Goal: Task Accomplishment & Management: Manage account settings

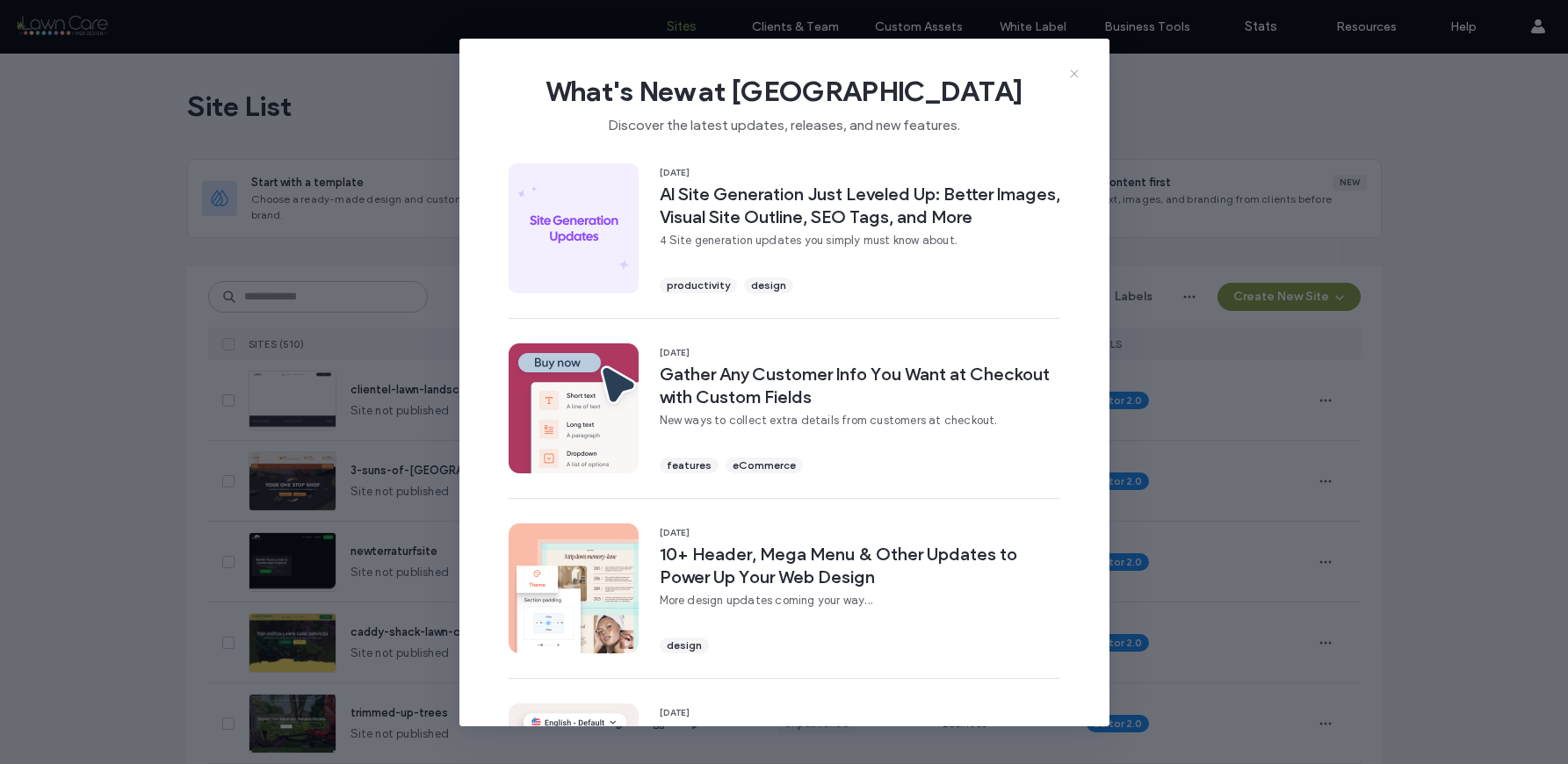
click at [1071, 69] on icon at bounding box center [1073, 73] width 14 height 14
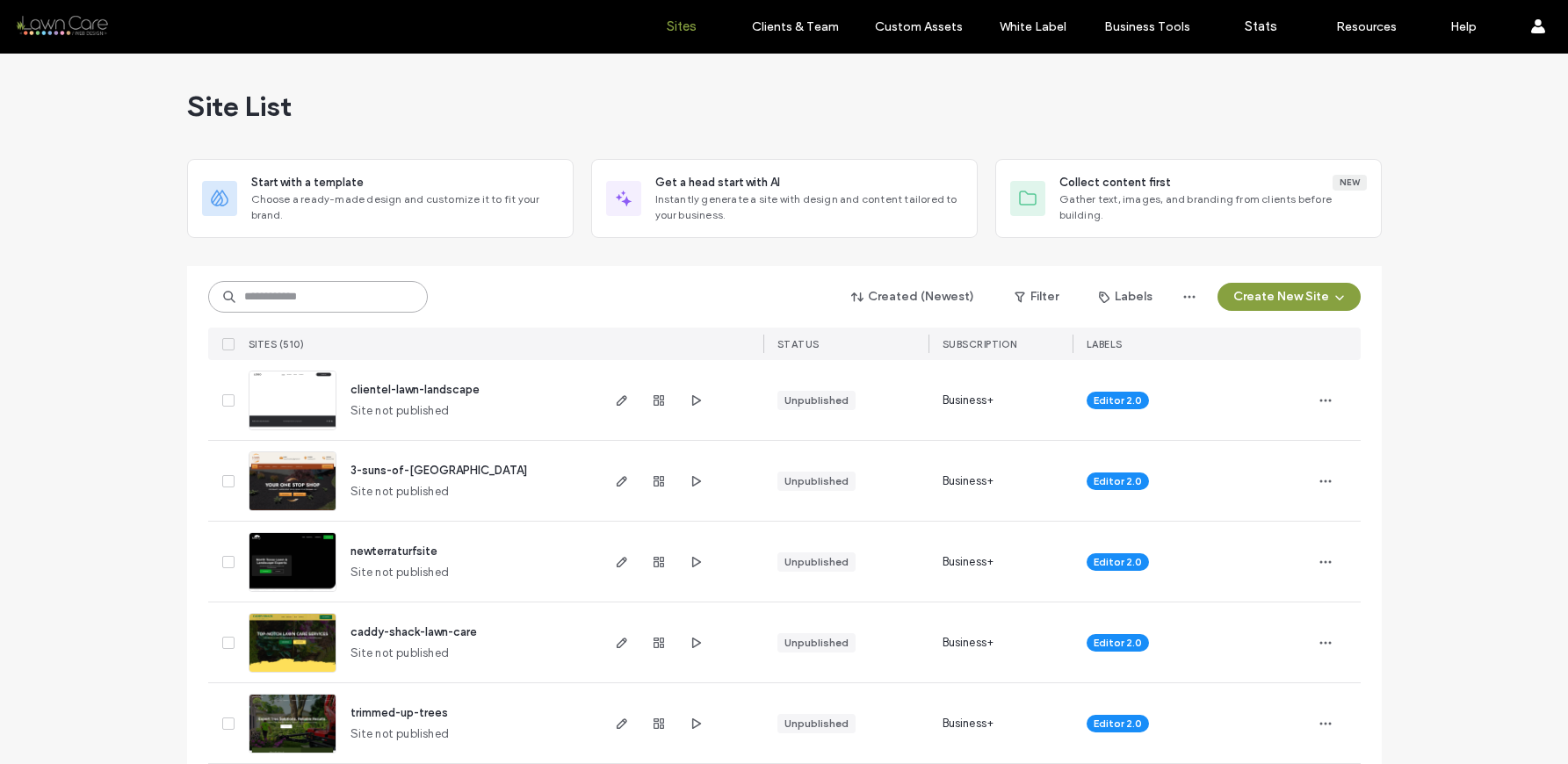
click at [344, 296] on input at bounding box center [318, 297] width 220 height 31
click at [325, 288] on input at bounding box center [318, 297] width 220 height 31
click at [289, 294] on input at bounding box center [318, 297] width 220 height 31
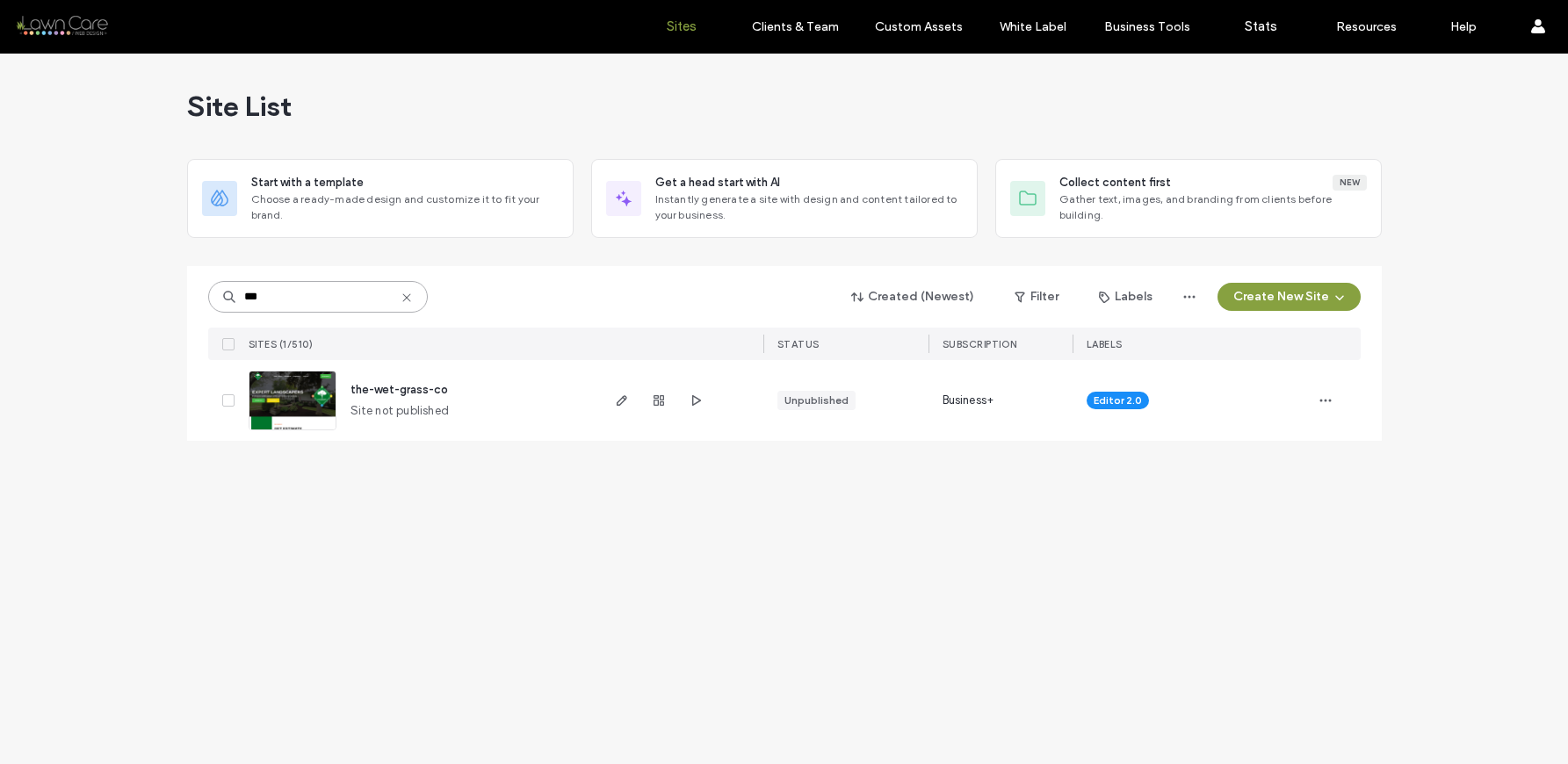
type input "***"
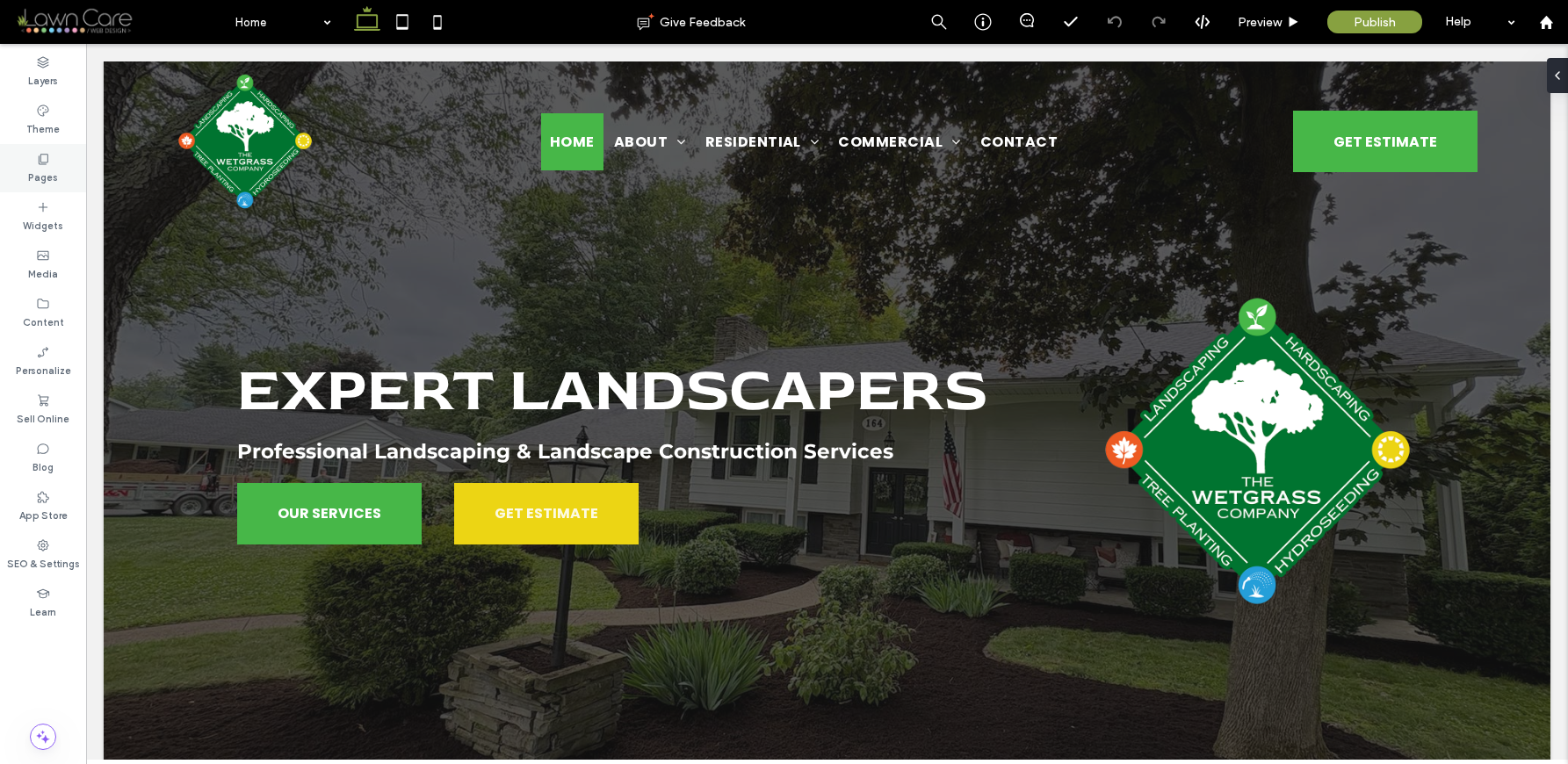
click at [49, 170] on label "Pages" at bounding box center [43, 175] width 30 height 19
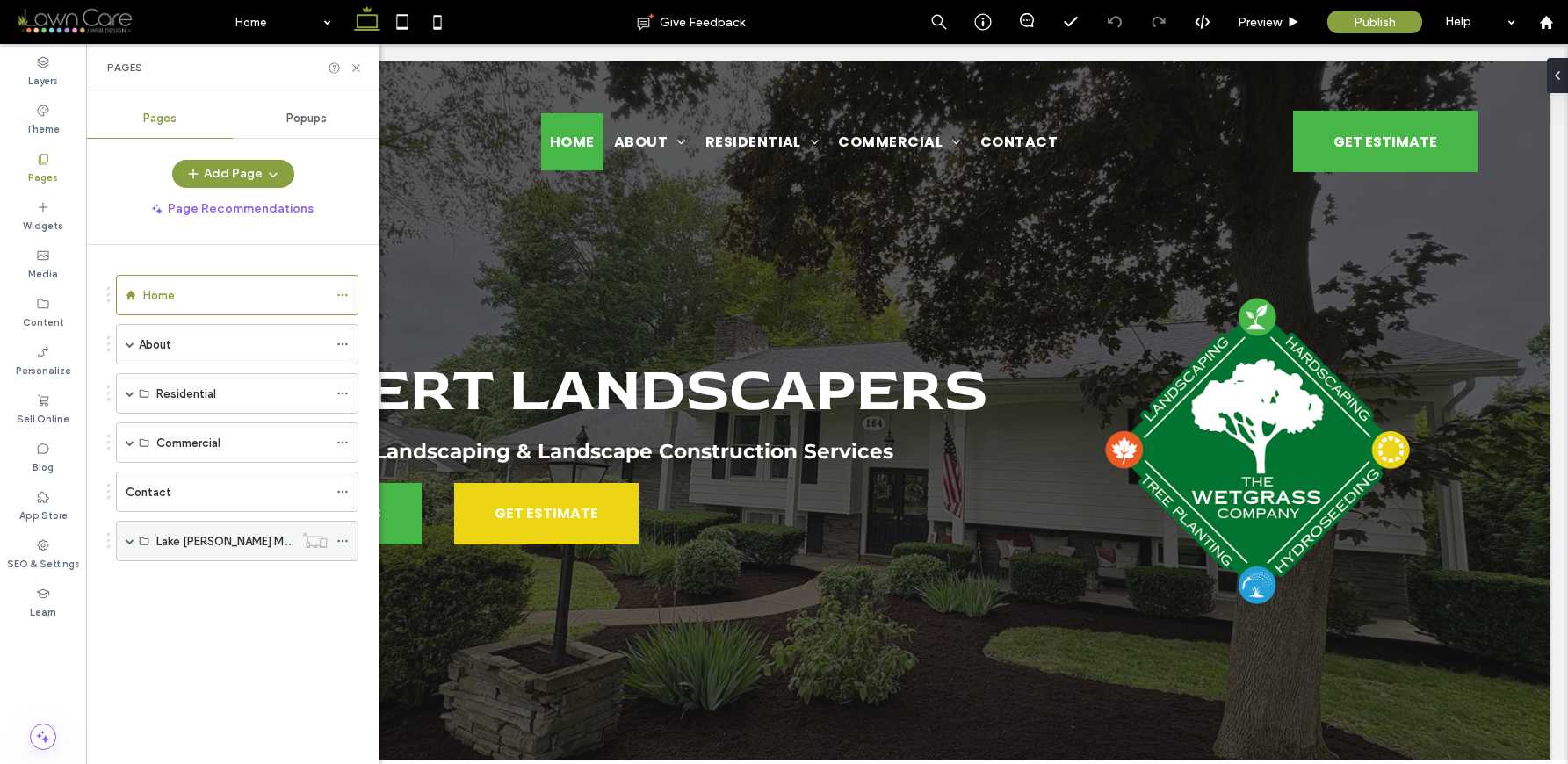
click at [132, 541] on span at bounding box center [130, 540] width 8 height 8
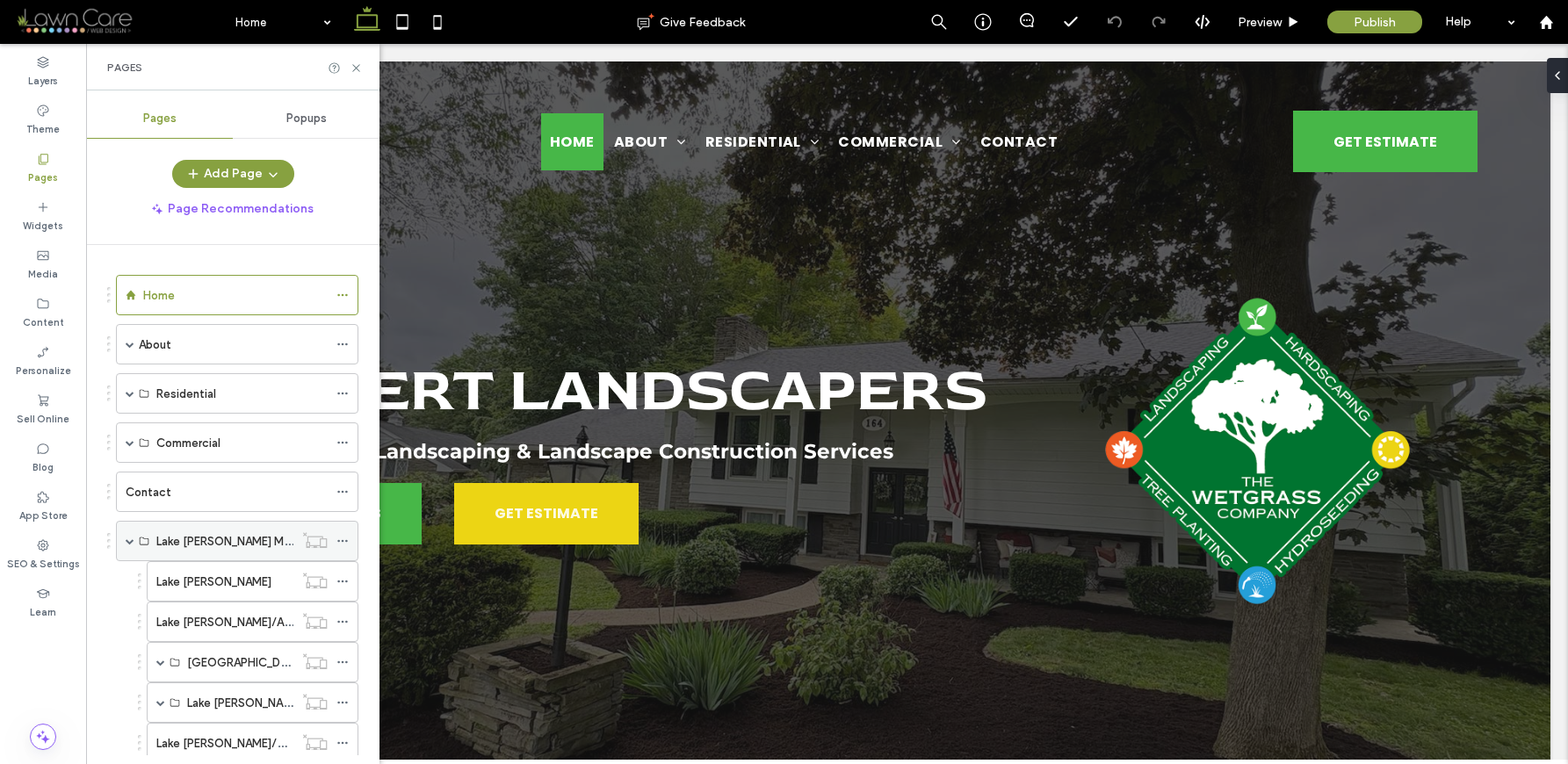
click at [194, 559] on div "Lake [PERSON_NAME] Microsite" at bounding box center [225, 541] width 137 height 39
click at [198, 580] on label "Lake [PERSON_NAME]" at bounding box center [214, 582] width 115 height 31
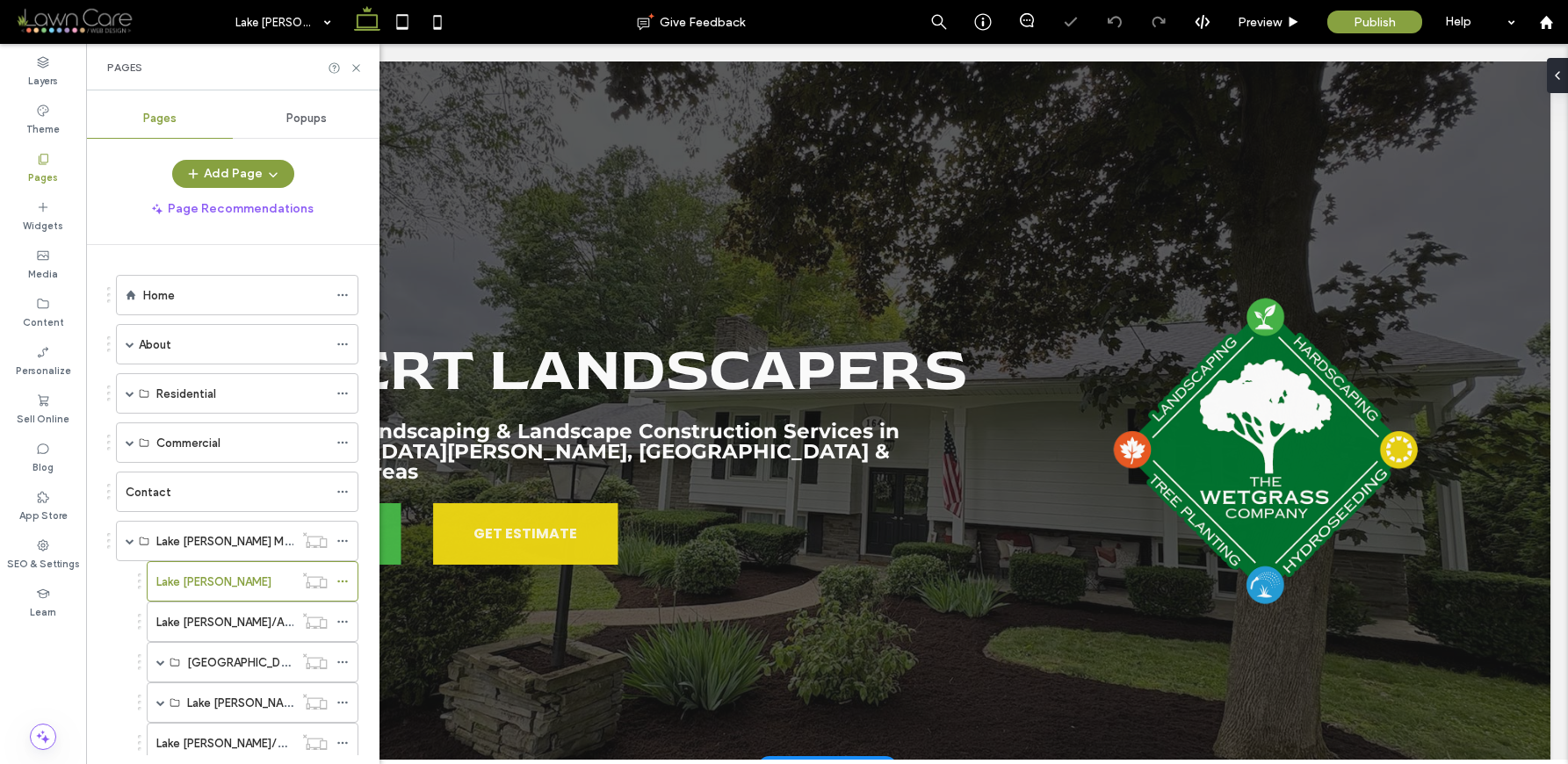
click at [1100, 163] on div "Expert Landscapers Professional Landscaping & Landscape Construction Services i…" at bounding box center [828, 414] width 1265 height 707
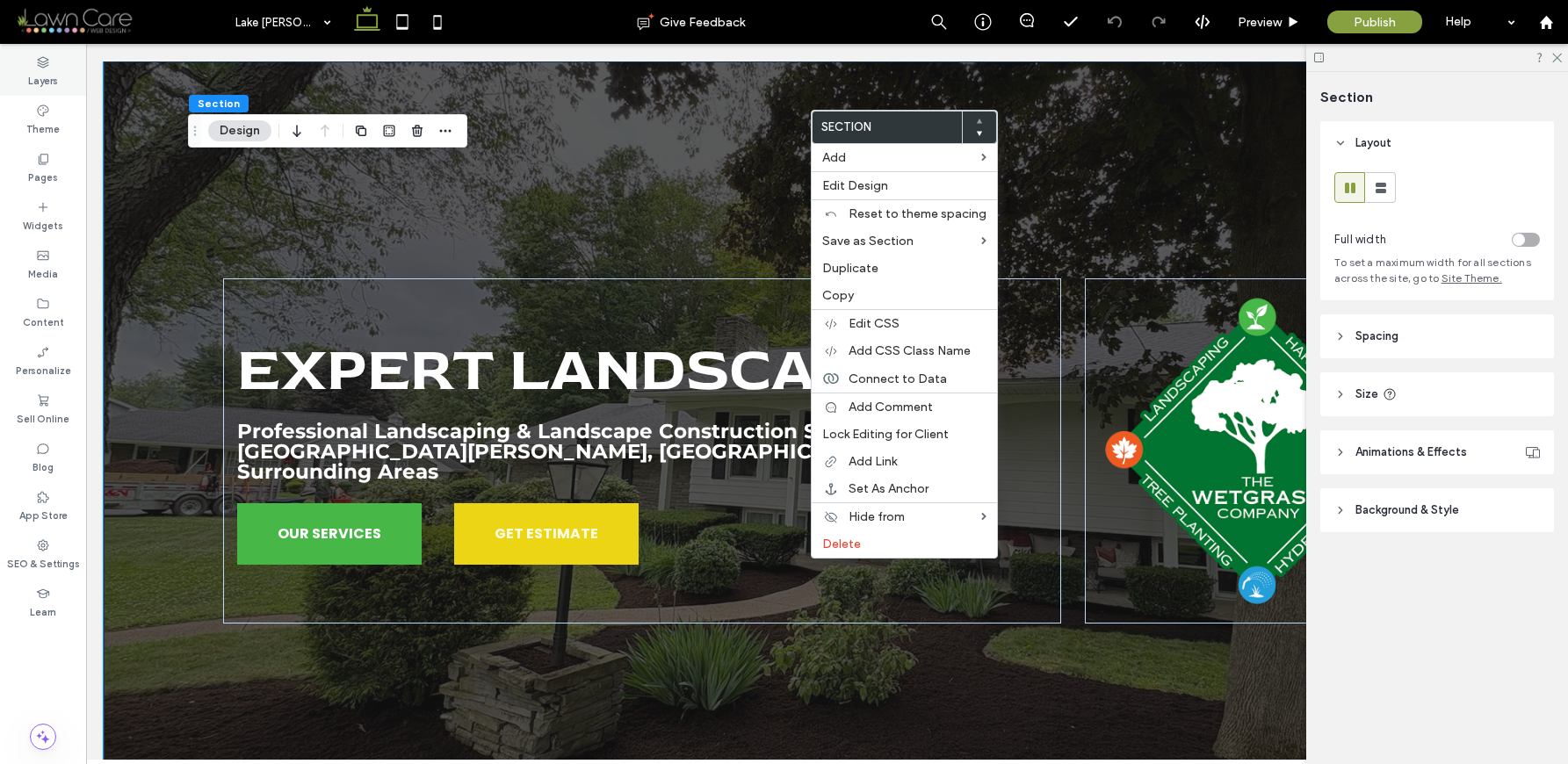
click at [33, 86] on label "Layers" at bounding box center [43, 79] width 30 height 19
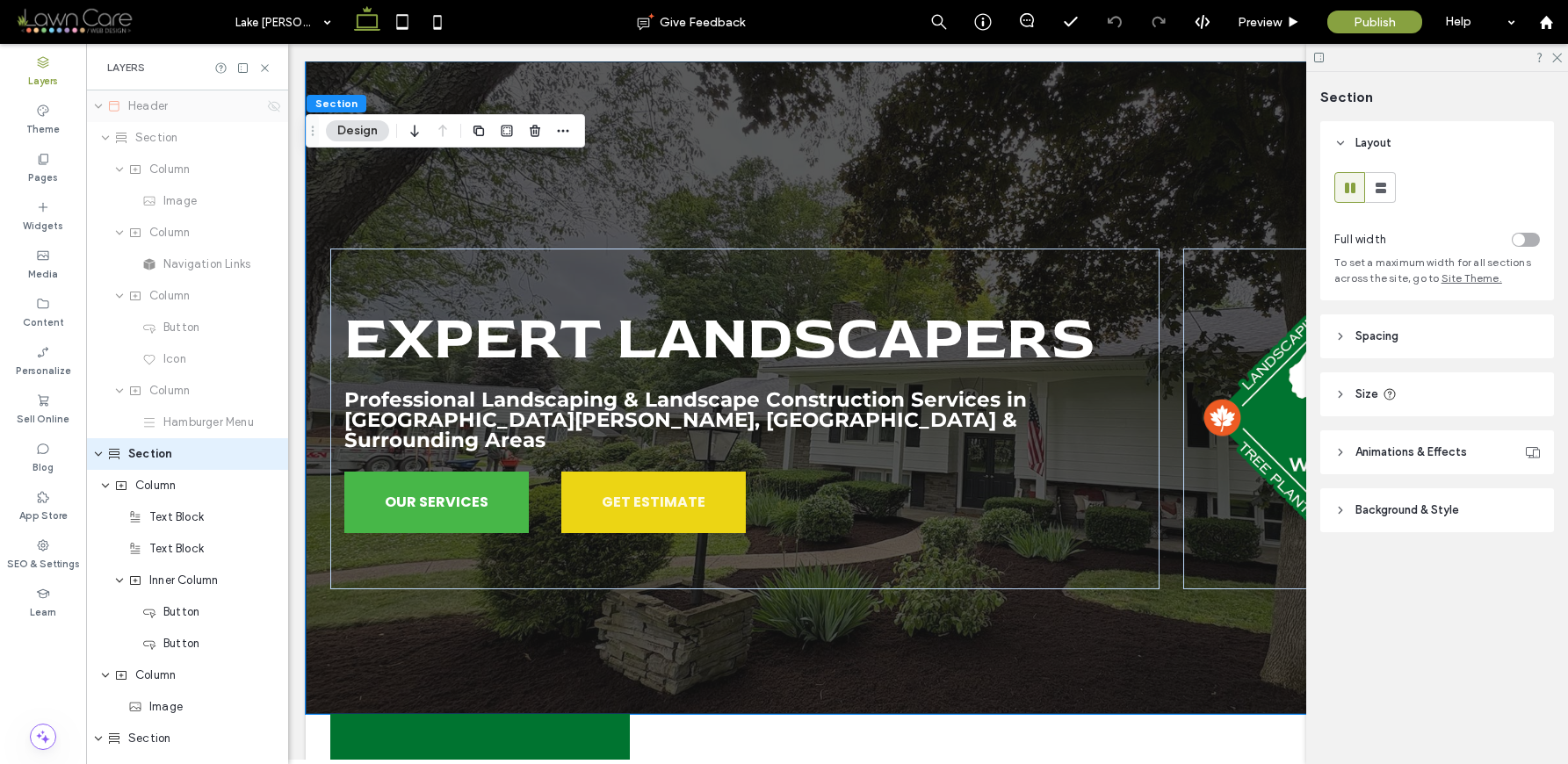
click at [267, 106] on icon at bounding box center [273, 106] width 14 height 14
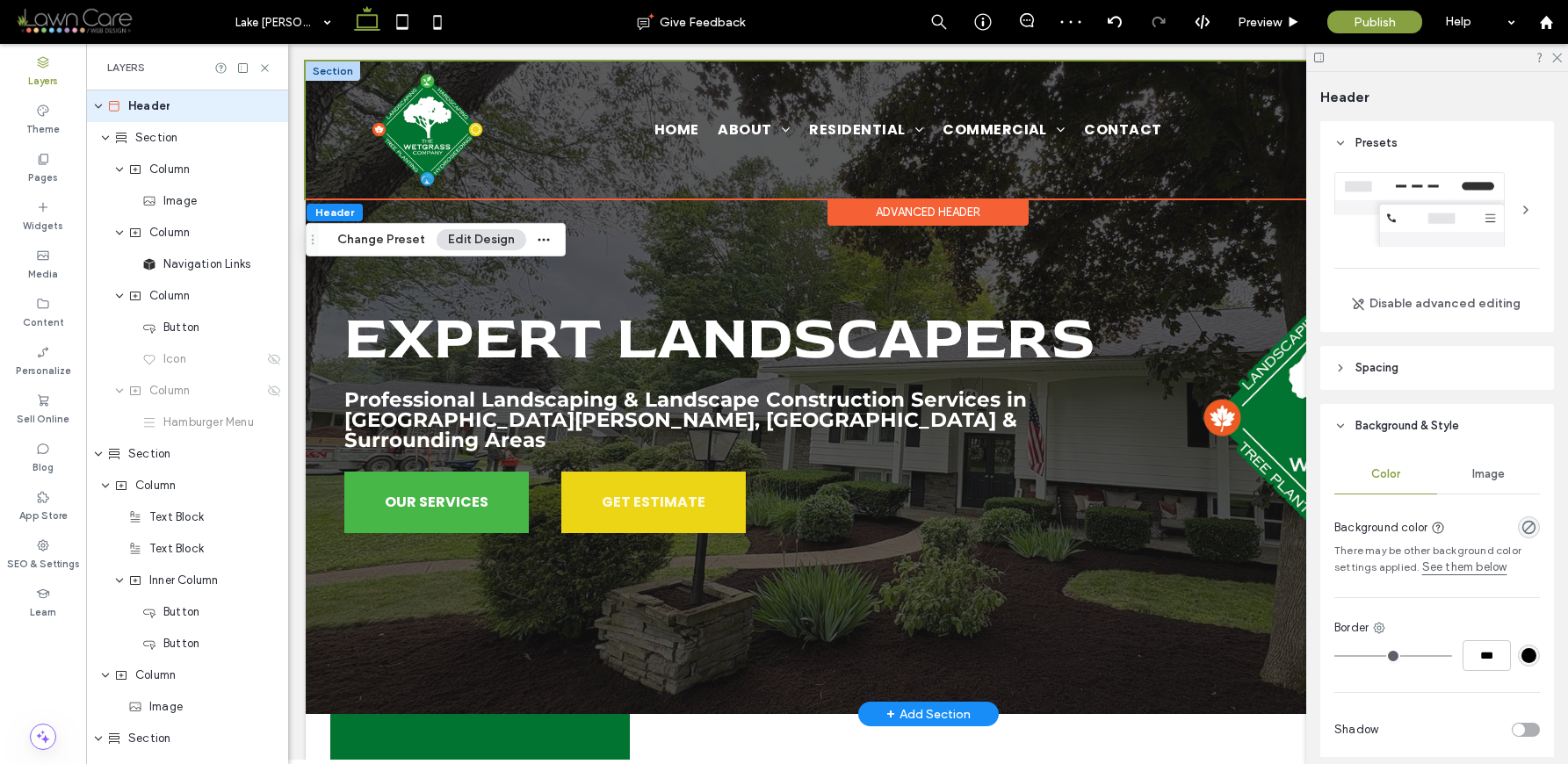
click at [954, 705] on div "+ Add Section" at bounding box center [928, 714] width 84 height 19
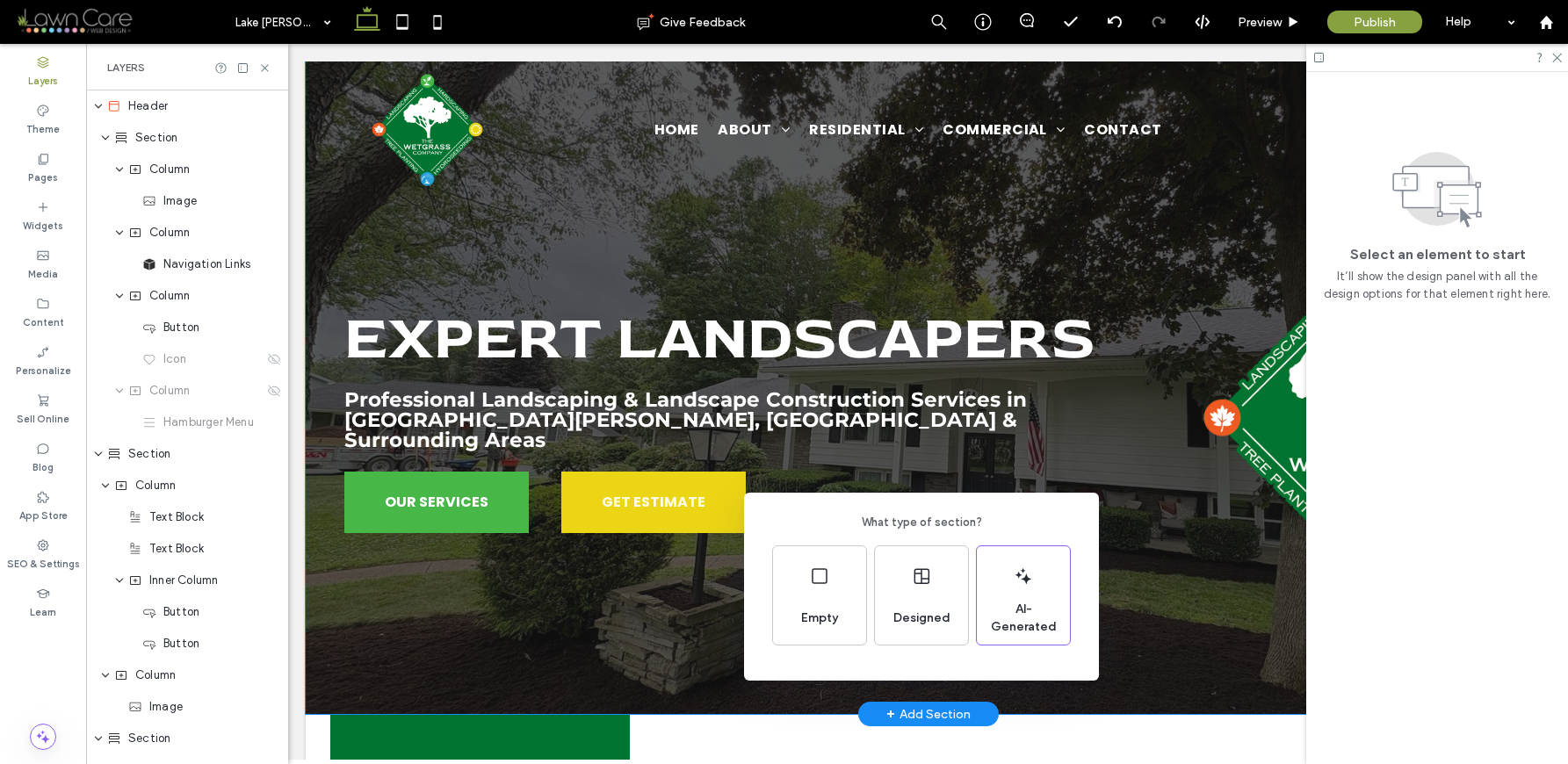
click at [1210, 595] on div "What type of section? Empty Designed AI-Generated" at bounding box center [784, 425] width 1568 height 850
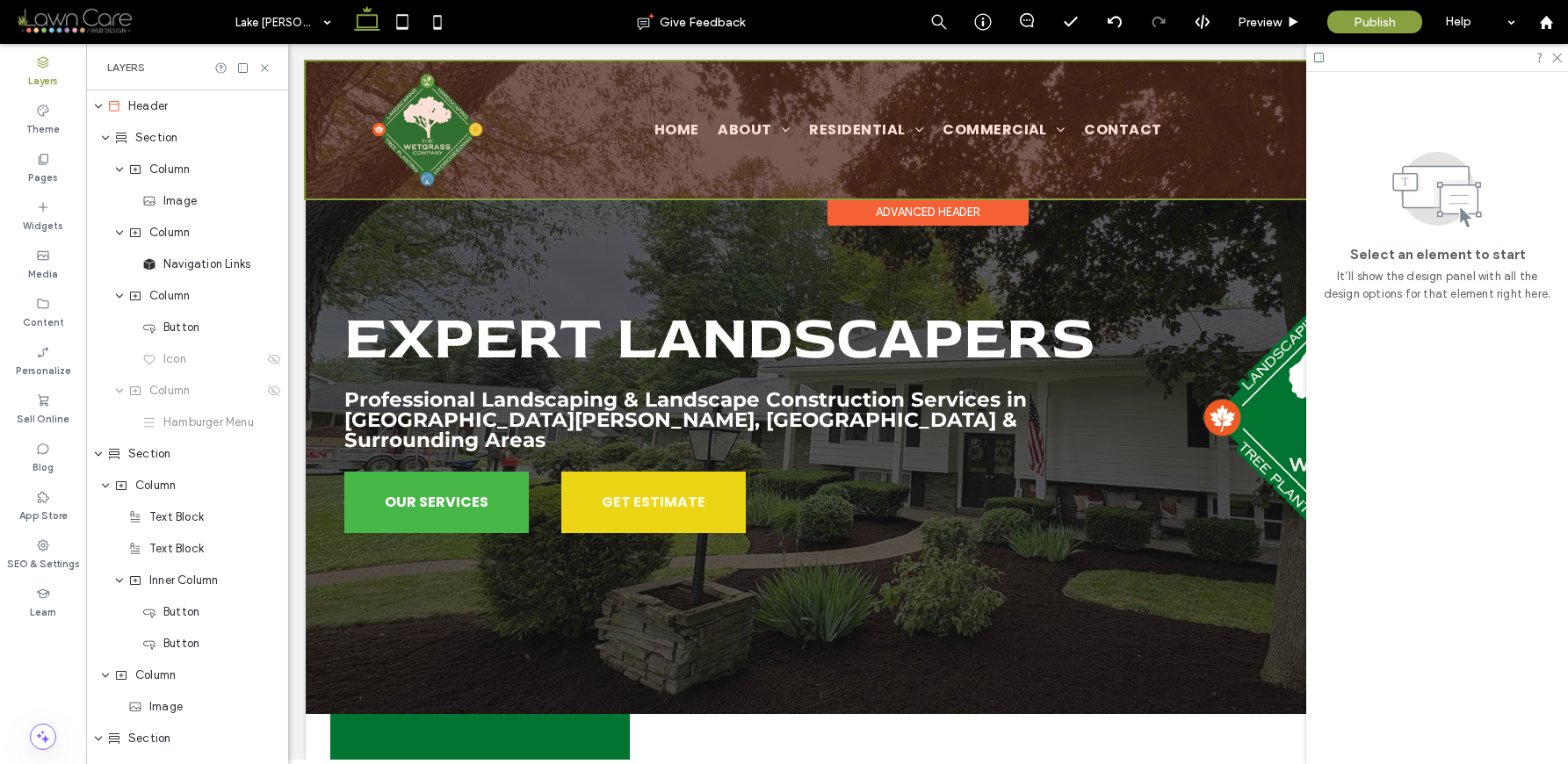
click at [834, 157] on div at bounding box center [928, 130] width 1245 height 137
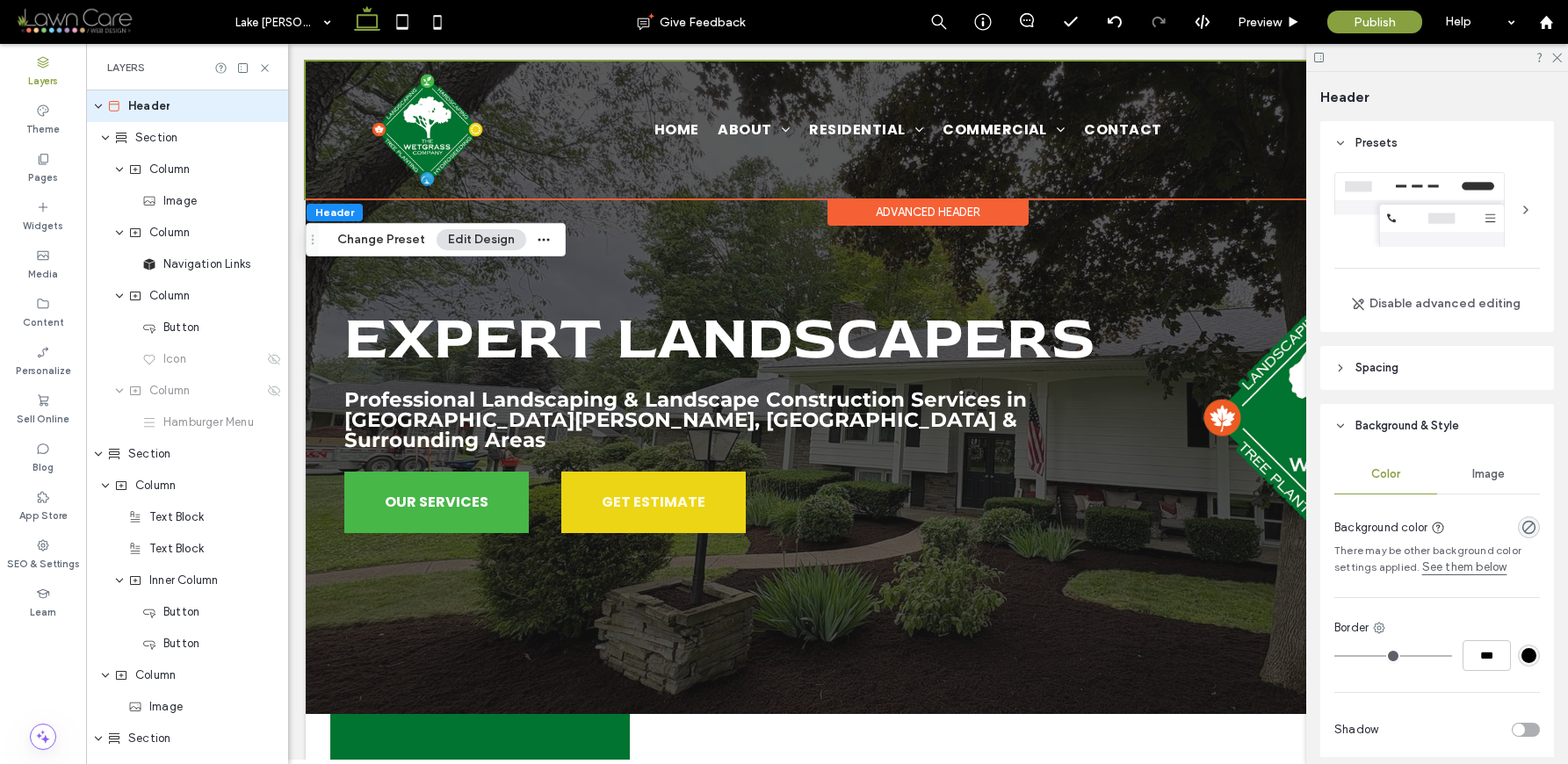
click at [854, 206] on div "Advanced Header" at bounding box center [927, 211] width 201 height 27
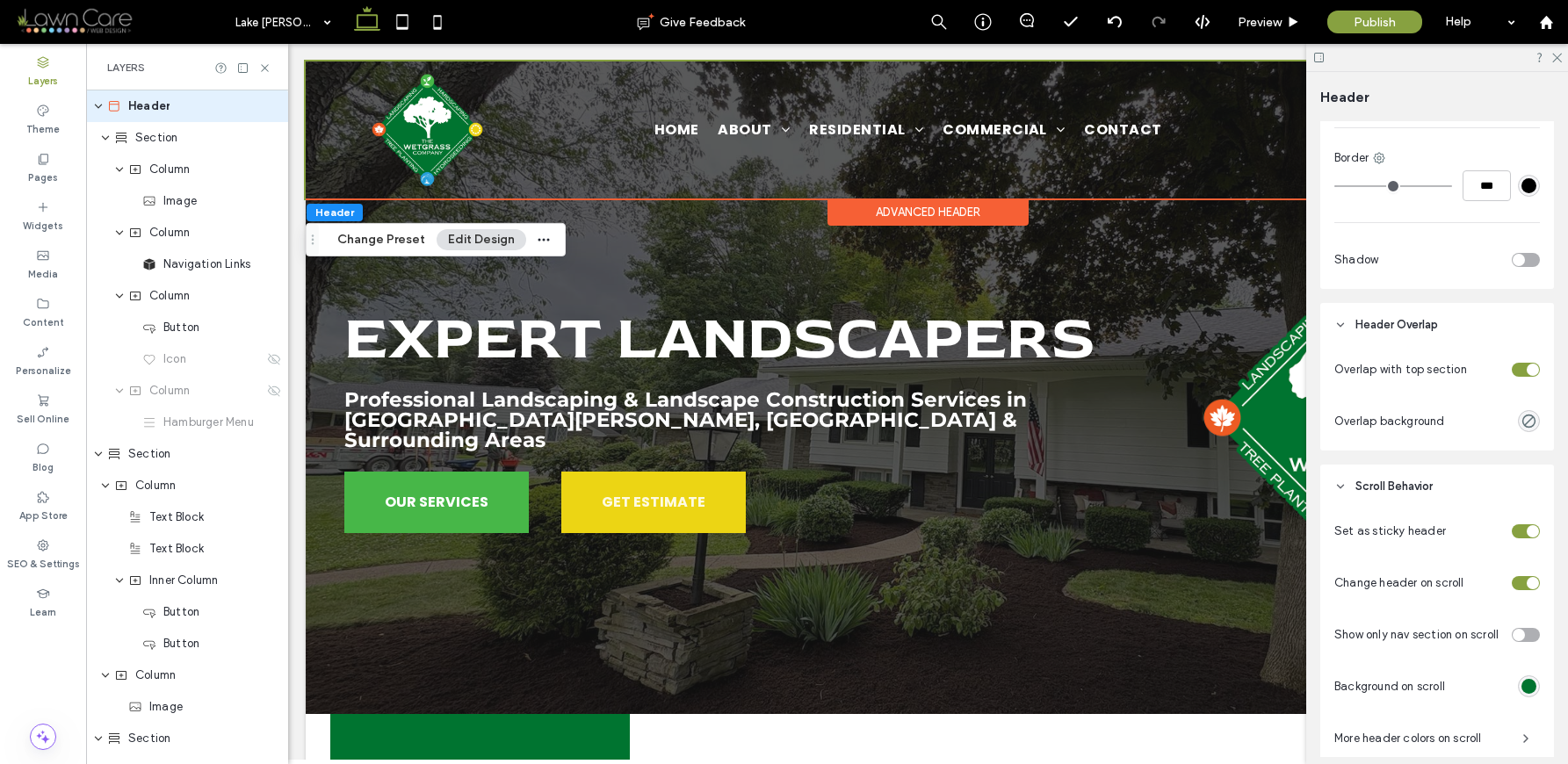
scroll to position [469, 0]
click at [1526, 371] on div "toggle" at bounding box center [1532, 370] width 12 height 12
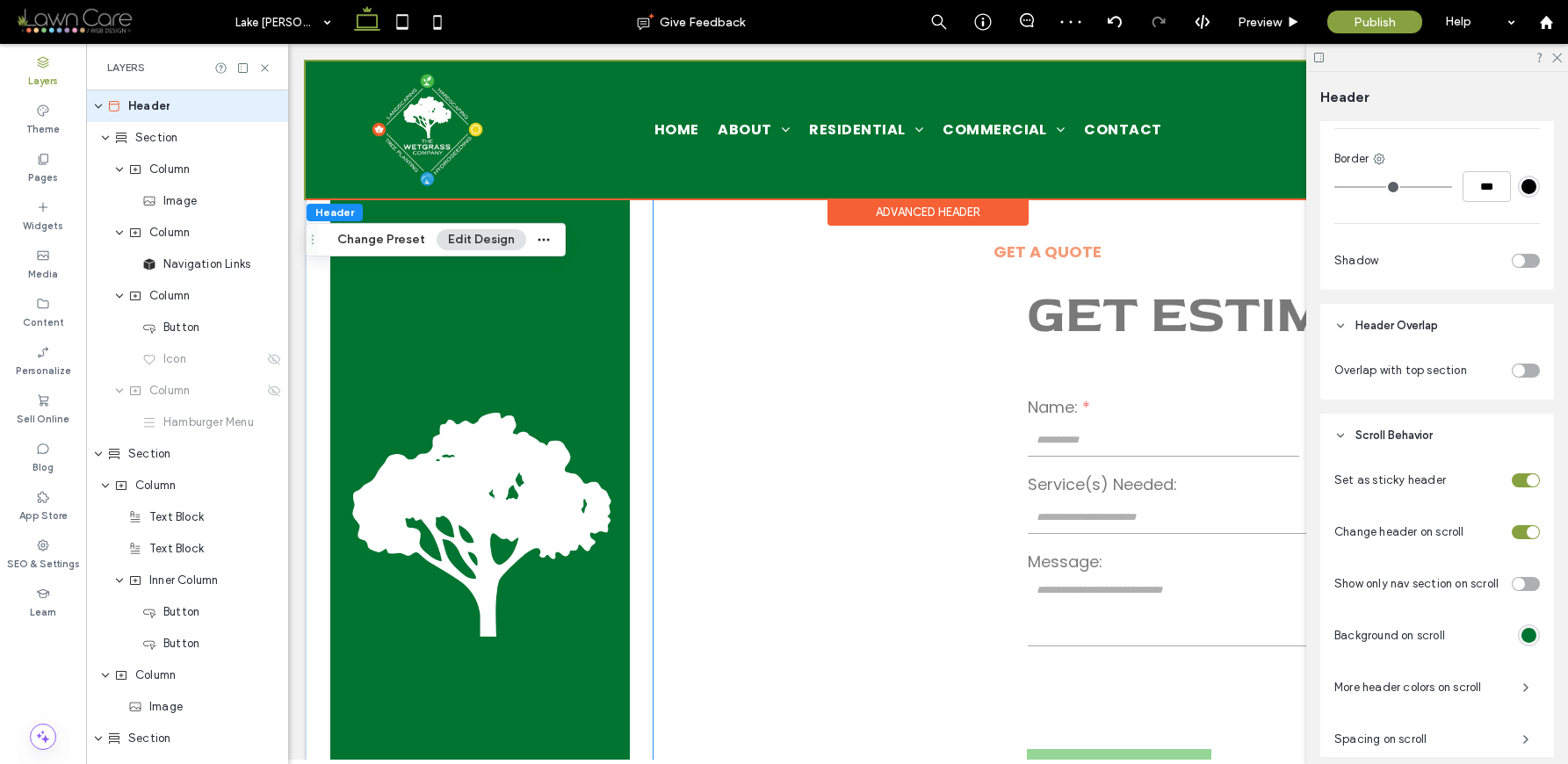
click at [875, 319] on div "get a quote GET ESTIMATE Name: Email: Phone: Service(s) Needed: Address: Messag…" at bounding box center [1089, 523] width 872 height 766
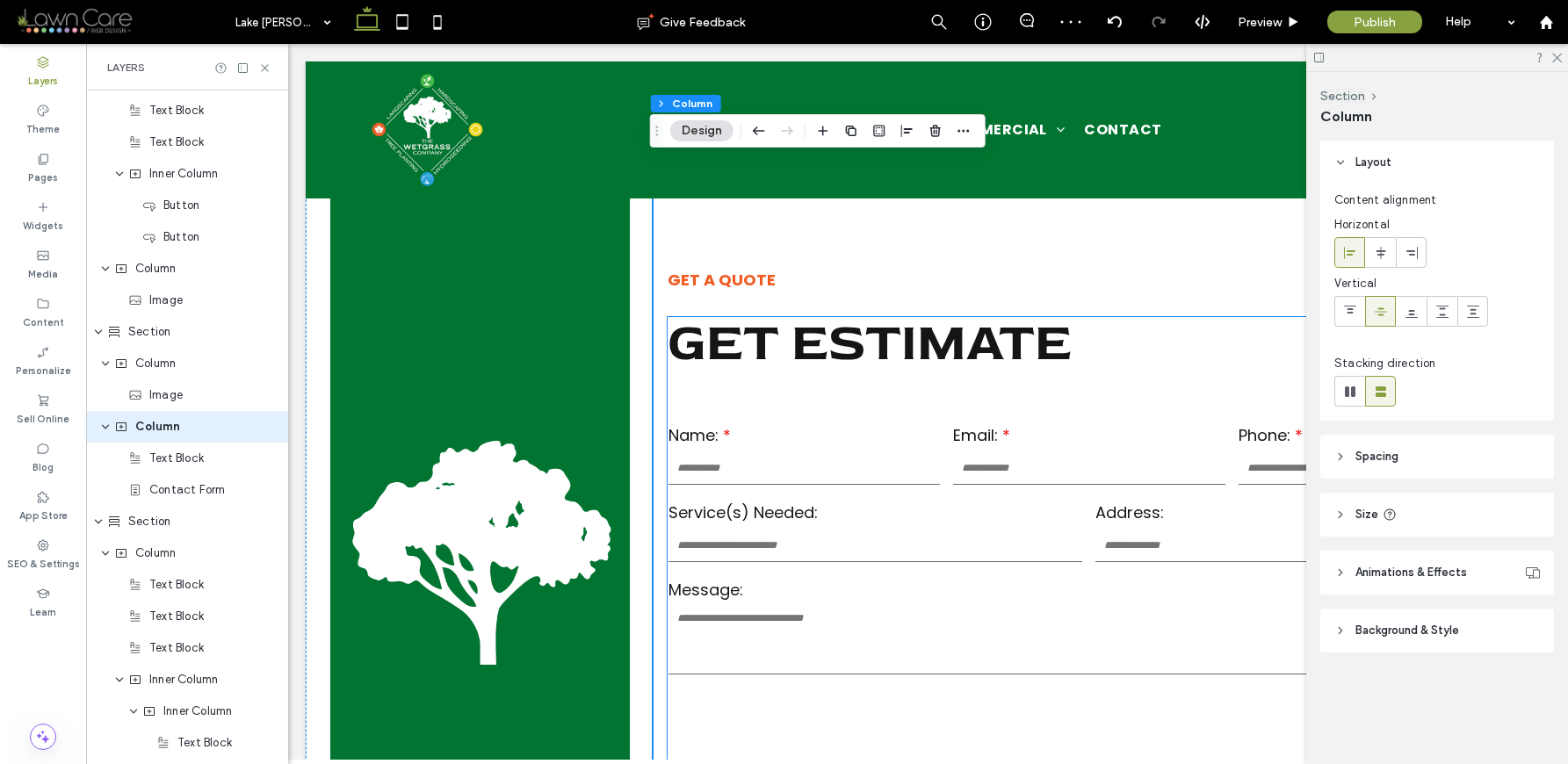
scroll to position [207, 0]
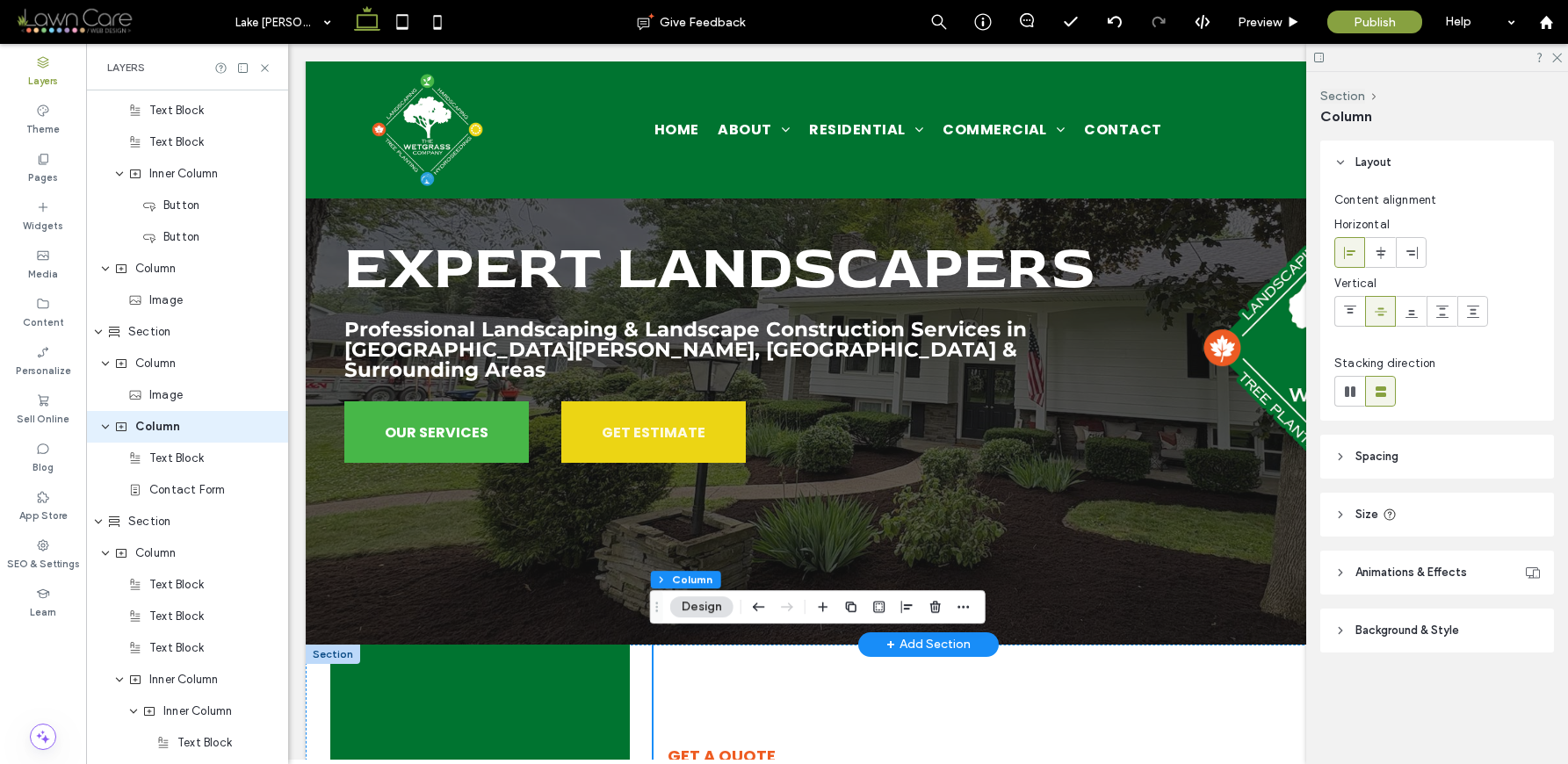
click at [921, 636] on div "+ Add Section" at bounding box center [928, 645] width 84 height 19
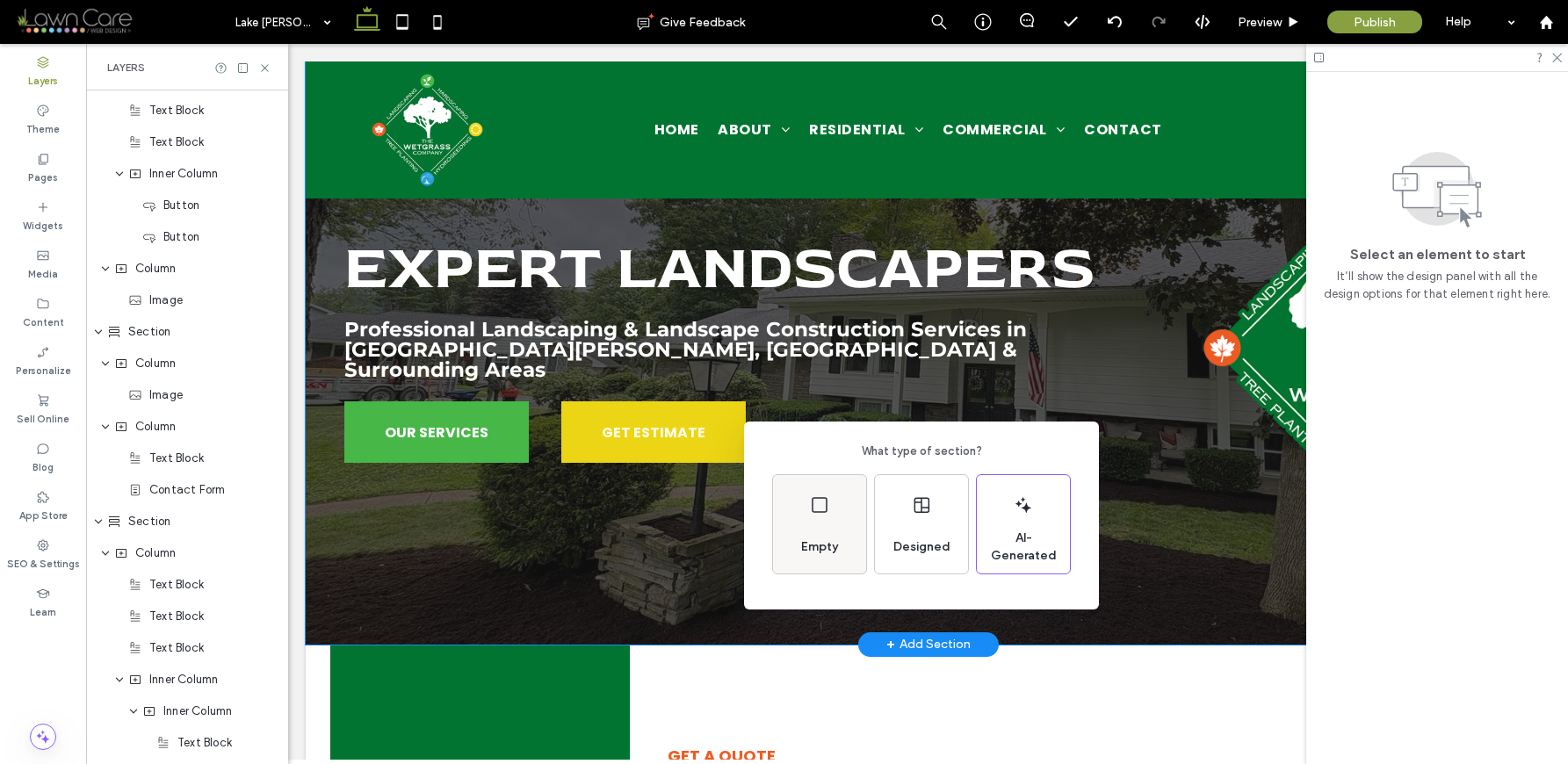
click at [822, 540] on span "Empty" at bounding box center [819, 546] width 51 height 18
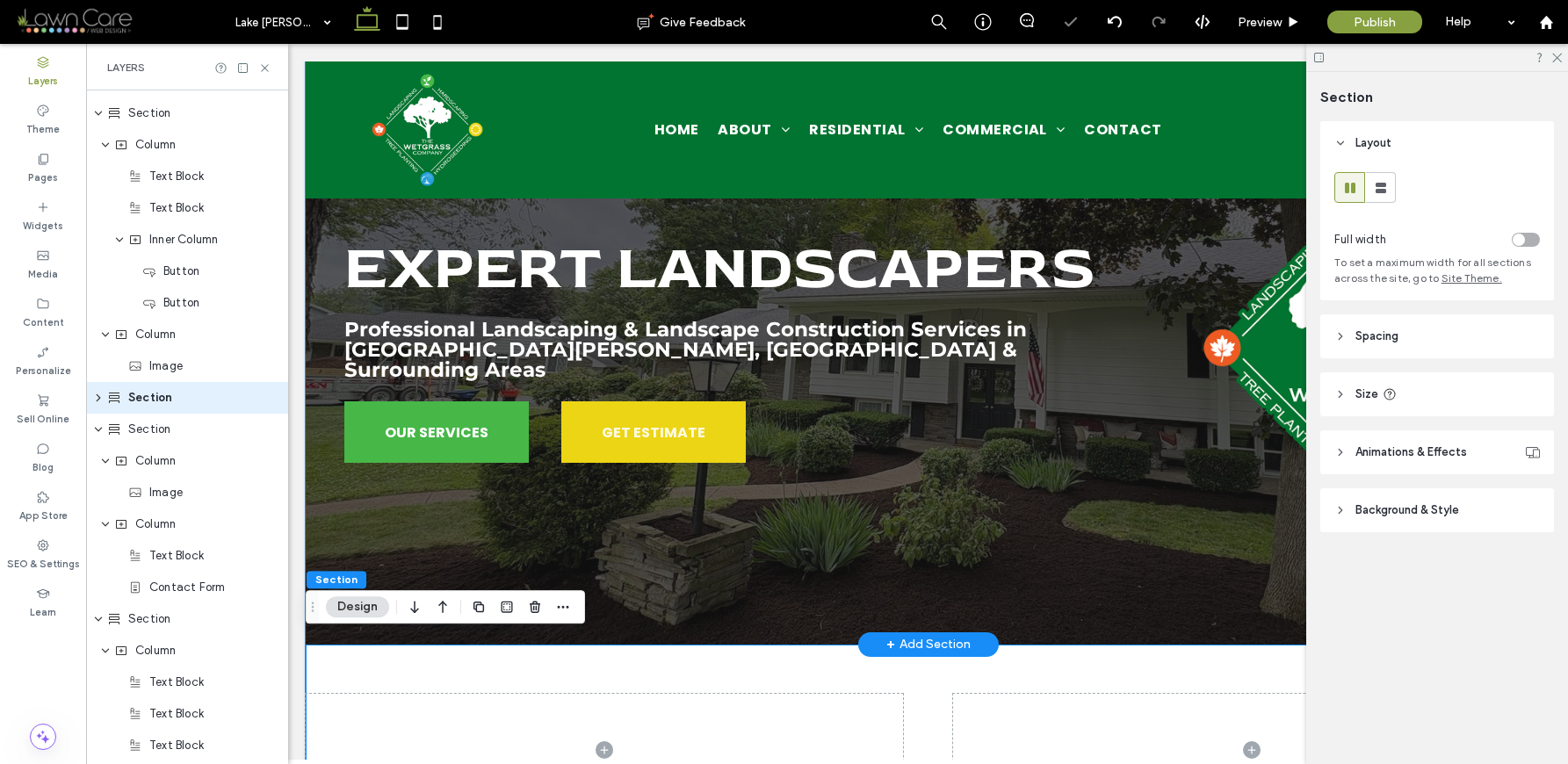
scroll to position [312, 0]
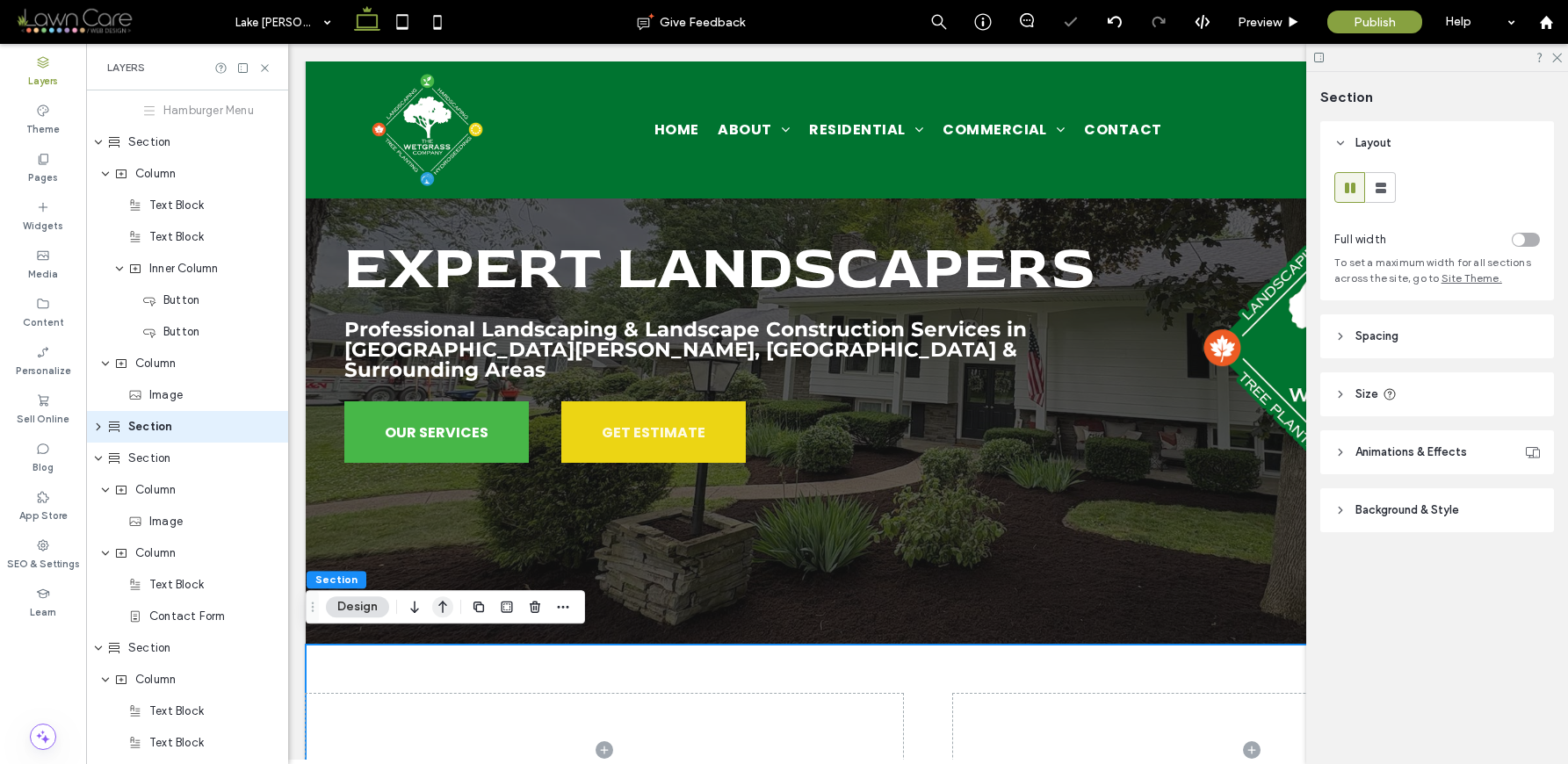
click at [445, 606] on icon "button" at bounding box center [443, 607] width 21 height 31
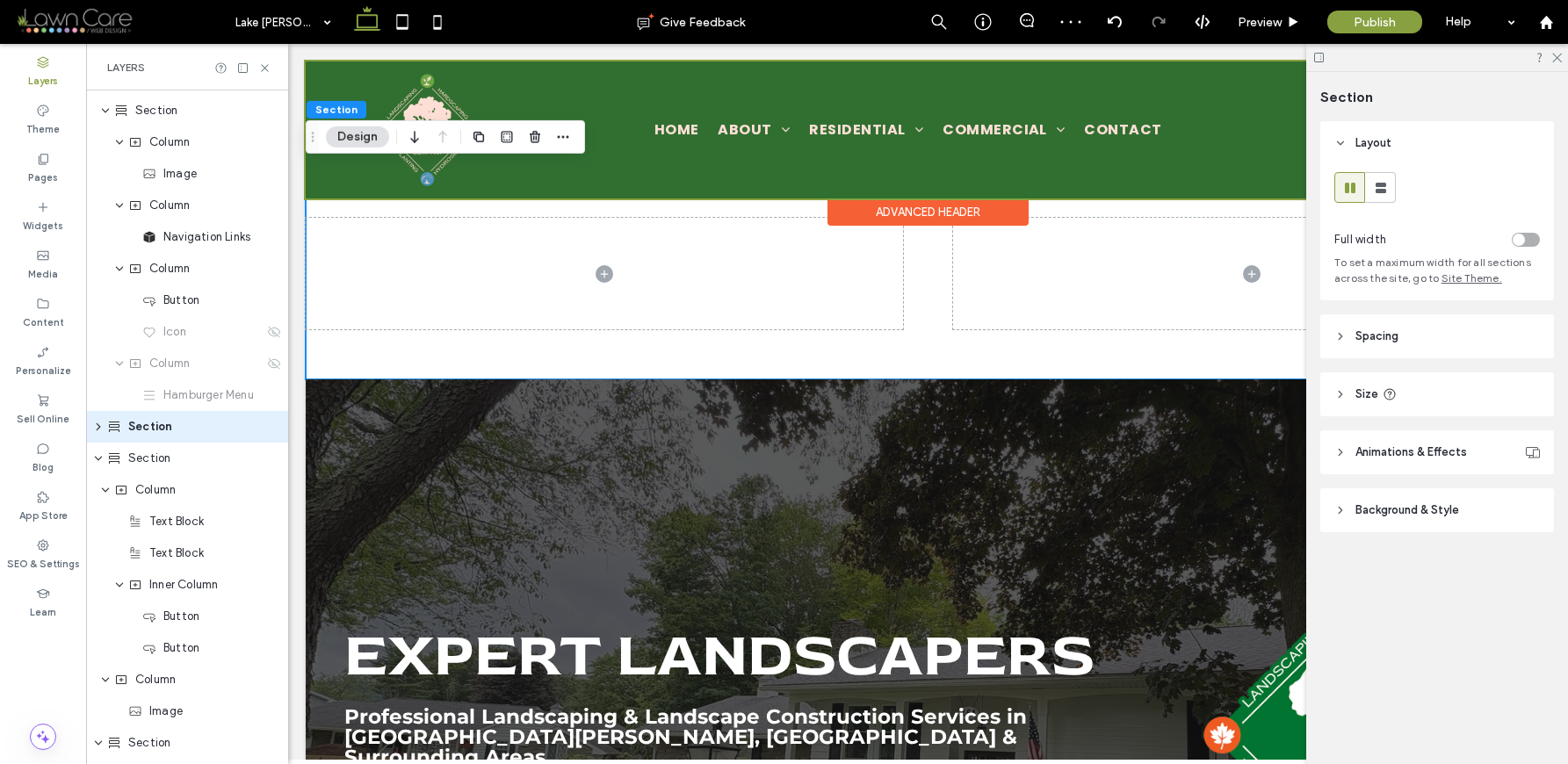
scroll to position [31, 0]
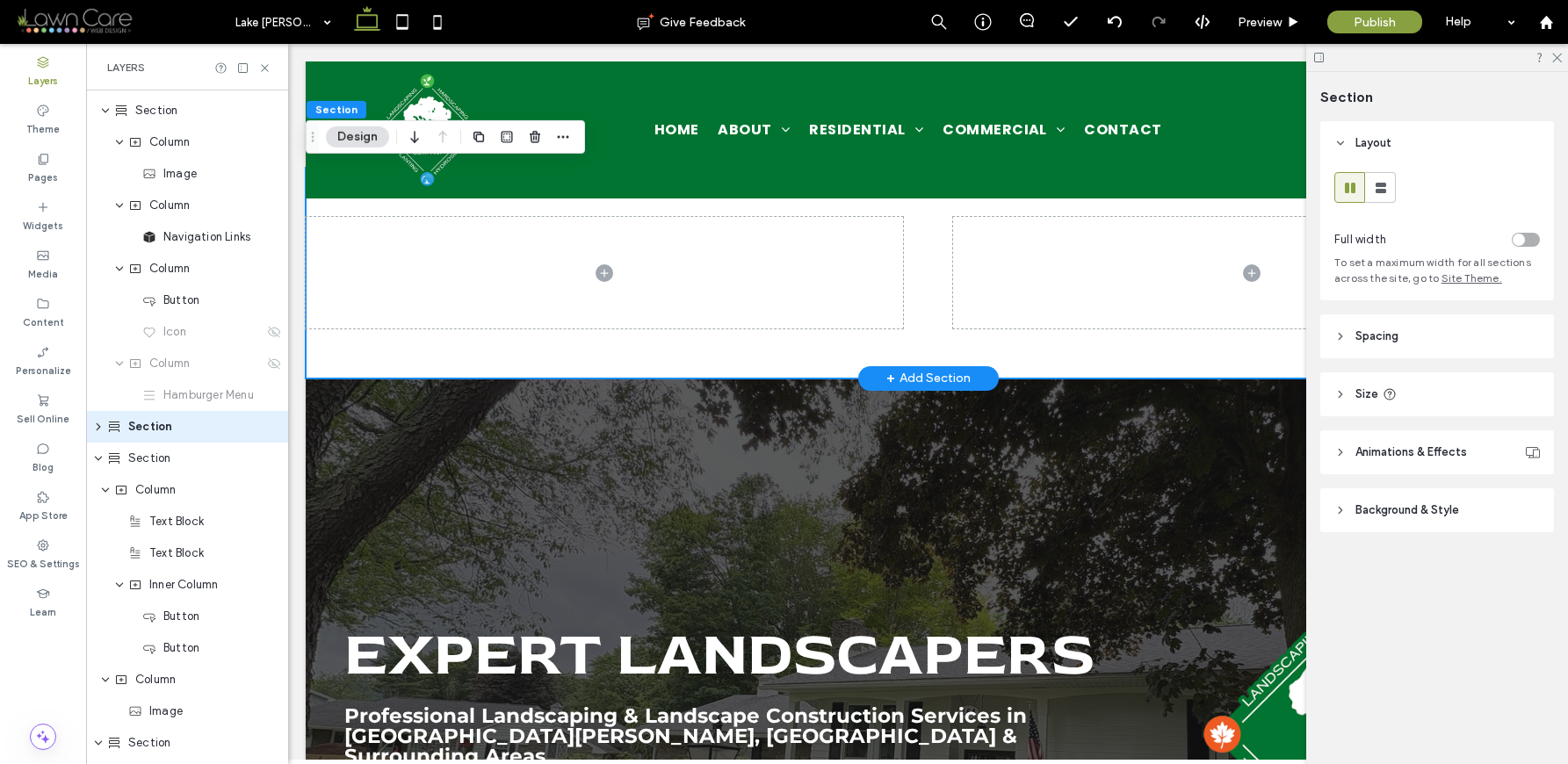
click at [902, 332] on div at bounding box center [928, 273] width 1245 height 211
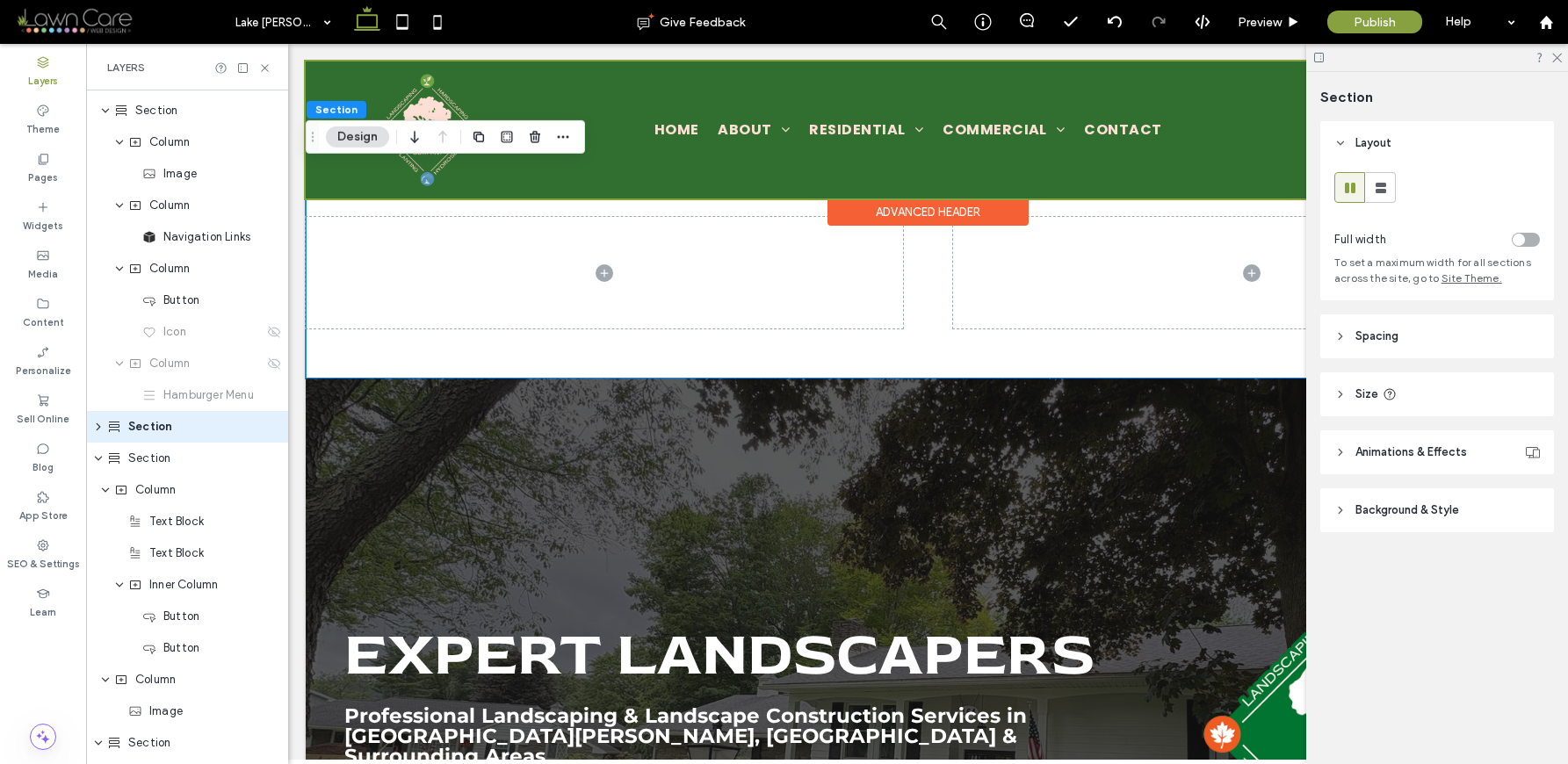
click at [993, 141] on div at bounding box center [928, 130] width 1245 height 137
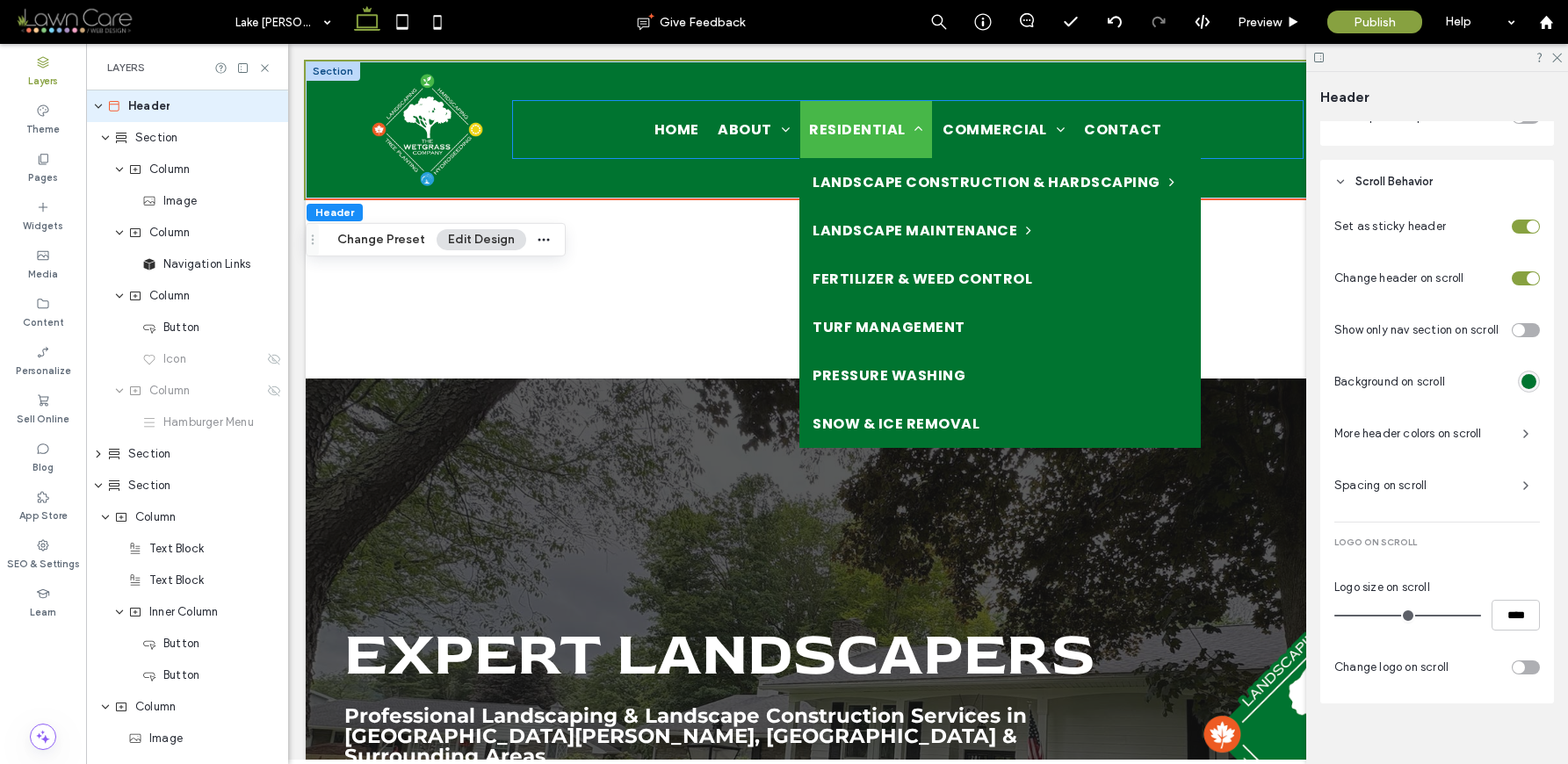
scroll to position [744, 0]
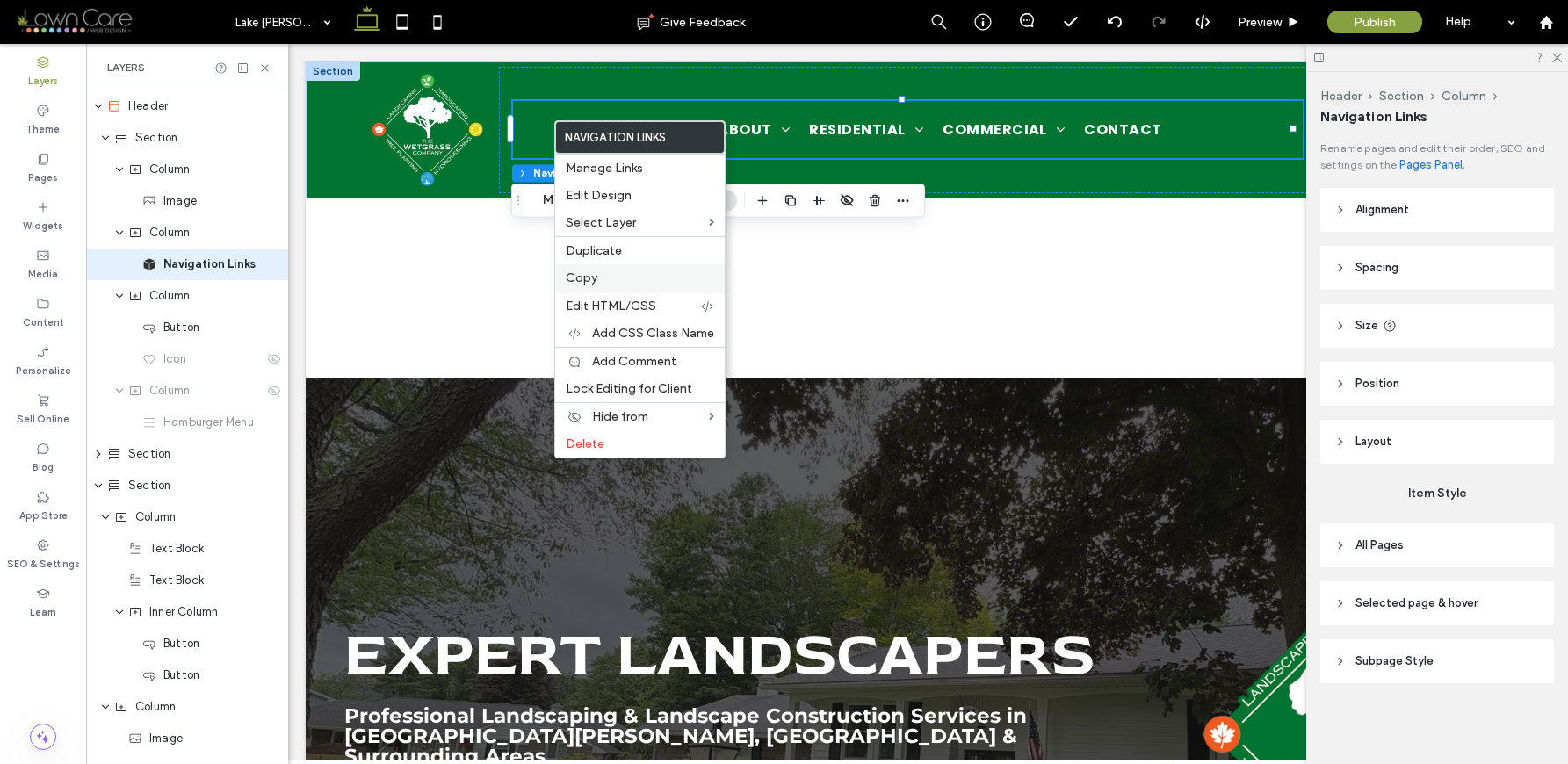
click at [616, 277] on label "Copy" at bounding box center [640, 278] width 148 height 15
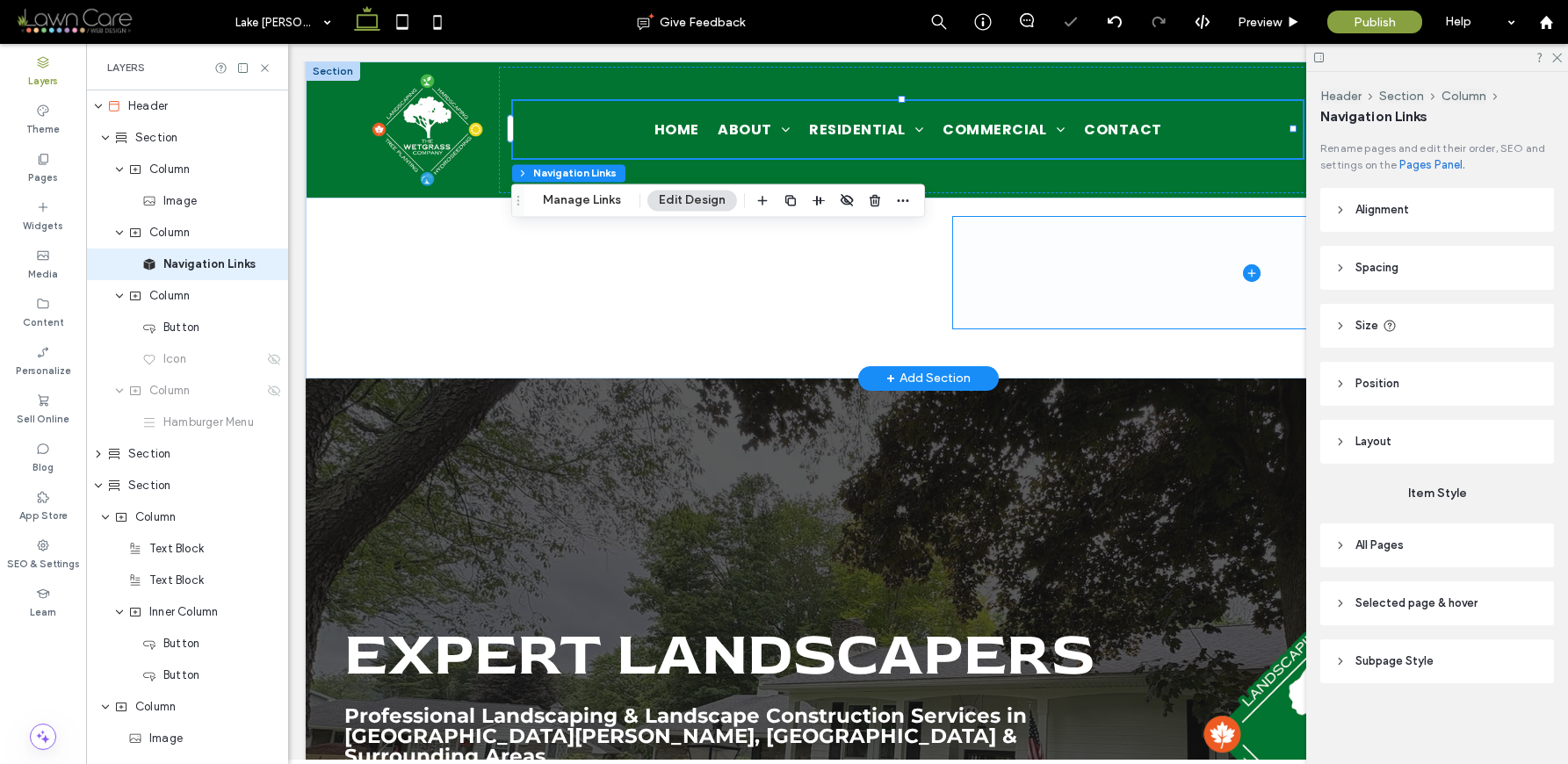
click at [1097, 292] on span at bounding box center [1251, 272] width 597 height 111
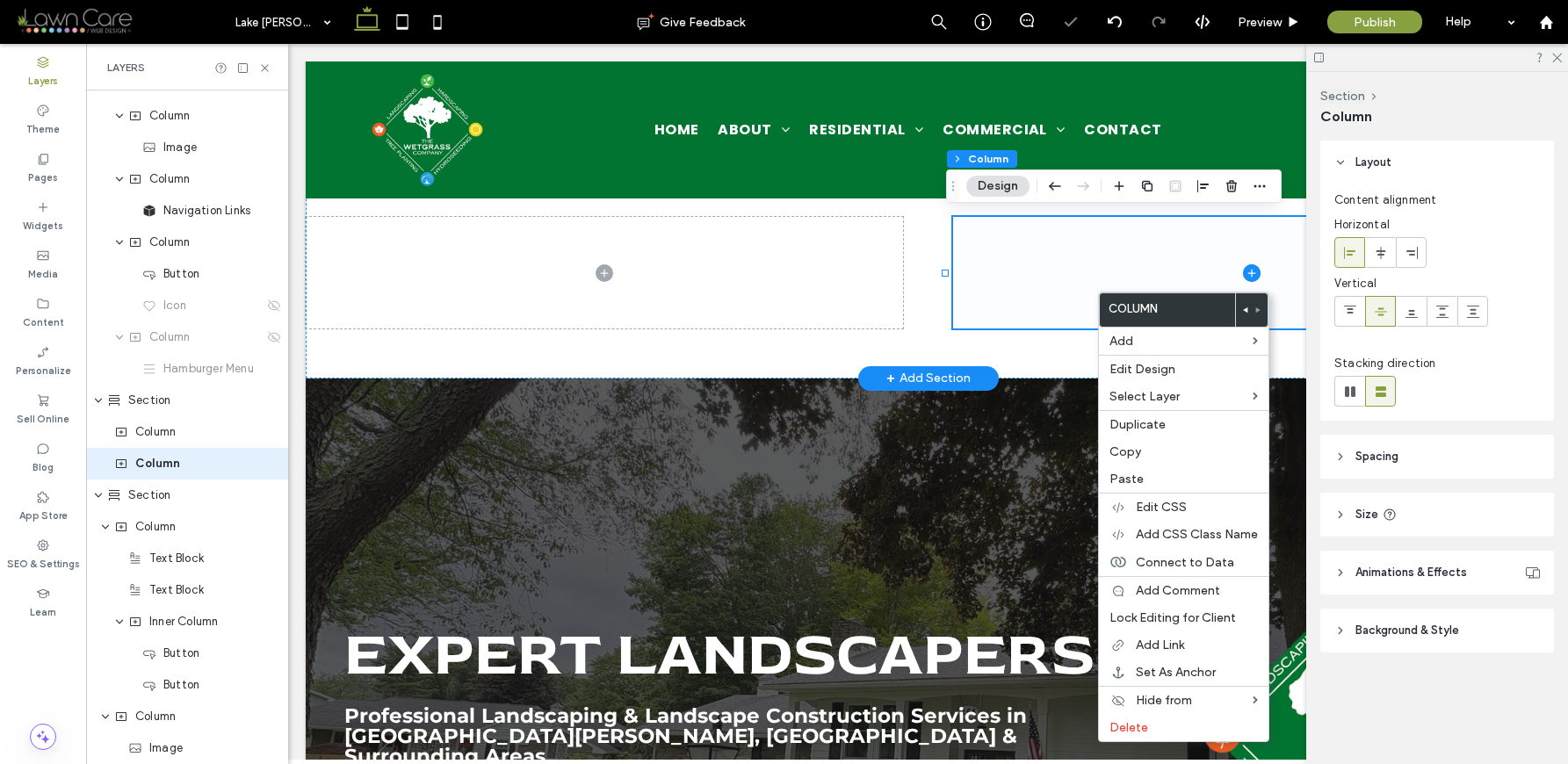
scroll to position [91, 0]
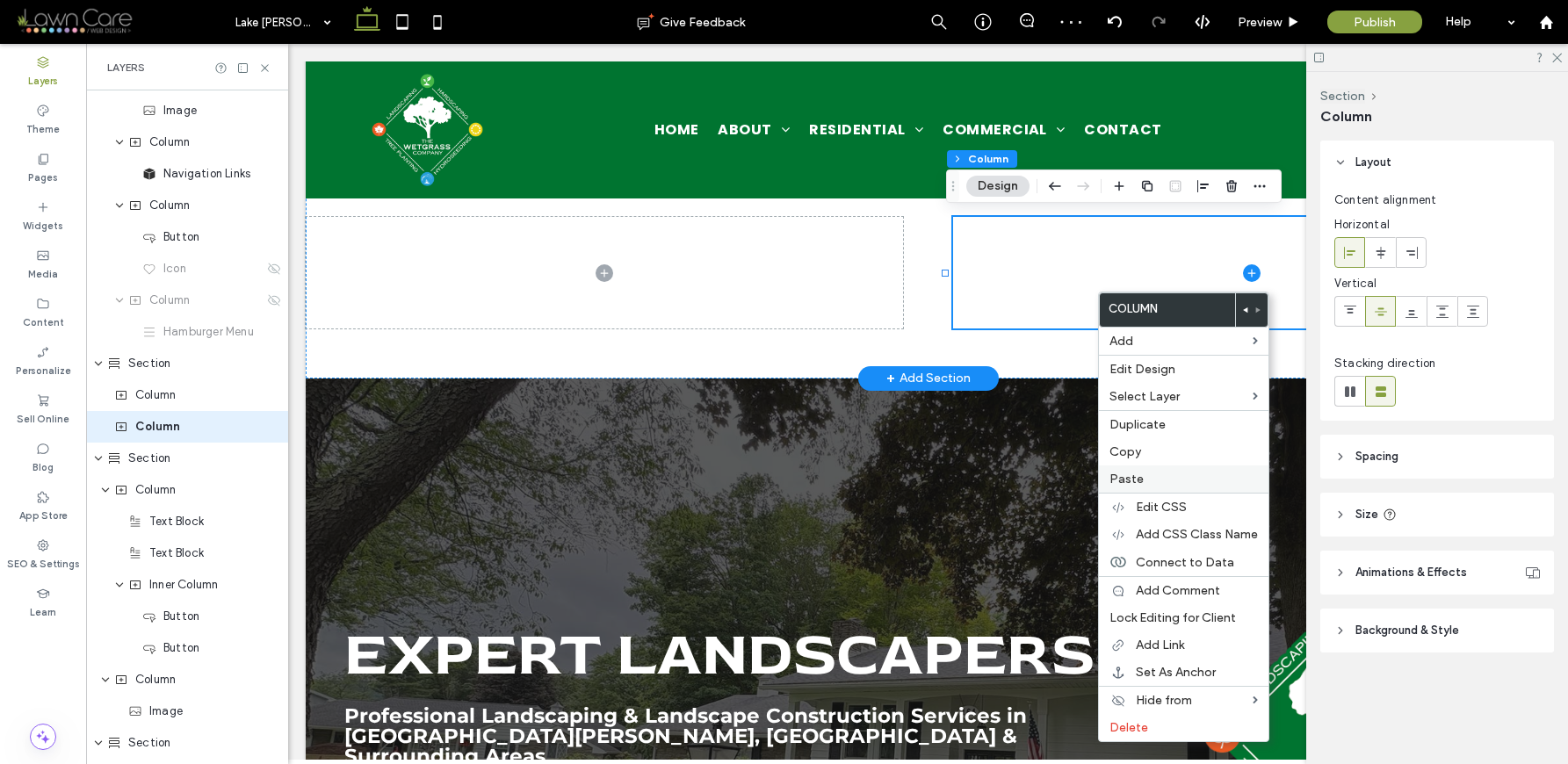
click at [1167, 476] on label "Paste" at bounding box center [1184, 479] width 148 height 15
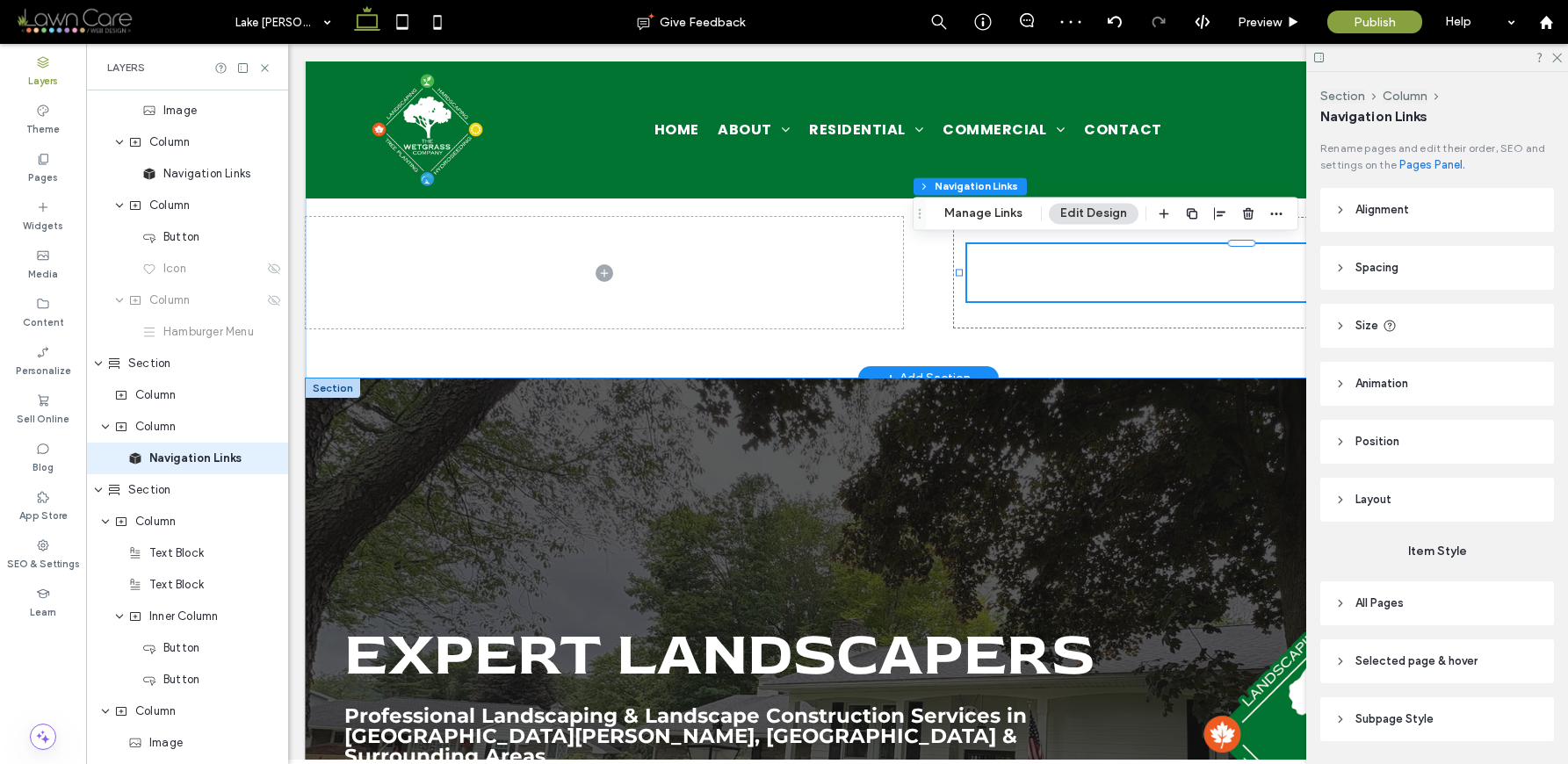
scroll to position [122, 0]
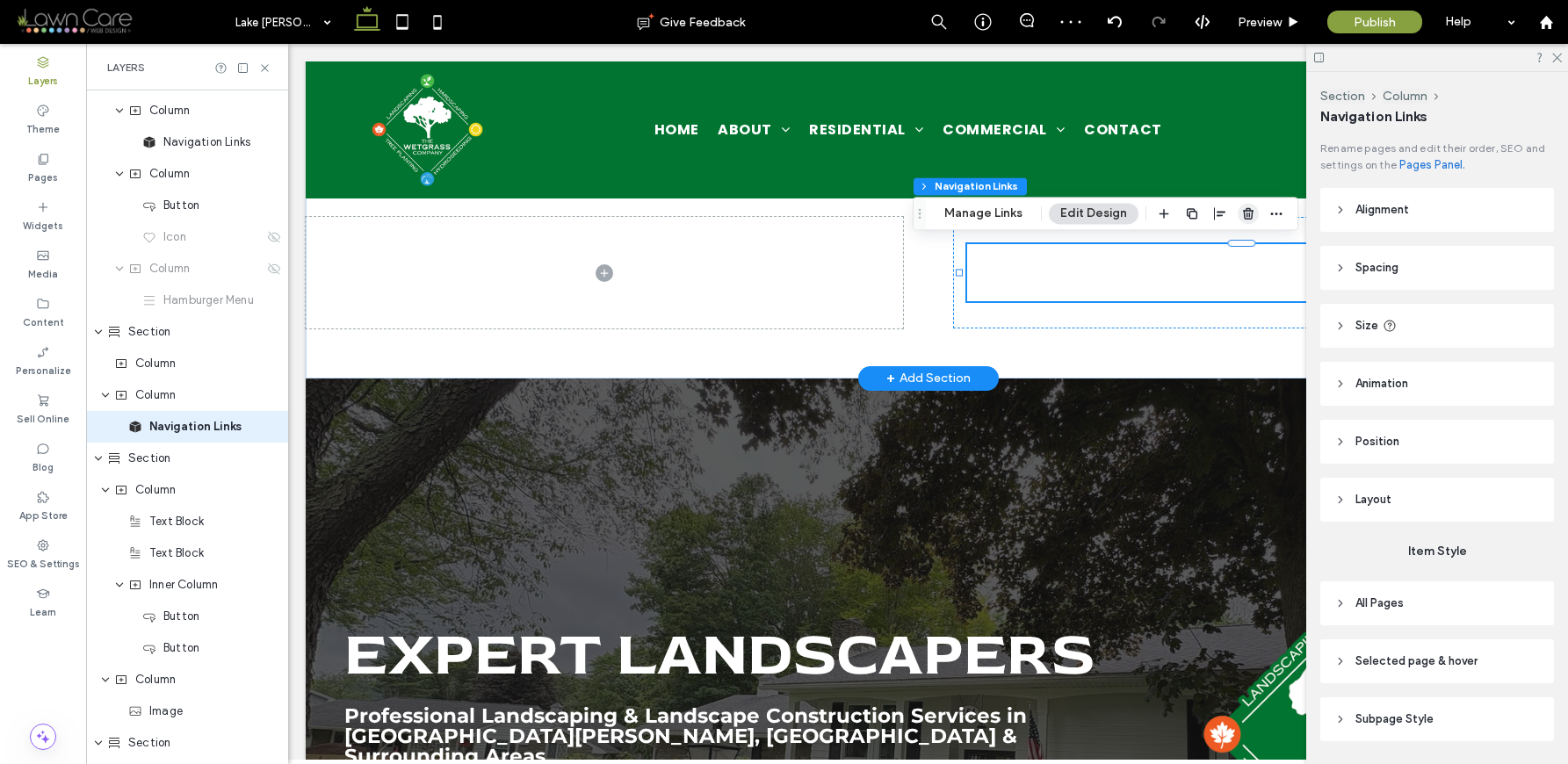
click at [1246, 215] on use "button" at bounding box center [1248, 214] width 10 height 11
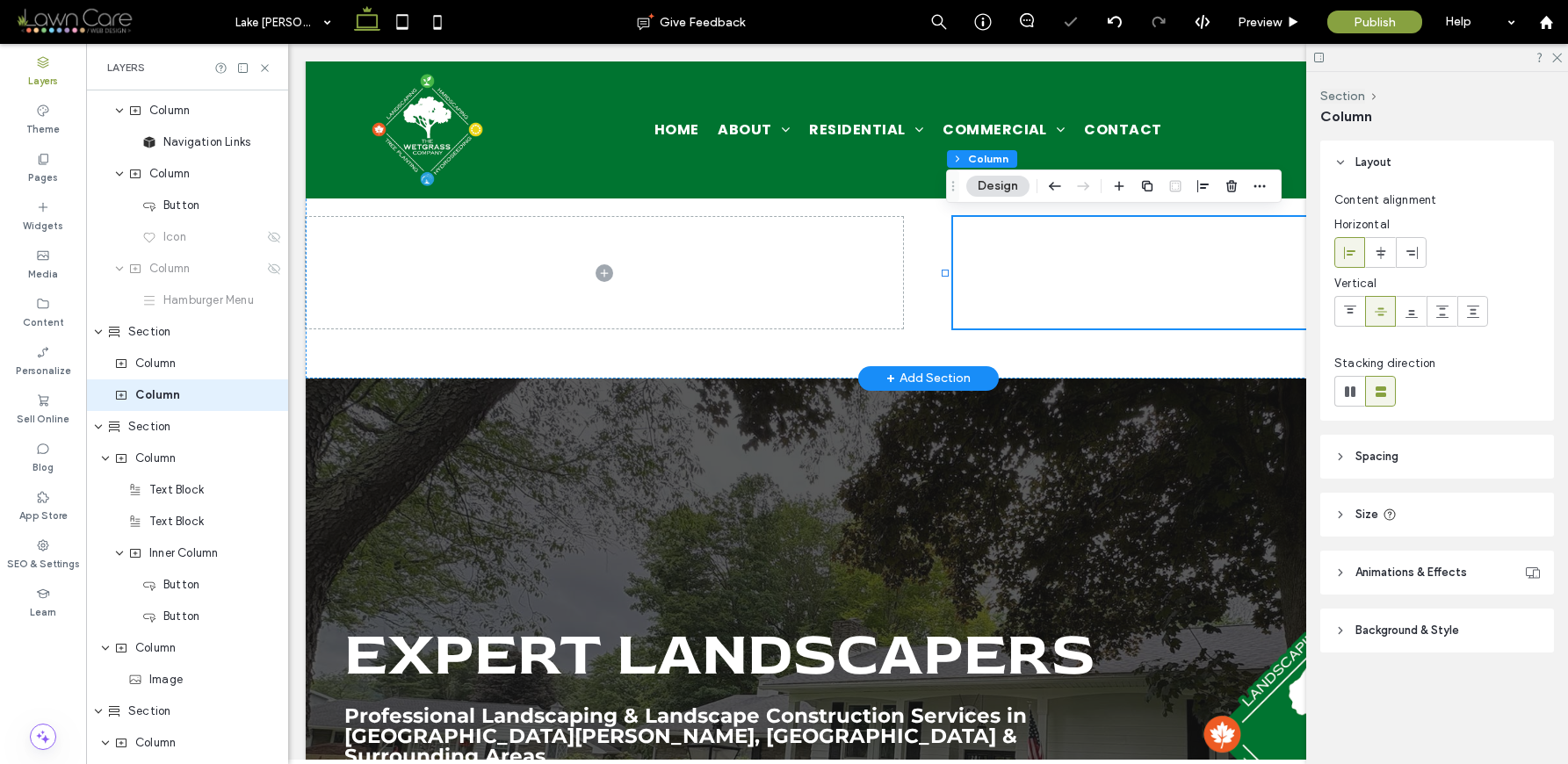
scroll to position [91, 0]
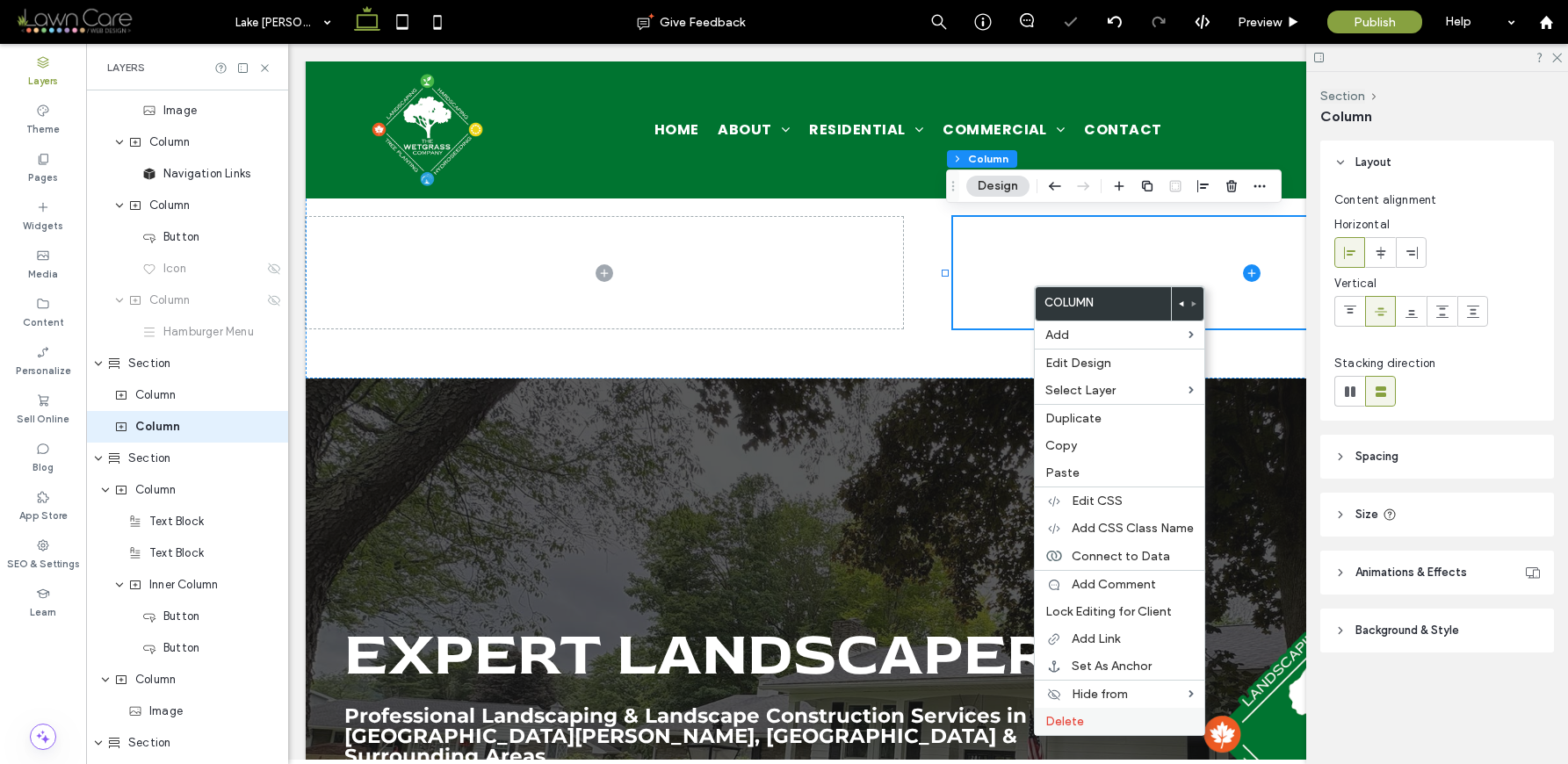
click at [1167, 724] on label "Delete" at bounding box center [1120, 721] width 148 height 15
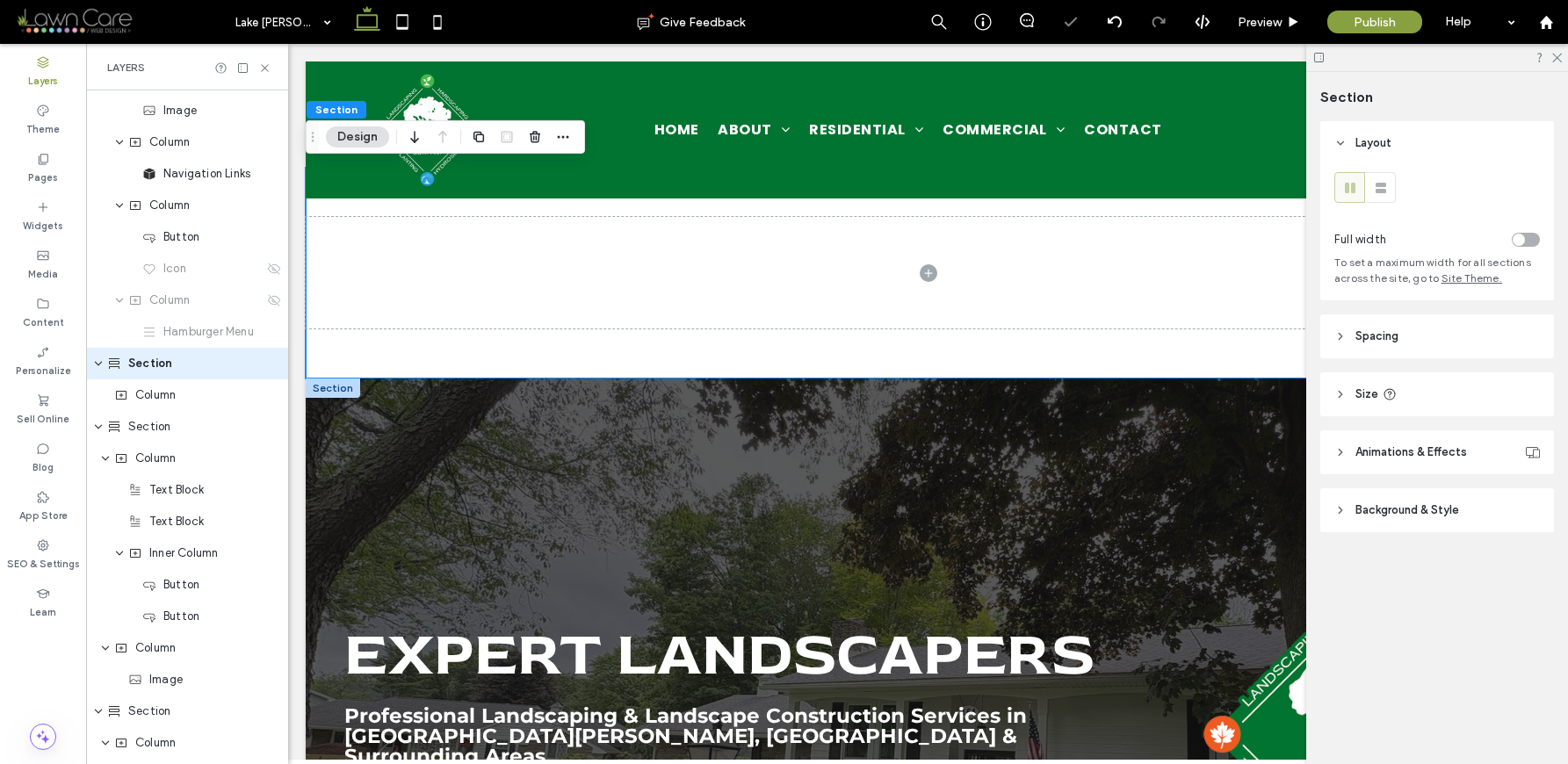
scroll to position [27, 0]
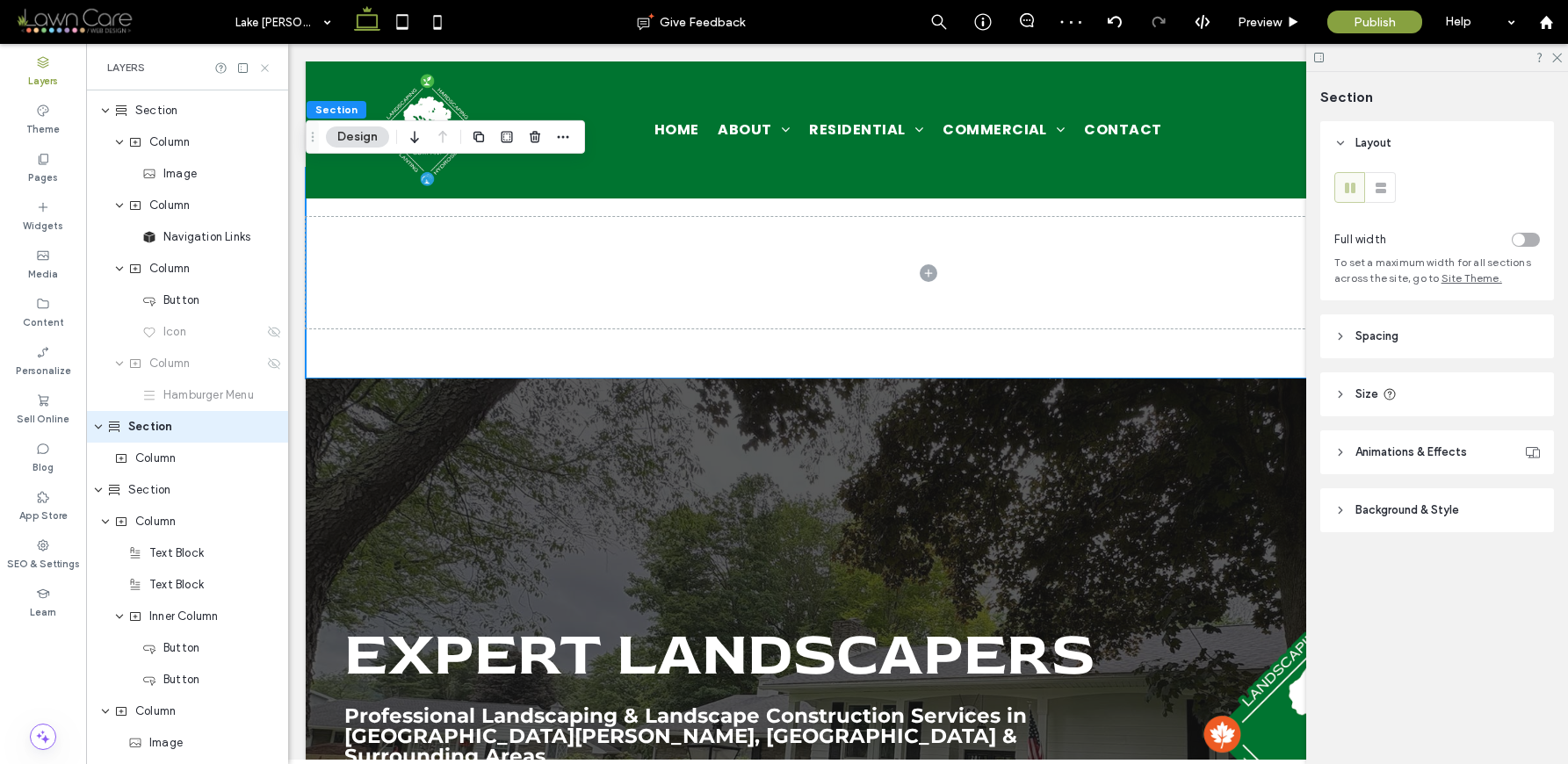
click at [265, 68] on use at bounding box center [265, 68] width 7 height 7
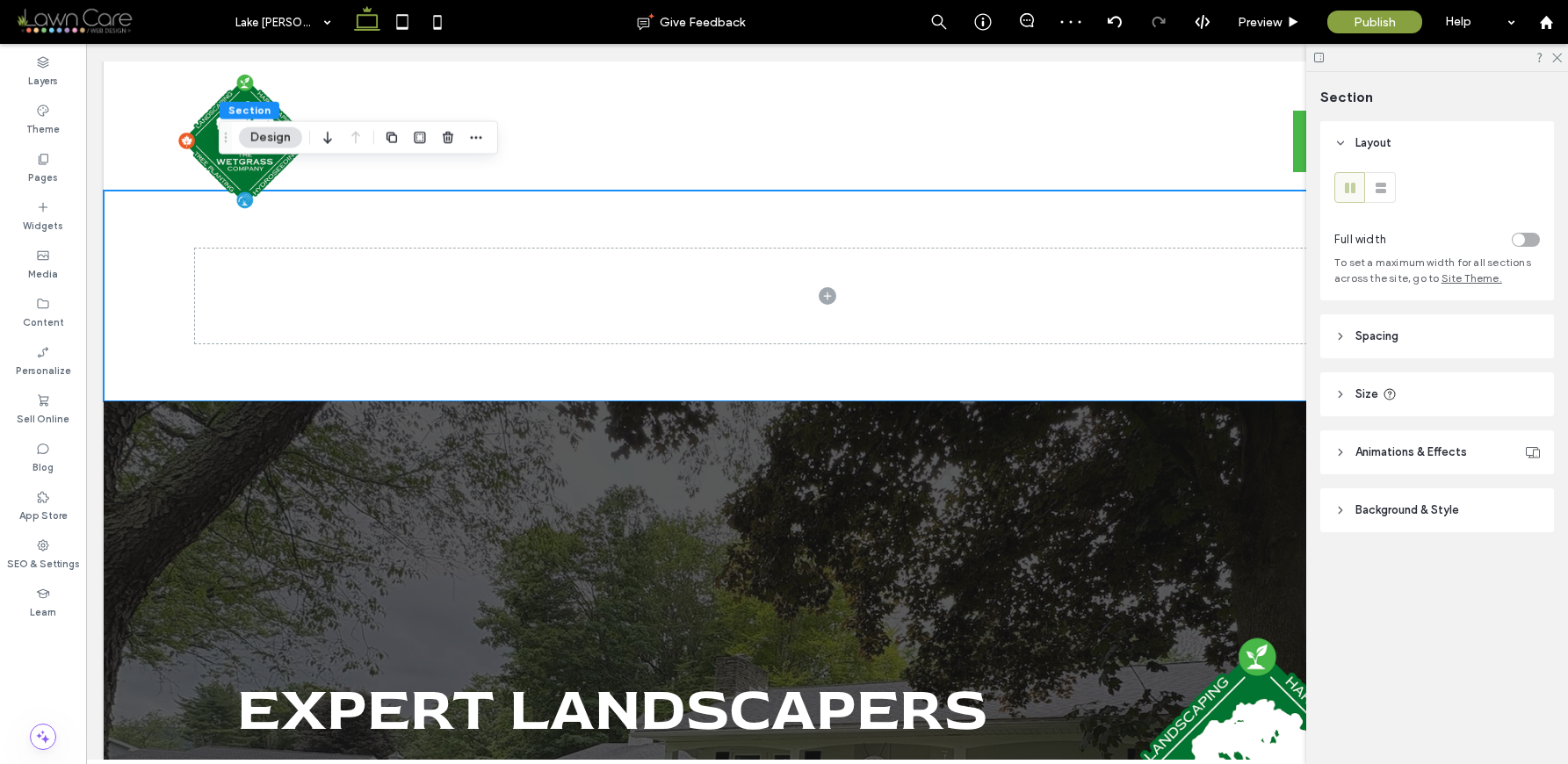
scroll to position [54, 0]
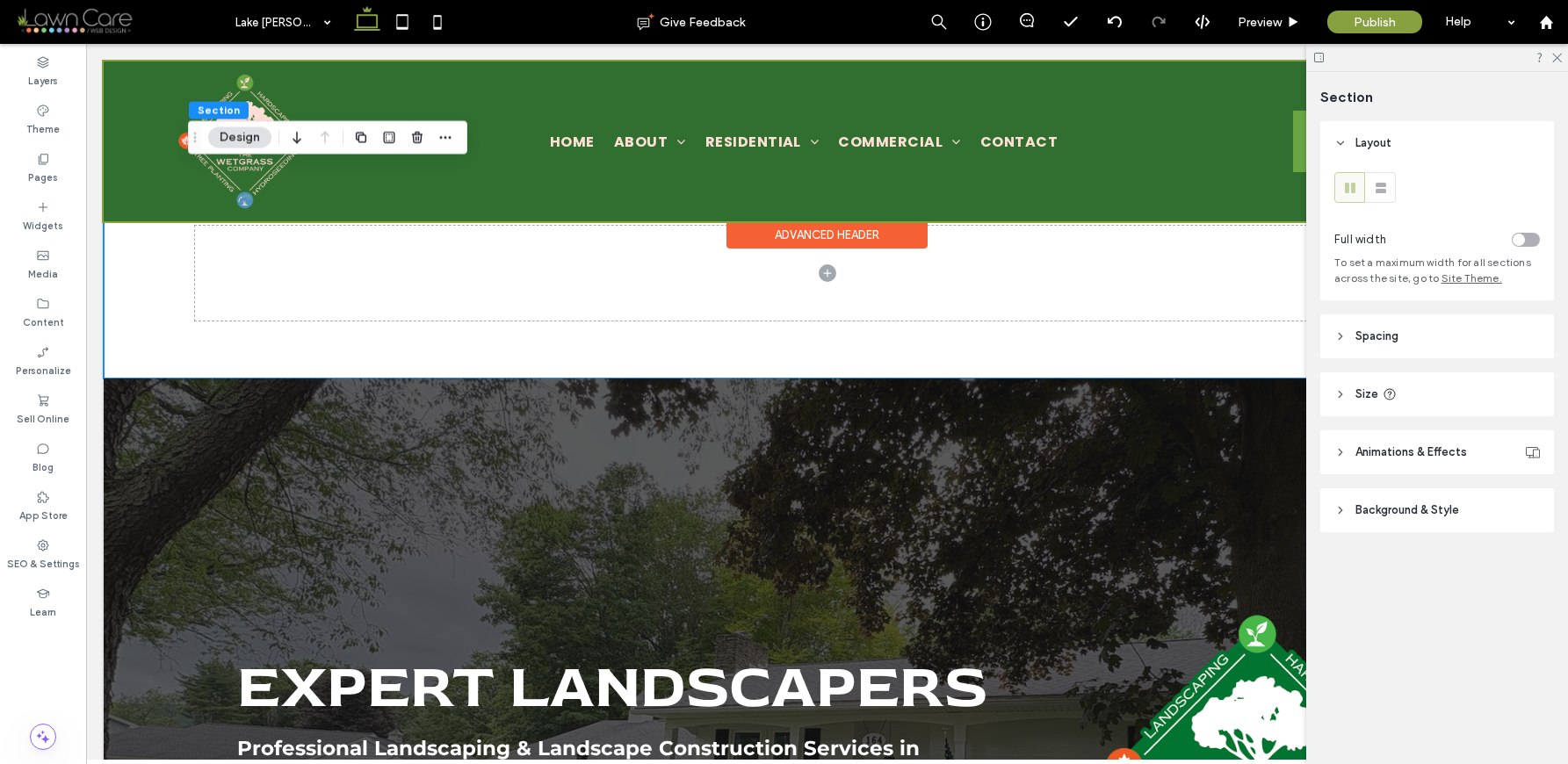
click at [152, 168] on div at bounding box center [827, 141] width 1447 height 160
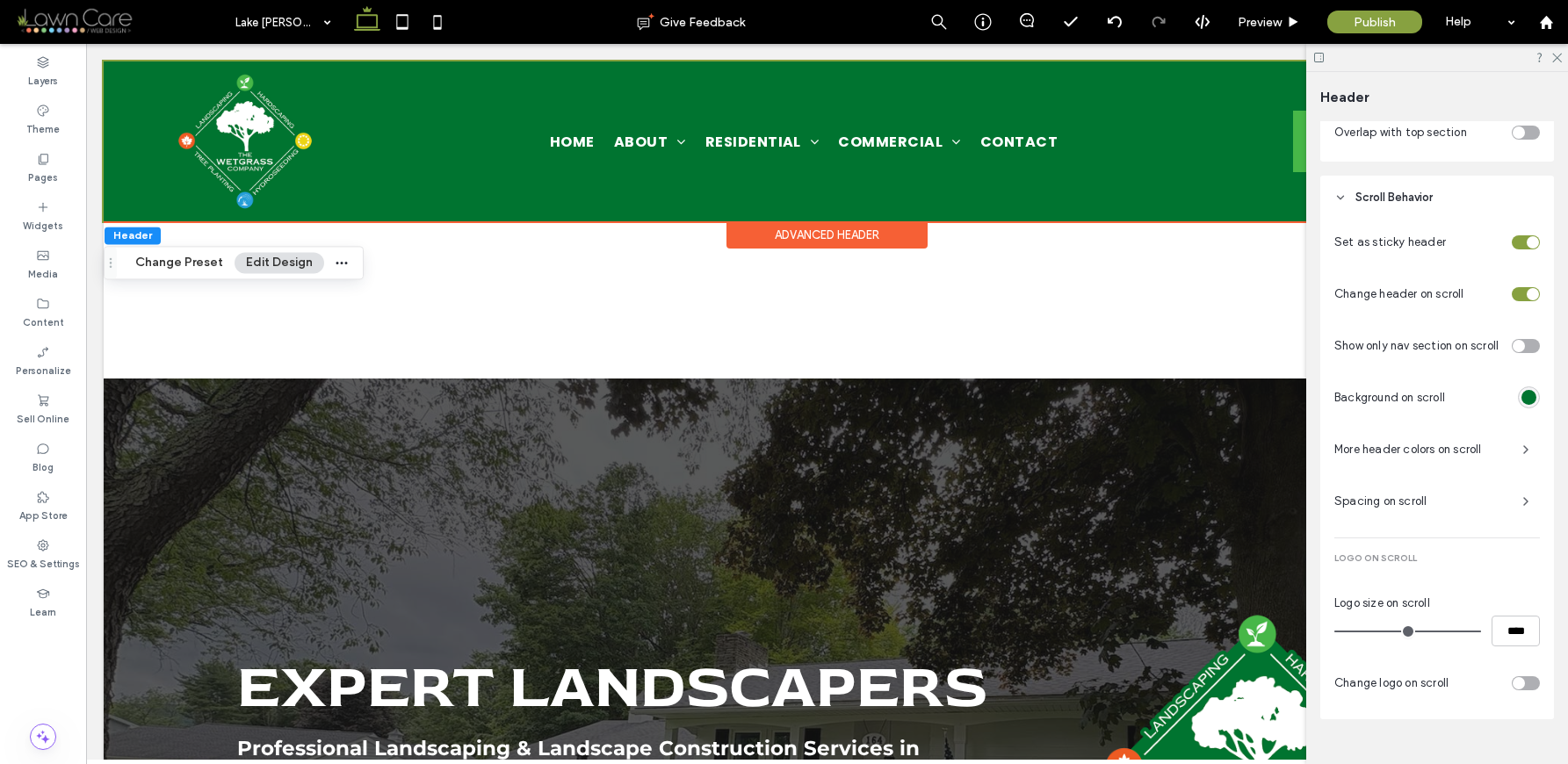
scroll to position [744, 0]
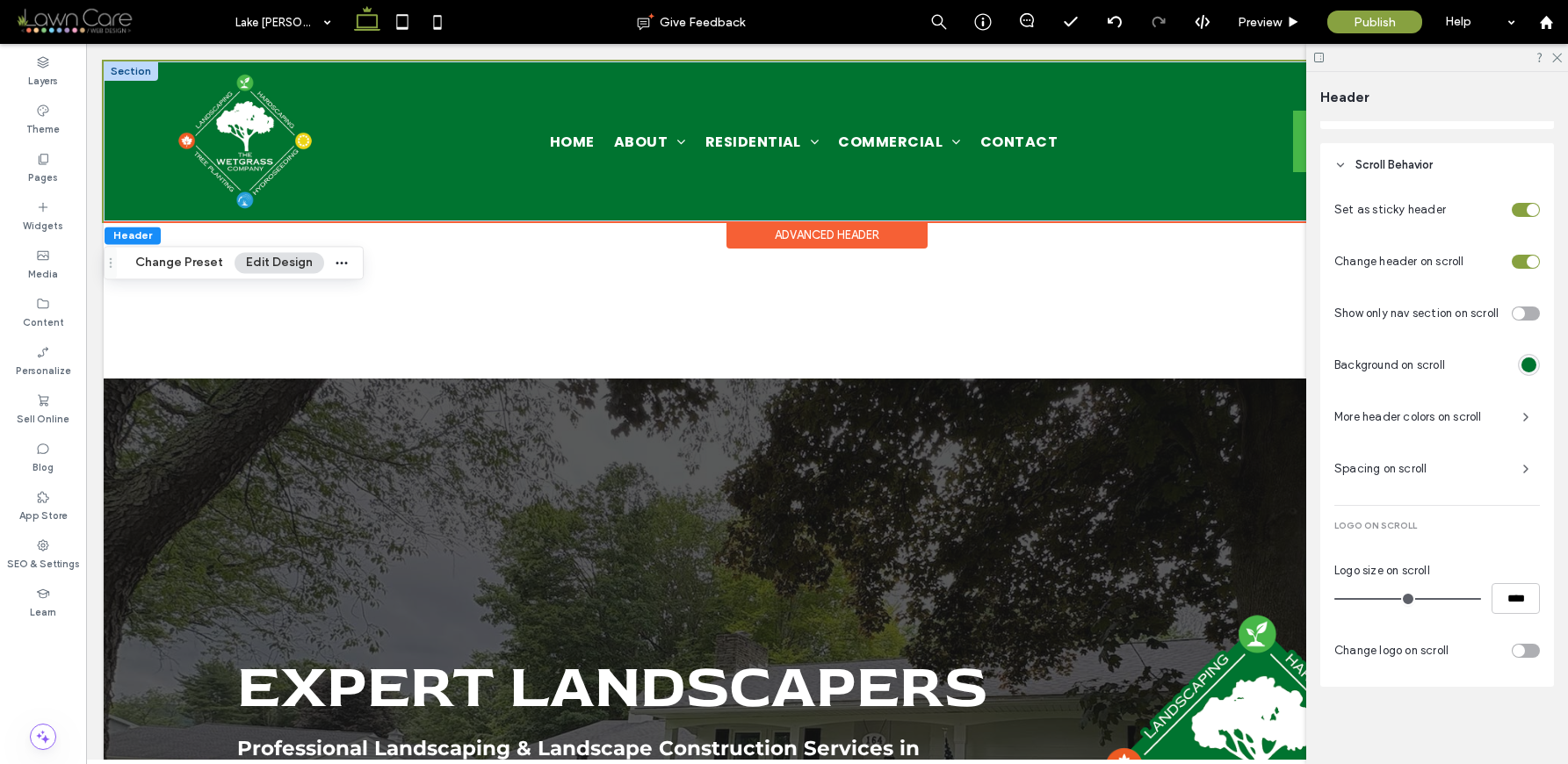
click at [122, 70] on div at bounding box center [131, 70] width 55 height 19
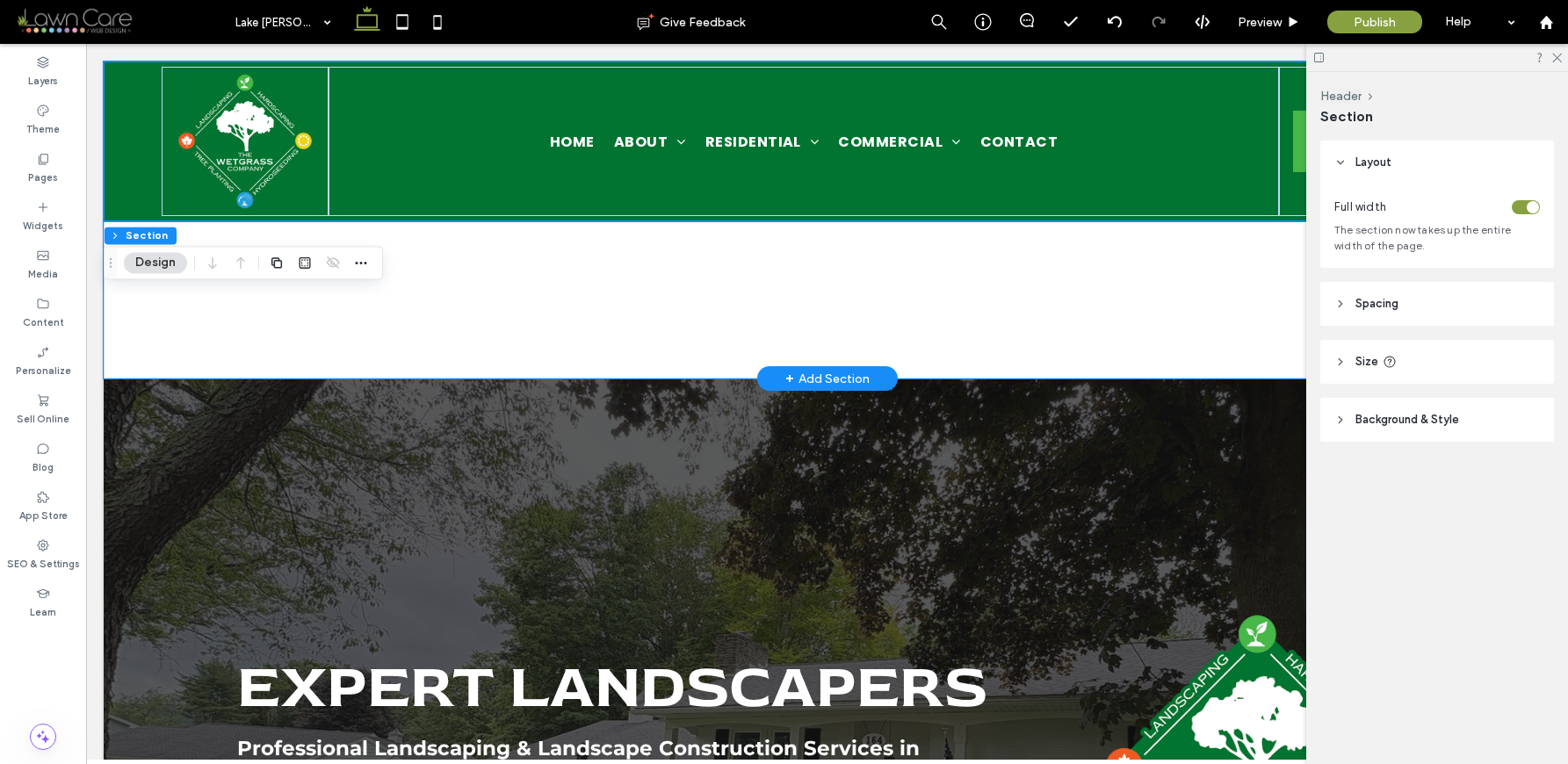
click at [1013, 337] on div at bounding box center [828, 273] width 1265 height 211
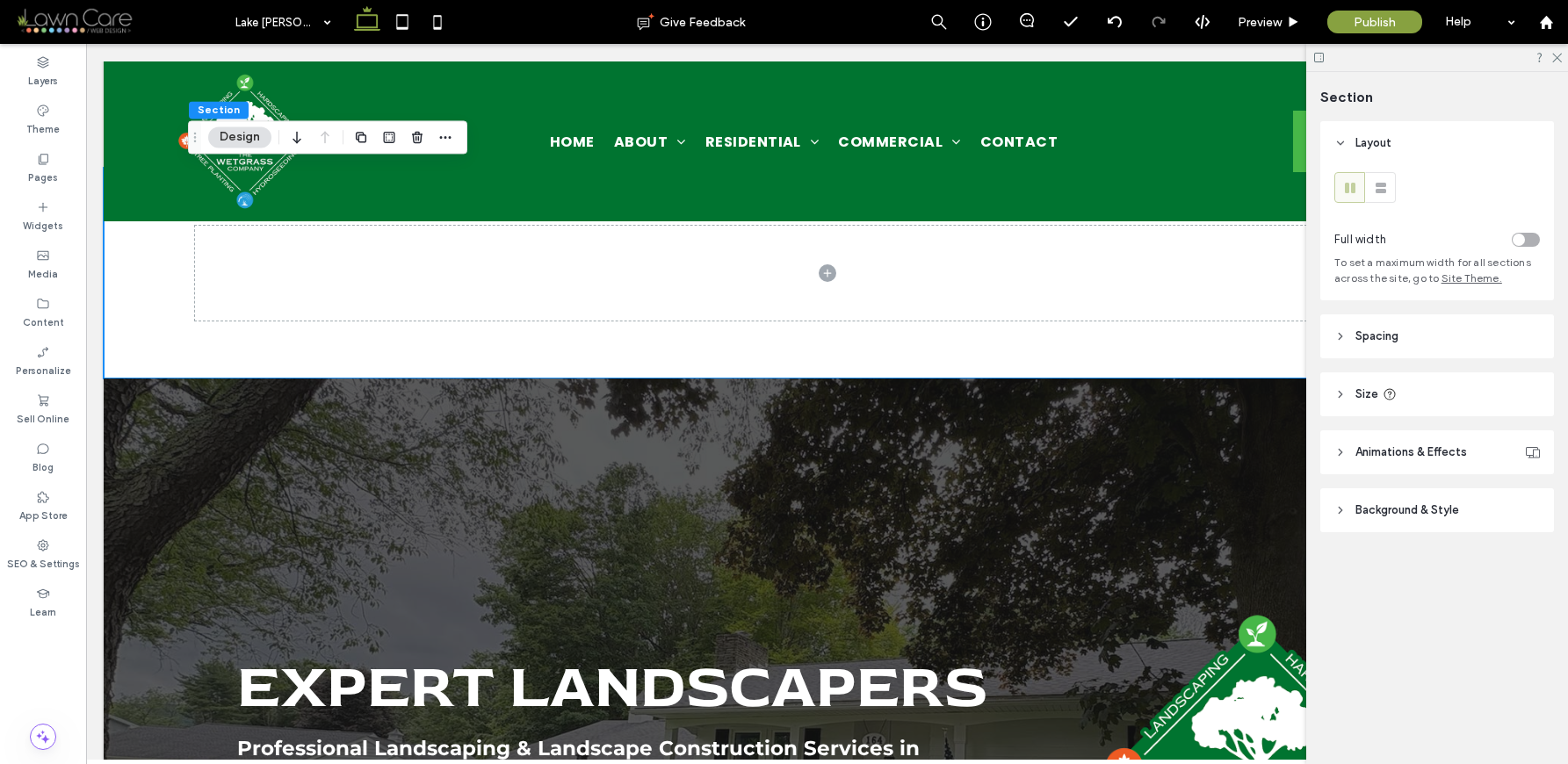
click at [1525, 239] on div "toggle" at bounding box center [1525, 239] width 28 height 14
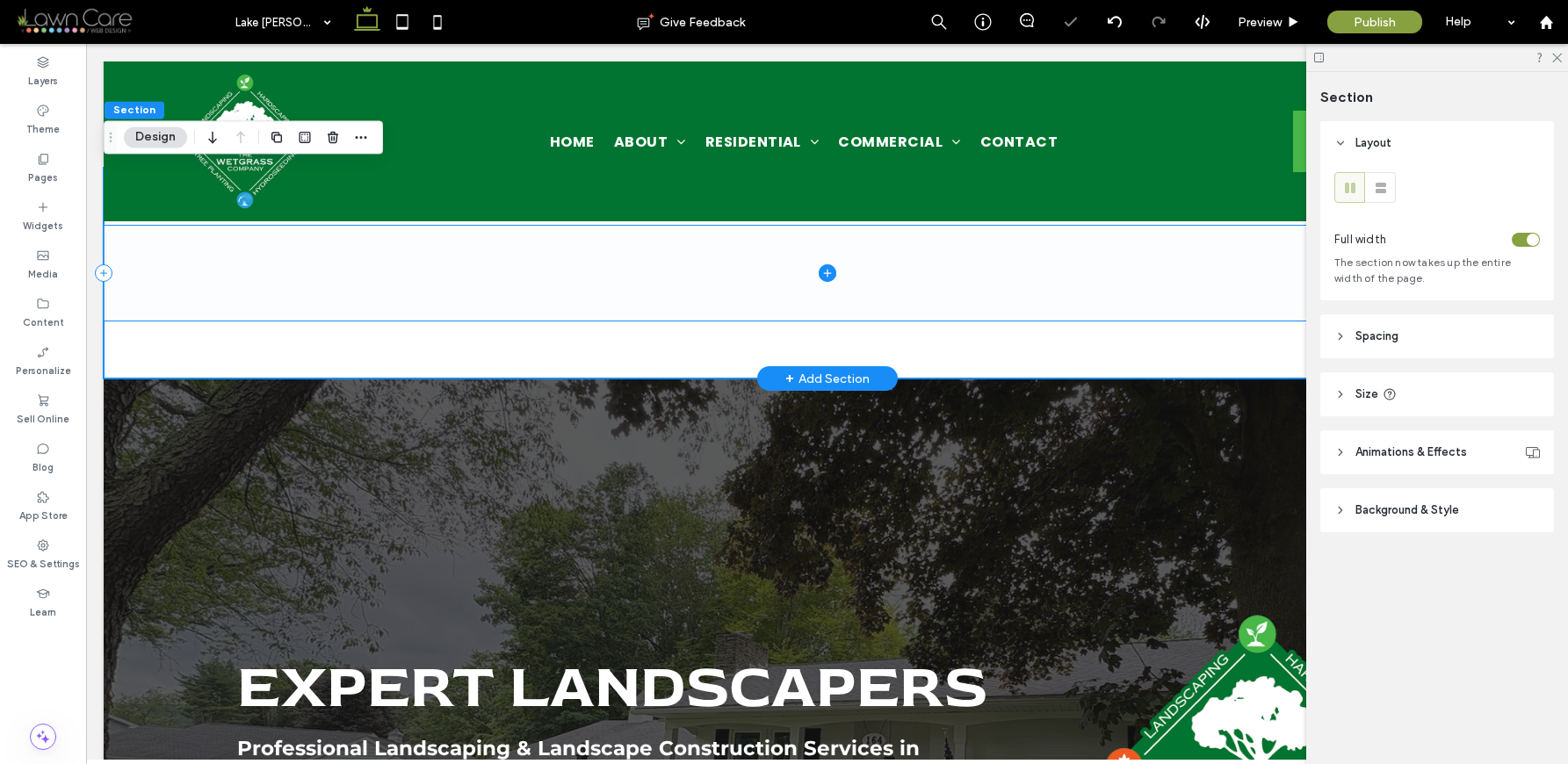
click at [381, 274] on span at bounding box center [827, 273] width 1447 height 94
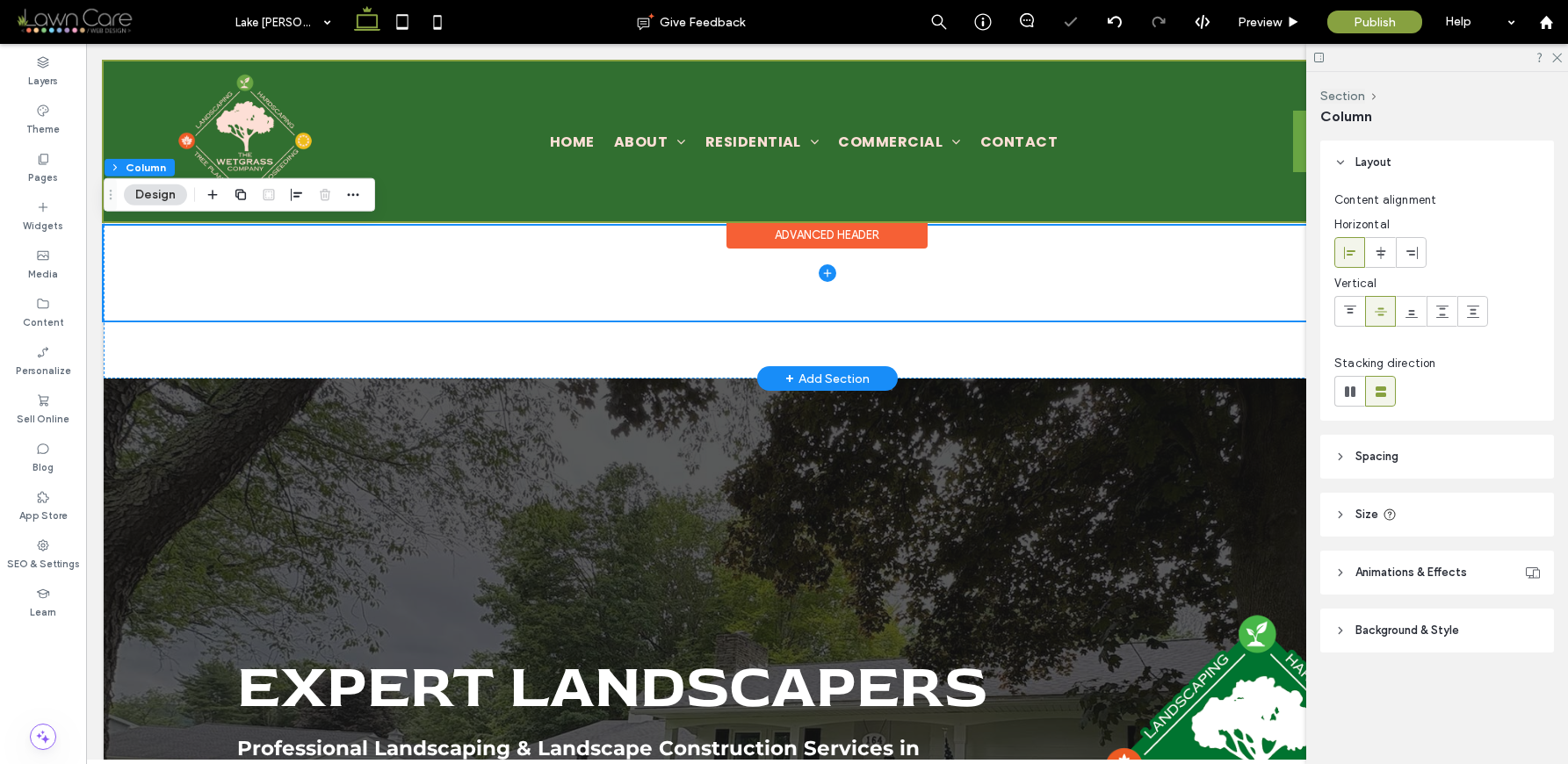
click at [393, 133] on div at bounding box center [827, 141] width 1447 height 160
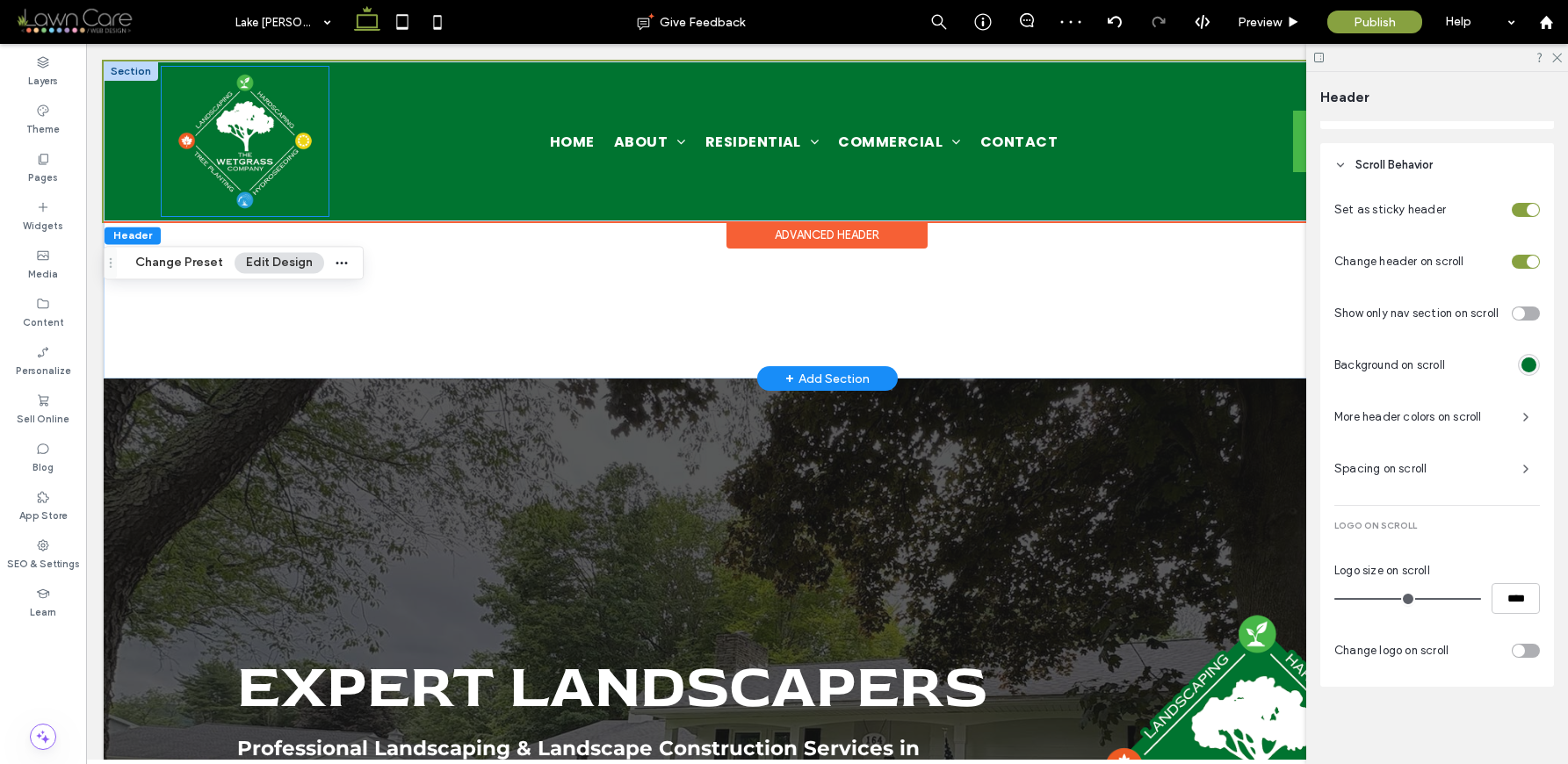
click at [320, 188] on div at bounding box center [245, 141] width 167 height 149
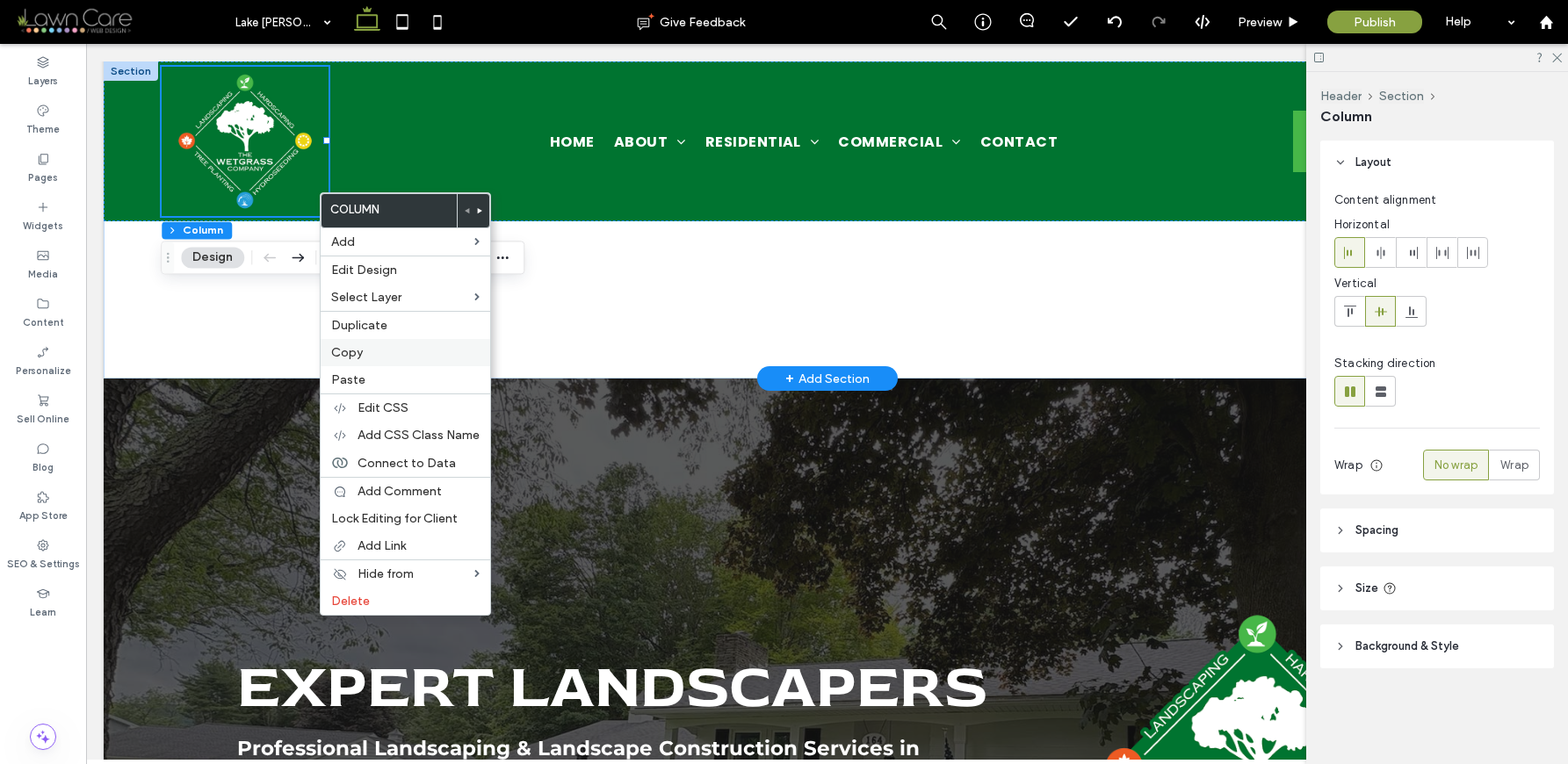
click at [351, 348] on span "Copy" at bounding box center [347, 353] width 31 height 15
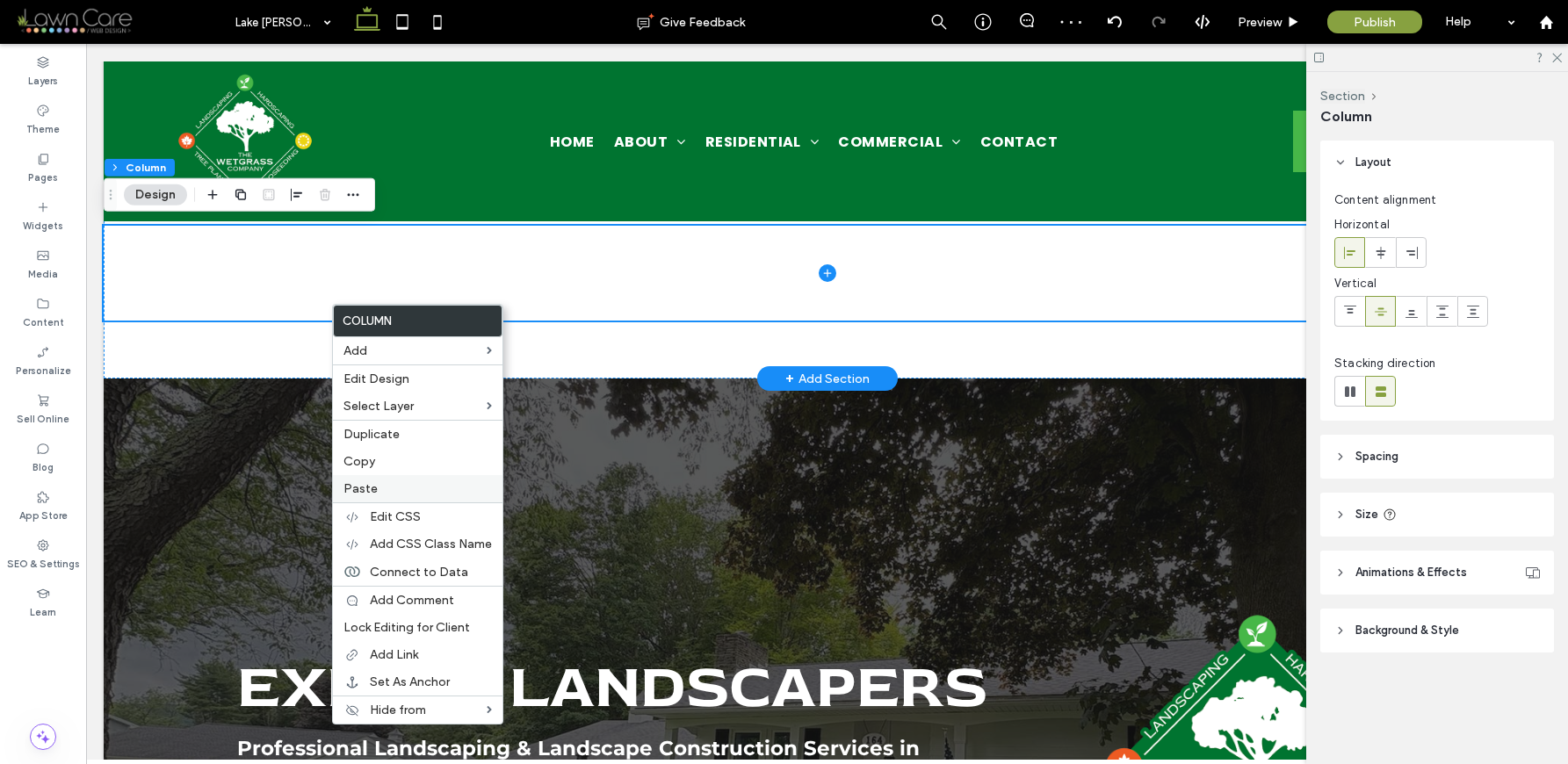
click at [402, 485] on label "Paste" at bounding box center [418, 489] width 148 height 15
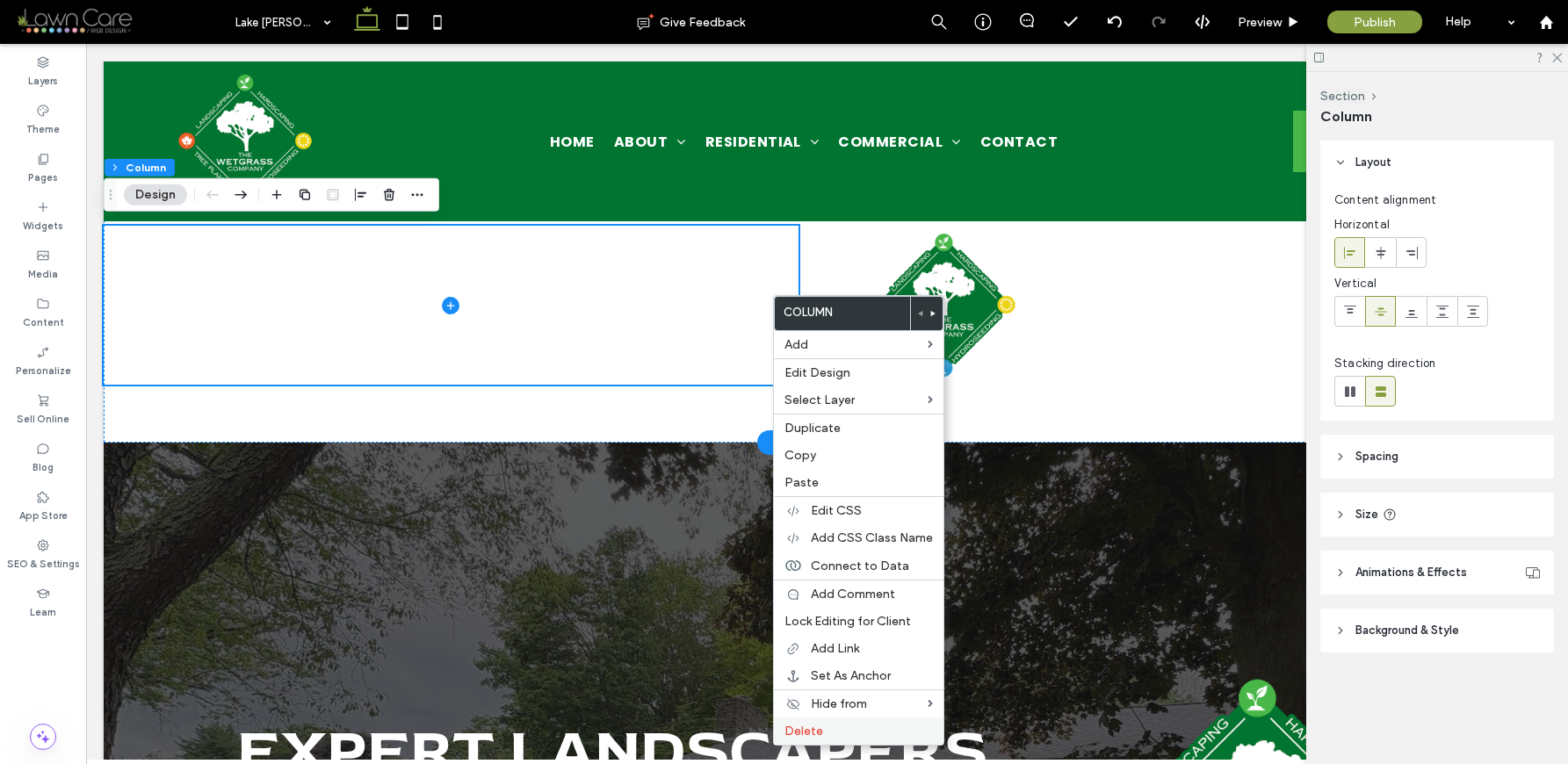
click at [845, 737] on label "Delete" at bounding box center [859, 732] width 148 height 15
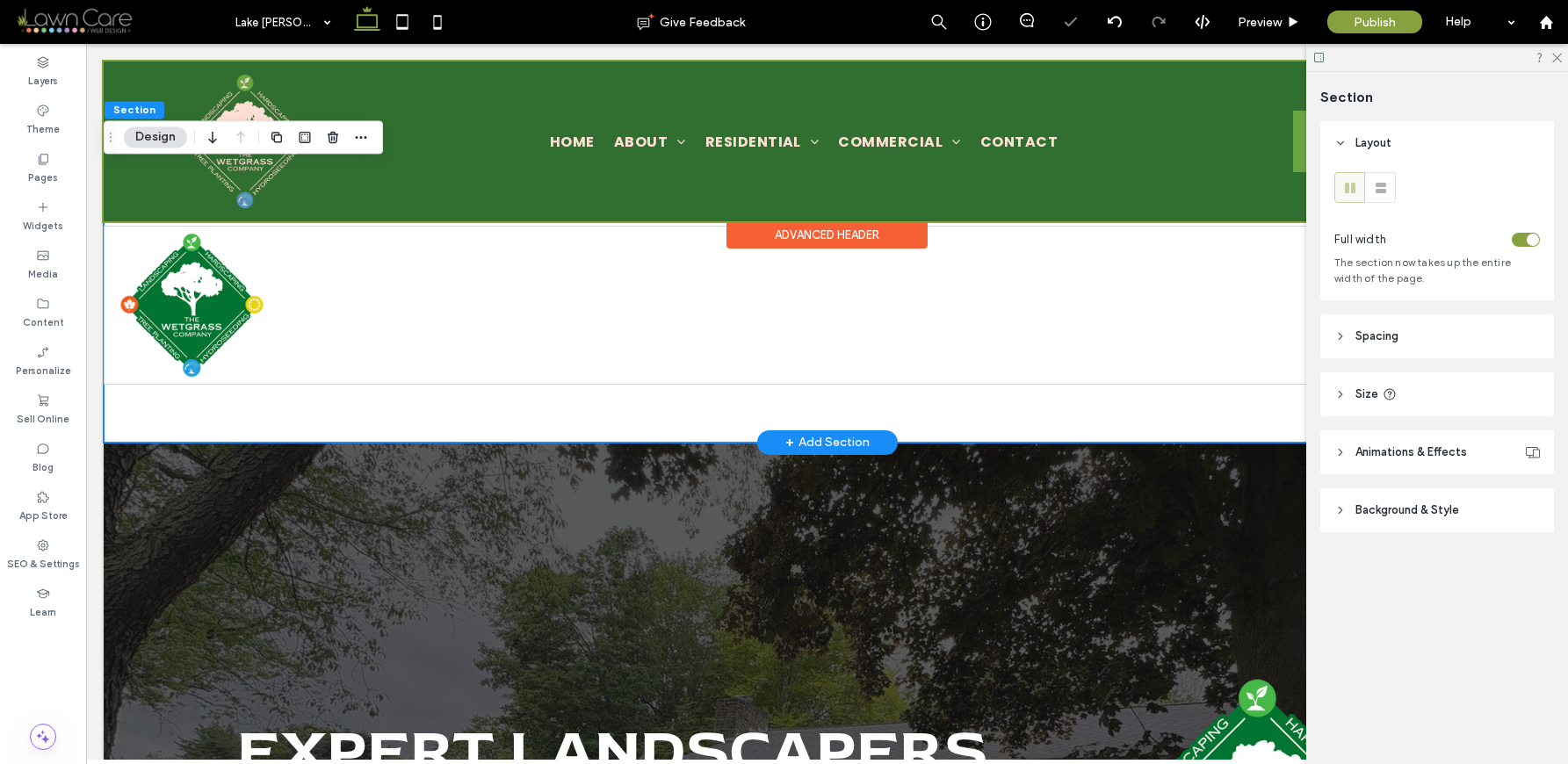
click at [662, 157] on div at bounding box center [827, 141] width 1447 height 160
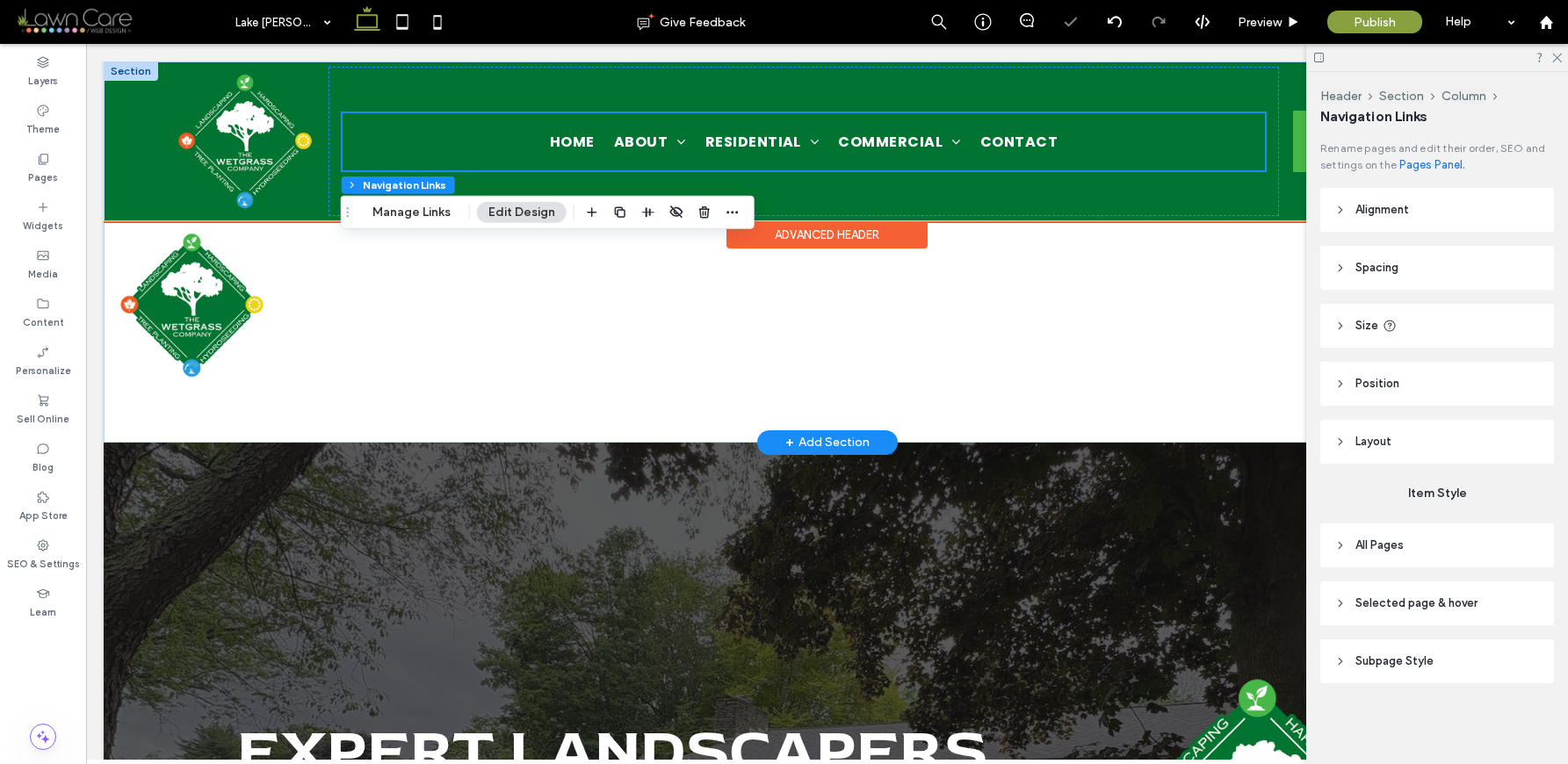
scroll to position [44, 0]
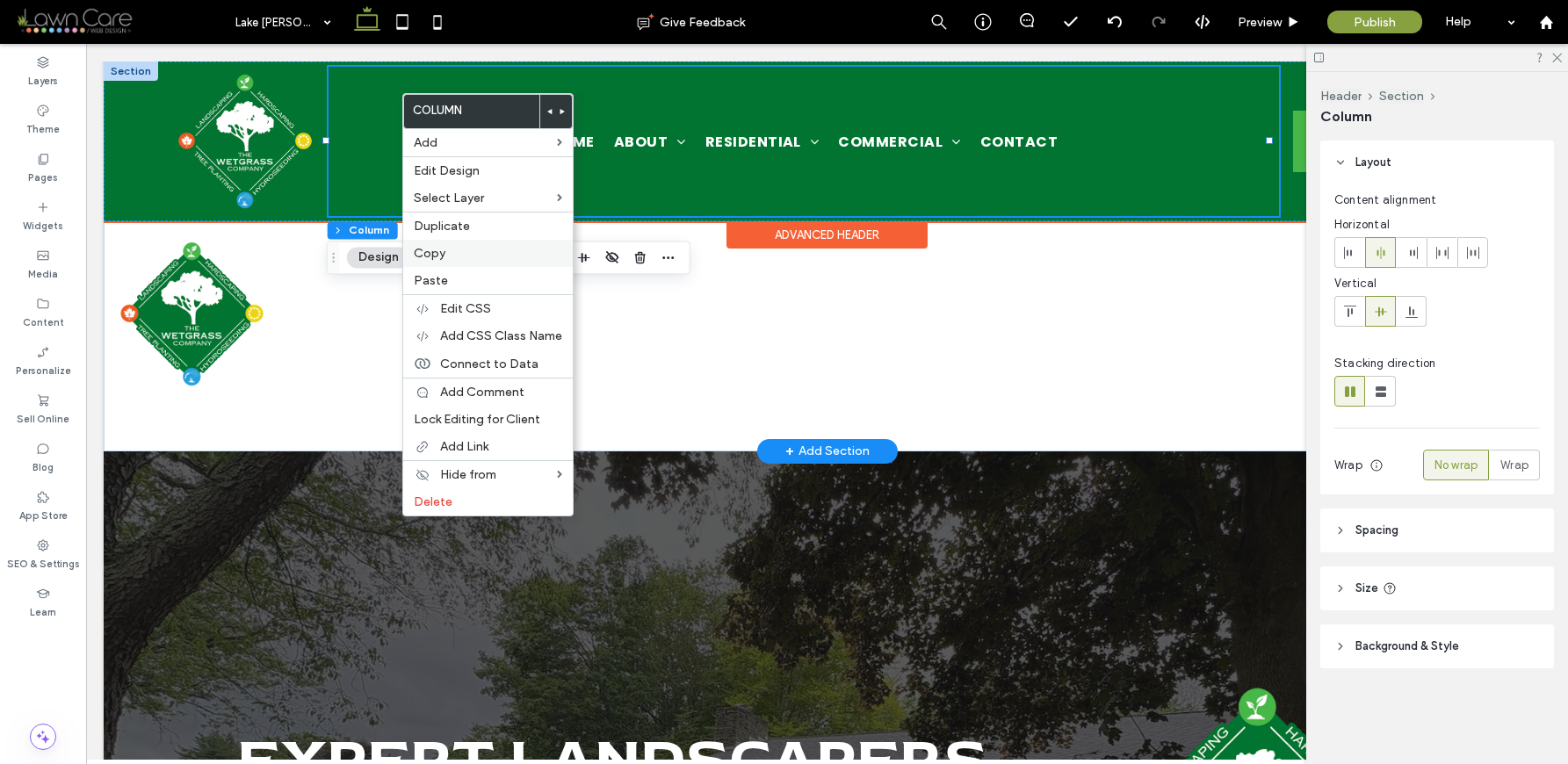
click at [458, 250] on label "Copy" at bounding box center [488, 254] width 148 height 15
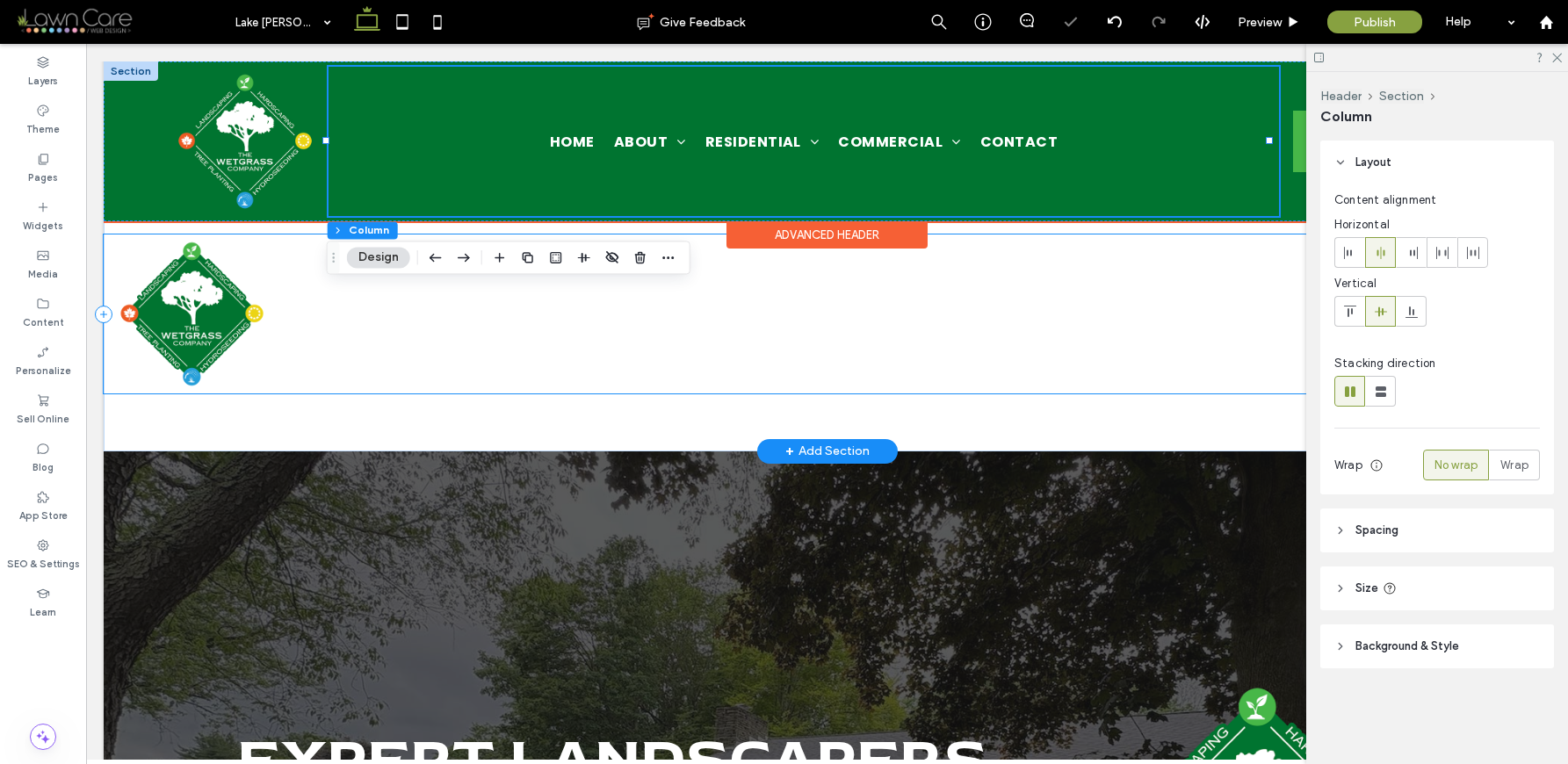
click at [376, 334] on div at bounding box center [827, 314] width 1447 height 159
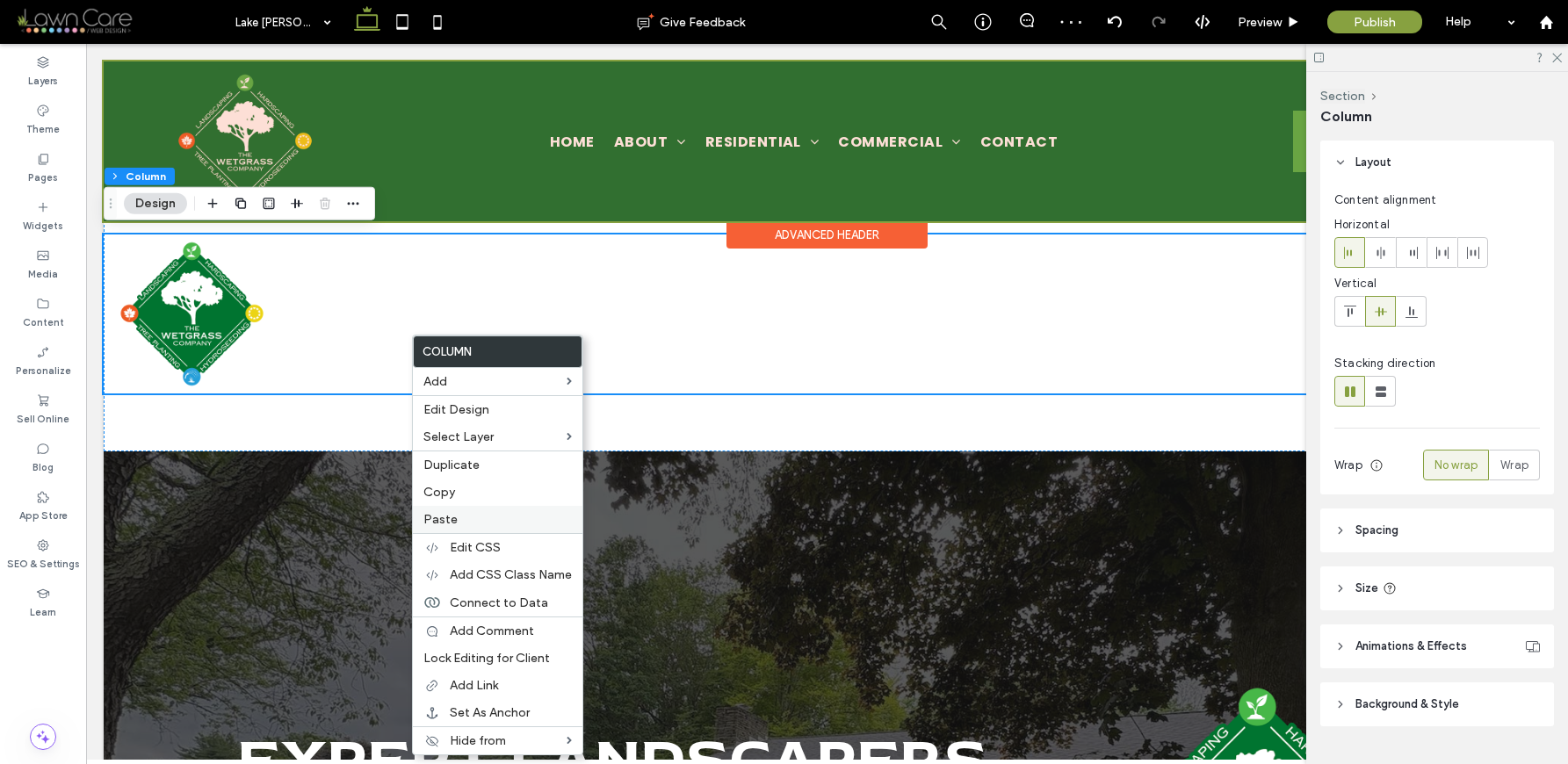
click at [480, 517] on label "Paste" at bounding box center [497, 520] width 148 height 15
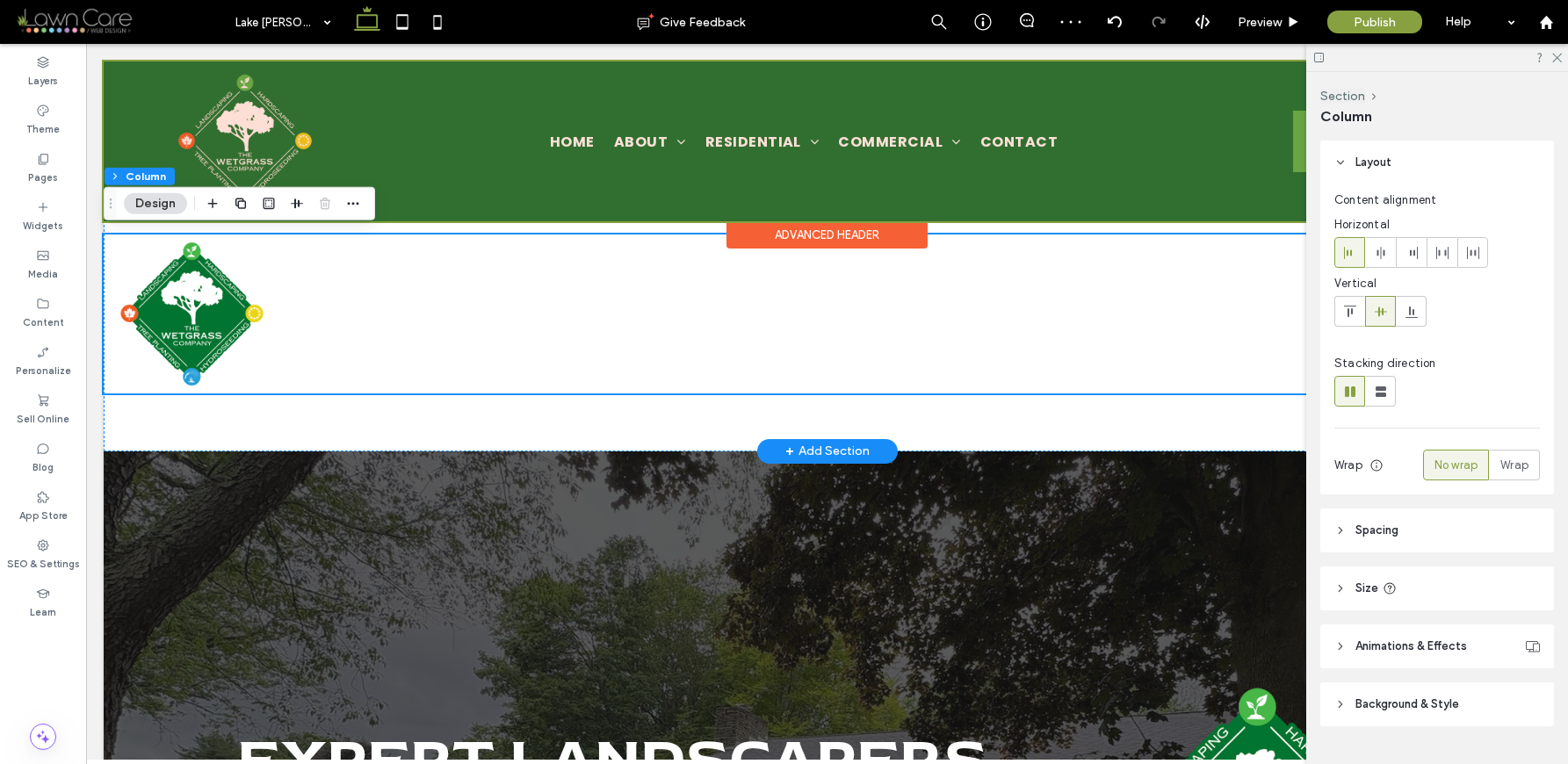
type input "**"
type input "***"
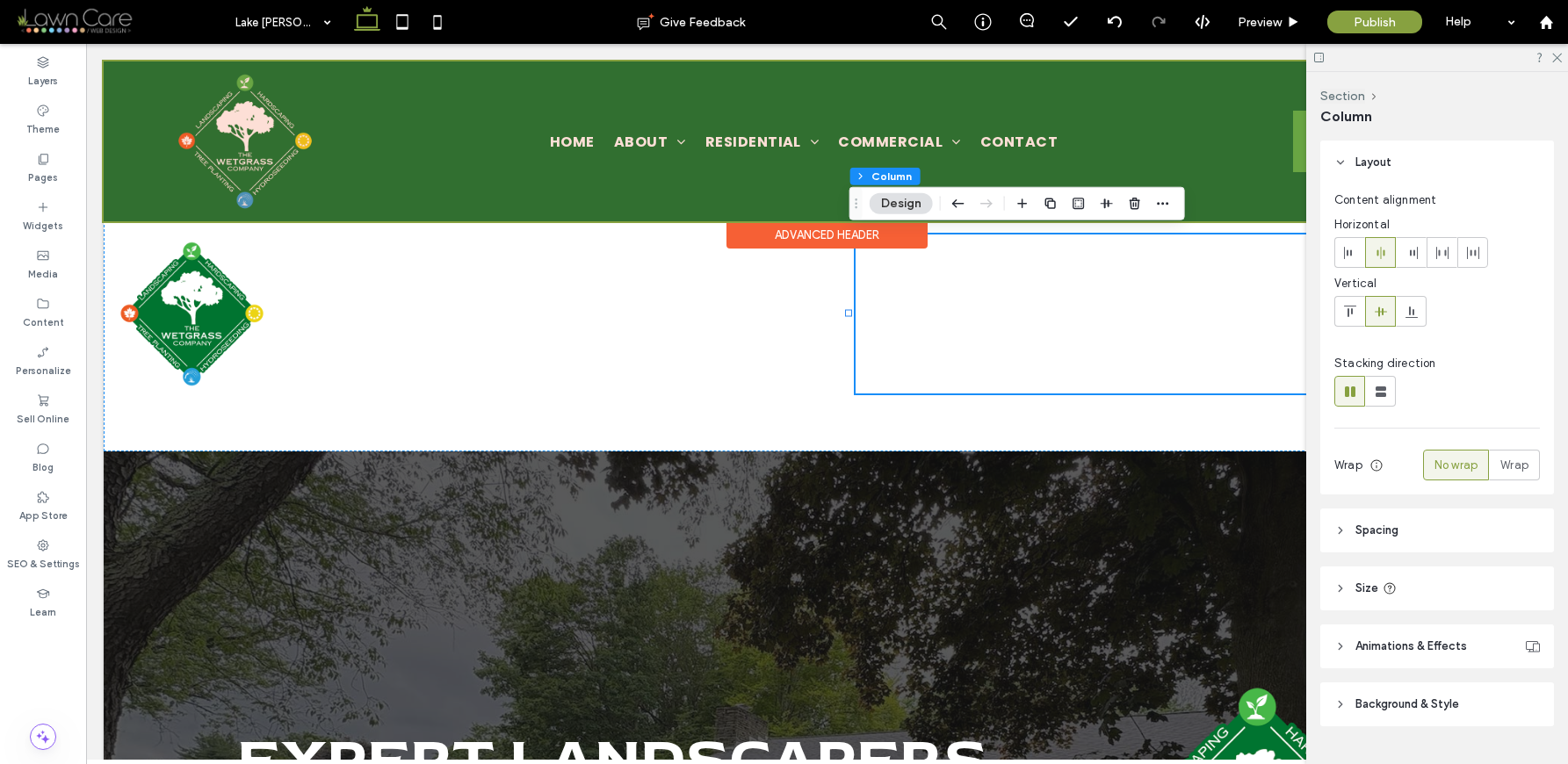
click at [1252, 153] on div at bounding box center [827, 141] width 1447 height 160
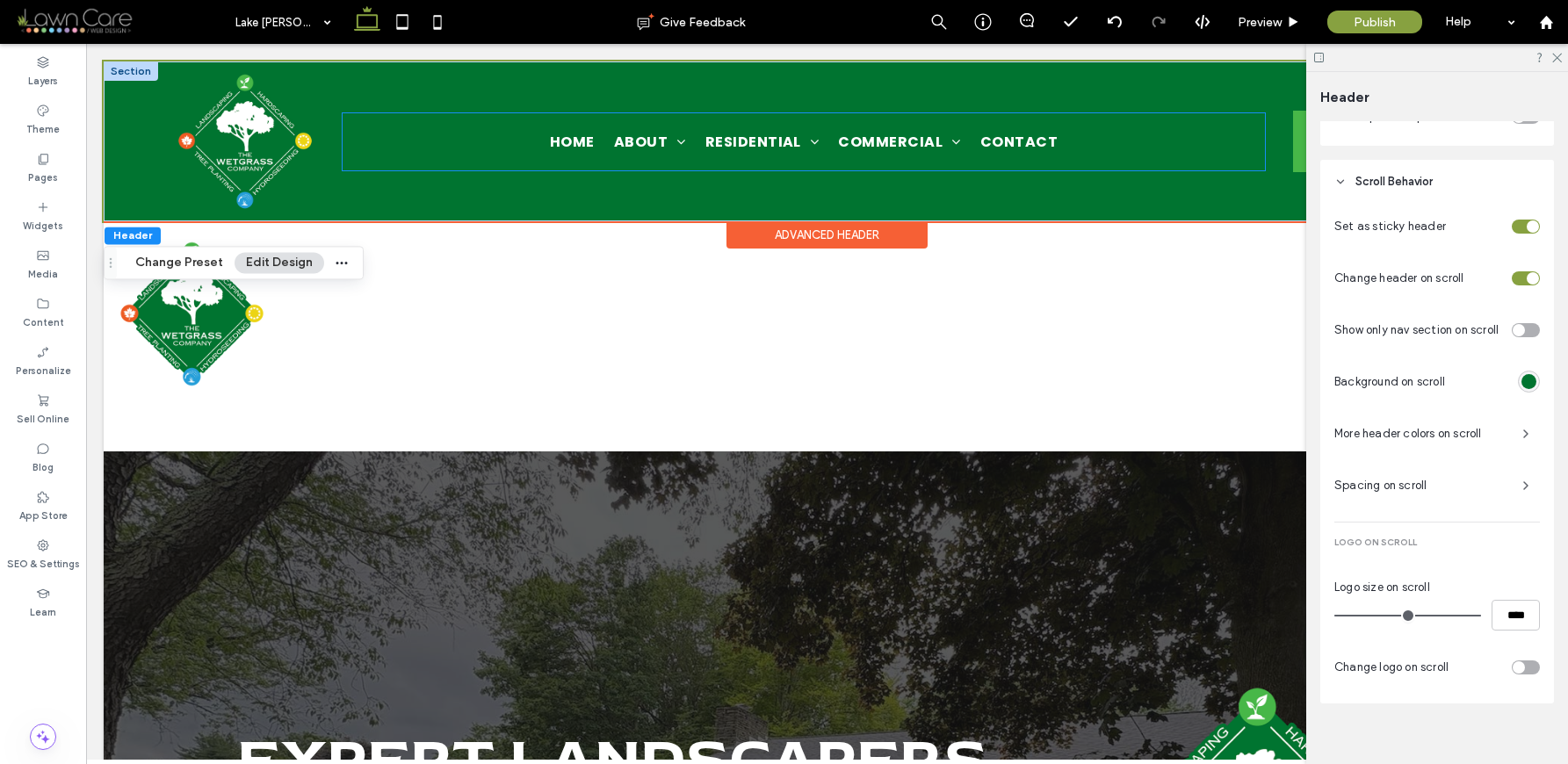
scroll to position [744, 0]
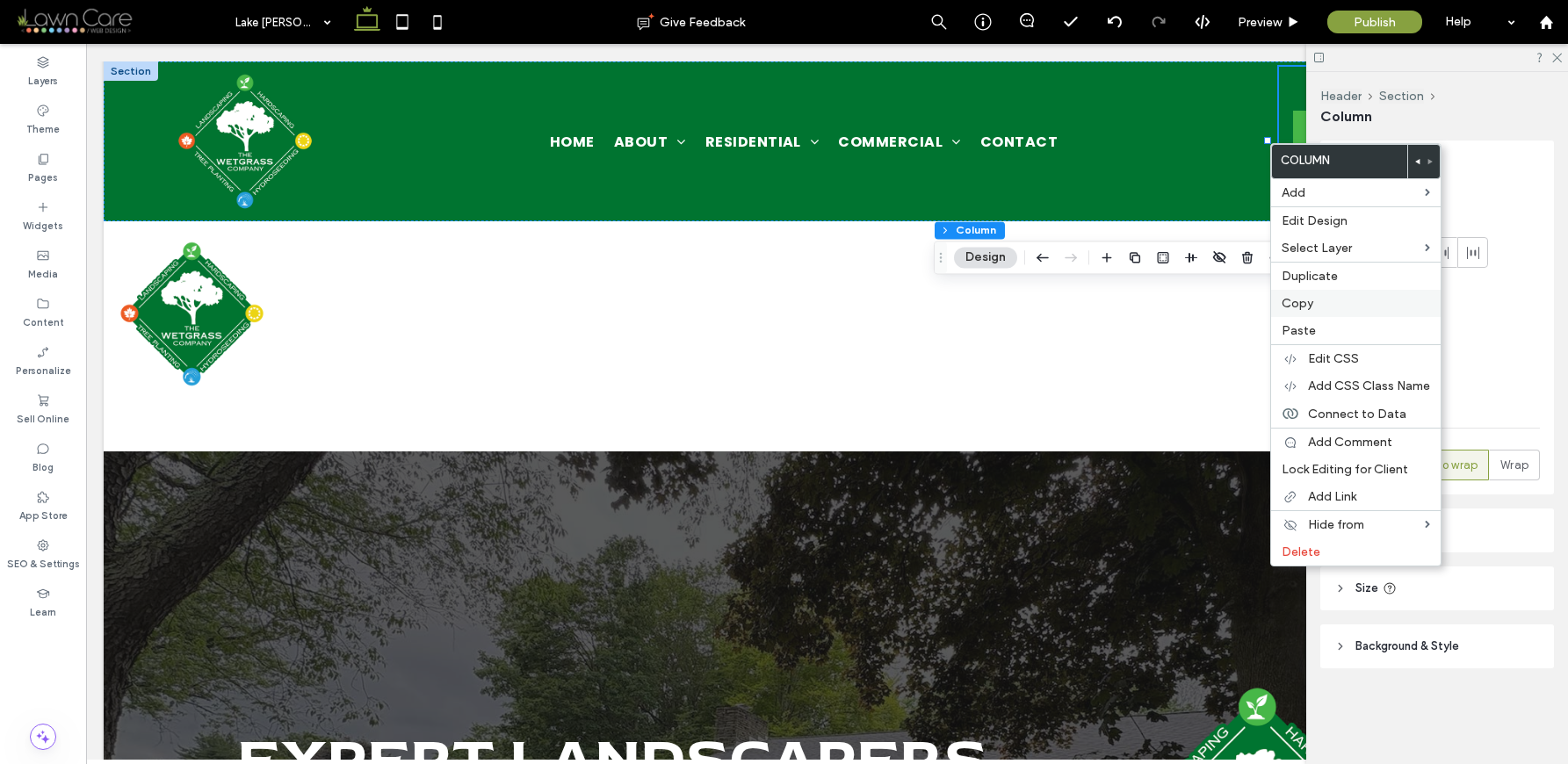
click at [1307, 304] on span "Copy" at bounding box center [1298, 304] width 31 height 15
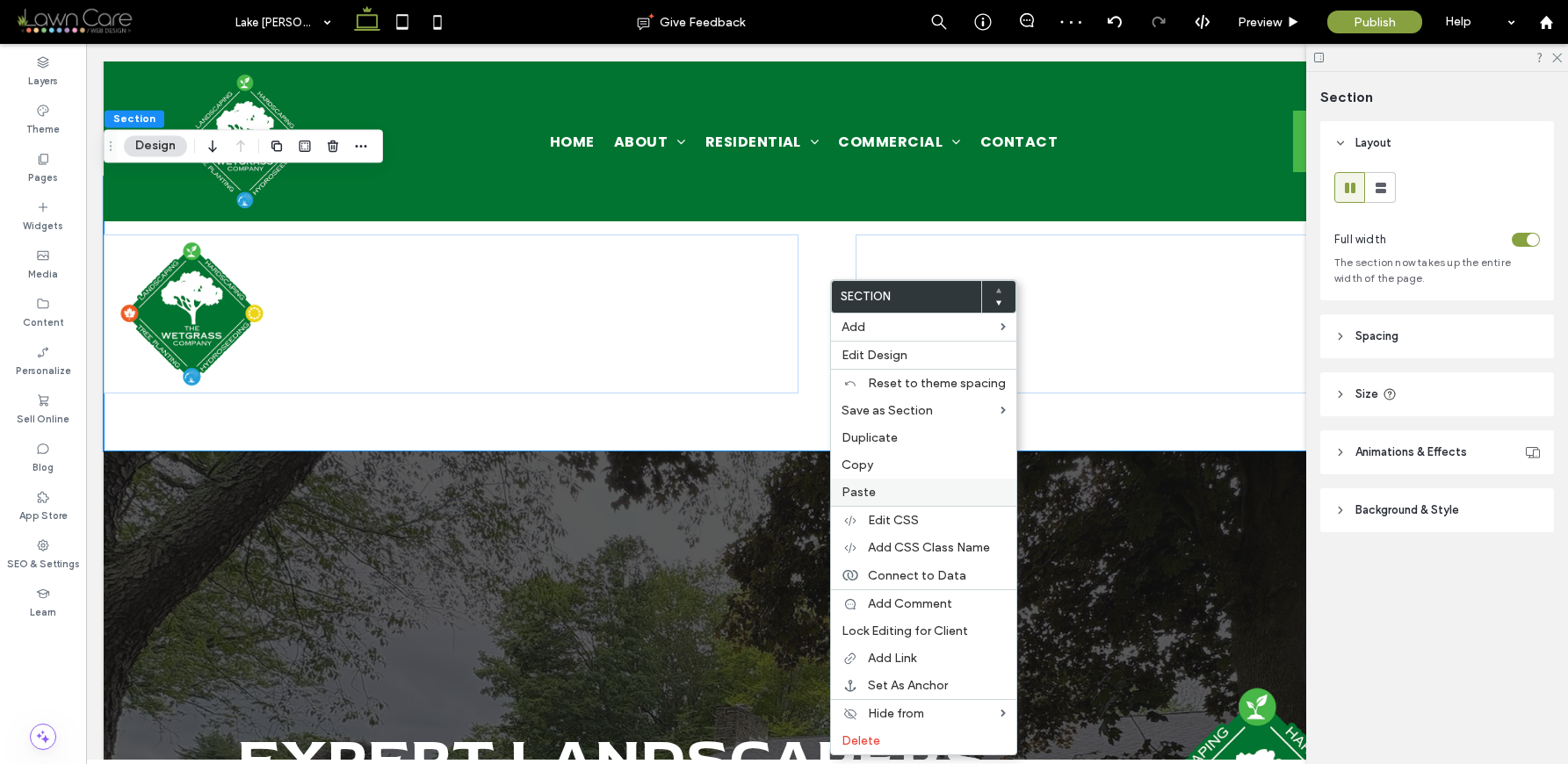
click at [871, 485] on span "Paste" at bounding box center [859, 493] width 34 height 15
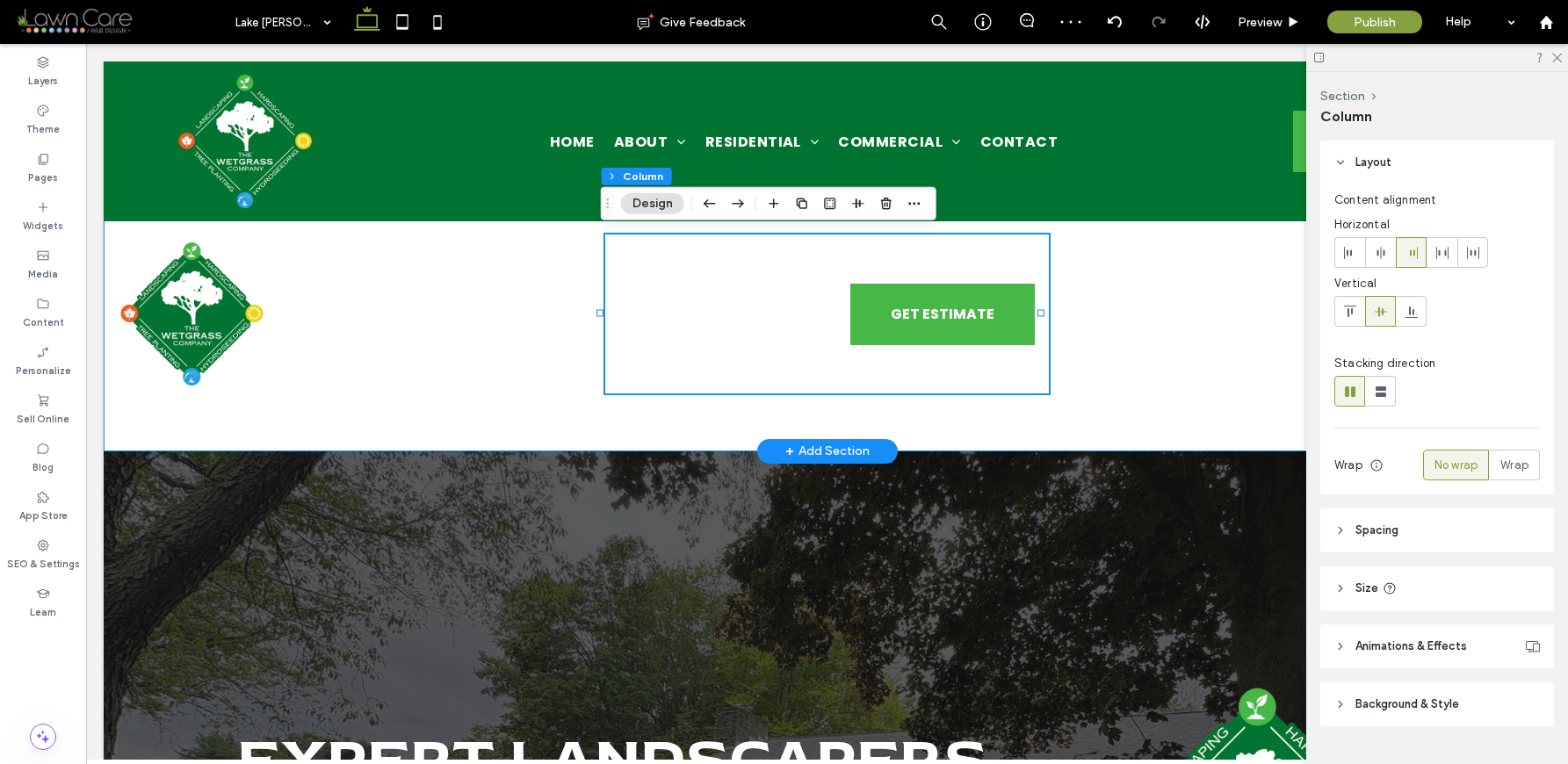
click at [1061, 430] on div "GET ESTIMATE Call Us Home About Locations Residential Landscape Construction & …" at bounding box center [827, 314] width 1447 height 275
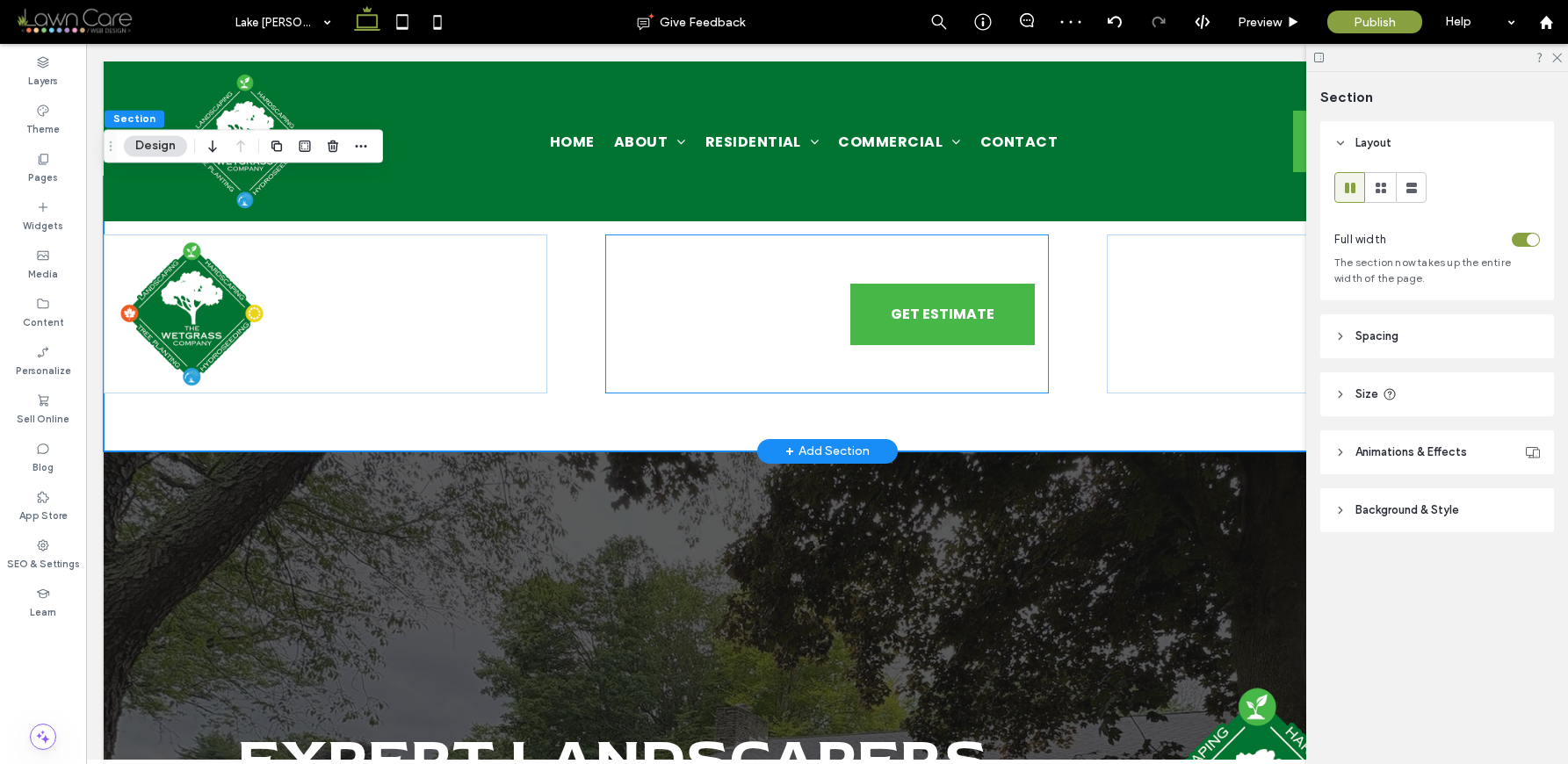
click at [1015, 244] on div "GET ESTIMATE Call Us" at bounding box center [826, 314] width 444 height 159
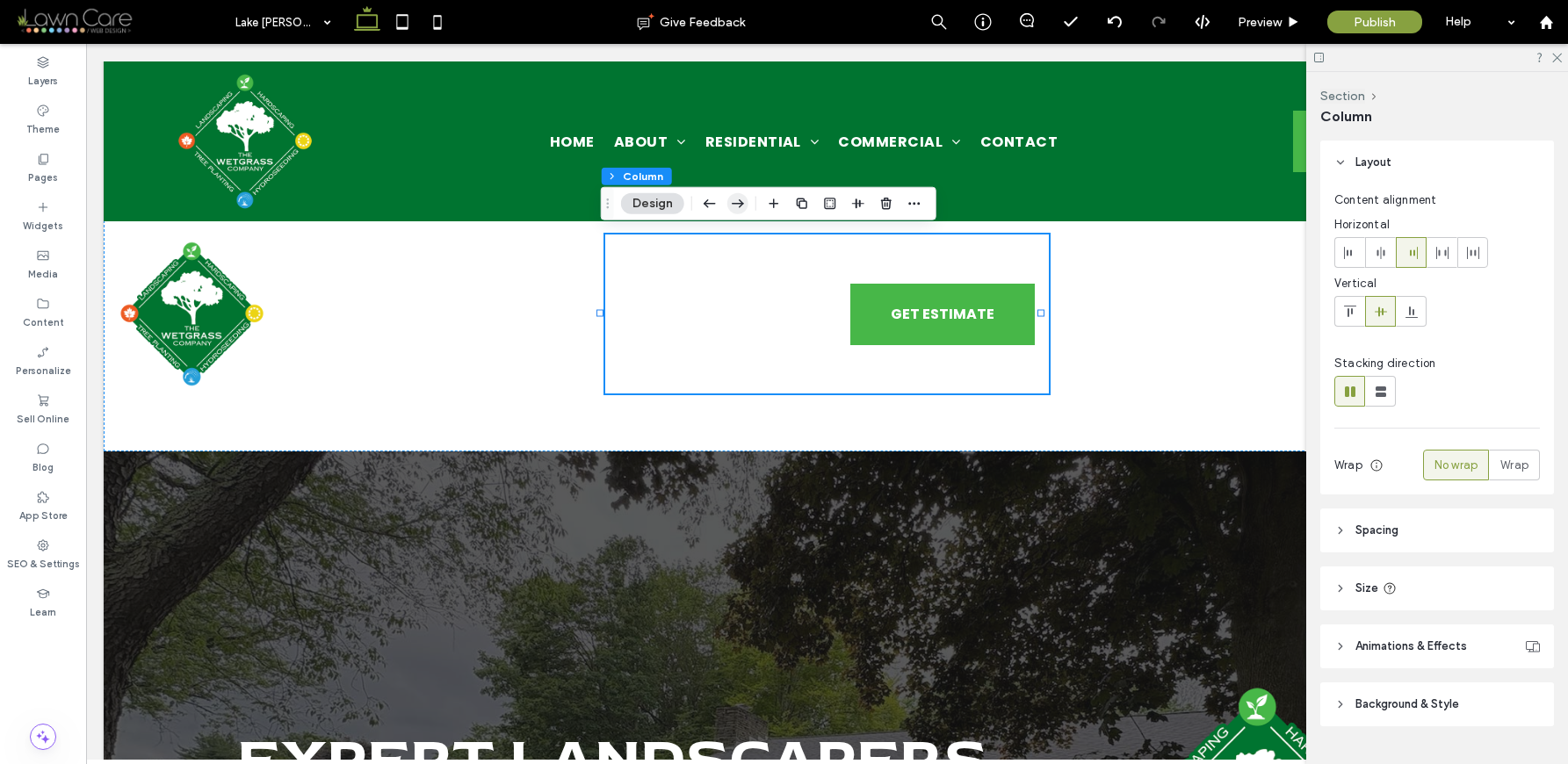
click at [736, 203] on use "button" at bounding box center [737, 203] width 12 height 8
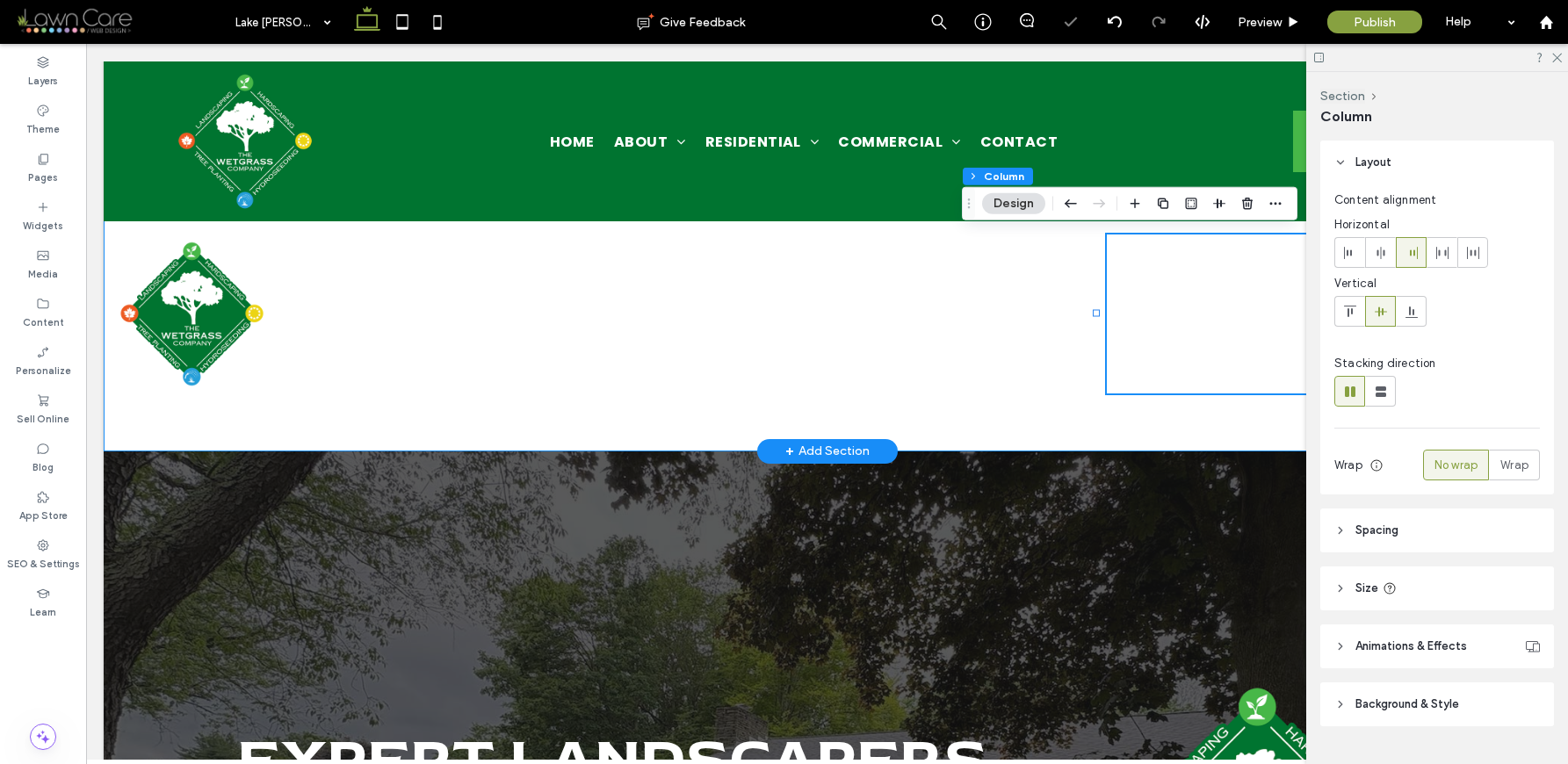
click at [1075, 339] on div "Home About Locations Residential Landscape Construction & Hardscaping Retaining…" at bounding box center [827, 314] width 1447 height 275
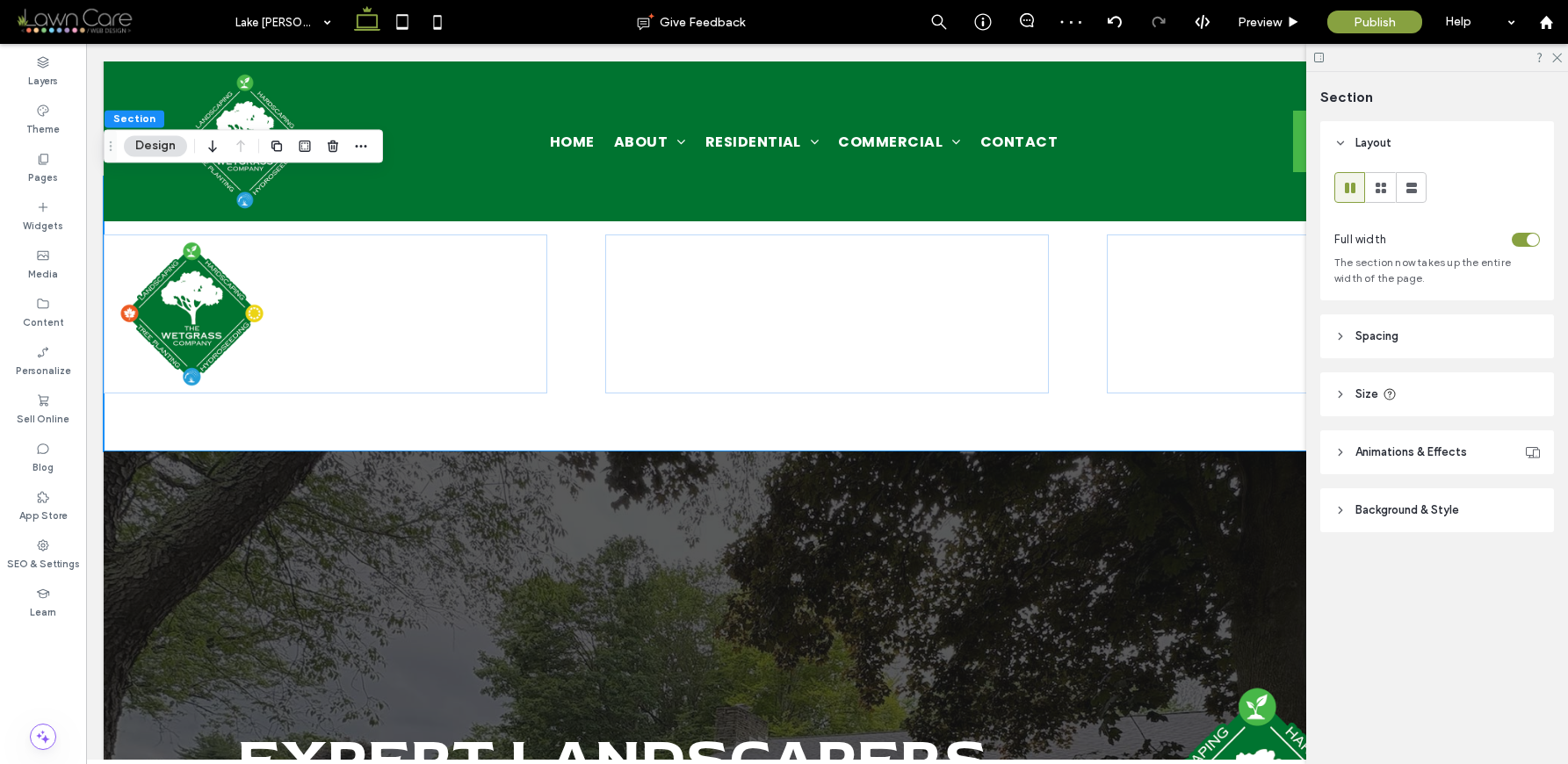
click at [1409, 500] on header "Background & Style" at bounding box center [1437, 509] width 233 height 44
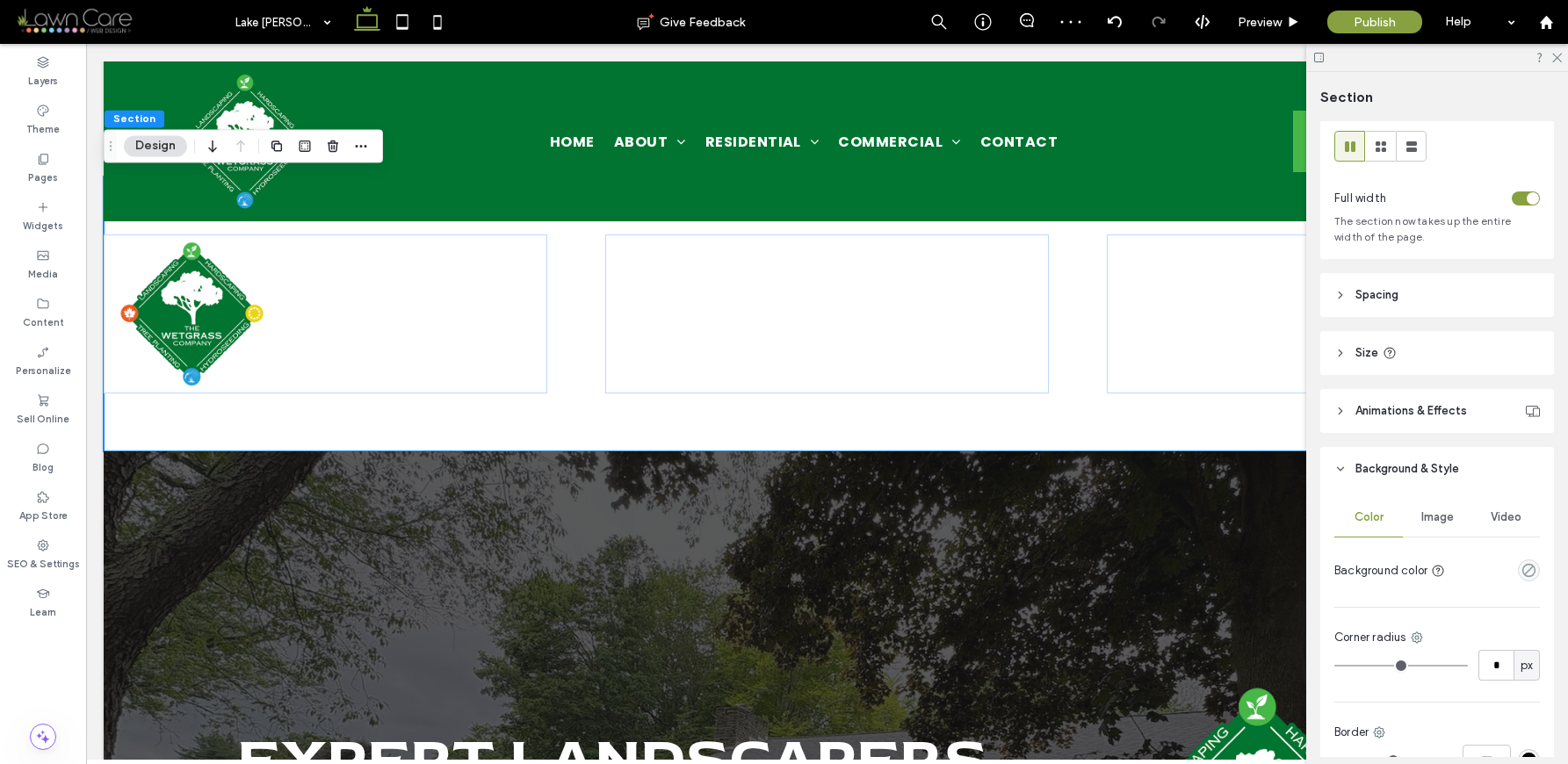
scroll to position [202, 0]
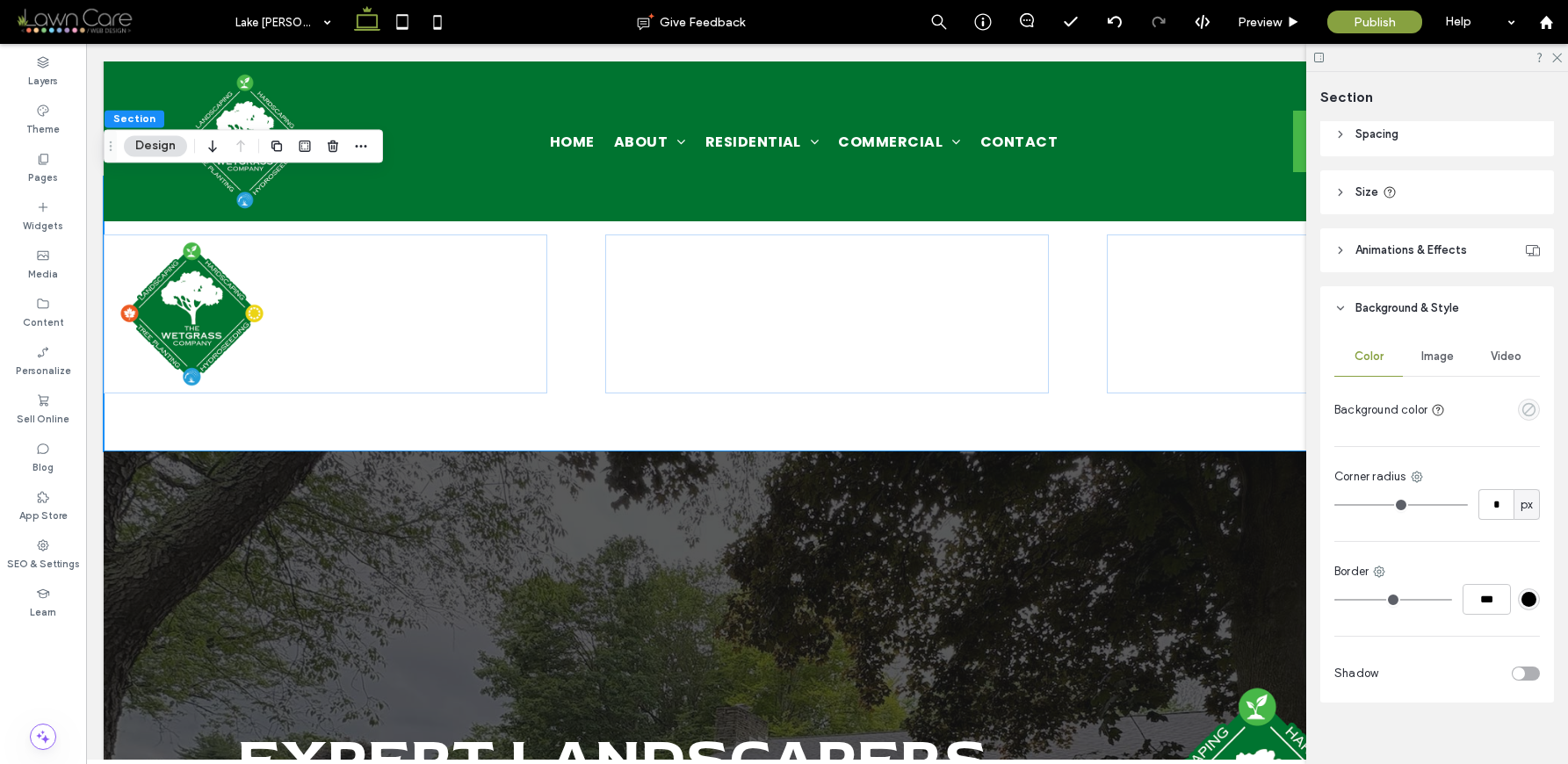
click at [1523, 410] on use "empty color" at bounding box center [1529, 409] width 13 height 13
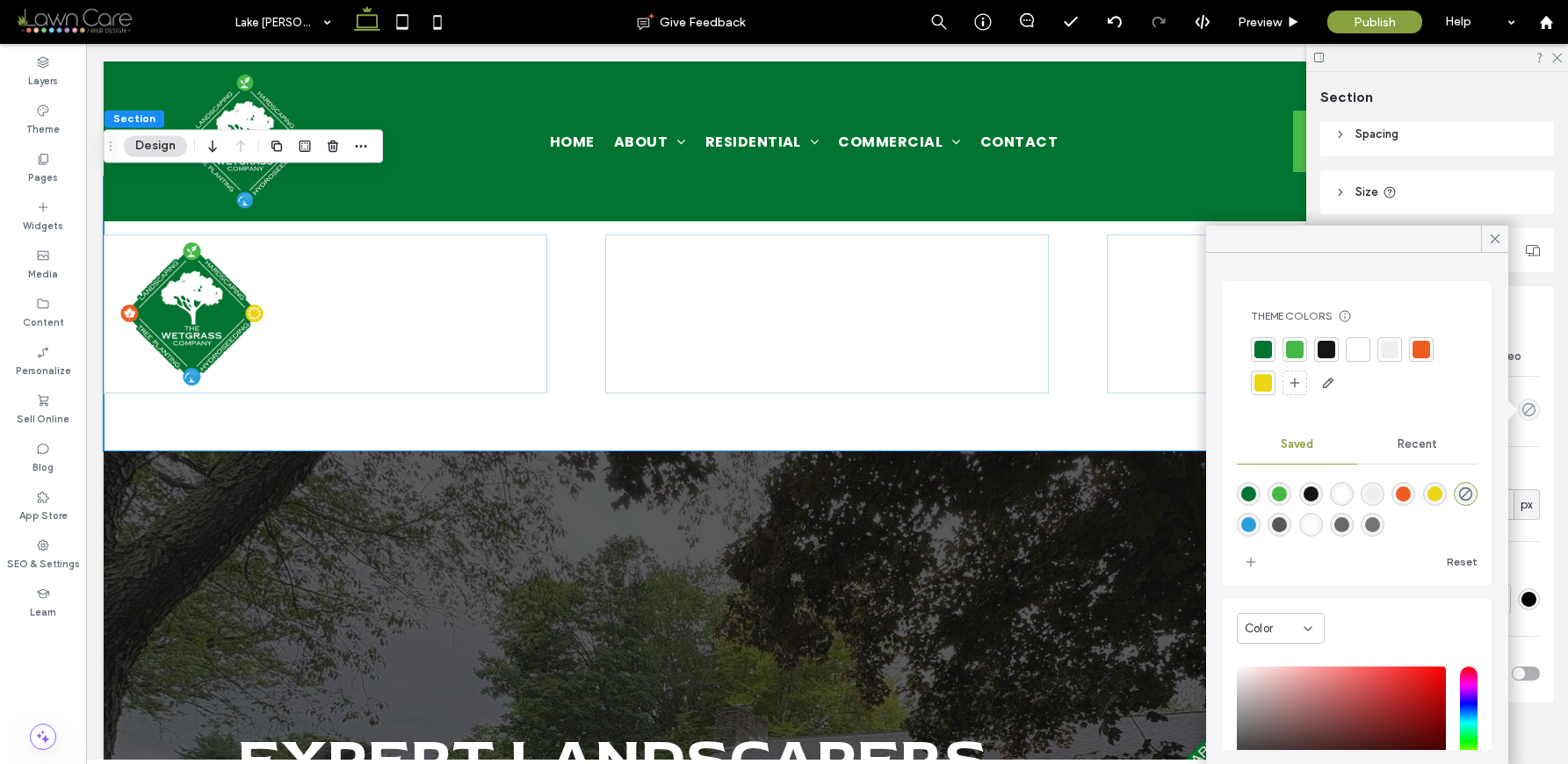
click at [1262, 352] on div at bounding box center [1262, 349] width 18 height 18
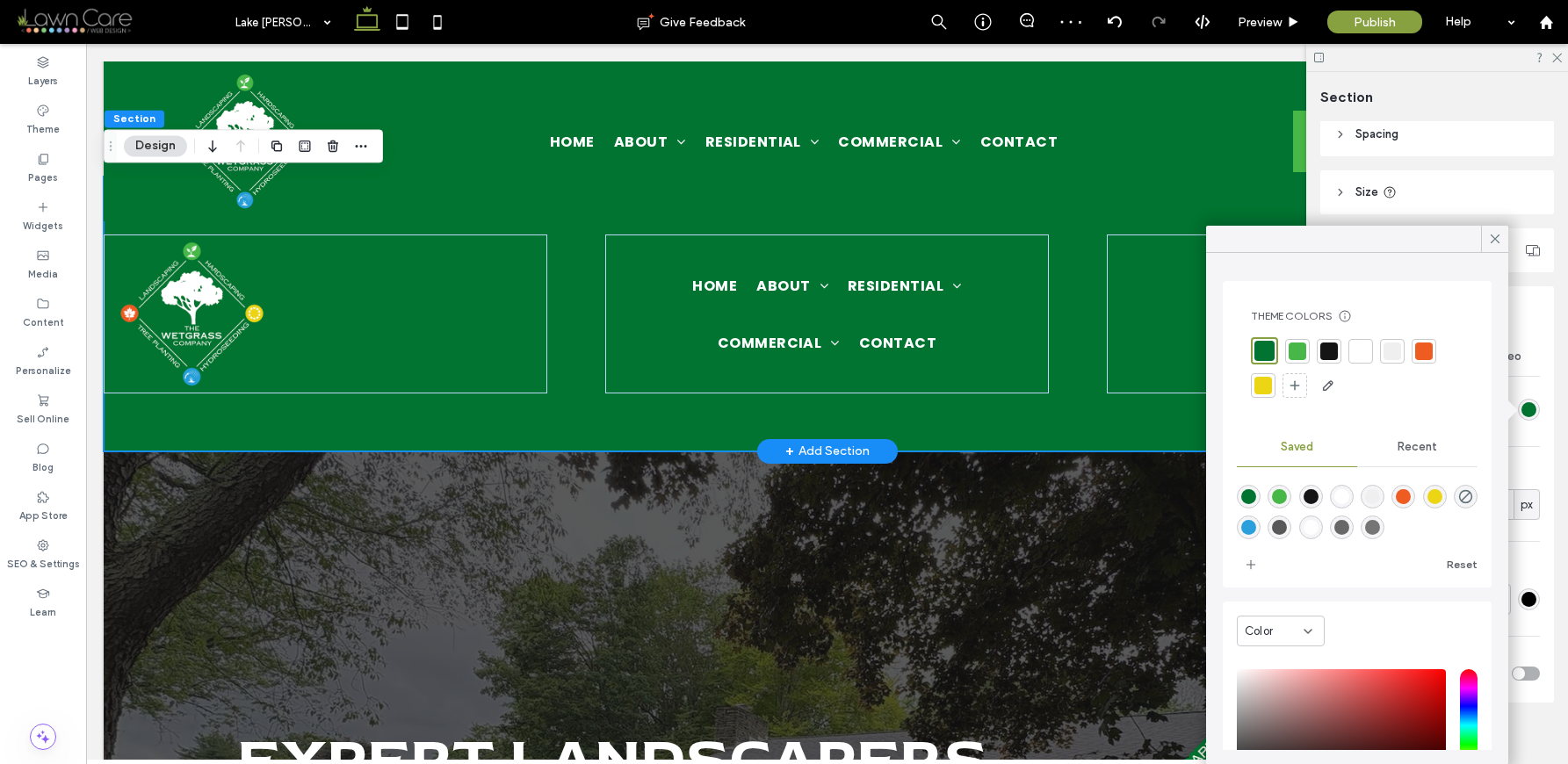
click at [1062, 282] on div "Home About Locations Residential Landscape Construction & Hardscaping Retaining…" at bounding box center [827, 314] width 1447 height 275
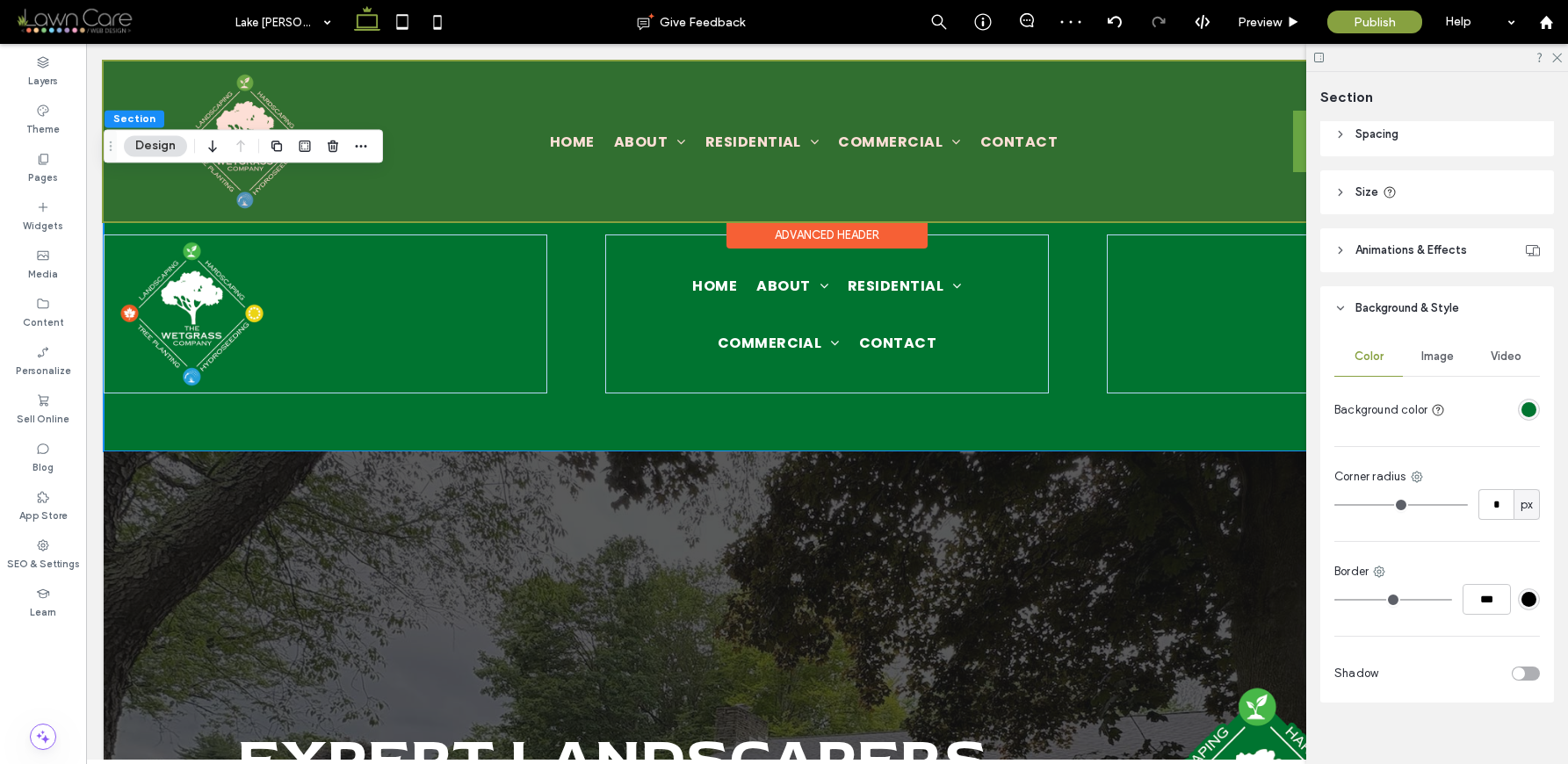
click at [1103, 202] on div at bounding box center [827, 141] width 1447 height 160
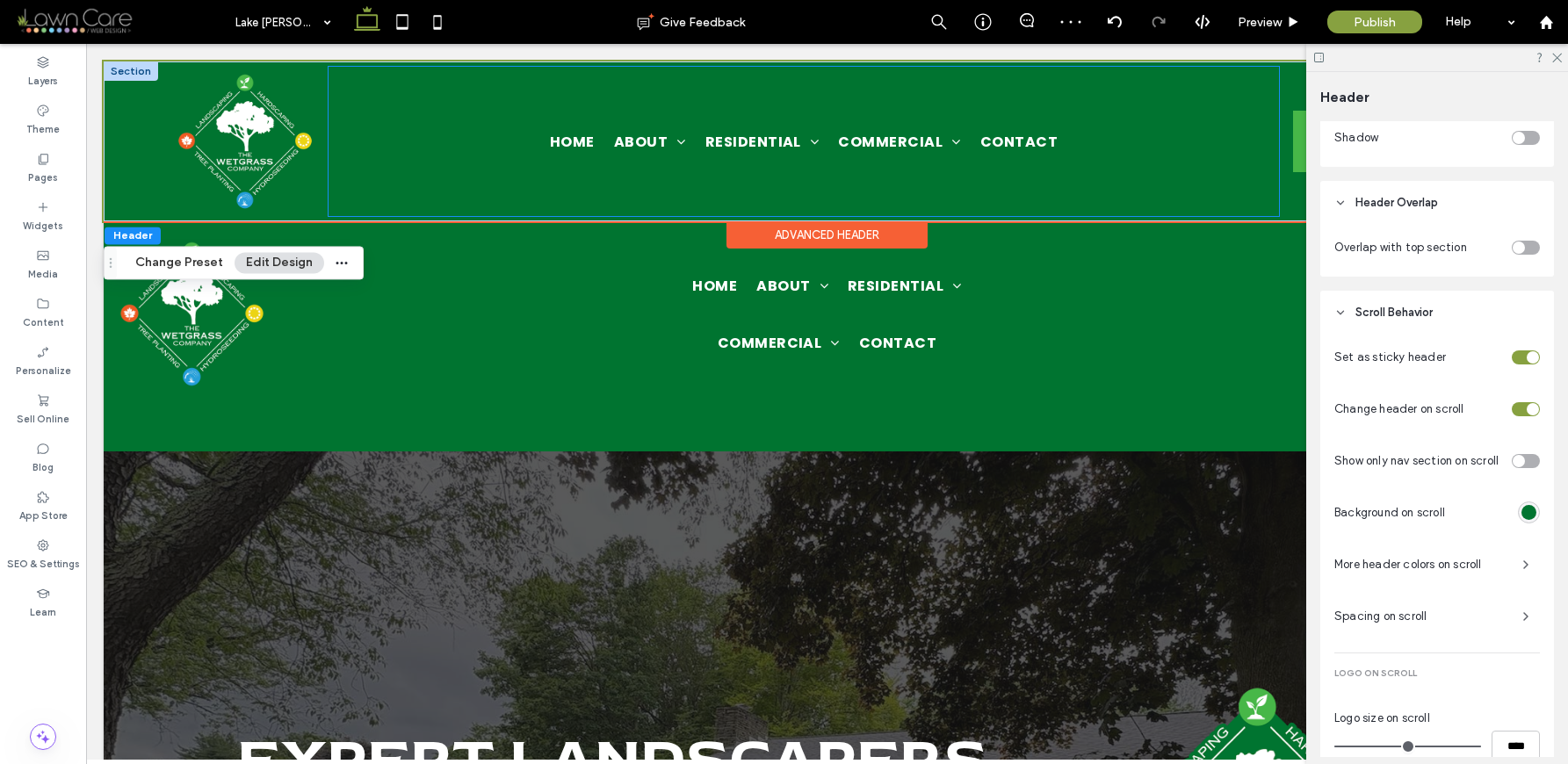
scroll to position [744, 0]
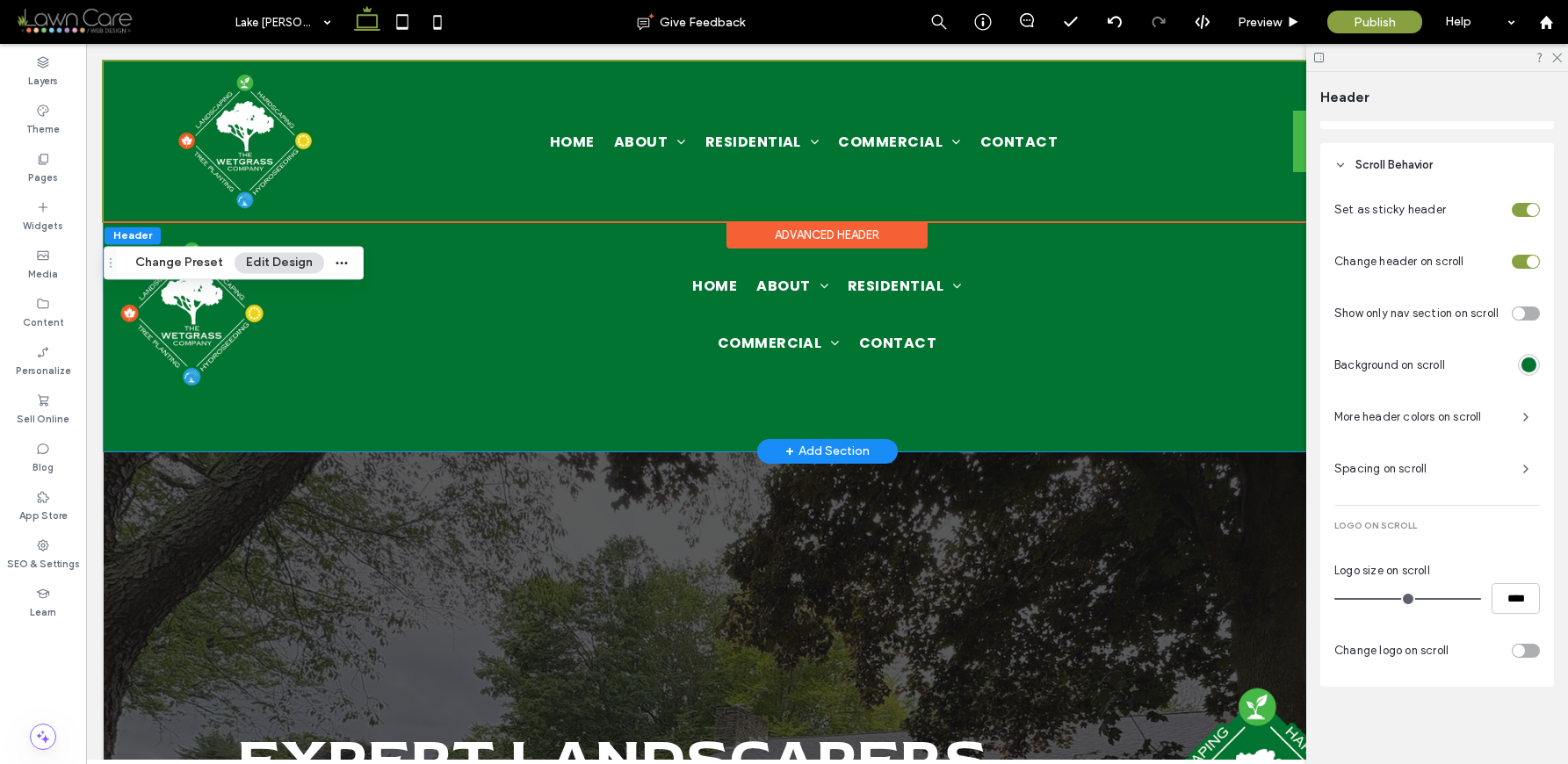
click at [1069, 288] on div "Home About Locations Residential Landscape Construction & Hardscaping Retaining…" at bounding box center [827, 314] width 1447 height 275
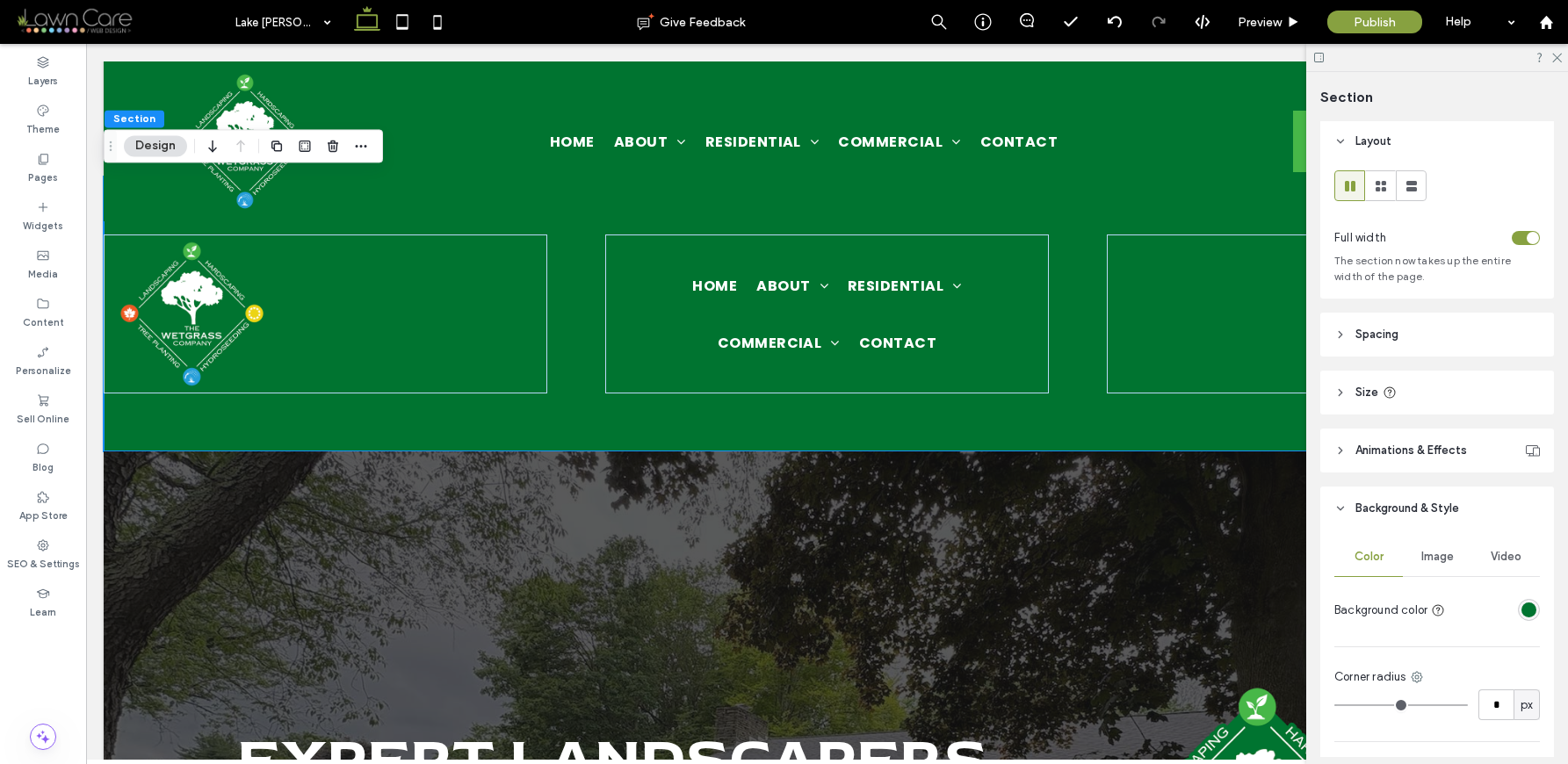
scroll to position [0, 0]
click at [1410, 389] on header "Size" at bounding box center [1437, 394] width 233 height 44
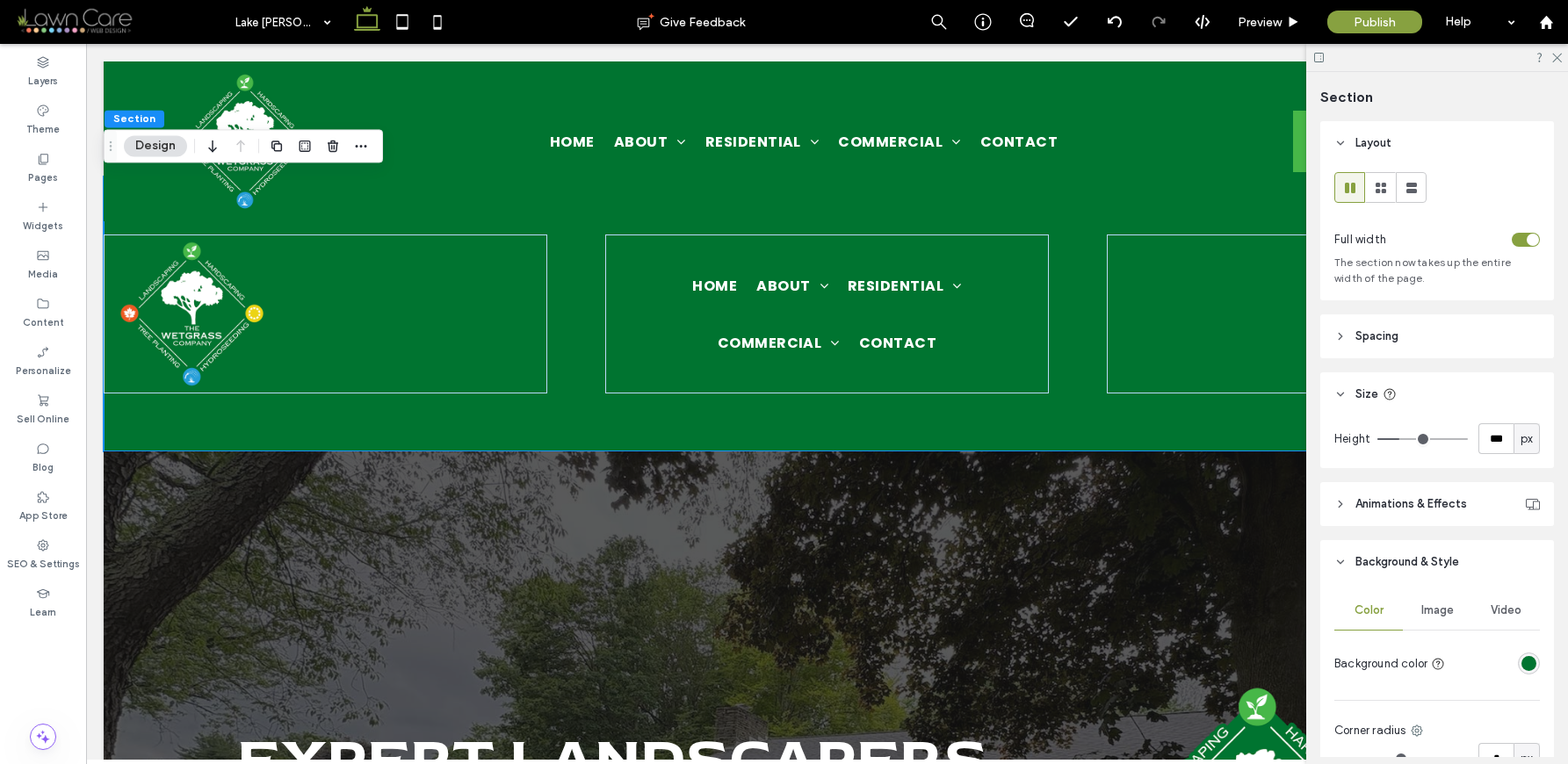
click at [1418, 344] on header "Spacing" at bounding box center [1437, 336] width 233 height 44
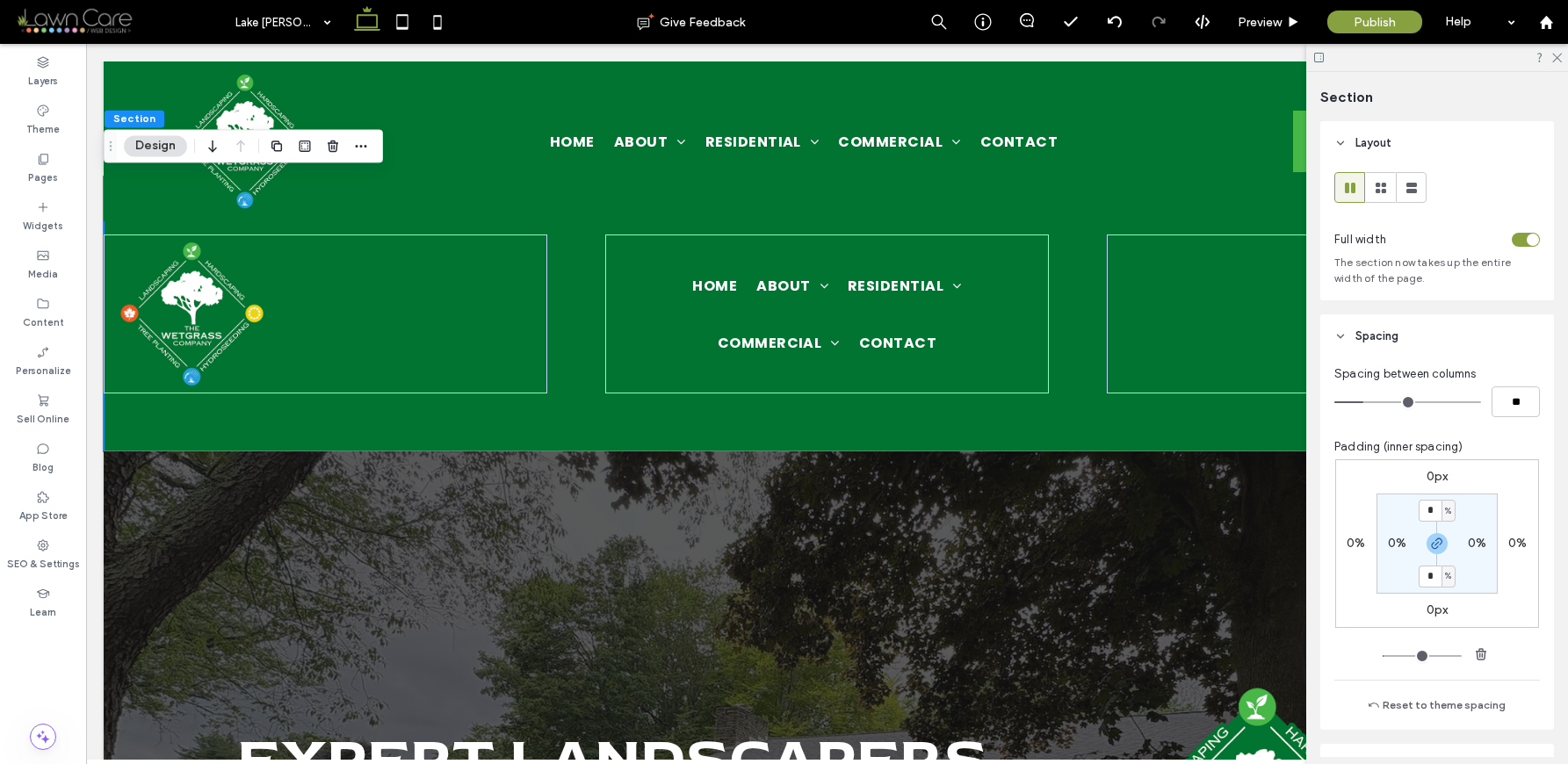
type input "*"
type input "**"
type input "*"
type input "**"
type input "*"
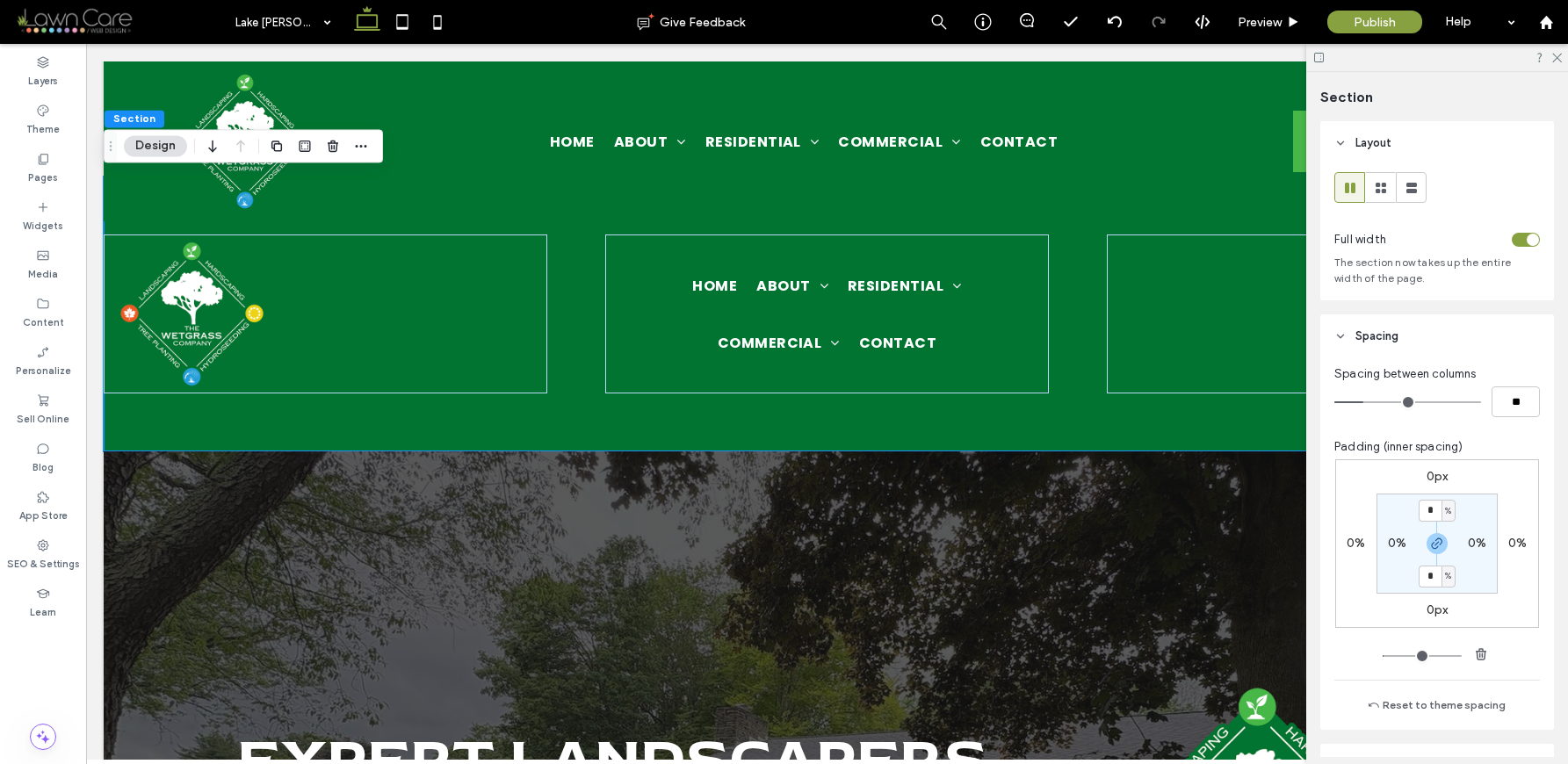
type input "**"
drag, startPoint x: 1359, startPoint y: 400, endPoint x: 1273, endPoint y: 396, distance: 86.1
type input "*"
click at [1335, 401] on input "range" at bounding box center [1408, 402] width 146 height 2
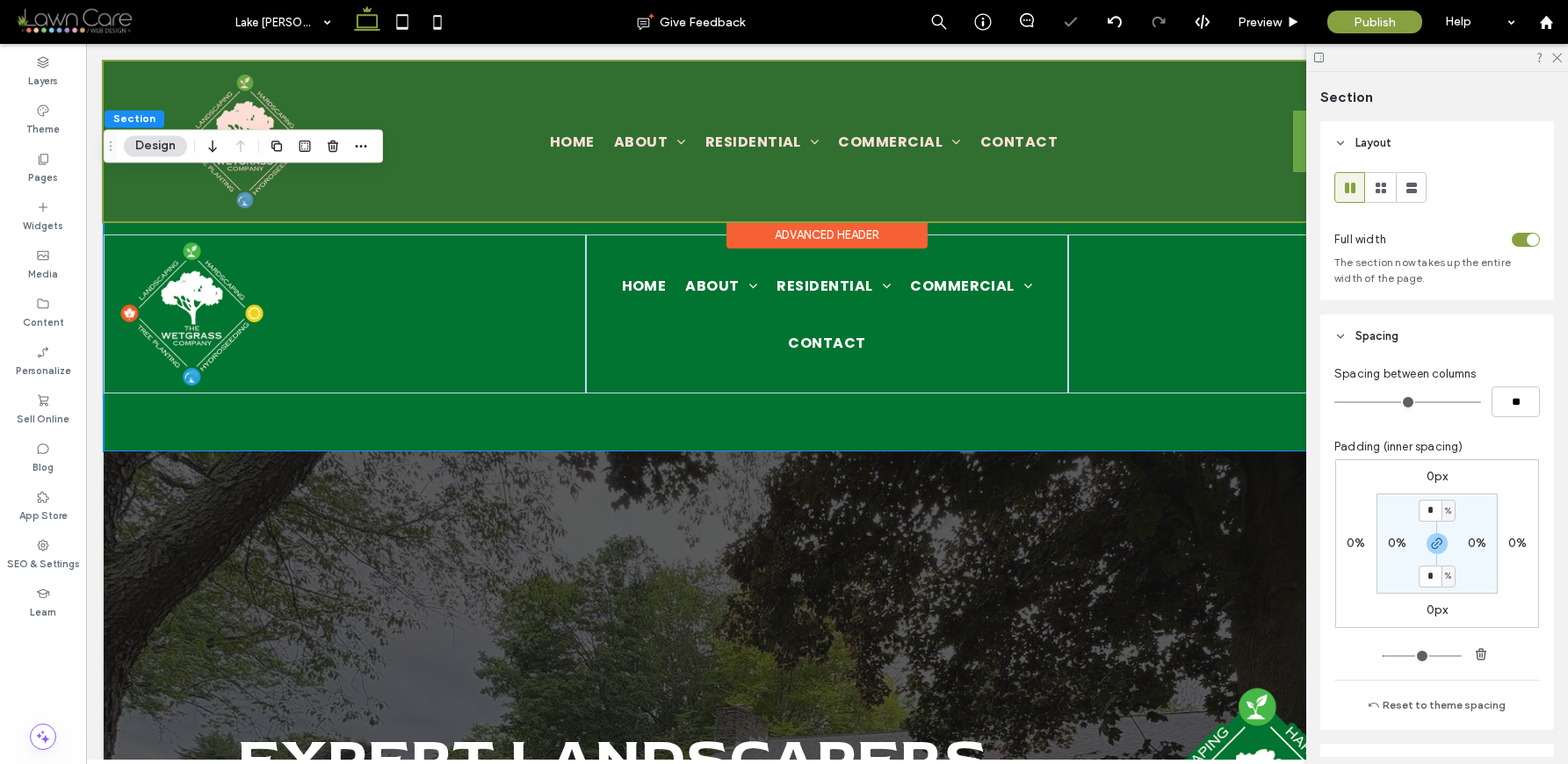
click at [430, 202] on div at bounding box center [827, 141] width 1447 height 160
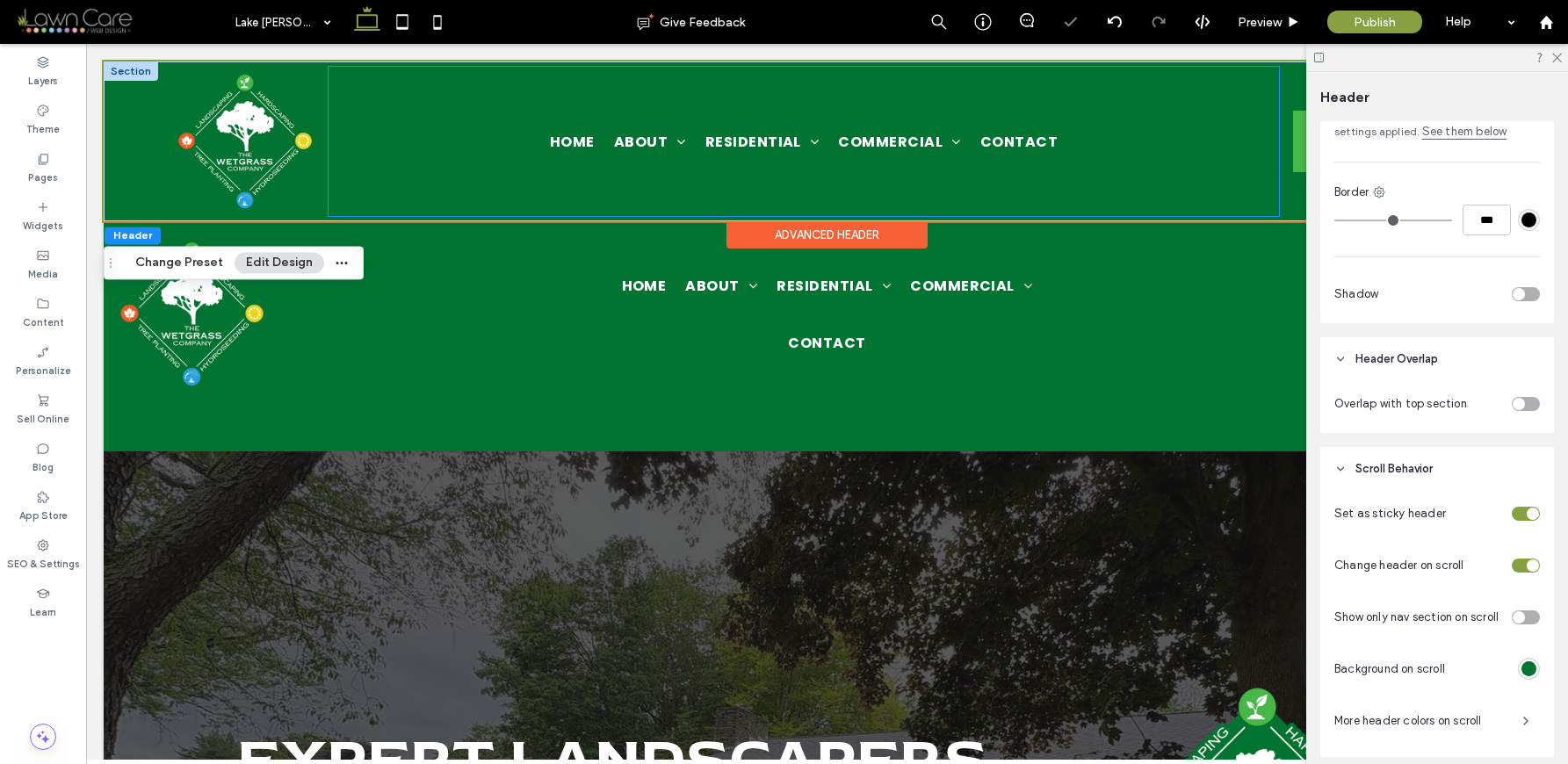
scroll to position [744, 0]
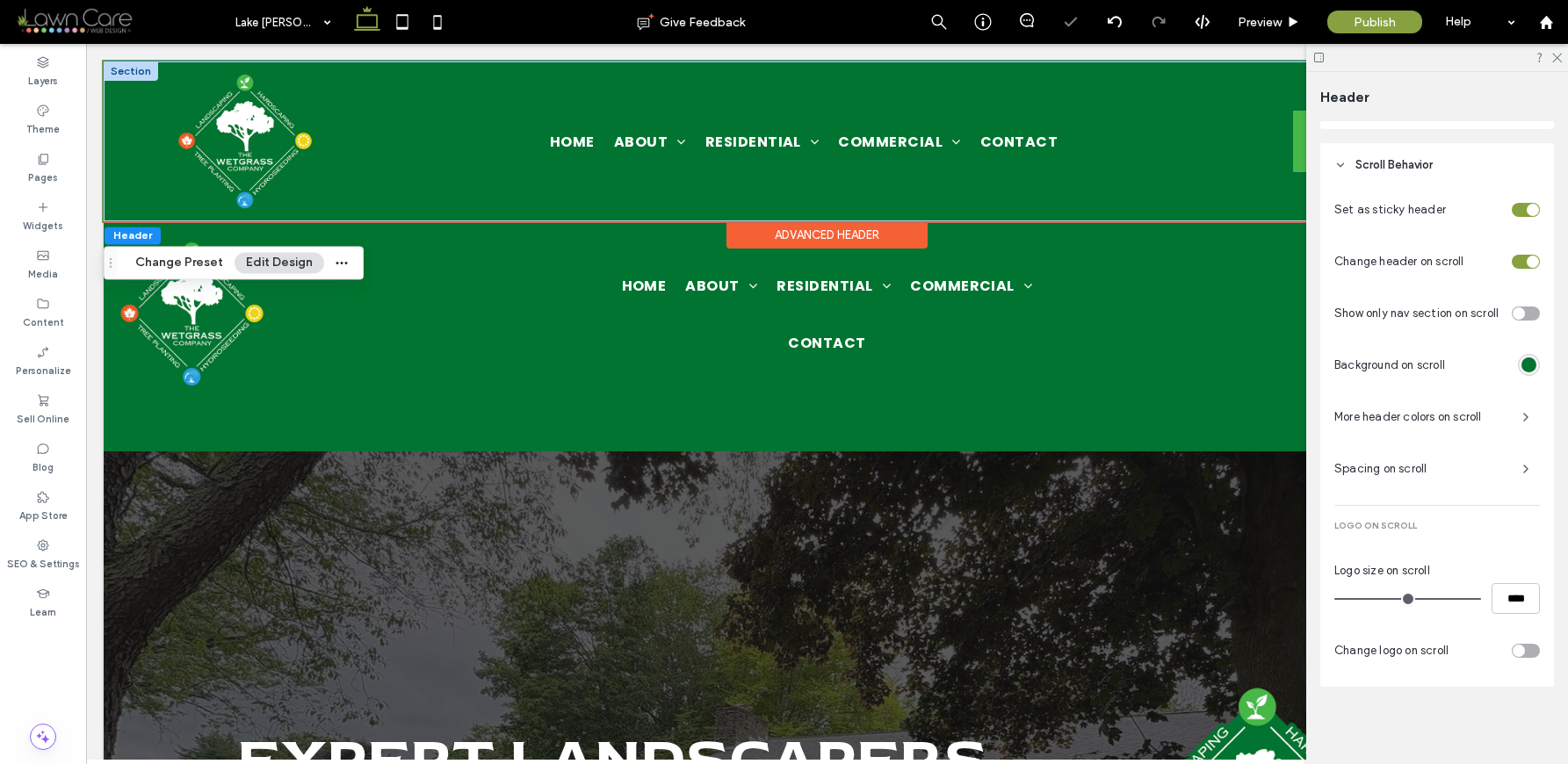
click at [144, 166] on div "Home About Locations Residential Landscape Construction & Hardscaping Retaining…" at bounding box center [827, 141] width 1447 height 160
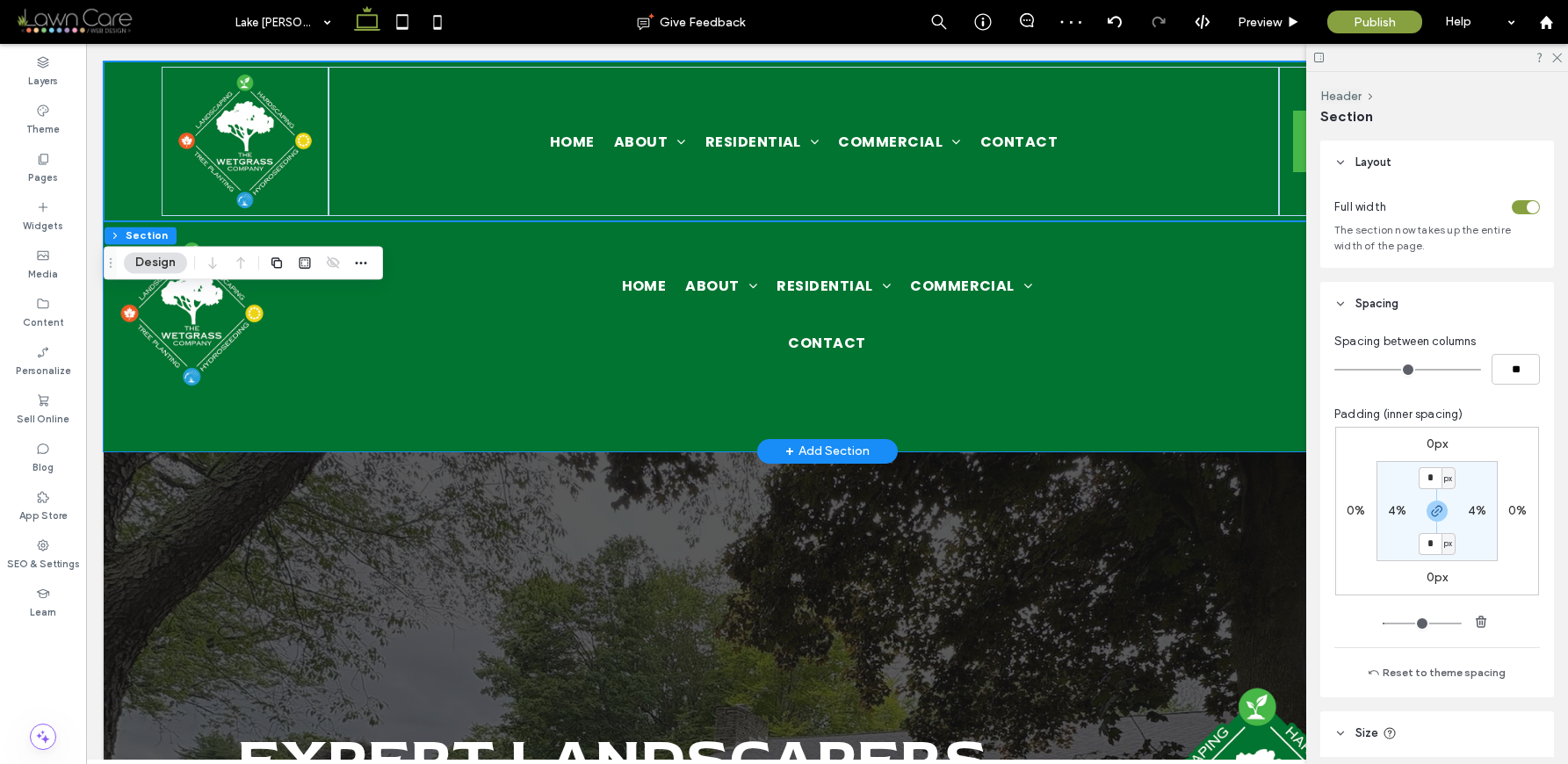
click at [1168, 424] on div "Home About Locations Residential Landscape Construction & Hardscaping Retaining…" at bounding box center [827, 314] width 1447 height 275
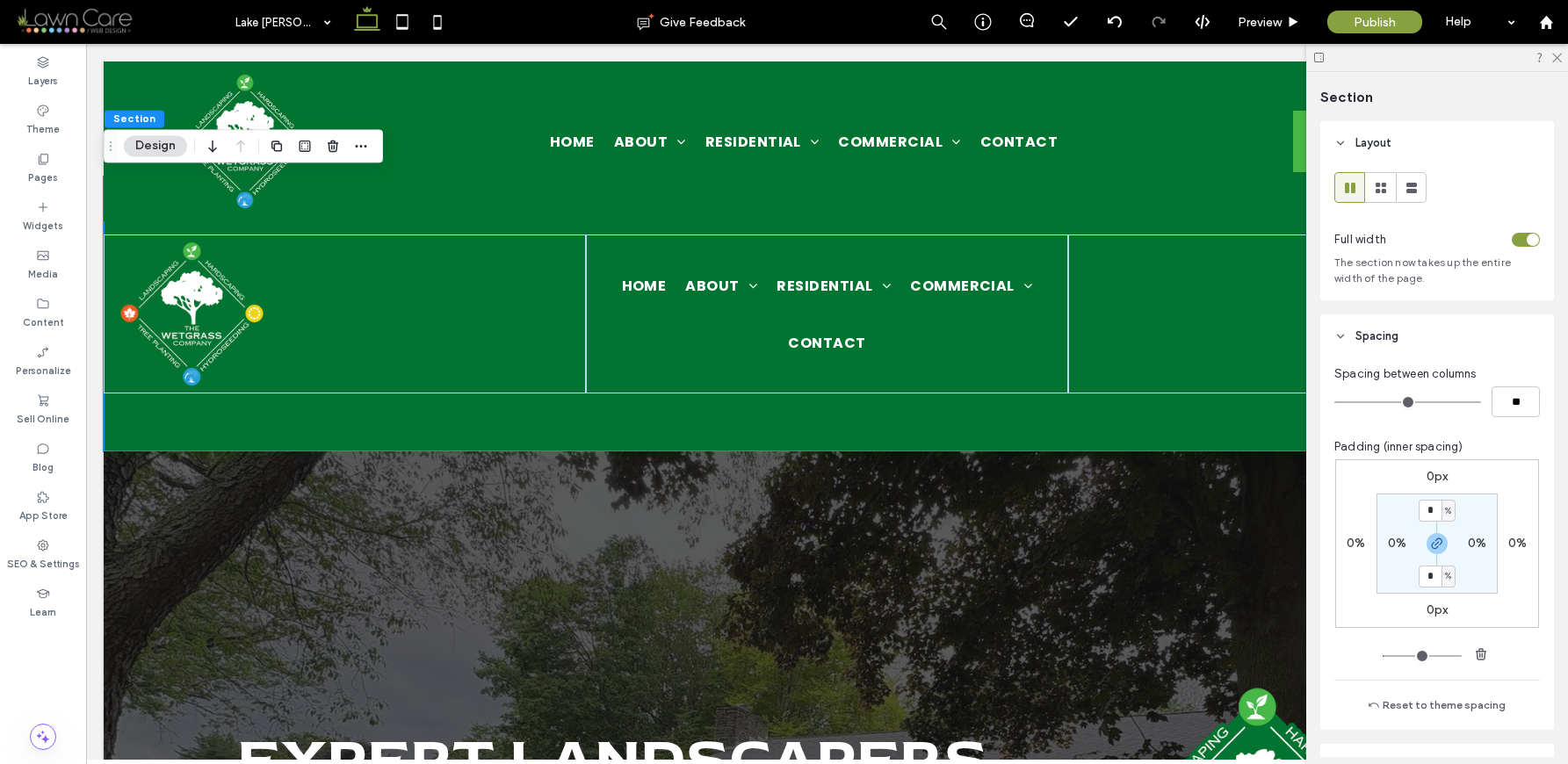
click at [1391, 546] on label "0%" at bounding box center [1398, 544] width 19 height 15
type input "*"
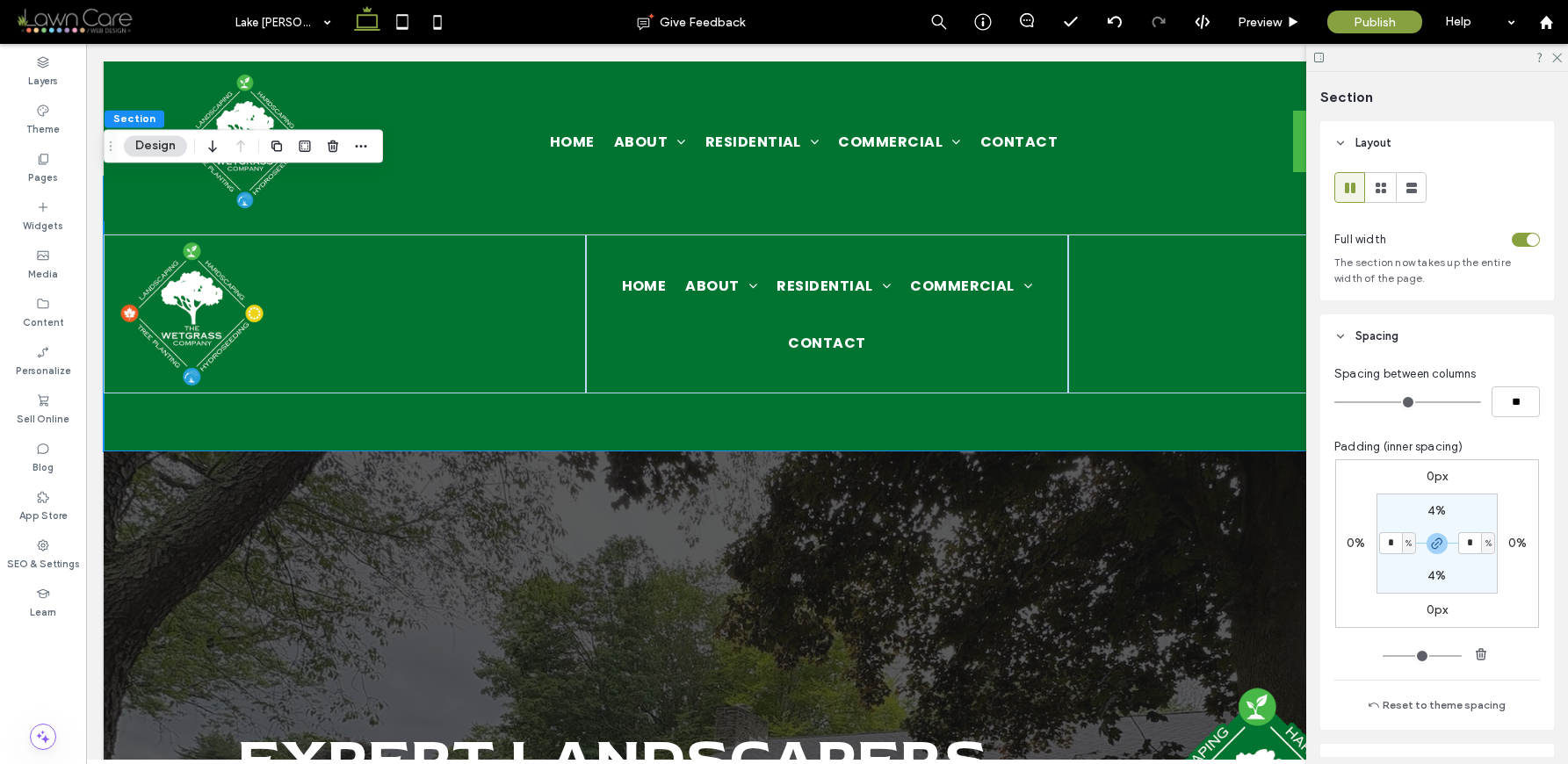
type input "*"
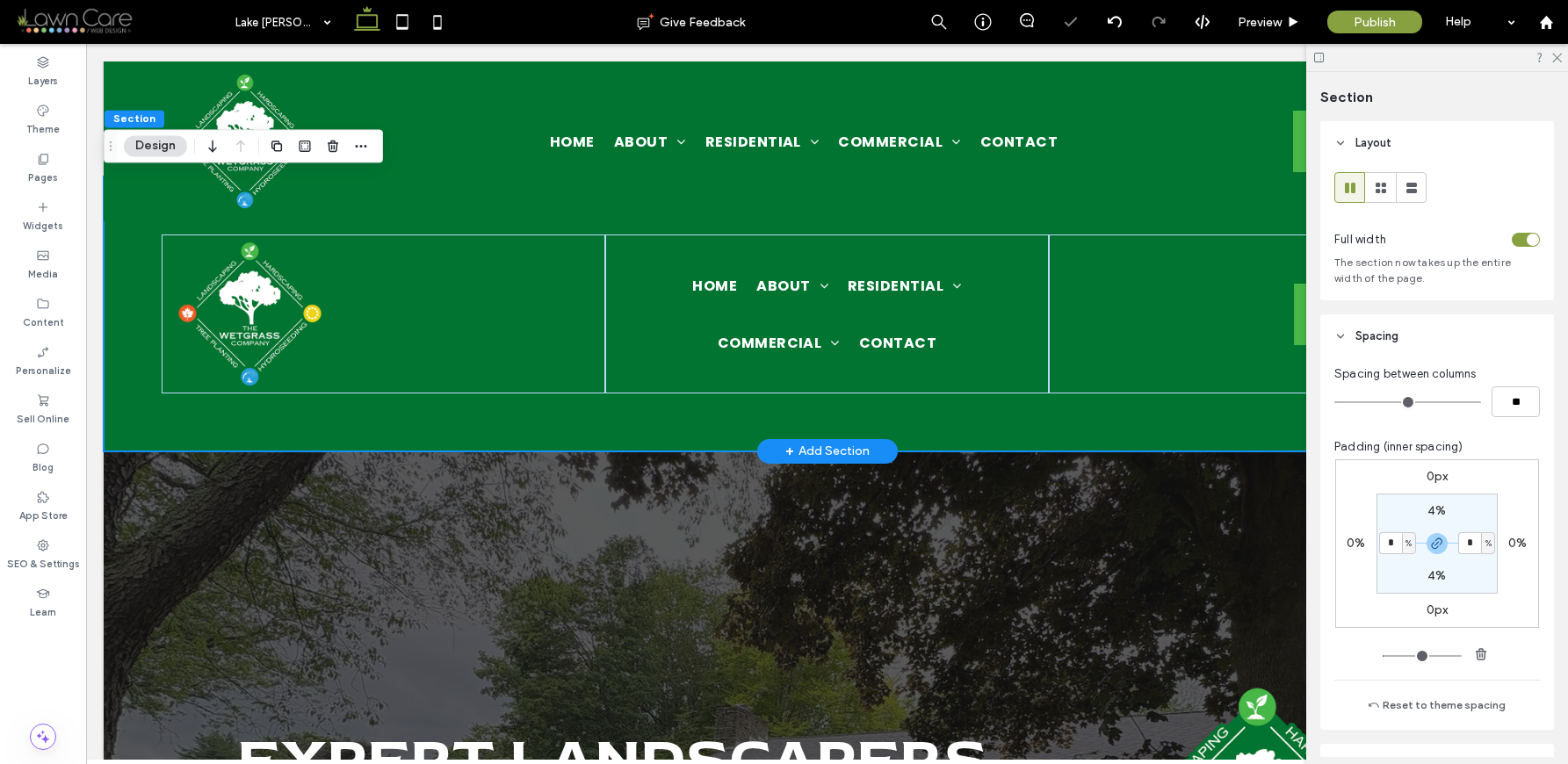
click at [1081, 413] on div "Home About Locations Residential Landscape Construction & Hardscaping Retaining…" at bounding box center [827, 314] width 1447 height 275
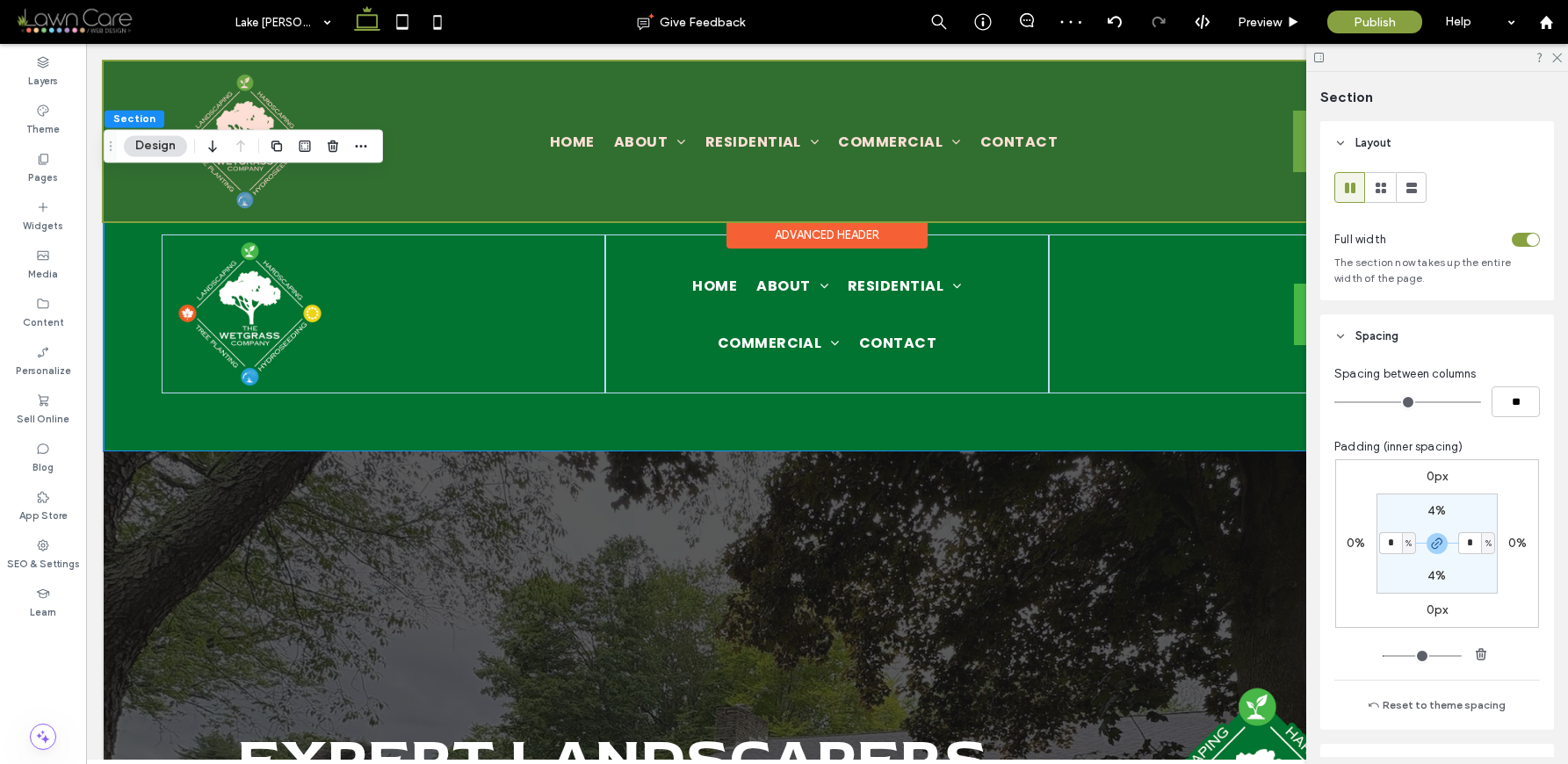
click at [390, 184] on div at bounding box center [827, 141] width 1447 height 160
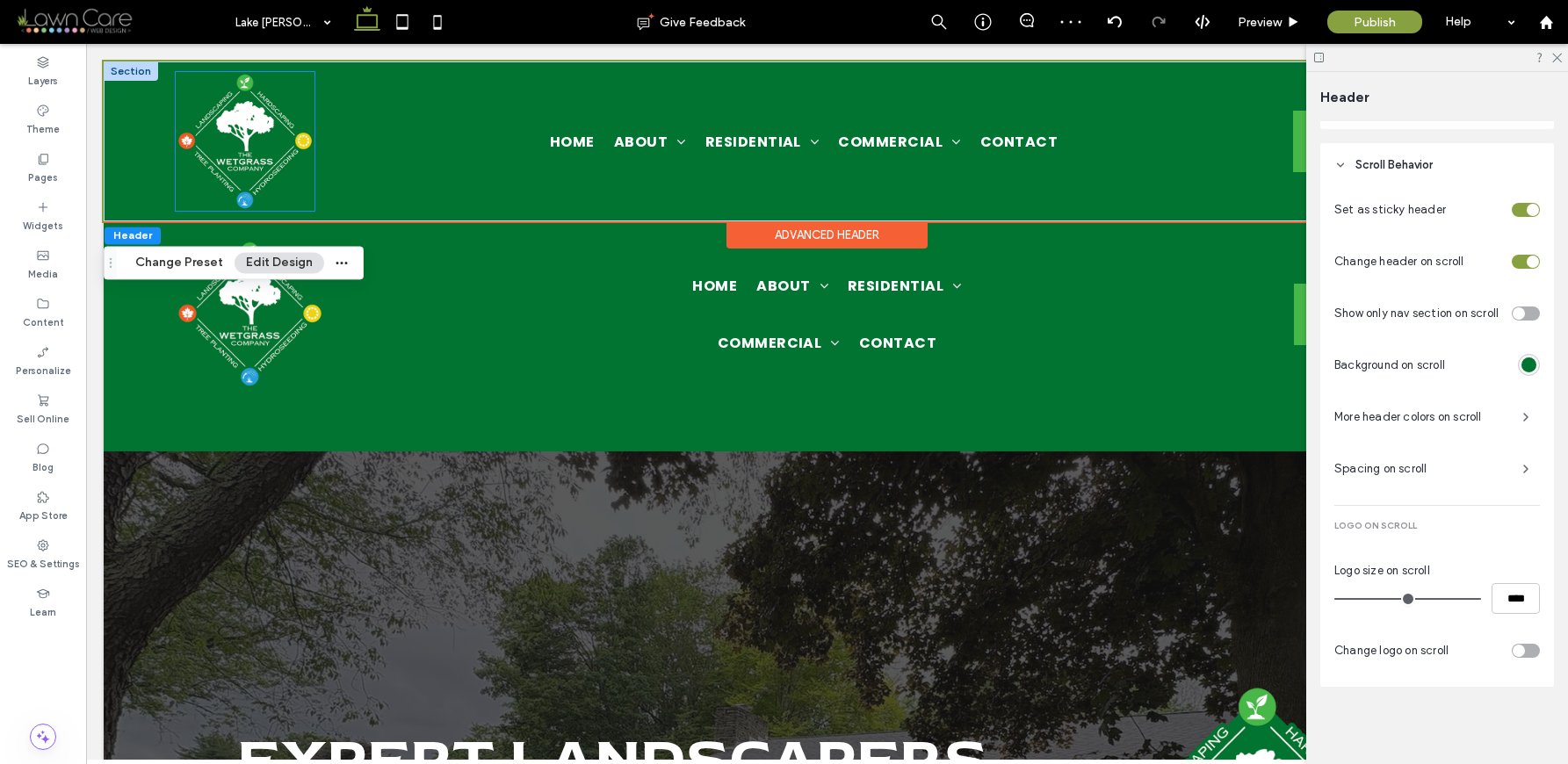
click at [310, 207] on img at bounding box center [245, 142] width 139 height 139
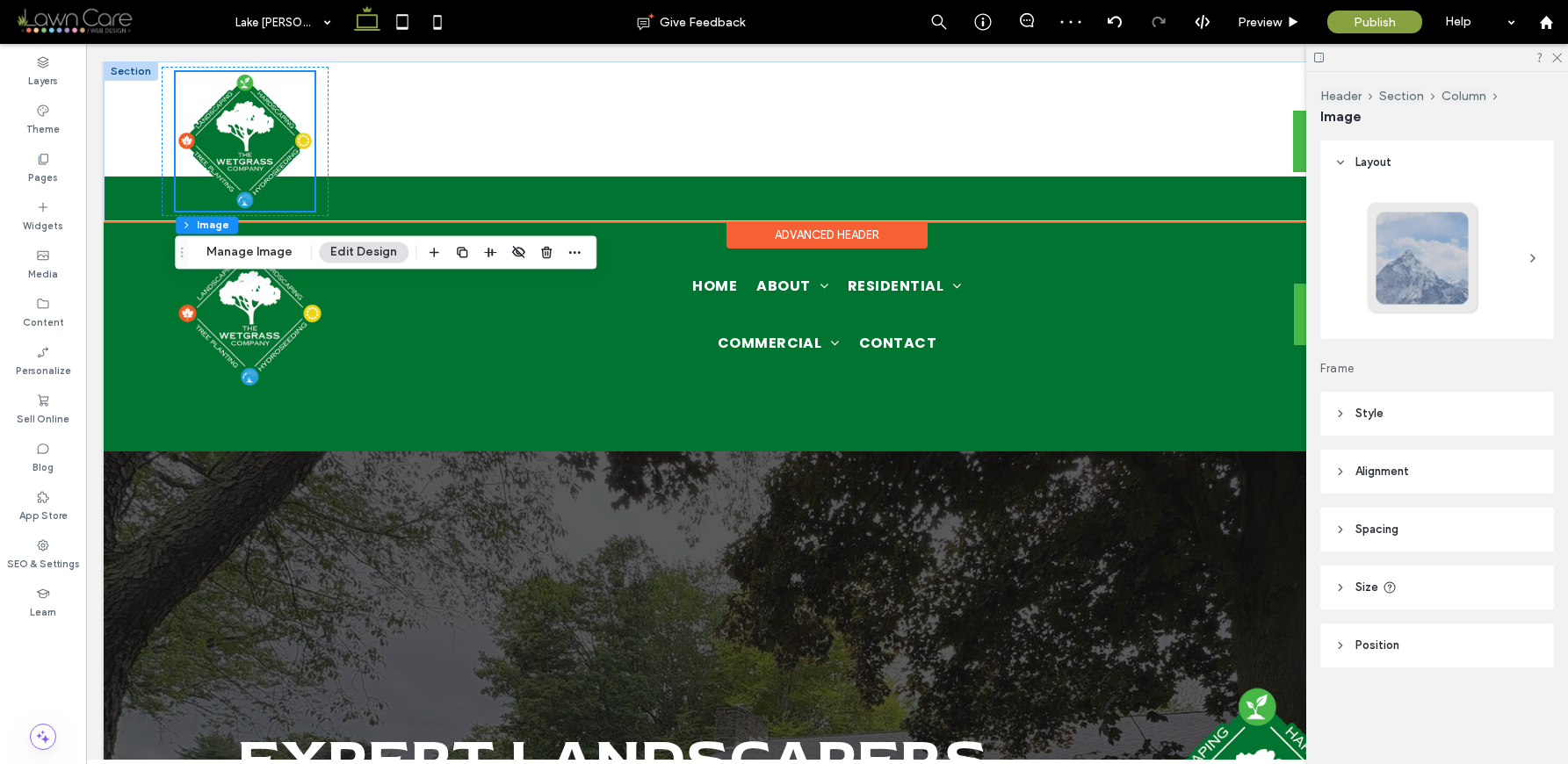
scroll to position [0, 0]
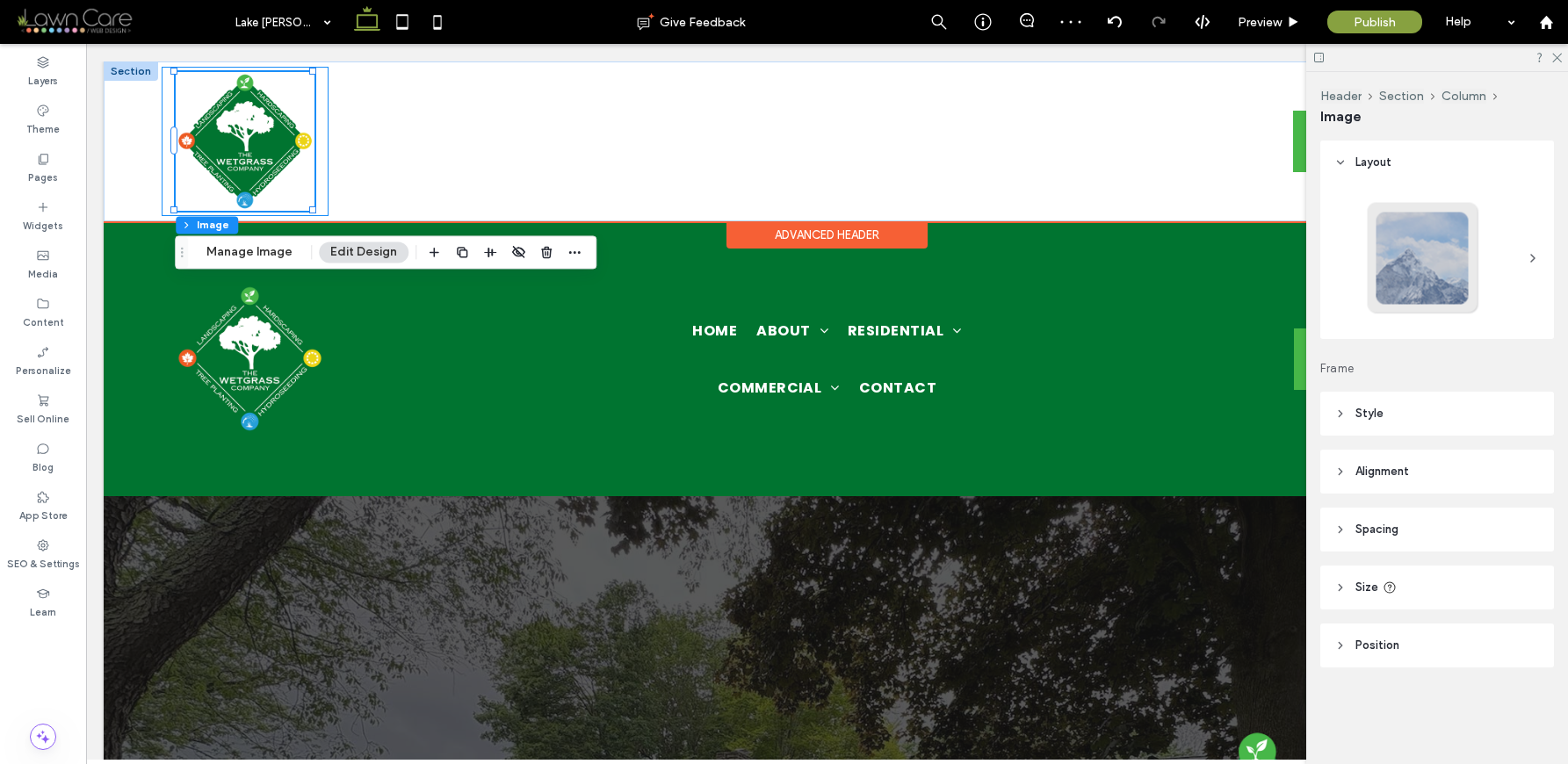
click at [320, 208] on div at bounding box center [245, 141] width 167 height 149
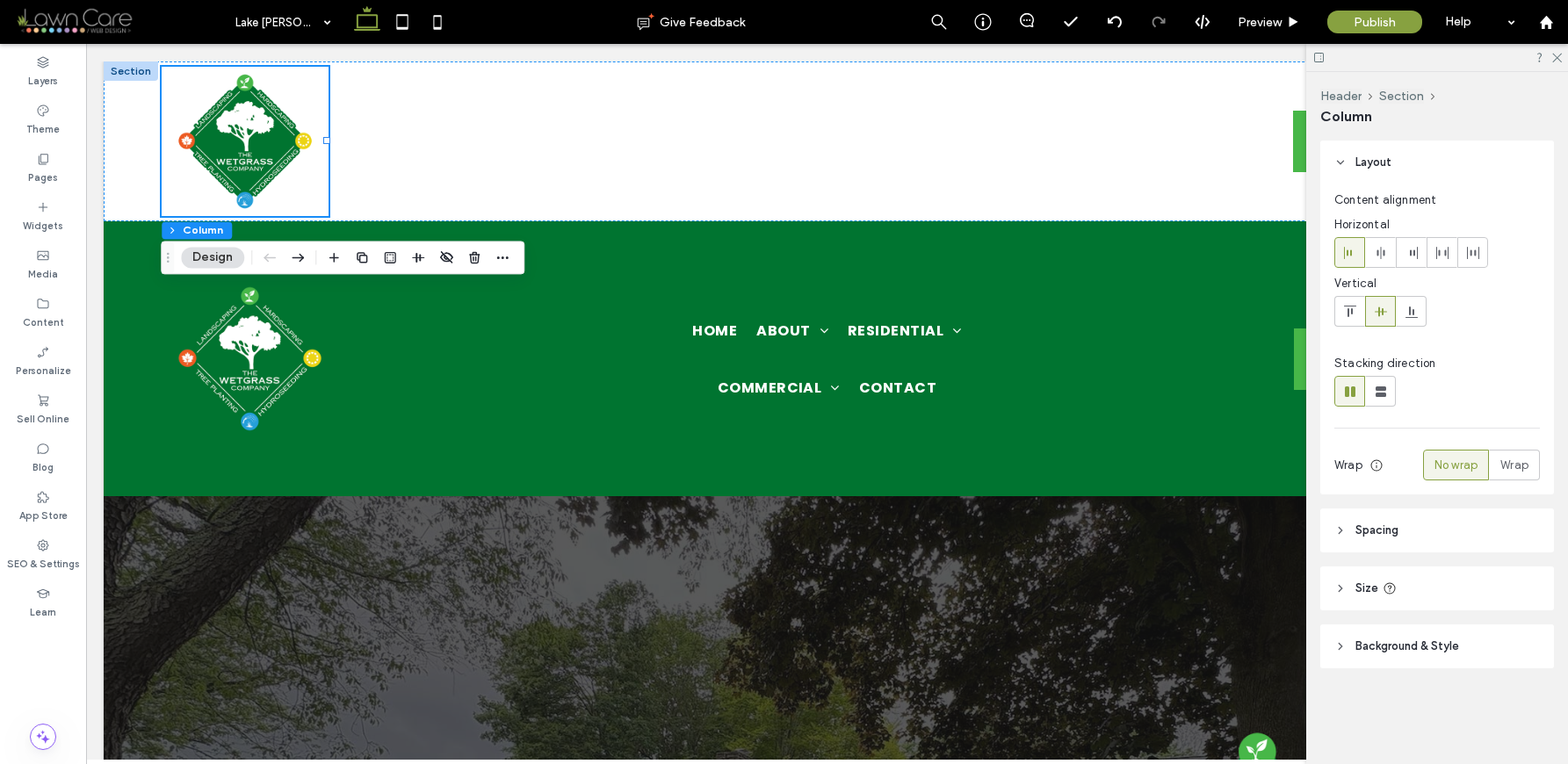
click at [1388, 593] on use at bounding box center [1390, 589] width 11 height 11
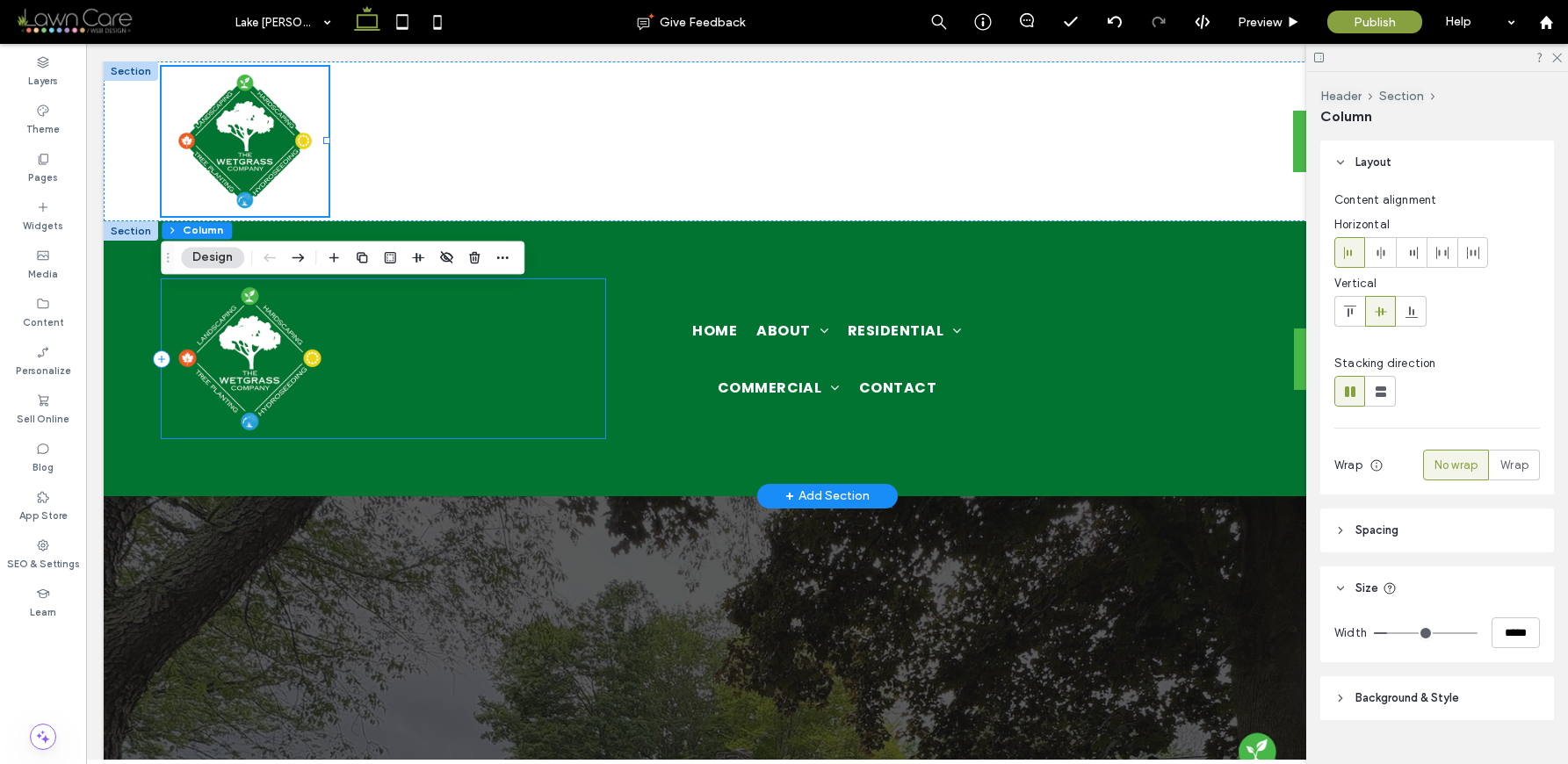
click at [333, 418] on div at bounding box center [383, 359] width 444 height 159
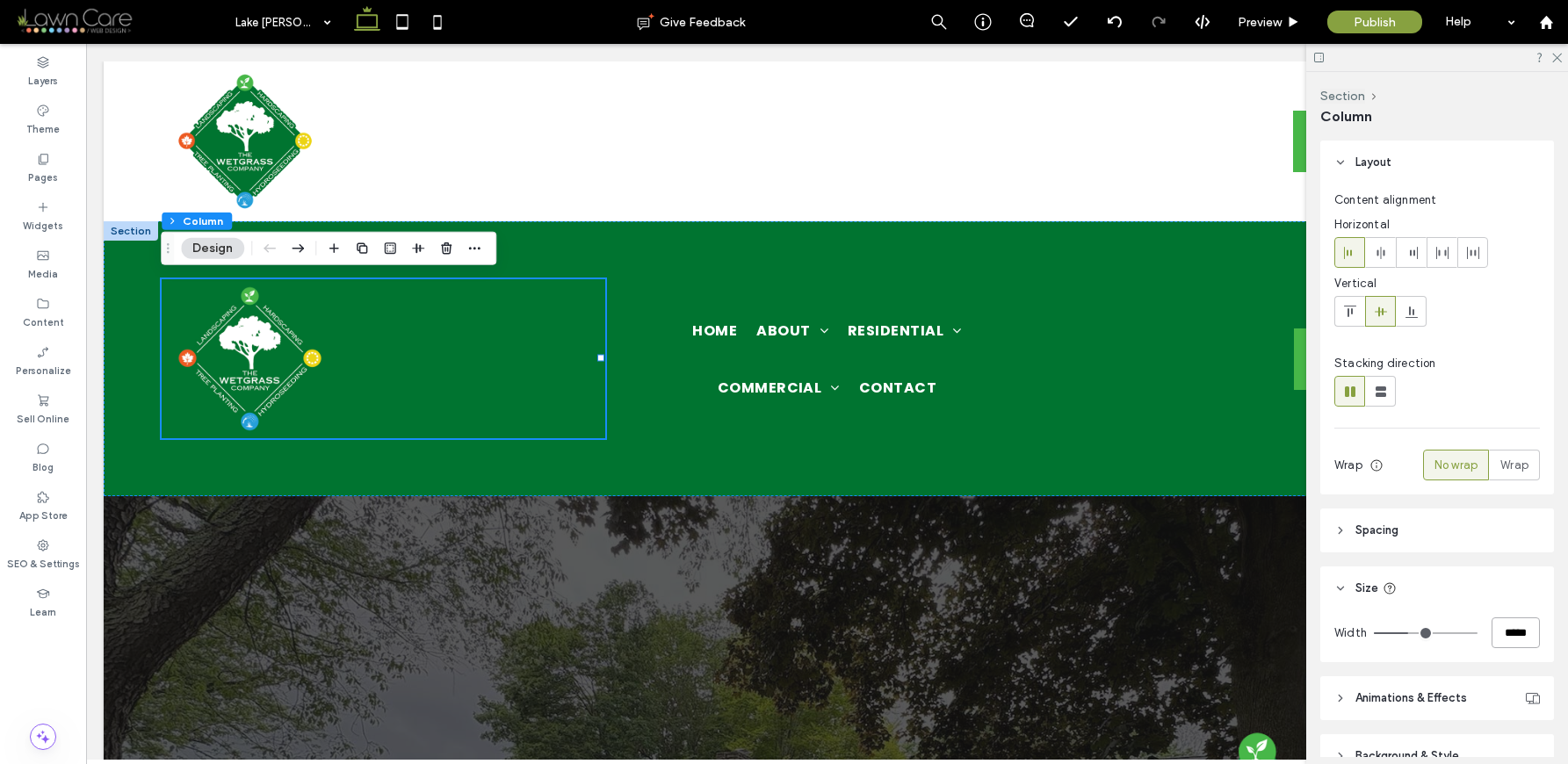
click at [1500, 625] on input "*****" at bounding box center [1515, 632] width 48 height 31
type input "****"
type input "**"
type input "*****"
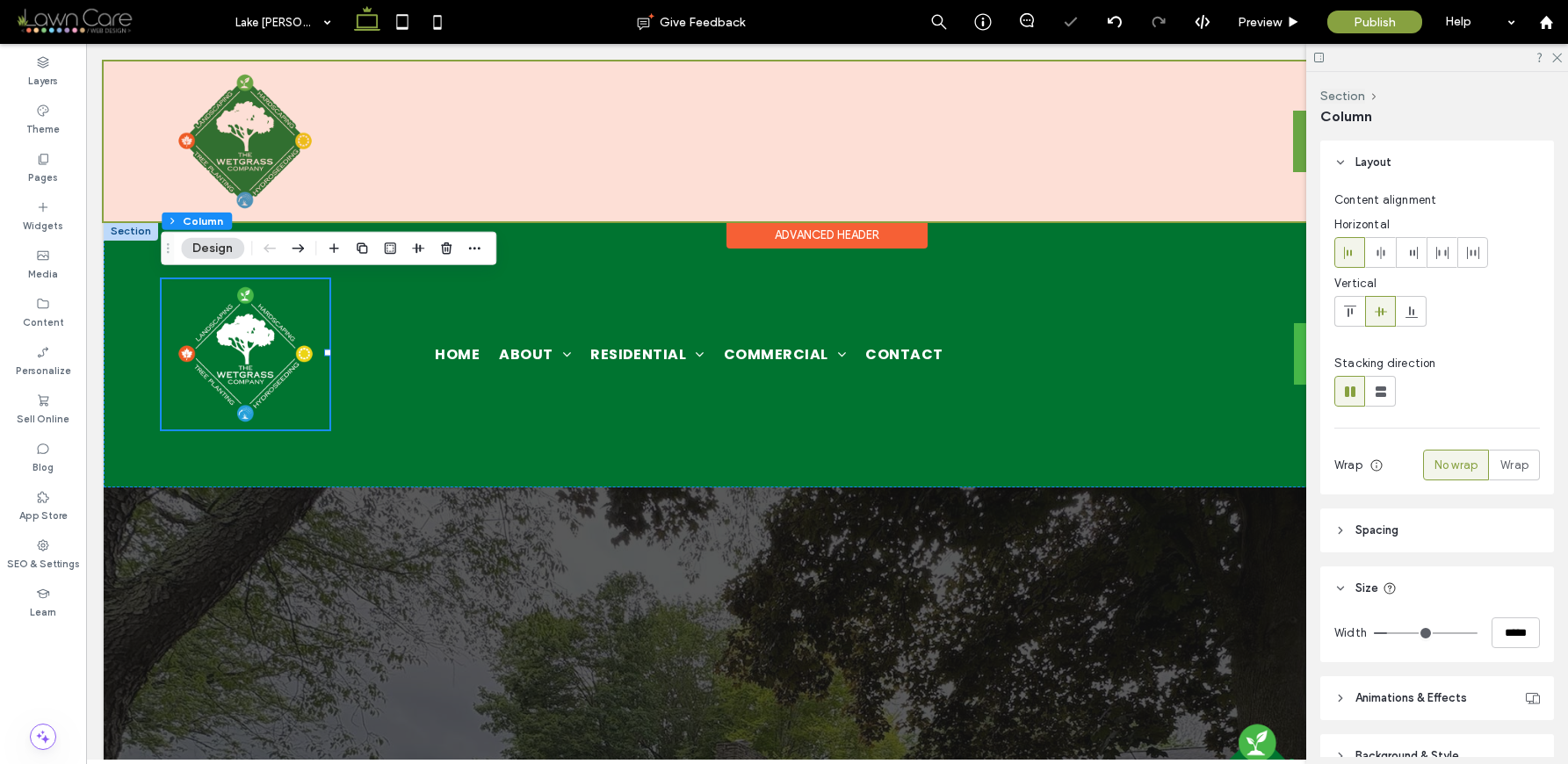
click at [912, 174] on div at bounding box center [827, 141] width 1447 height 160
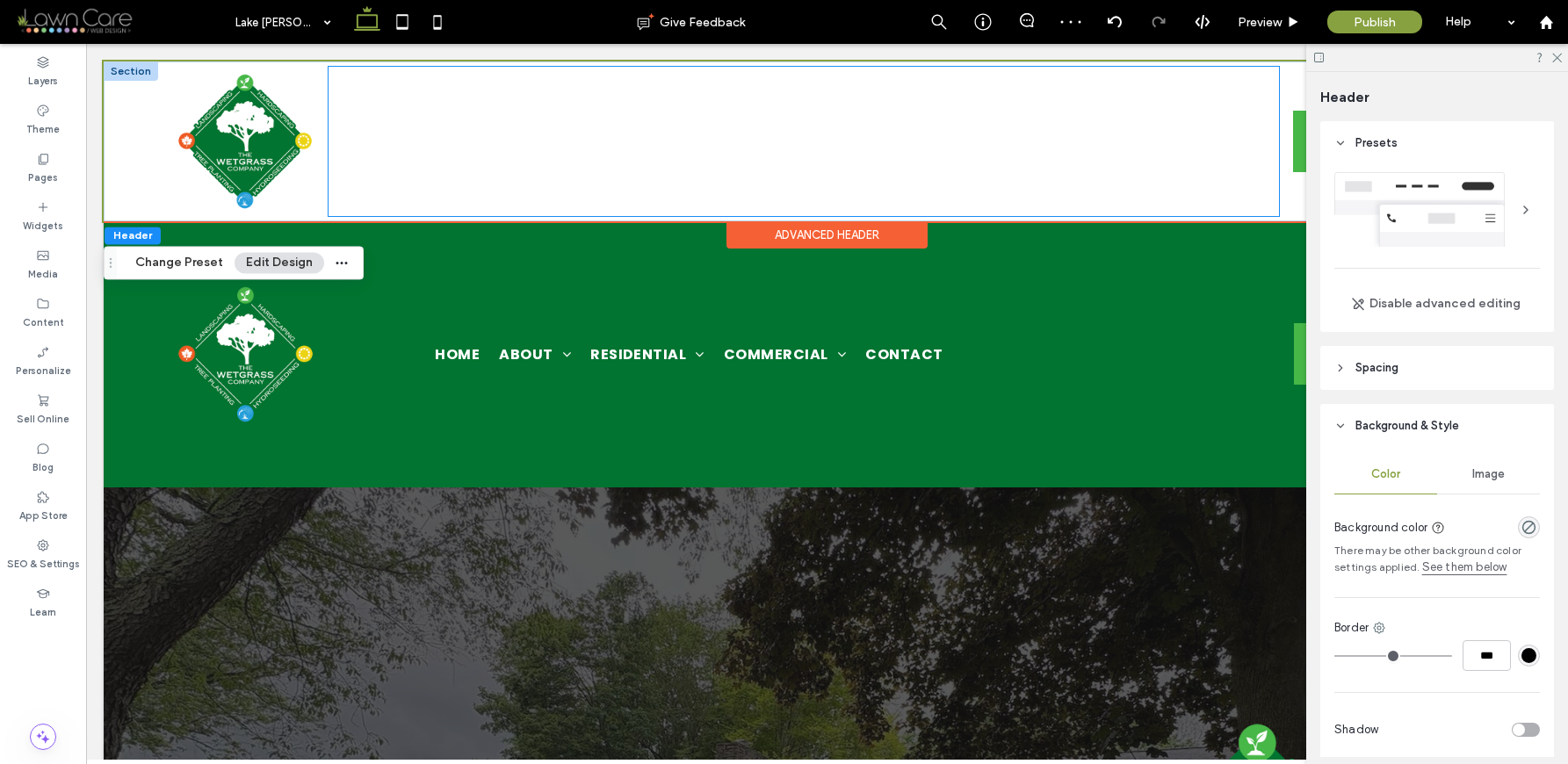
click at [1234, 94] on div "Home About Locations Residential Landscape Construction & Hardscaping Retaining…" at bounding box center [804, 141] width 950 height 149
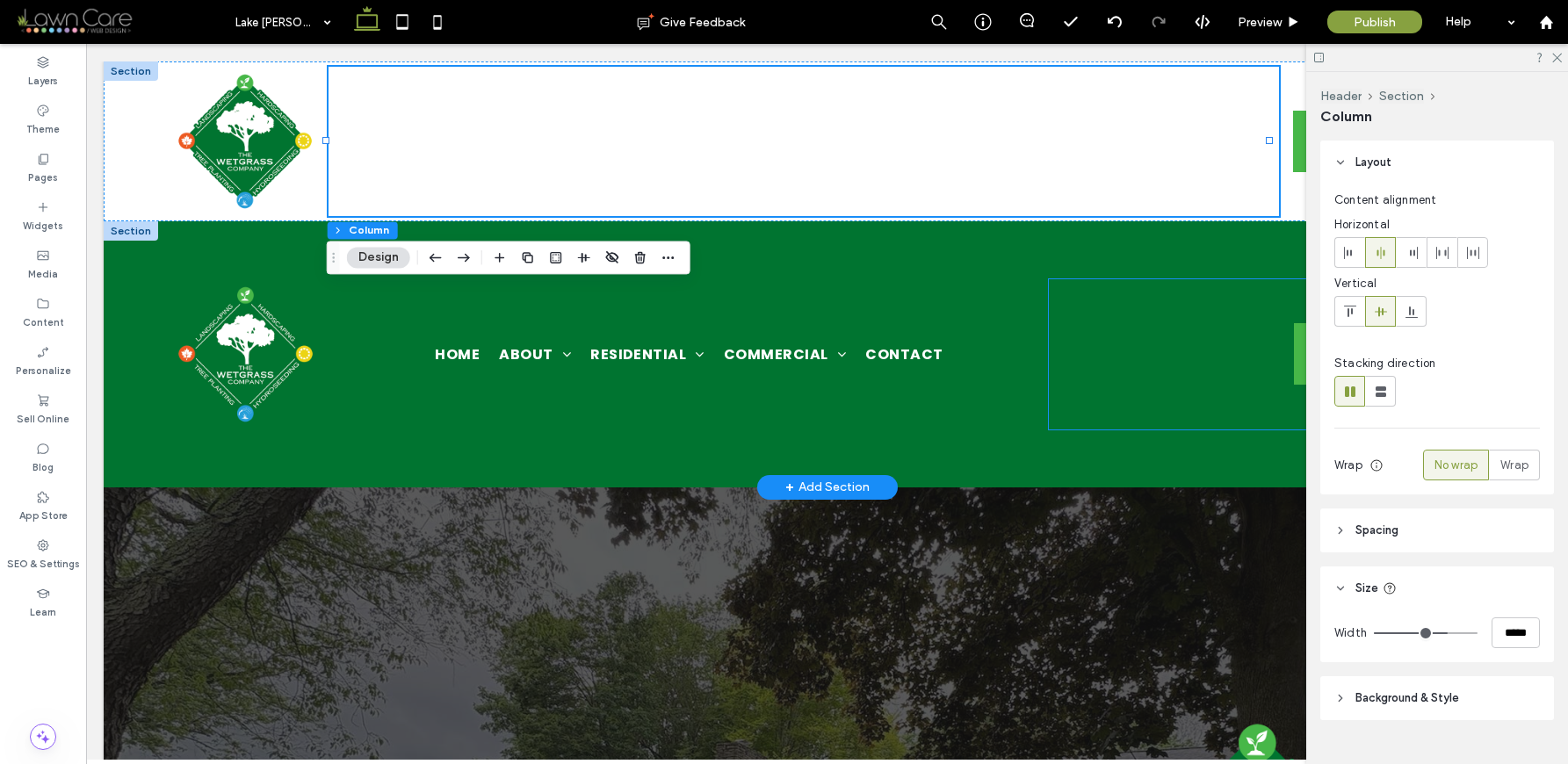
click at [1095, 418] on div "GET ESTIMATE Call Us" at bounding box center [1270, 355] width 444 height 150
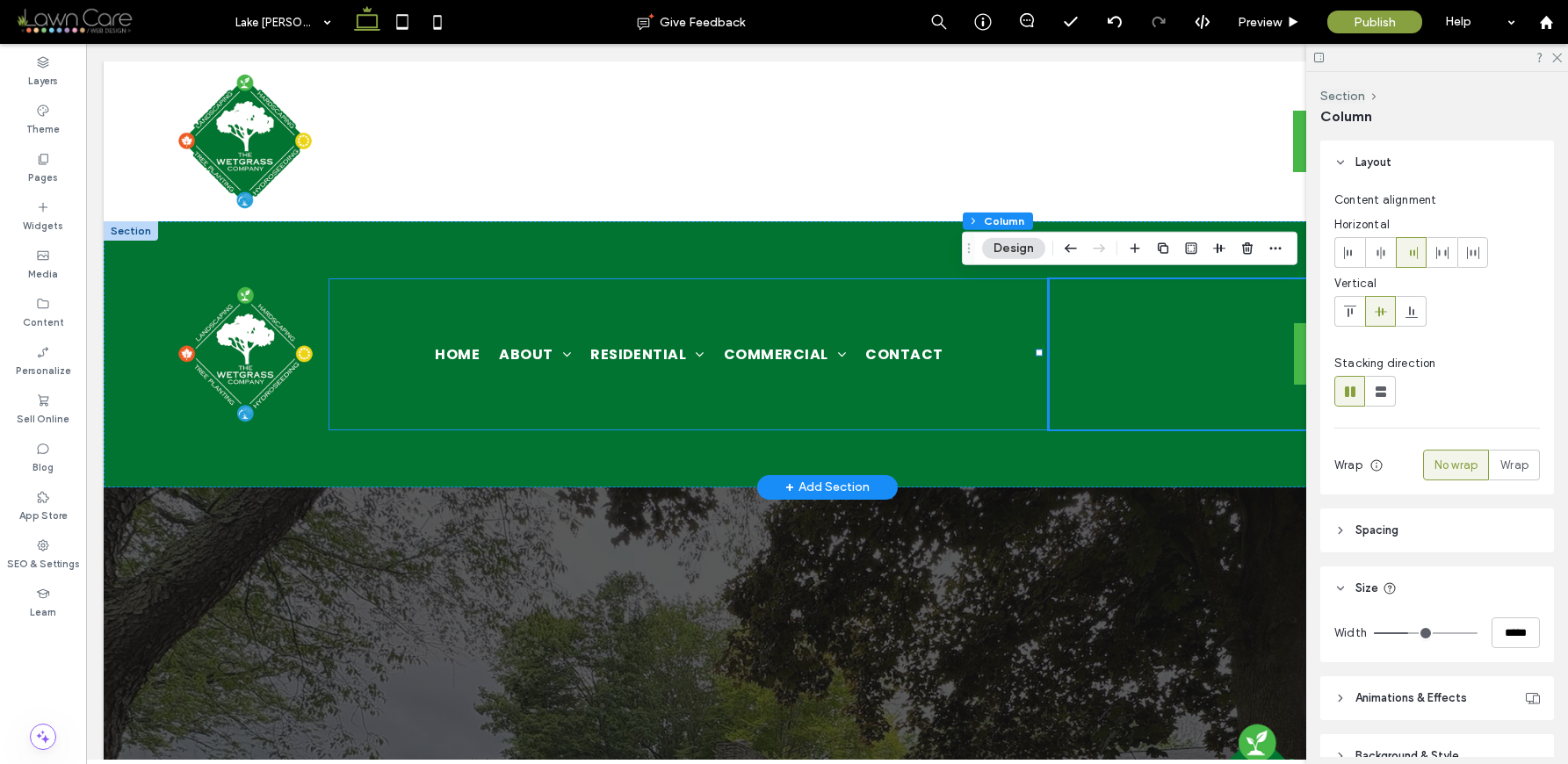
click at [1000, 401] on div "Home About Locations Residential Landscape Construction & Hardscaping Retaining…" at bounding box center [689, 355] width 720 height 150
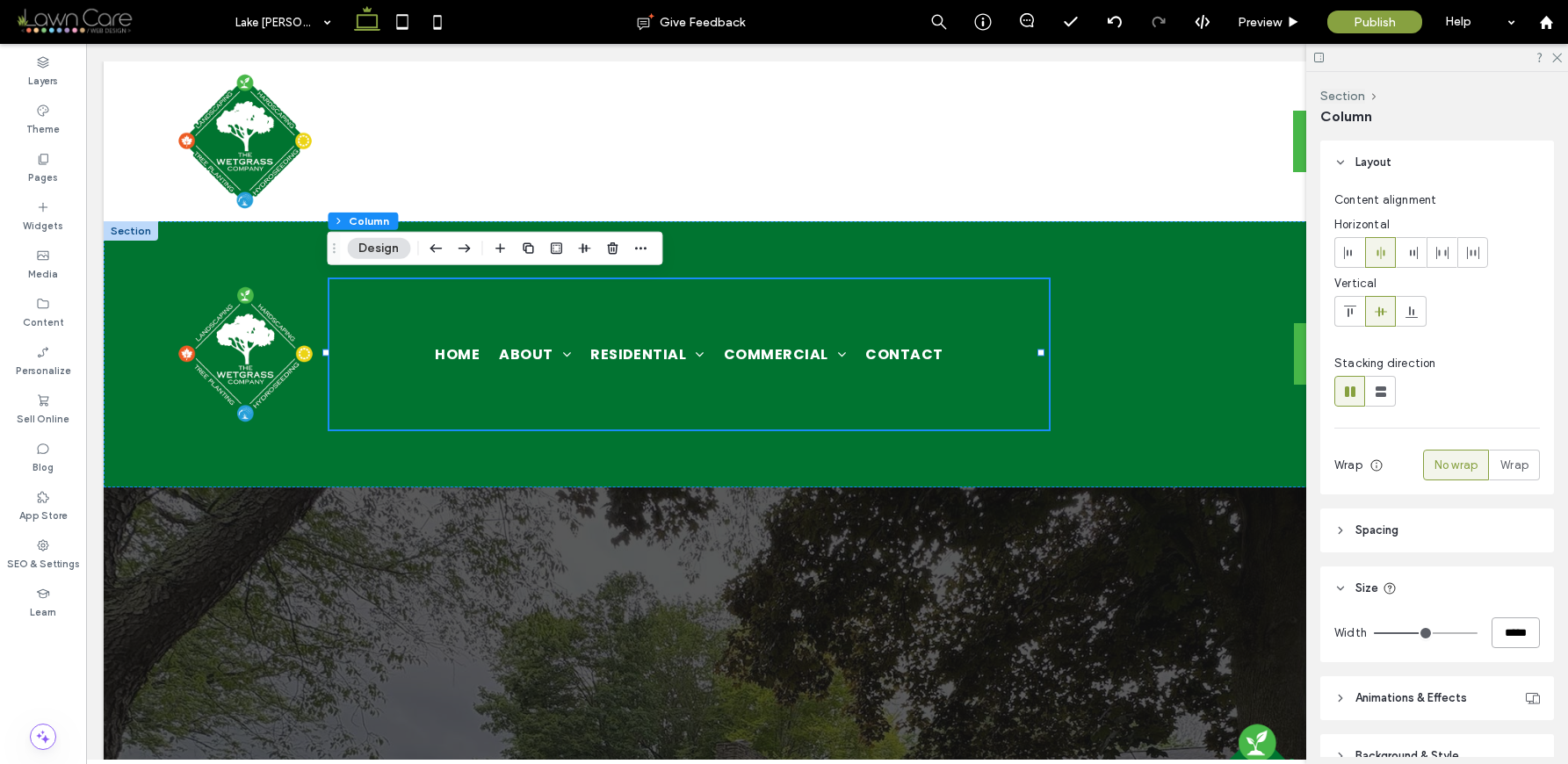
click at [1512, 629] on input "*****" at bounding box center [1515, 632] width 48 height 31
type input "****"
type input "**"
type input "*****"
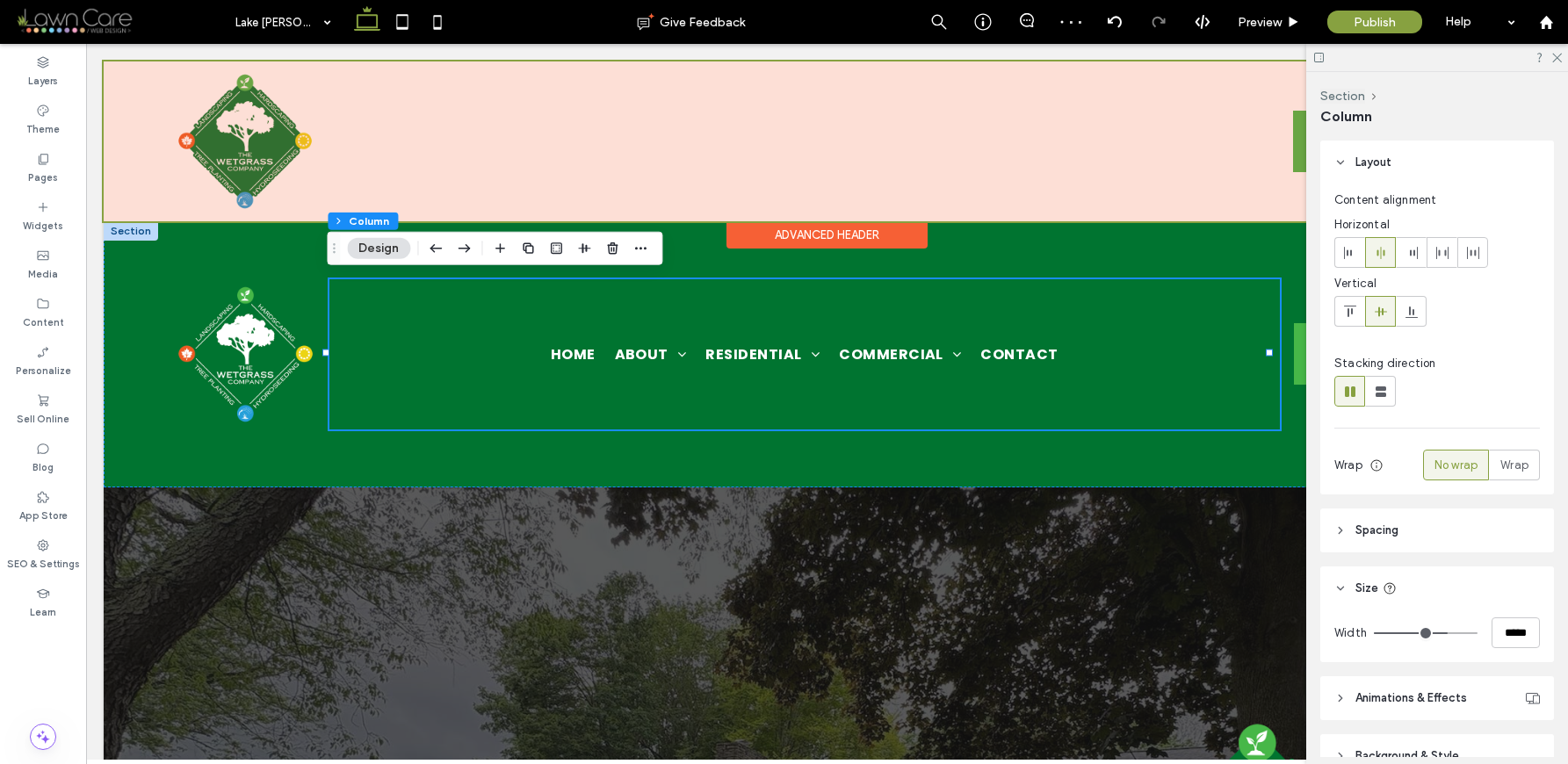
click at [1282, 198] on div at bounding box center [827, 141] width 1447 height 160
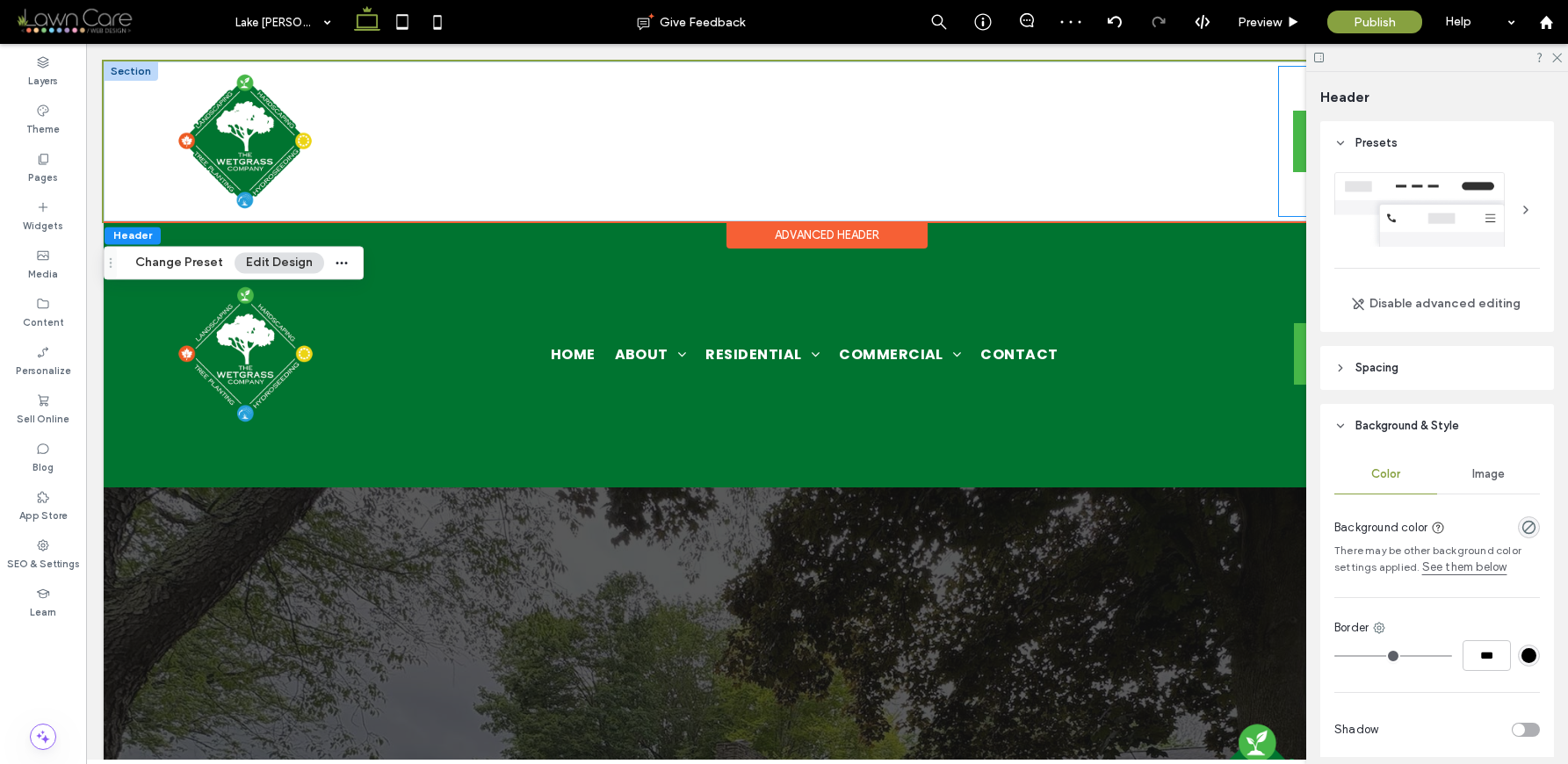
click at [1281, 203] on div "GET ESTIMATE Call Us" at bounding box center [1386, 141] width 213 height 149
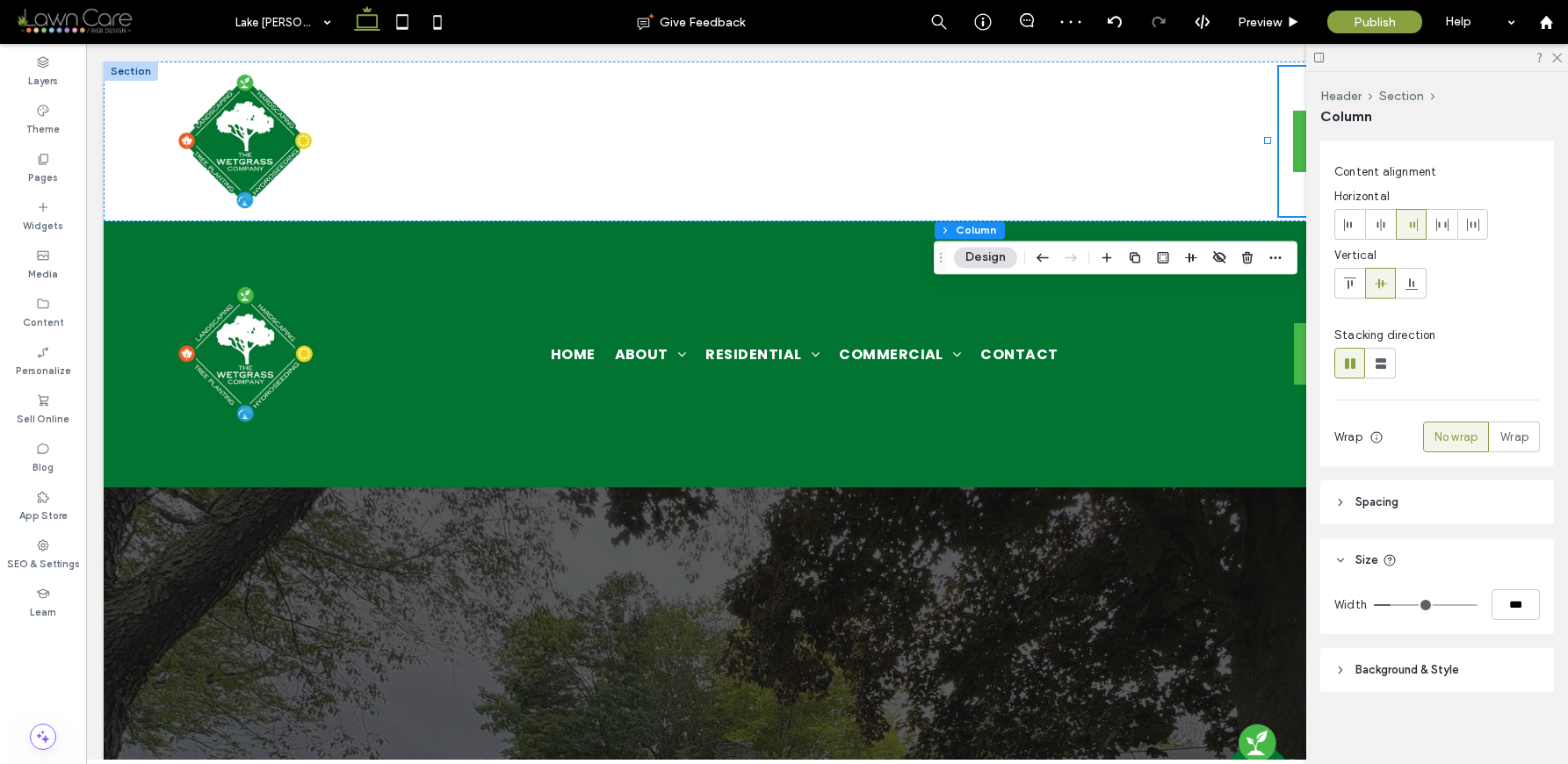
scroll to position [33, 0]
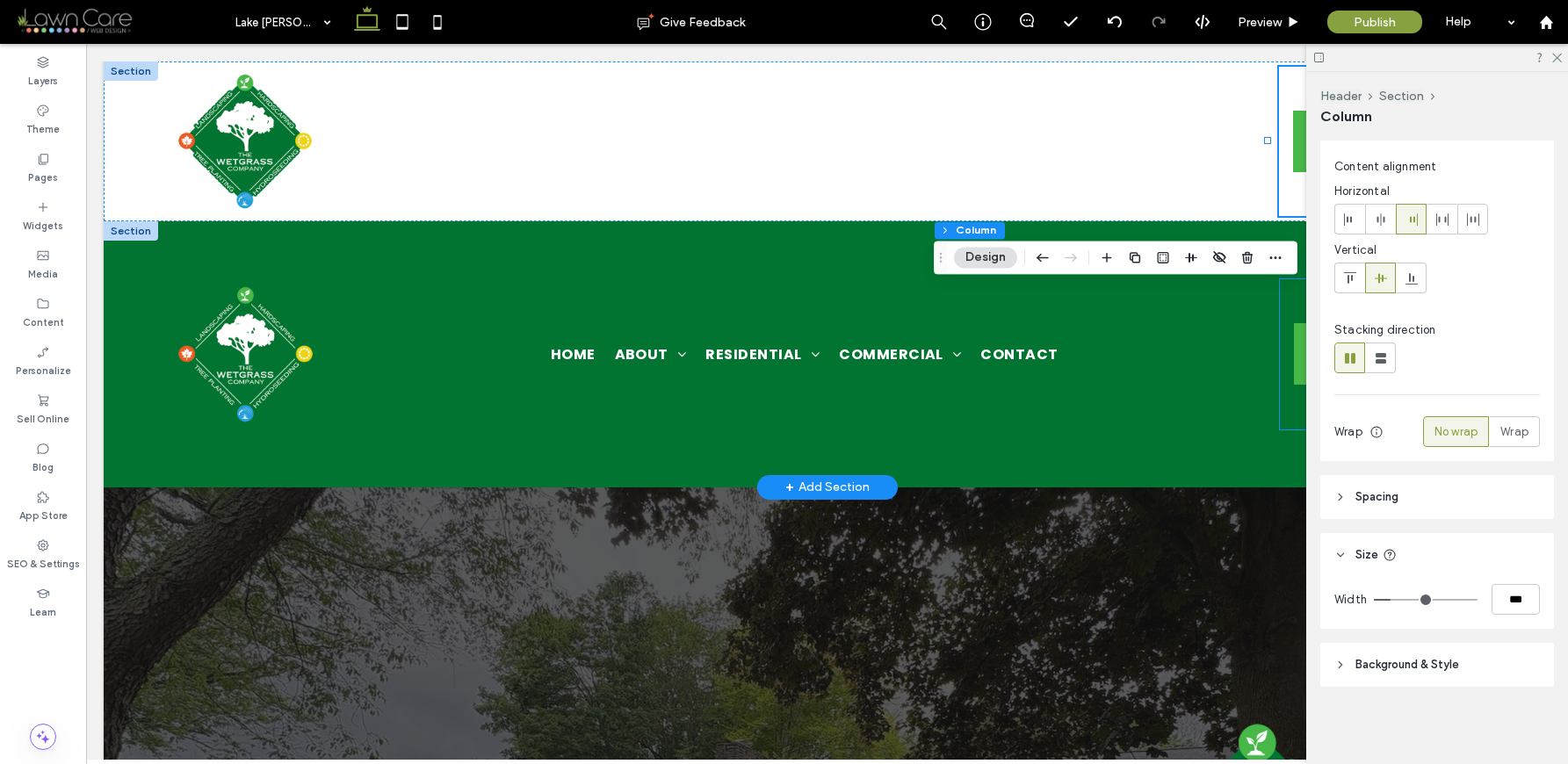
click at [1288, 417] on div "GET ESTIMATE Call Us" at bounding box center [1386, 355] width 213 height 150
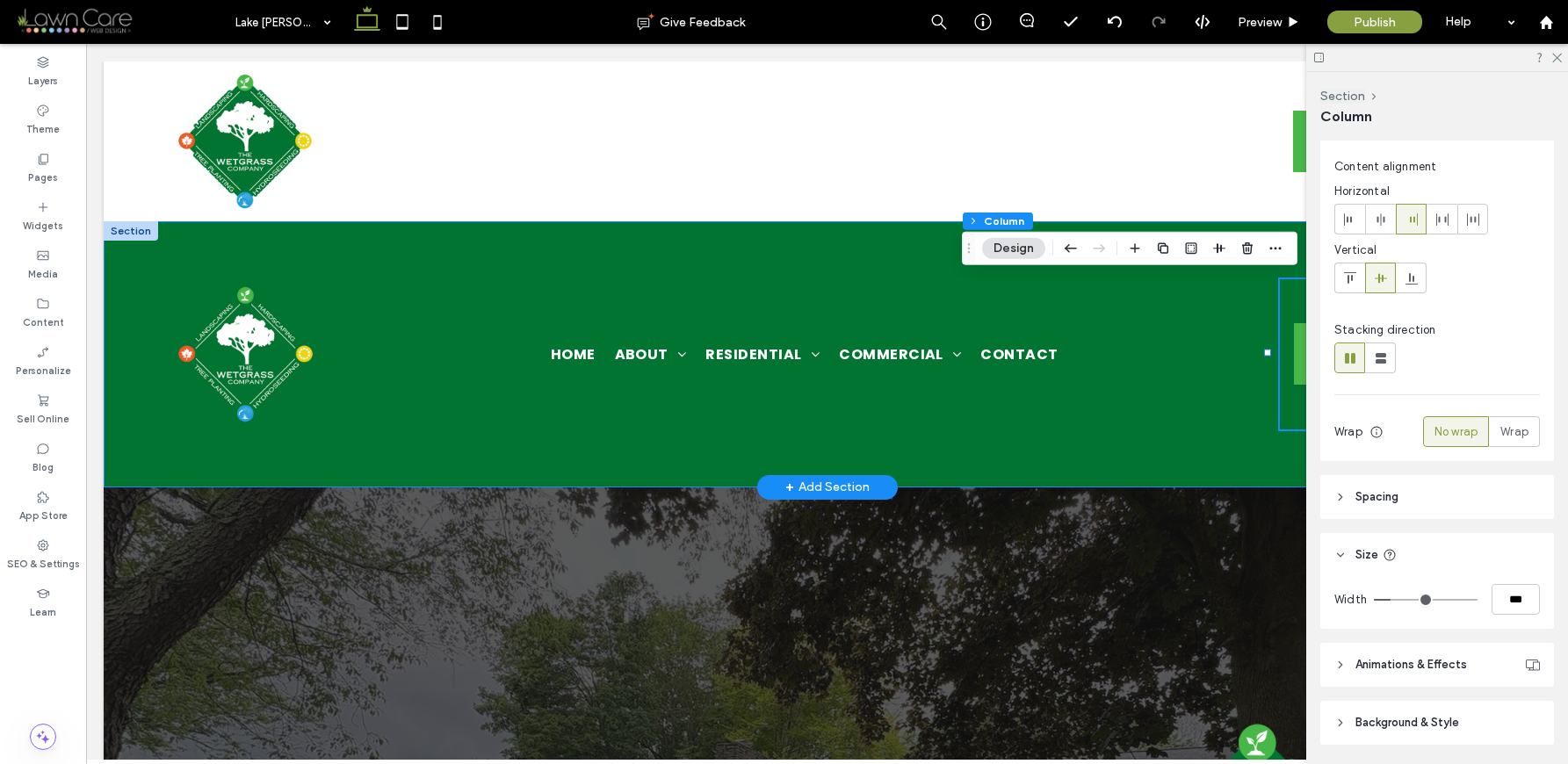
click at [1111, 450] on div "Home About Locations Residential Landscape Construction & Hardscaping Retaining…" at bounding box center [827, 354] width 1447 height 266
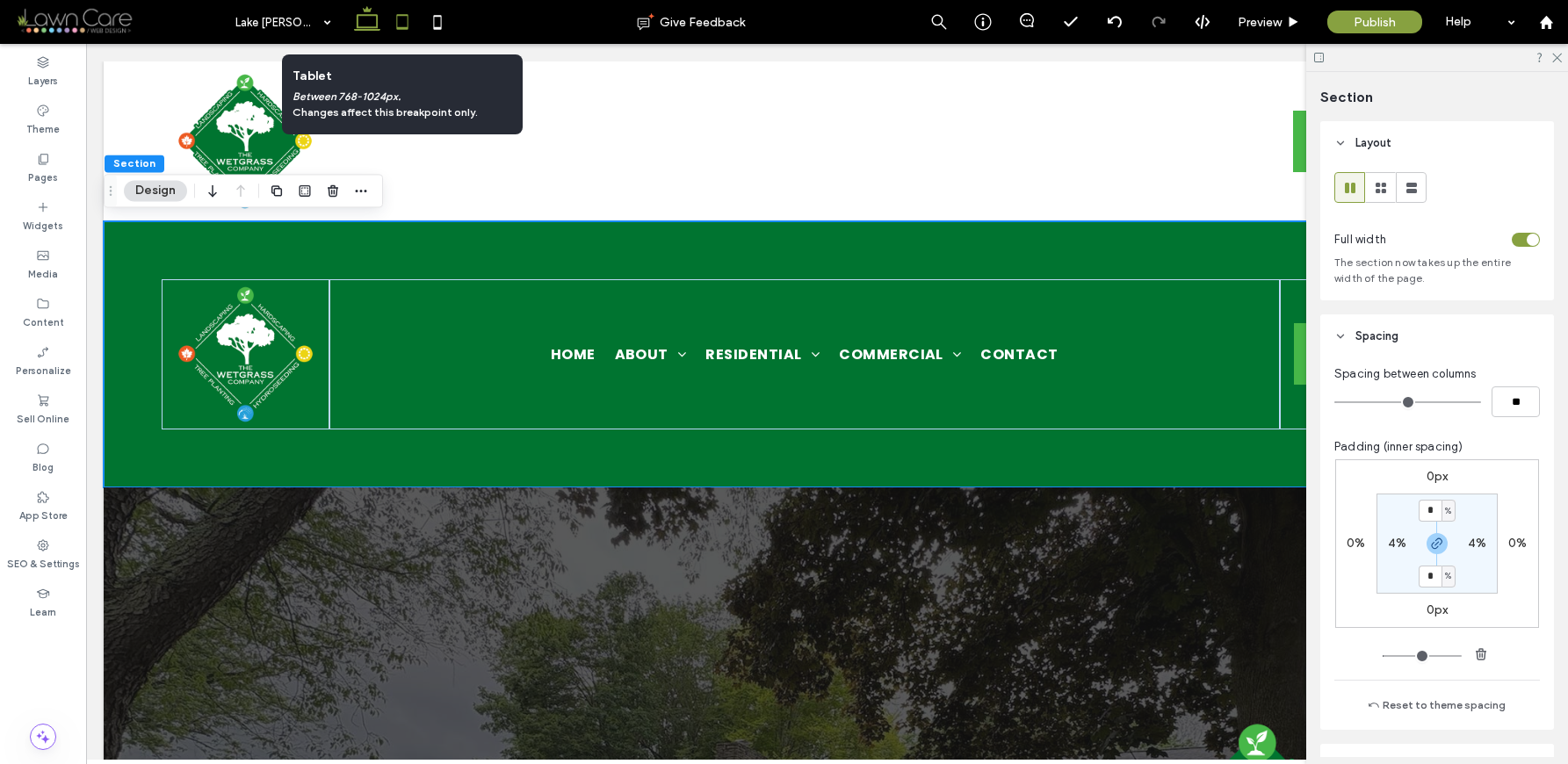
click at [398, 20] on icon at bounding box center [402, 22] width 35 height 35
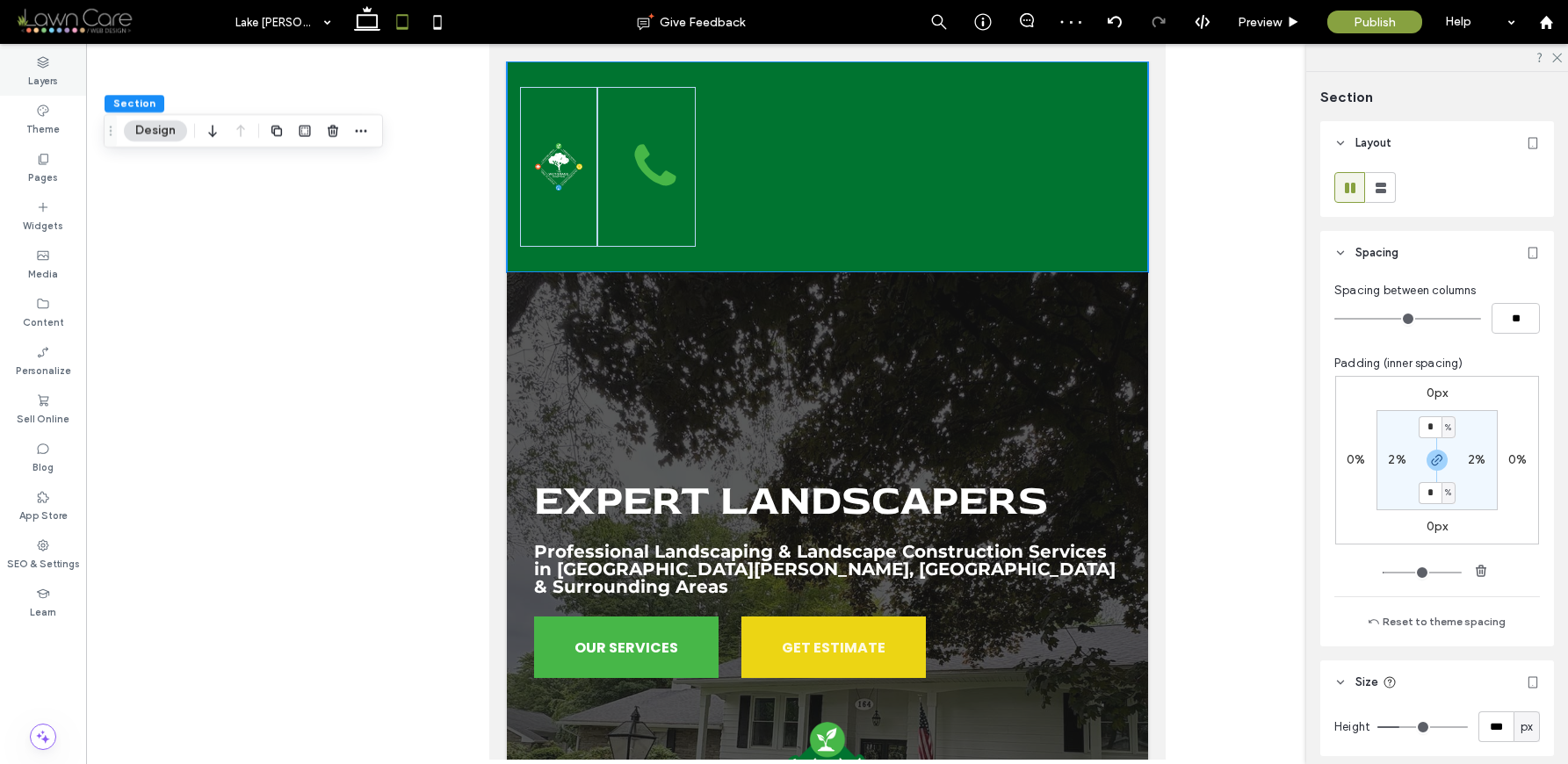
click at [59, 82] on div "Layers" at bounding box center [43, 71] width 86 height 48
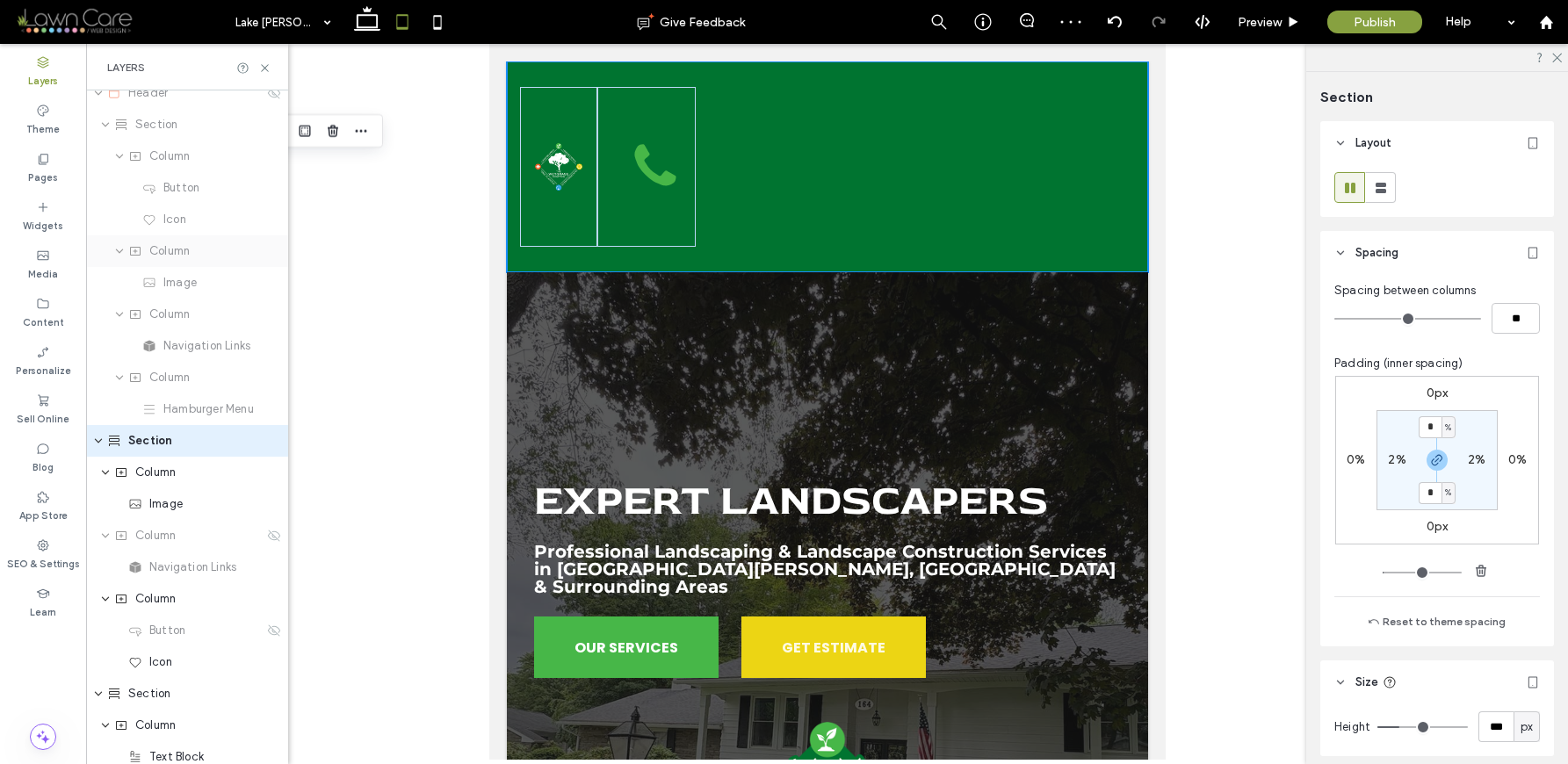
scroll to position [0, 0]
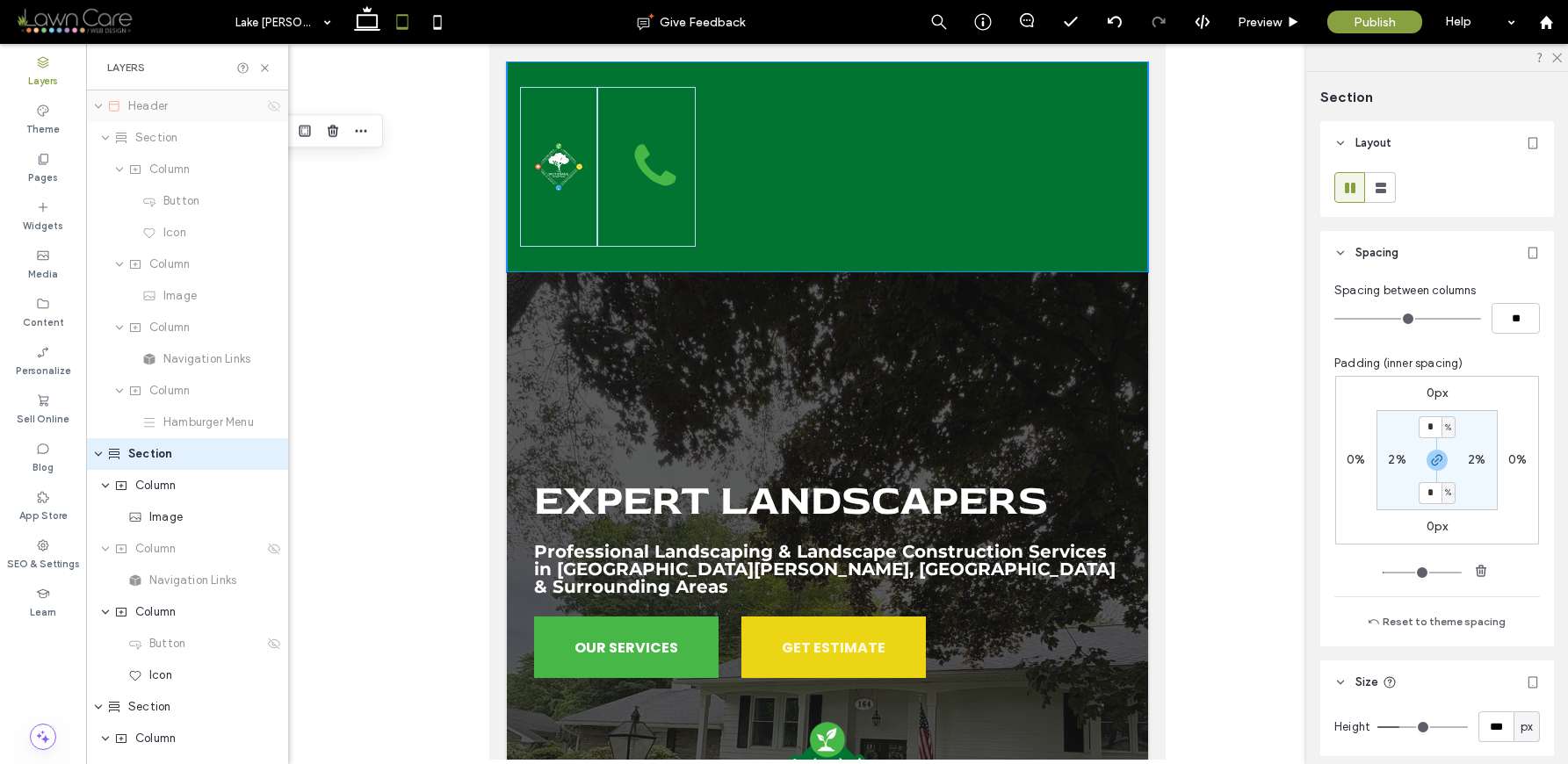
click at [267, 103] on icon at bounding box center [273, 106] width 14 height 14
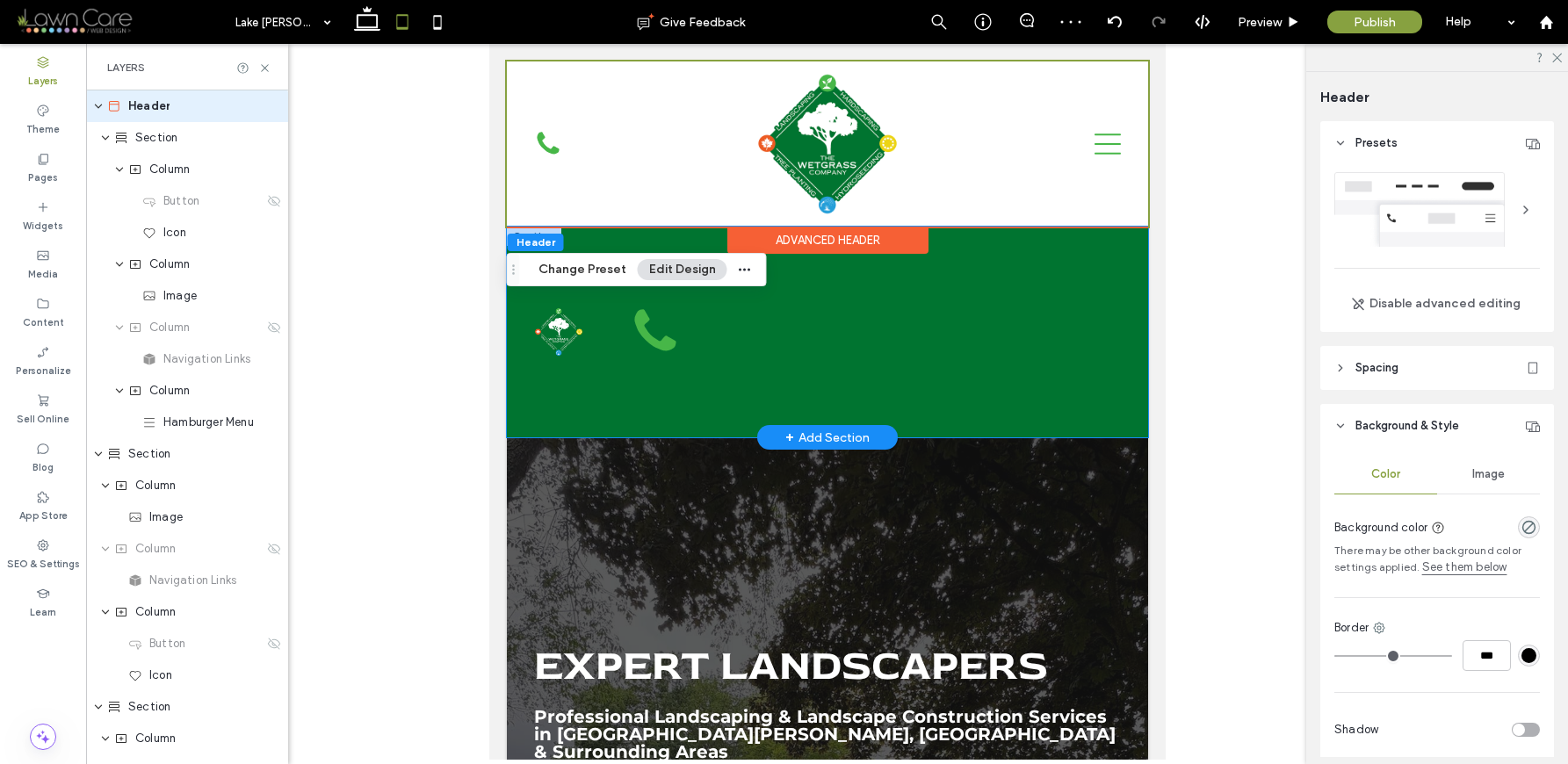
click at [857, 331] on div "Home About Locations Residential Landscape Construction & Hardscaping Retaining…" at bounding box center [826, 332] width 641 height 211
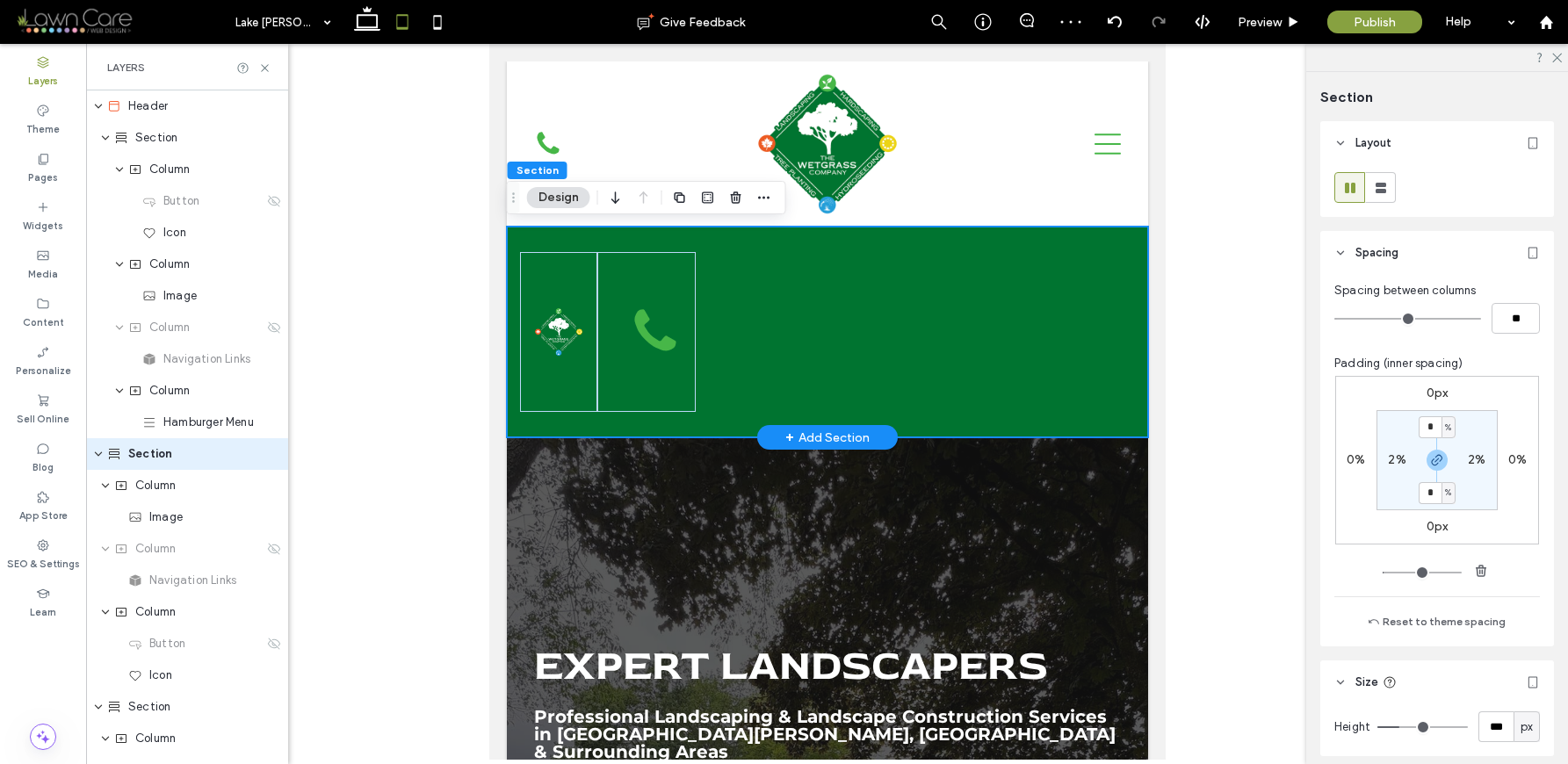
scroll to position [27, 0]
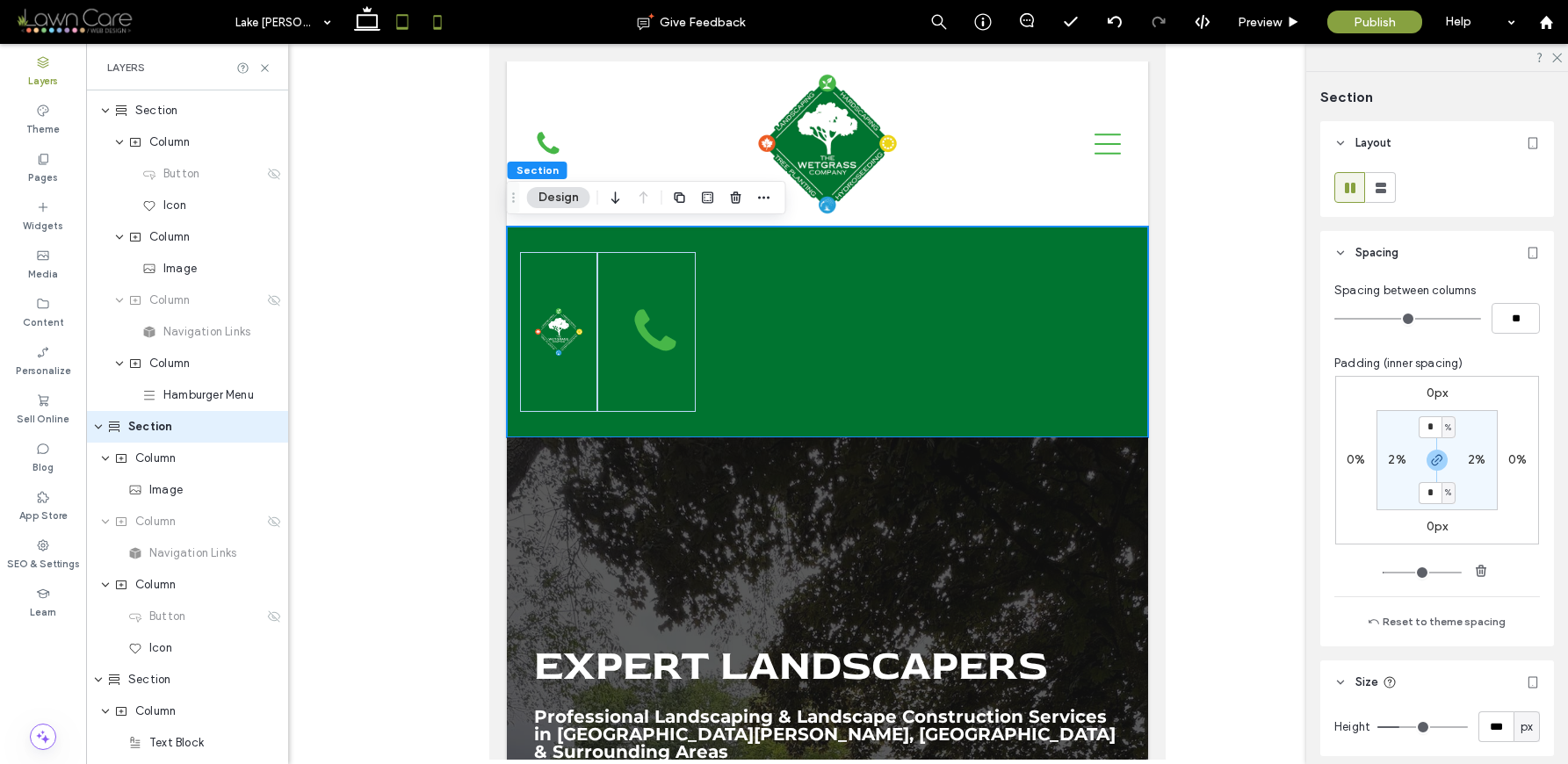
click at [443, 19] on icon at bounding box center [437, 22] width 35 height 35
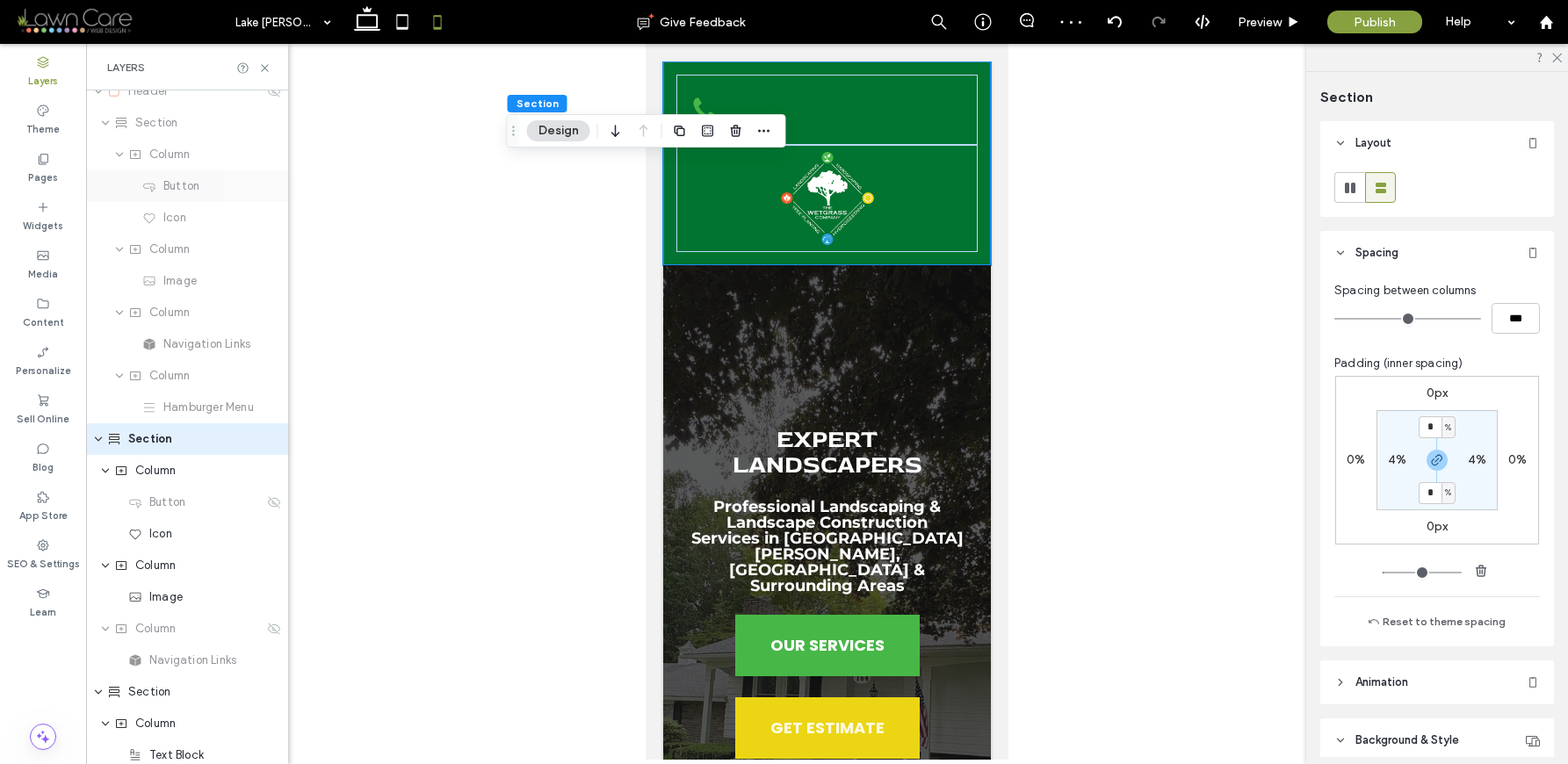
scroll to position [0, 0]
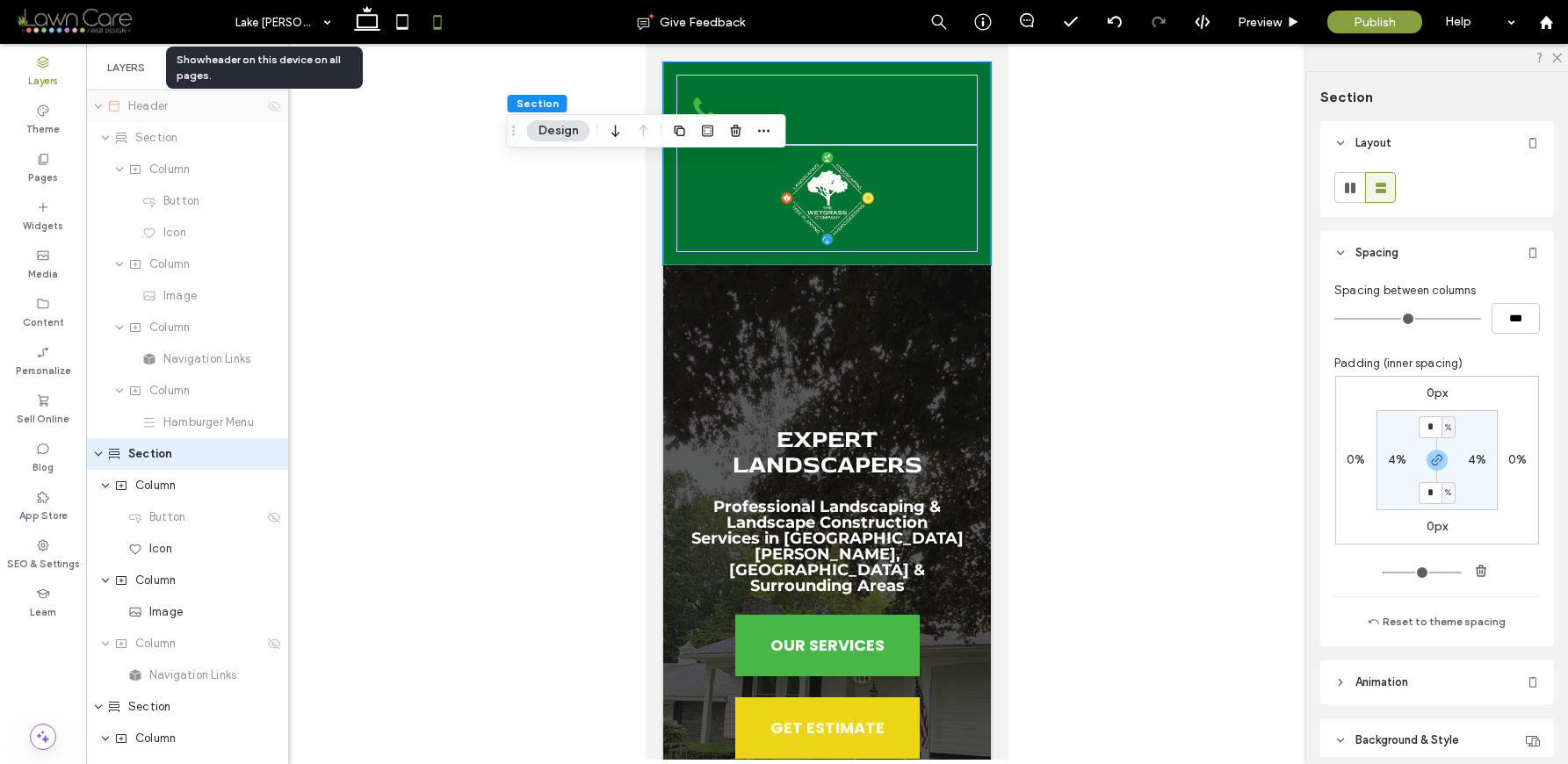
click at [267, 105] on icon at bounding box center [273, 106] width 14 height 14
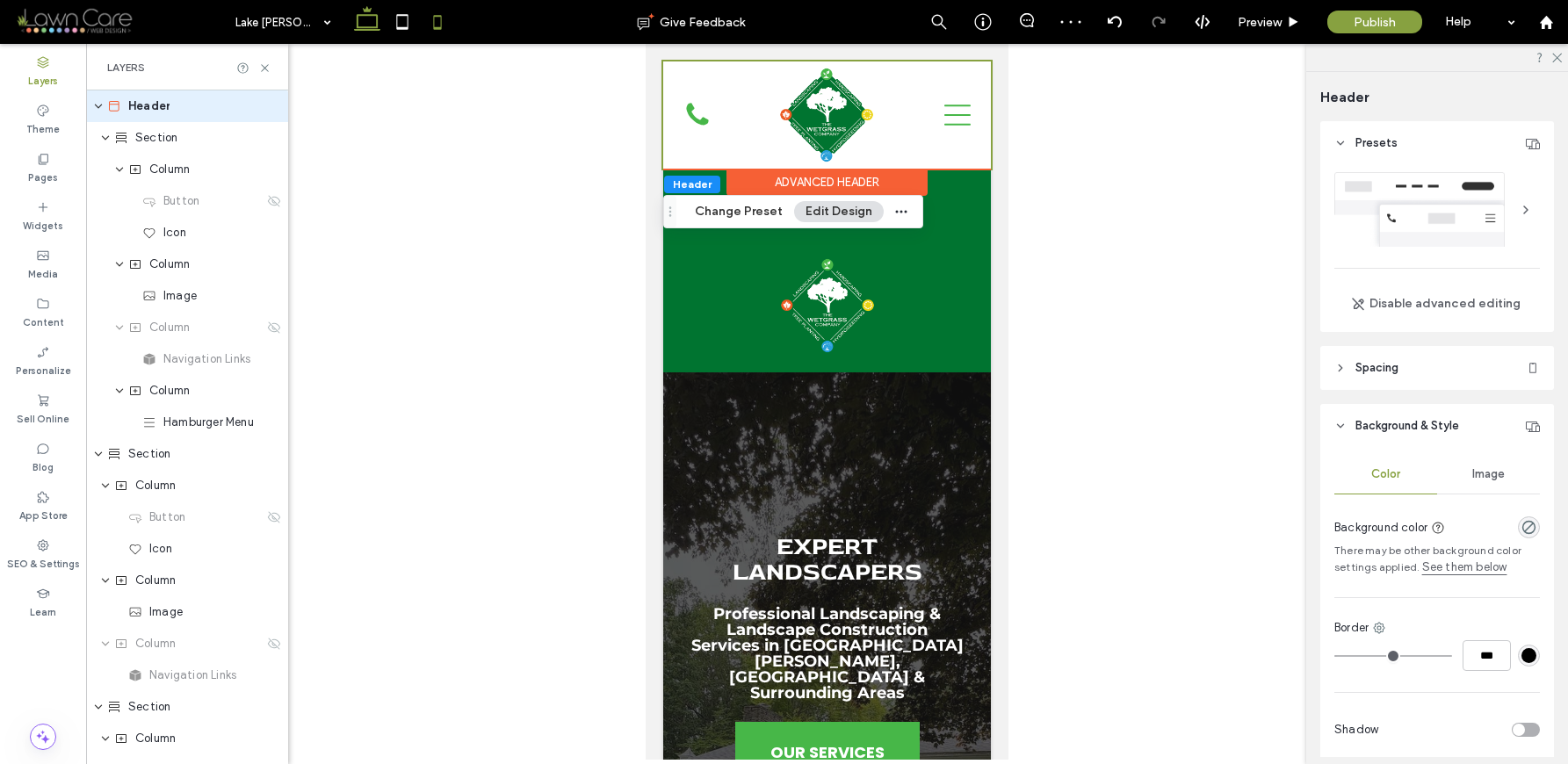
click at [358, 19] on use at bounding box center [367, 19] width 26 height 25
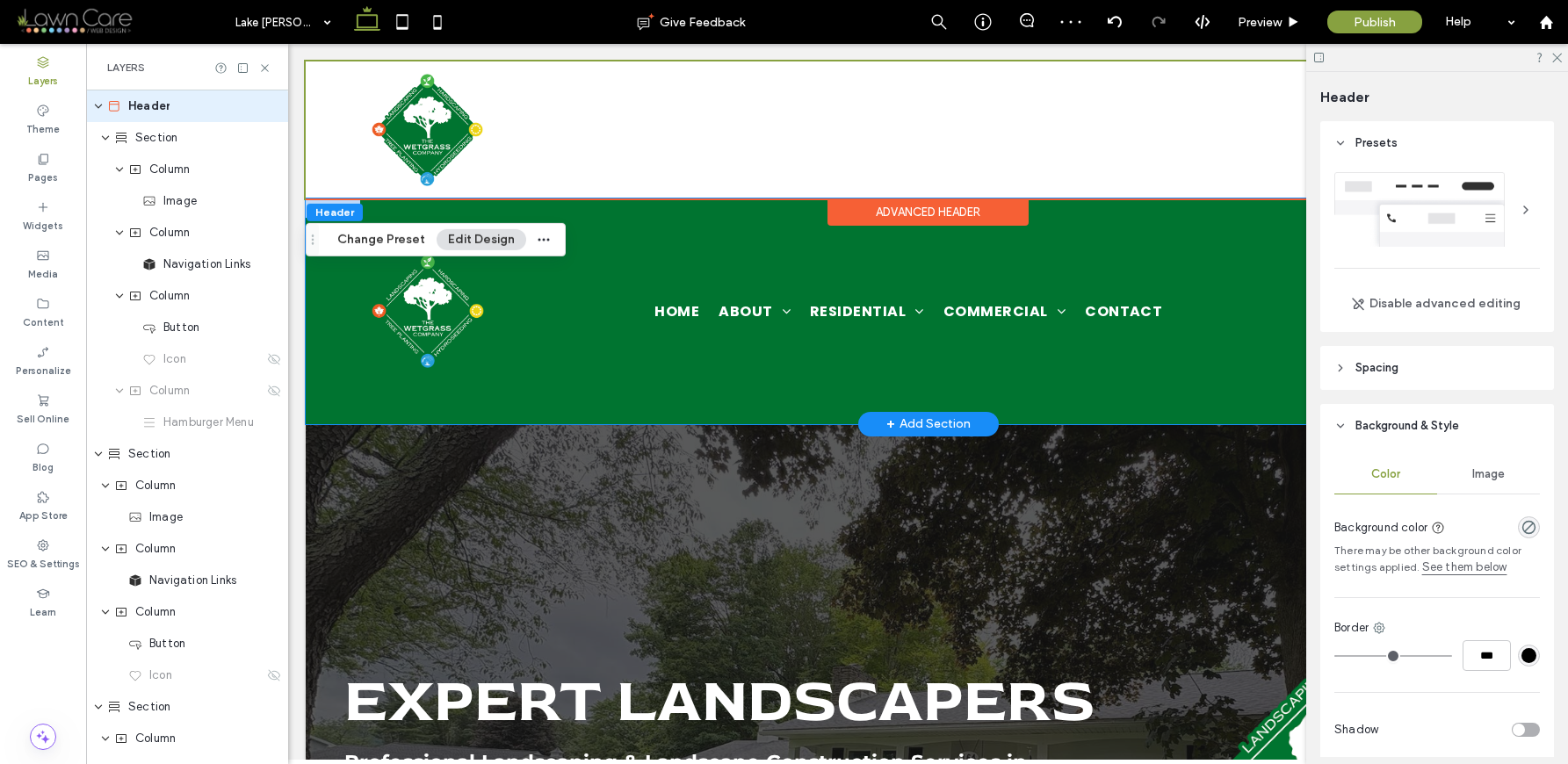
click at [804, 395] on div "Home About Locations Residential Landscape Construction & Hardscaping Retaining…" at bounding box center [928, 311] width 1245 height 227
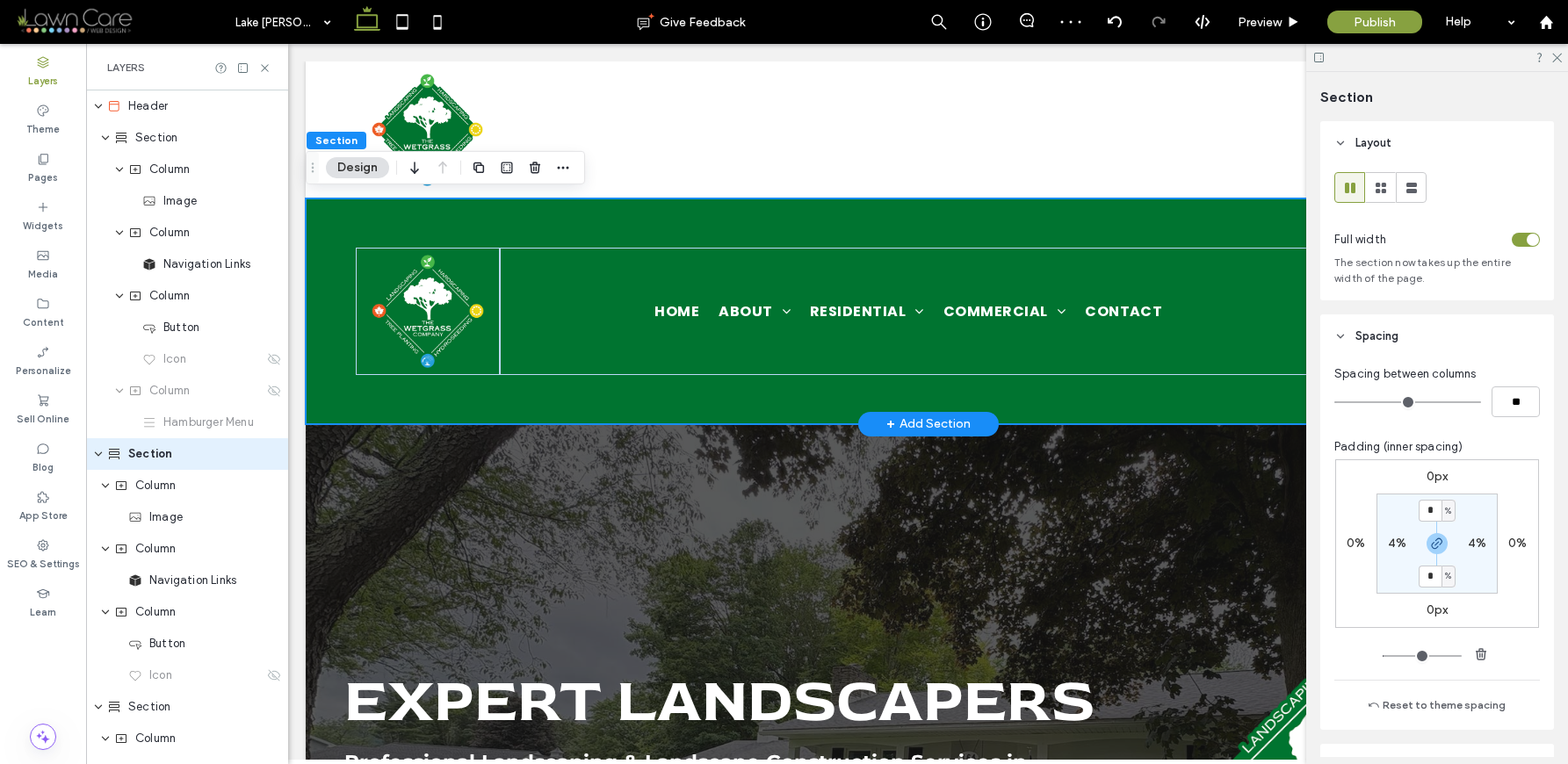
scroll to position [27, 0]
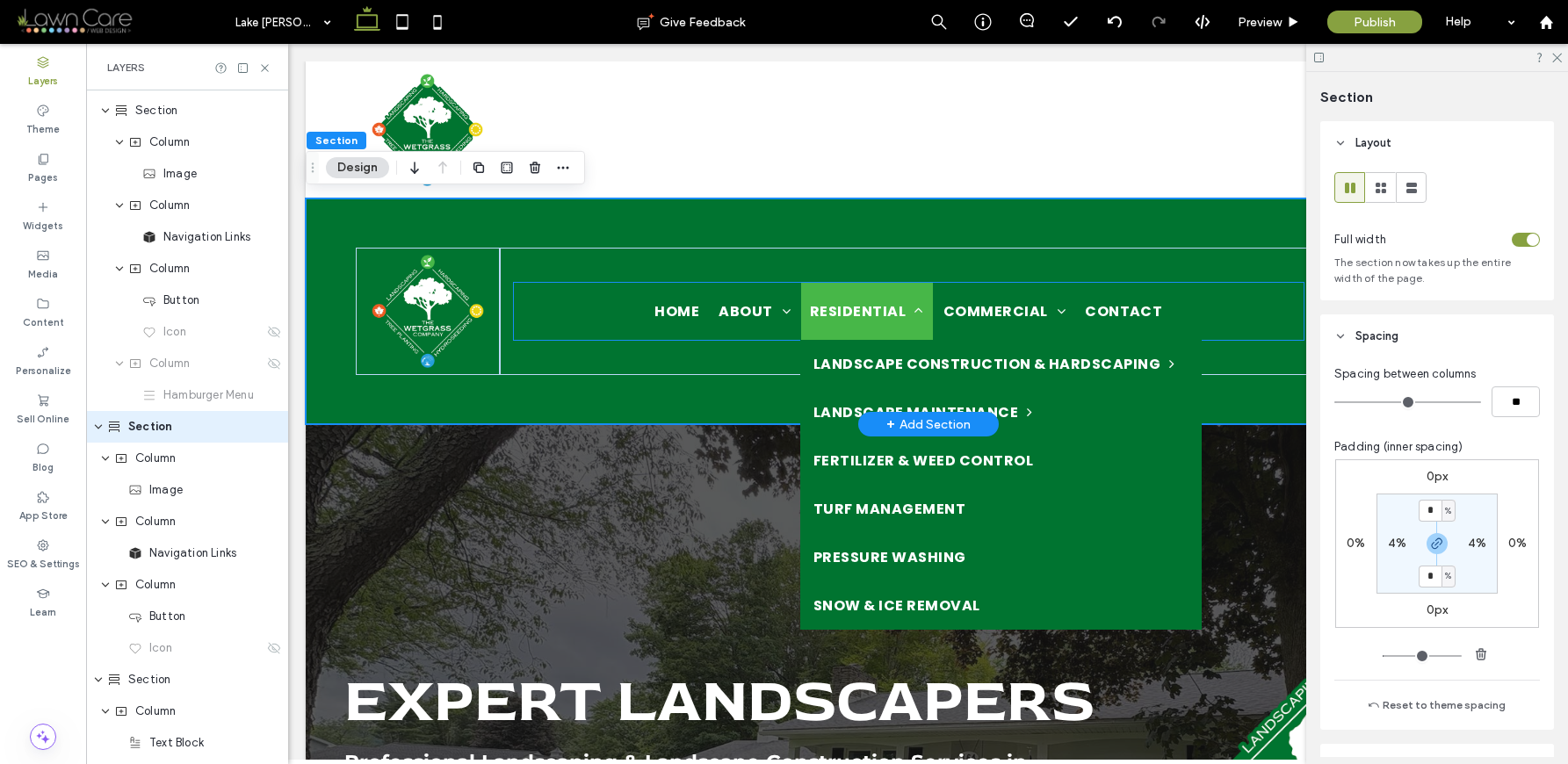
click at [926, 325] on link "Residential" at bounding box center [867, 311] width 132 height 57
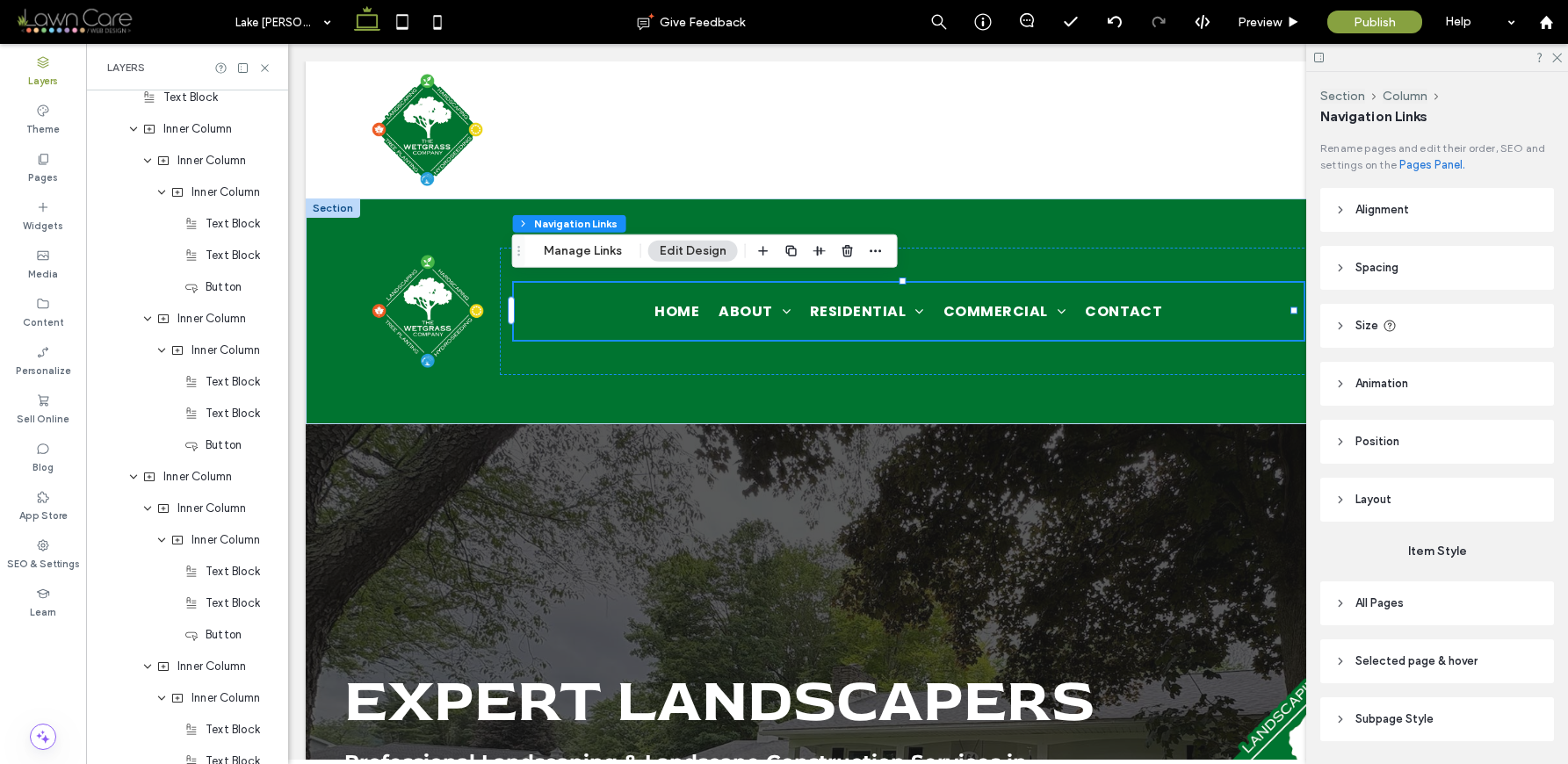
scroll to position [3737, 0]
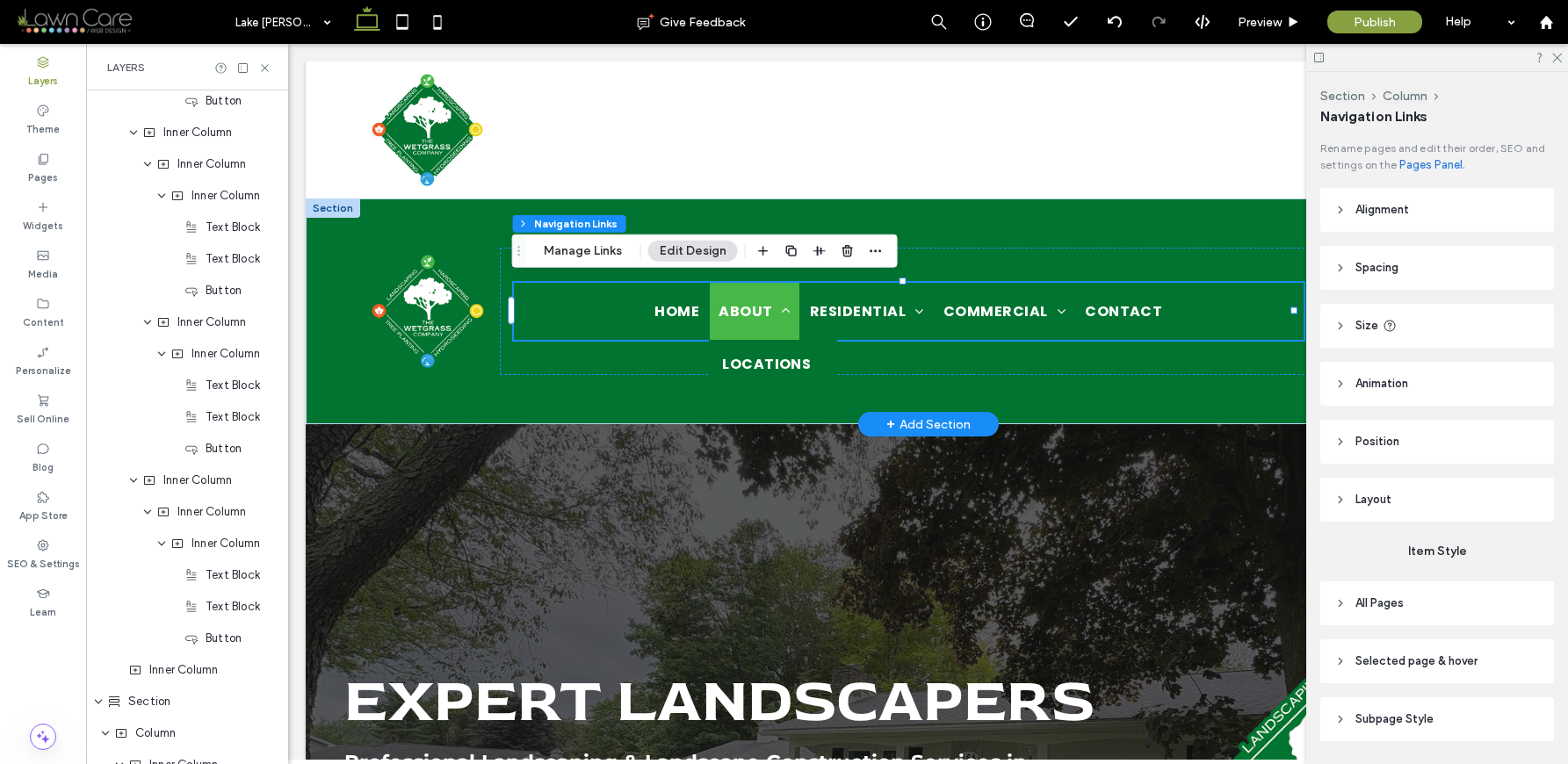
click at [766, 311] on span "About" at bounding box center [755, 311] width 72 height 22
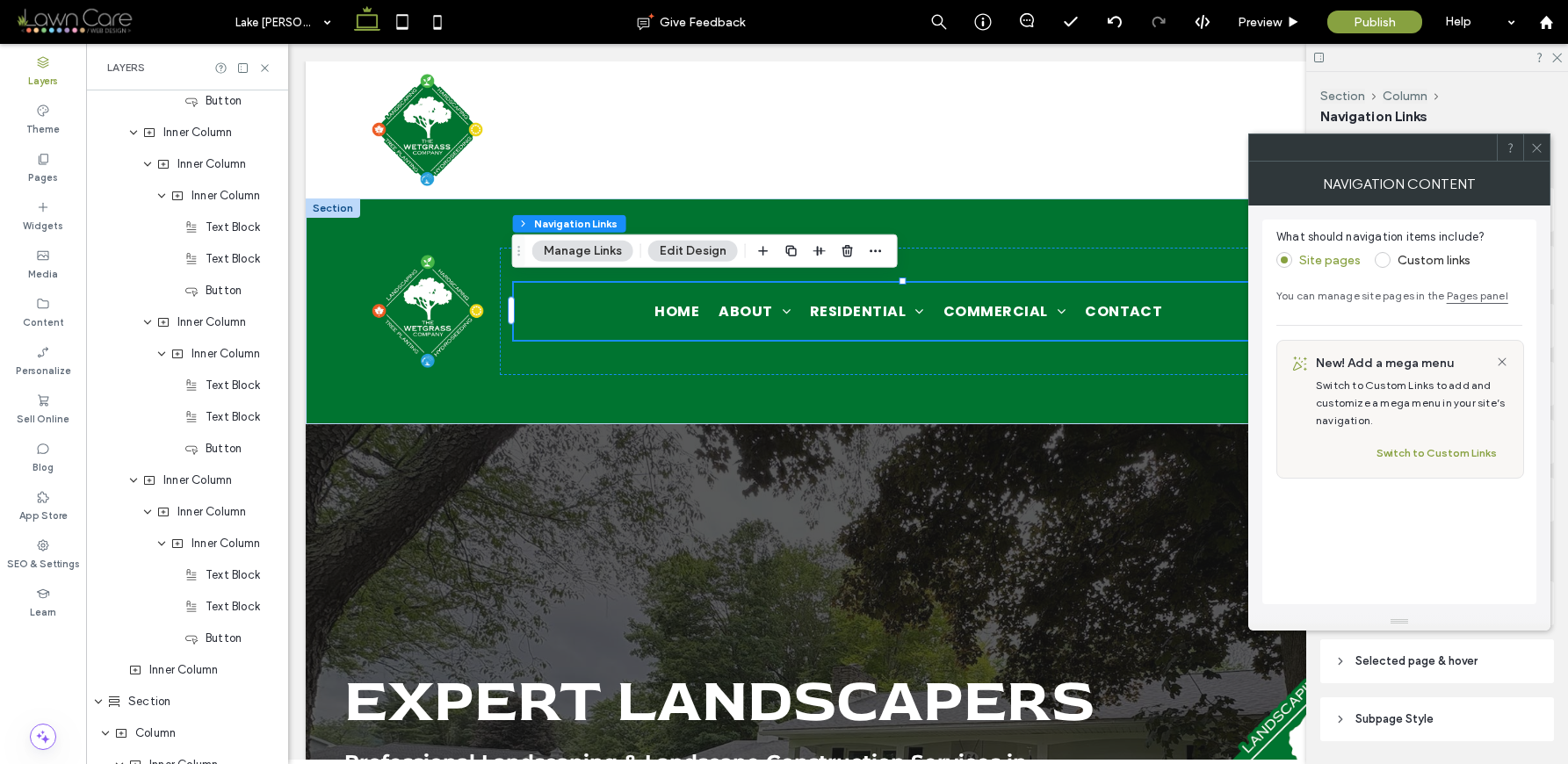
click at [1427, 263] on label "Custom links" at bounding box center [1434, 260] width 73 height 15
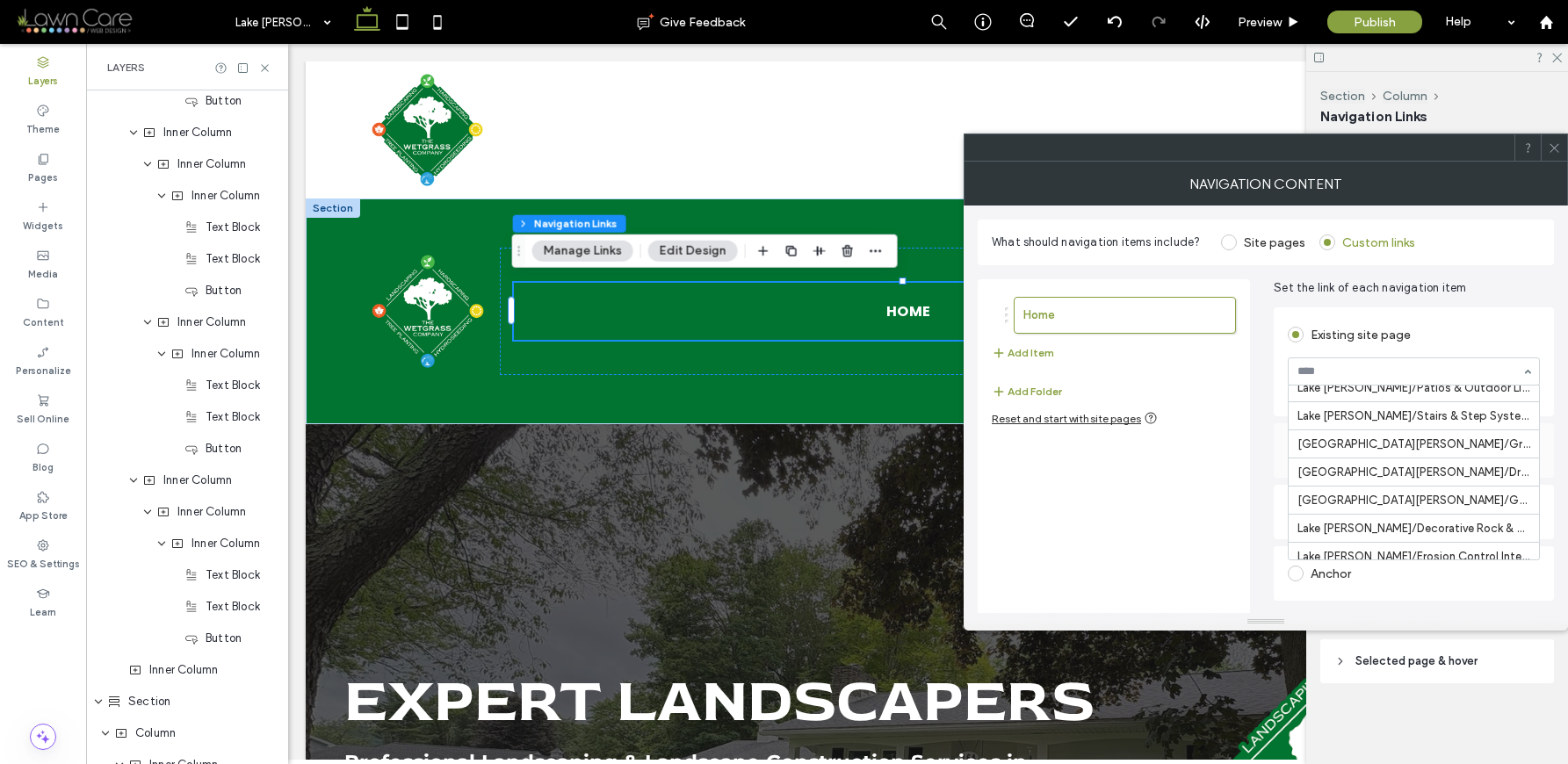
scroll to position [1075, 0]
click at [1554, 144] on icon at bounding box center [1554, 148] width 13 height 13
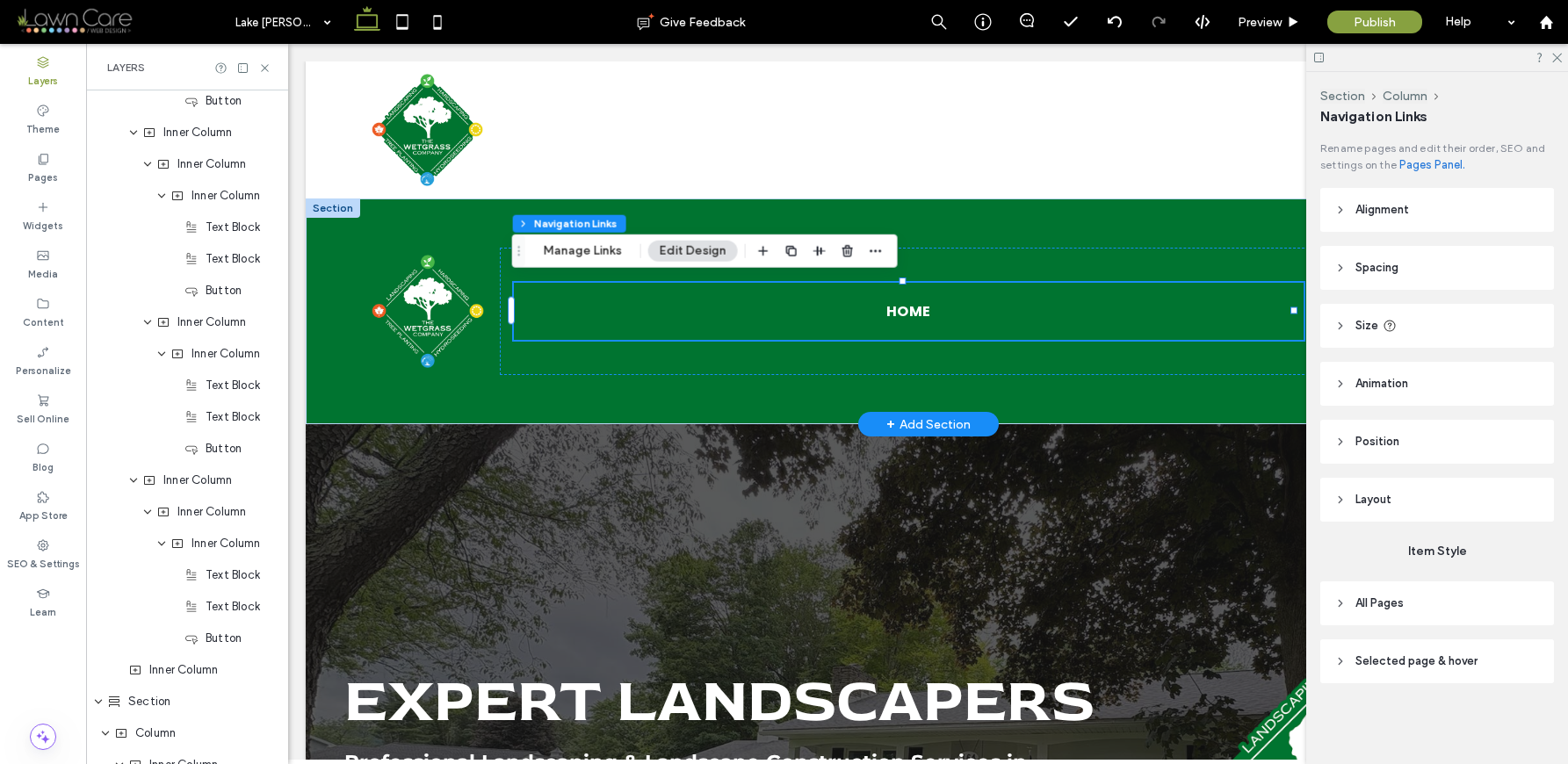
click at [948, 304] on ul "Home" at bounding box center [909, 311] width 790 height 57
click at [947, 307] on ul "Home" at bounding box center [909, 311] width 790 height 57
click at [947, 307] on ul "Home" at bounding box center [909, 311] width 790 height 57
click at [903, 315] on span "Home" at bounding box center [909, 311] width 44 height 22
click at [904, 303] on span "Home" at bounding box center [909, 311] width 44 height 22
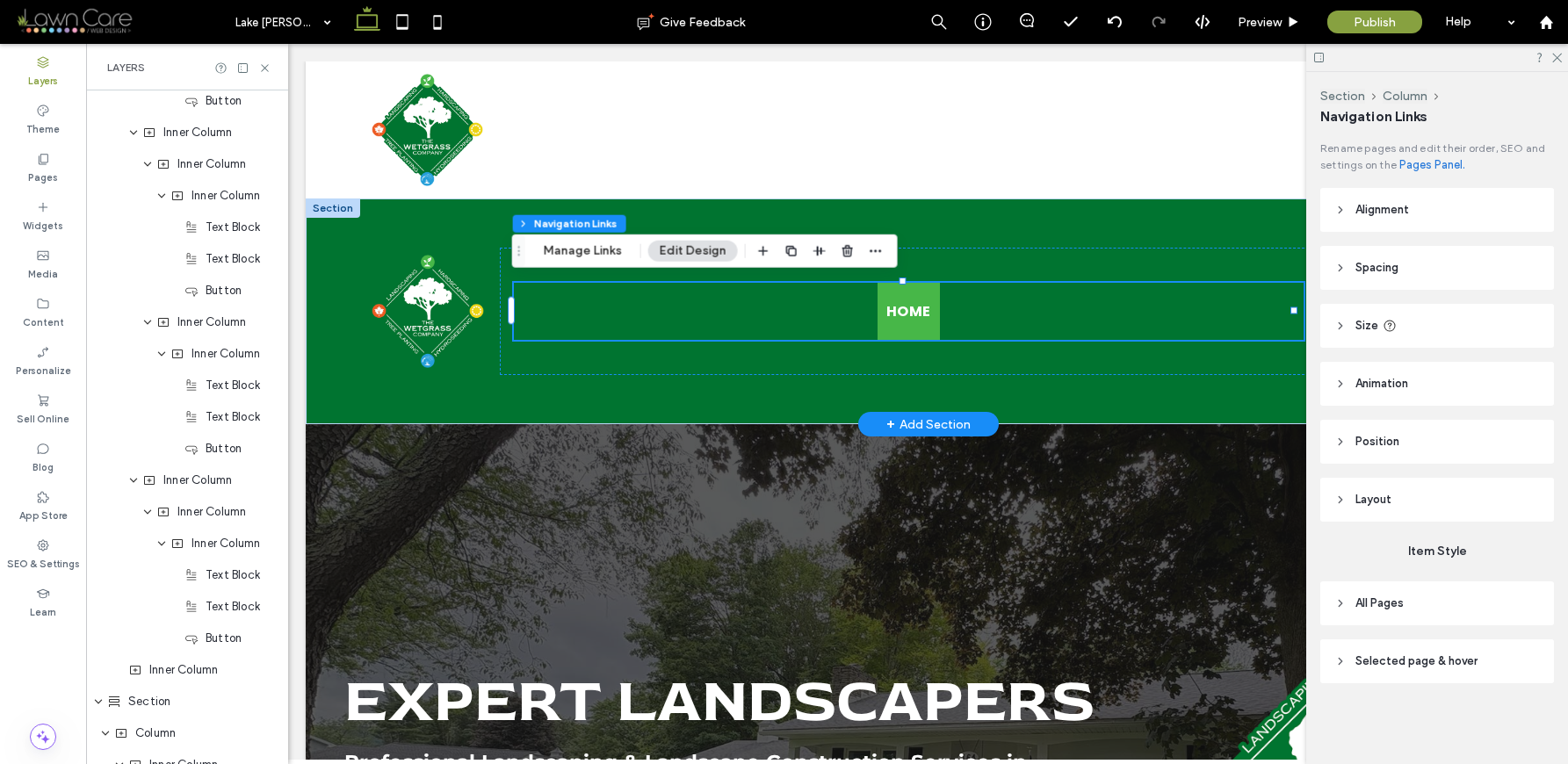
click at [904, 303] on span "Home" at bounding box center [909, 311] width 44 height 22
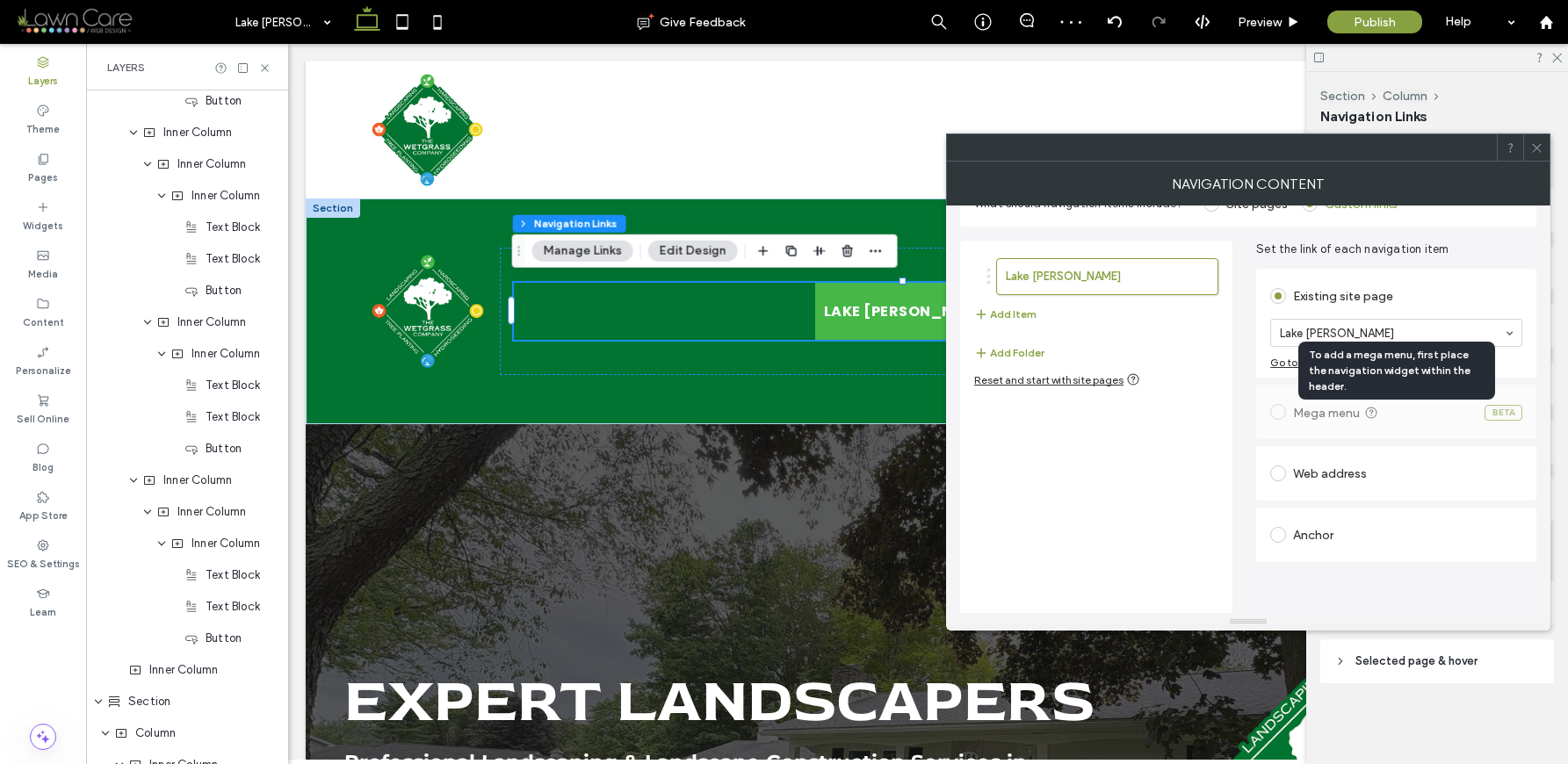
scroll to position [43, 0]
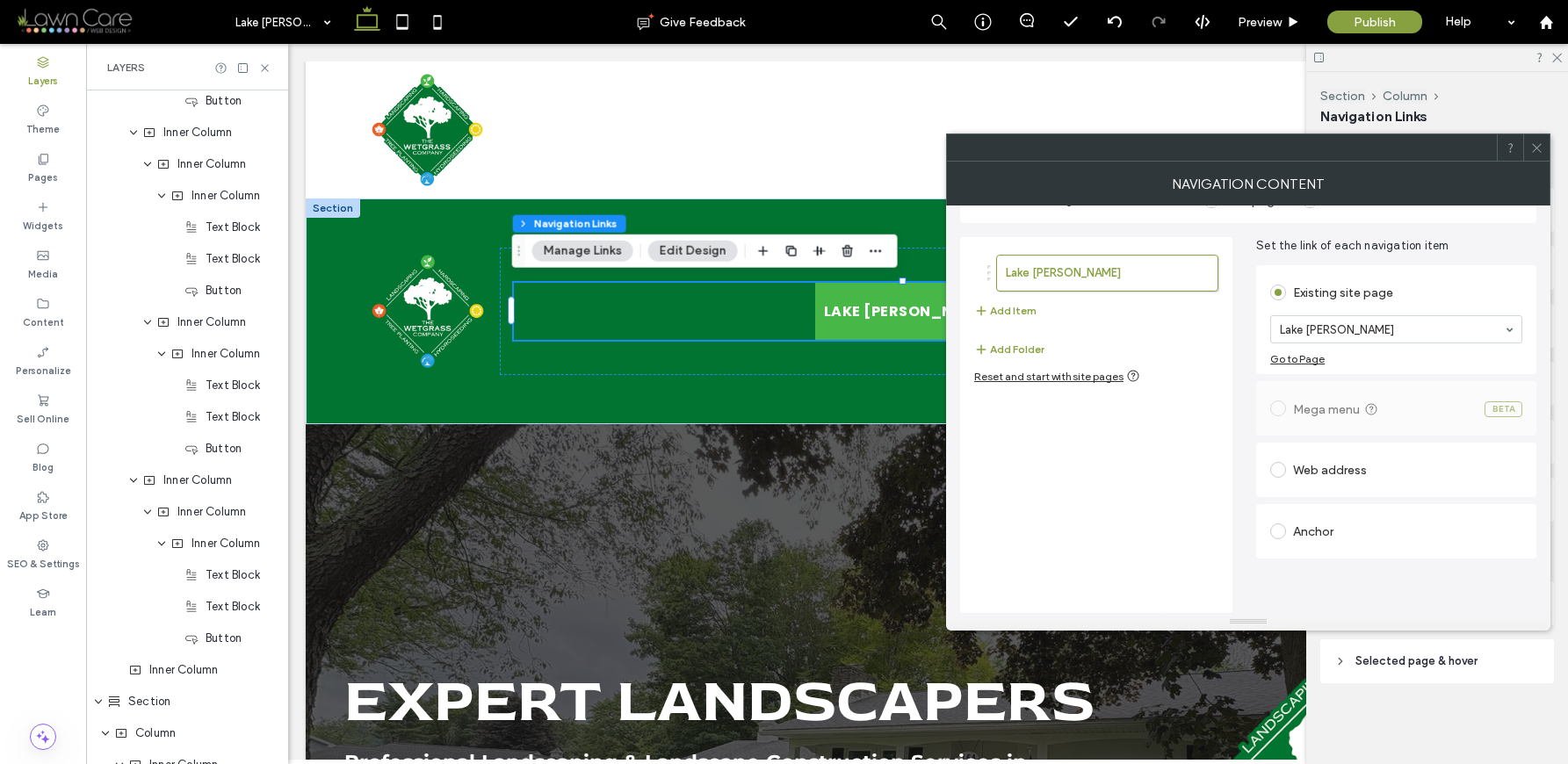
click at [1010, 298] on div "Lake [PERSON_NAME] Add Item" at bounding box center [1097, 288] width 245 height 84
click at [1019, 320] on div "Lake [PERSON_NAME] Add Item" at bounding box center [1097, 288] width 245 height 84
click at [1020, 311] on button "Add Item" at bounding box center [1005, 310] width 62 height 21
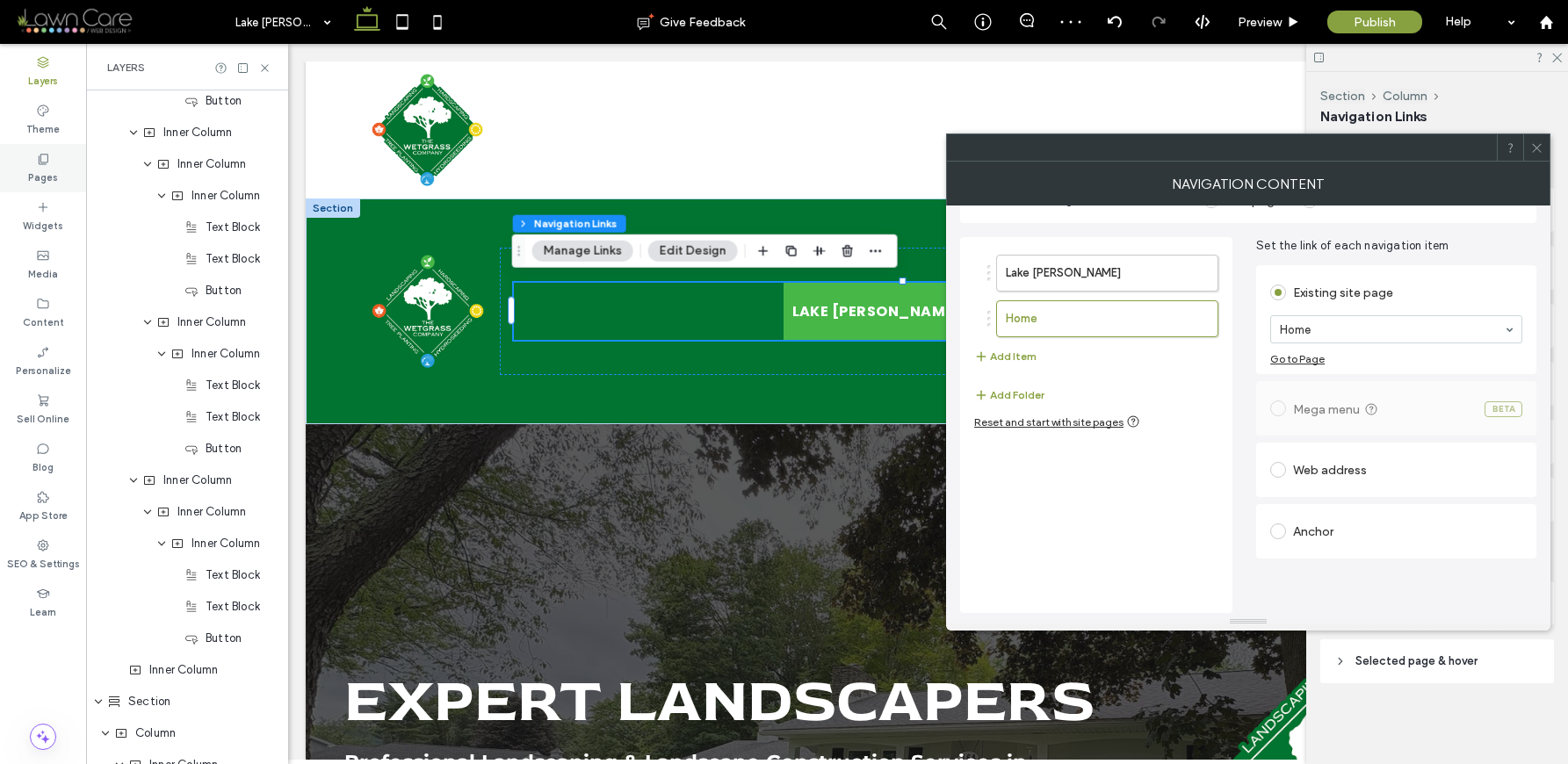
click at [32, 171] on label "Pages" at bounding box center [43, 175] width 30 height 19
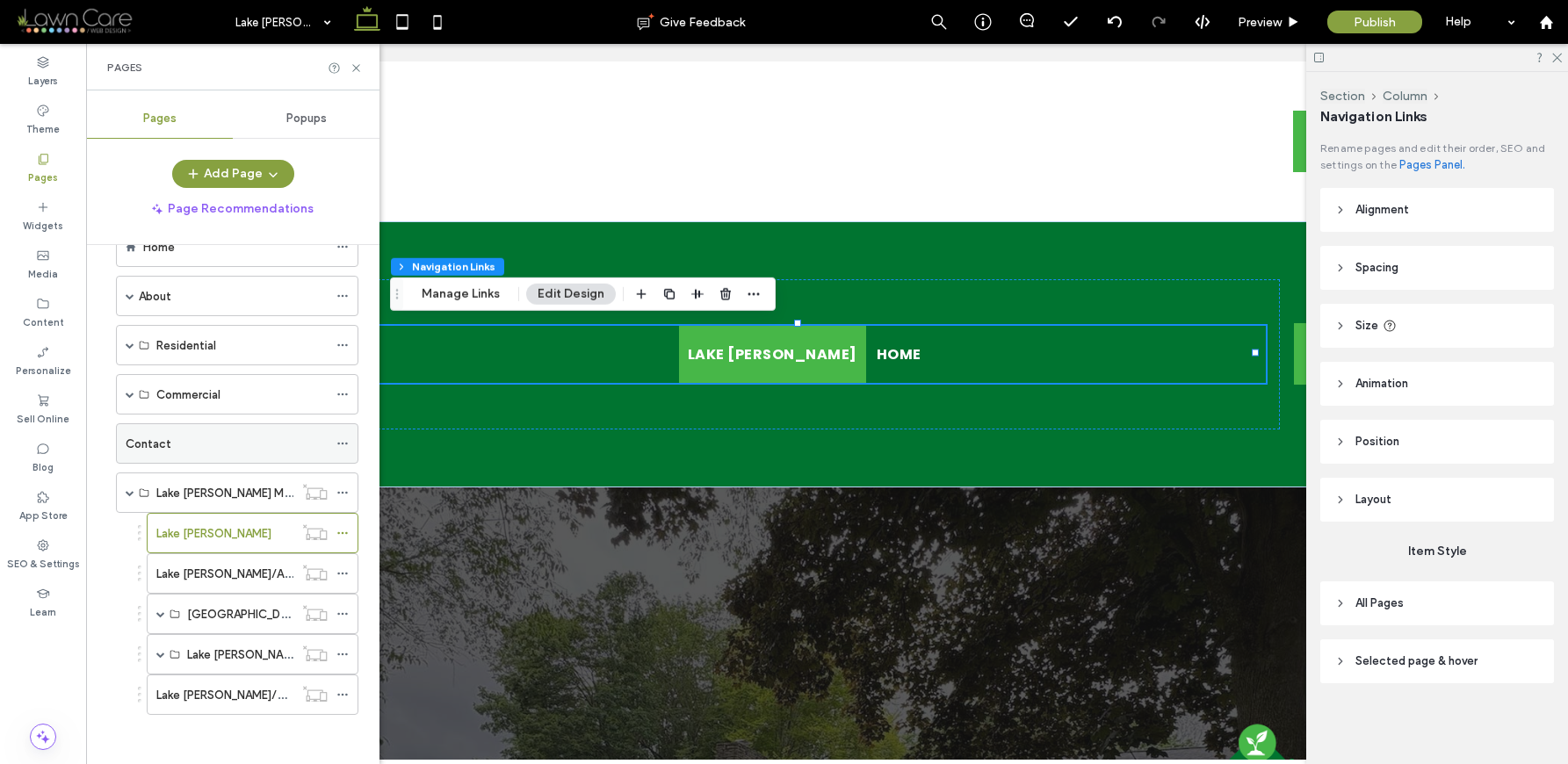
scroll to position [52, 0]
click at [165, 612] on div "[GEOGRAPHIC_DATA][PERSON_NAME]/Residential" at bounding box center [252, 610] width 212 height 41
click at [162, 608] on span at bounding box center [160, 609] width 8 height 8
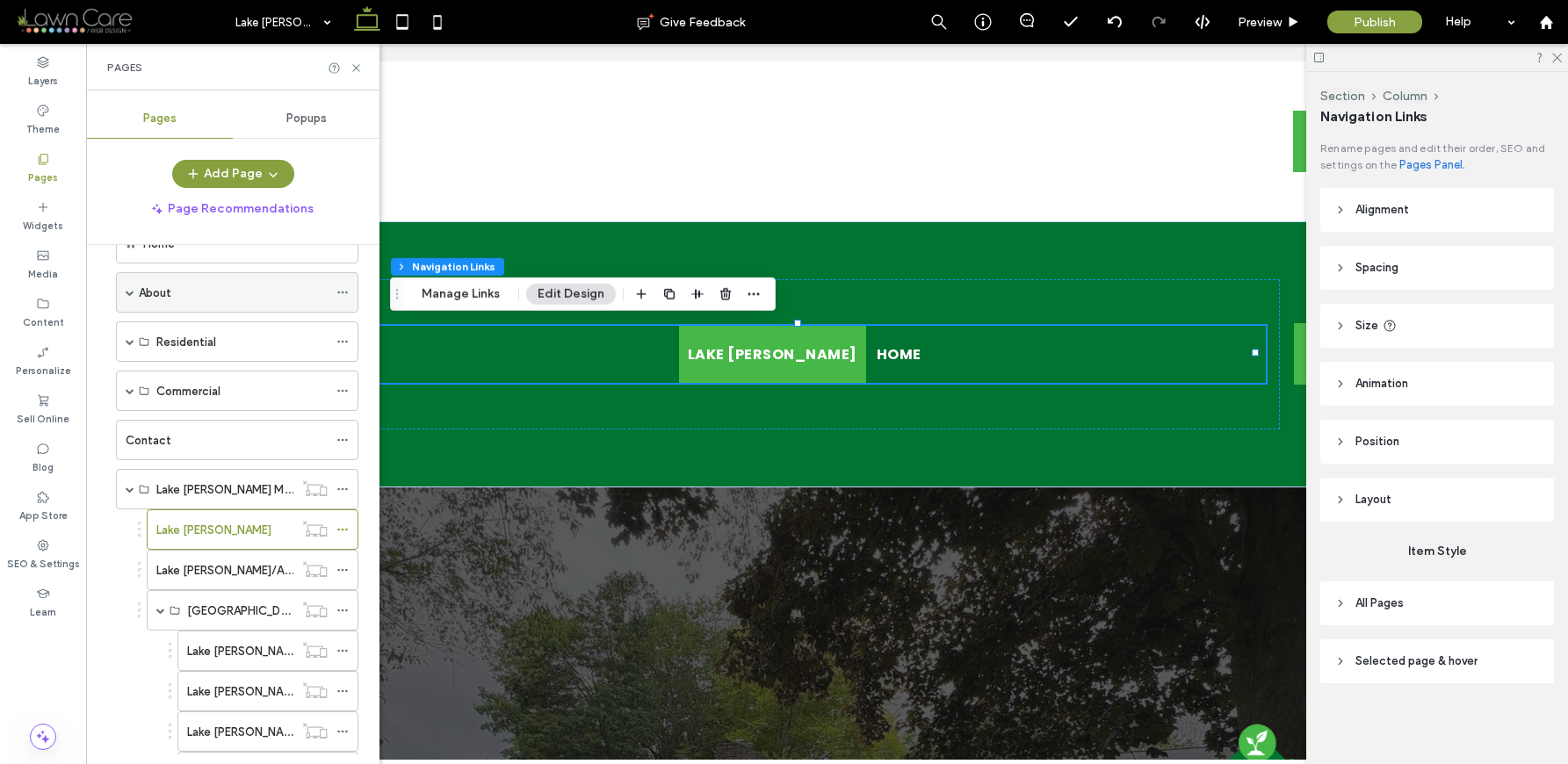
click at [130, 293] on span at bounding box center [130, 292] width 8 height 8
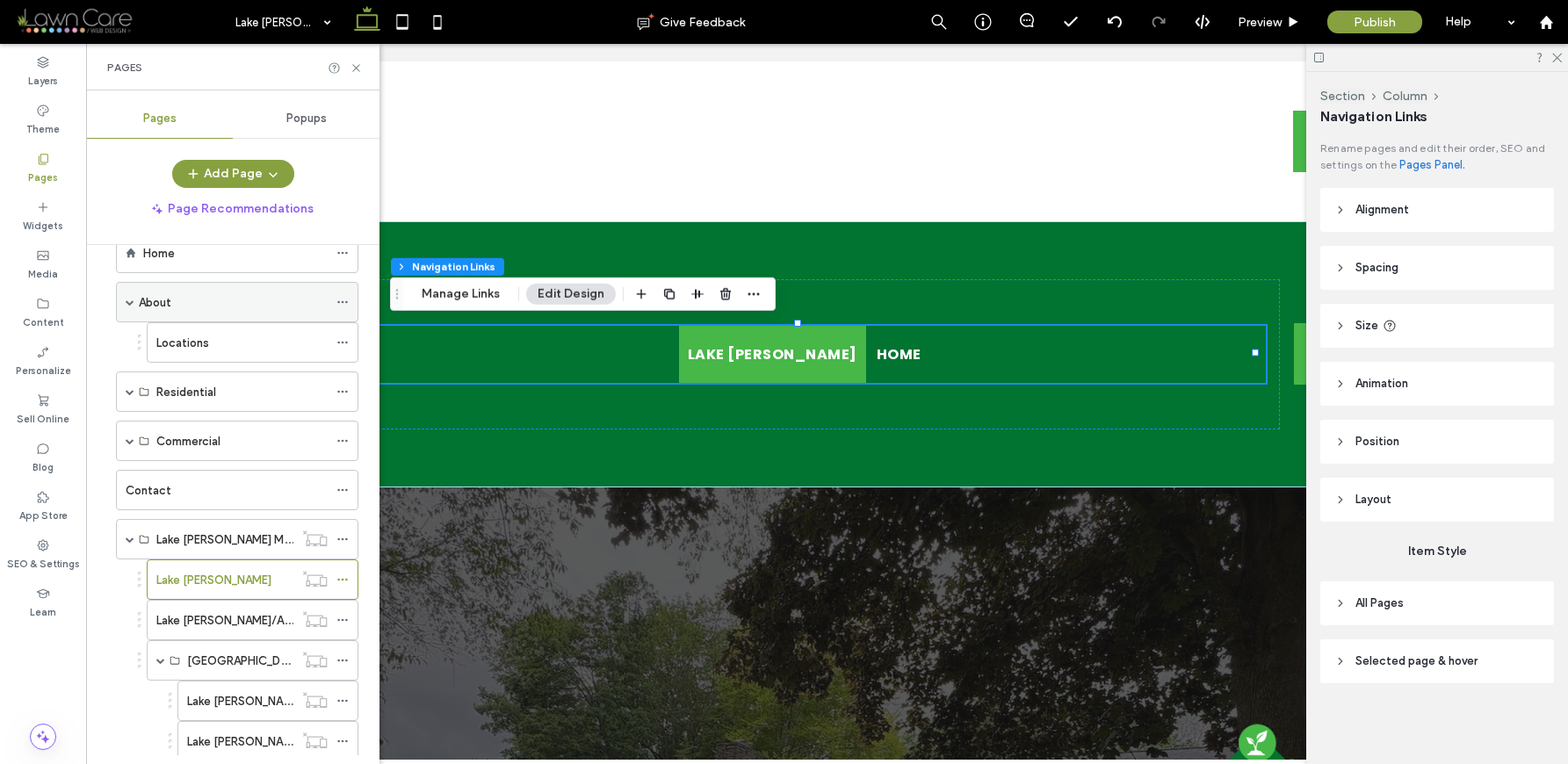
scroll to position [0, 0]
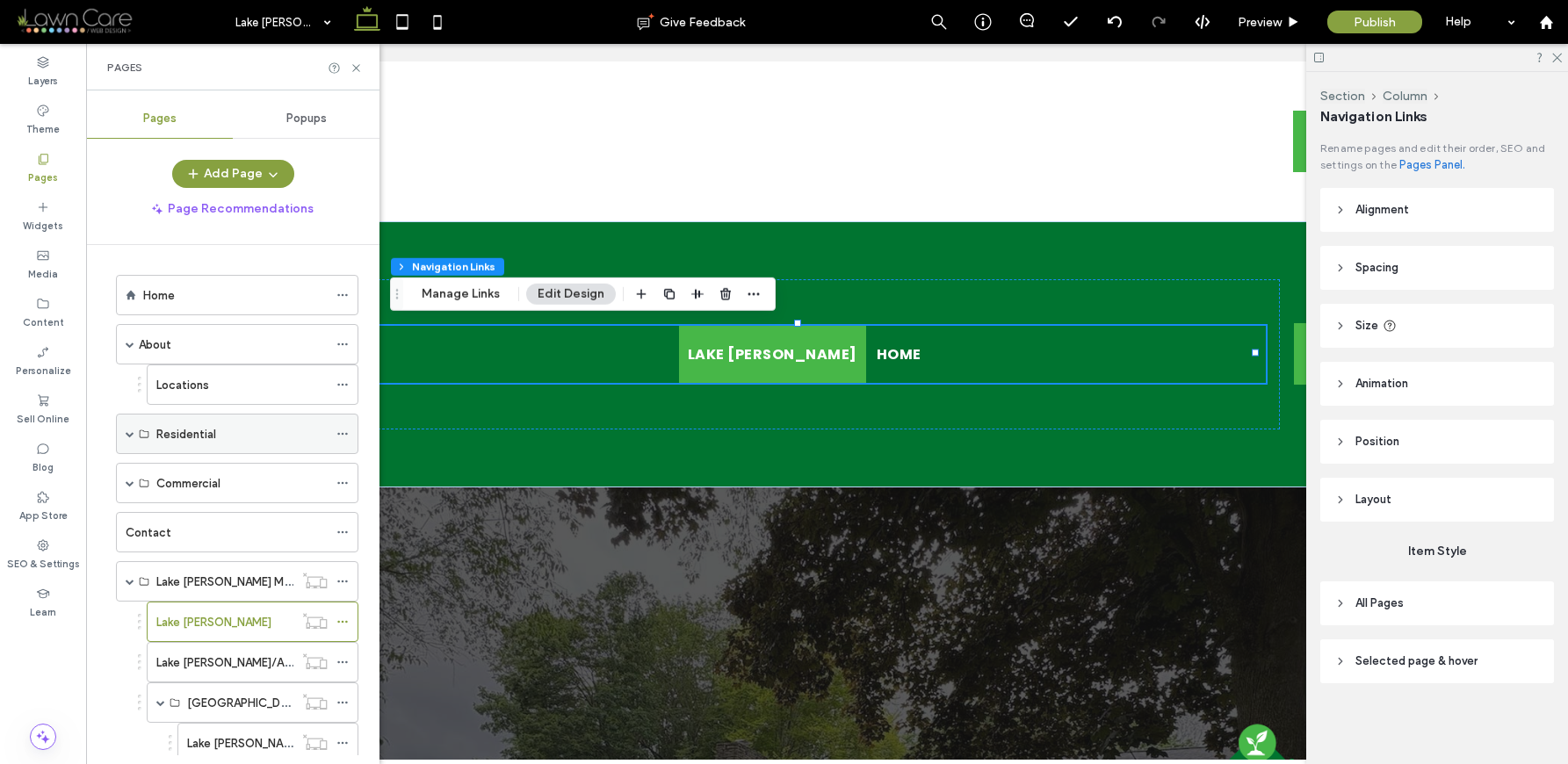
click at [131, 431] on span at bounding box center [130, 433] width 8 height 8
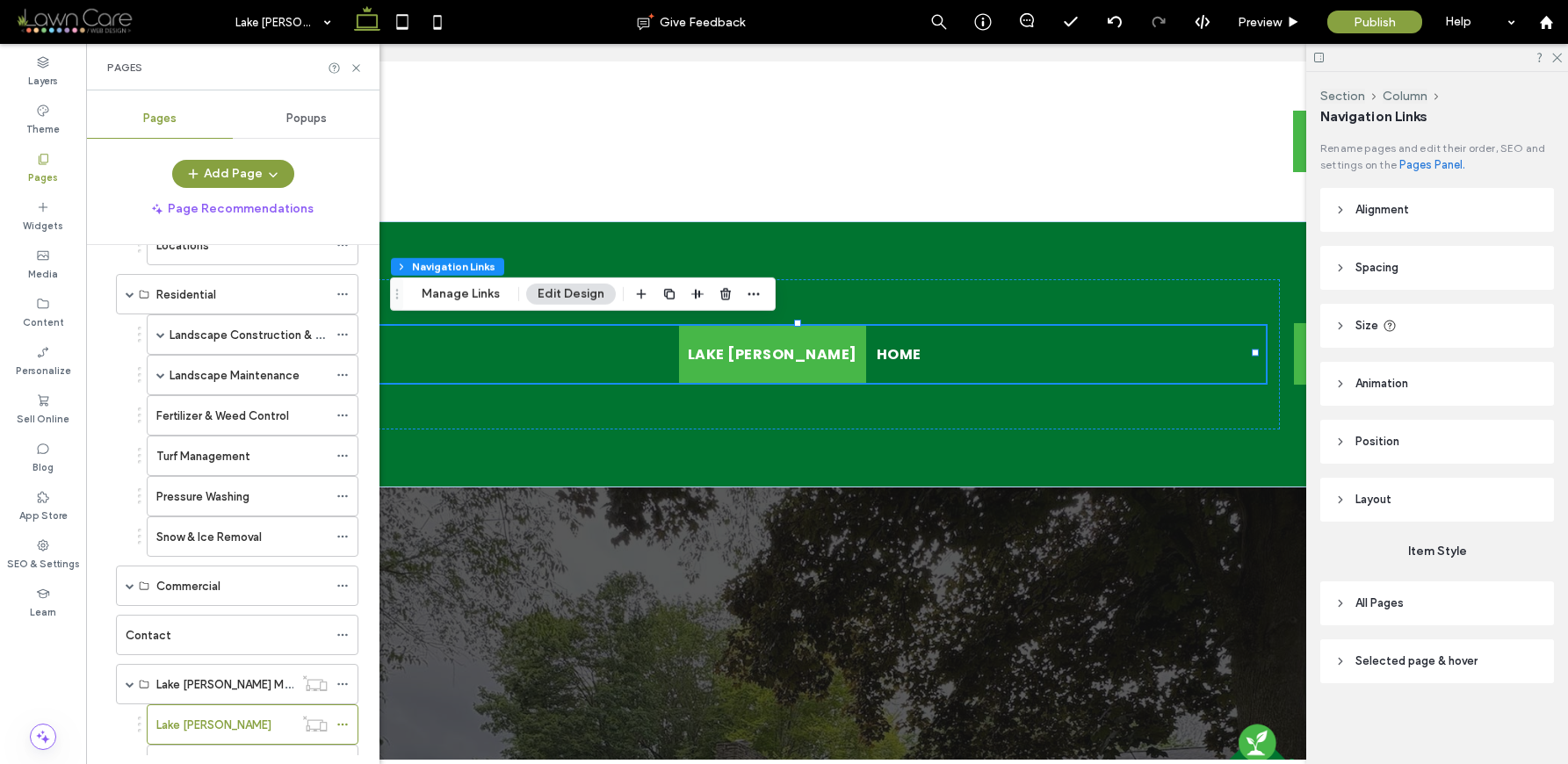
scroll to position [178, 0]
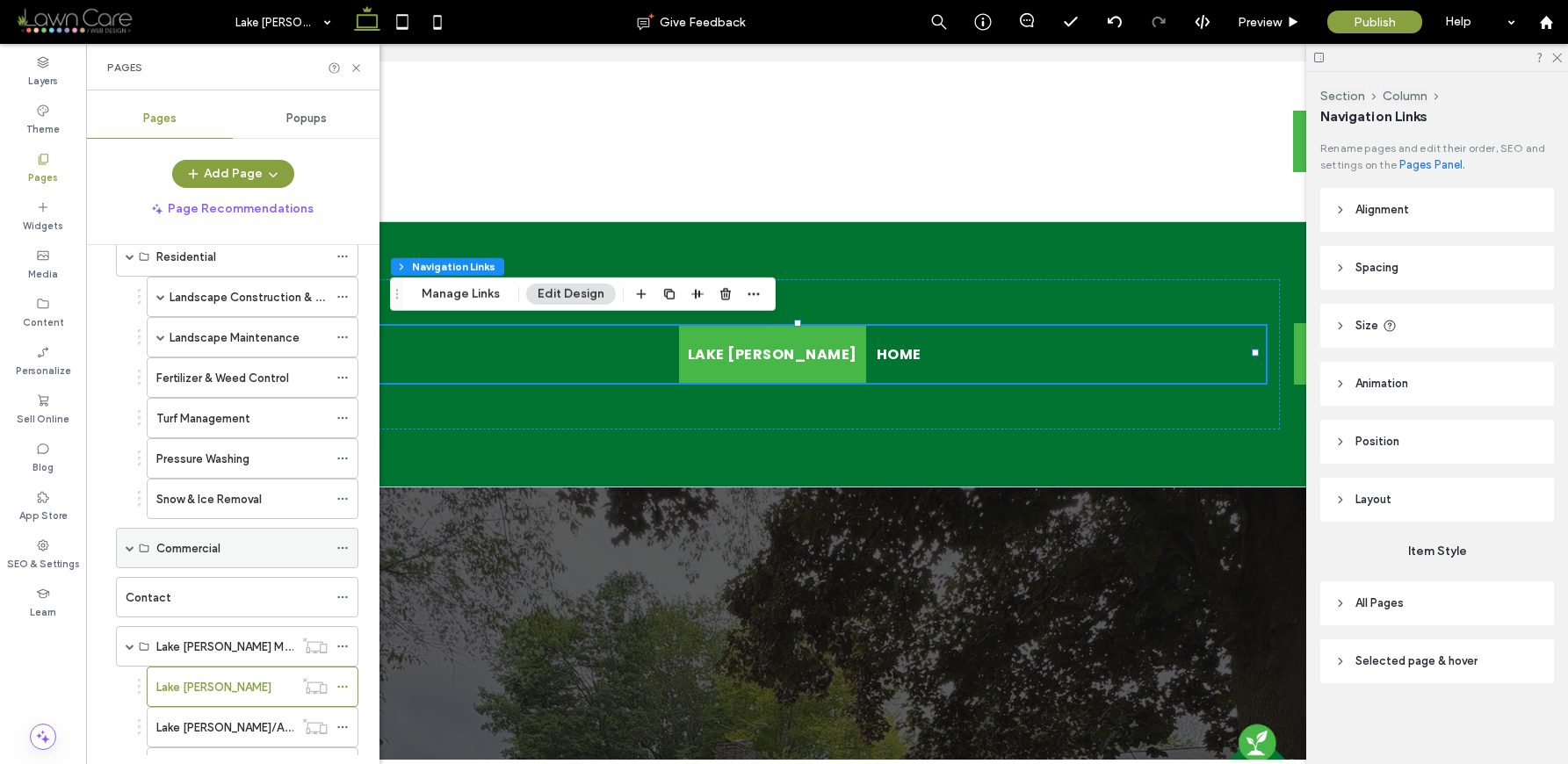
click at [129, 544] on span at bounding box center [130, 547] width 8 height 8
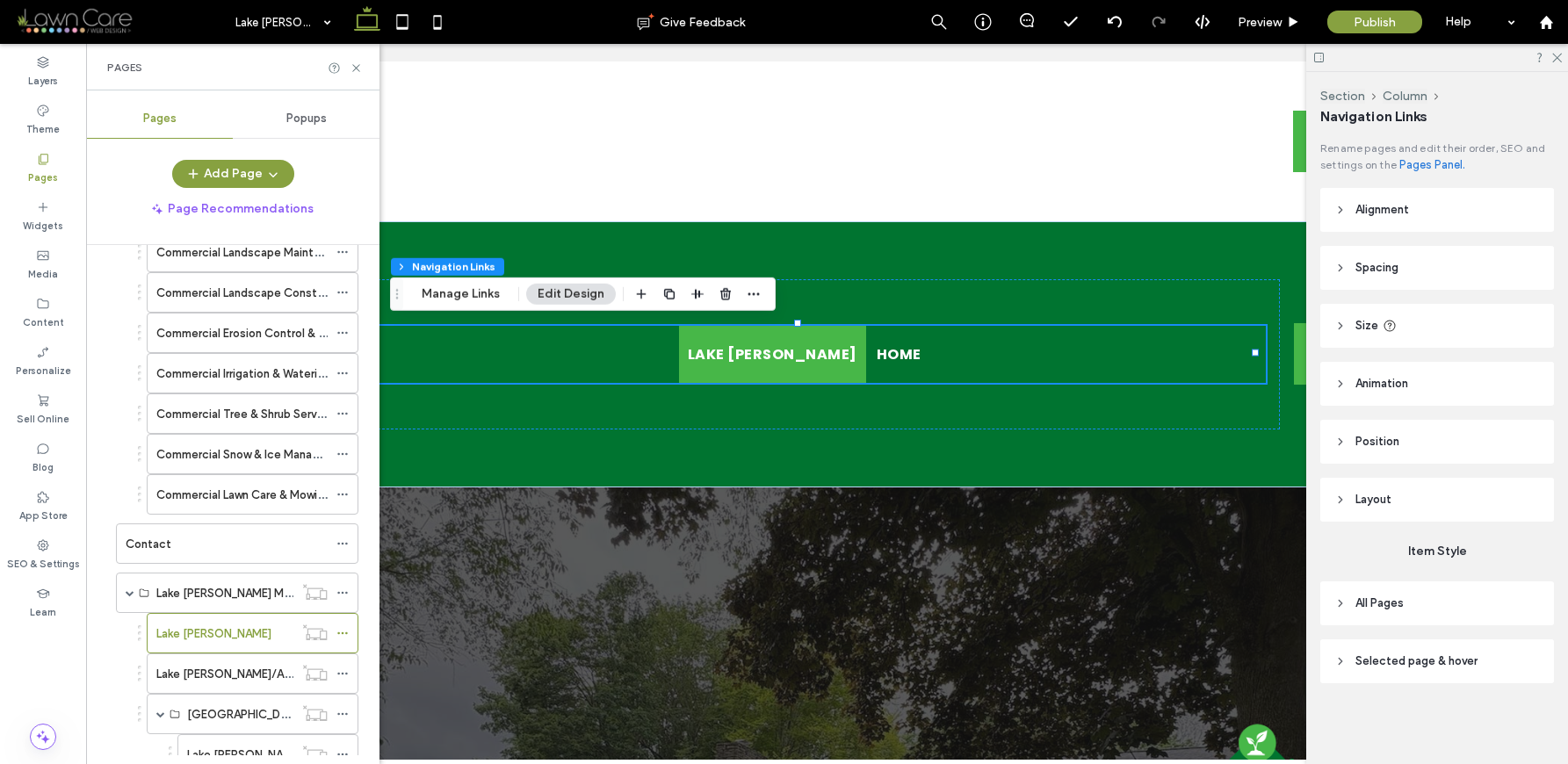
scroll to position [0, 0]
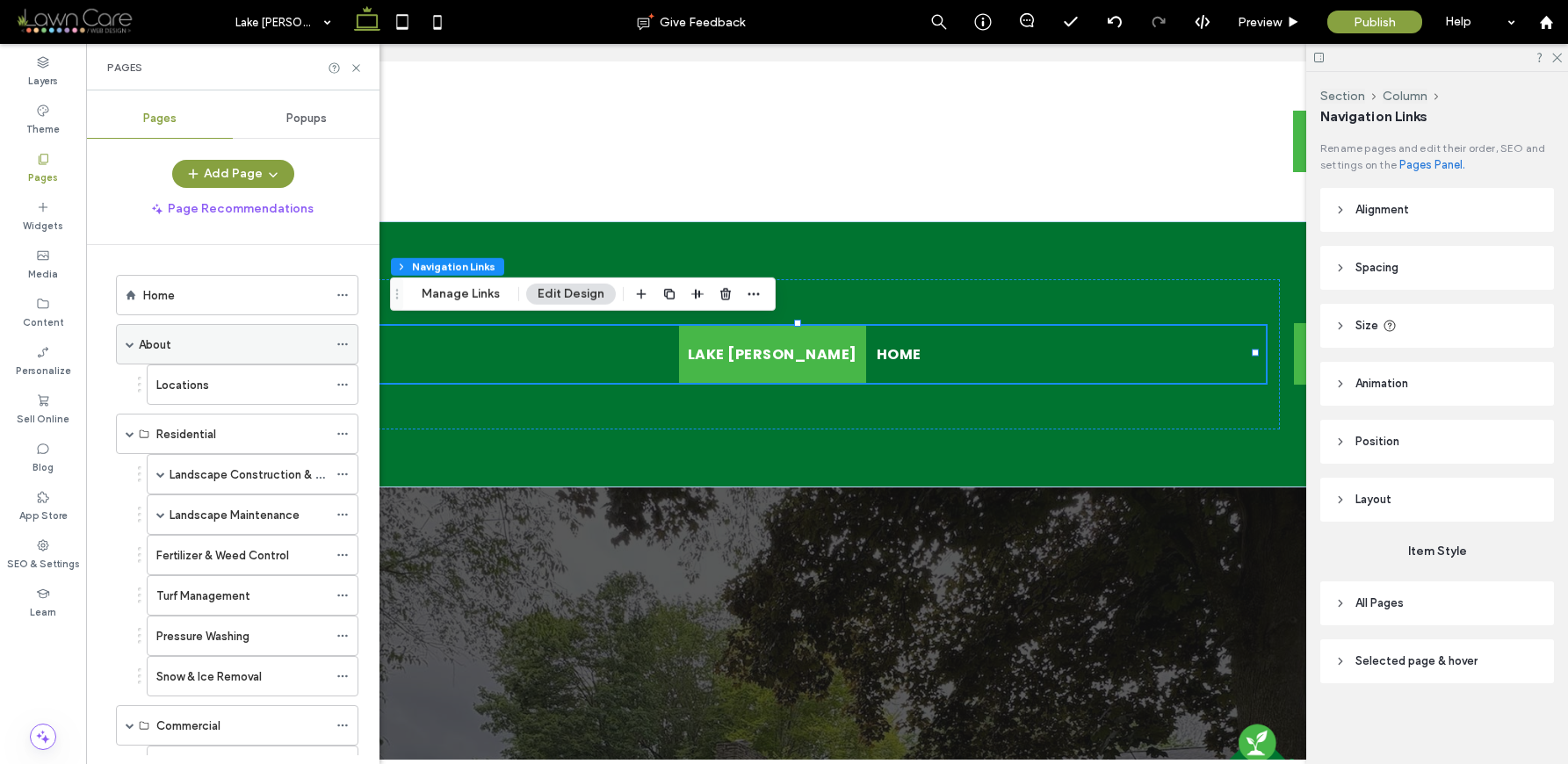
click at [130, 342] on span at bounding box center [130, 344] width 8 height 8
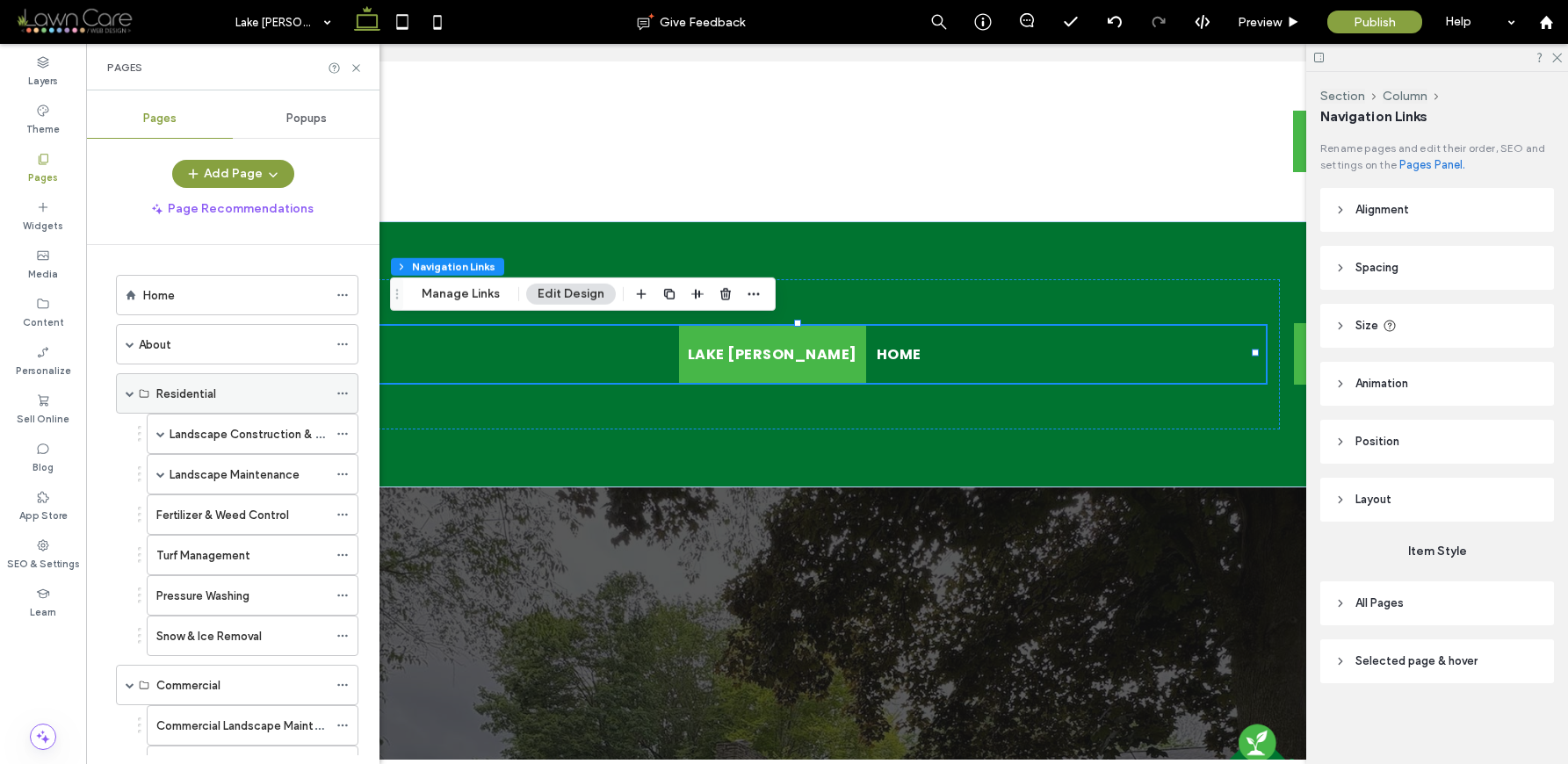
click at [128, 391] on span at bounding box center [130, 393] width 8 height 8
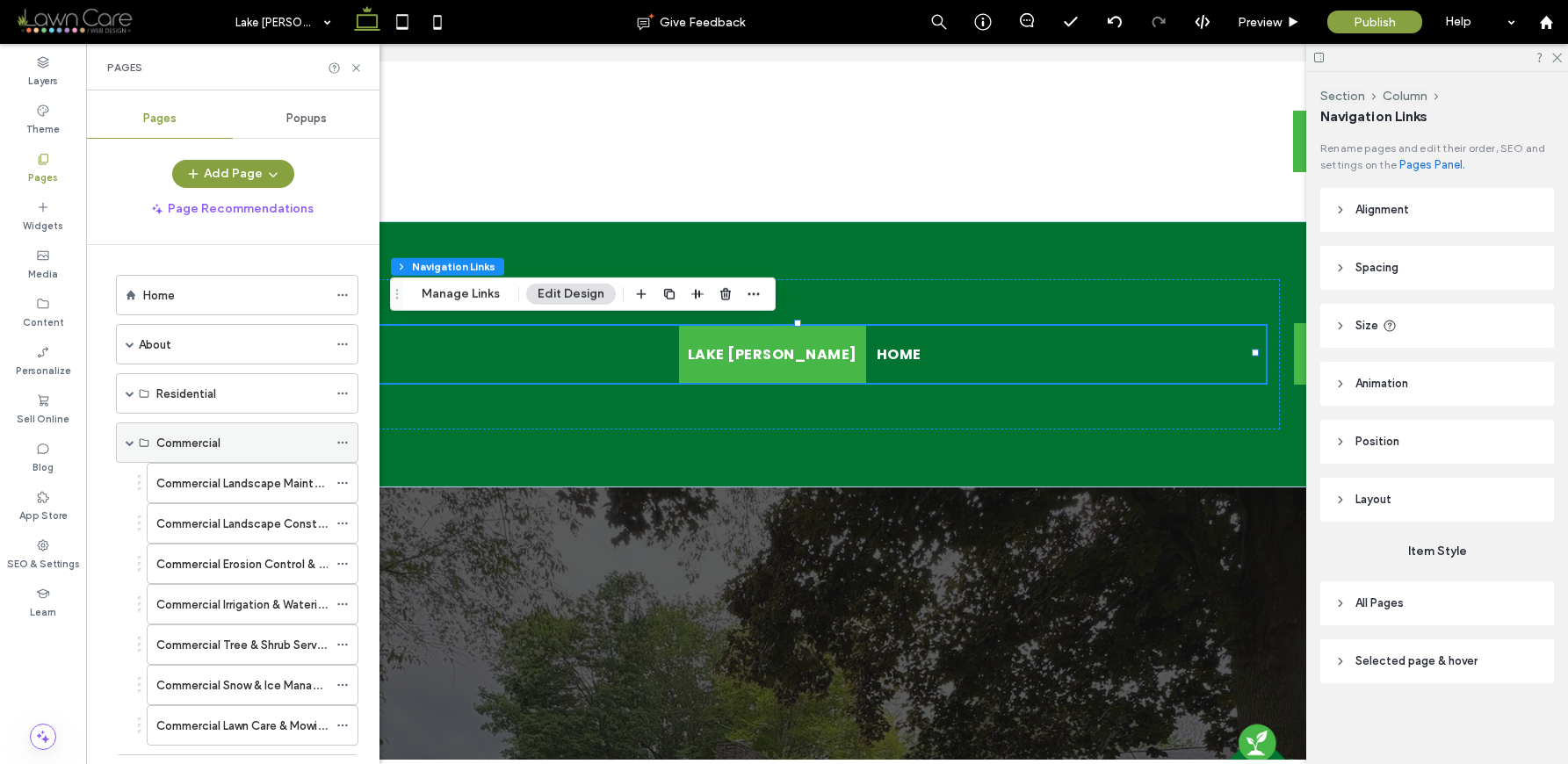
click at [132, 443] on span at bounding box center [130, 442] width 8 height 8
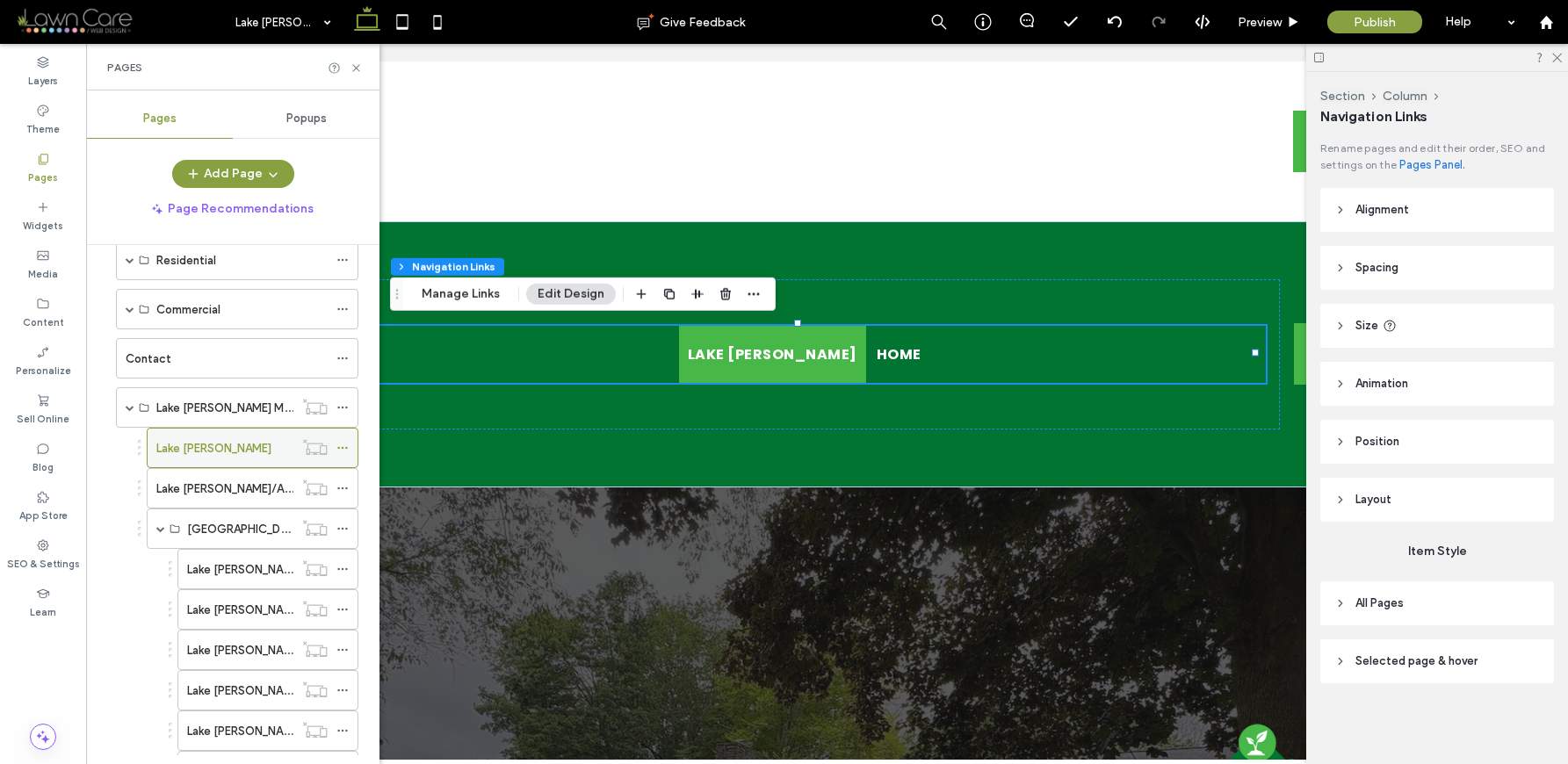
scroll to position [144, 0]
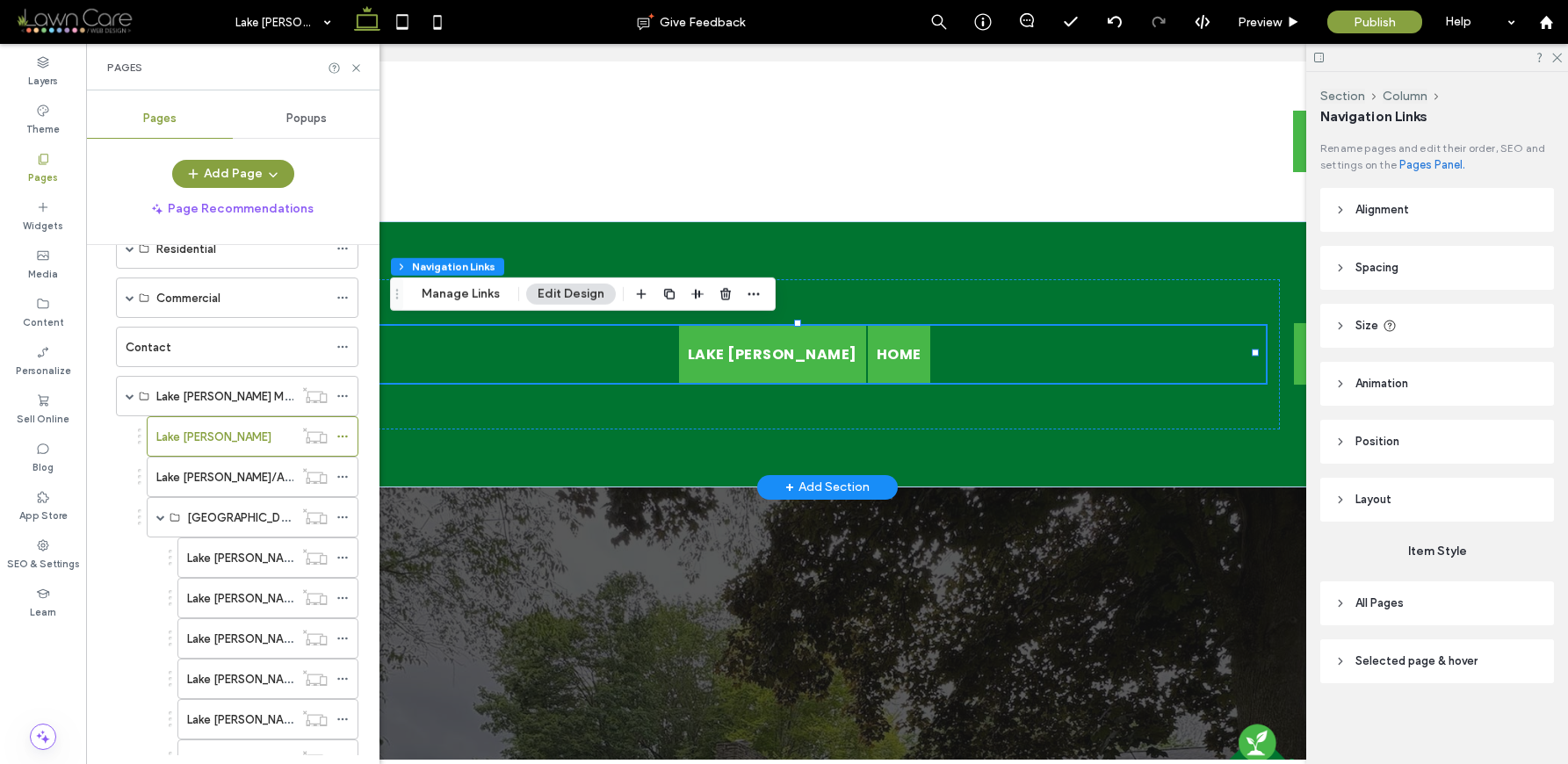
click at [877, 350] on span "Home" at bounding box center [899, 355] width 44 height 22
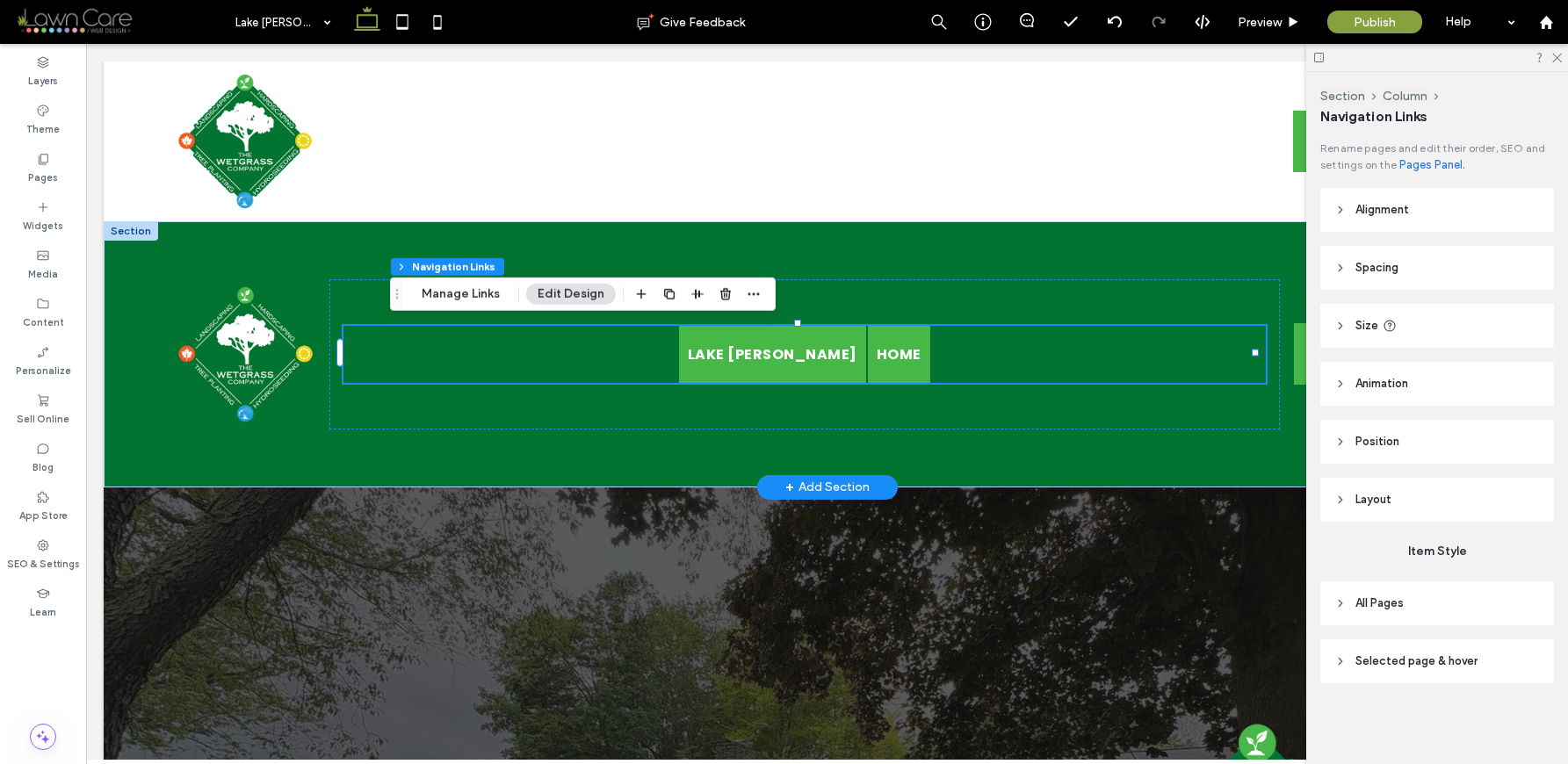
click at [877, 350] on span "Home" at bounding box center [899, 355] width 44 height 22
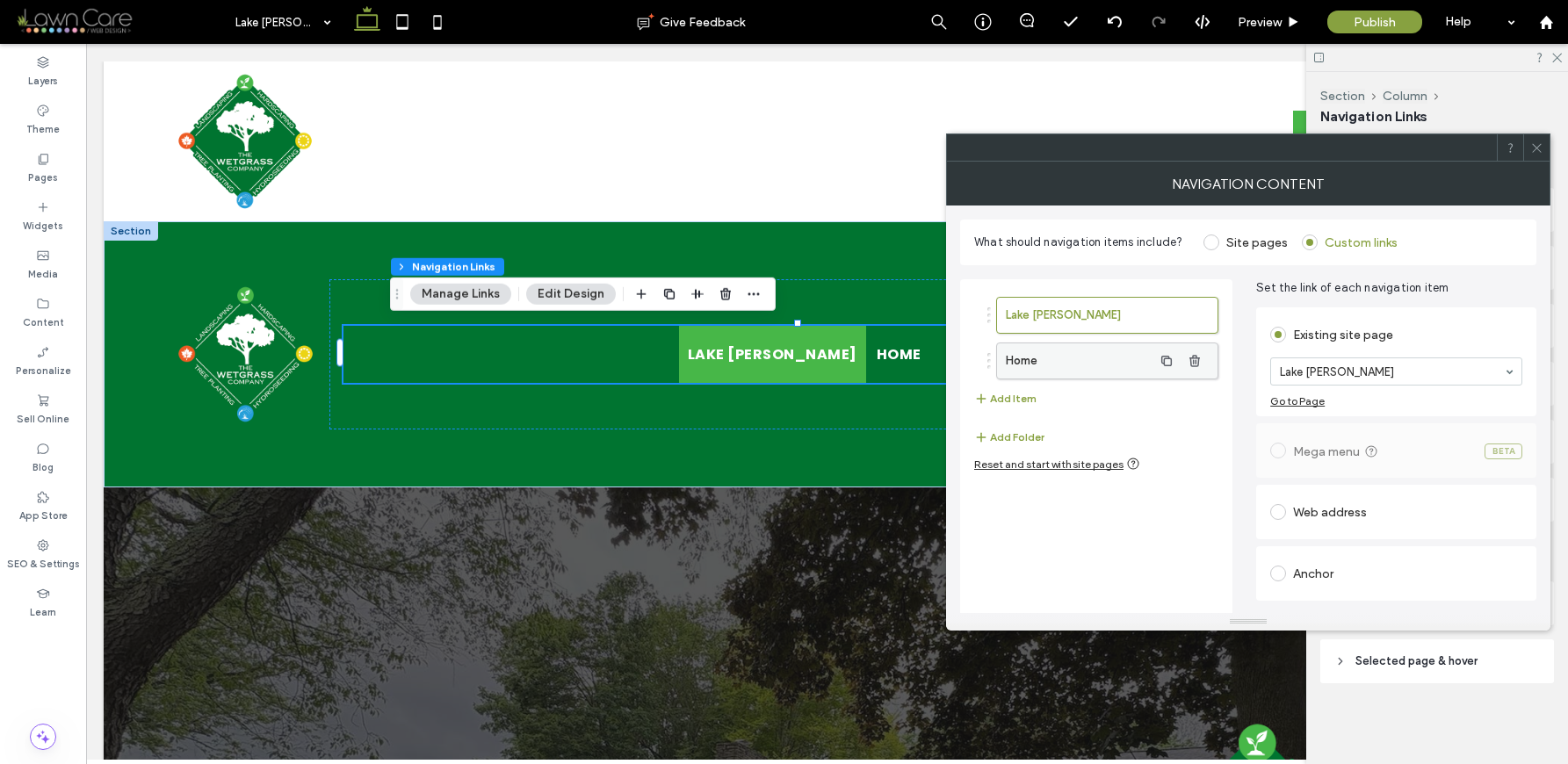
click at [1116, 353] on label "Home" at bounding box center [1079, 361] width 146 height 35
click at [1111, 314] on label "Lake [PERSON_NAME]" at bounding box center [1079, 316] width 146 height 35
click at [1111, 357] on label "Home" at bounding box center [1079, 361] width 146 height 35
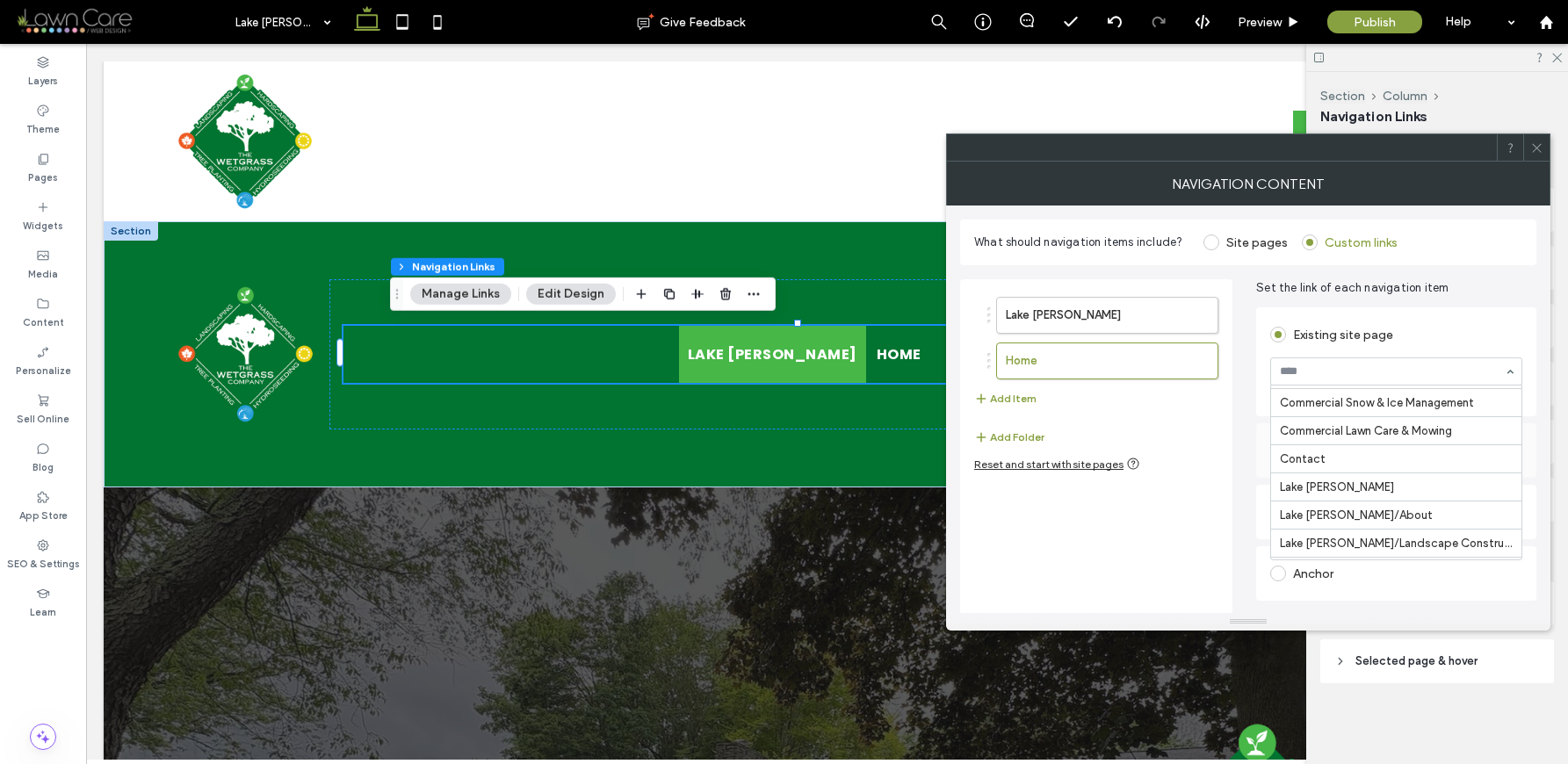
scroll to position [853, 0]
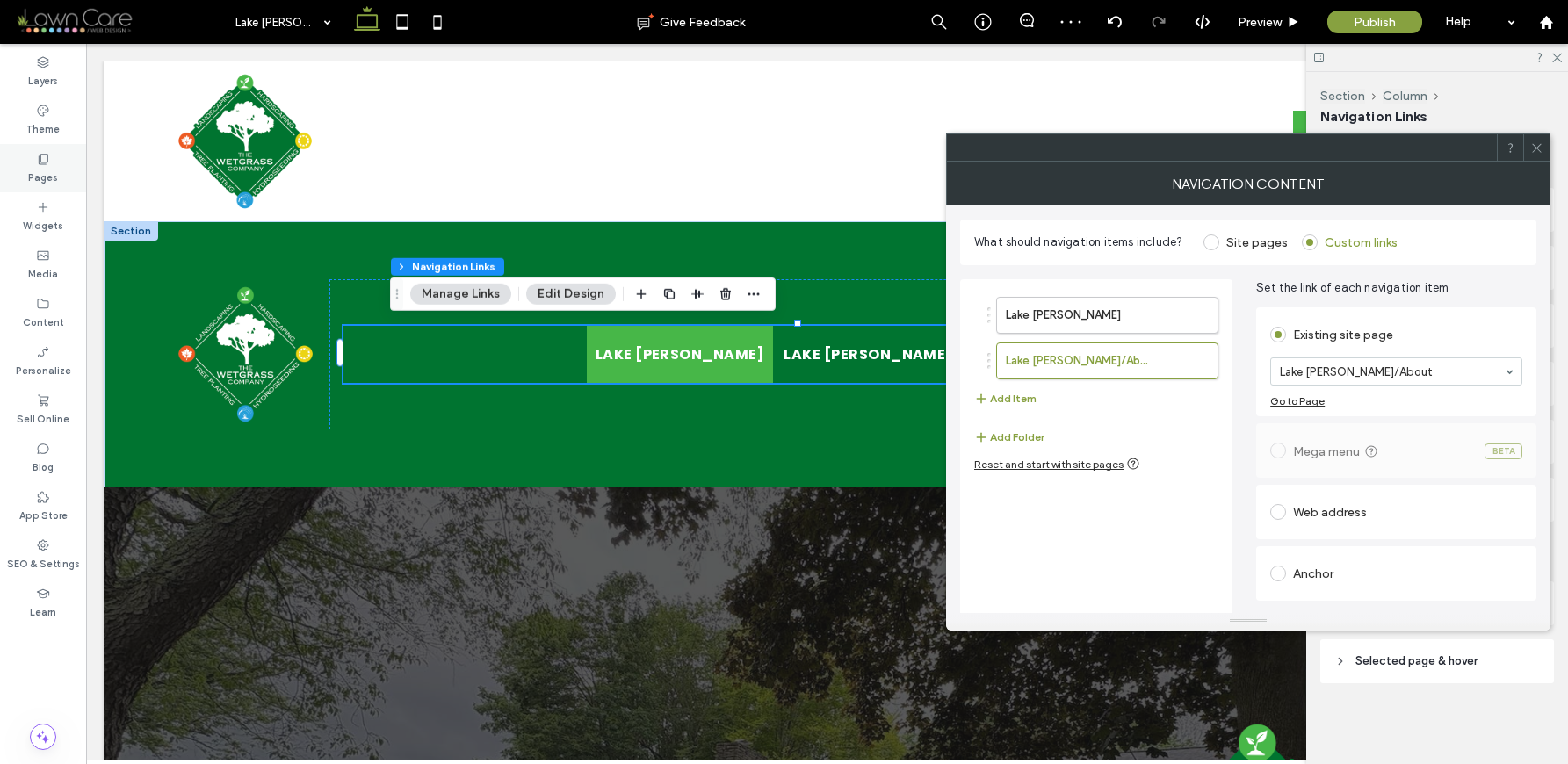
click at [56, 161] on div "Pages" at bounding box center [43, 169] width 86 height 48
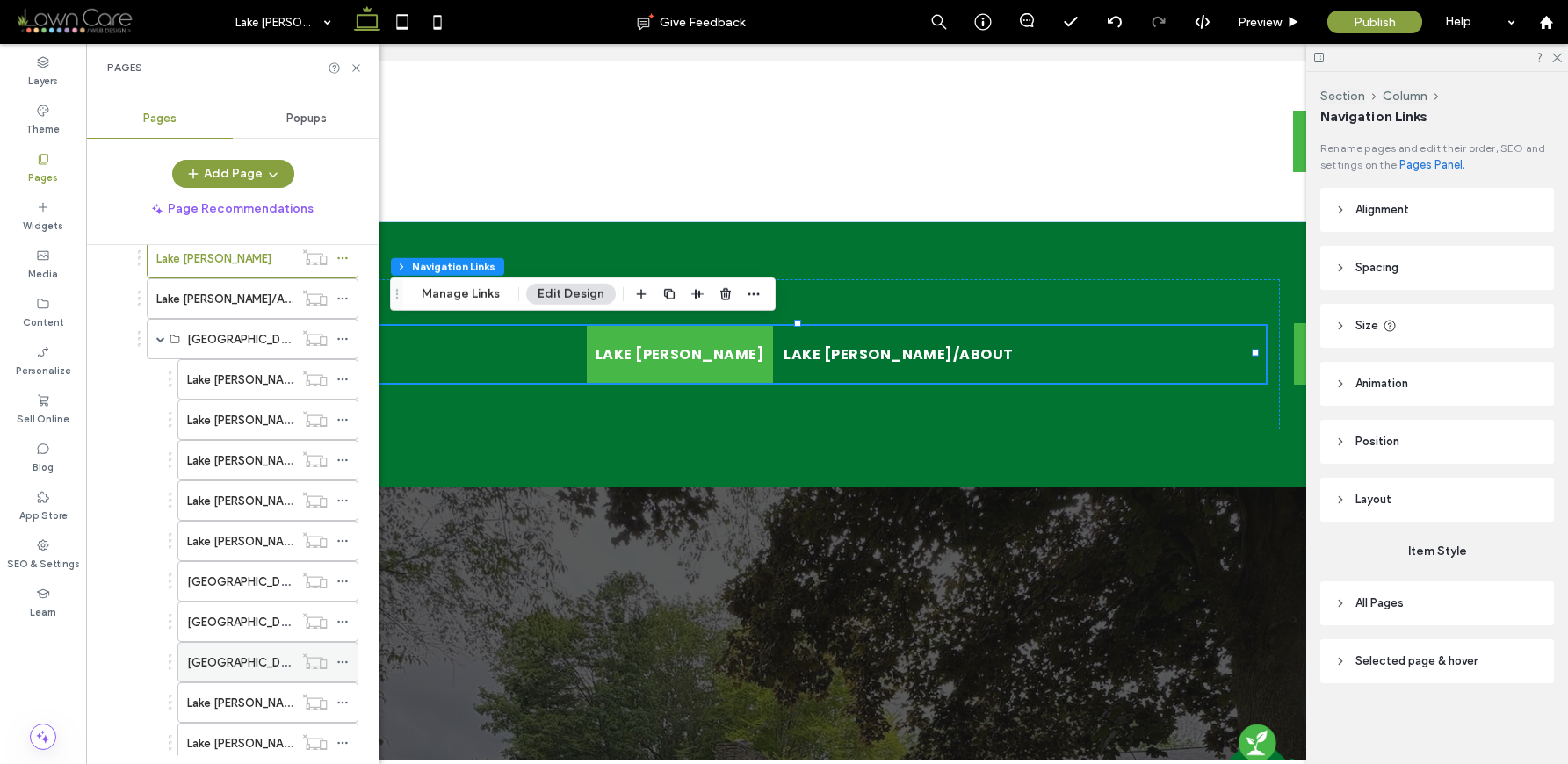
scroll to position [299, 0]
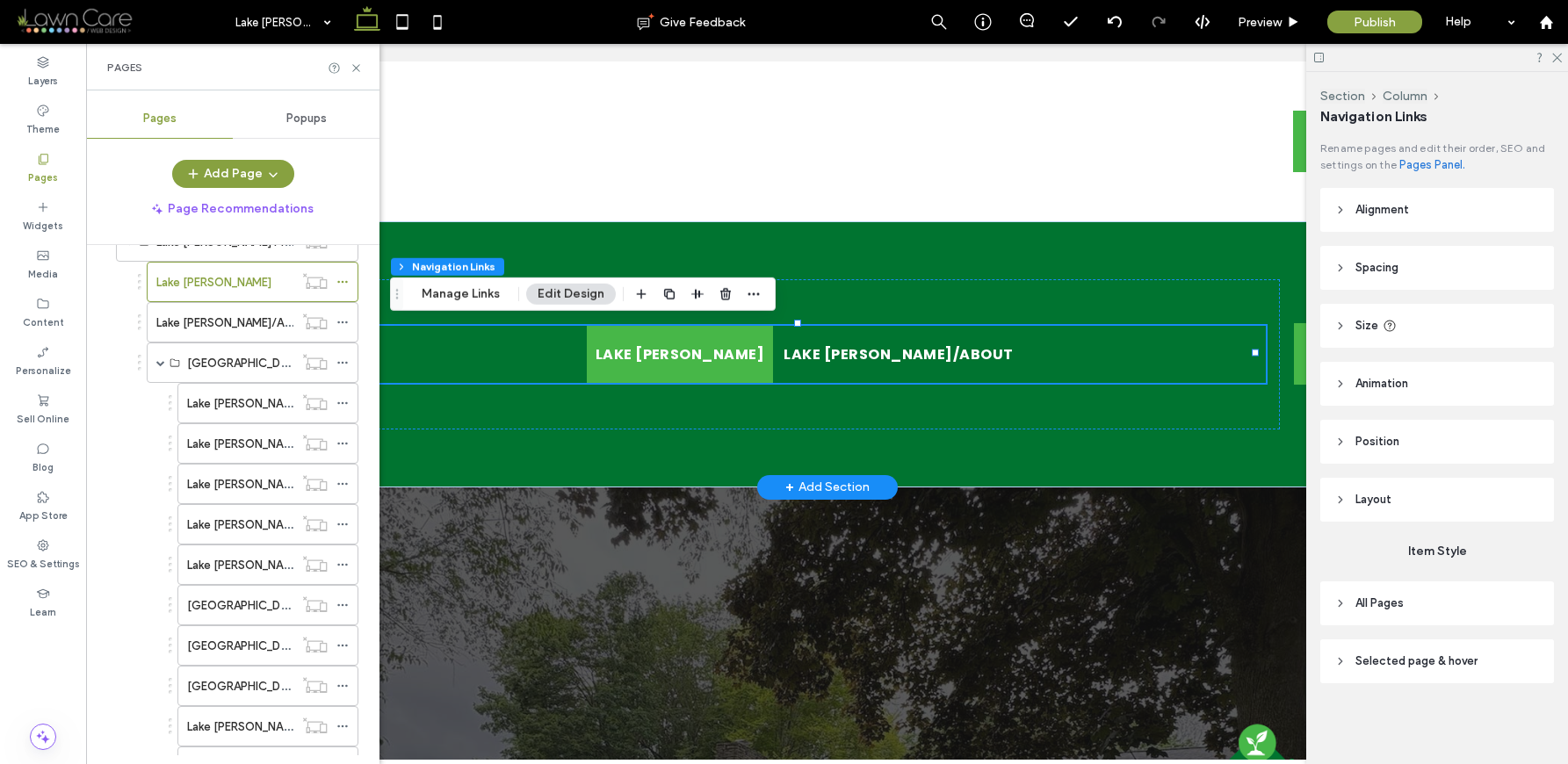
click at [1133, 344] on ul "Lake Gaston [GEOGRAPHIC_DATA][PERSON_NAME]/About" at bounding box center [805, 355] width 922 height 57
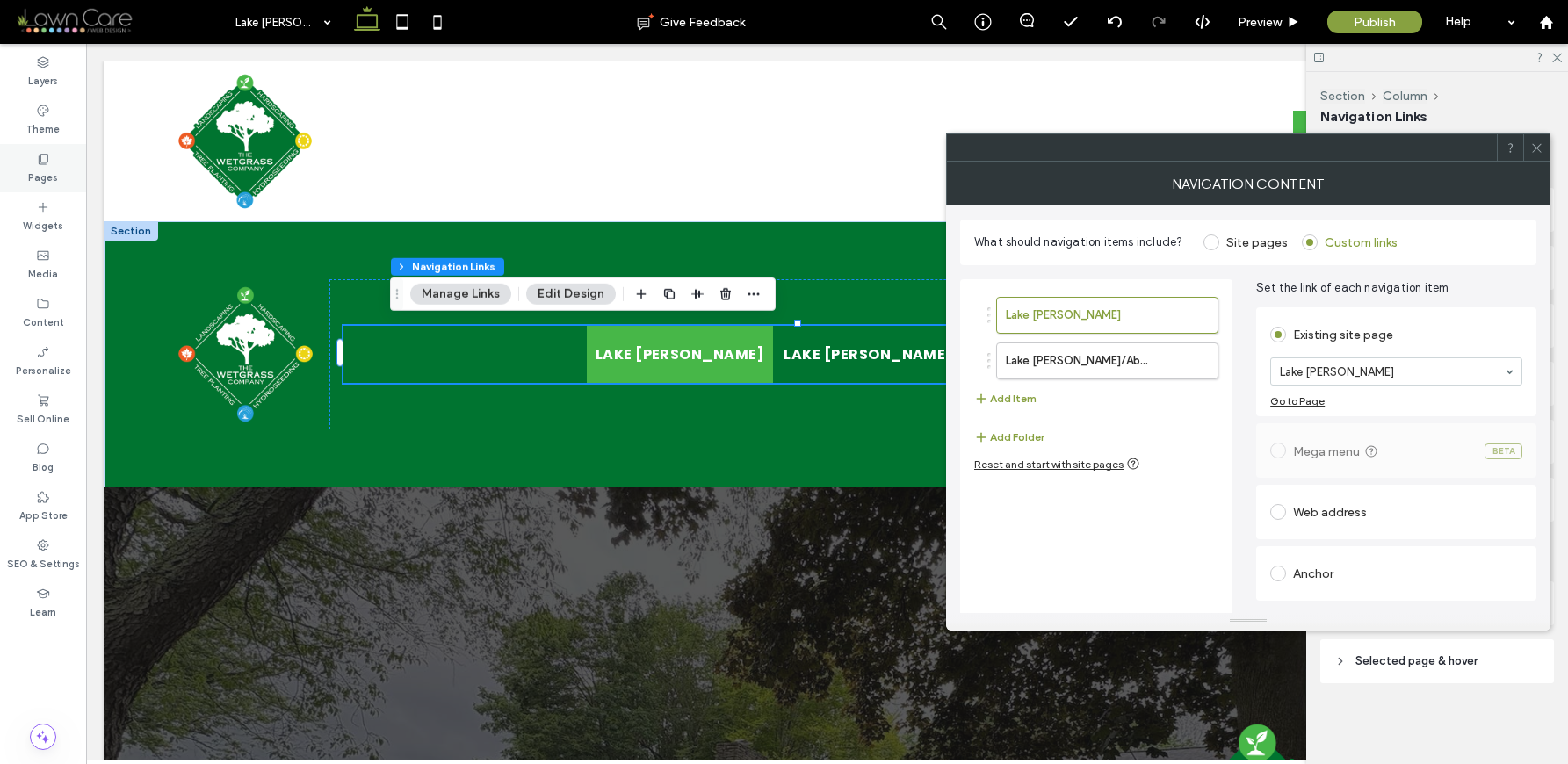
click at [26, 171] on div "Pages" at bounding box center [43, 169] width 86 height 48
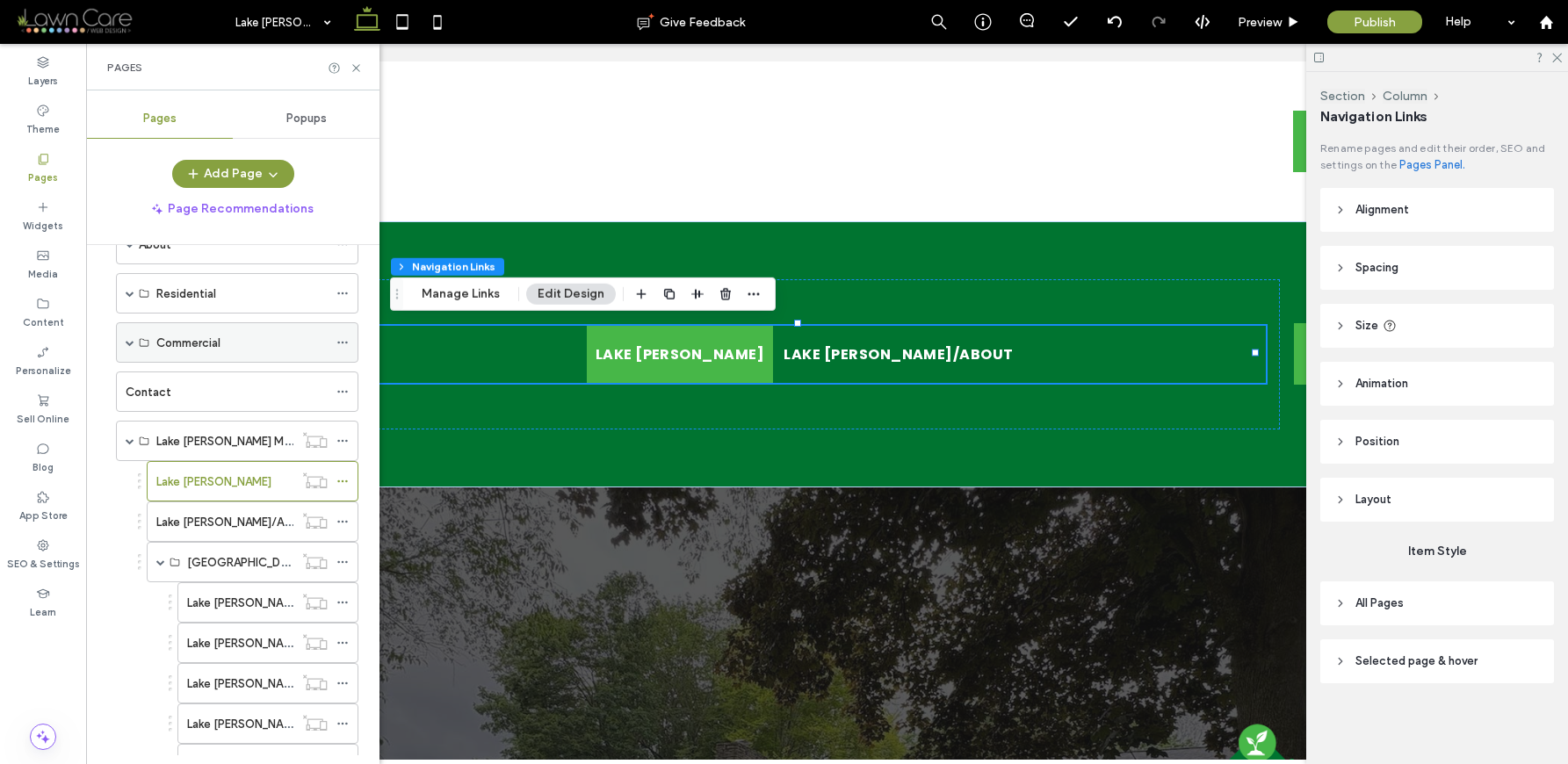
scroll to position [102, 0]
click at [1052, 371] on ul "Lake Gaston [GEOGRAPHIC_DATA][PERSON_NAME]/About" at bounding box center [805, 355] width 922 height 57
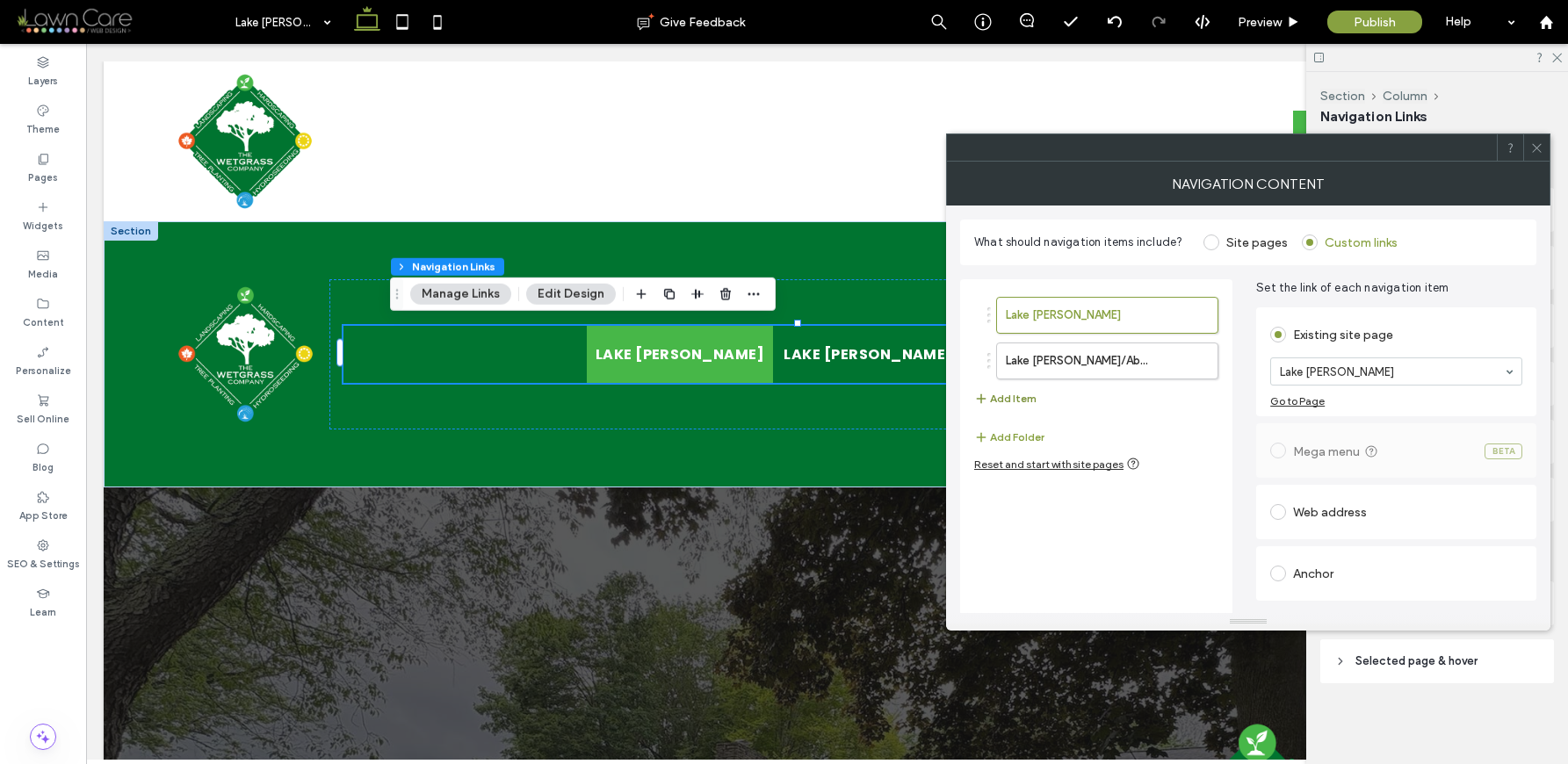
click at [1010, 397] on button "Add Item" at bounding box center [1005, 398] width 62 height 21
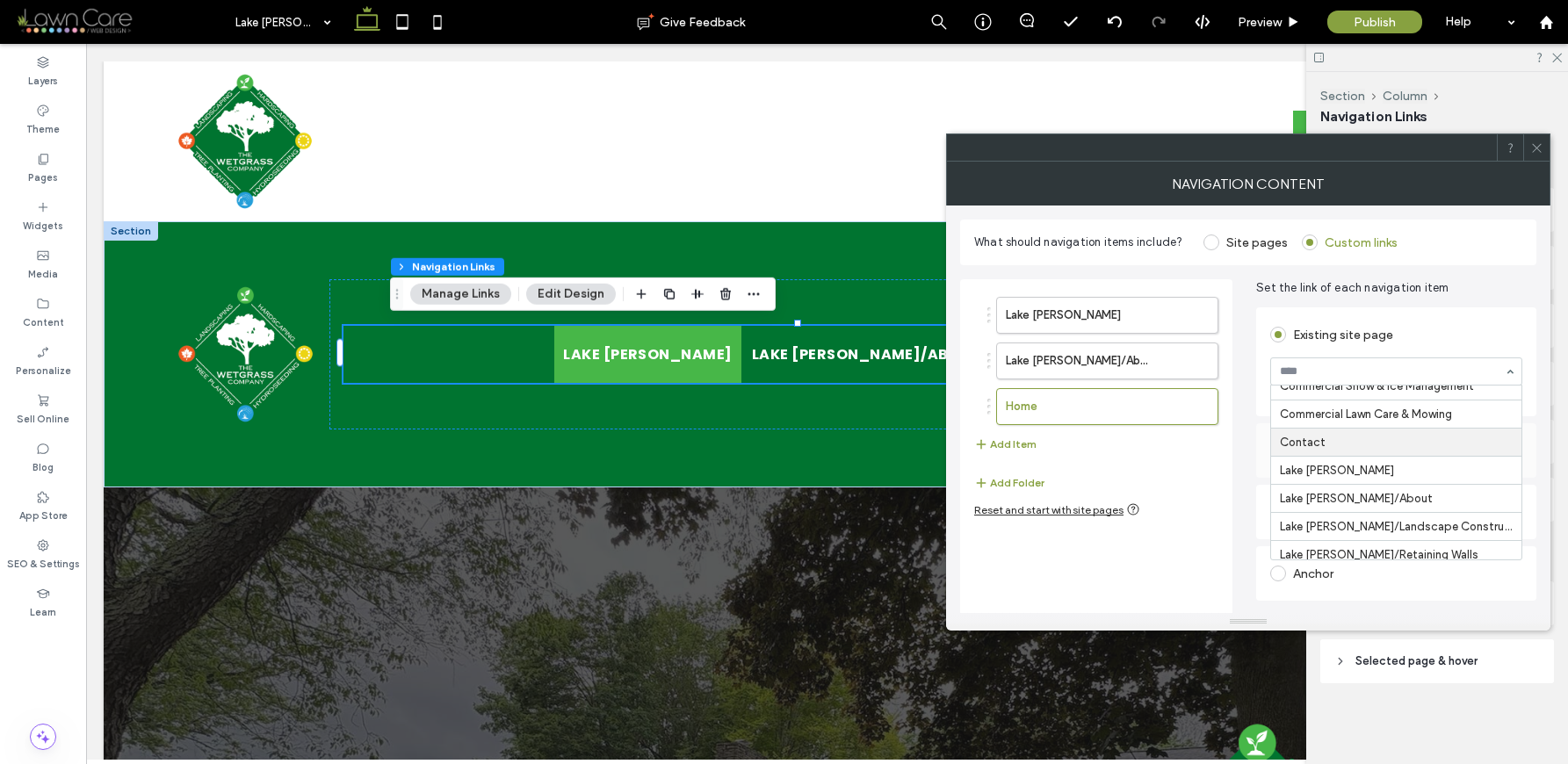
scroll to position [859, 0]
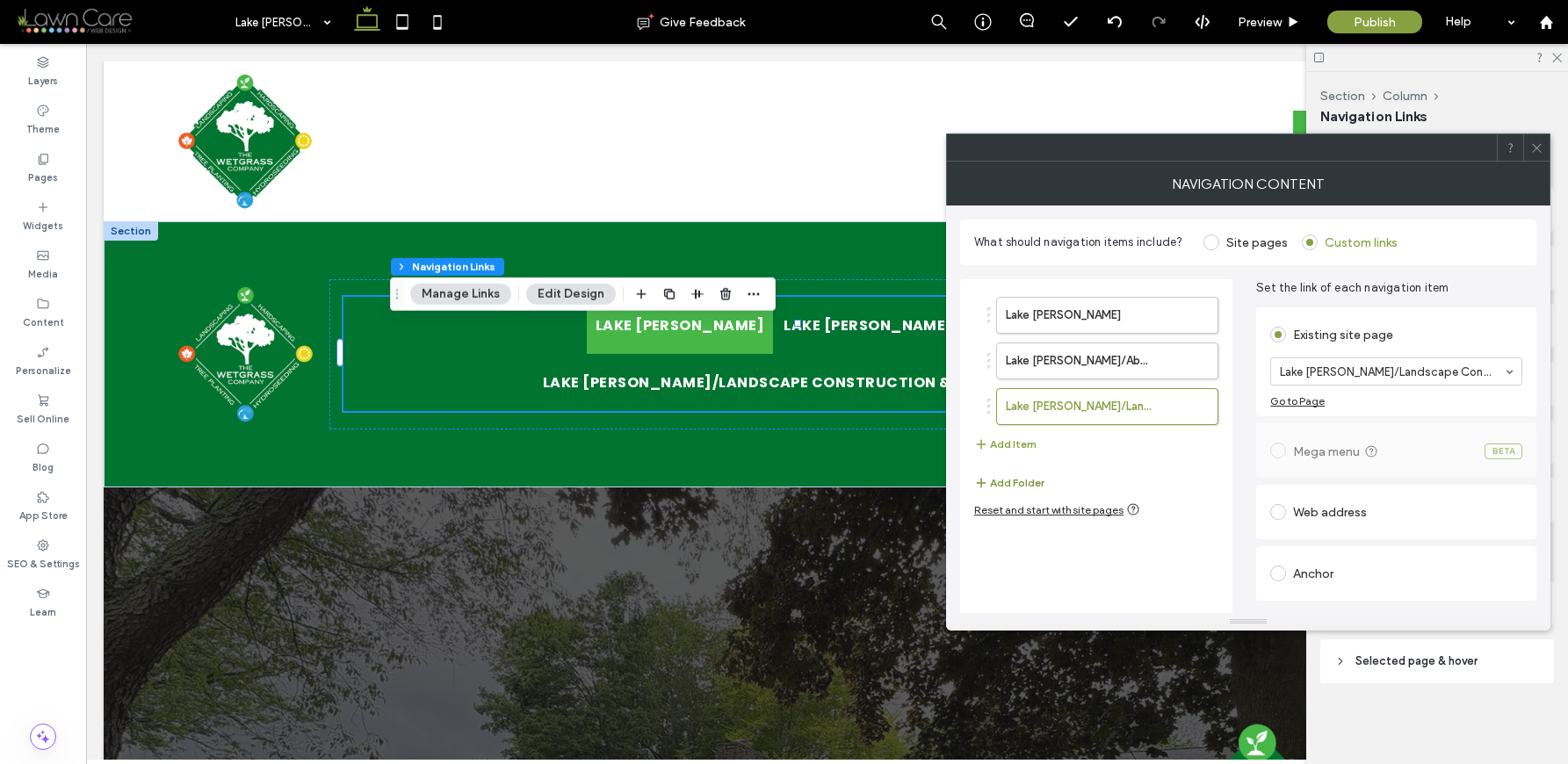
click at [1010, 483] on button "Add Folder" at bounding box center [1010, 482] width 70 height 21
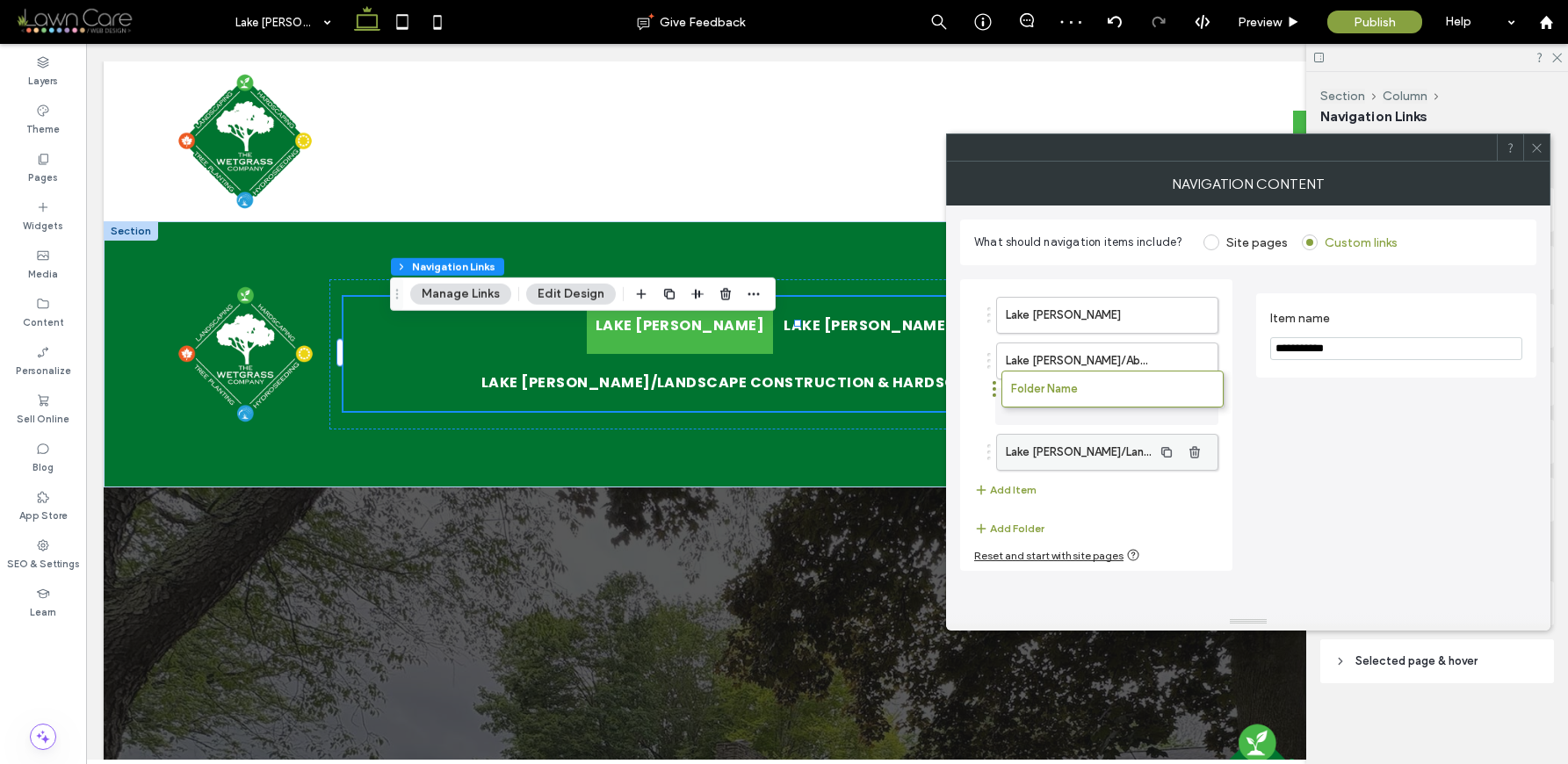
drag, startPoint x: 1058, startPoint y: 454, endPoint x: 1063, endPoint y: 396, distance: 58.2
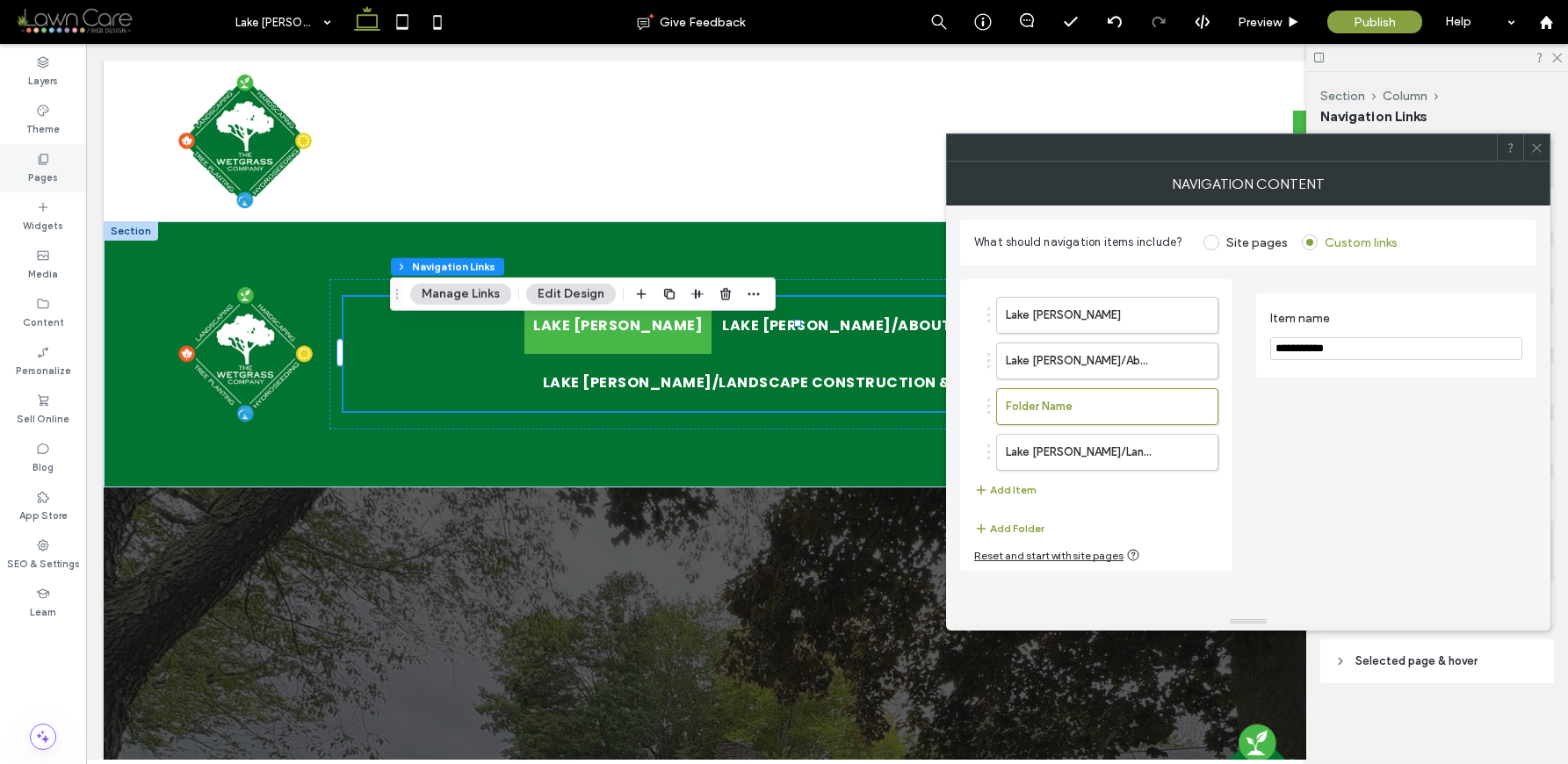
click at [49, 164] on icon at bounding box center [43, 158] width 14 height 14
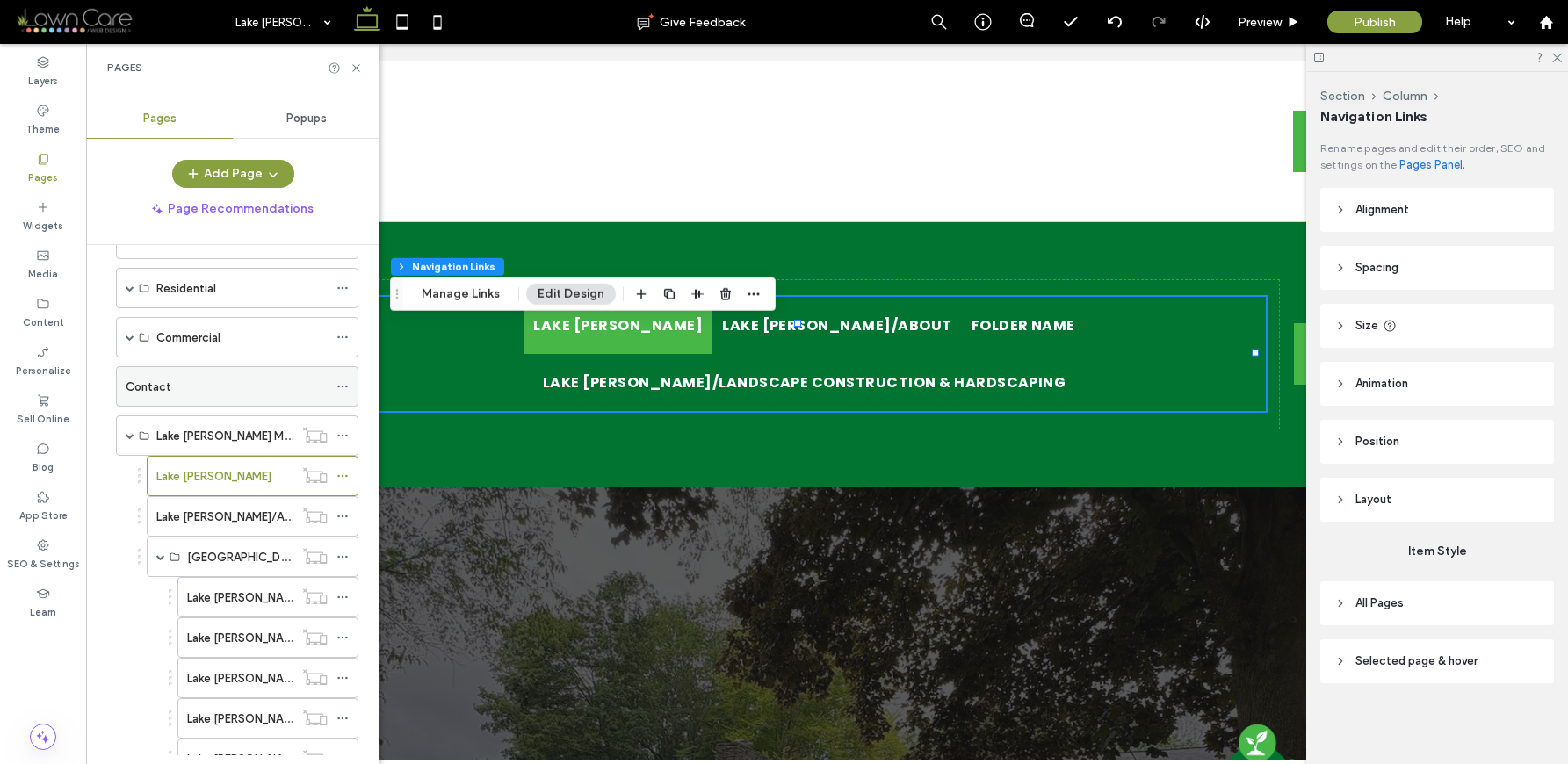
scroll to position [124, 0]
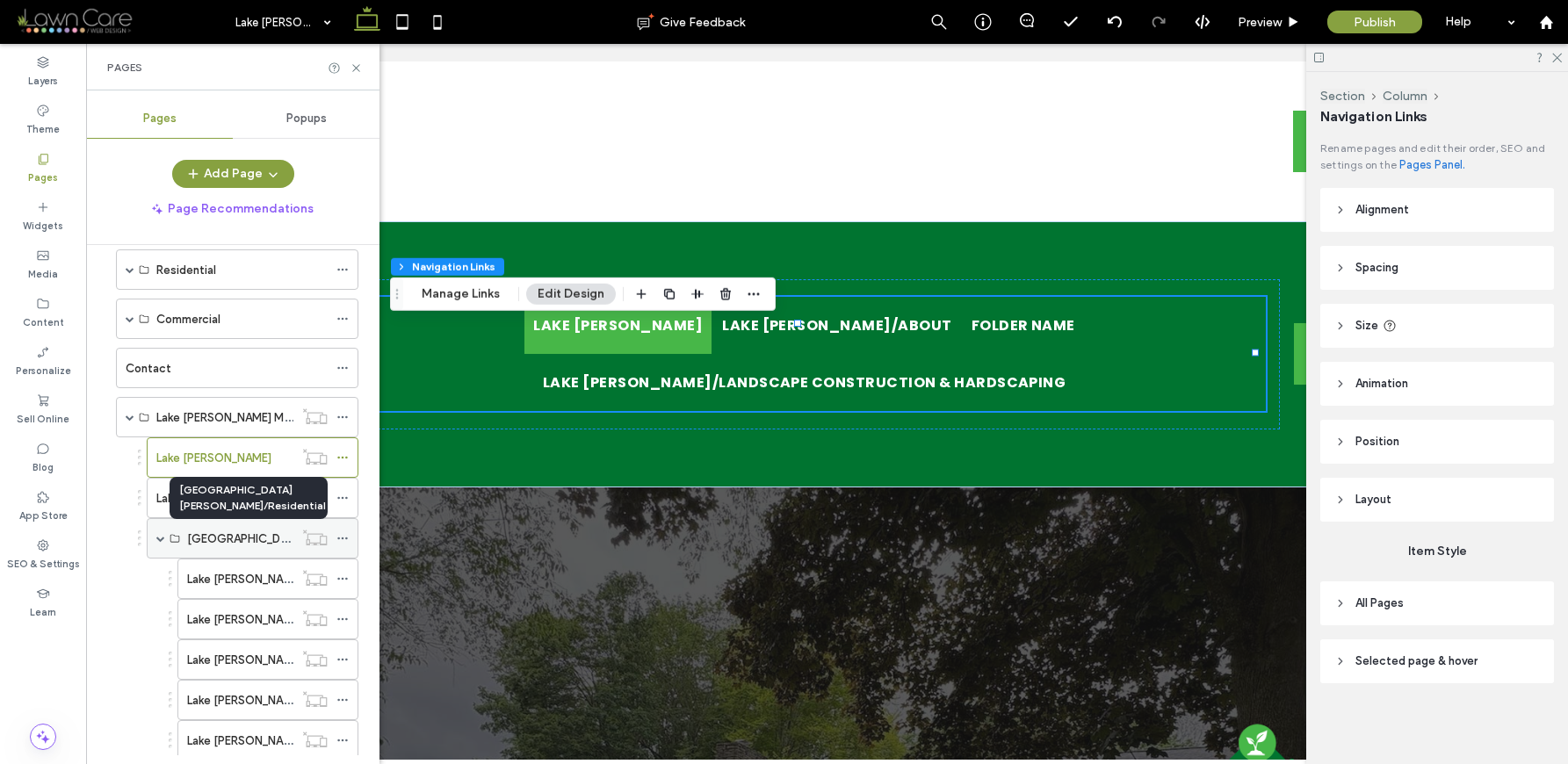
click at [220, 538] on label "[GEOGRAPHIC_DATA][PERSON_NAME]/Residential" at bounding box center [322, 538] width 271 height 31
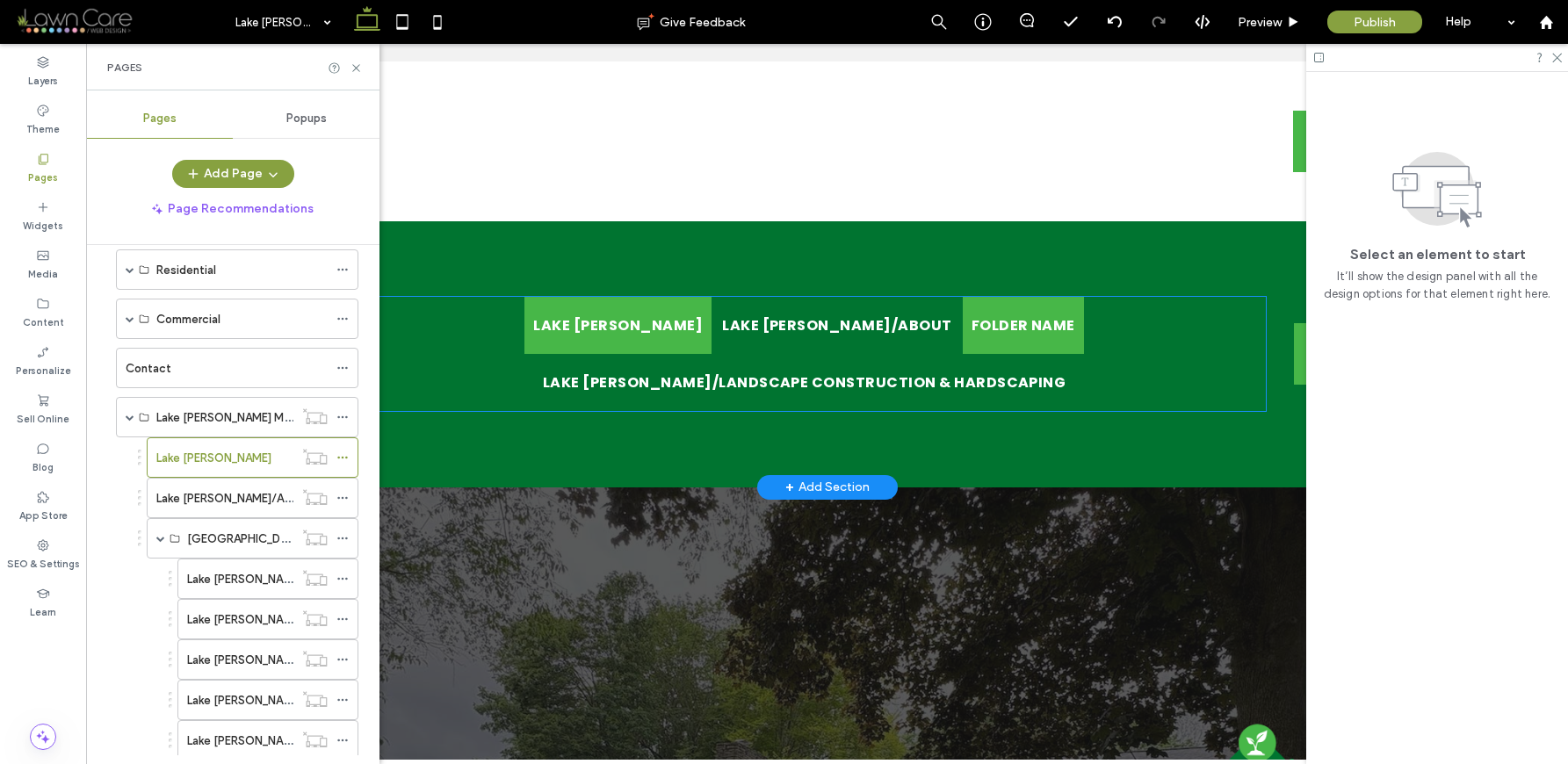
click at [972, 336] on span "Folder Name" at bounding box center [1023, 326] width 104 height 22
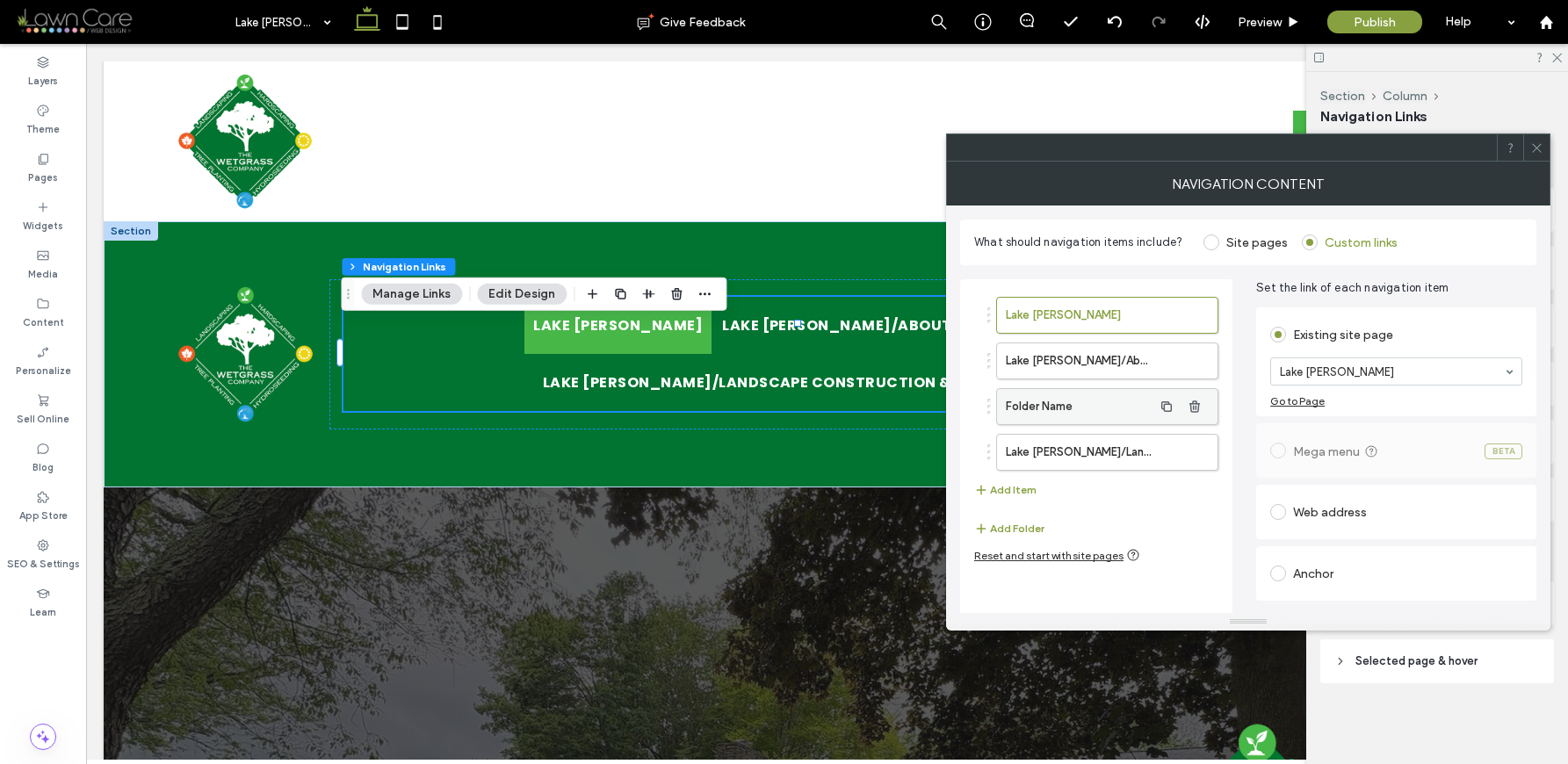
click at [1071, 403] on label "Folder Name" at bounding box center [1079, 407] width 146 height 35
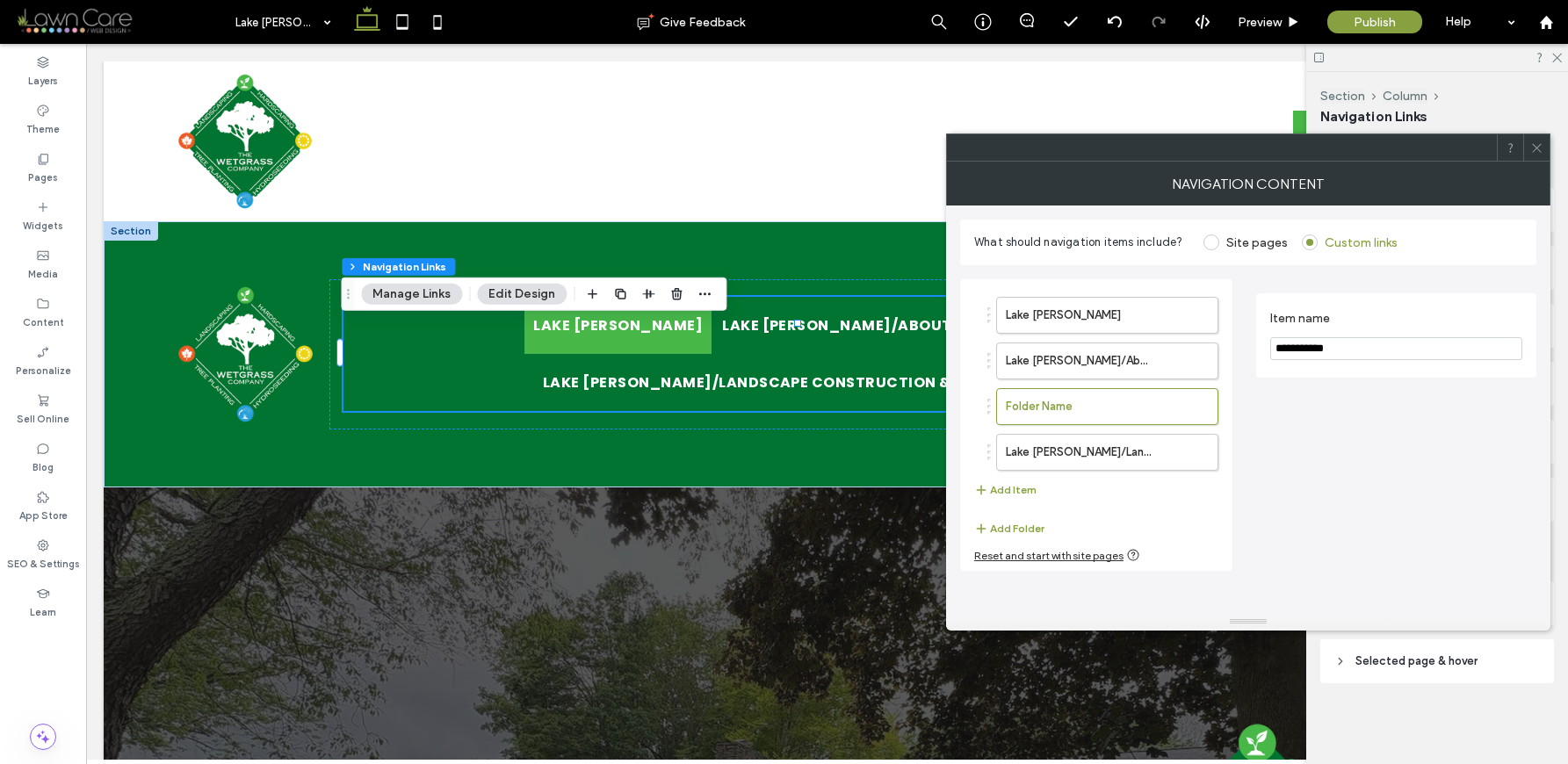
click at [1339, 353] on input "**********" at bounding box center [1396, 348] width 252 height 23
type input "*"
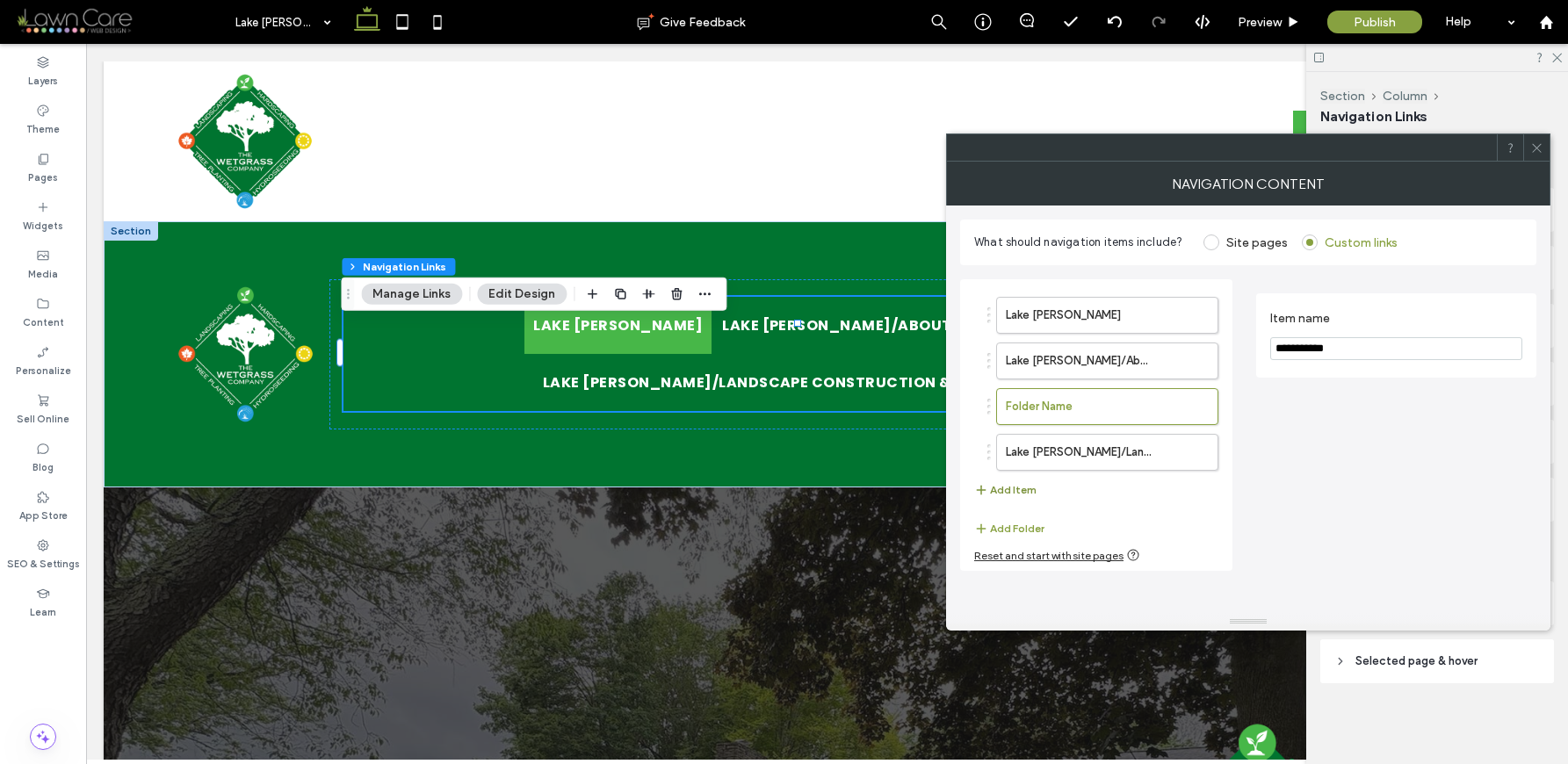
type input "**********"
click at [1031, 487] on button "Add Item" at bounding box center [1005, 490] width 62 height 21
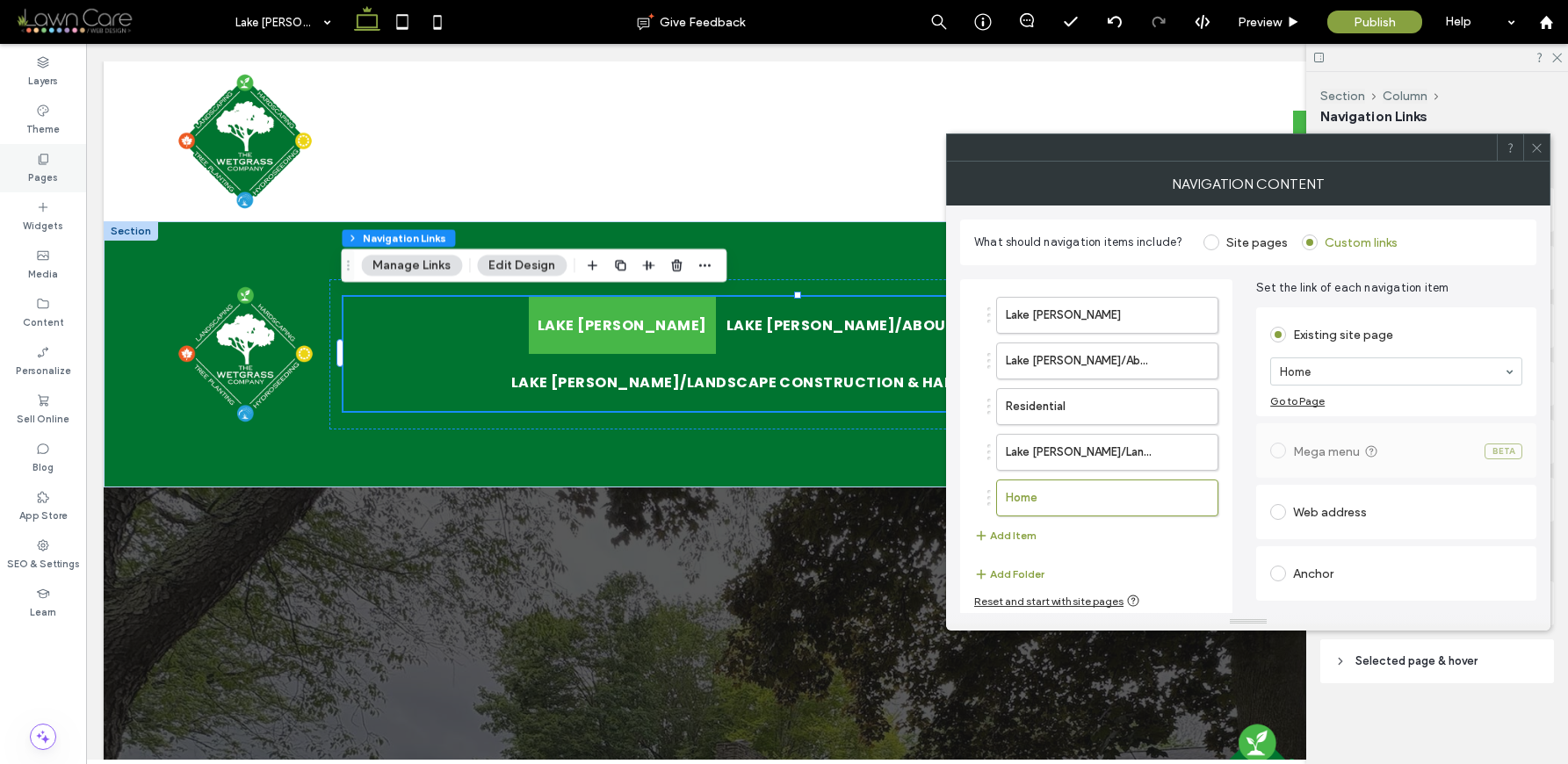
click at [39, 166] on label "Pages" at bounding box center [43, 175] width 30 height 19
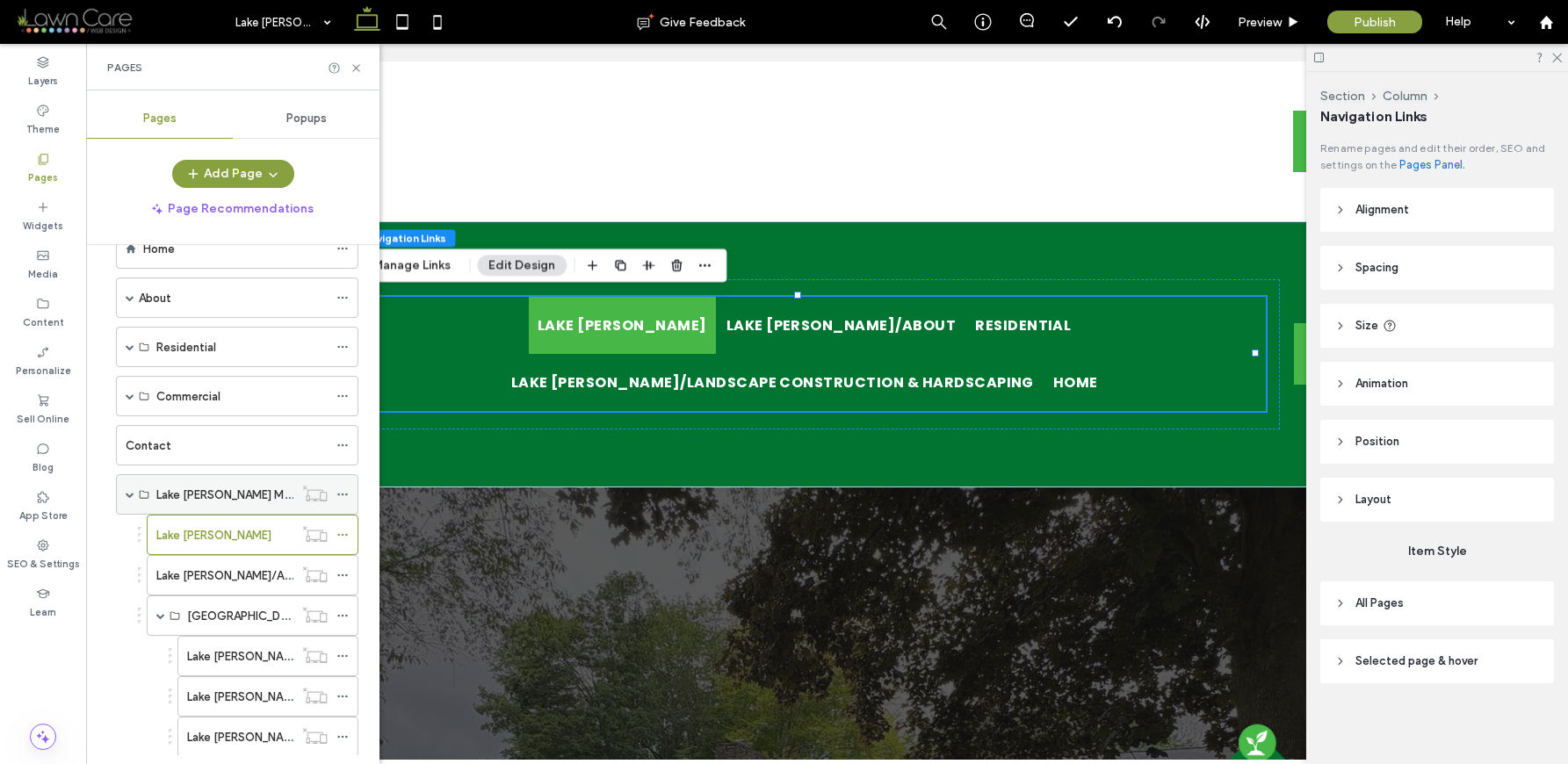
scroll to position [90, 0]
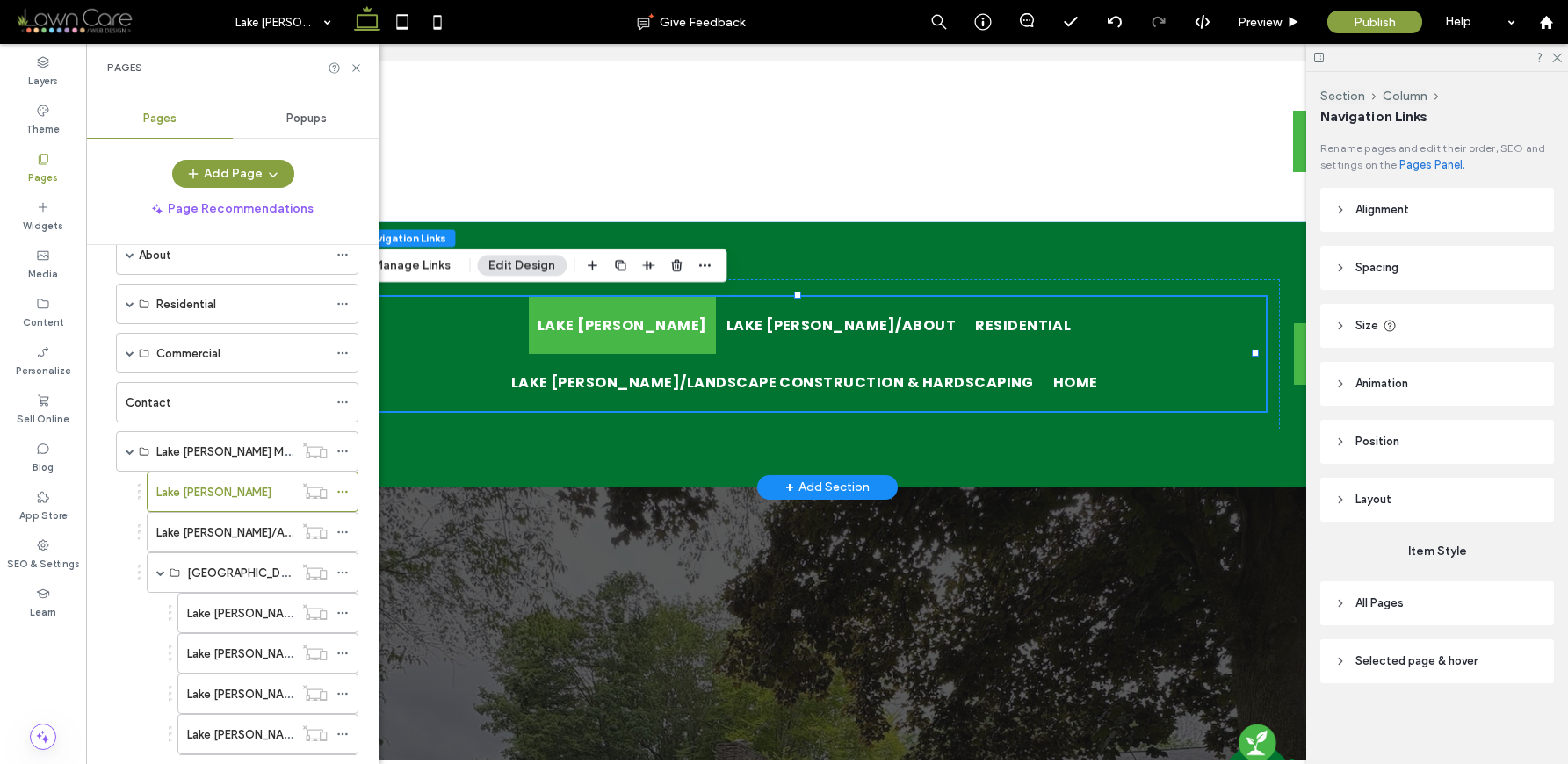
click at [942, 353] on ul "Lake Gaston [GEOGRAPHIC_DATA][PERSON_NAME]/About Residential [GEOGRAPHIC_DATA][…" at bounding box center [805, 354] width 922 height 114
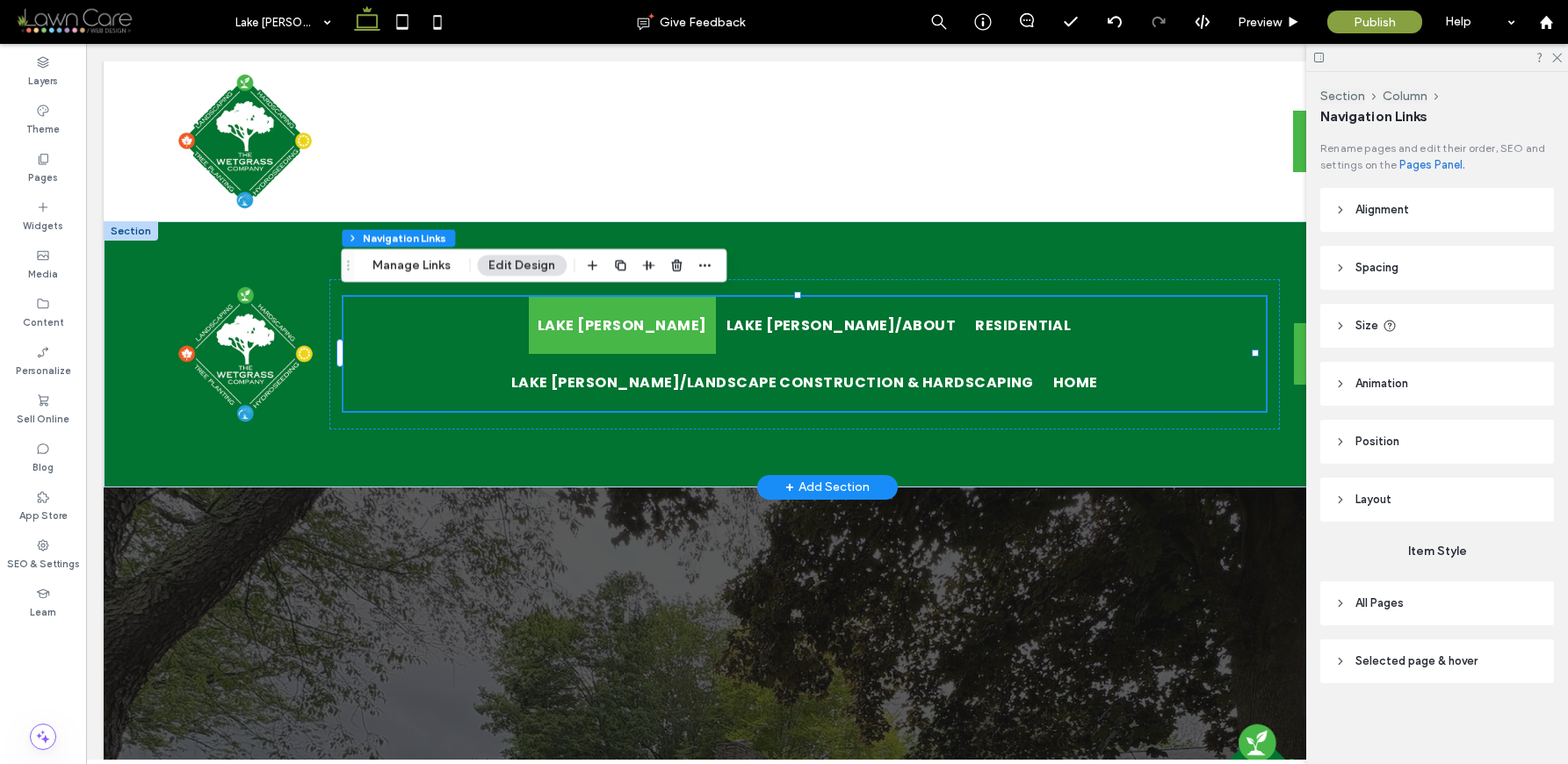
click at [847, 357] on ul "Lake Gaston [GEOGRAPHIC_DATA][PERSON_NAME]/About Residential [GEOGRAPHIC_DATA][…" at bounding box center [805, 354] width 922 height 114
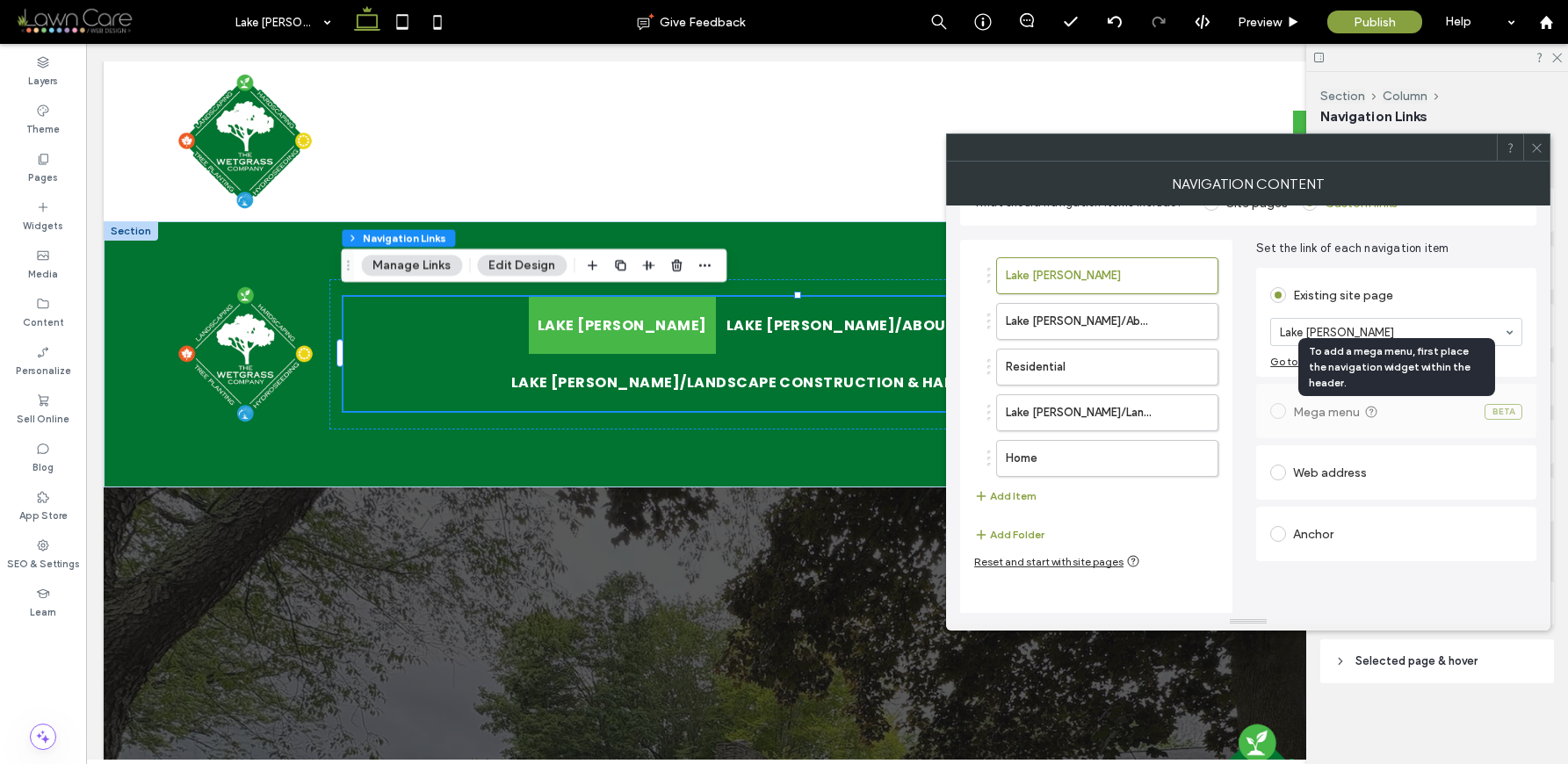
scroll to position [43, 0]
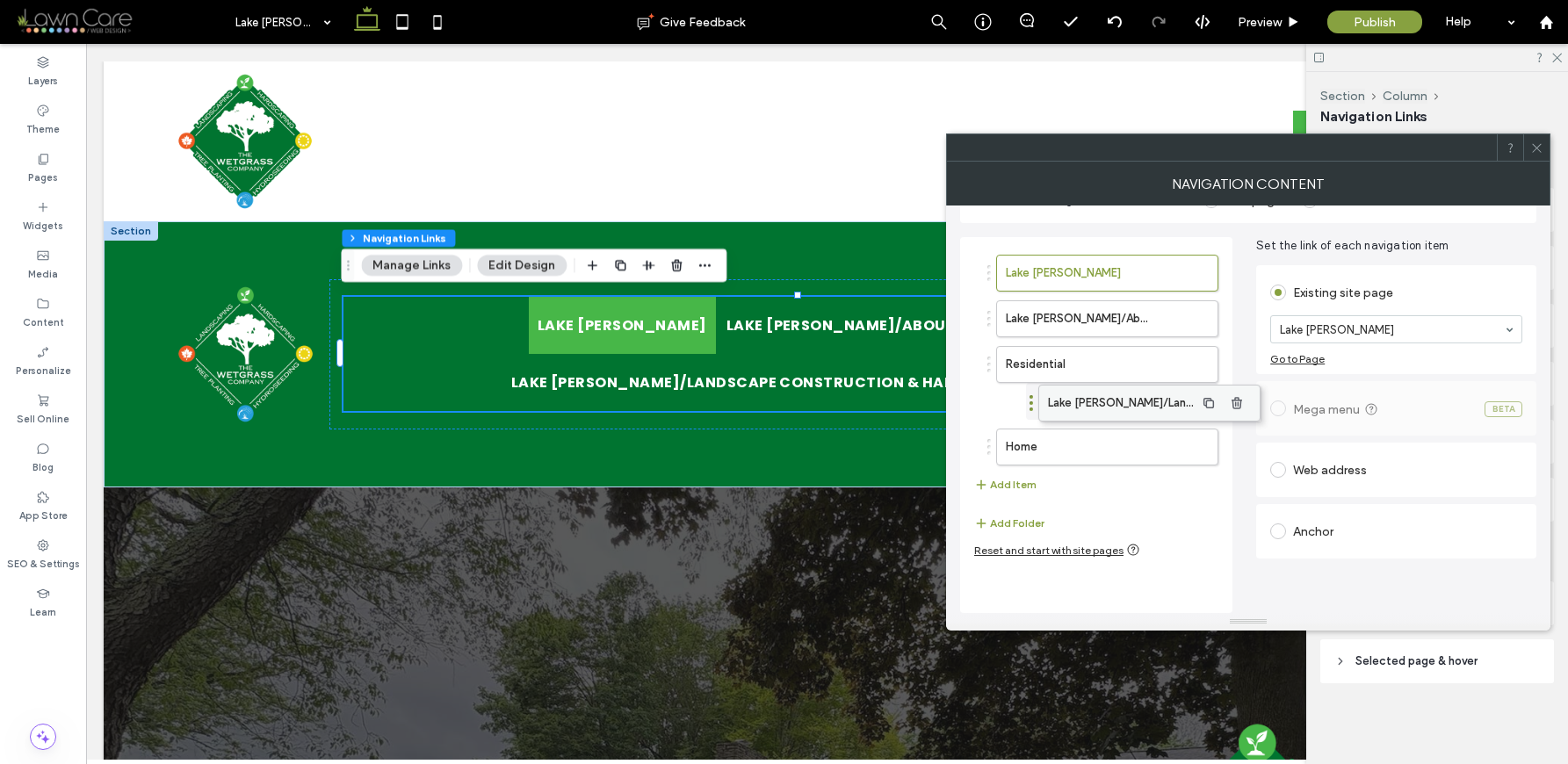
drag, startPoint x: 1067, startPoint y: 411, endPoint x: 1110, endPoint y: 404, distance: 43.6
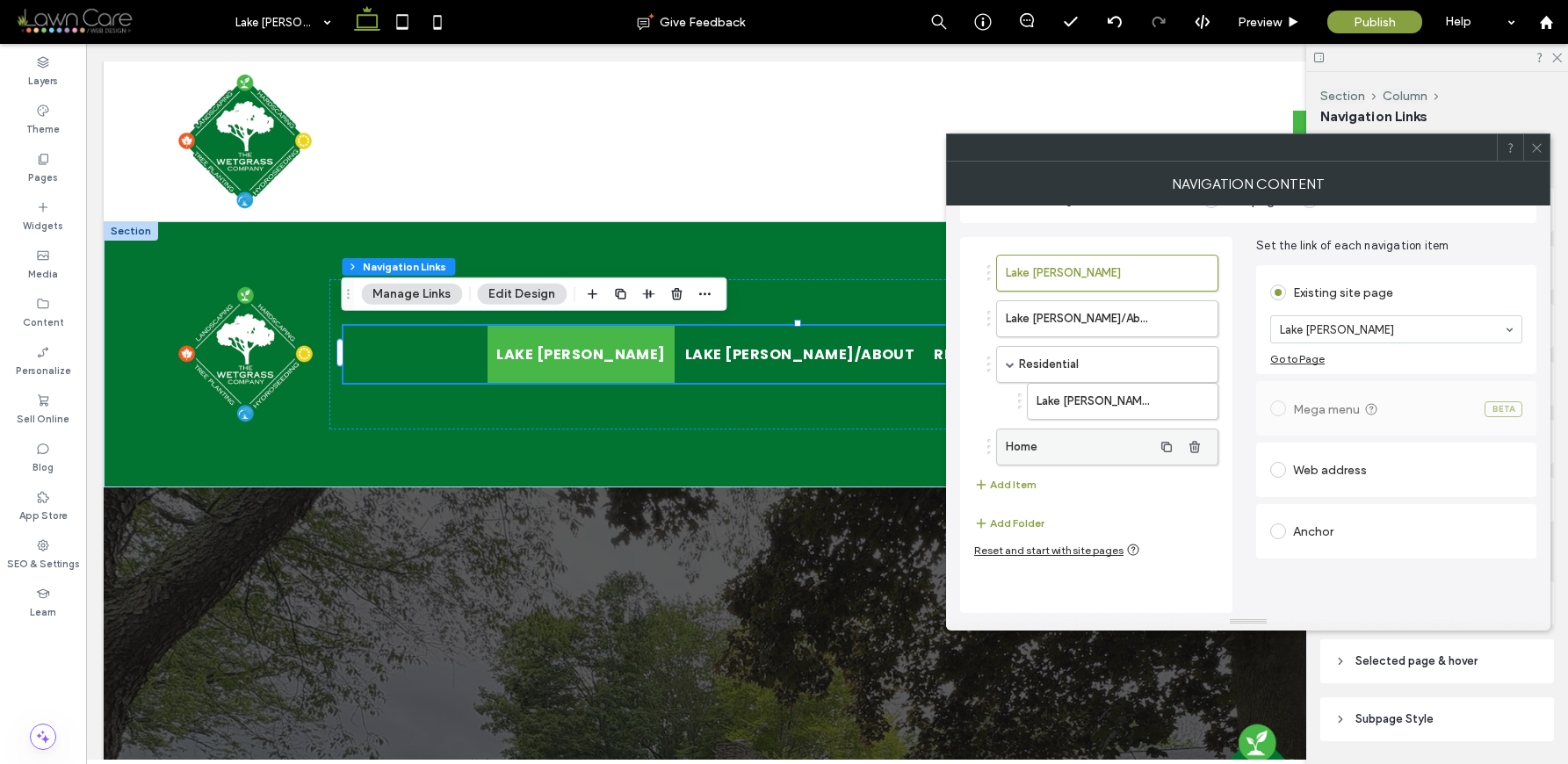
click at [1035, 448] on label "Home" at bounding box center [1079, 447] width 146 height 35
click at [26, 164] on div "Pages" at bounding box center [43, 169] width 86 height 48
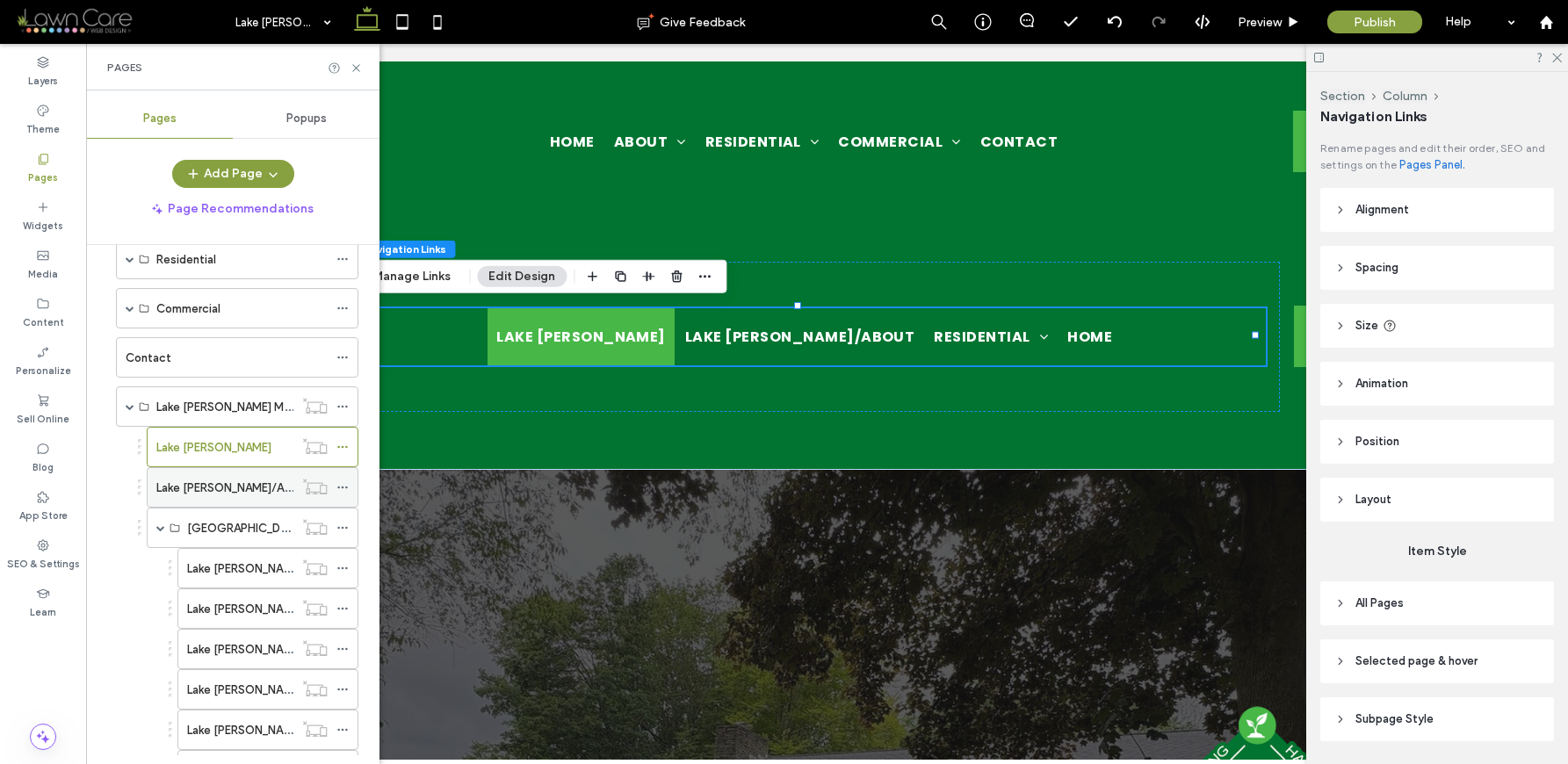
scroll to position [141, 0]
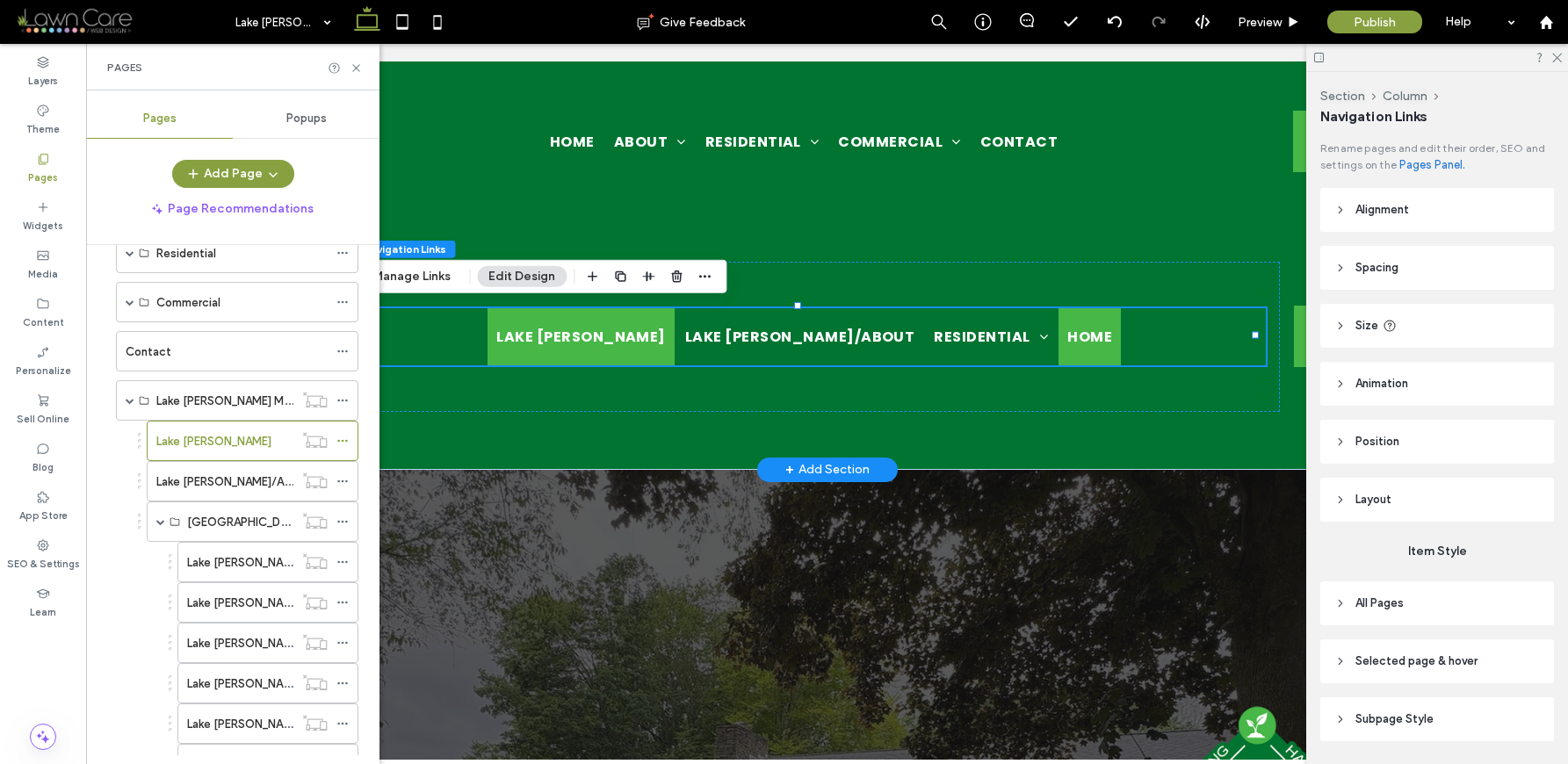
click at [1059, 339] on link "Home" at bounding box center [1089, 337] width 62 height 57
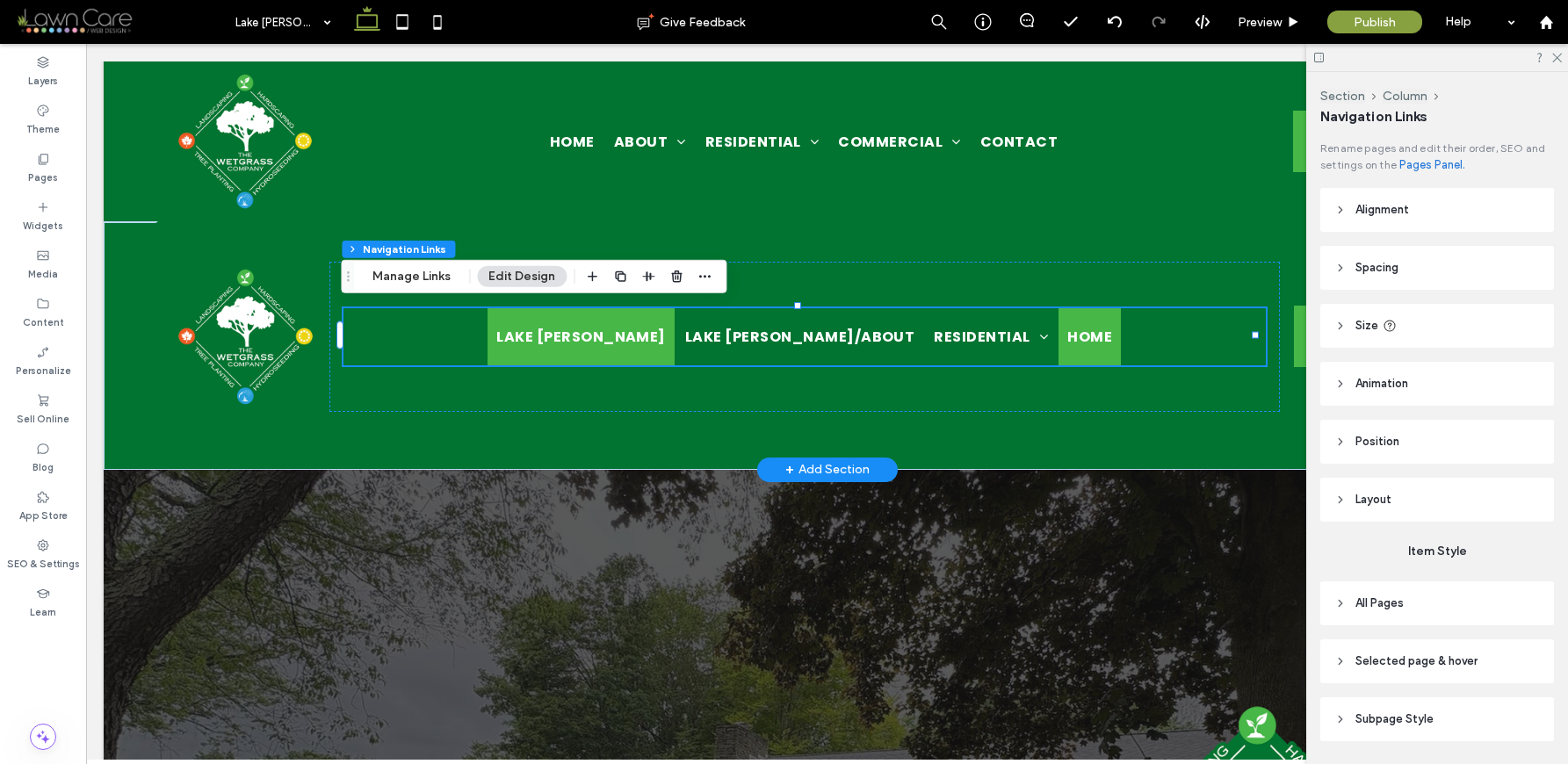
click at [1059, 339] on link "Home" at bounding box center [1089, 337] width 62 height 57
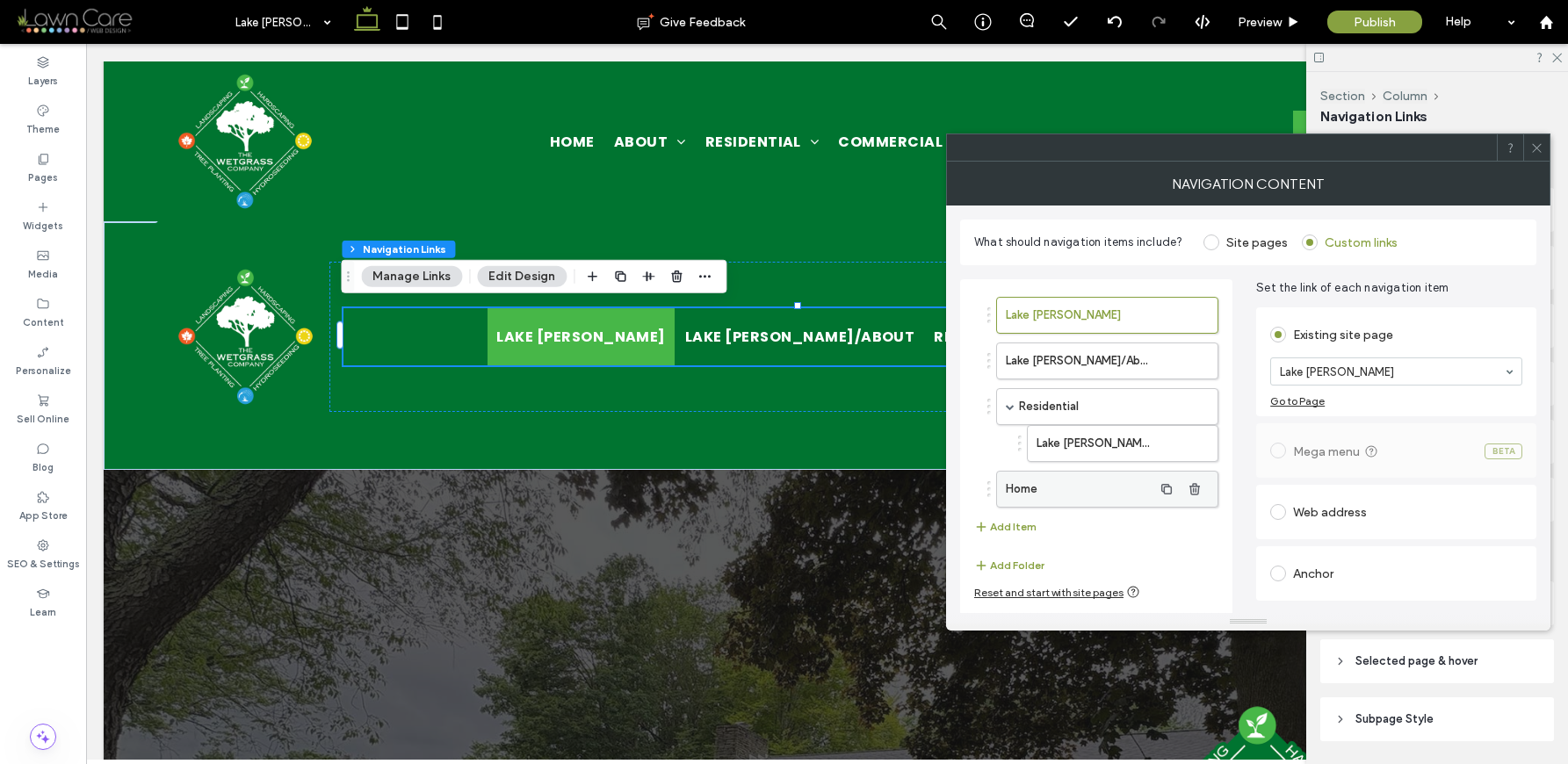
click at [1106, 487] on label "Home" at bounding box center [1079, 489] width 146 height 35
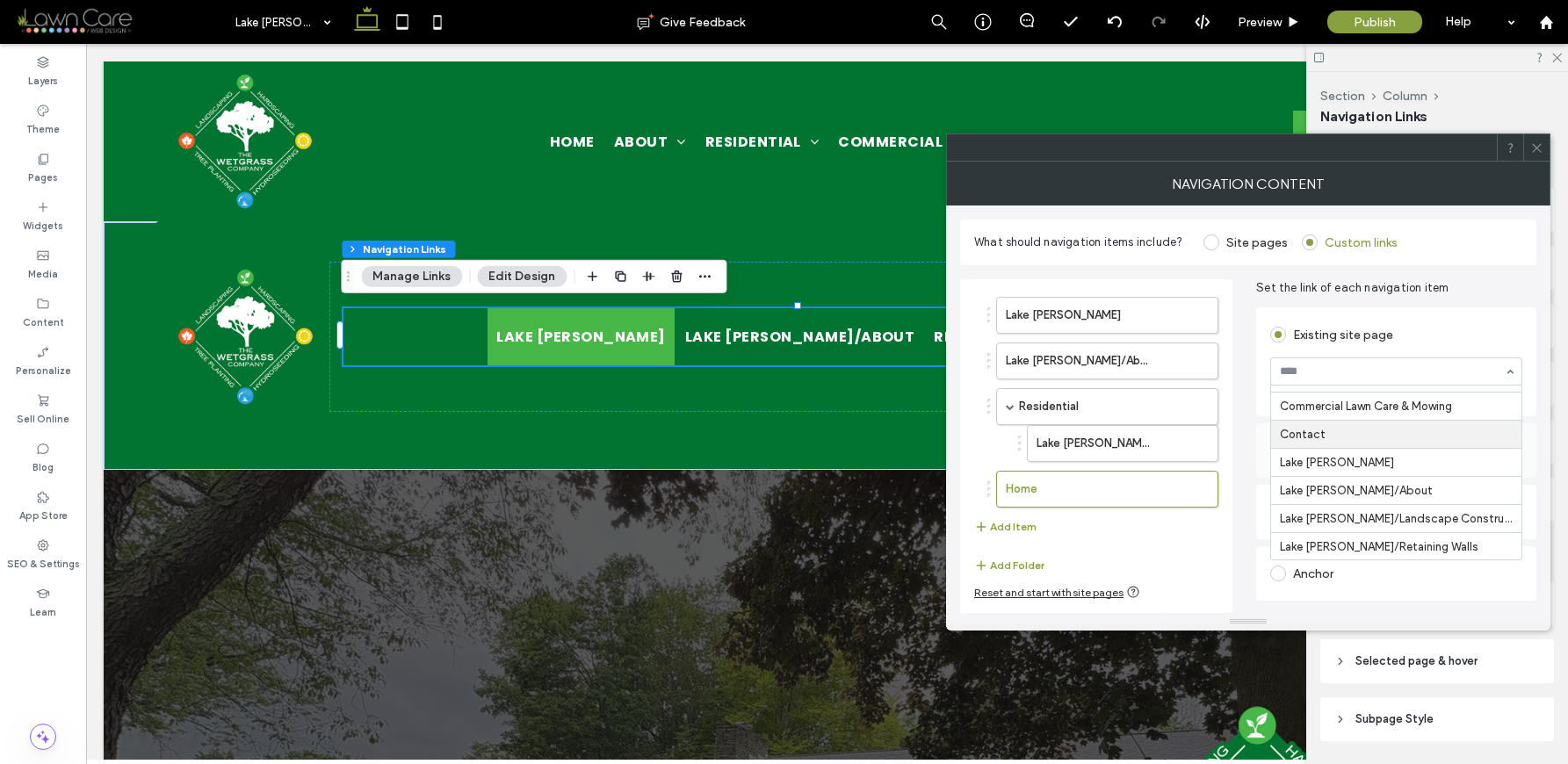
scroll to position [869, 0]
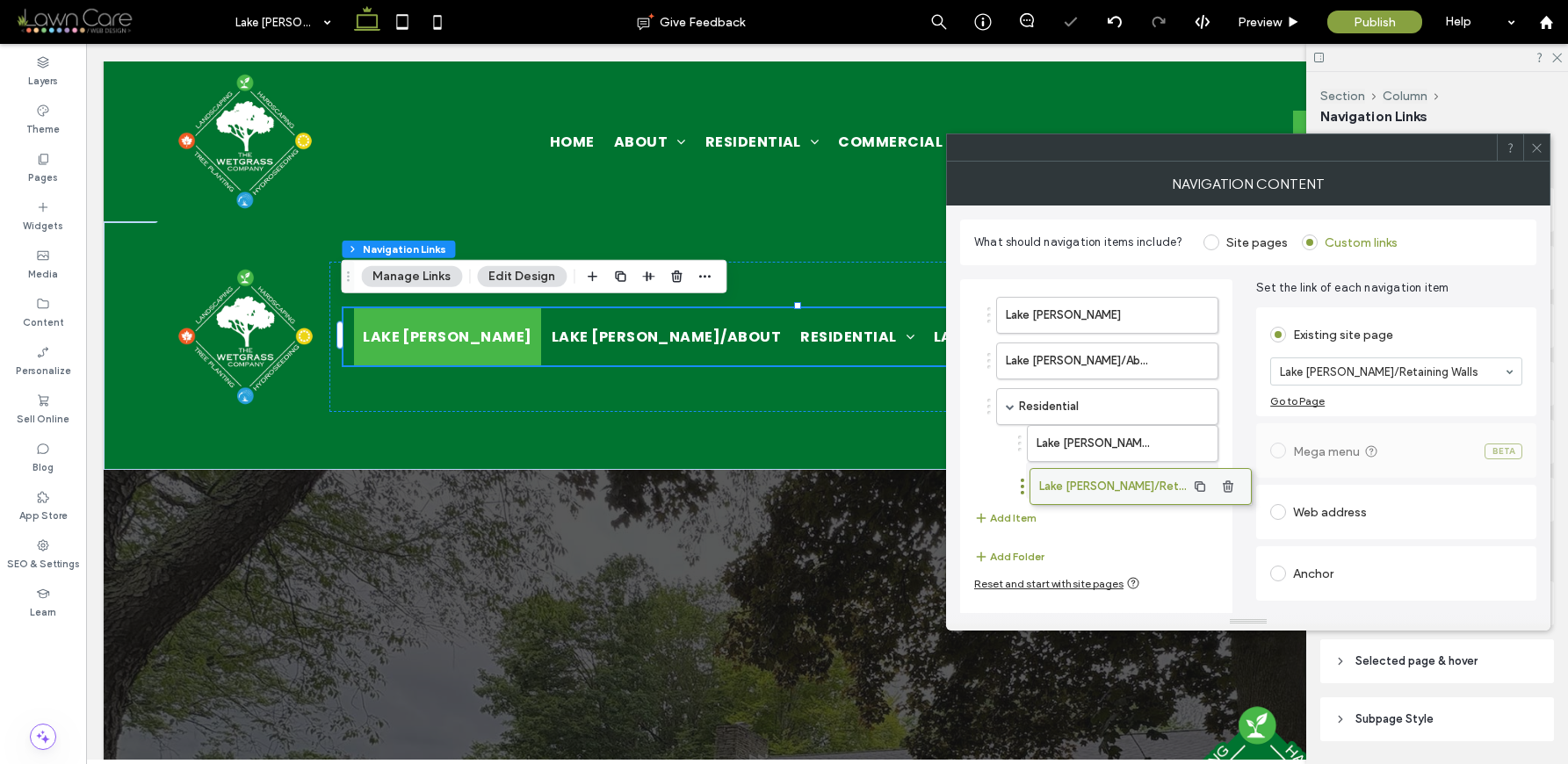
drag, startPoint x: 1085, startPoint y: 485, endPoint x: 1117, endPoint y: 483, distance: 32.1
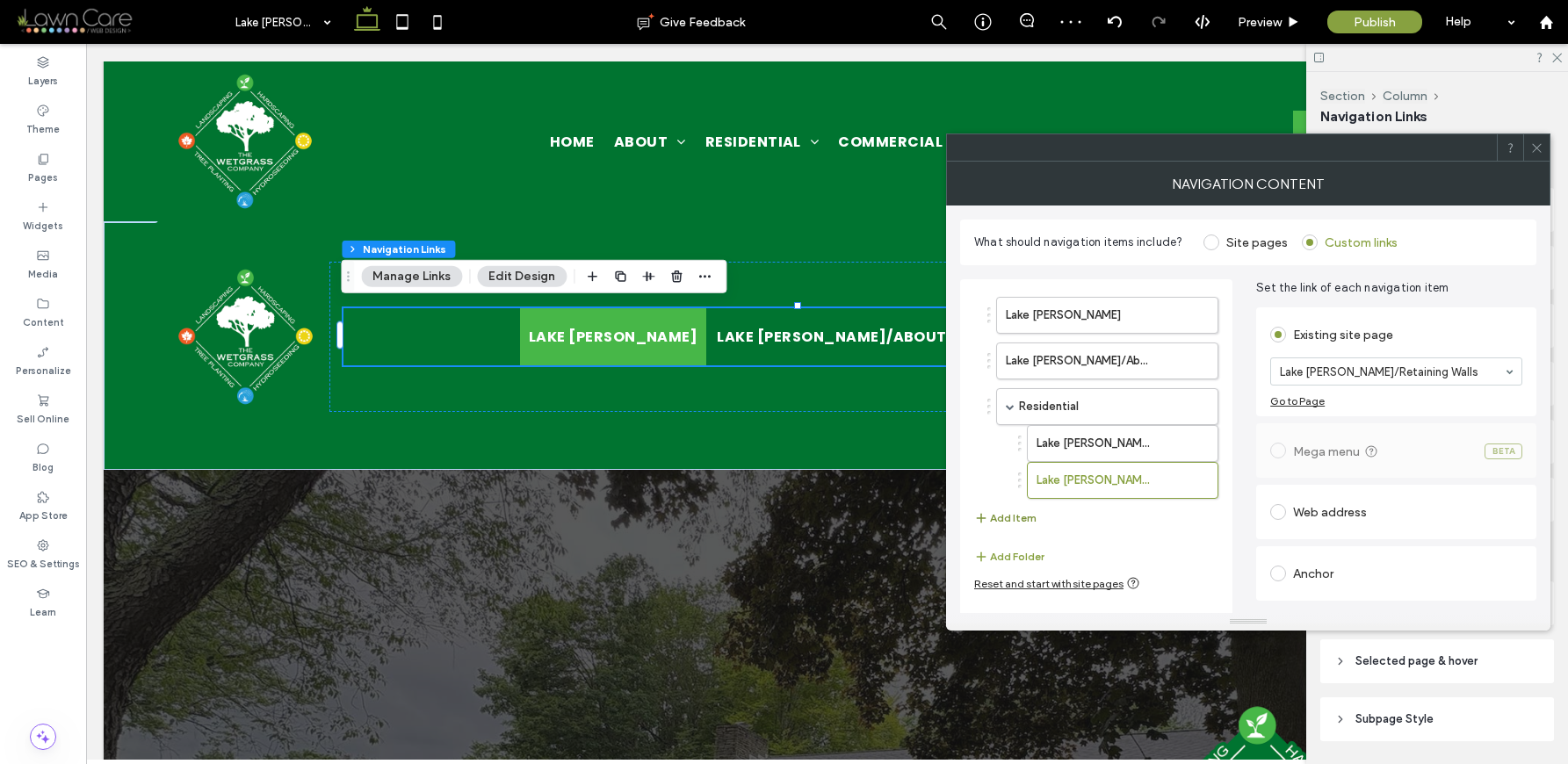
click at [1000, 520] on button "Add Item" at bounding box center [1005, 518] width 62 height 21
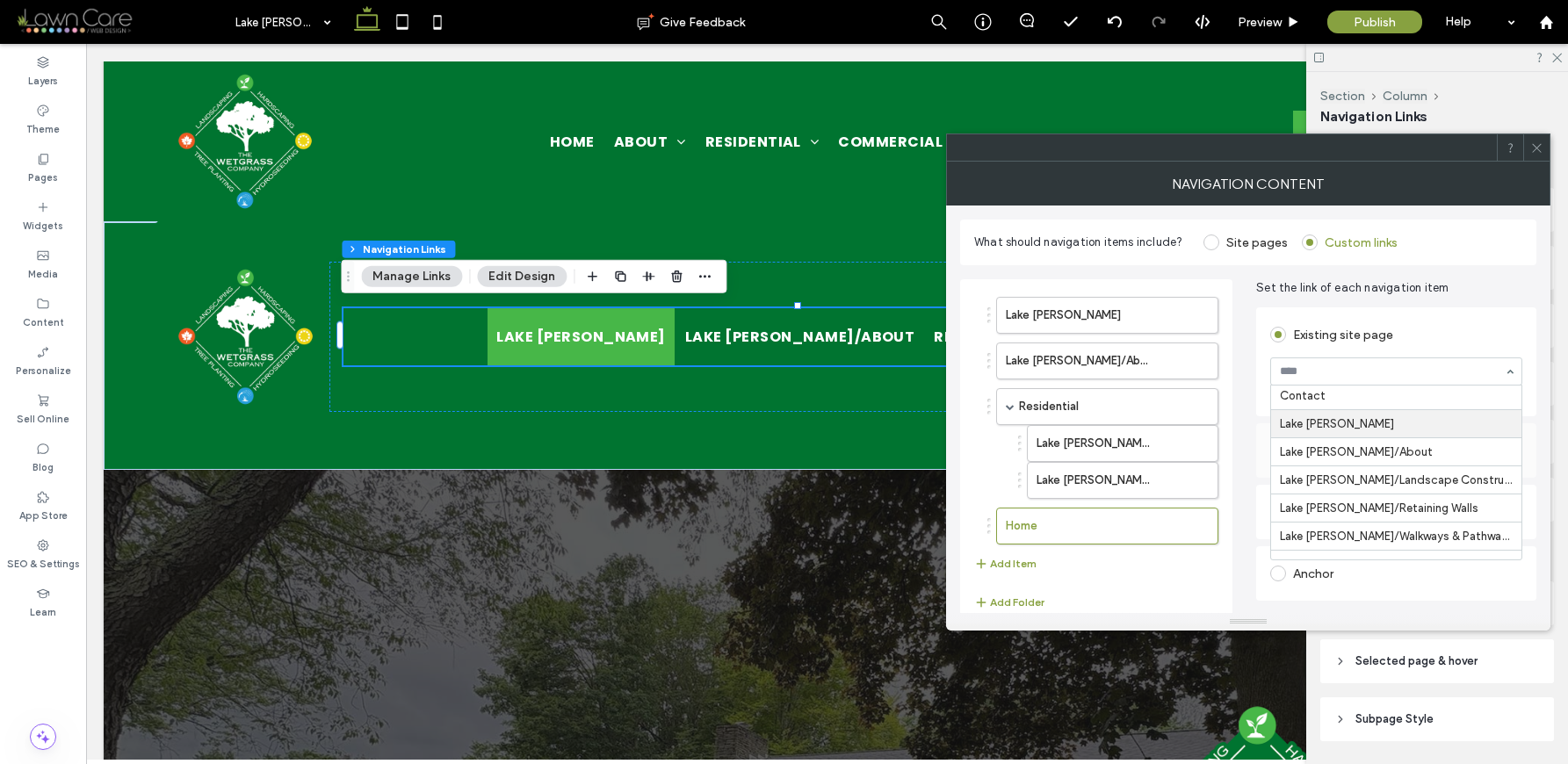
scroll to position [905, 0]
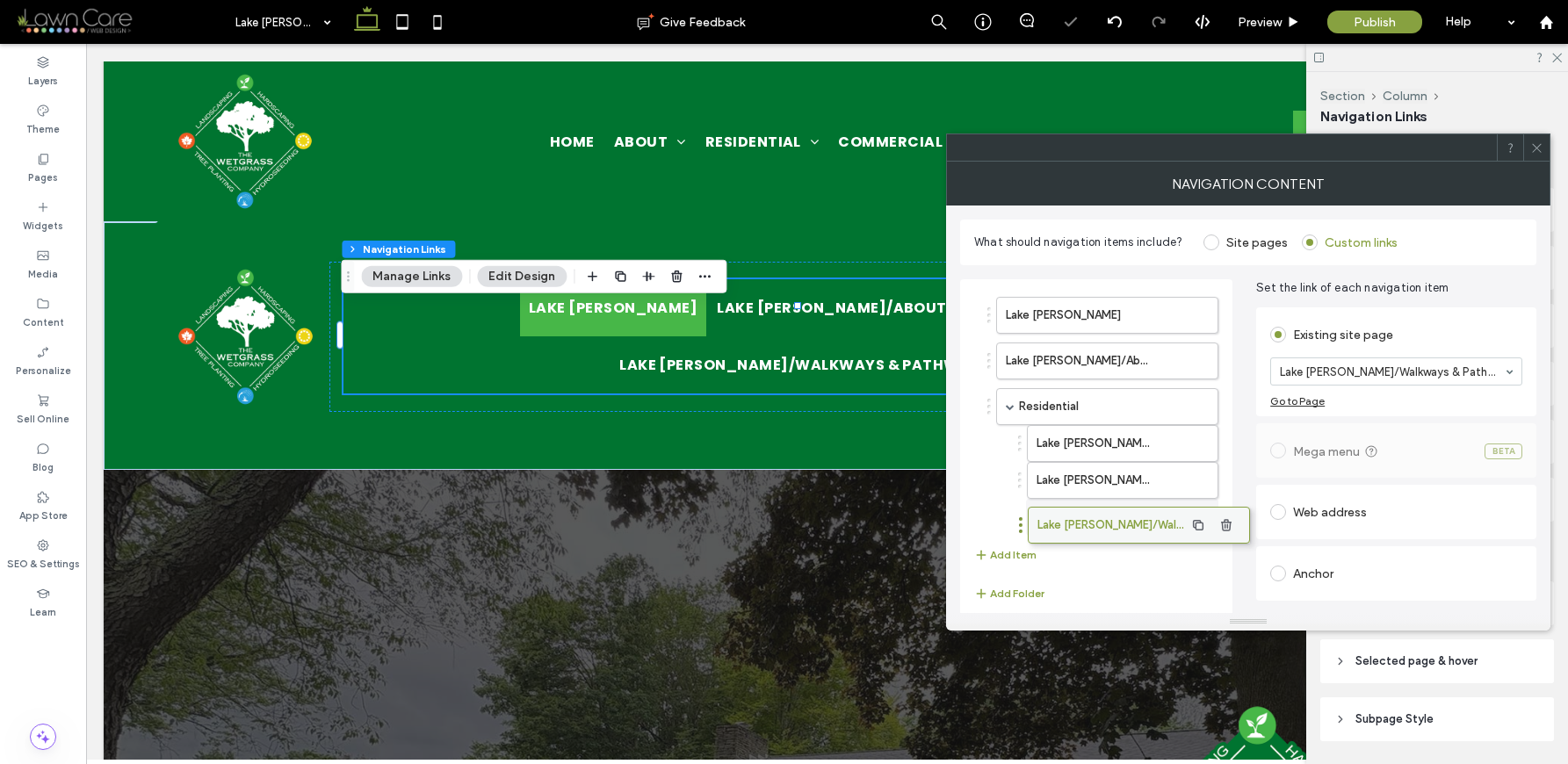
drag, startPoint x: 1060, startPoint y: 530, endPoint x: 1089, endPoint y: 528, distance: 29.1
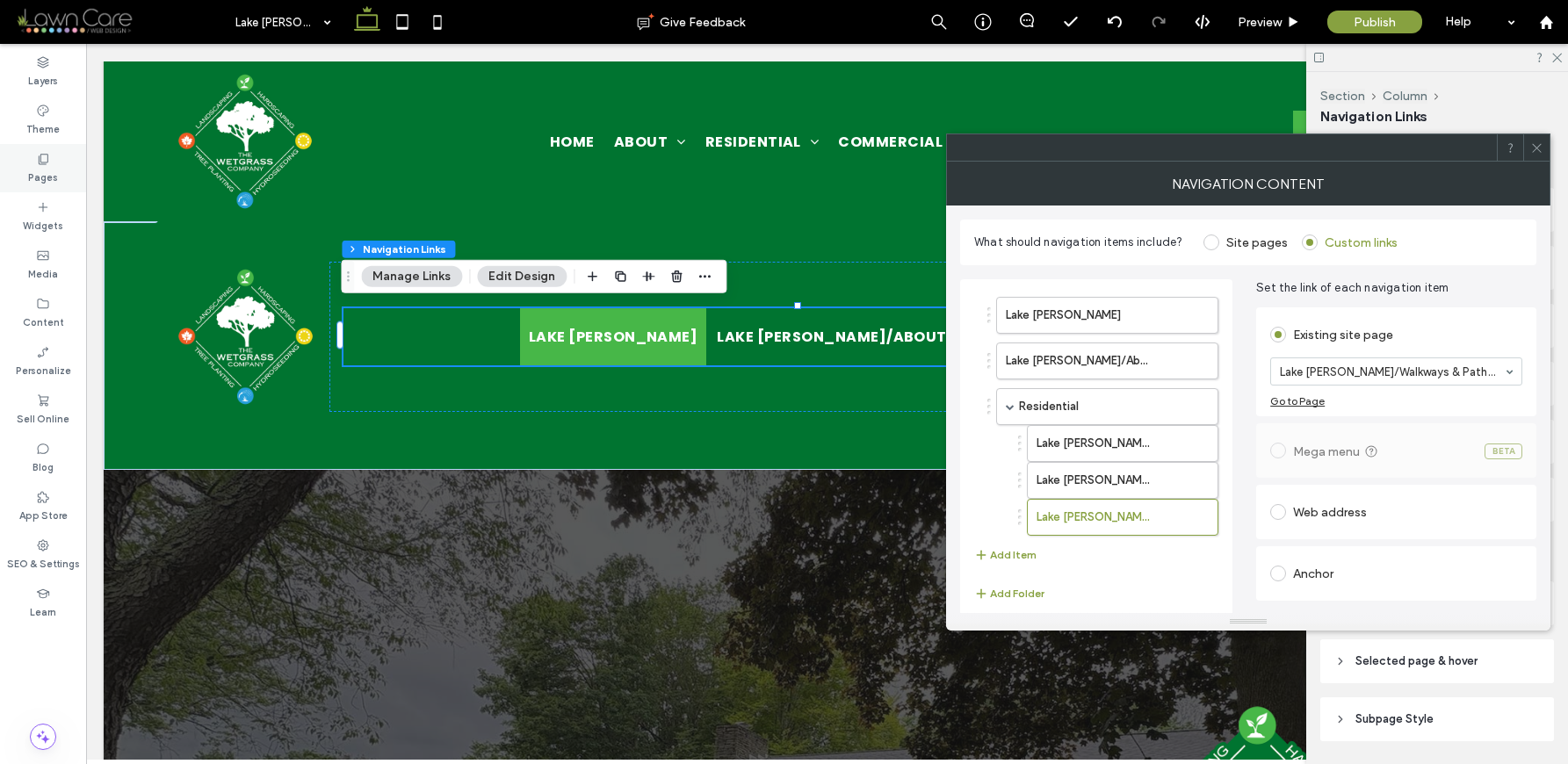
click at [45, 180] on label "Pages" at bounding box center [43, 175] width 30 height 19
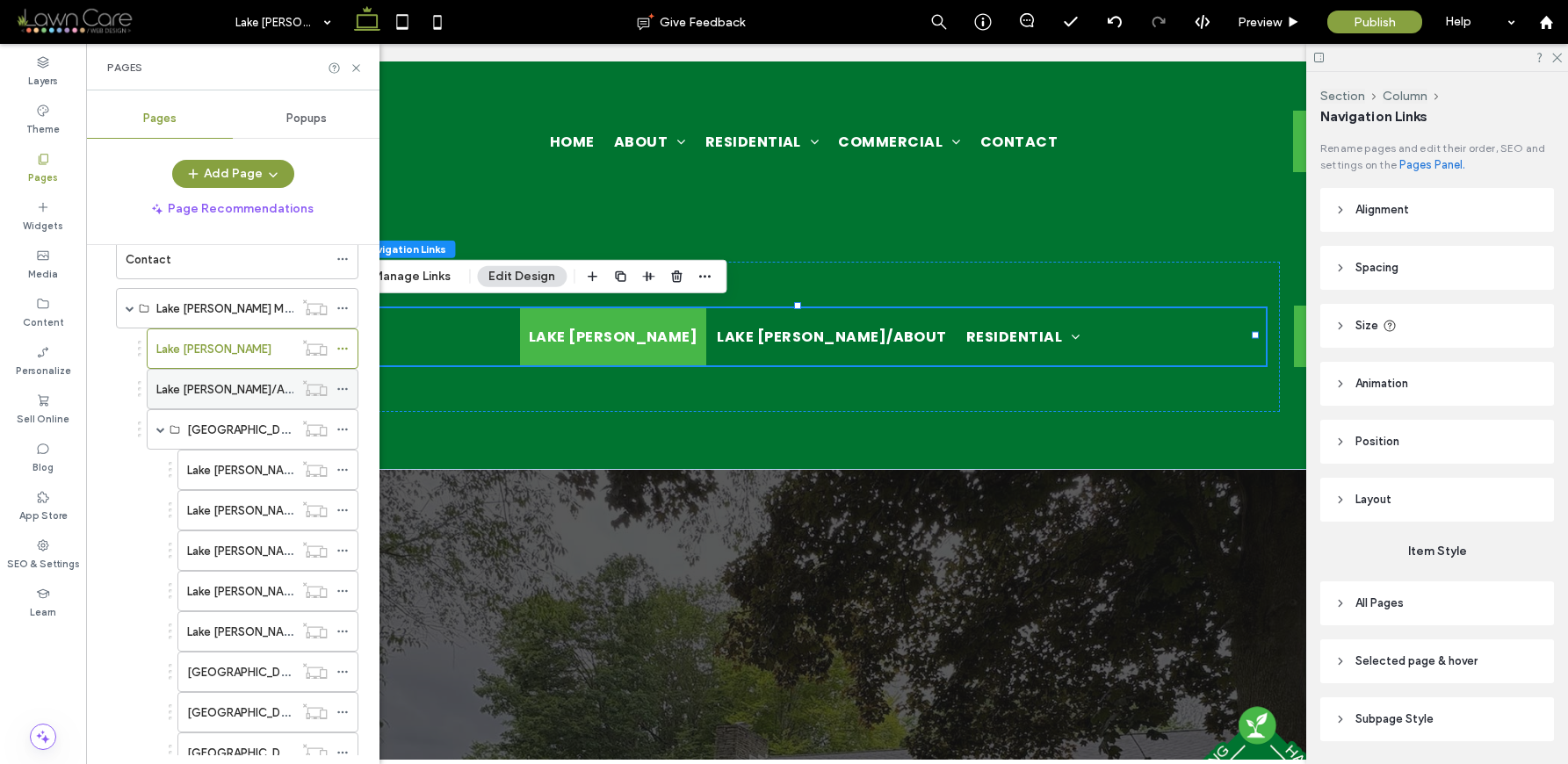
scroll to position [272, 0]
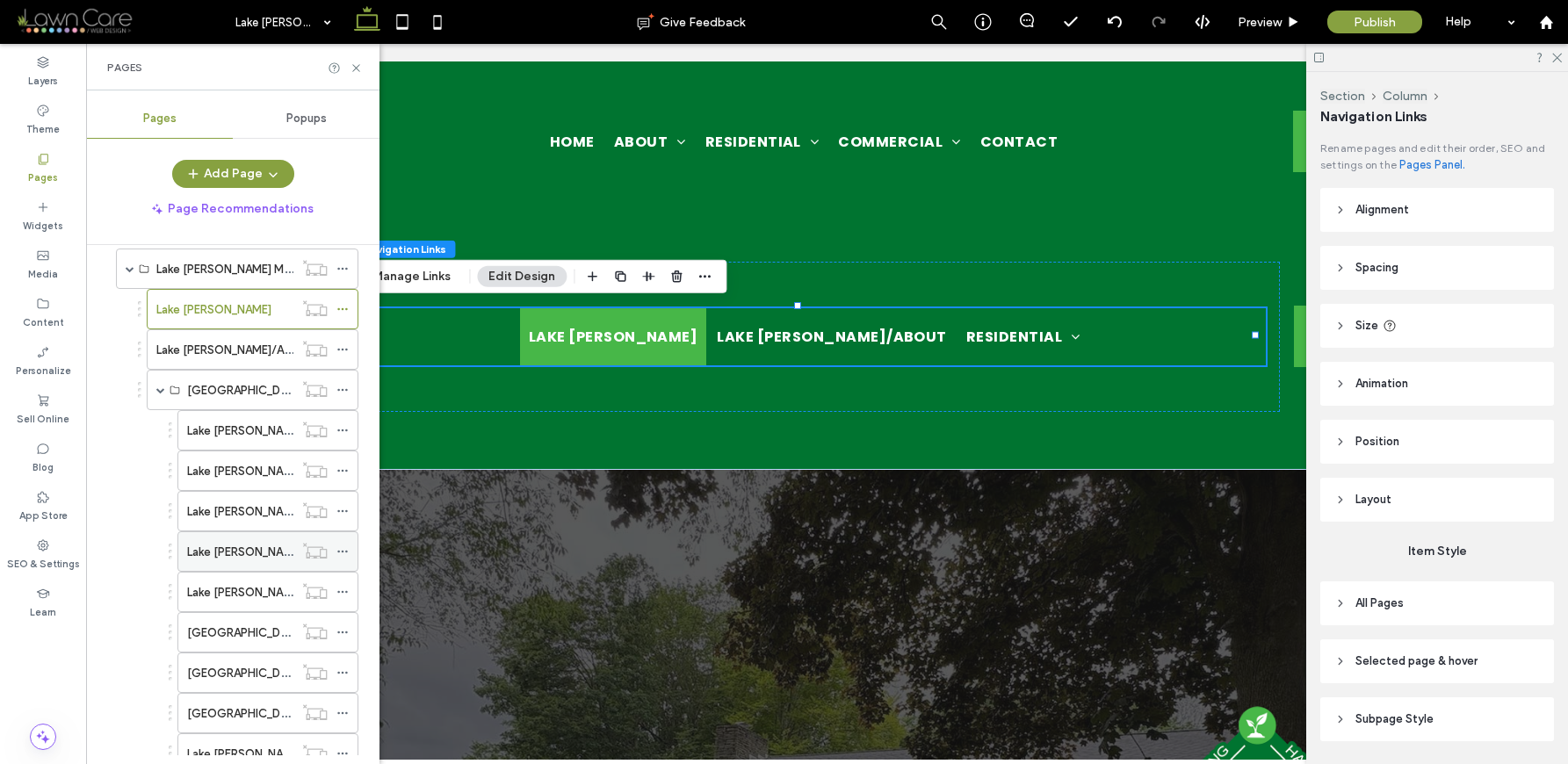
click at [274, 557] on label "Lake [PERSON_NAME]/Patios & Outdoor Living Spaces" at bounding box center [331, 551] width 288 height 31
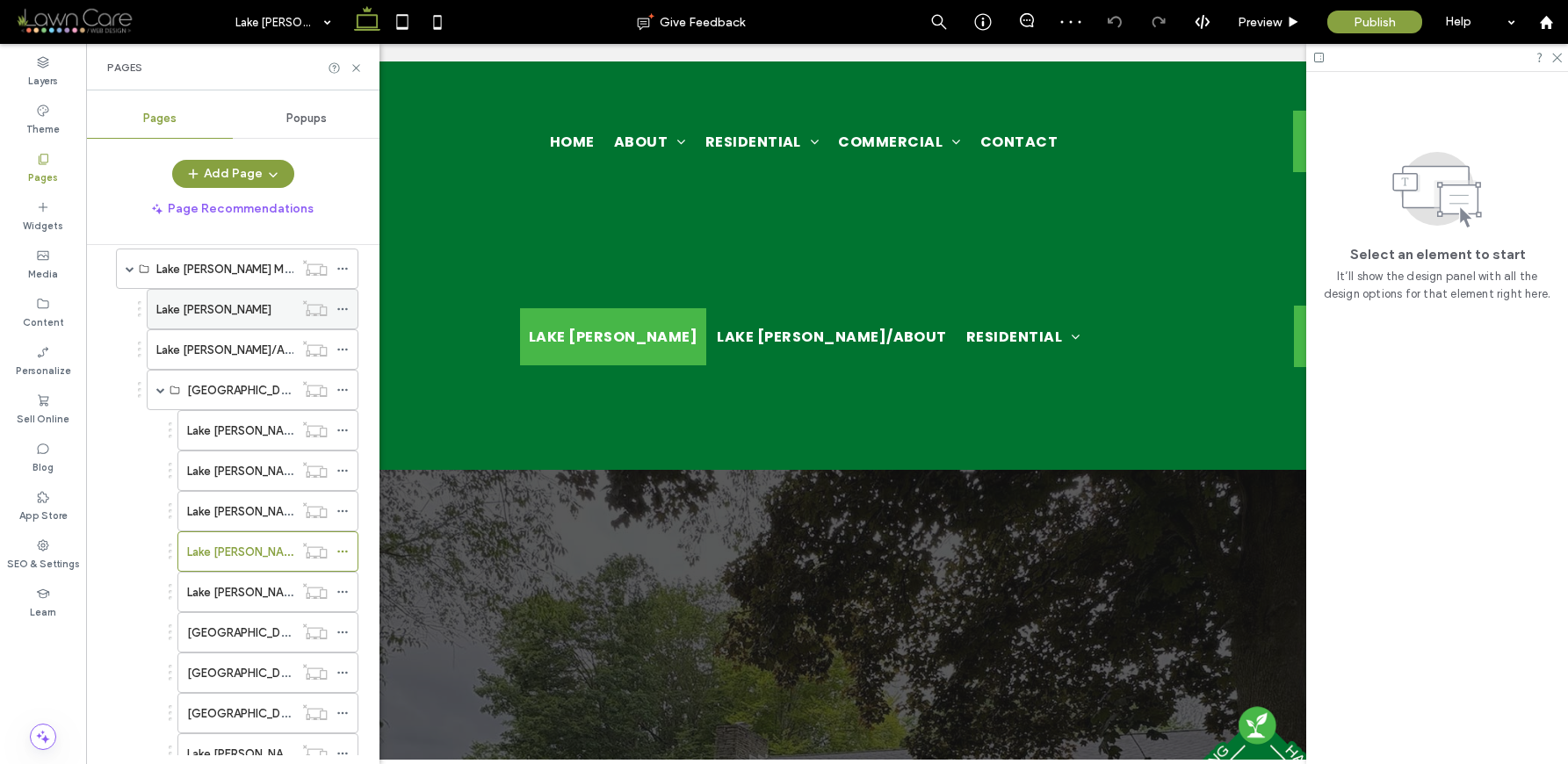
click at [219, 324] on div "Lake [PERSON_NAME]" at bounding box center [225, 309] width 137 height 39
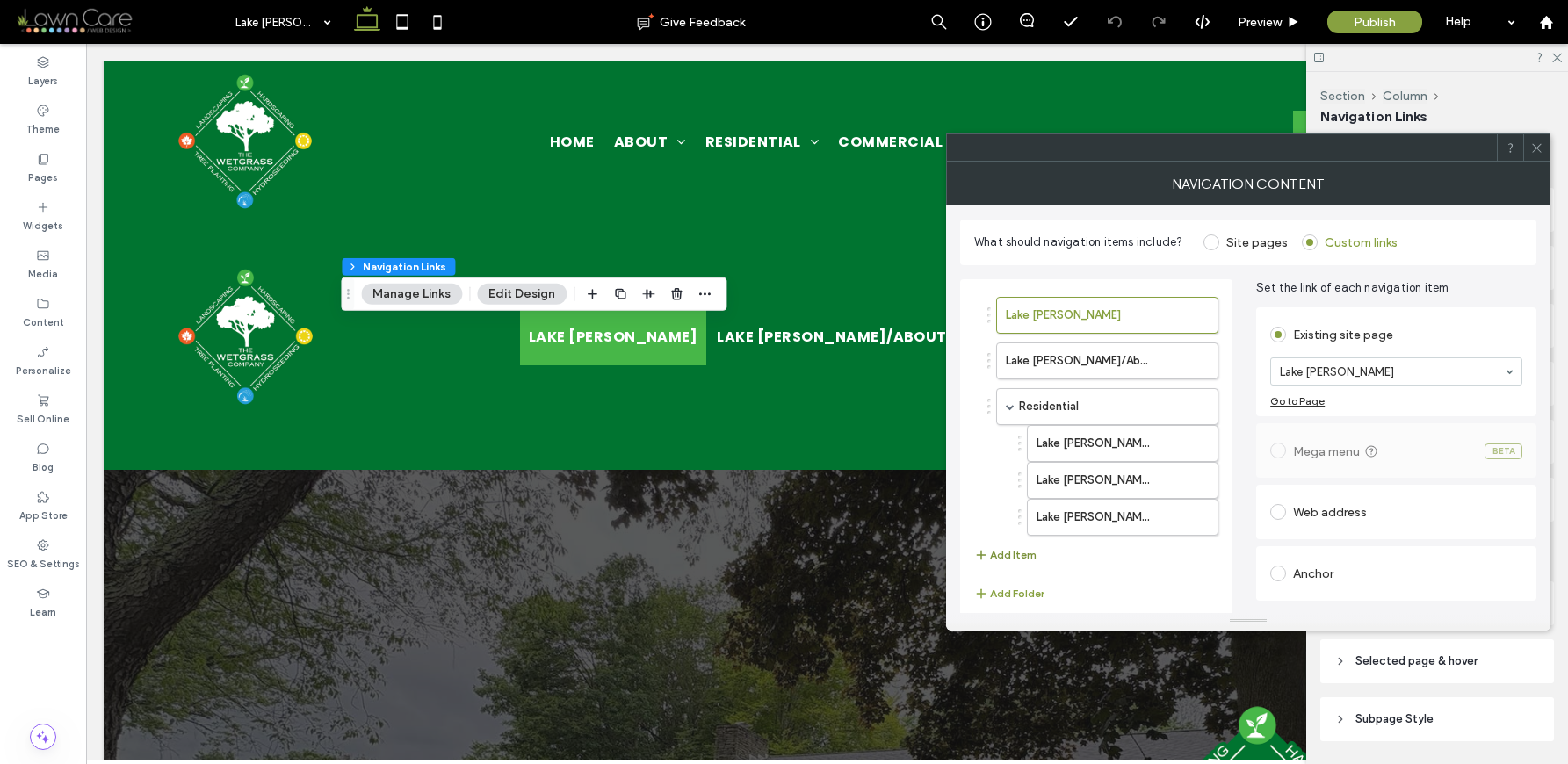
click at [994, 556] on button "Add Item" at bounding box center [1005, 555] width 62 height 21
click at [1334, 384] on div "Home" at bounding box center [1396, 371] width 252 height 28
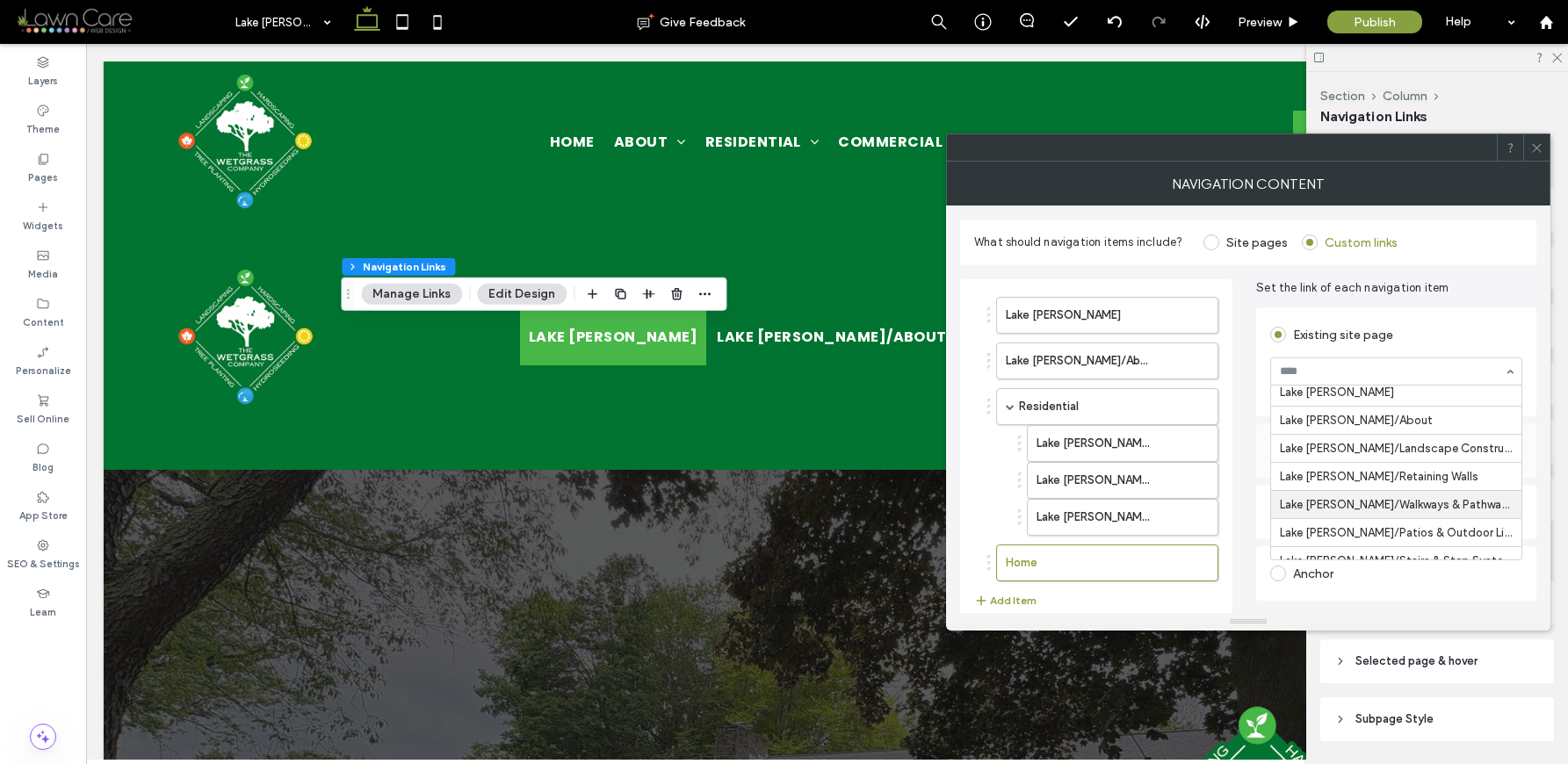
scroll to position [956, 0]
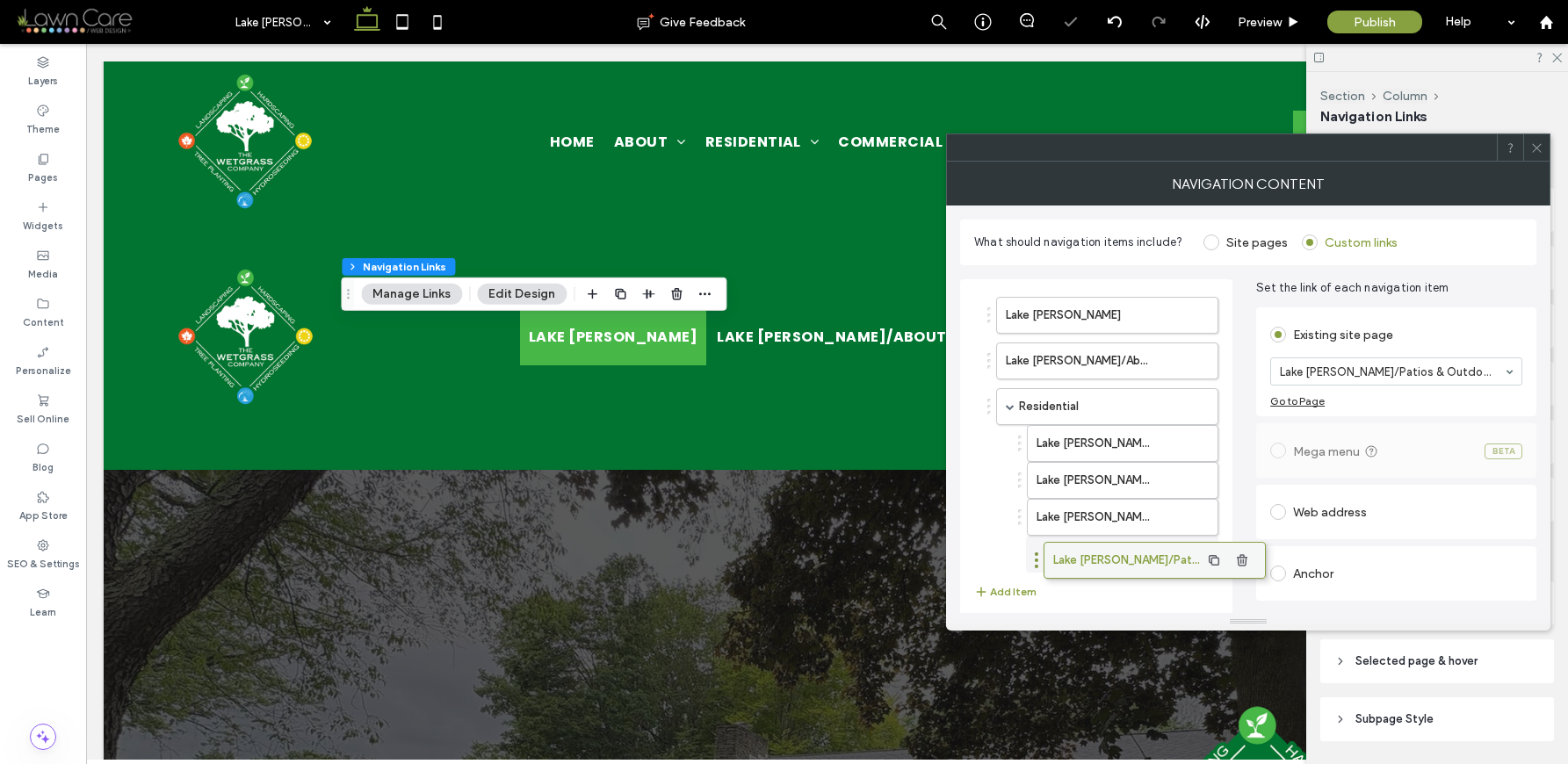
drag, startPoint x: 1032, startPoint y: 566, endPoint x: 1074, endPoint y: 563, distance: 42.1
click at [997, 585] on button "Add Item" at bounding box center [1005, 592] width 62 height 21
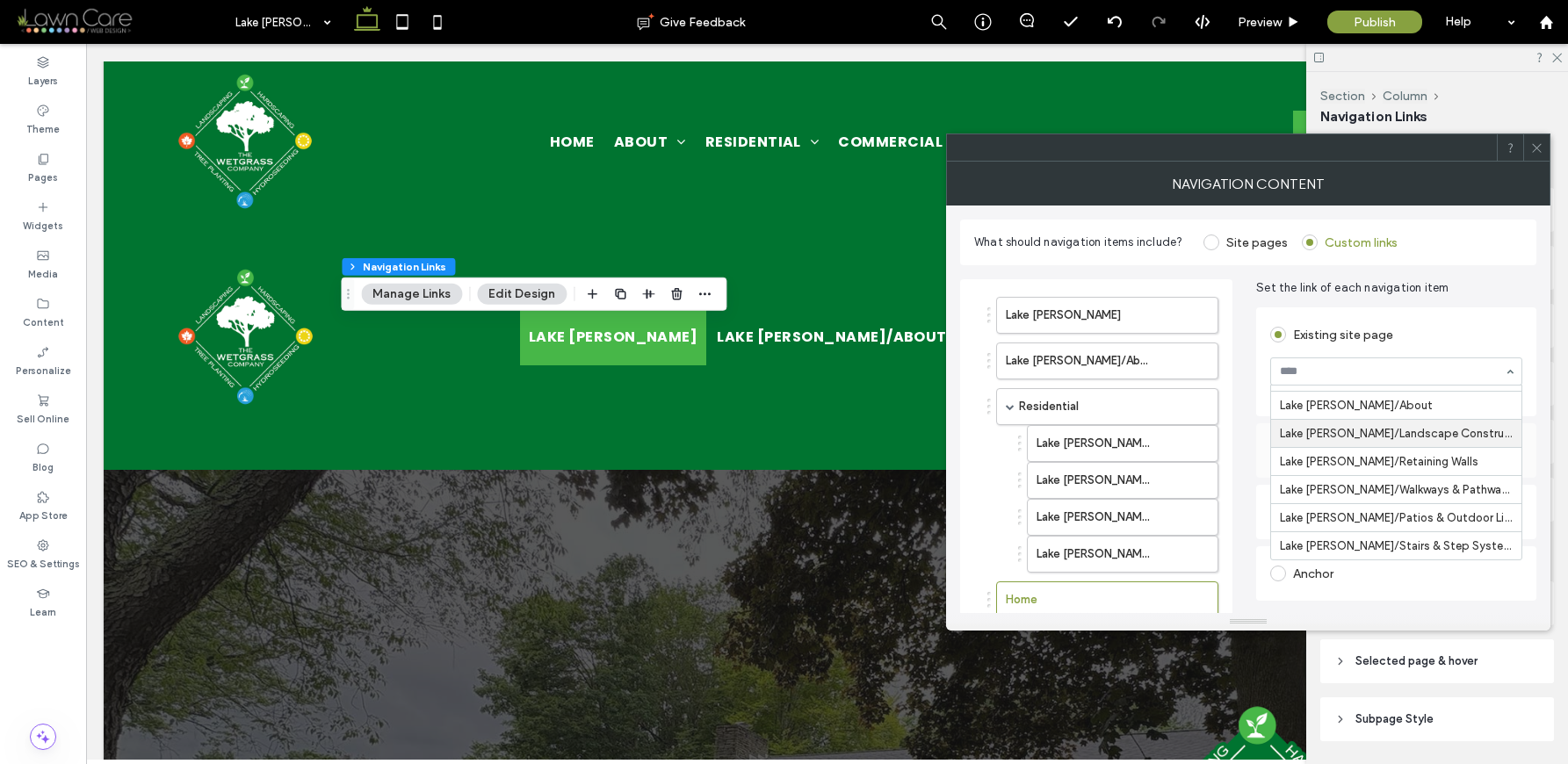
scroll to position [1013, 0]
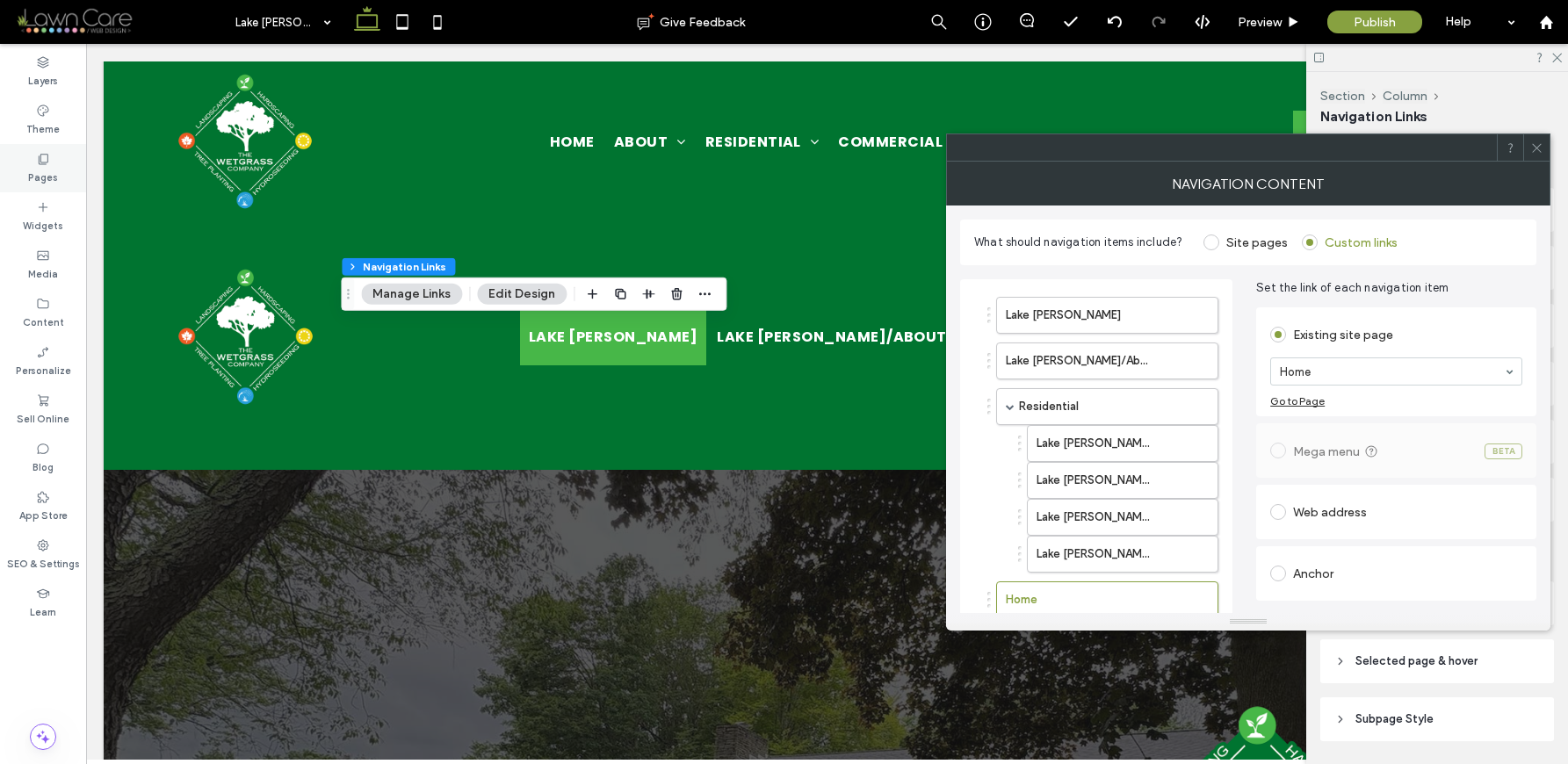
click at [51, 178] on label "Pages" at bounding box center [43, 175] width 30 height 19
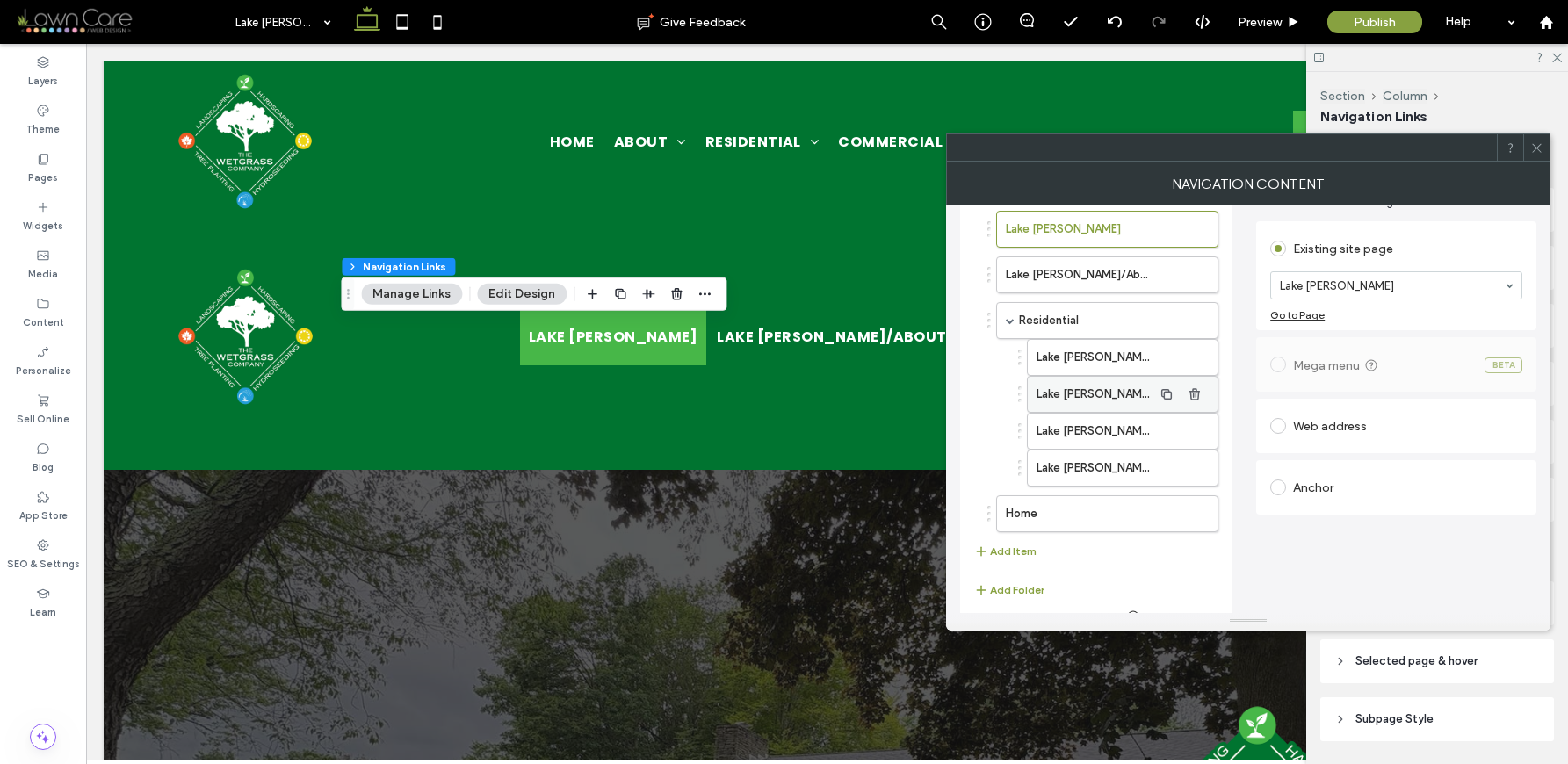
scroll to position [106, 0]
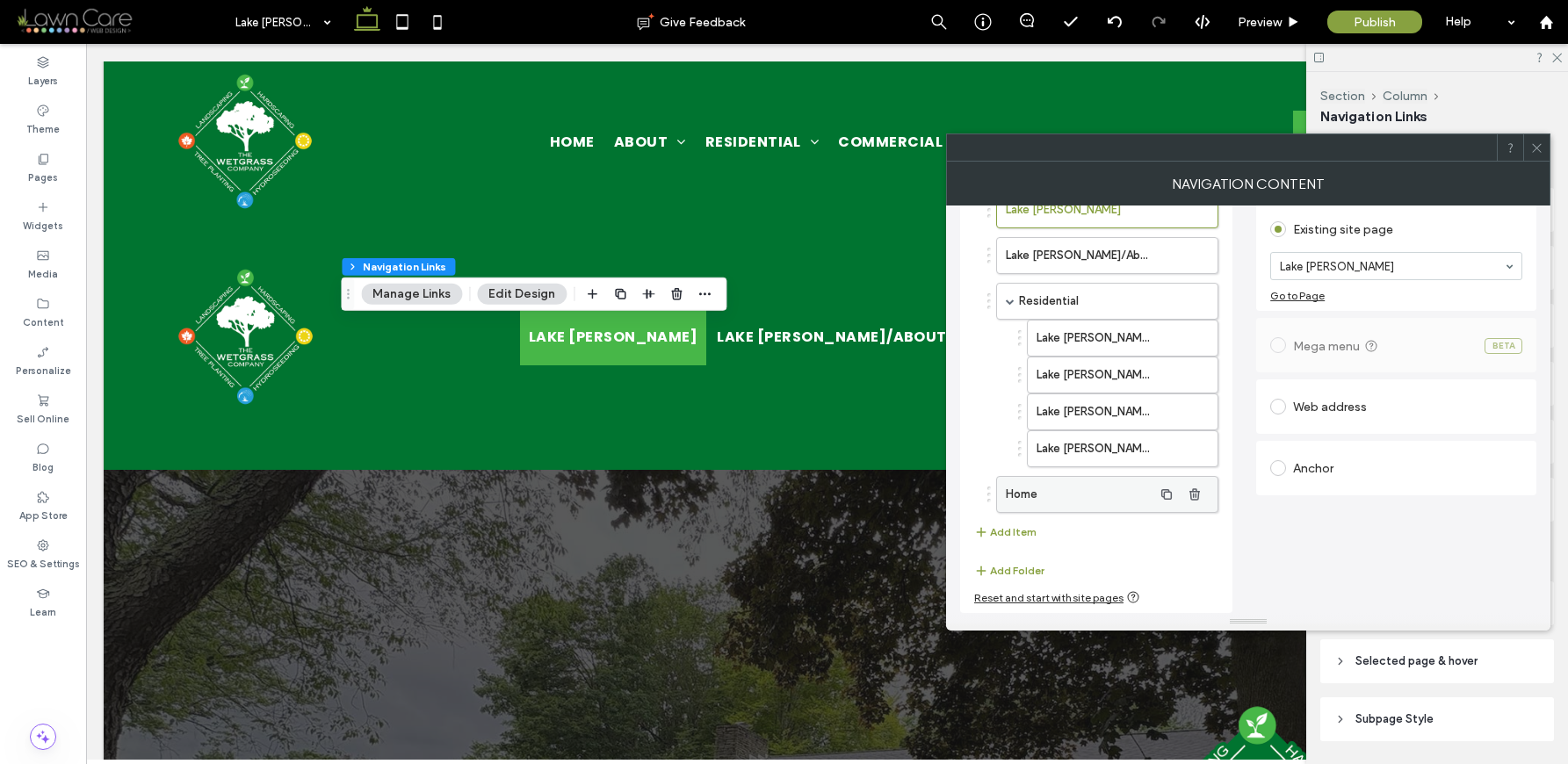
click at [1092, 489] on label "Home" at bounding box center [1079, 495] width 146 height 35
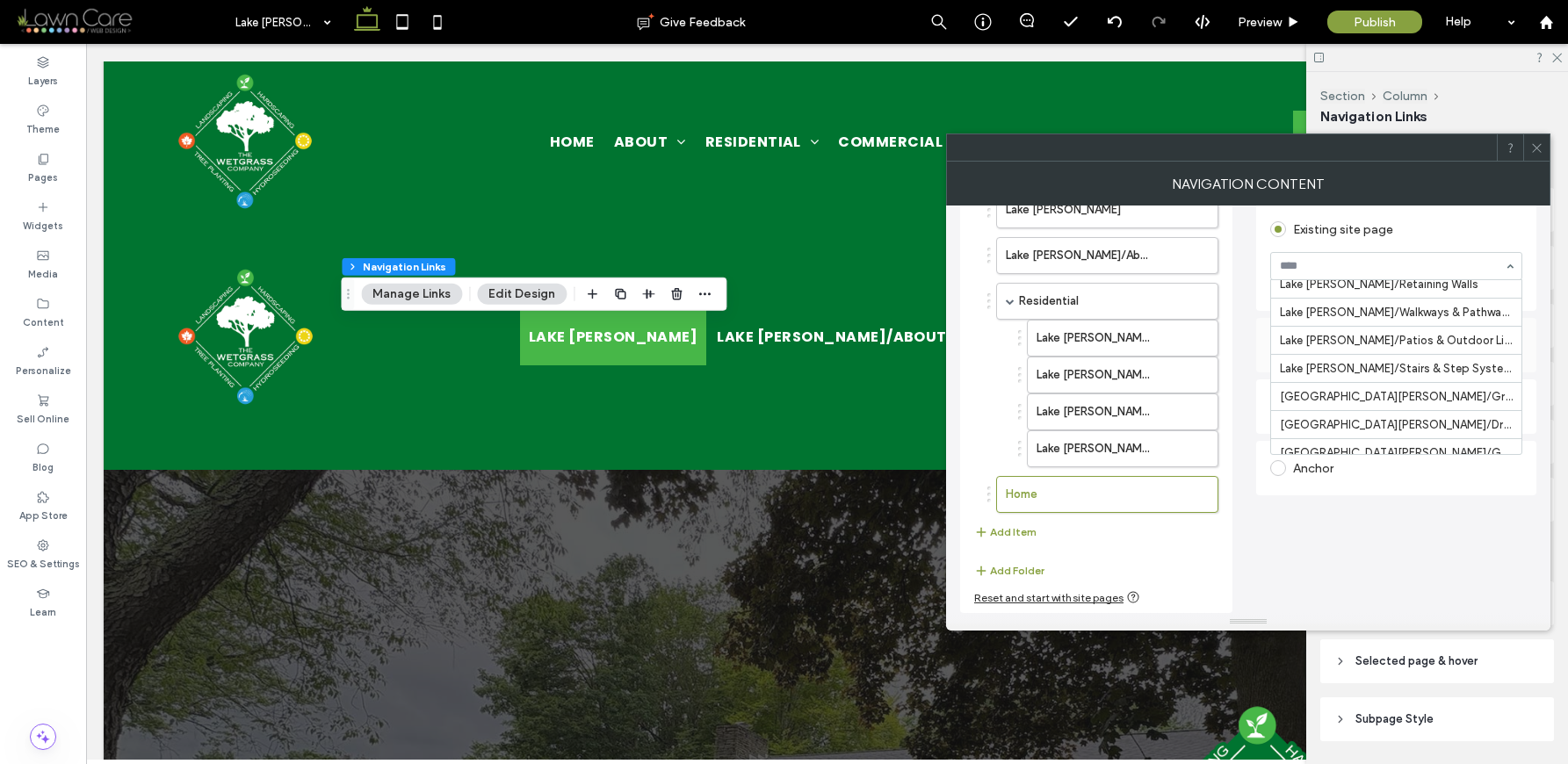
scroll to position [1004, 0]
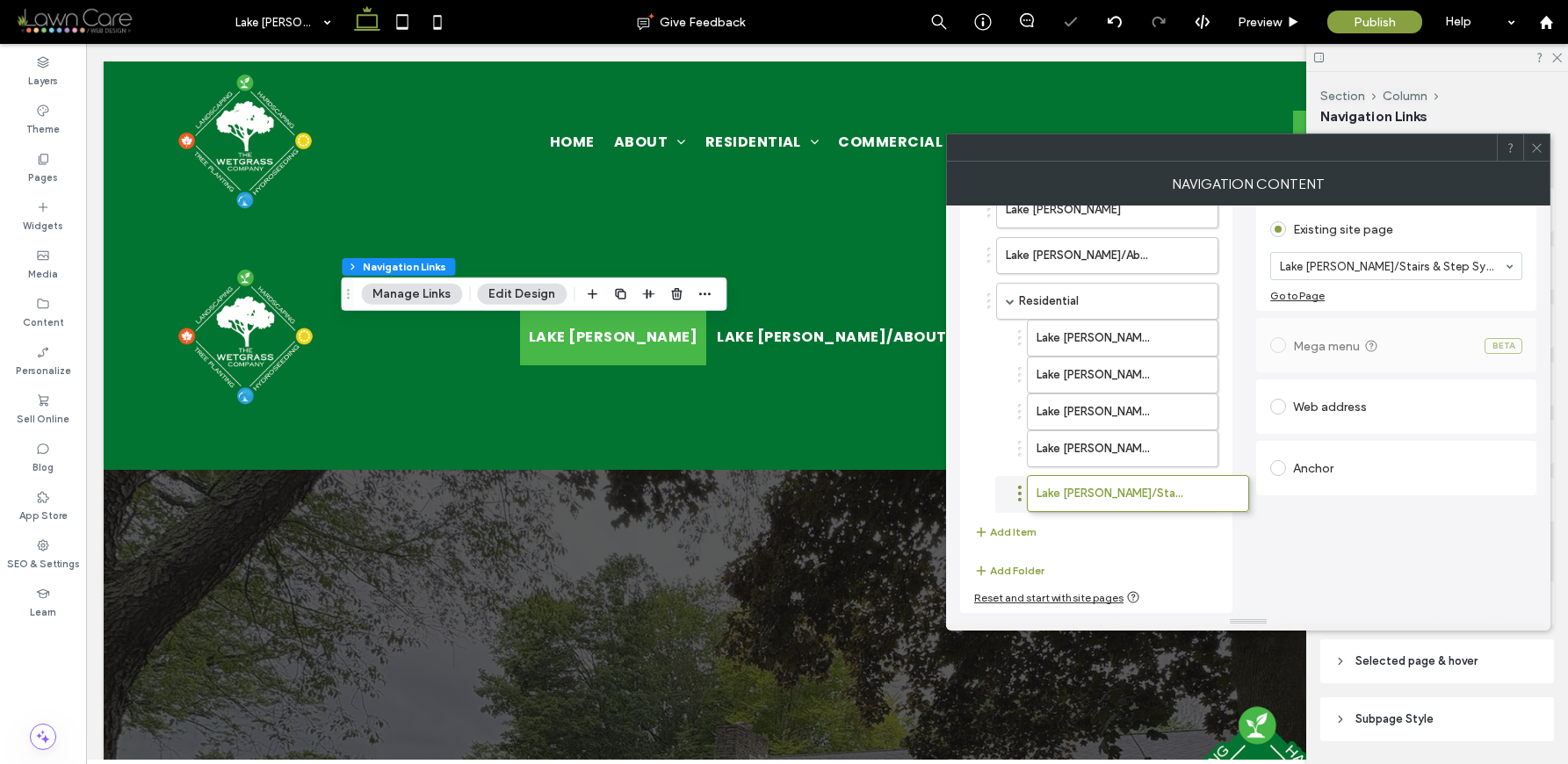
drag, startPoint x: 1114, startPoint y: 490, endPoint x: 1136, endPoint y: 485, distance: 22.6
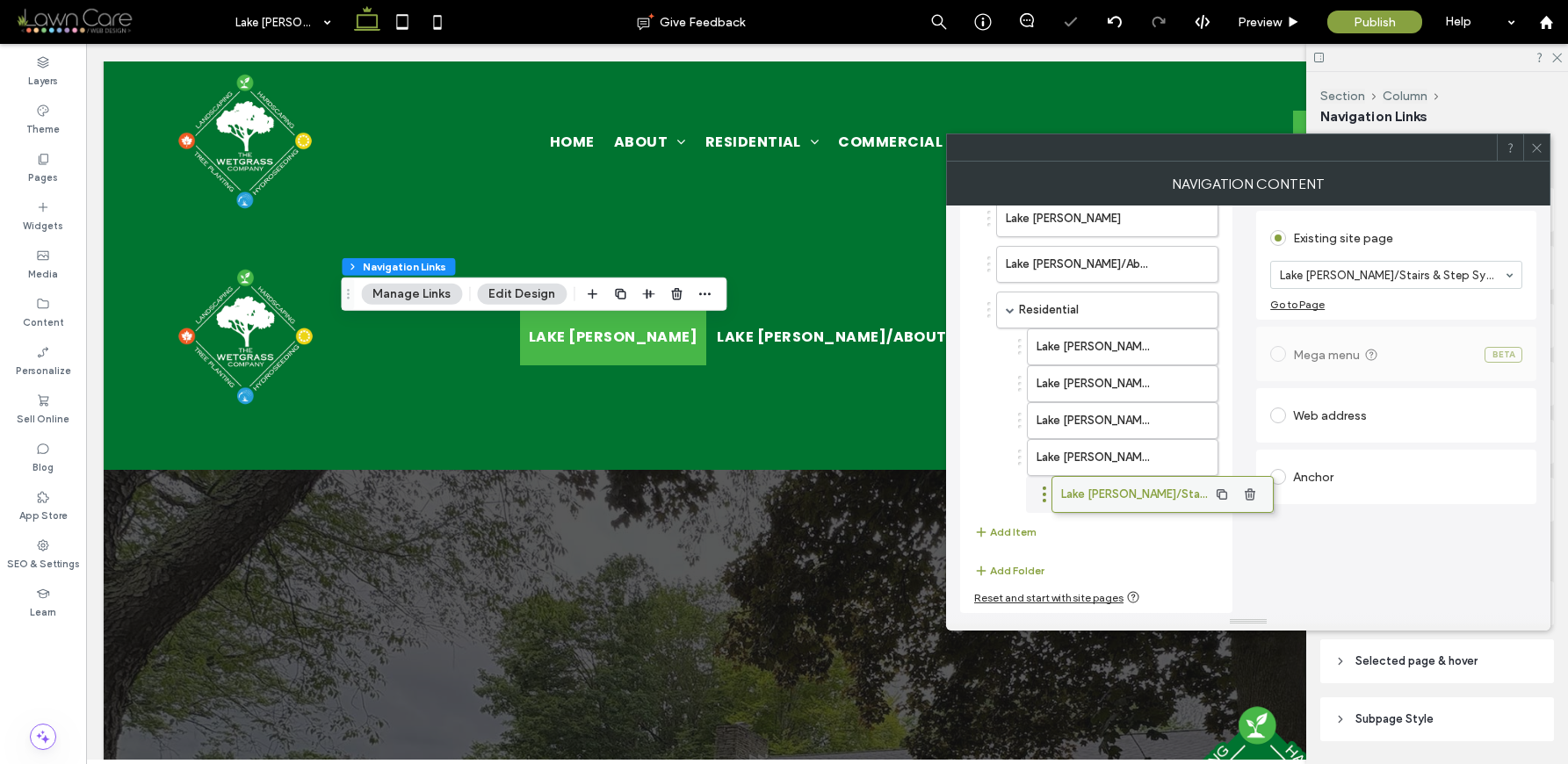
scroll to position [96, 0]
drag, startPoint x: 1109, startPoint y: 484, endPoint x: 1162, endPoint y: 484, distance: 53.0
click at [45, 163] on use at bounding box center [44, 158] width 9 height 10
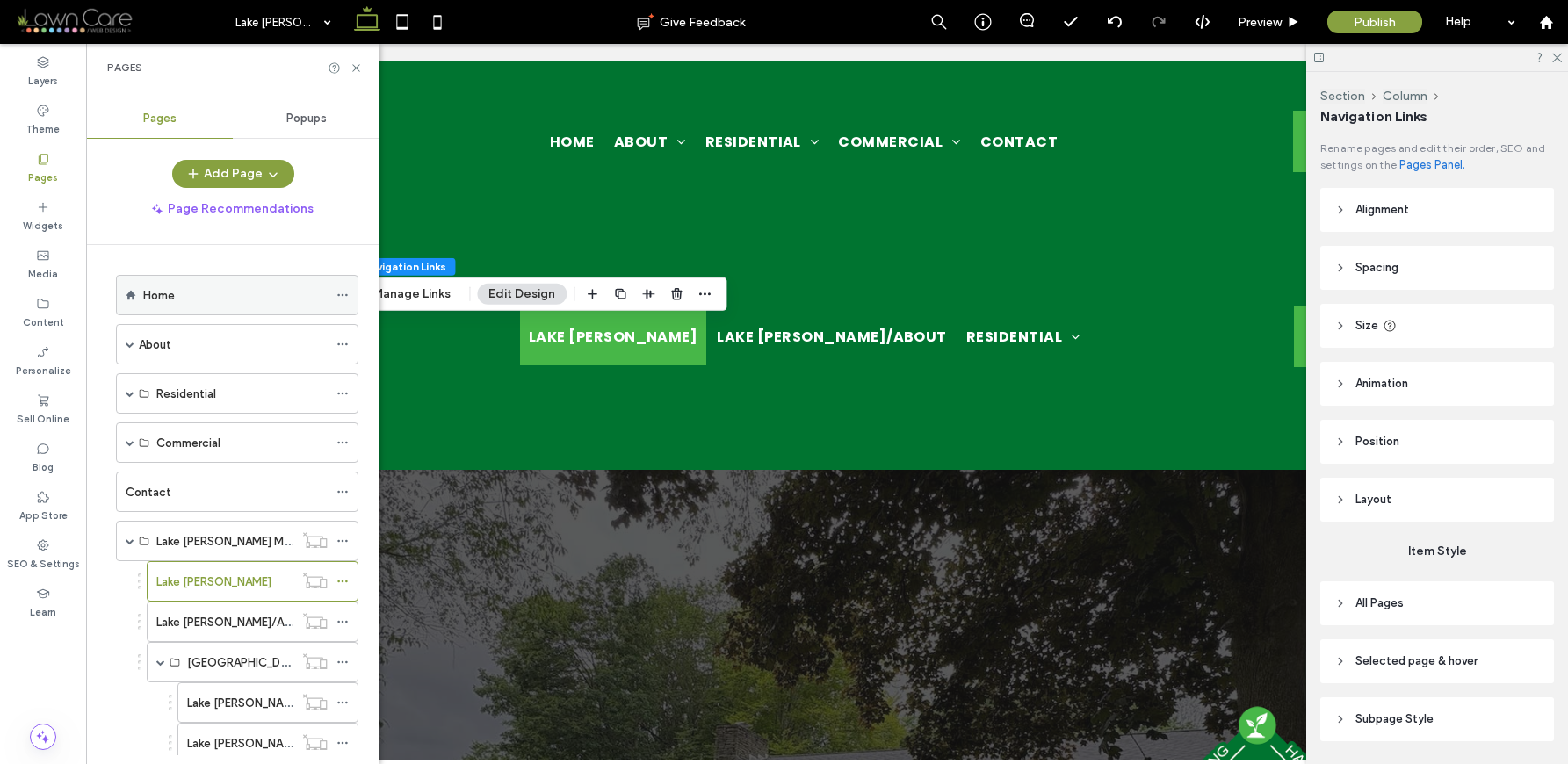
click at [207, 287] on div "Home" at bounding box center [235, 295] width 184 height 19
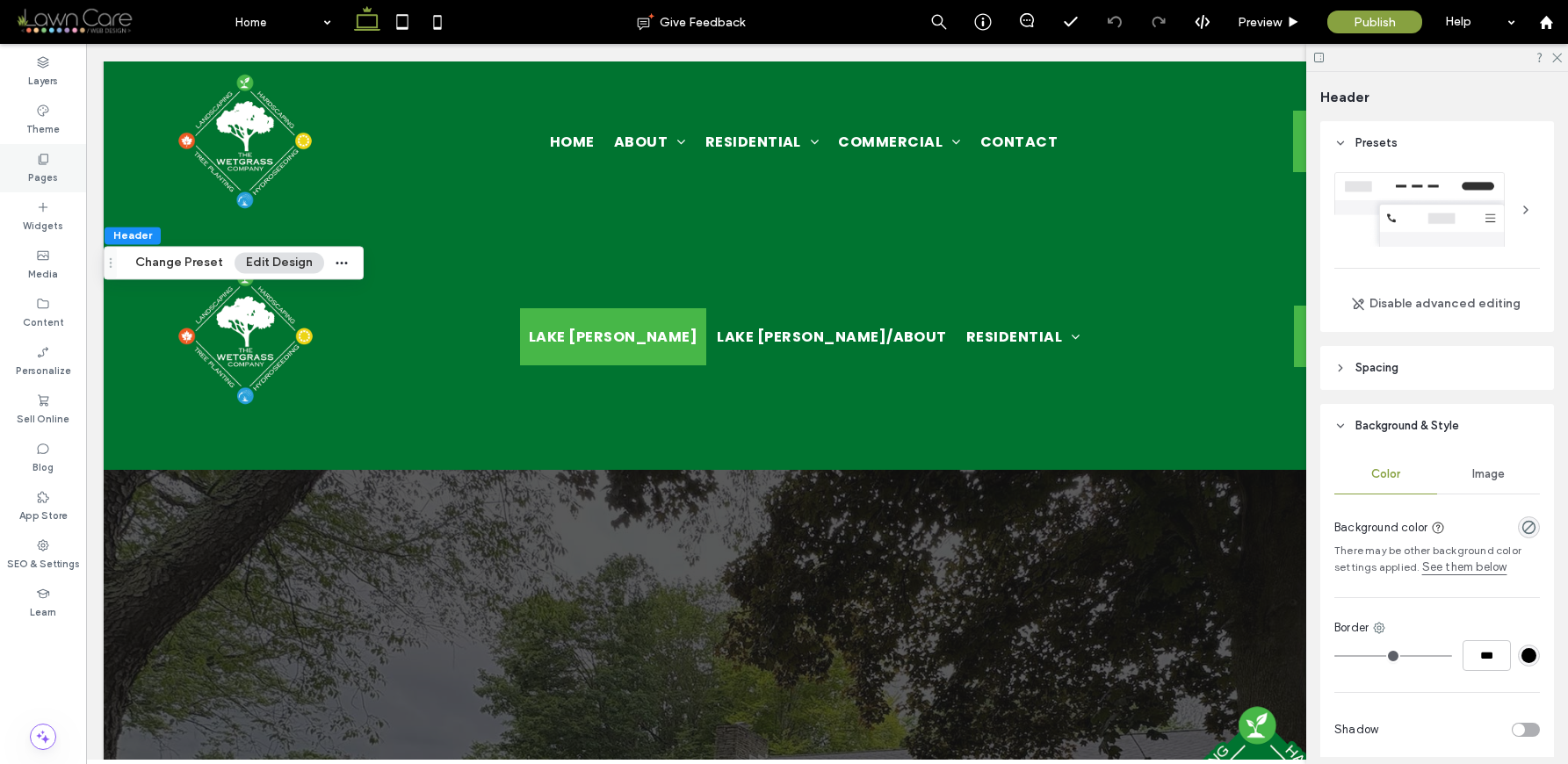
click at [39, 164] on icon at bounding box center [43, 158] width 14 height 14
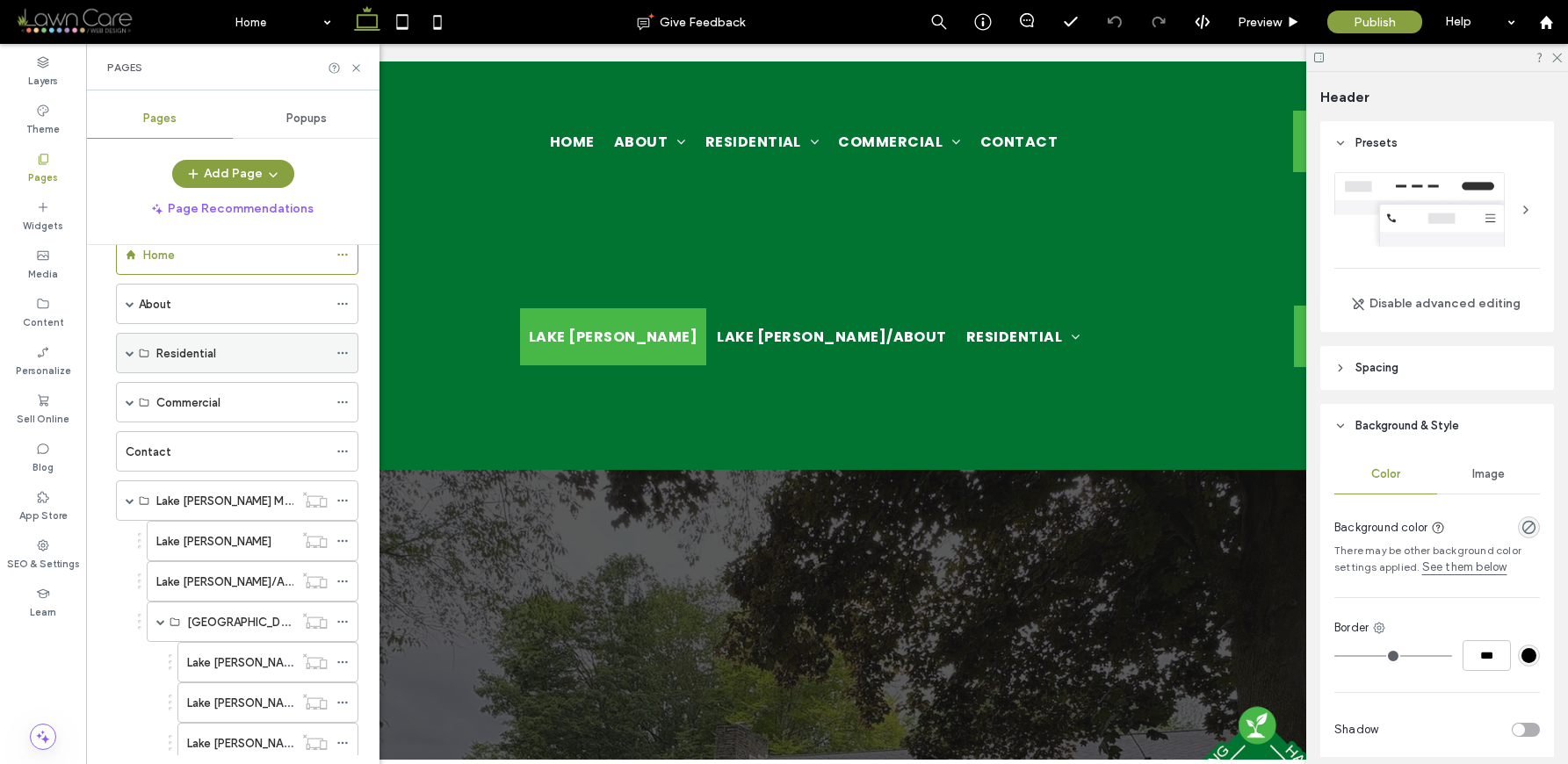
scroll to position [307, 0]
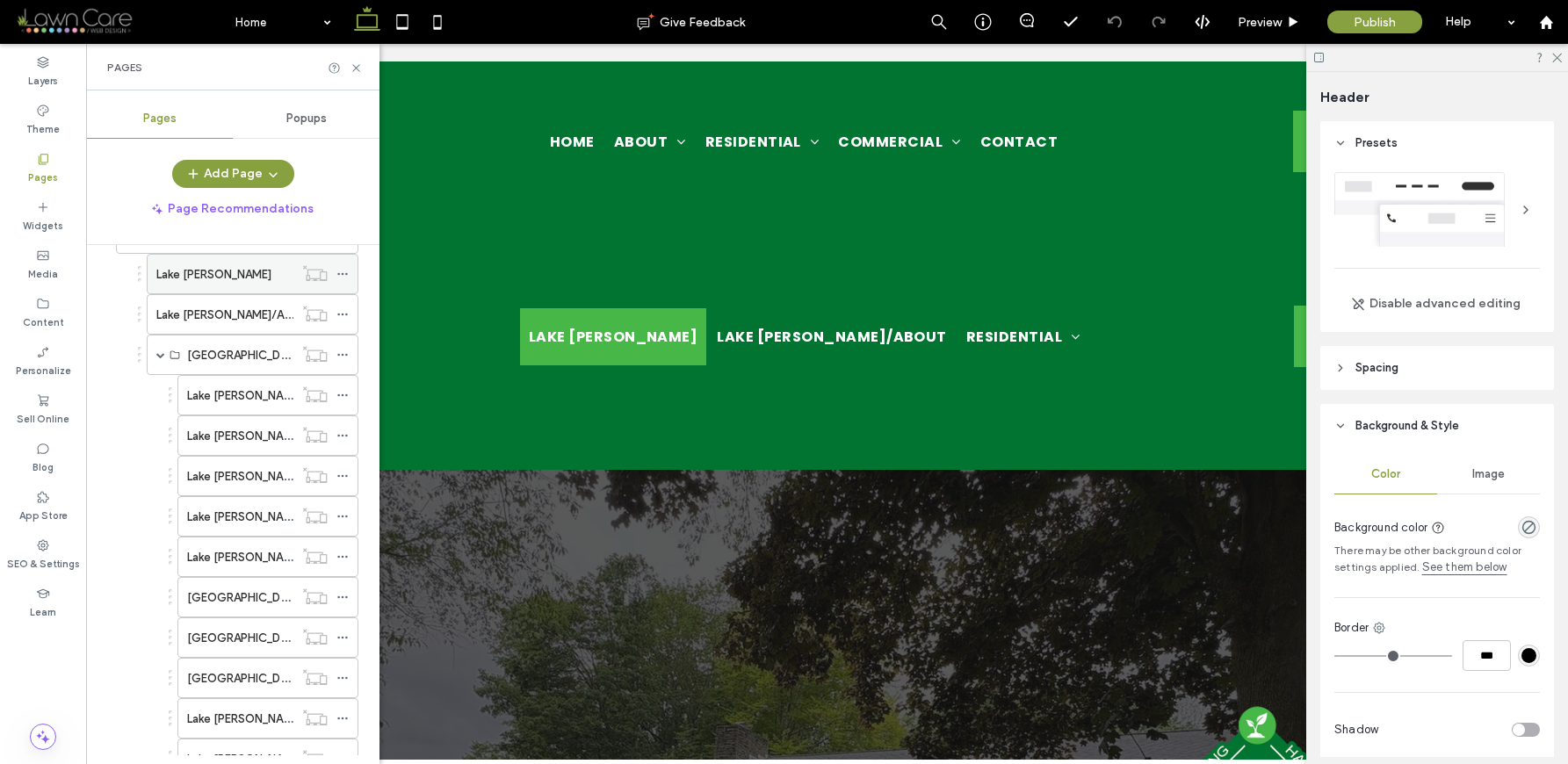
click at [231, 275] on div "Lake [PERSON_NAME]" at bounding box center [225, 274] width 137 height 19
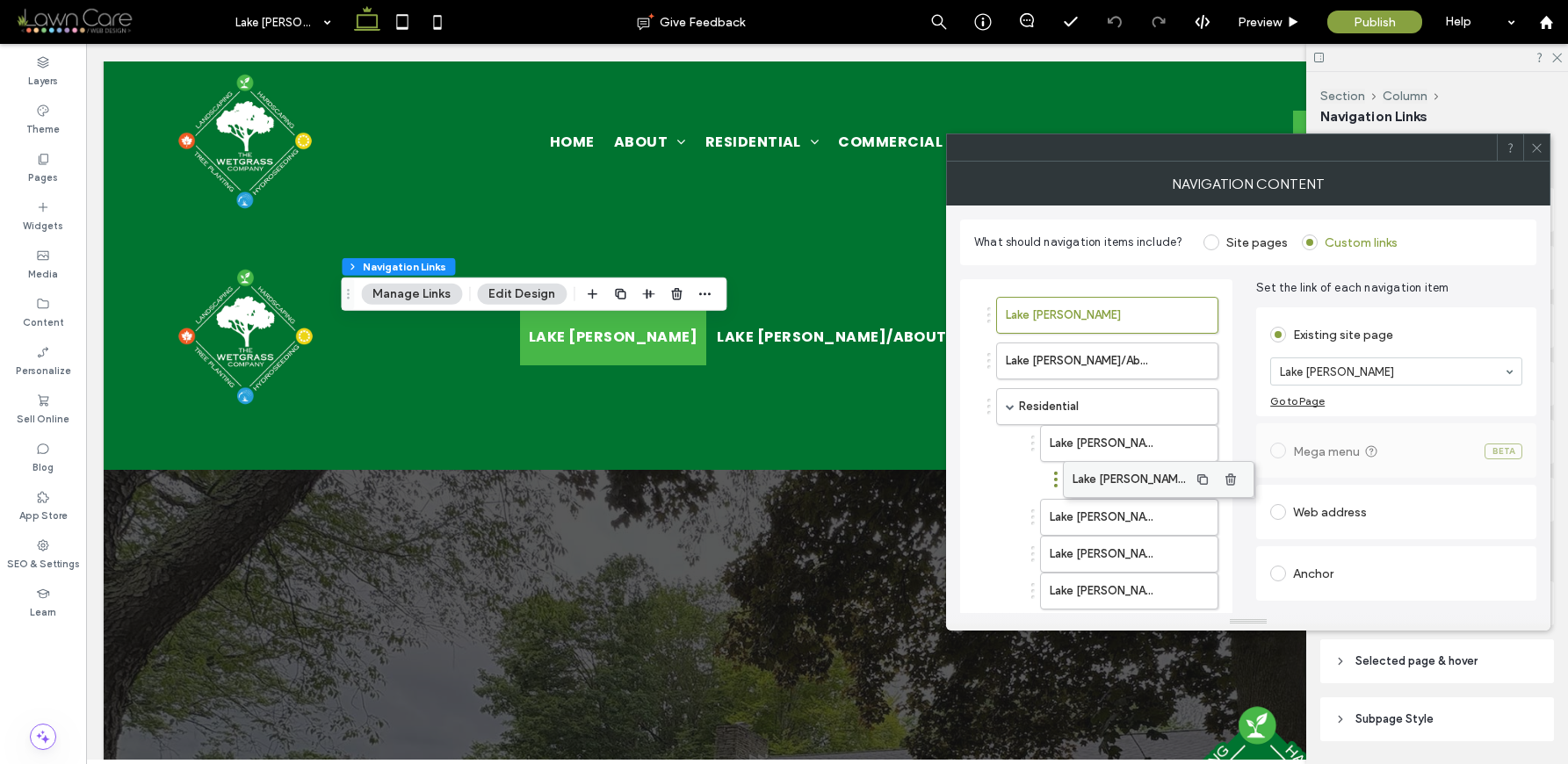
drag, startPoint x: 1089, startPoint y: 478, endPoint x: 1125, endPoint y: 469, distance: 37.1
drag, startPoint x: 1095, startPoint y: 515, endPoint x: 1124, endPoint y: 505, distance: 30.7
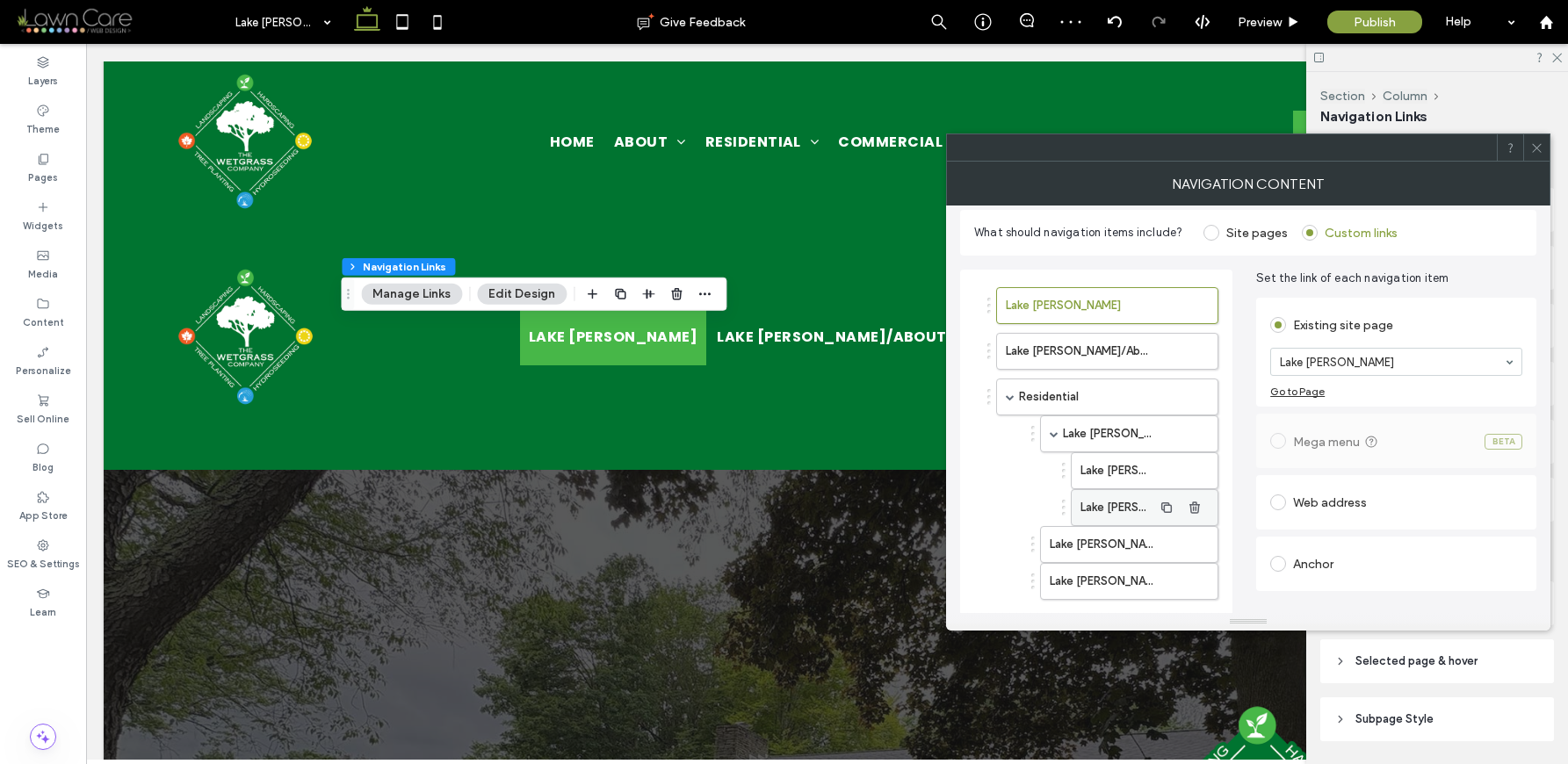
scroll to position [26, 0]
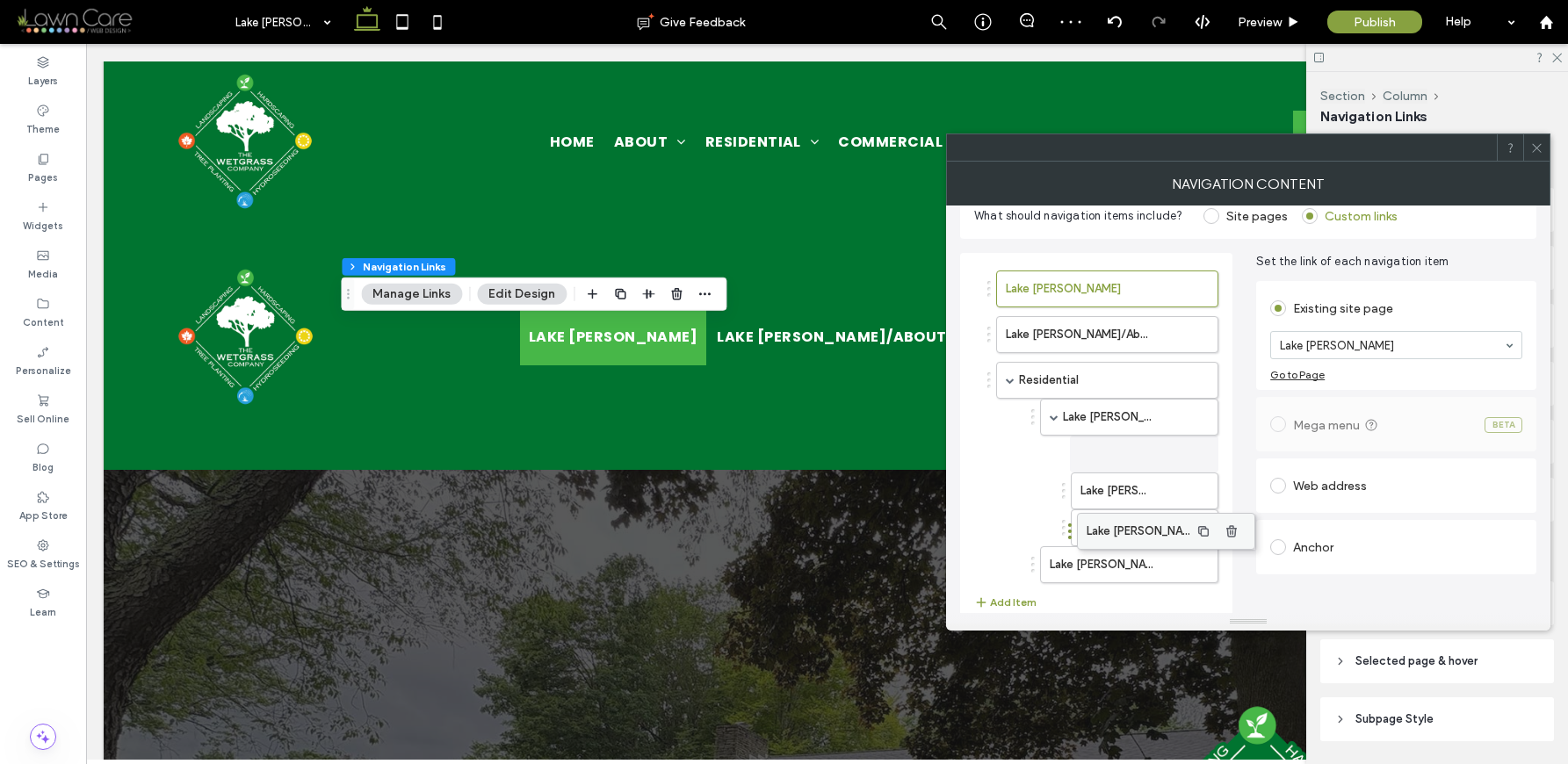
drag, startPoint x: 1096, startPoint y: 525, endPoint x: 1131, endPoint y: 520, distance: 35.4
click at [1131, 520] on label "Lake [PERSON_NAME]/Patios & Outdoor Living Spaces" at bounding box center [1117, 528] width 72 height 35
drag, startPoint x: 1102, startPoint y: 550, endPoint x: 1141, endPoint y: 554, distance: 39.2
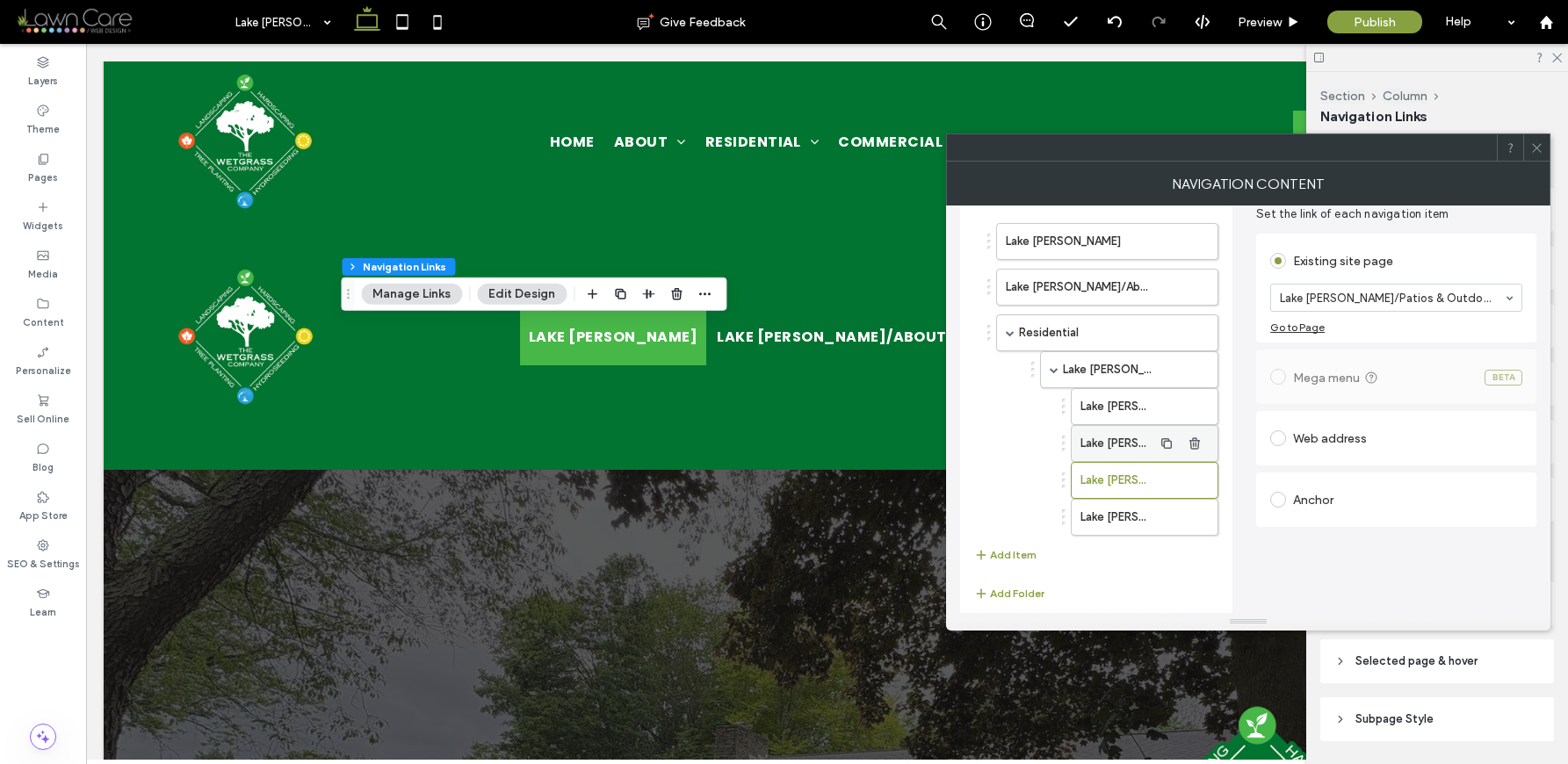
scroll to position [96, 0]
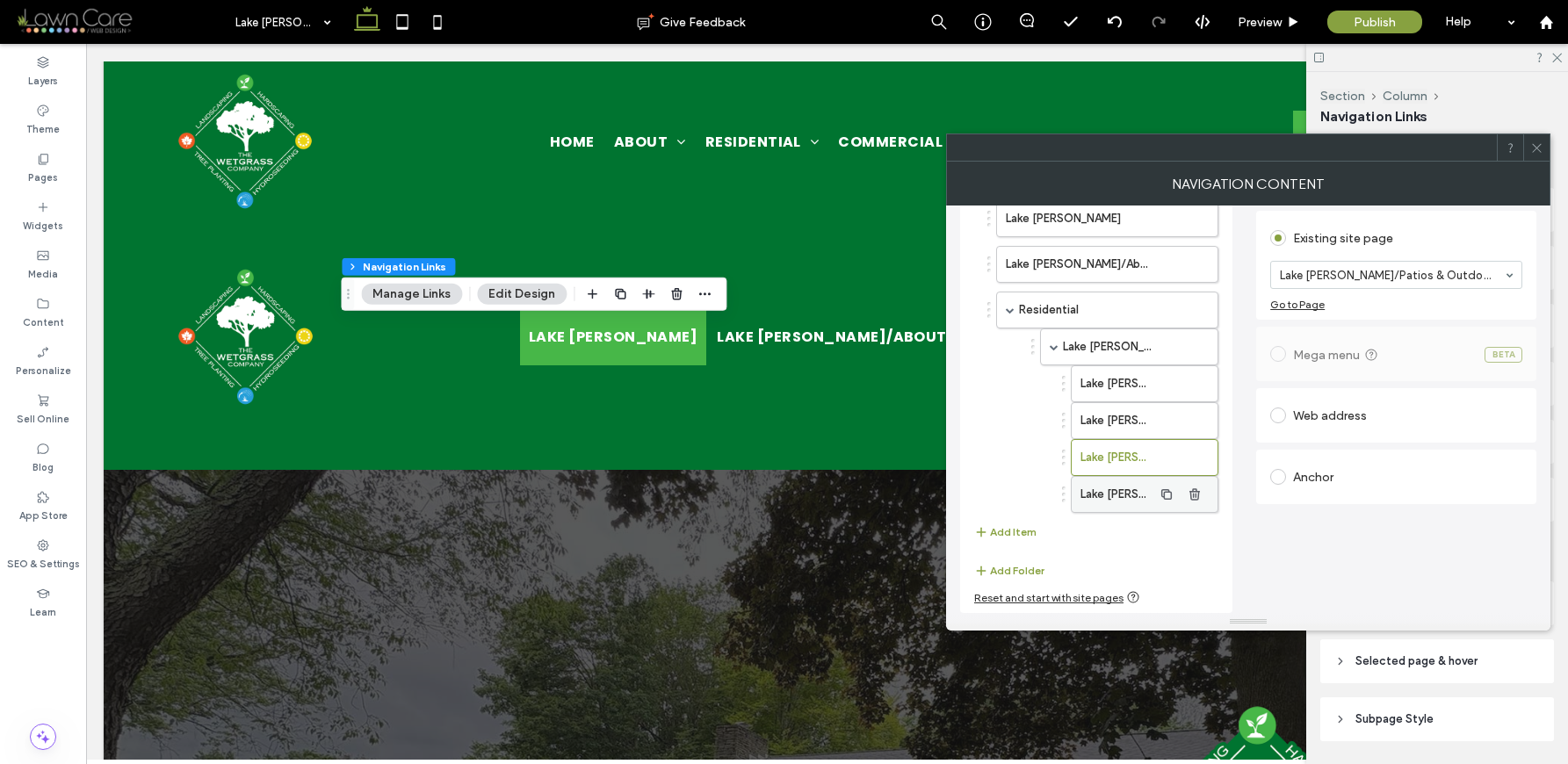
click at [1110, 494] on label "Lake [PERSON_NAME]/Stairs & Step Systems" at bounding box center [1117, 495] width 72 height 35
click at [1015, 534] on button "Add Item" at bounding box center [1005, 532] width 62 height 21
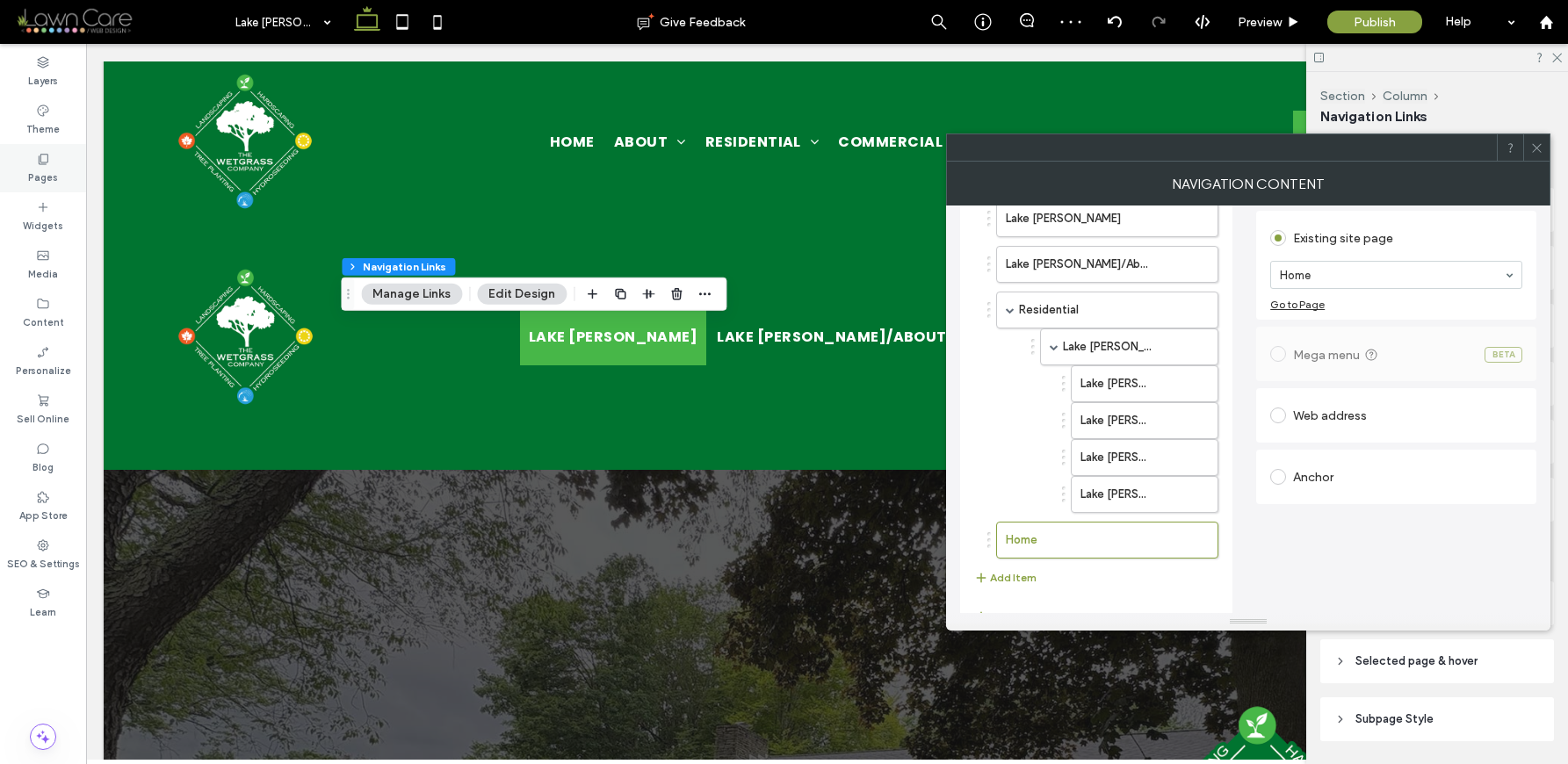
click at [26, 168] on div "Pages" at bounding box center [43, 169] width 86 height 48
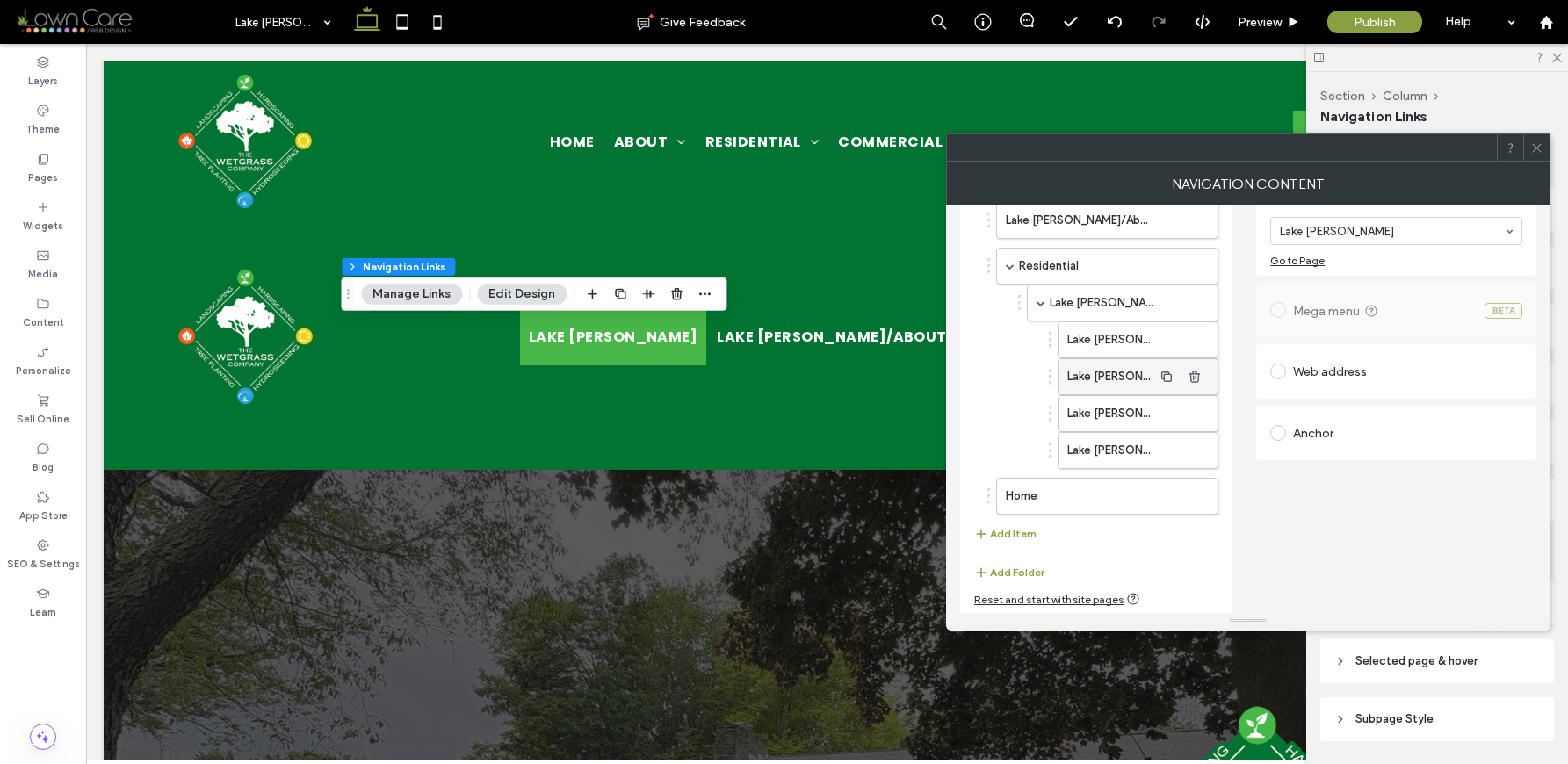
scroll to position [143, 0]
click at [1104, 501] on label "Home" at bounding box center [1079, 495] width 146 height 35
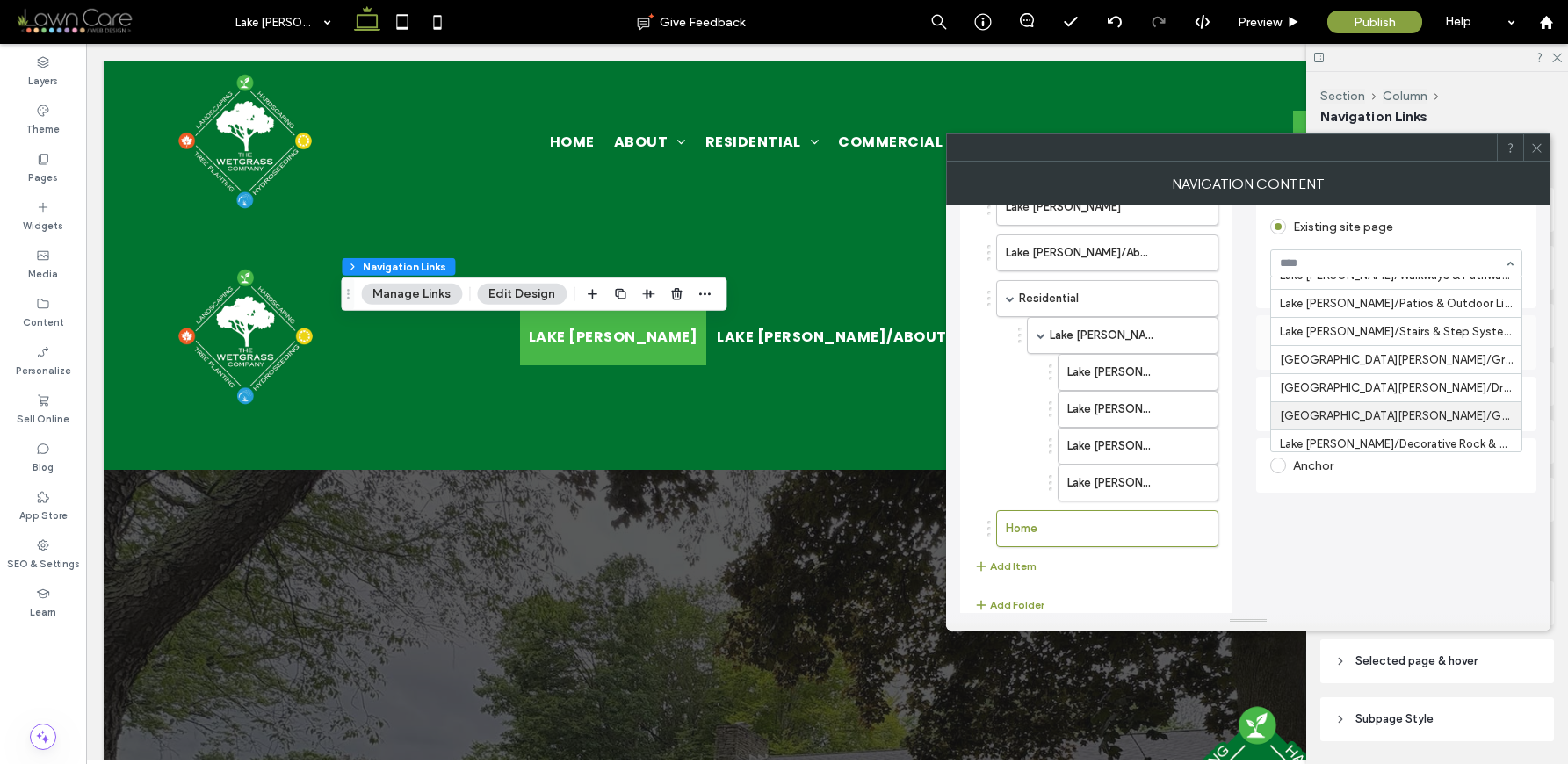
scroll to position [1050, 0]
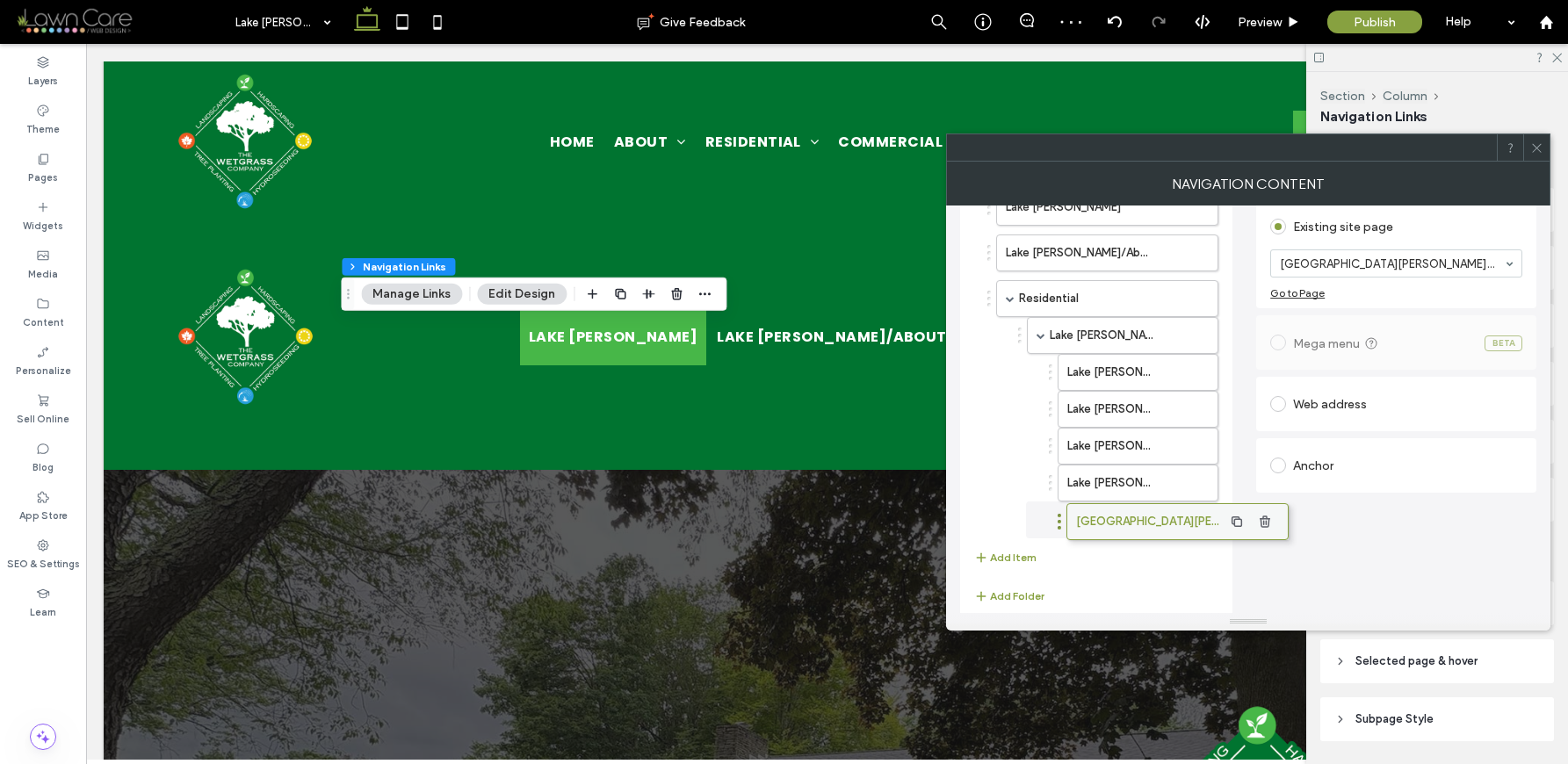
drag, startPoint x: 1070, startPoint y: 527, endPoint x: 1140, endPoint y: 520, distance: 70.3
drag, startPoint x: 1119, startPoint y: 521, endPoint x: 1156, endPoint y: 514, distance: 37.7
click at [1023, 559] on button "Add Item" at bounding box center [1005, 557] width 62 height 21
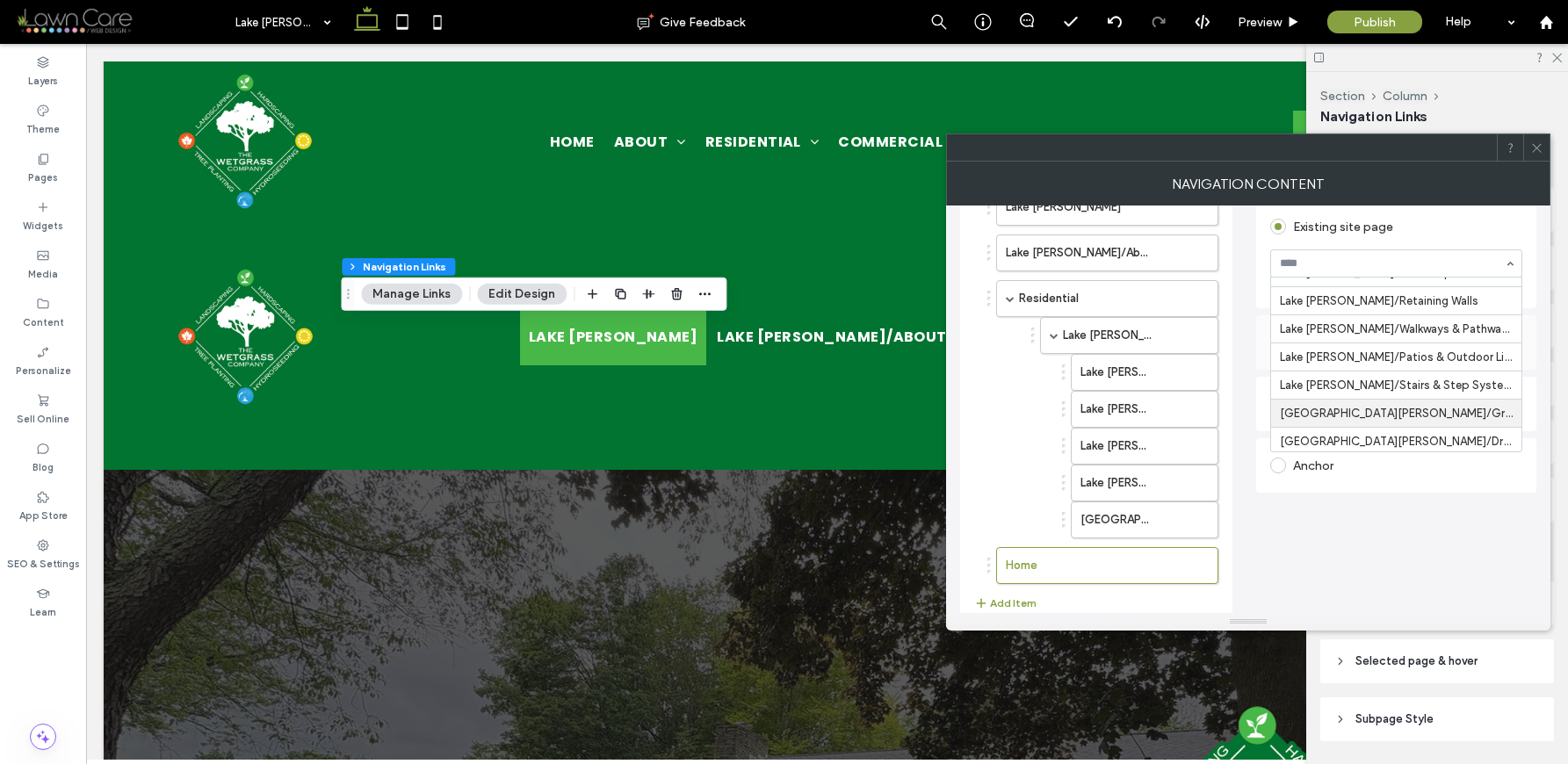
scroll to position [1006, 0]
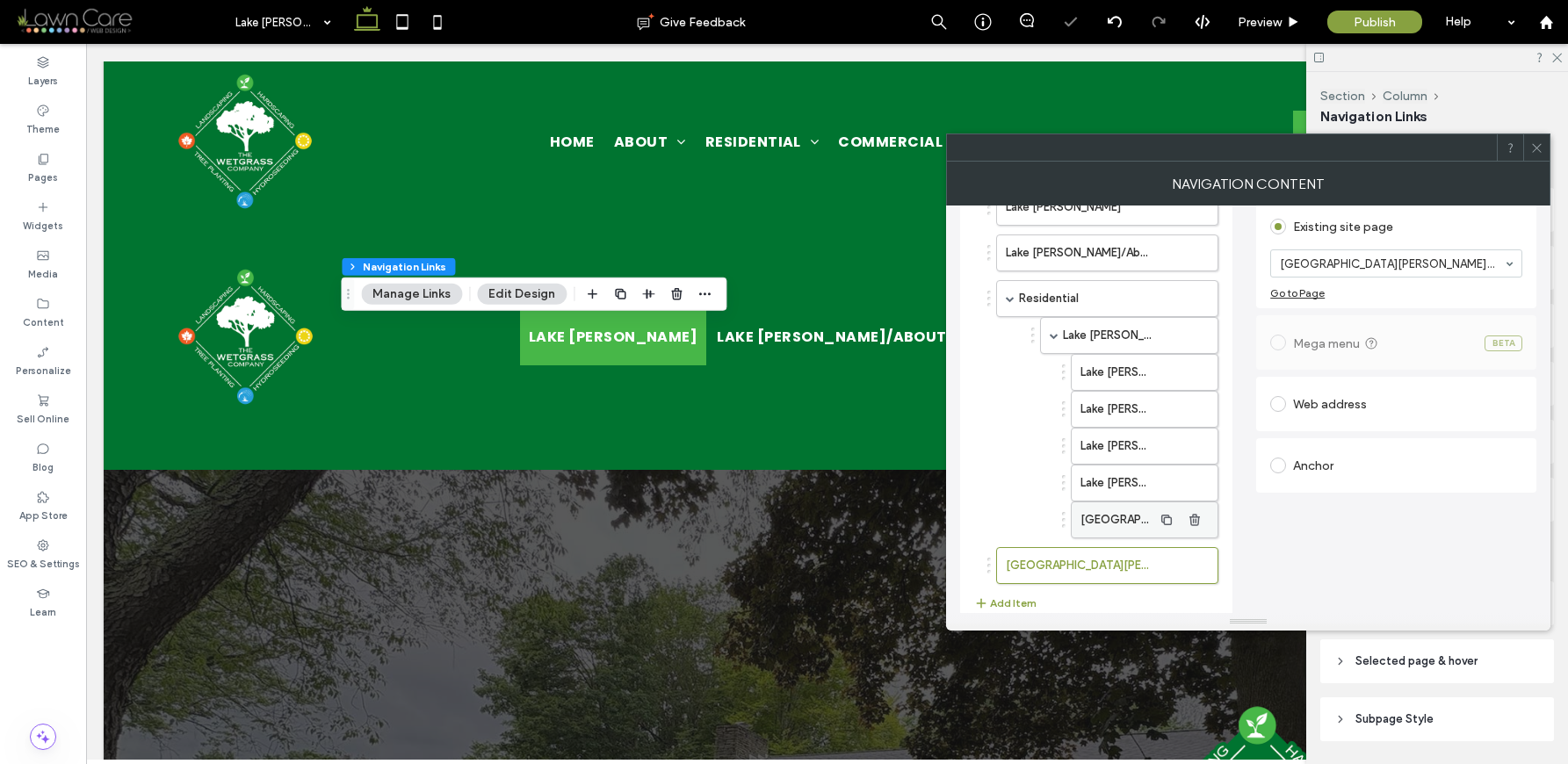
click at [1130, 519] on label "[GEOGRAPHIC_DATA][PERSON_NAME]/Grading & Site Prep" at bounding box center [1117, 520] width 72 height 35
click at [1131, 559] on label "[GEOGRAPHIC_DATA][PERSON_NAME]/Driveways & Parking Pads" at bounding box center [1079, 566] width 146 height 35
drag, startPoint x: 1100, startPoint y: 557, endPoint x: 1140, endPoint y: 553, distance: 40.2
click at [1111, 564] on label "[GEOGRAPHIC_DATA][PERSON_NAME]/Driveways & Parking Pads" at bounding box center [1117, 557] width 72 height 35
click at [982, 594] on use "button" at bounding box center [982, 595] width 9 height 9
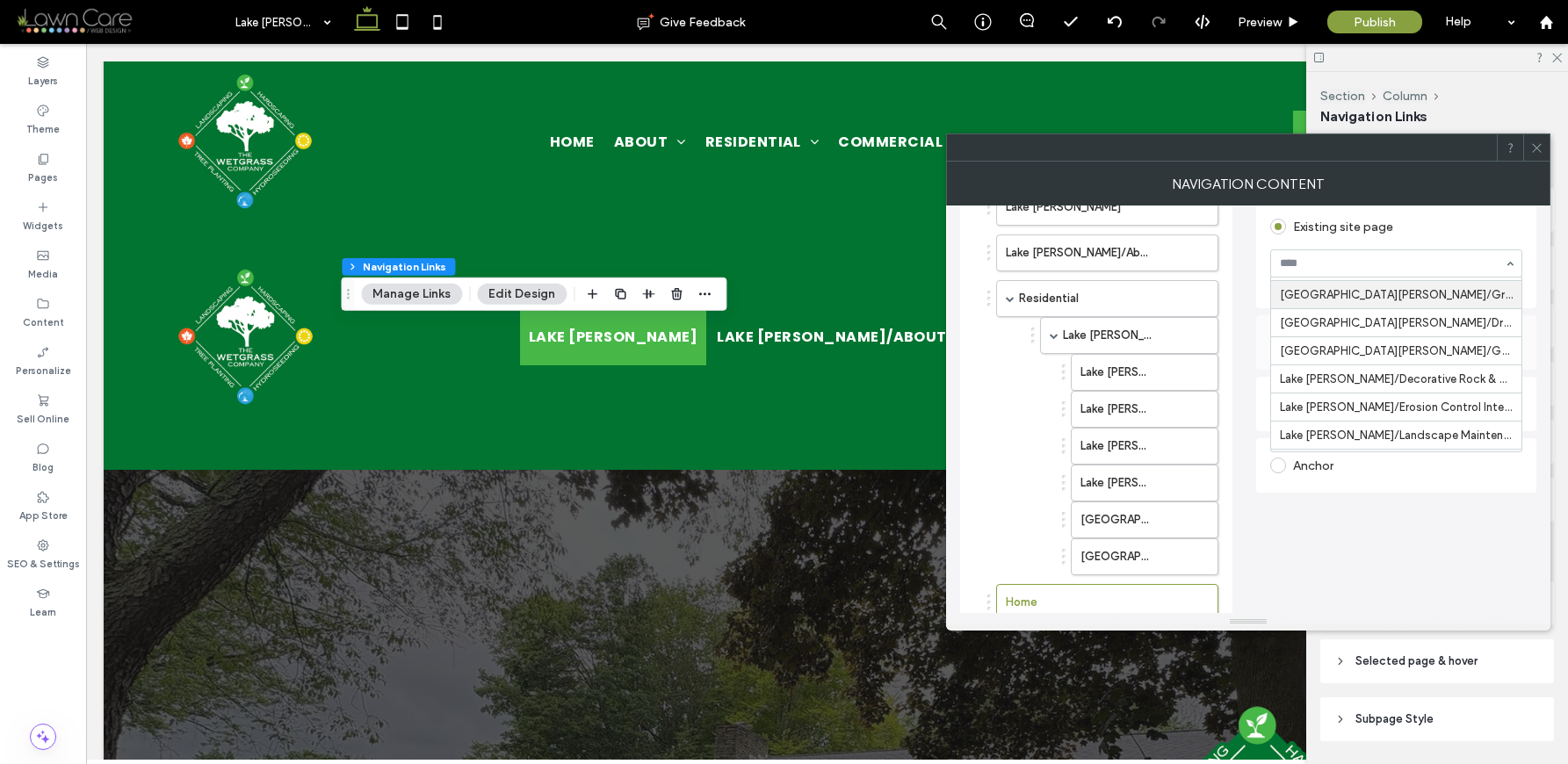
scroll to position [1109, 0]
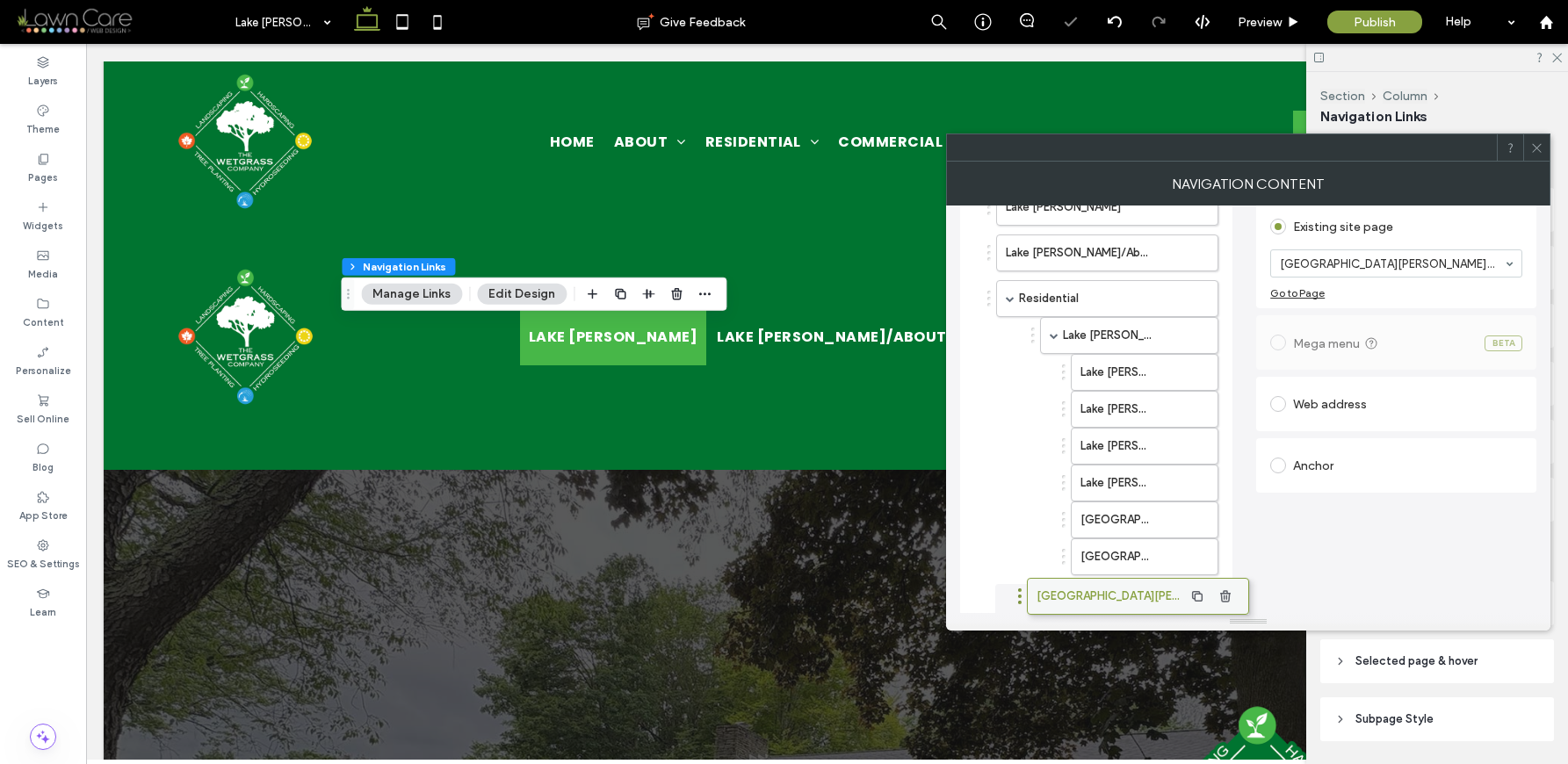
drag, startPoint x: 1133, startPoint y: 596, endPoint x: 1167, endPoint y: 589, distance: 34.7
drag, startPoint x: 1106, startPoint y: 599, endPoint x: 1143, endPoint y: 596, distance: 37.1
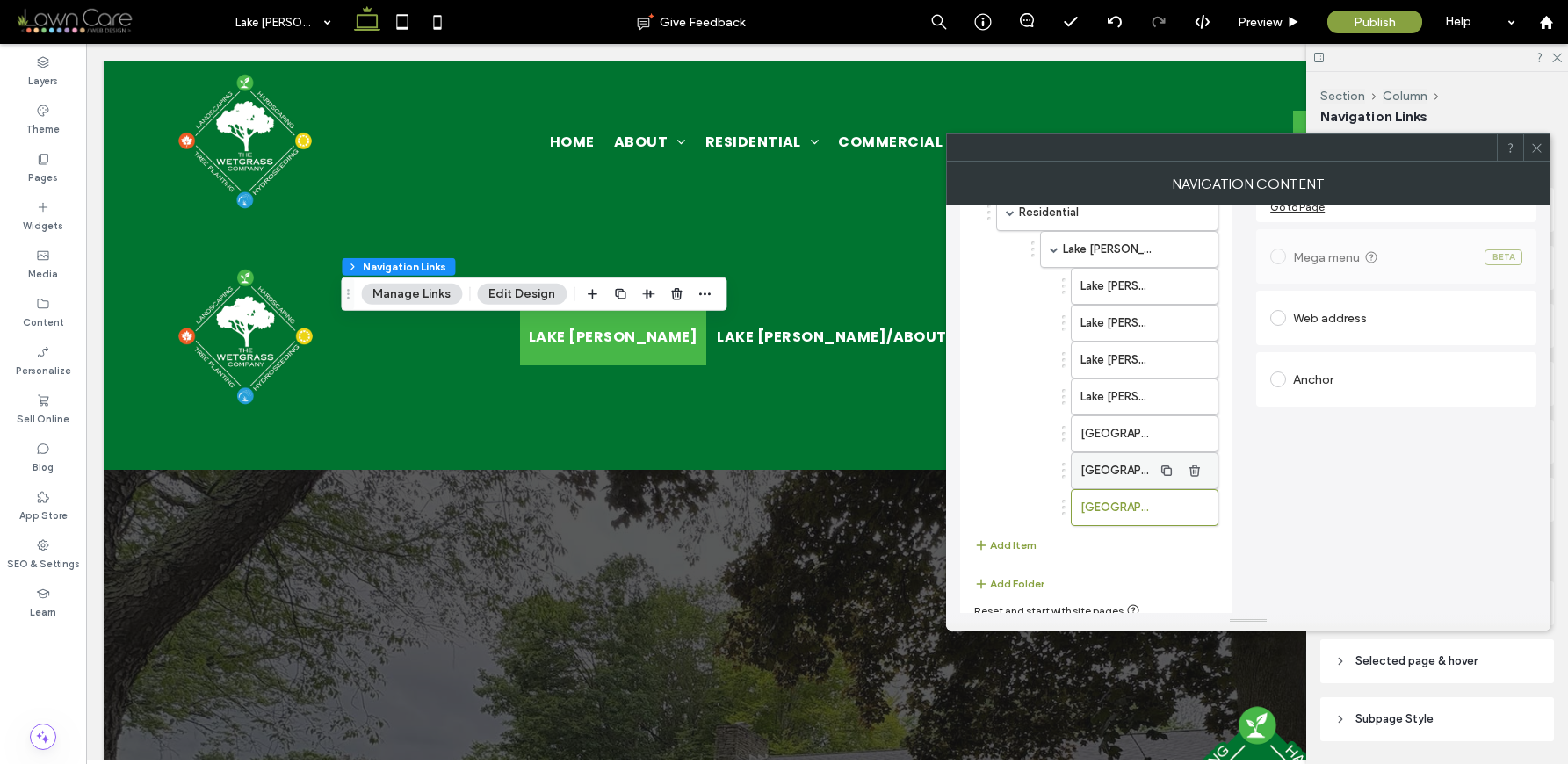
scroll to position [207, 0]
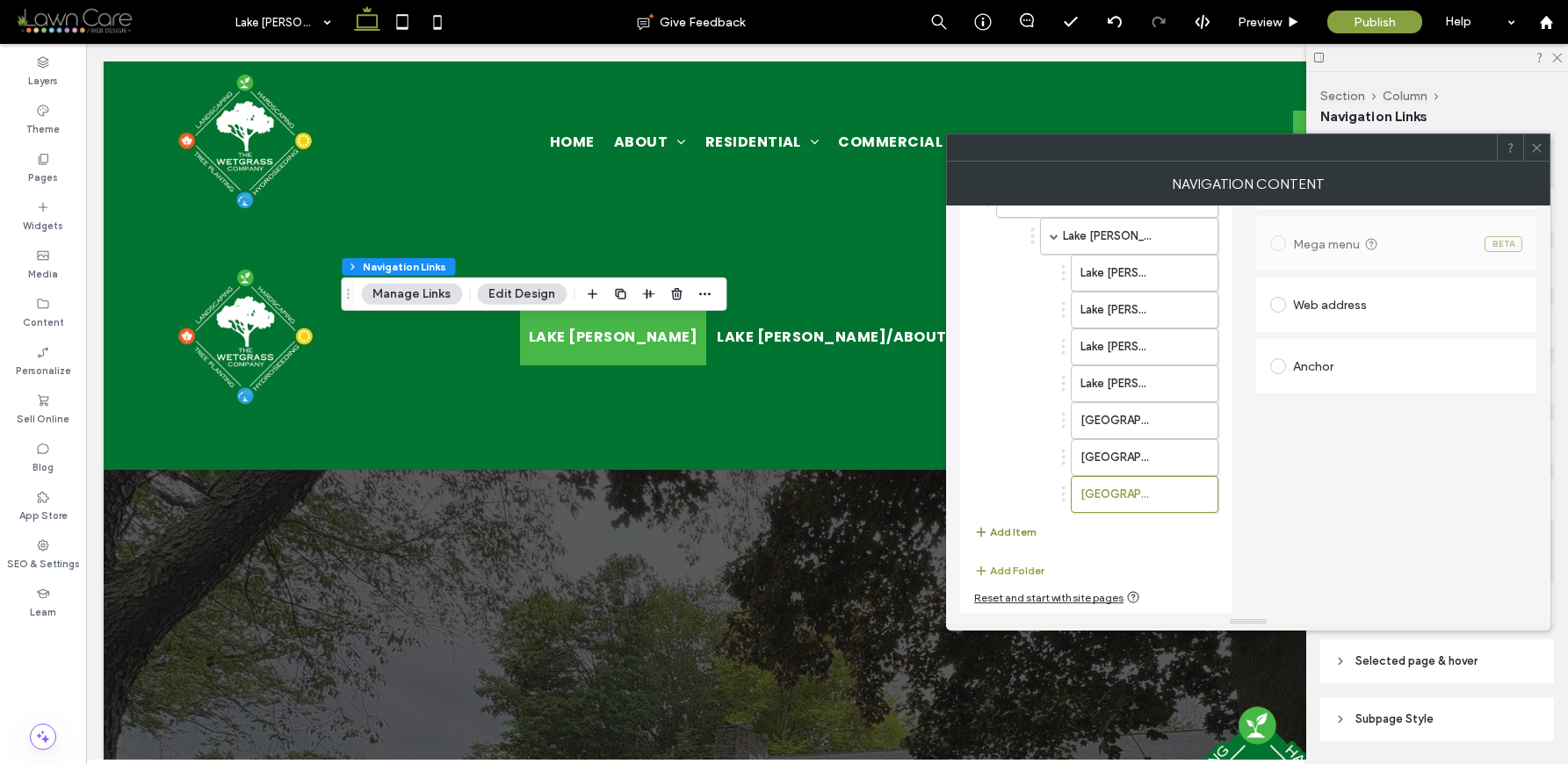
click at [1024, 538] on button "Add Item" at bounding box center [1005, 532] width 62 height 21
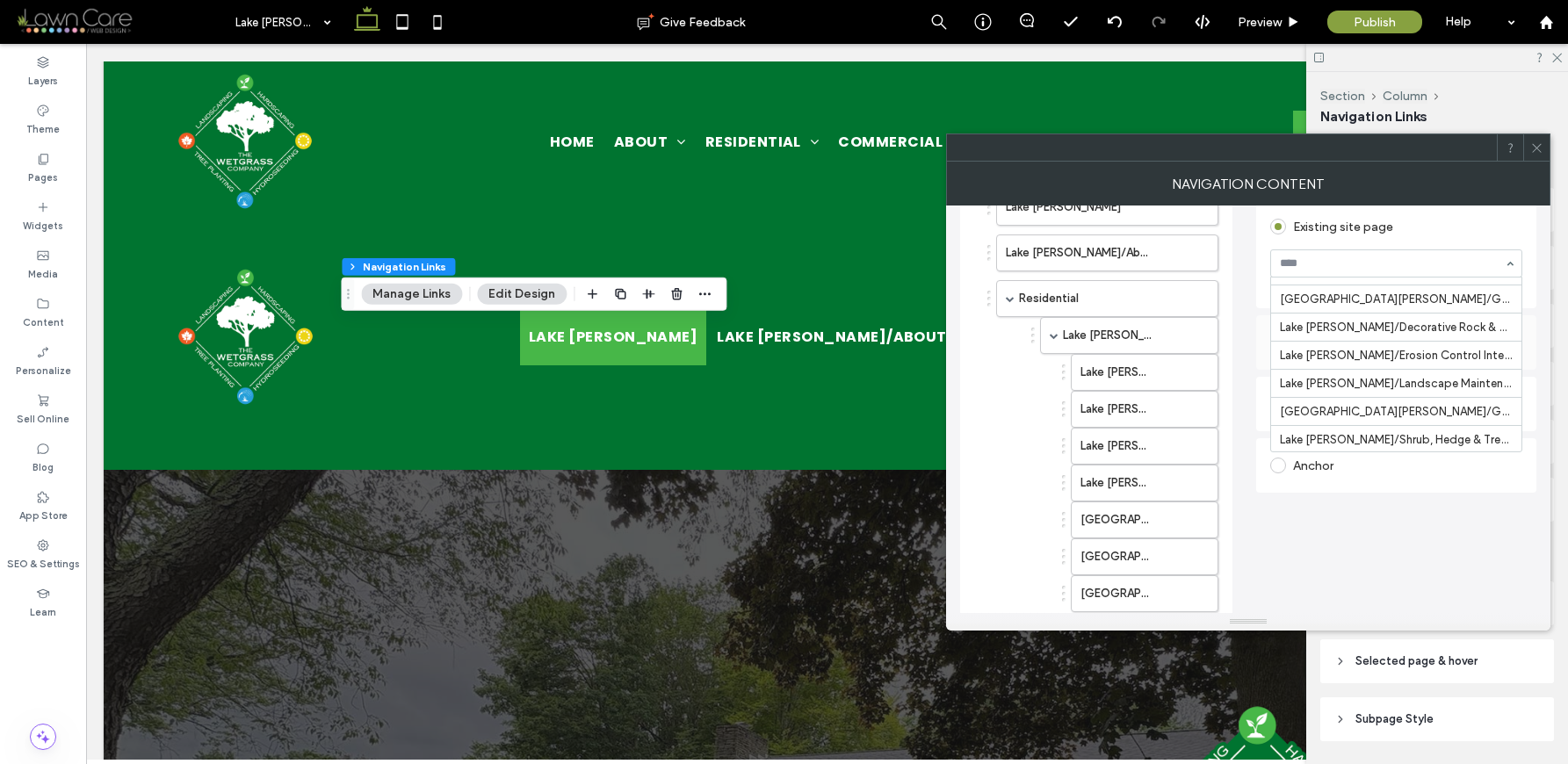
scroll to position [1171, 0]
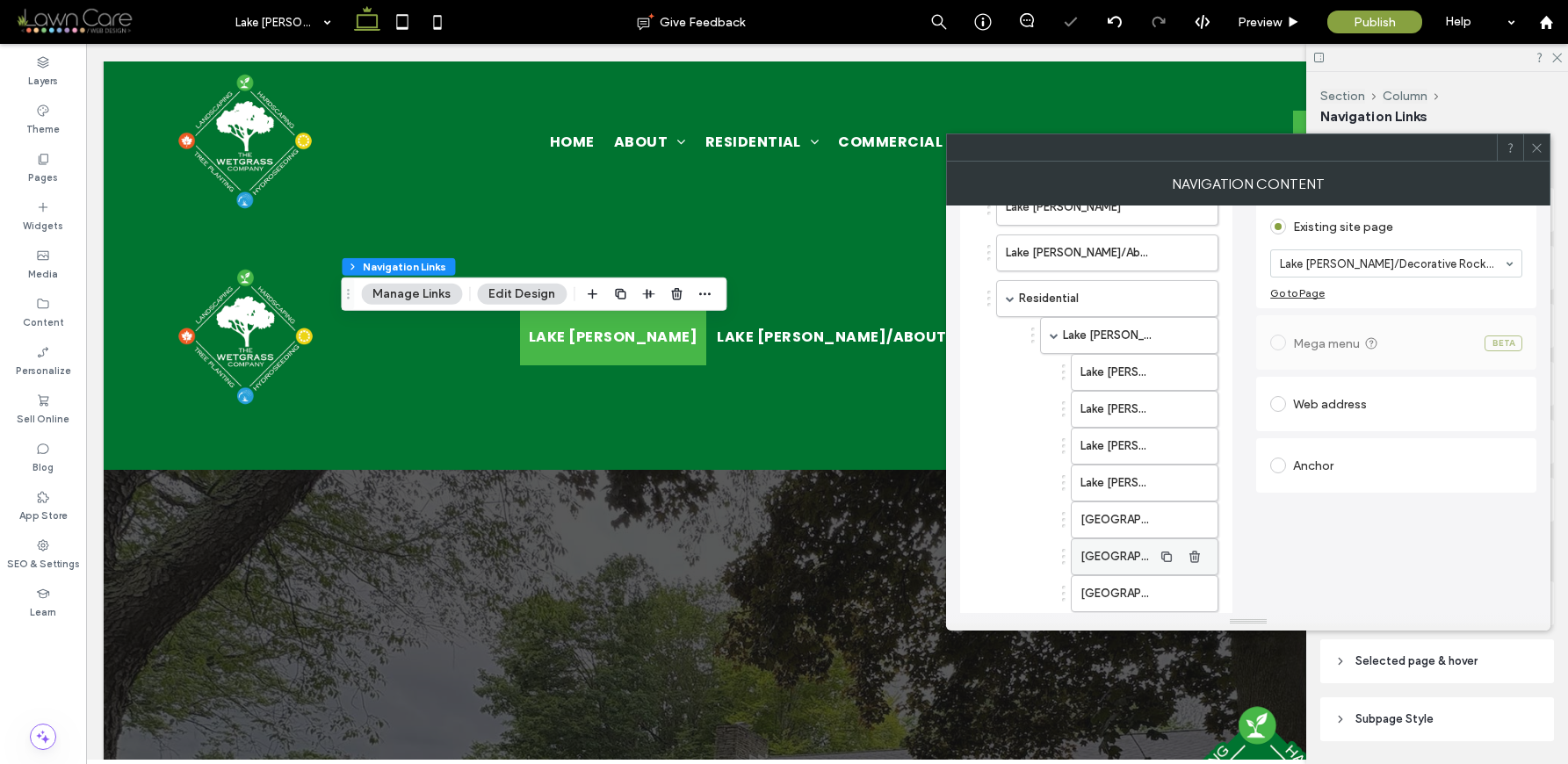
click at [1121, 563] on label "[GEOGRAPHIC_DATA][PERSON_NAME]/Driveways & Parking Pads" at bounding box center [1117, 557] width 72 height 35
click at [1124, 602] on label "[GEOGRAPHIC_DATA][PERSON_NAME]/Garden Beds & Borders" at bounding box center [1117, 594] width 72 height 35
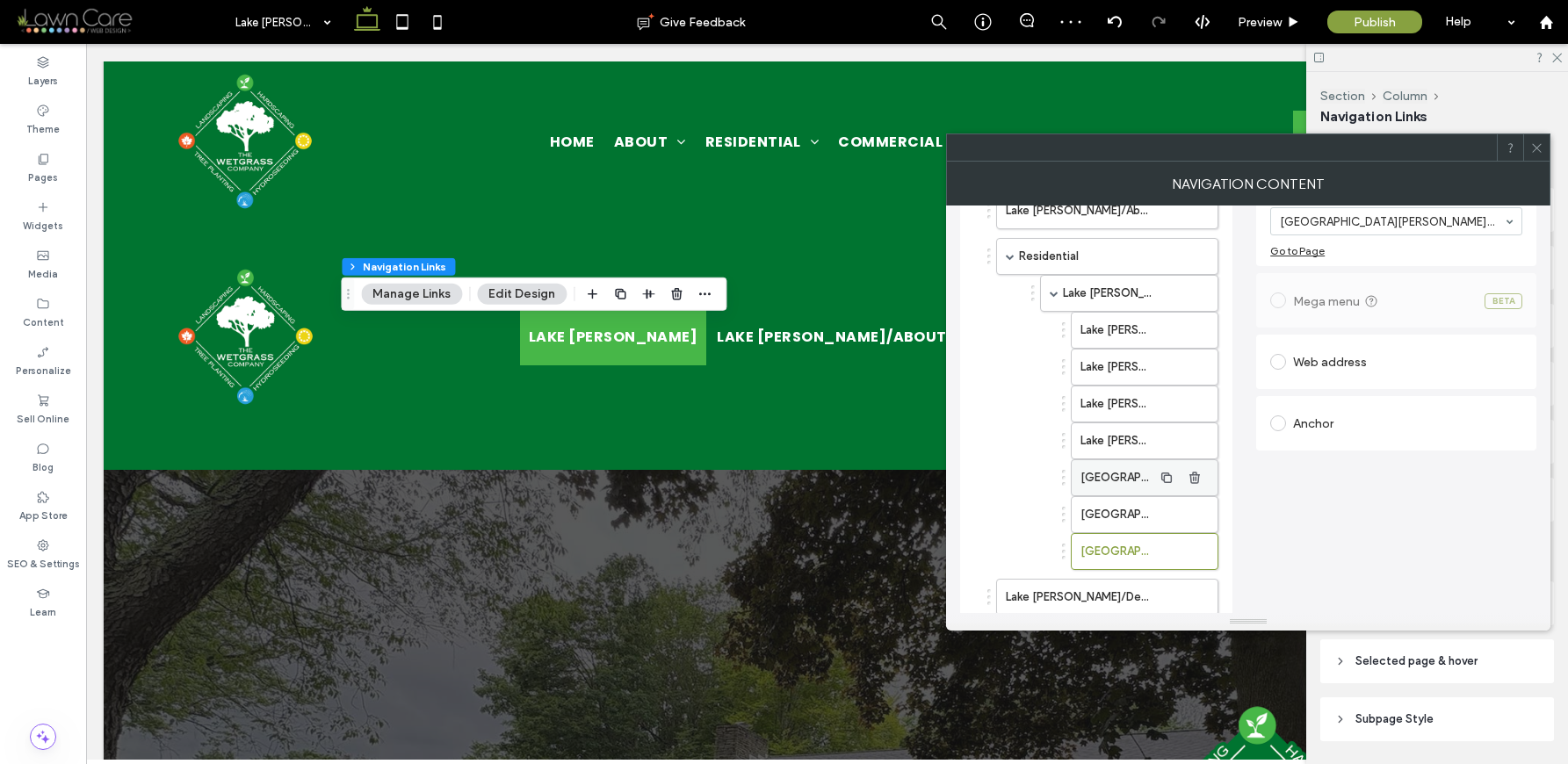
scroll to position [151, 0]
drag, startPoint x: 1106, startPoint y: 595, endPoint x: 1152, endPoint y: 588, distance: 46.5
drag, startPoint x: 1117, startPoint y: 586, endPoint x: 1153, endPoint y: 578, distance: 36.9
click at [1136, 587] on label "Lake [PERSON_NAME]/Decorative Rock & Gravel Installation" at bounding box center [1117, 588] width 72 height 35
click at [1133, 557] on label "[GEOGRAPHIC_DATA][PERSON_NAME]/Garden Beds & Borders" at bounding box center [1117, 551] width 72 height 35
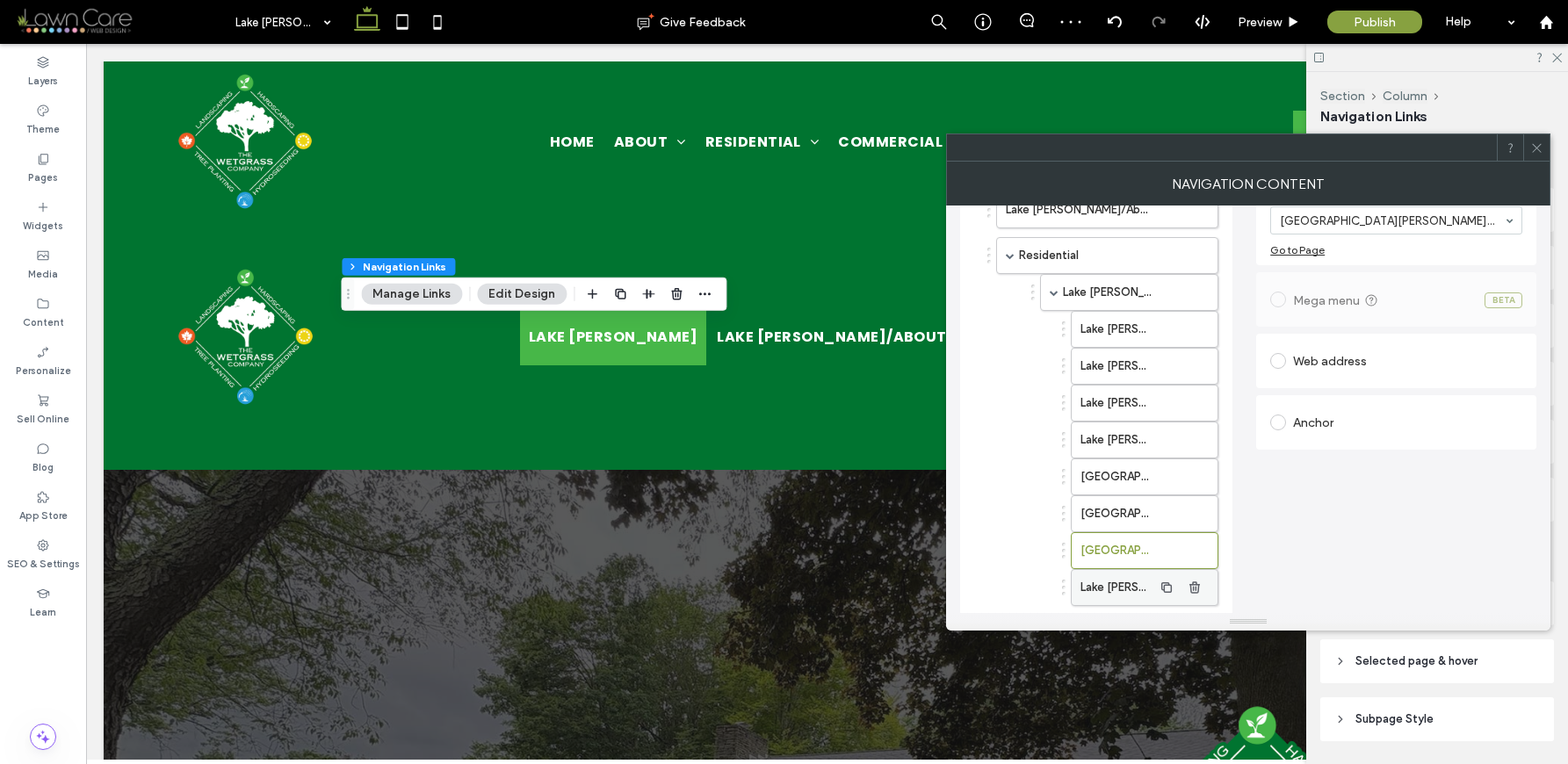
click at [1120, 586] on label "Lake [PERSON_NAME]/Decorative Rock & Gravel Installation" at bounding box center [1117, 588] width 72 height 35
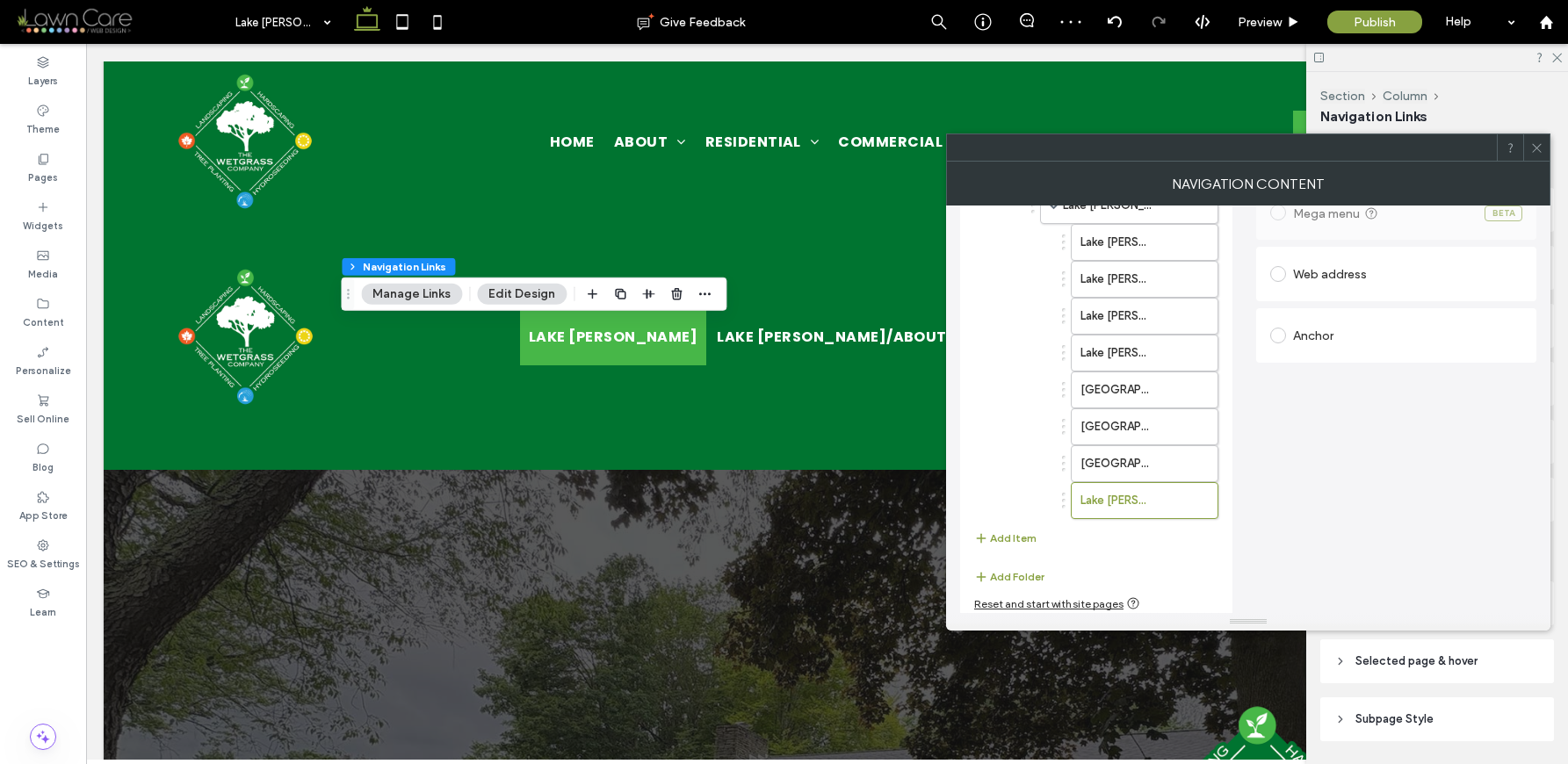
scroll to position [244, 0]
click at [1025, 533] on button "Add Item" at bounding box center [1005, 532] width 62 height 21
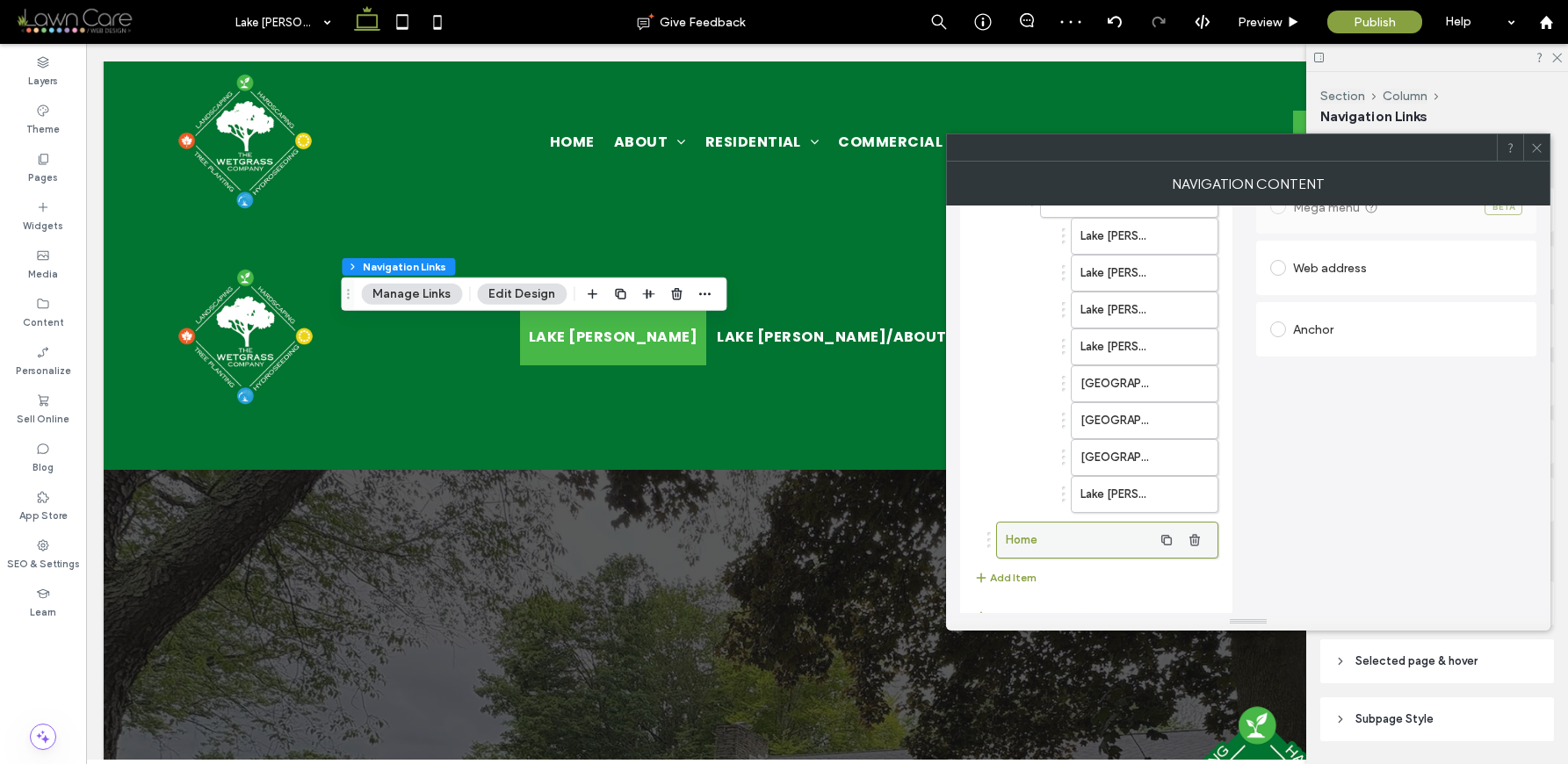
click at [1092, 536] on label "Home" at bounding box center [1079, 540] width 146 height 35
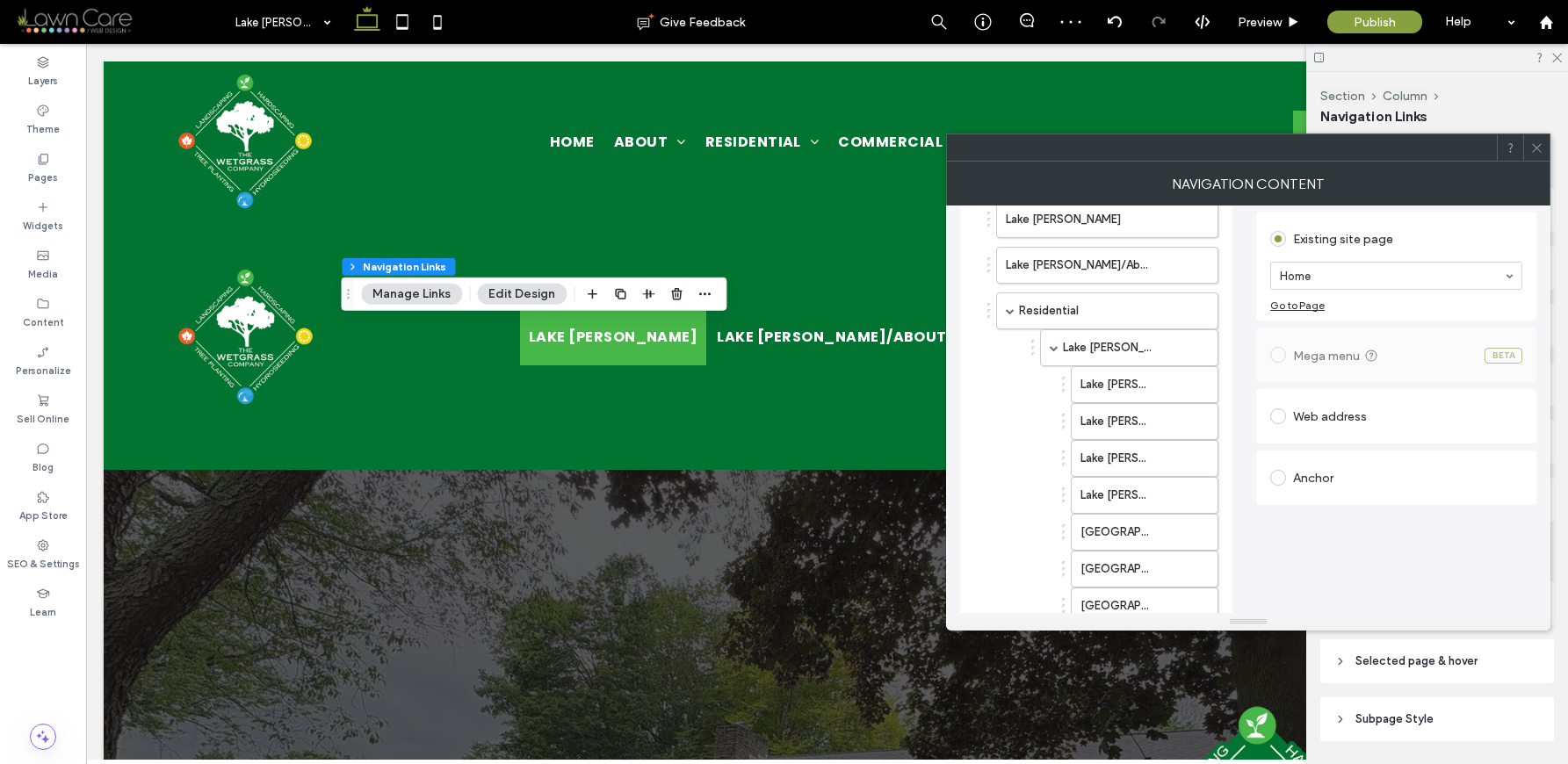
scroll to position [13, 0]
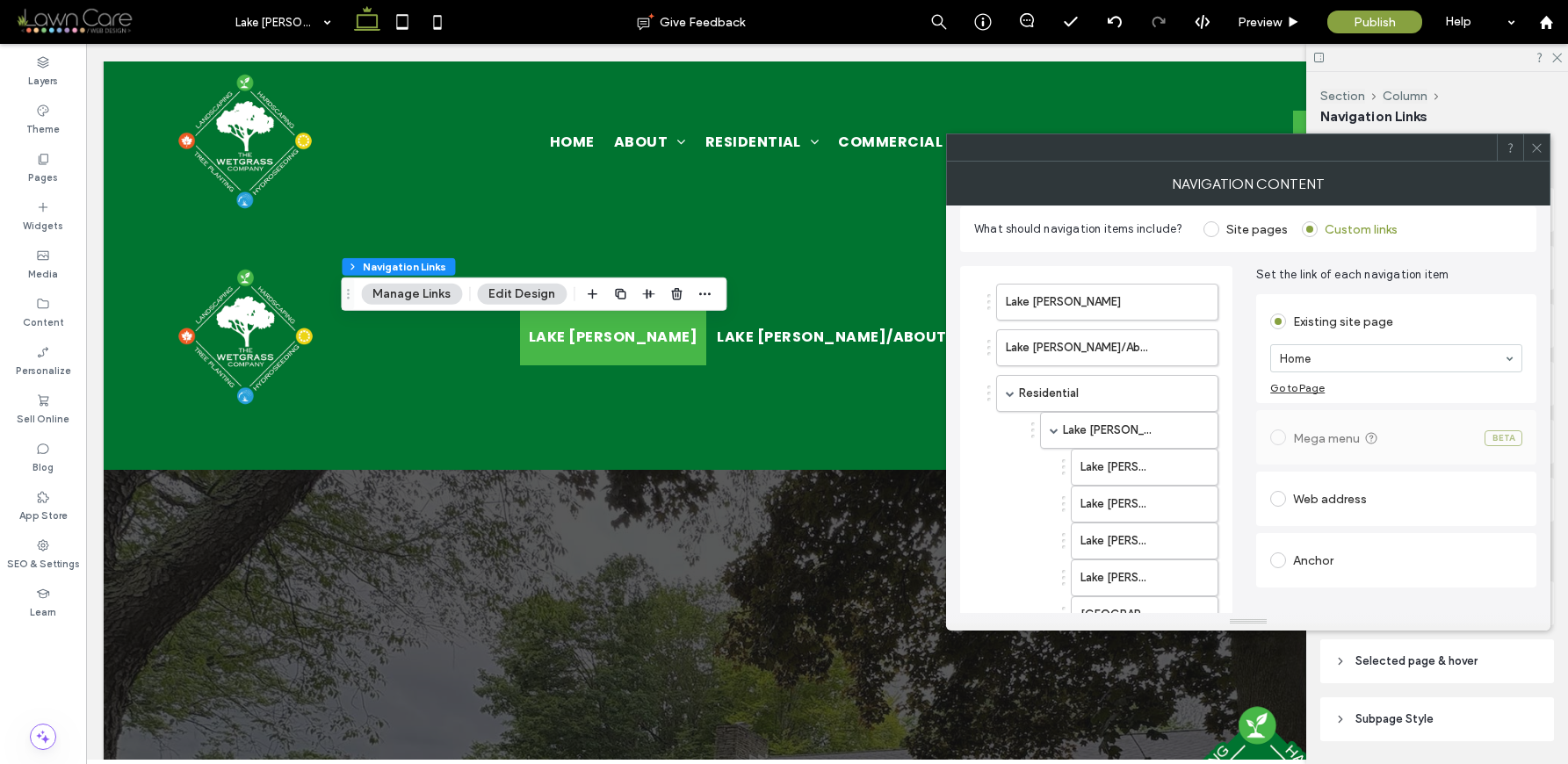
click at [1370, 371] on div "Home" at bounding box center [1396, 358] width 252 height 28
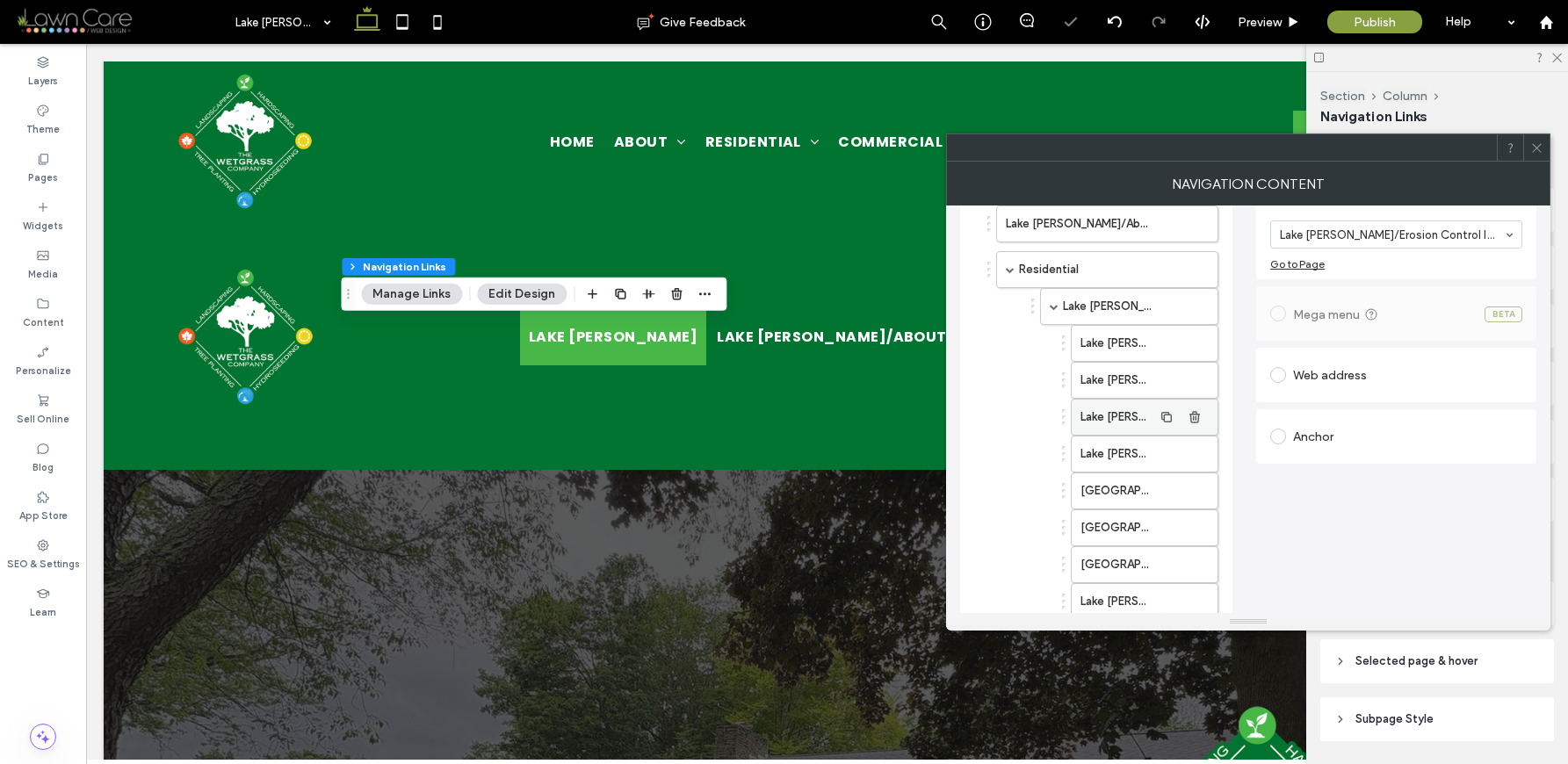
scroll to position [290, 0]
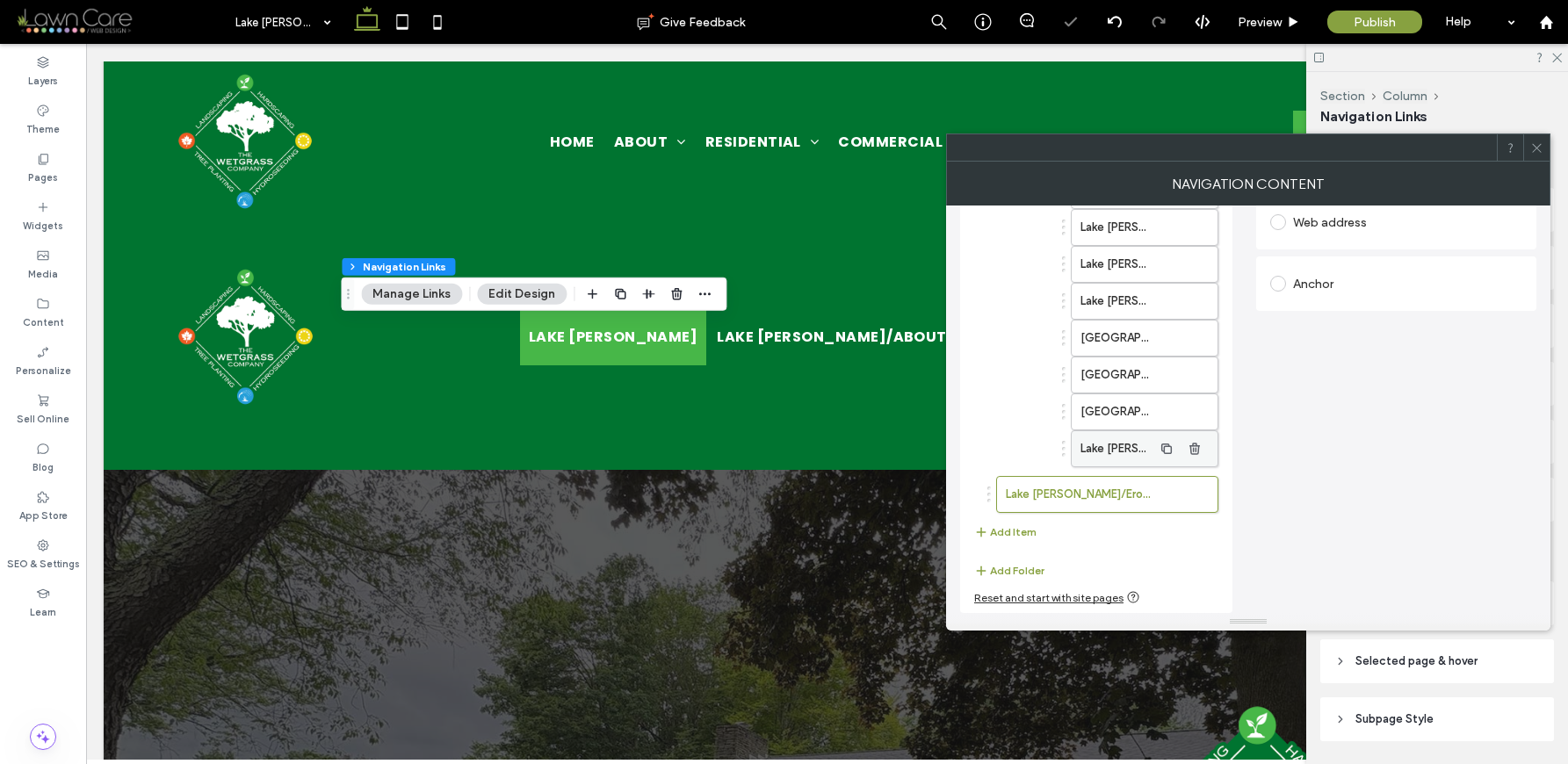
click at [1114, 458] on label "Lake [PERSON_NAME]/Decorative Rock & Gravel Installation" at bounding box center [1117, 449] width 72 height 35
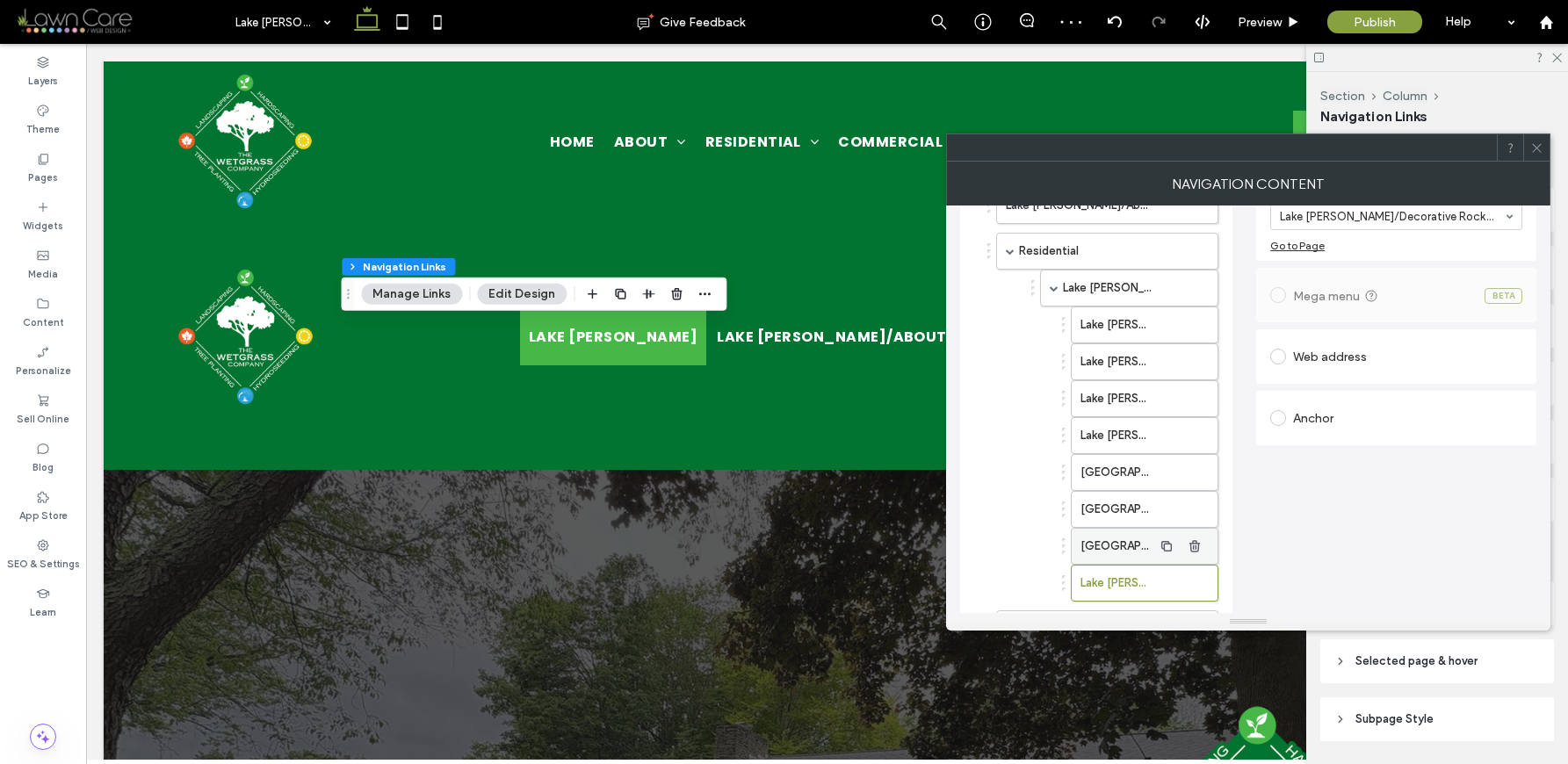
scroll to position [155, 0]
click at [1125, 548] on label "[GEOGRAPHIC_DATA][PERSON_NAME]/Garden Beds & Borders" at bounding box center [1117, 547] width 72 height 35
click at [1125, 520] on label "[GEOGRAPHIC_DATA][PERSON_NAME]/Driveways & Parking Pads" at bounding box center [1117, 510] width 72 height 35
click at [1123, 480] on label "[GEOGRAPHIC_DATA][PERSON_NAME]/Grading & Site Prep" at bounding box center [1117, 473] width 72 height 35
click at [1115, 438] on label "Lake [PERSON_NAME]/Stairs & Step Systems" at bounding box center [1117, 436] width 72 height 35
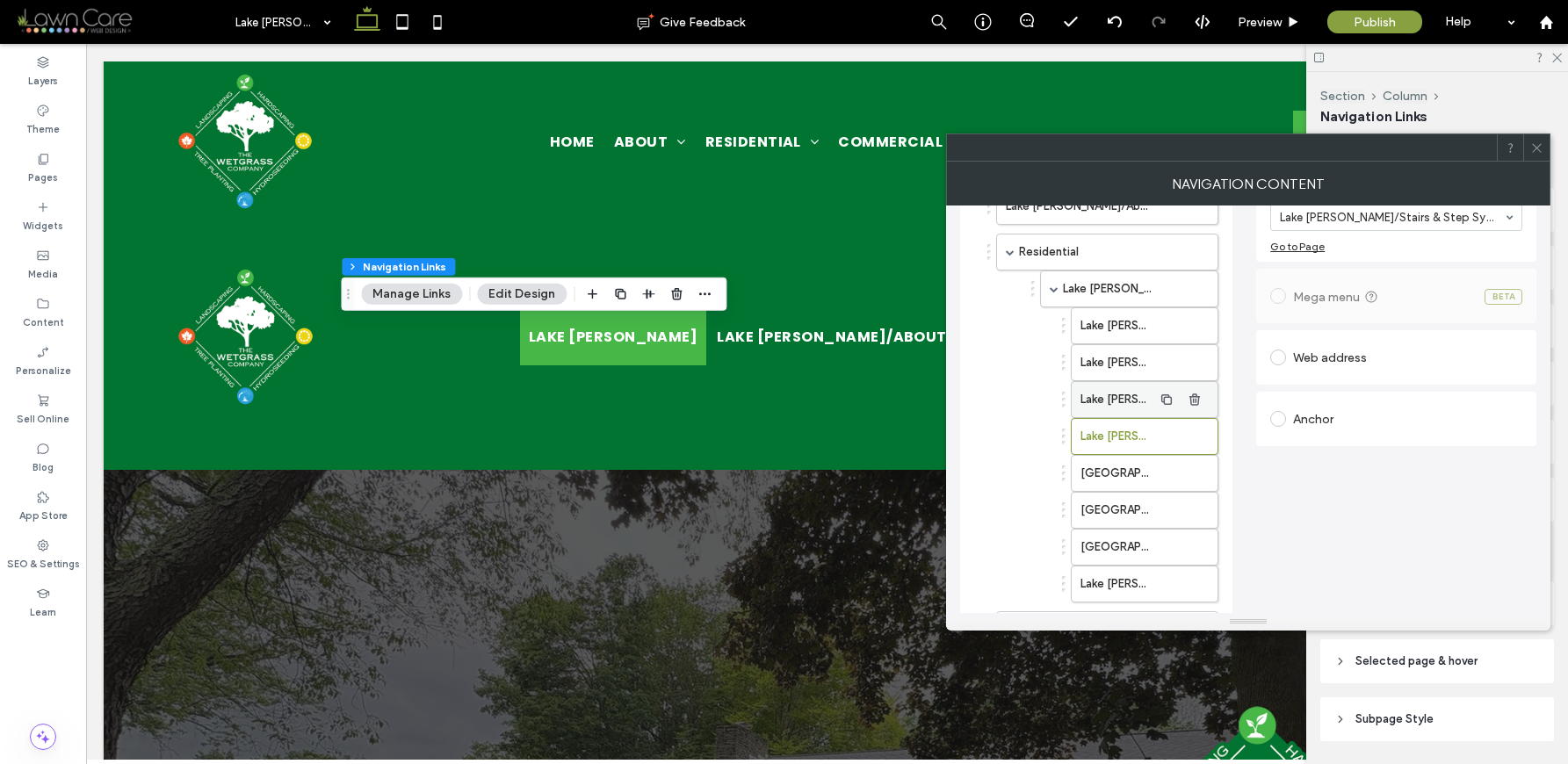
click at [1105, 408] on label "Lake [PERSON_NAME]/Patios & Outdoor Living Spaces" at bounding box center [1117, 400] width 72 height 35
click at [1098, 574] on label "Lake [PERSON_NAME]/Decorative Rock & Gravel Installation" at bounding box center [1117, 584] width 72 height 35
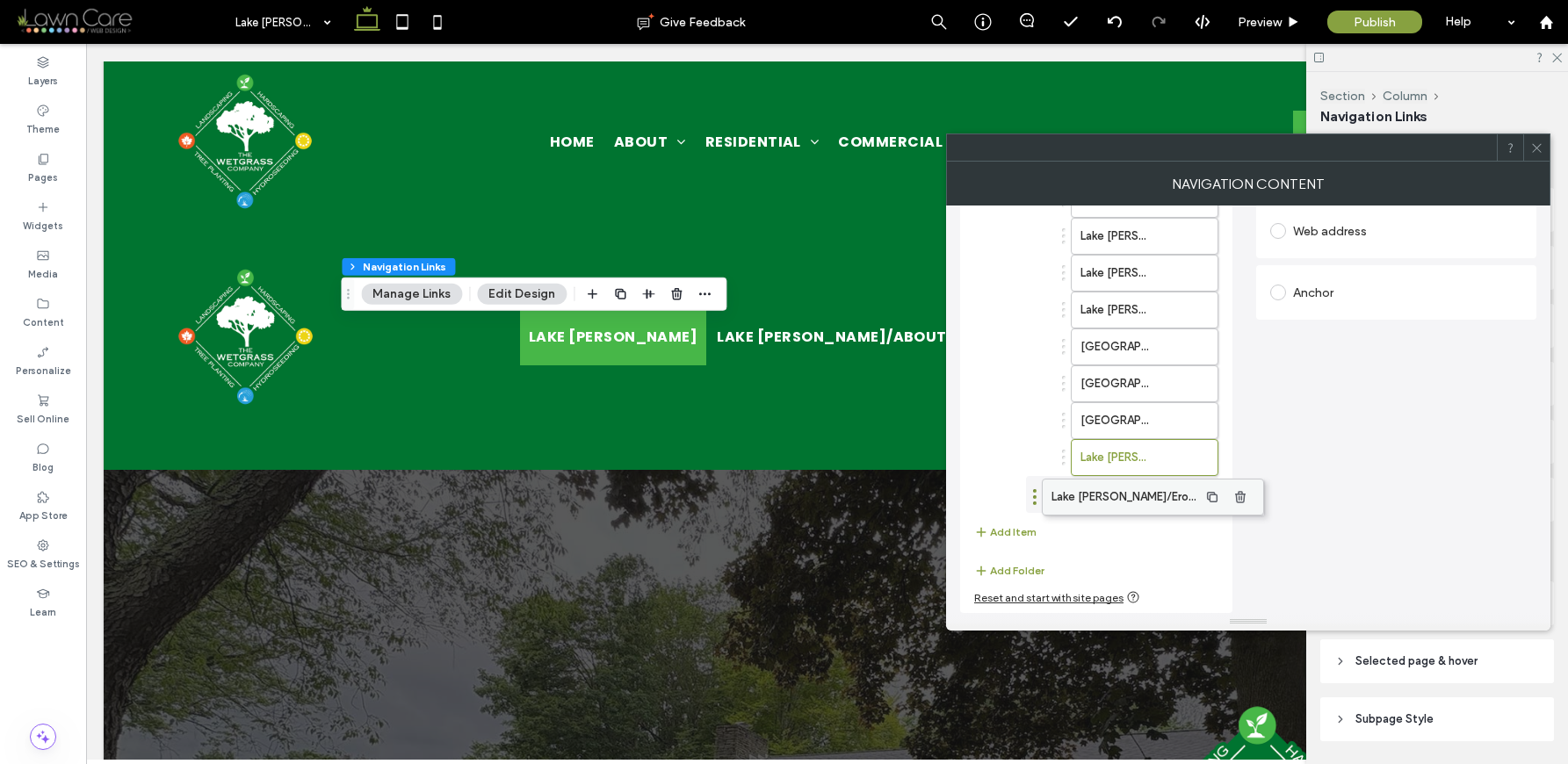
scroll to position [282, 0]
drag, startPoint x: 1080, startPoint y: 491, endPoint x: 1141, endPoint y: 494, distance: 61.1
drag, startPoint x: 1117, startPoint y: 493, endPoint x: 1150, endPoint y: 491, distance: 33.1
click at [1144, 489] on label "Lake [PERSON_NAME]/Erosion Control Integration" at bounding box center [1117, 495] width 72 height 35
click at [1002, 531] on button "Add Item" at bounding box center [1005, 532] width 62 height 21
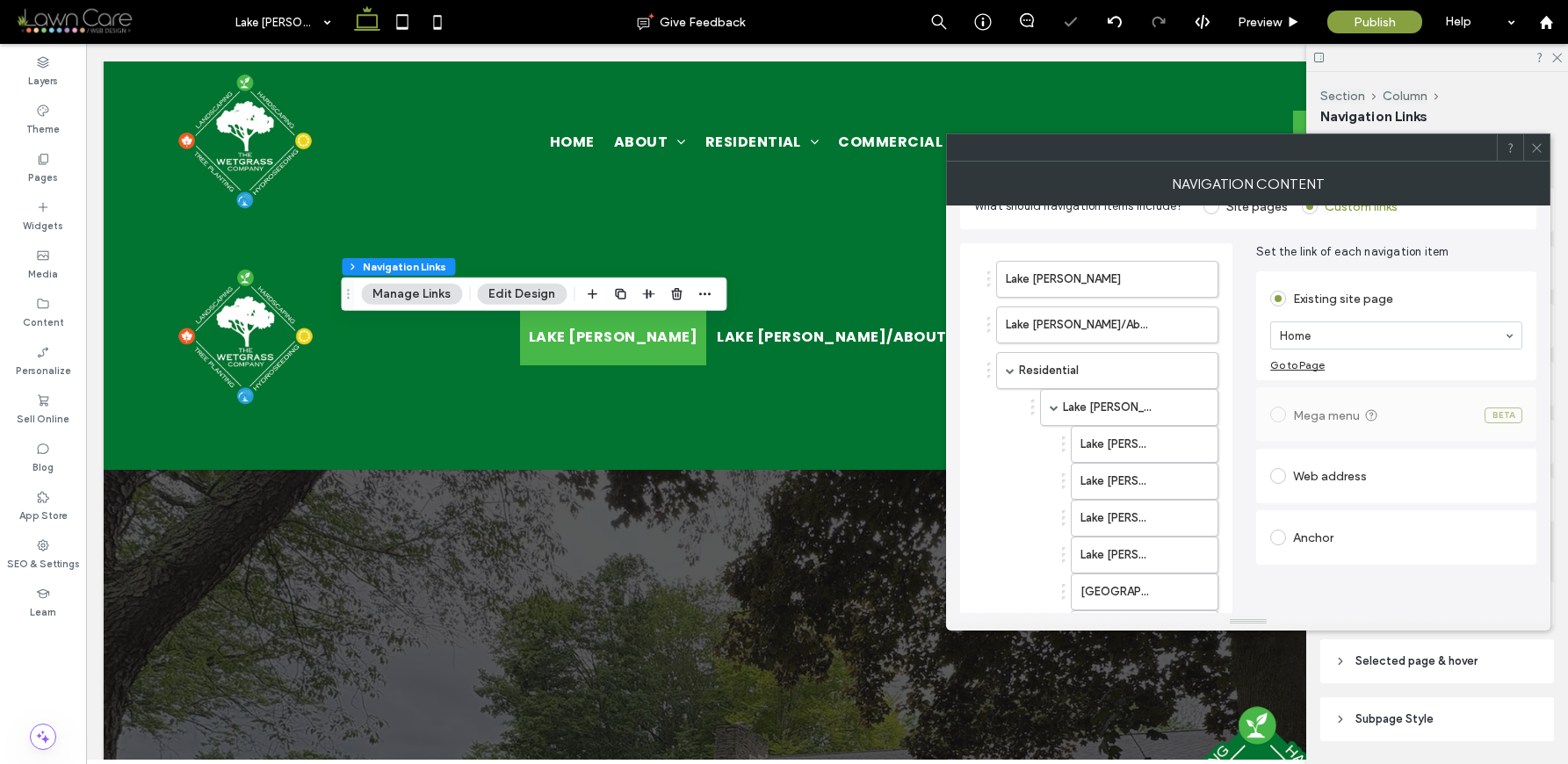
scroll to position [6, 0]
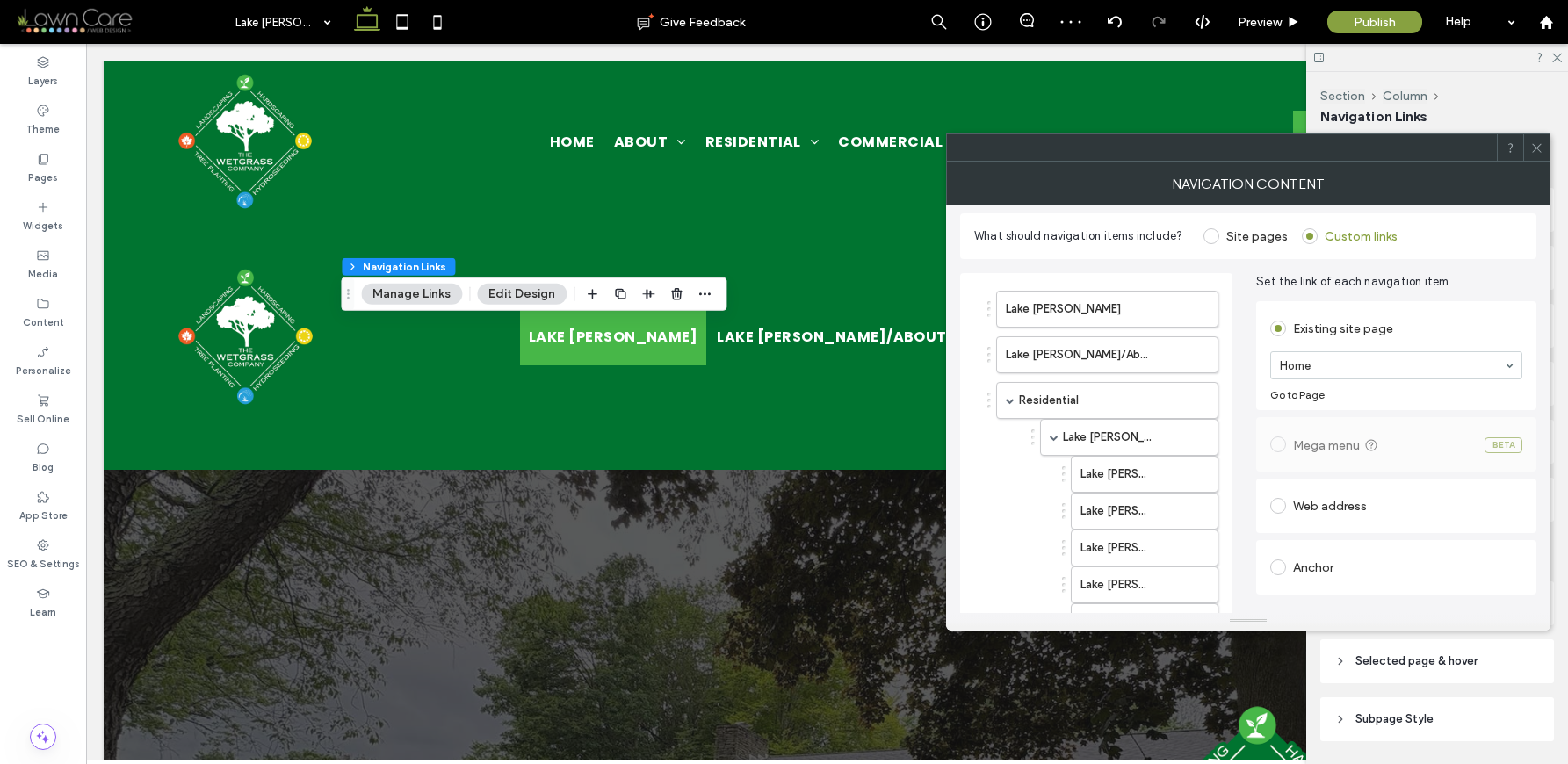
click at [1402, 389] on div "Go to Page" at bounding box center [1396, 395] width 252 height 13
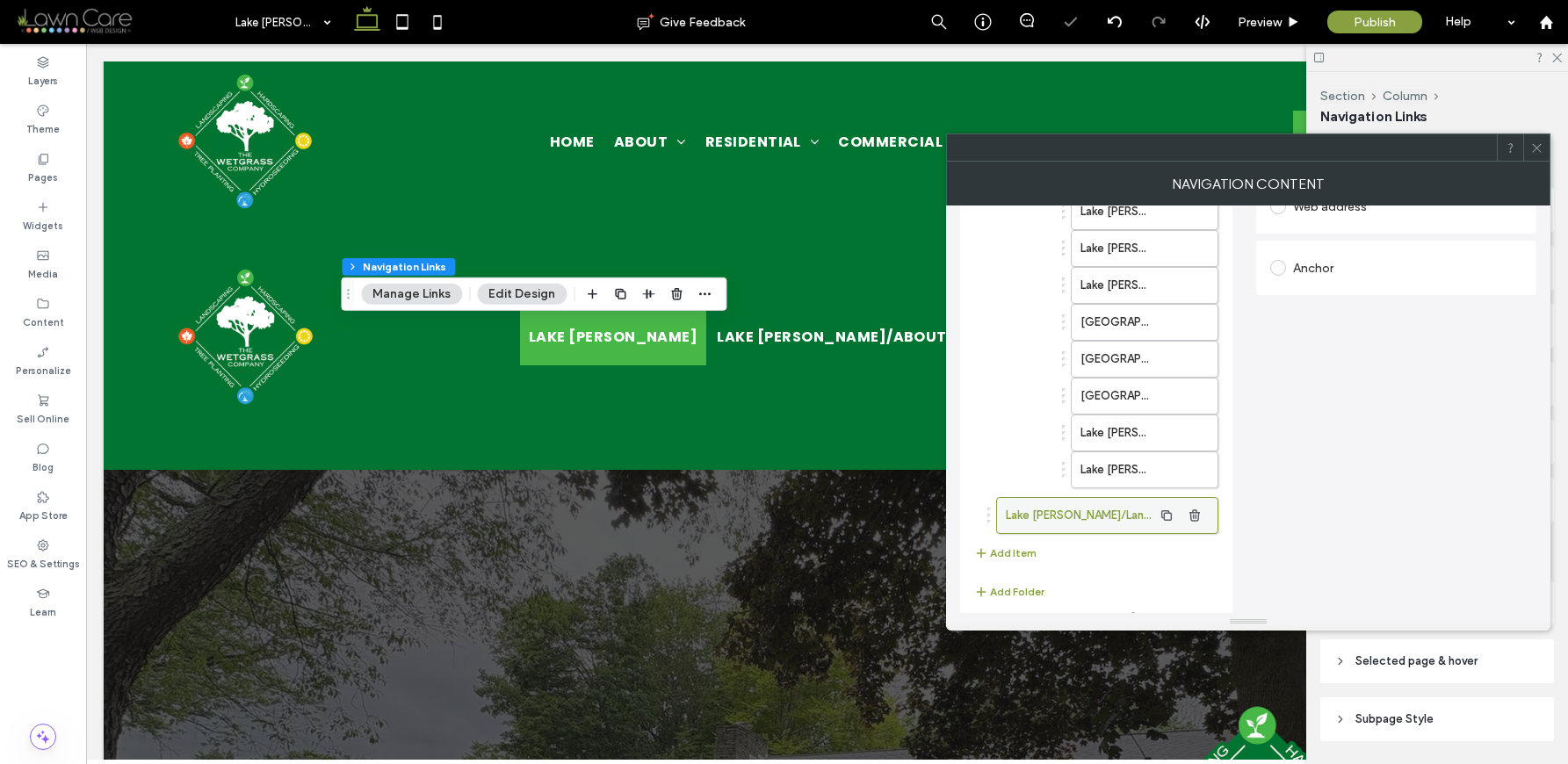
scroll to position [307, 0]
drag, startPoint x: 1064, startPoint y: 520, endPoint x: 1087, endPoint y: 507, distance: 26.4
drag, startPoint x: 1077, startPoint y: 512, endPoint x: 1097, endPoint y: 502, distance: 22.4
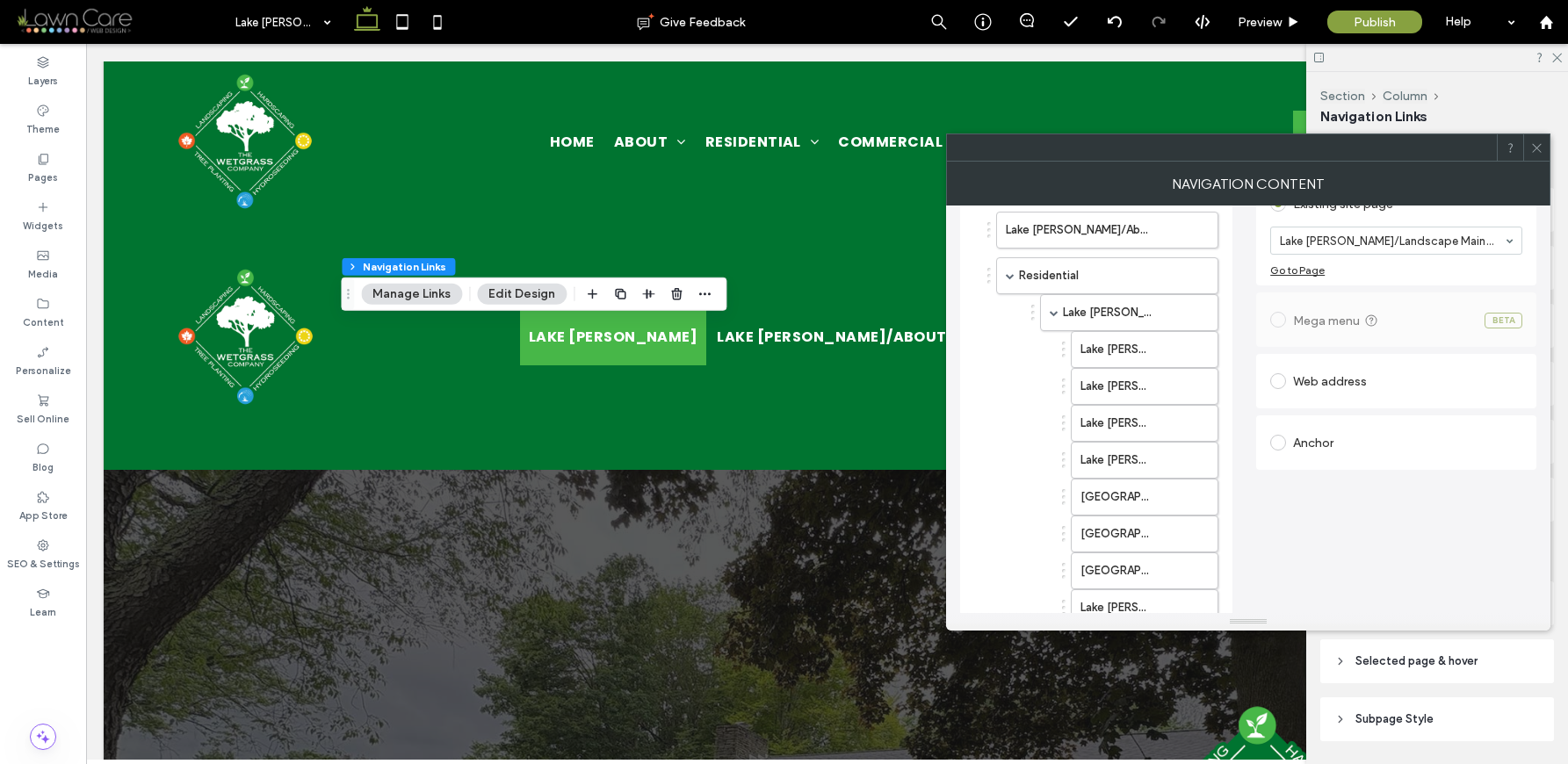
scroll to position [0, 0]
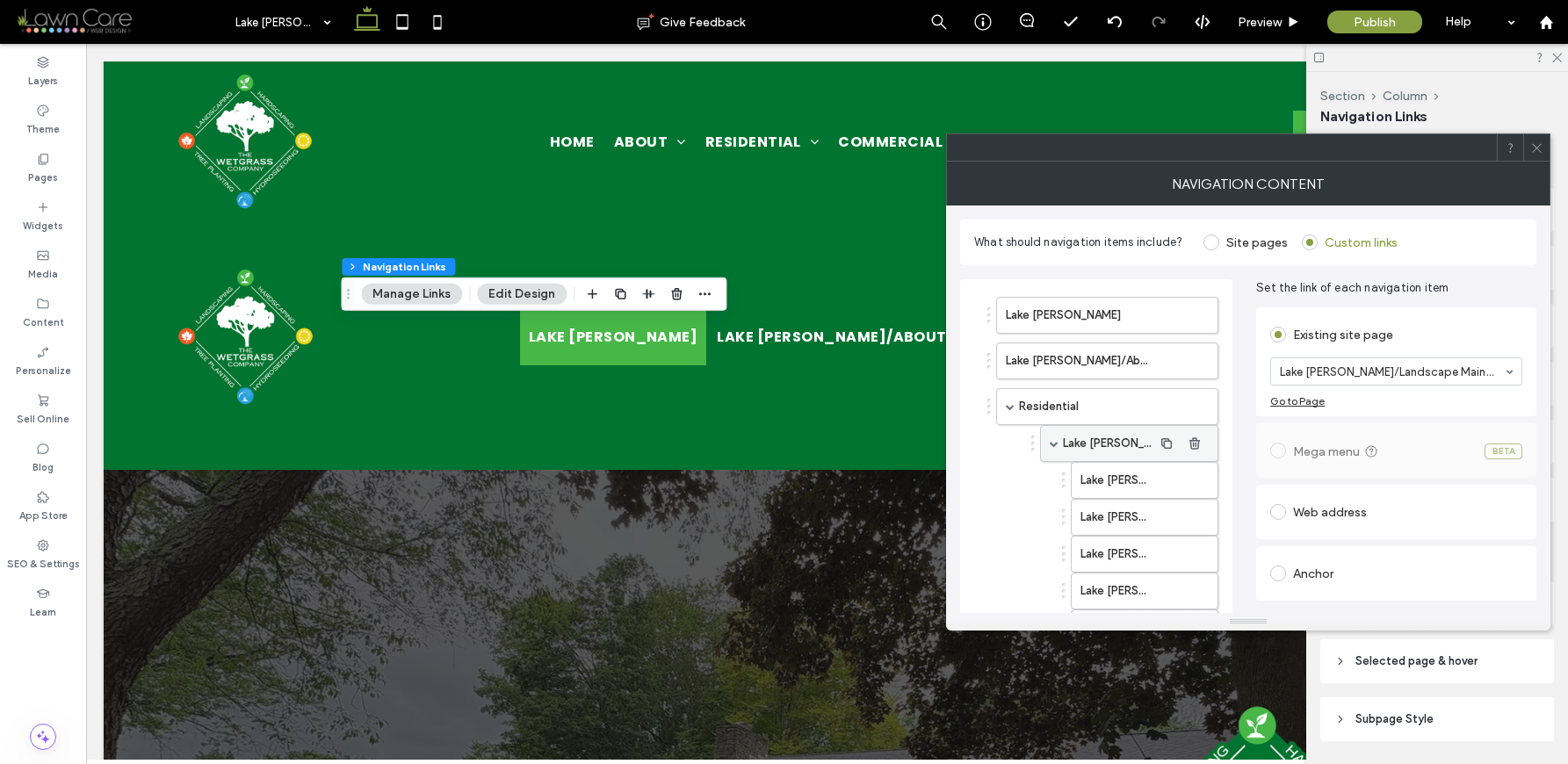
click at [1053, 446] on div "Lake [PERSON_NAME]/Landscape Construction & Hardscaping" at bounding box center [1129, 444] width 179 height 37
click at [1054, 439] on span at bounding box center [1053, 443] width 8 height 8
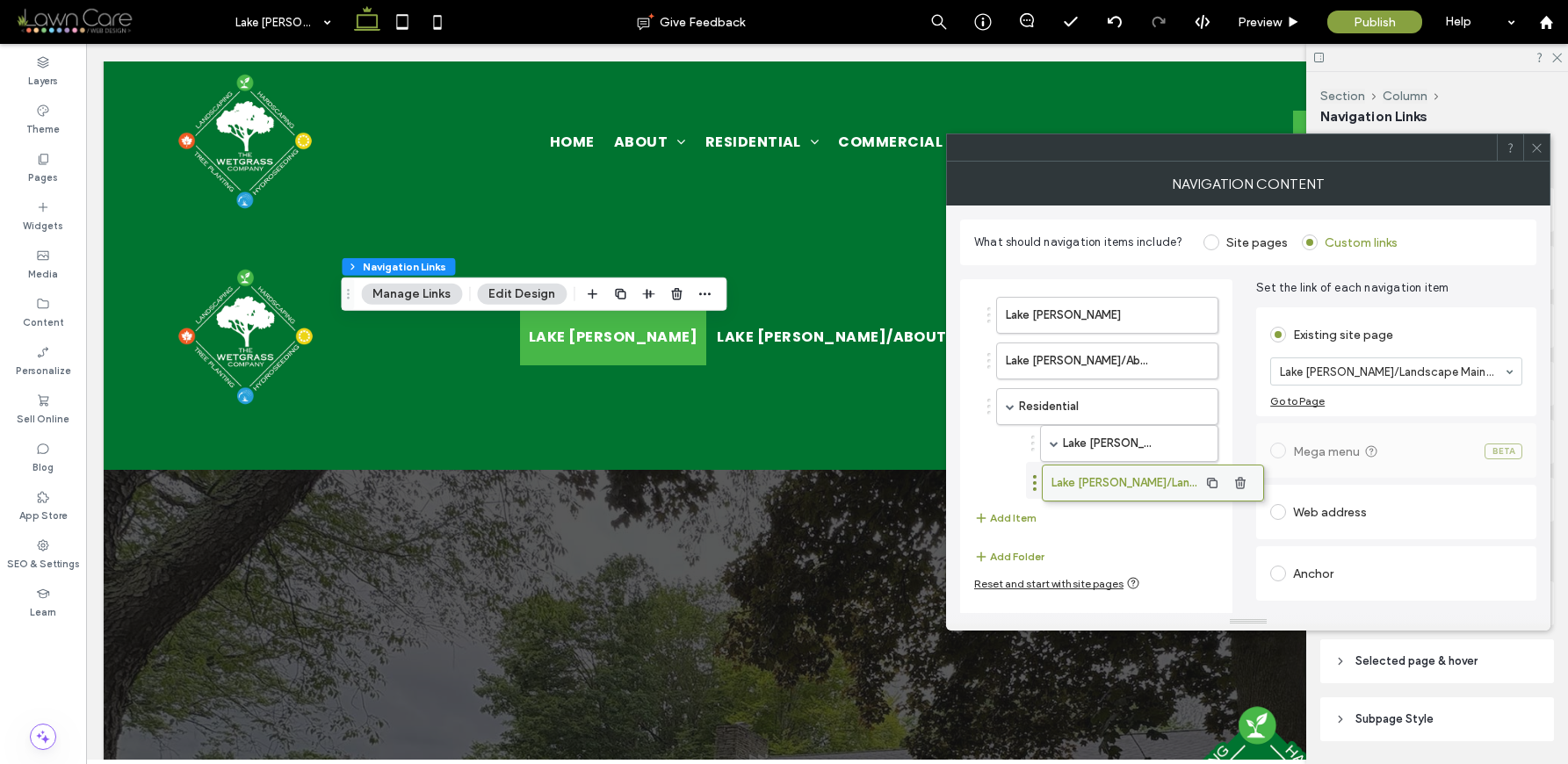
drag, startPoint x: 1049, startPoint y: 486, endPoint x: 1096, endPoint y: 480, distance: 47.4
click at [1011, 516] on button "Add Item" at bounding box center [1005, 518] width 62 height 21
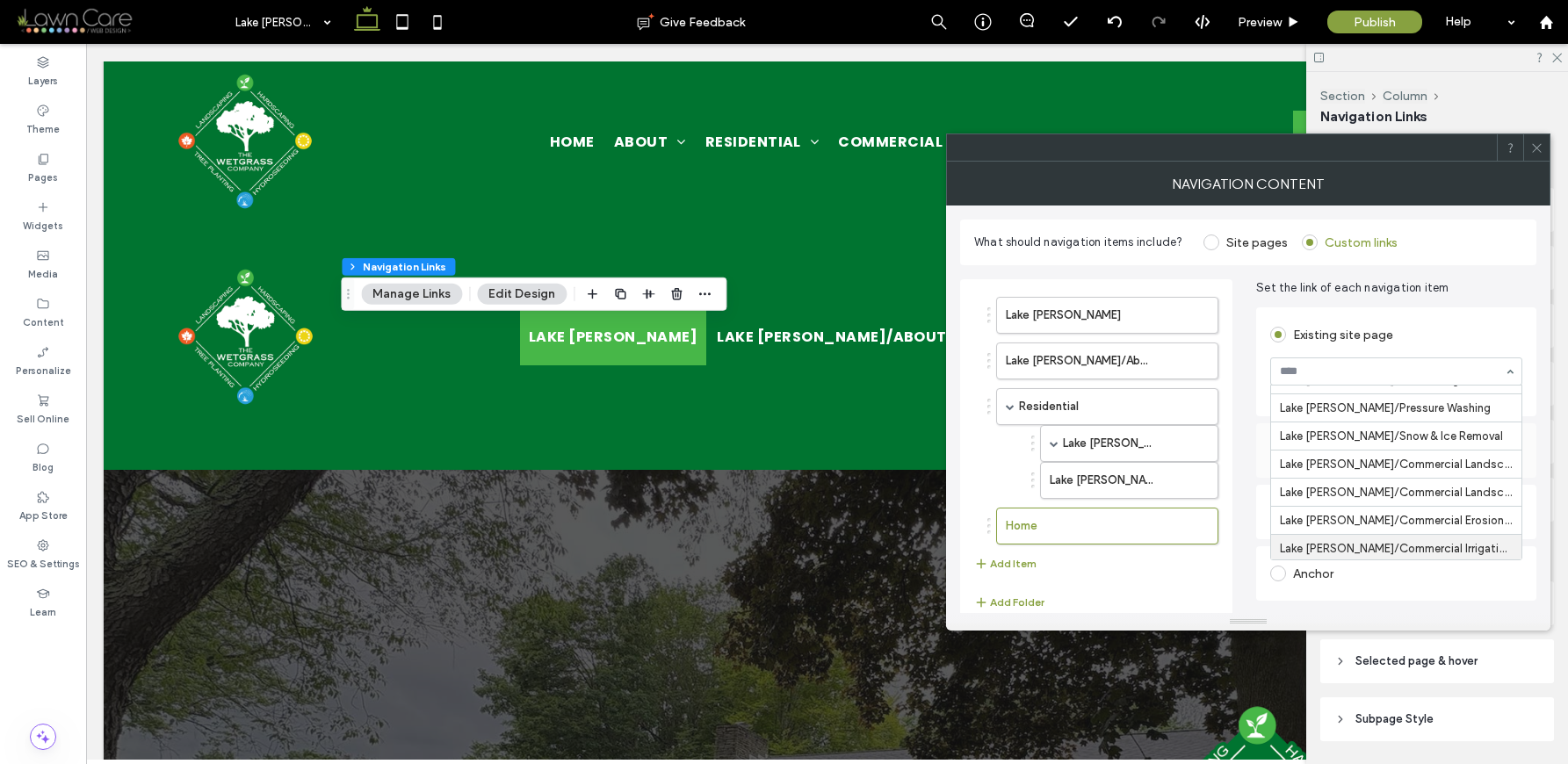
scroll to position [1513, 0]
click at [1132, 482] on label "Lake [PERSON_NAME]/Landscape Maintenance" at bounding box center [1100, 481] width 103 height 35
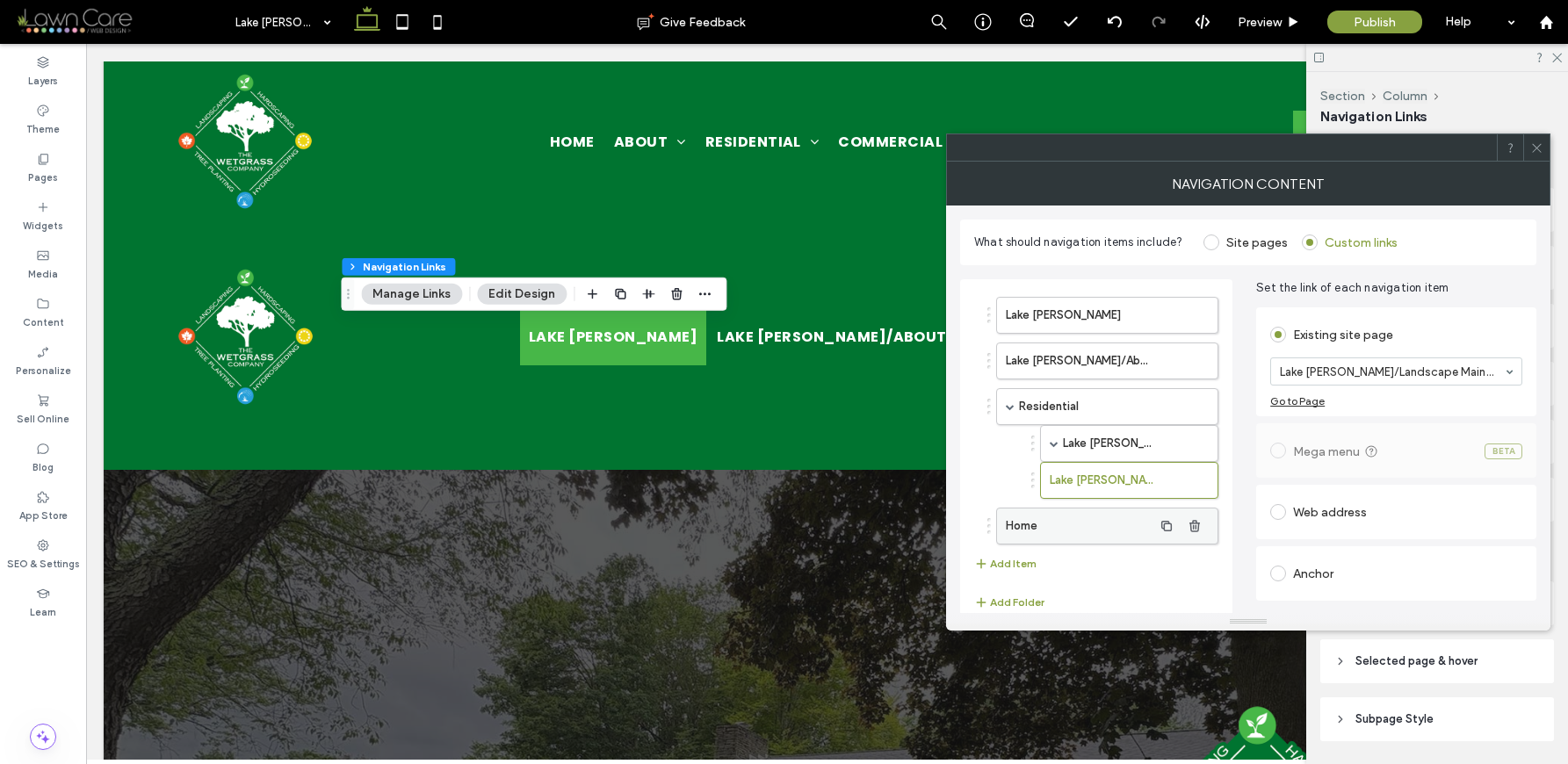
click at [1095, 527] on label "Home" at bounding box center [1079, 526] width 146 height 35
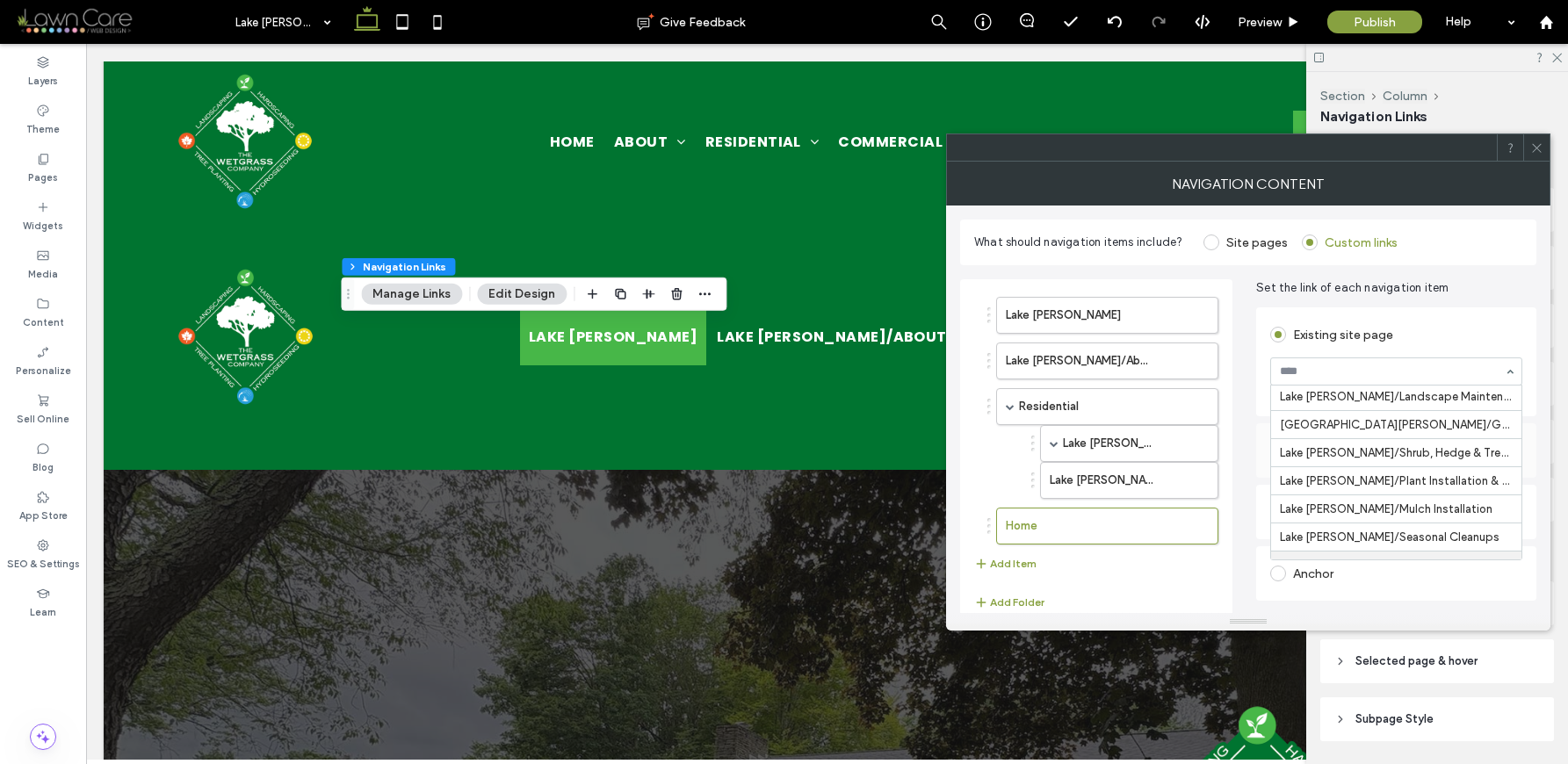
scroll to position [1236, 0]
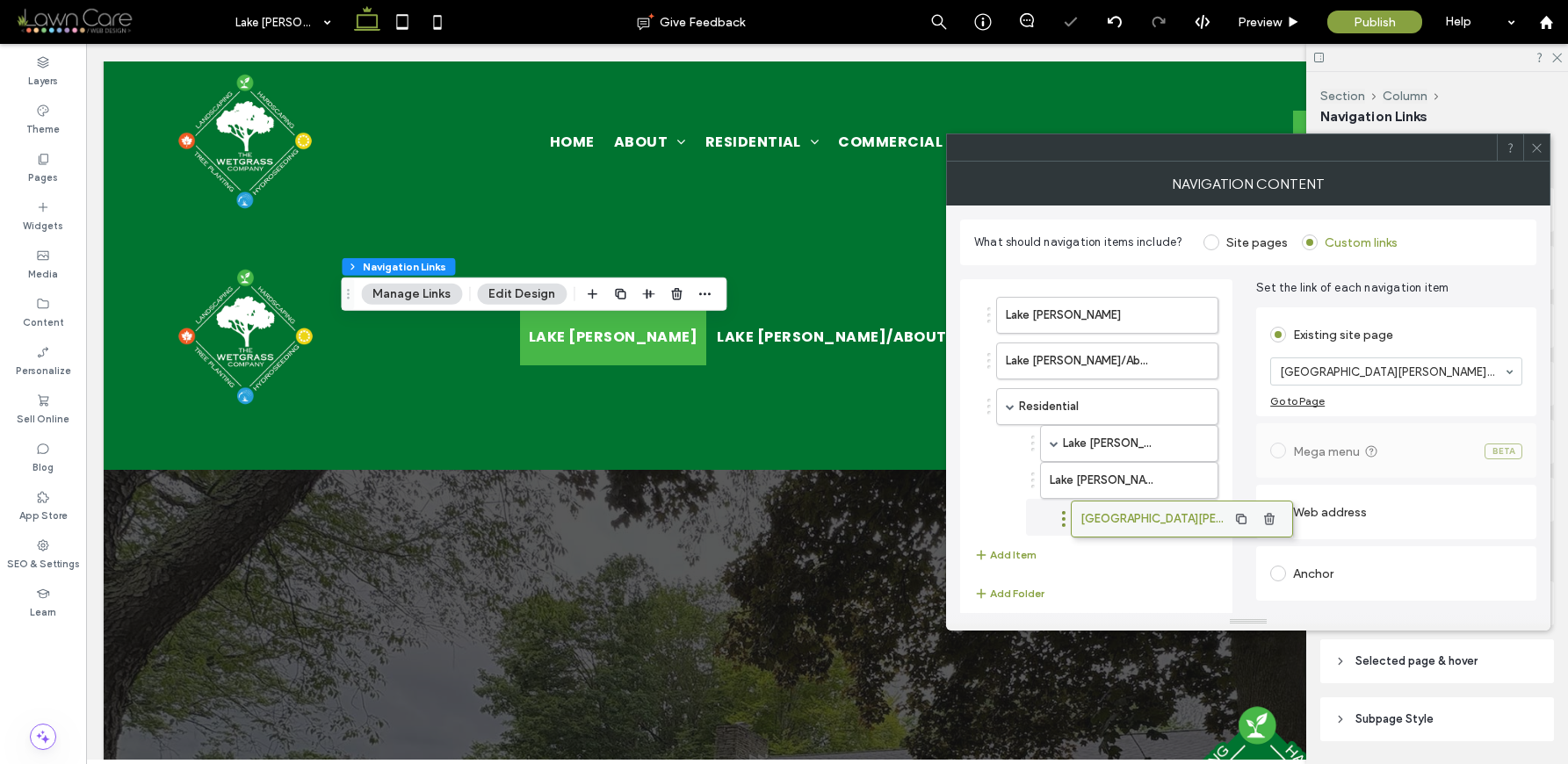
drag, startPoint x: 1027, startPoint y: 529, endPoint x: 1098, endPoint y: 521, distance: 71.4
drag, startPoint x: 1082, startPoint y: 521, endPoint x: 1108, endPoint y: 513, distance: 27.2
drag, startPoint x: 1085, startPoint y: 516, endPoint x: 1137, endPoint y: 499, distance: 54.7
click at [994, 553] on button "Add Item" at bounding box center [1005, 555] width 62 height 21
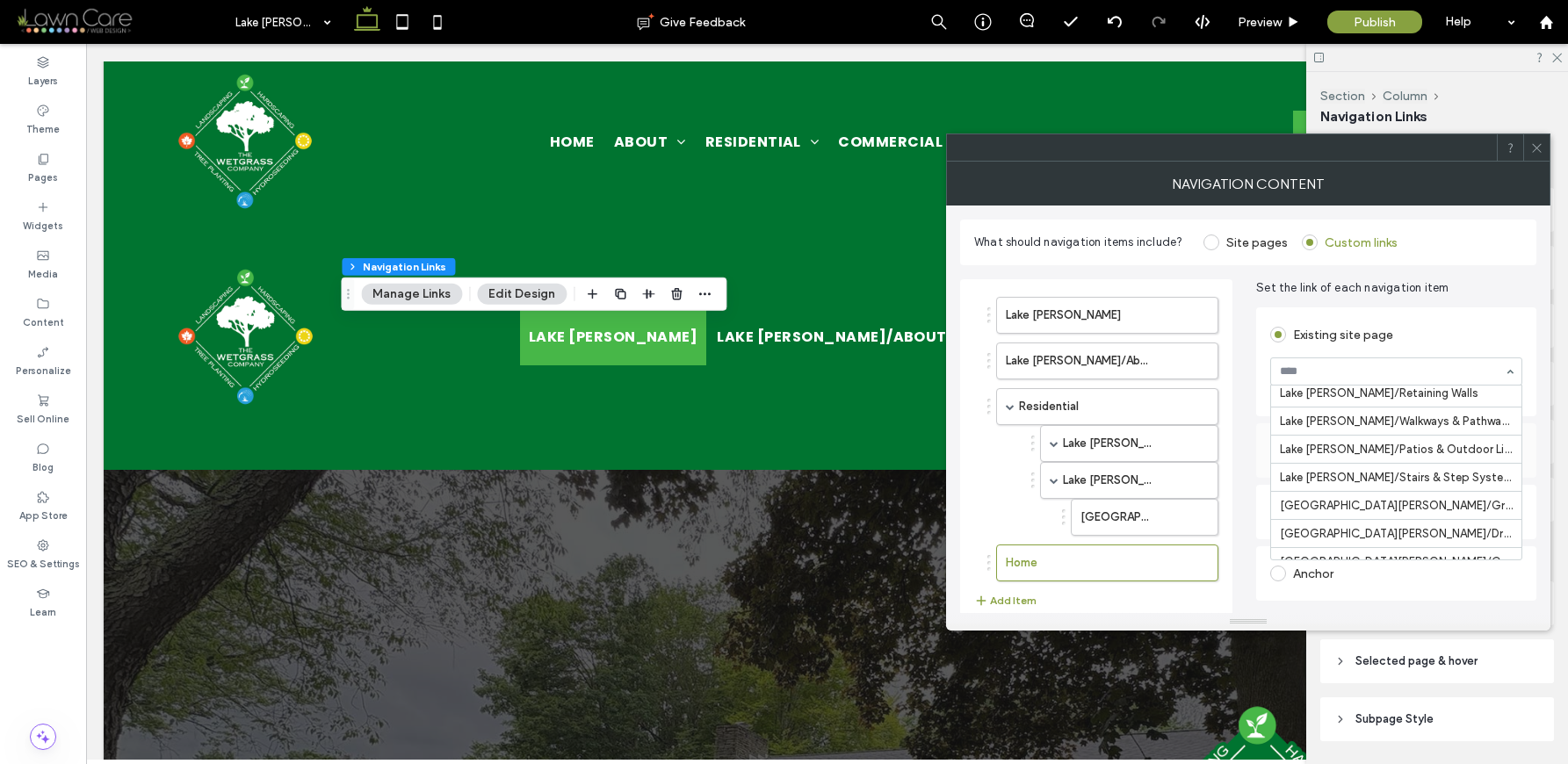
scroll to position [1221, 0]
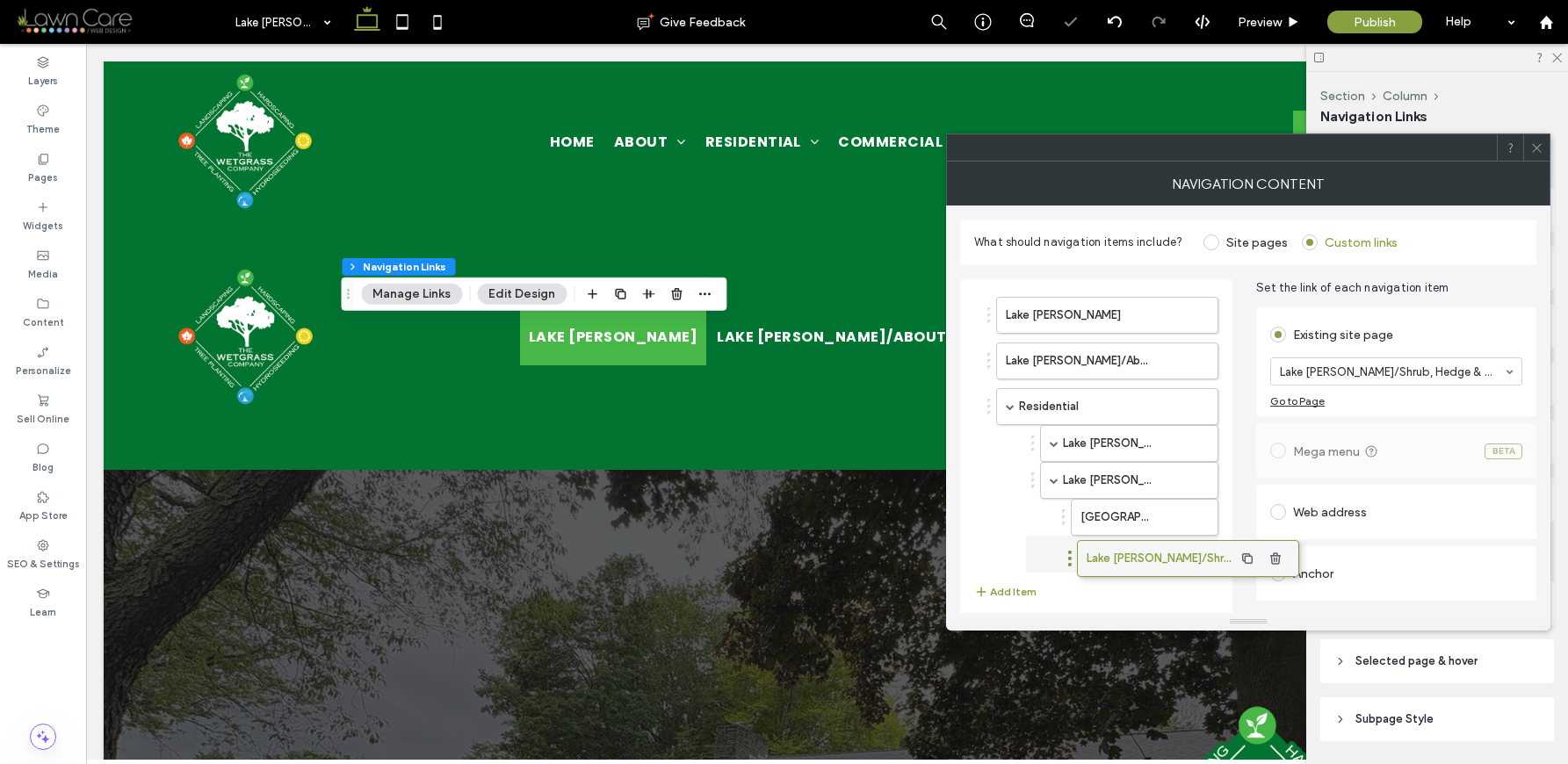
drag, startPoint x: 1091, startPoint y: 554, endPoint x: 1166, endPoint y: 549, distance: 75.2
drag, startPoint x: 1112, startPoint y: 558, endPoint x: 1147, endPoint y: 552, distance: 35.5
click at [1112, 519] on label "[GEOGRAPHIC_DATA][PERSON_NAME]/Garden Bed Maintenance" at bounding box center [1117, 518] width 72 height 35
click at [1123, 551] on label "Lake [PERSON_NAME]/Shrub, Hedge & Tree Care" at bounding box center [1117, 554] width 72 height 35
click at [983, 590] on icon "button" at bounding box center [981, 592] width 14 height 14
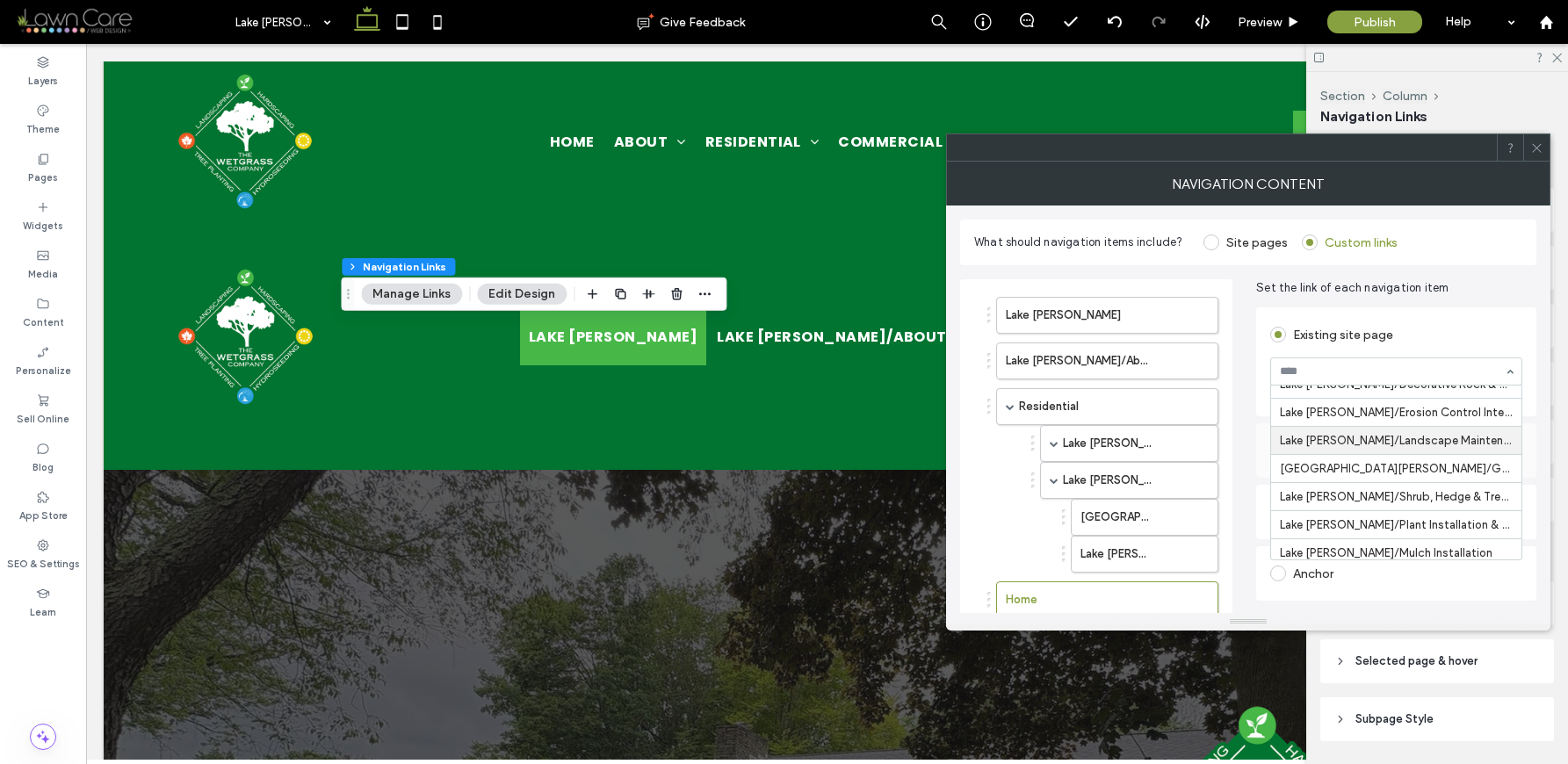
scroll to position [1278, 0]
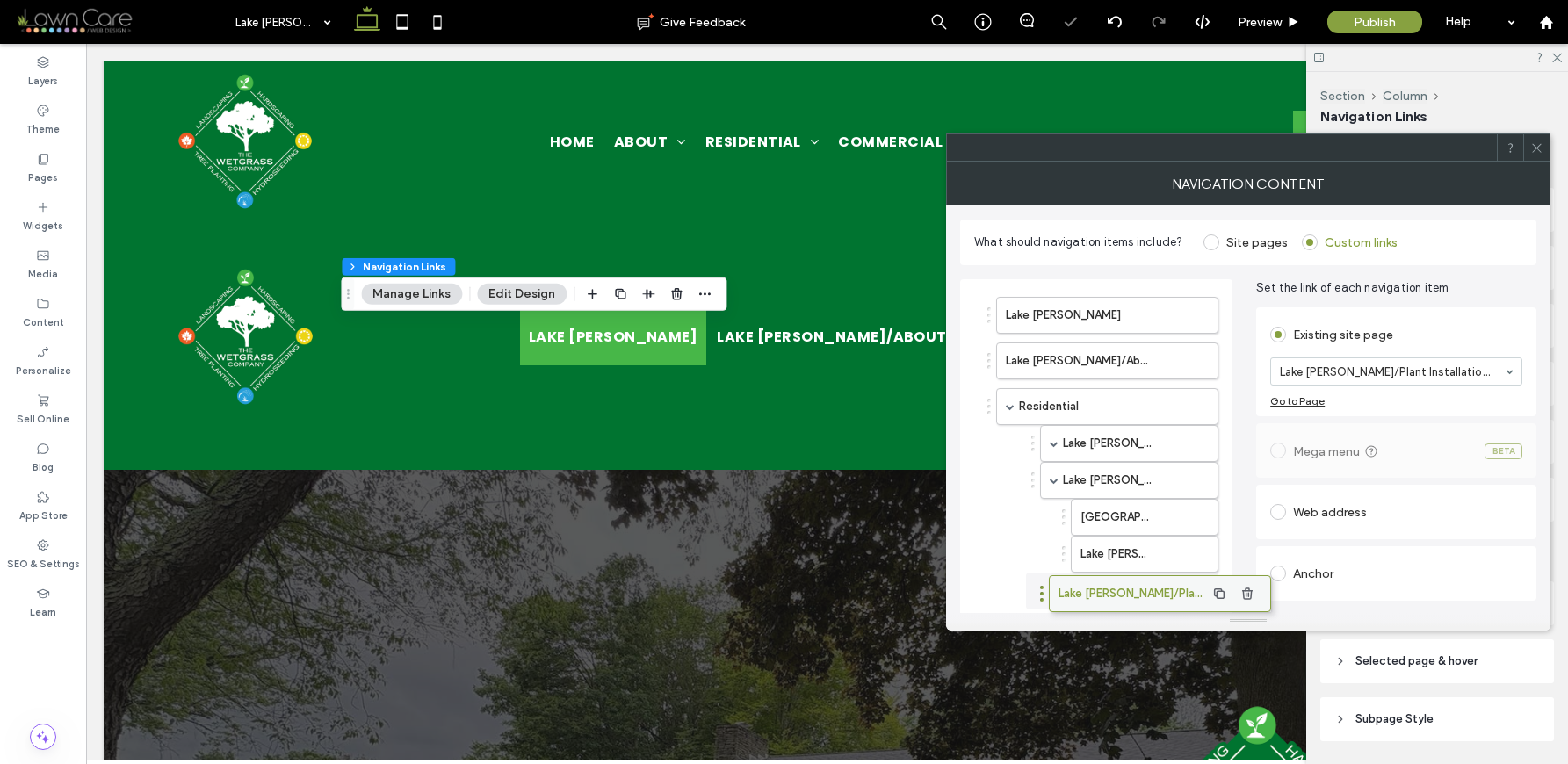
drag, startPoint x: 1113, startPoint y: 593, endPoint x: 1173, endPoint y: 585, distance: 60.5
drag, startPoint x: 1094, startPoint y: 591, endPoint x: 1136, endPoint y: 591, distance: 42.0
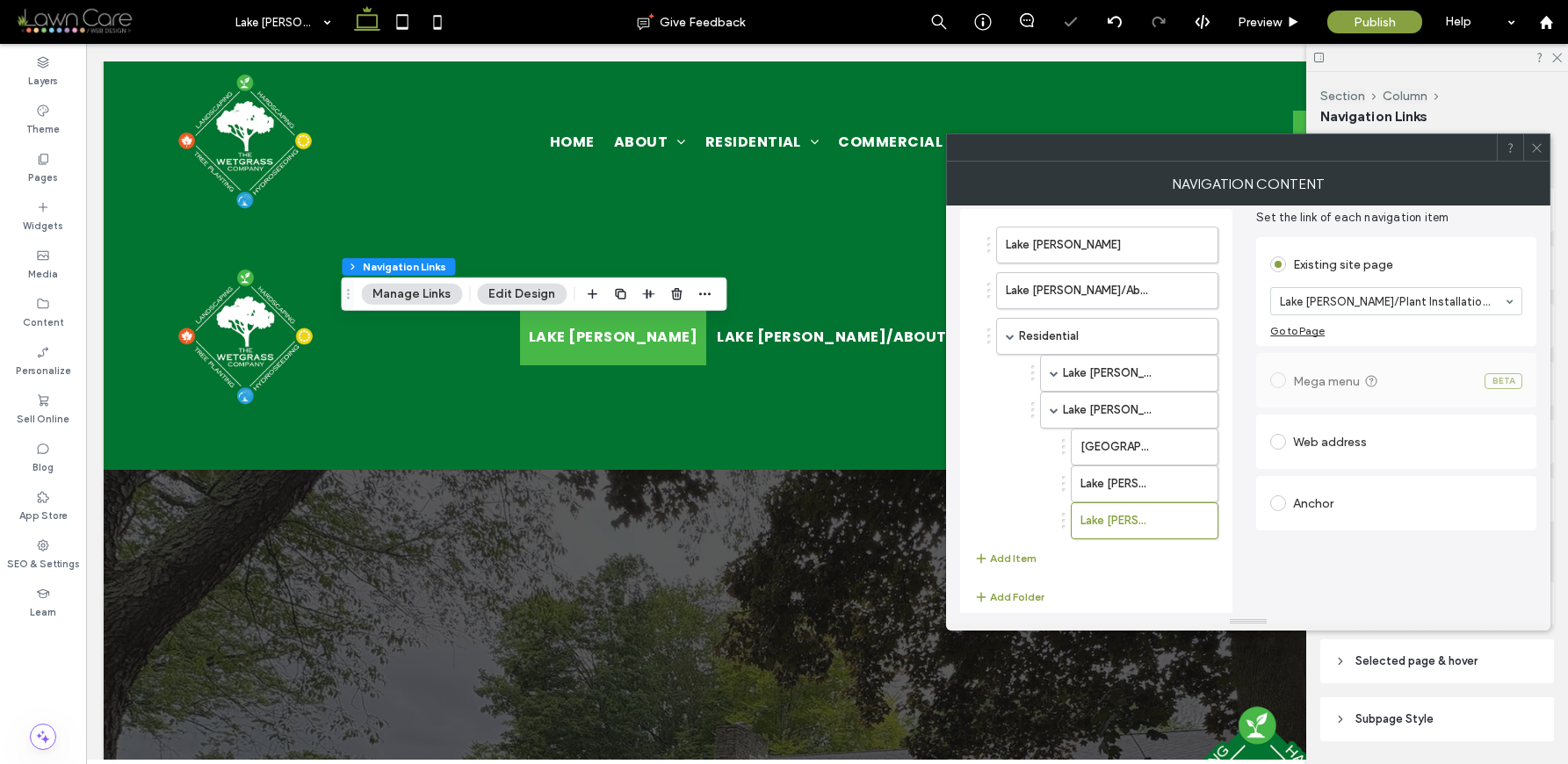
scroll to position [96, 0]
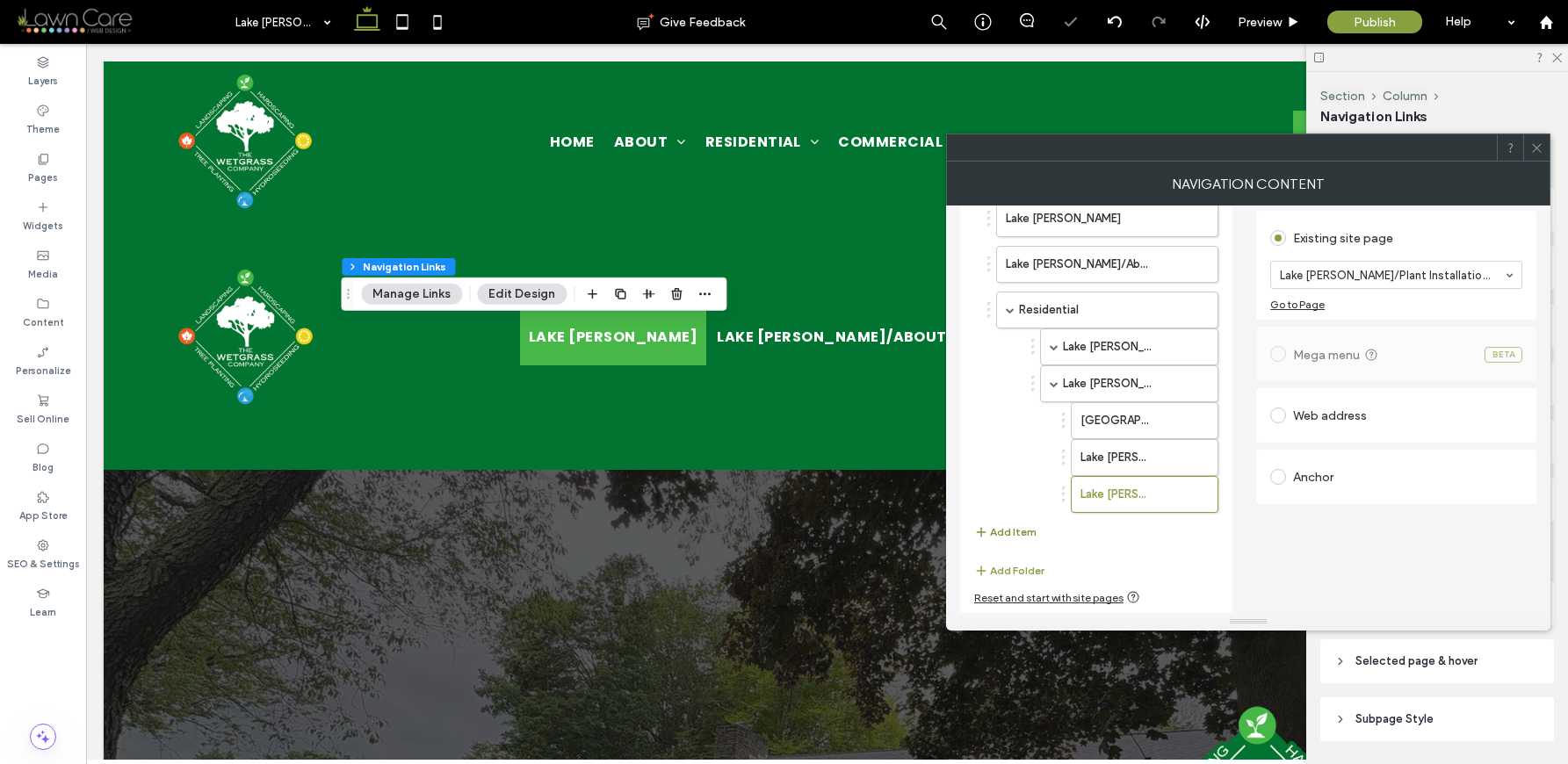
click at [1008, 535] on button "Add Item" at bounding box center [1005, 532] width 62 height 21
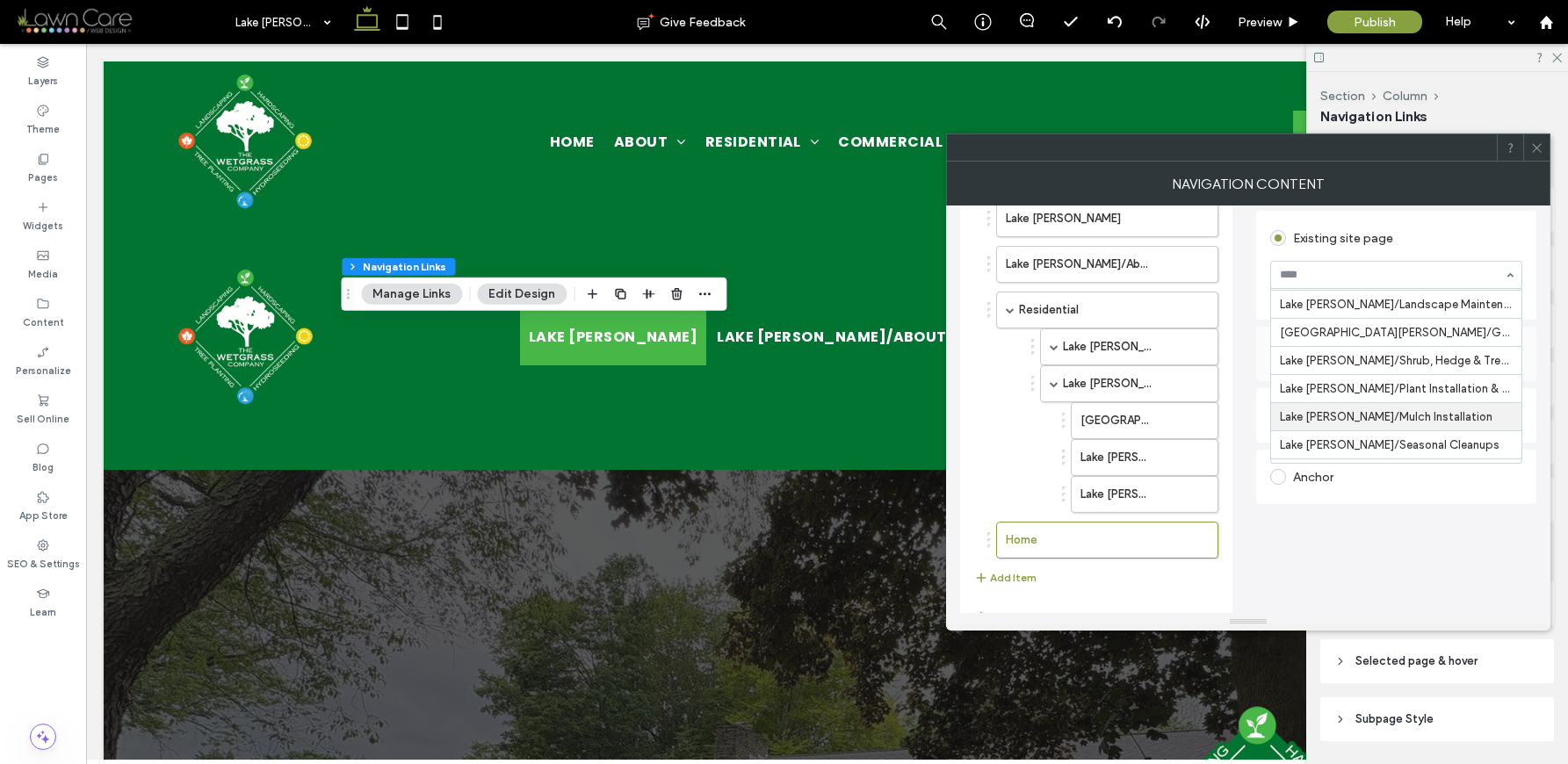
scroll to position [1249, 0]
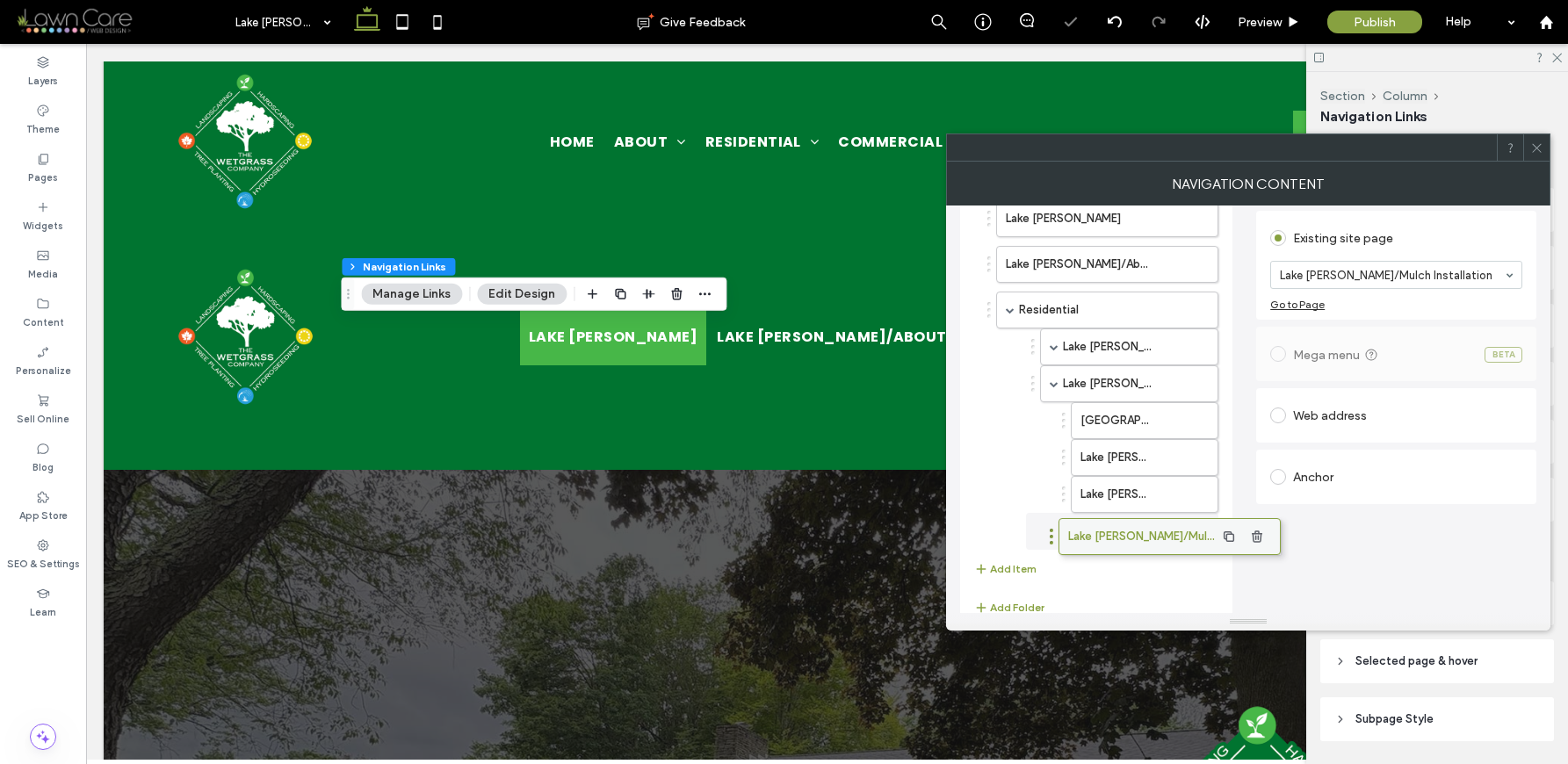
drag, startPoint x: 1098, startPoint y: 544, endPoint x: 1160, endPoint y: 540, distance: 62.1
drag, startPoint x: 1120, startPoint y: 537, endPoint x: 1152, endPoint y: 533, distance: 32.2
click at [1113, 499] on label "Lake [PERSON_NAME]/Plant Installation & Replacement" at bounding box center [1117, 495] width 72 height 35
click at [1115, 522] on label "Lake [PERSON_NAME]/Mulch Installation" at bounding box center [1117, 532] width 72 height 35
click at [1008, 570] on button "Add Item" at bounding box center [1005, 569] width 62 height 21
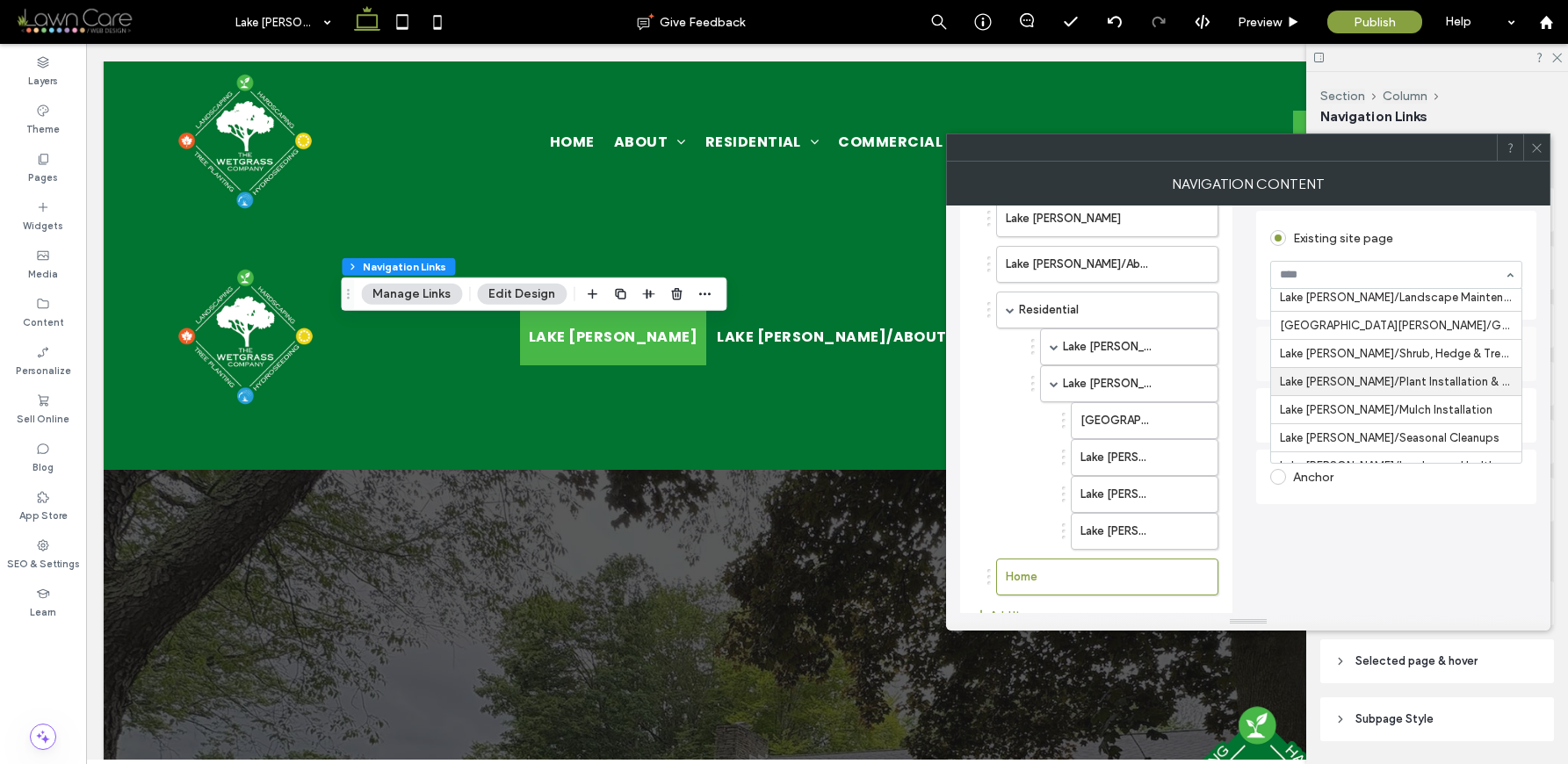
scroll to position [1287, 0]
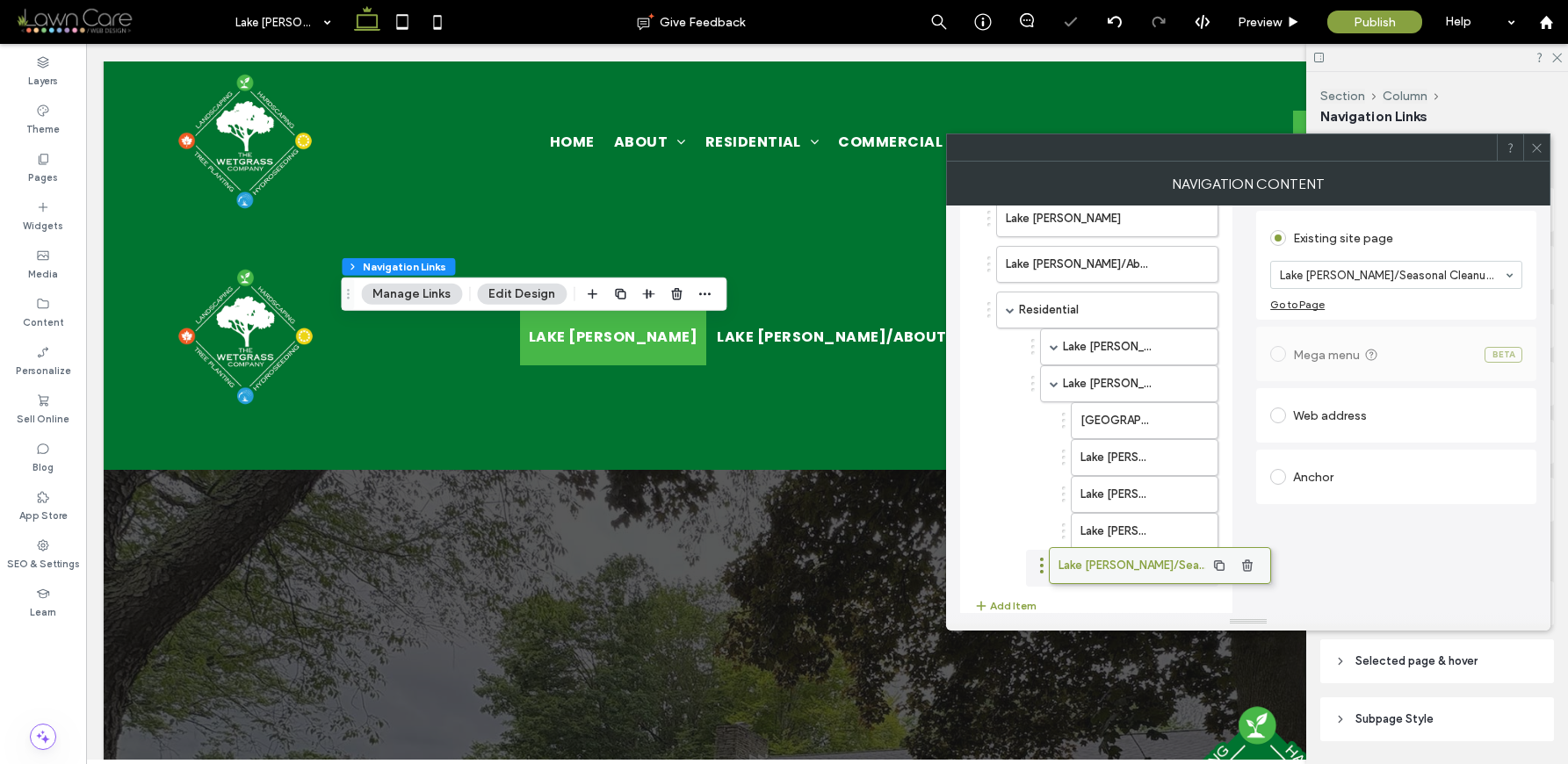
drag, startPoint x: 1106, startPoint y: 573, endPoint x: 1154, endPoint y: 563, distance: 49.0
drag, startPoint x: 1110, startPoint y: 572, endPoint x: 1140, endPoint y: 570, distance: 30.1
drag, startPoint x: 1091, startPoint y: 568, endPoint x: 1133, endPoint y: 569, distance: 42.0
click at [1120, 536] on label "Lake [PERSON_NAME]/Mulch Installation" at bounding box center [1117, 532] width 72 height 35
click at [1104, 497] on label "Lake [PERSON_NAME]/Plant Installation & Replacement" at bounding box center [1117, 495] width 72 height 35
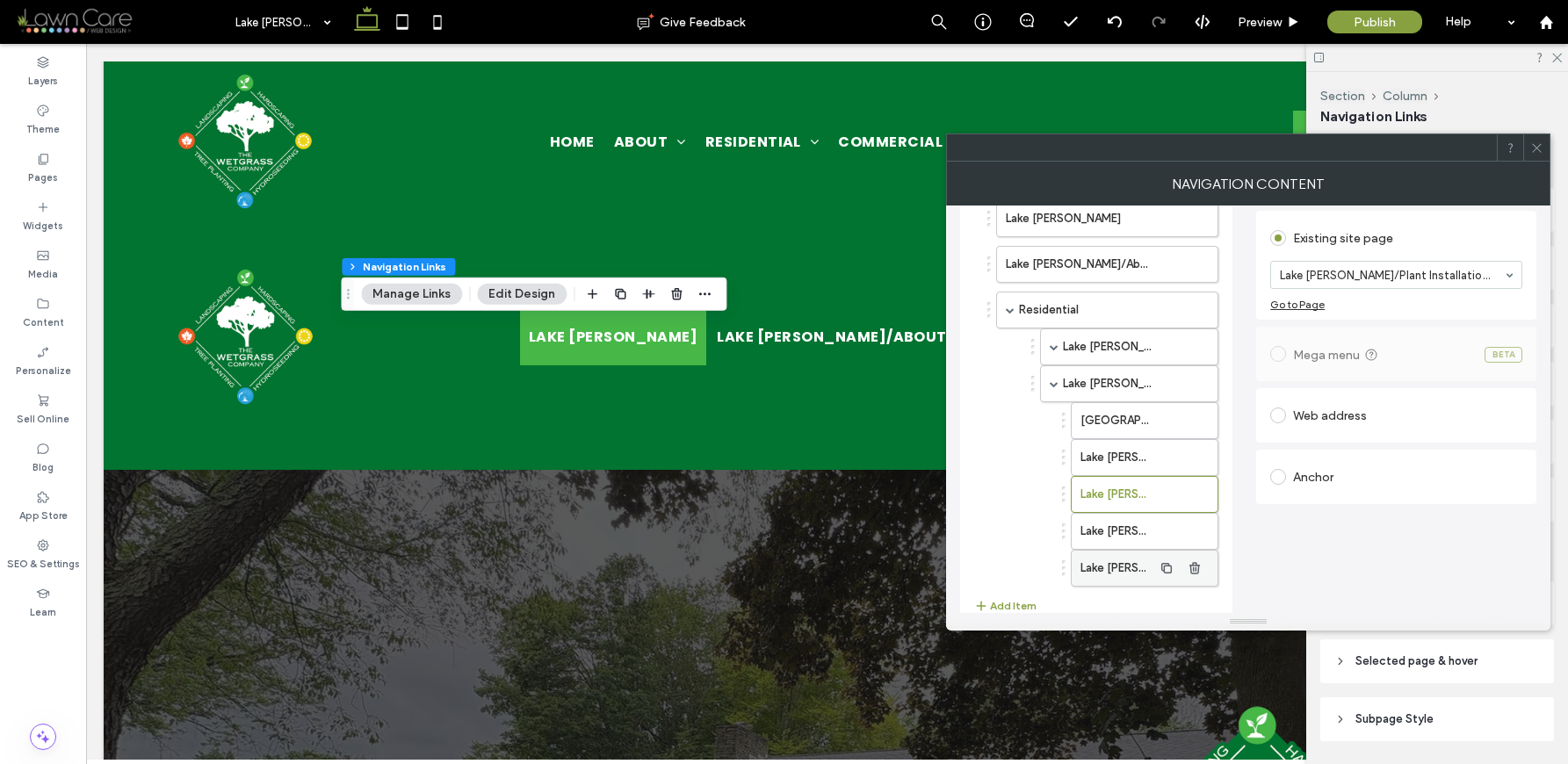
click at [1108, 554] on label "Lake [PERSON_NAME]/Seasonal Cleanups" at bounding box center [1117, 569] width 72 height 35
click at [1128, 540] on label "Lake [PERSON_NAME]/Mulch Installation" at bounding box center [1117, 532] width 72 height 35
click at [1115, 494] on label "Lake [PERSON_NAME]/Plant Installation & Replacement" at bounding box center [1117, 495] width 72 height 35
click at [1111, 536] on label "Lake [PERSON_NAME]/Mulch Installation" at bounding box center [1117, 532] width 72 height 35
click at [1114, 567] on label "Lake [PERSON_NAME]/Seasonal Cleanups" at bounding box center [1117, 569] width 72 height 35
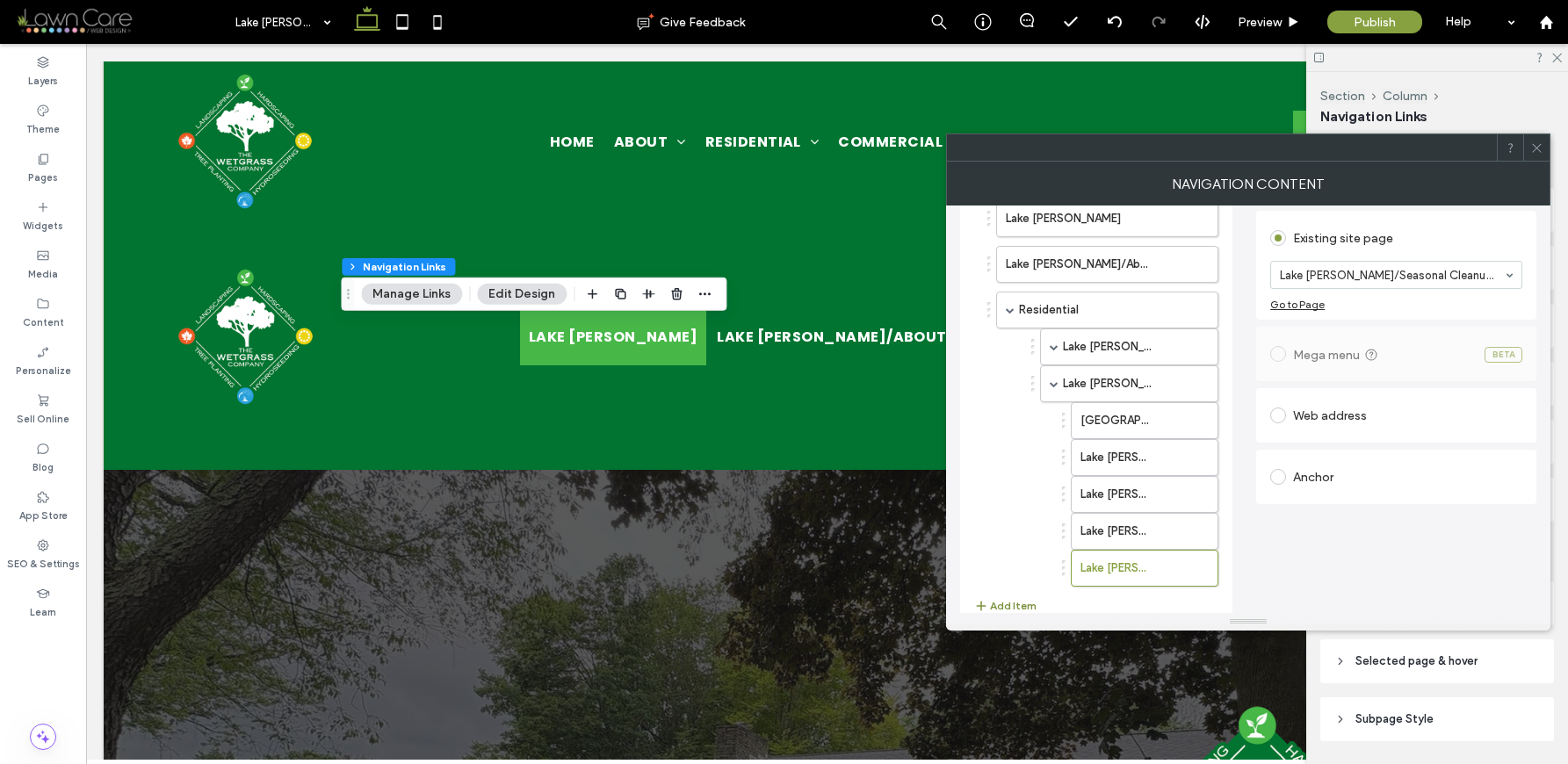
click at [1008, 602] on button "Add Item" at bounding box center [1005, 606] width 62 height 21
click at [1311, 298] on div "Go to Page" at bounding box center [1297, 305] width 55 height 13
click at [1315, 276] on div at bounding box center [784, 382] width 1568 height 764
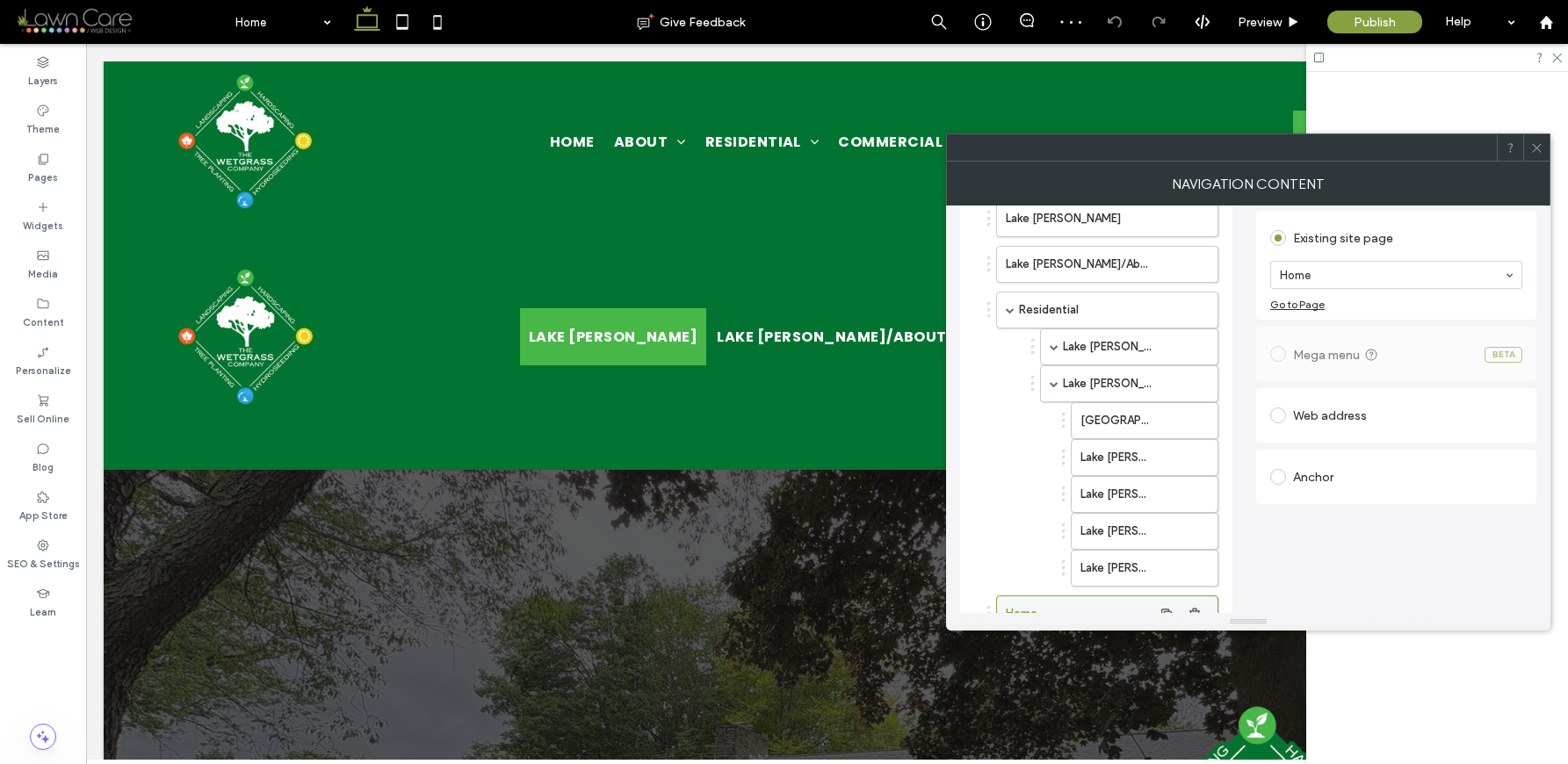
click at [1131, 599] on label "Home" at bounding box center [1079, 614] width 146 height 35
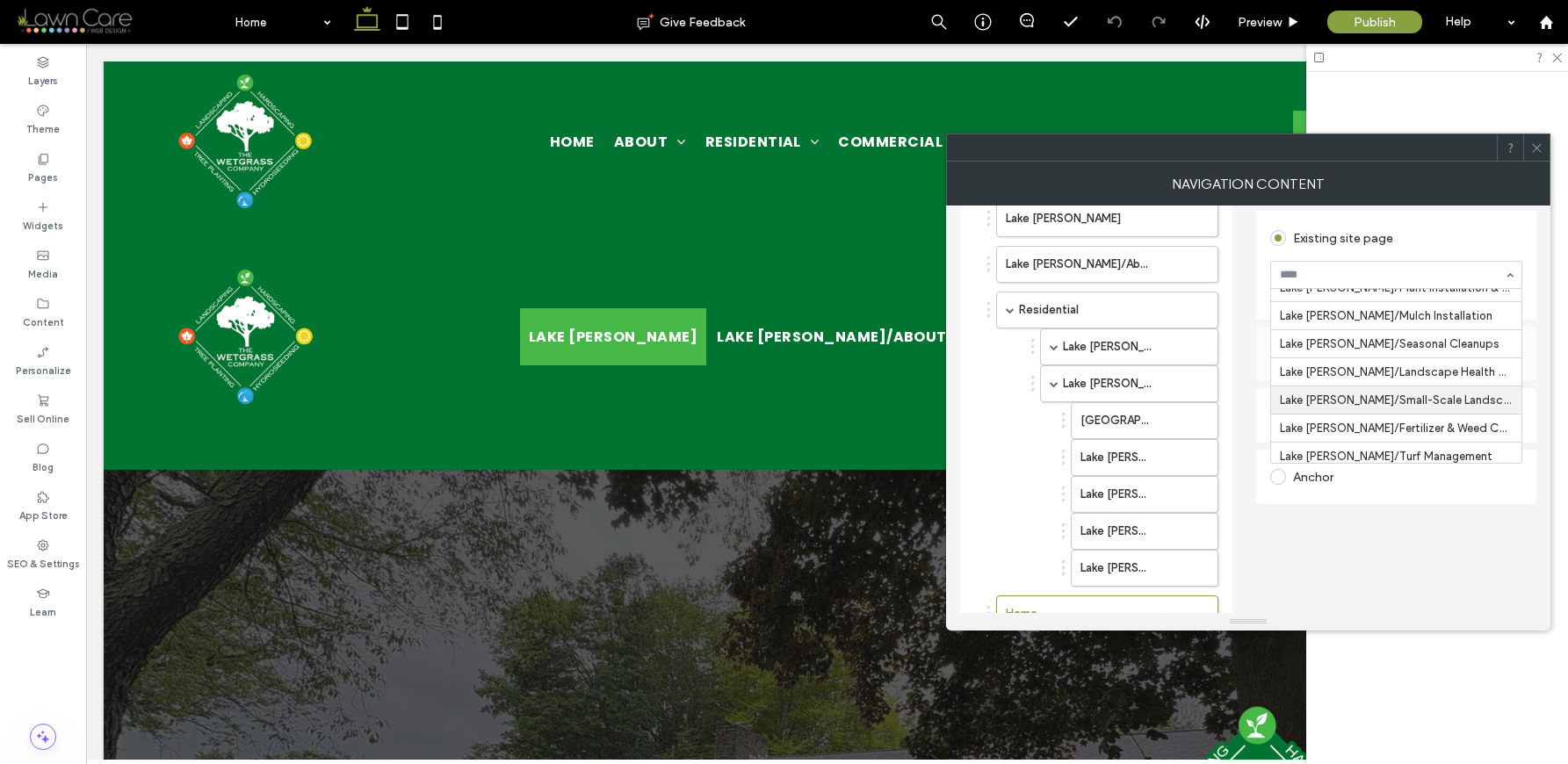
scroll to position [1328, 0]
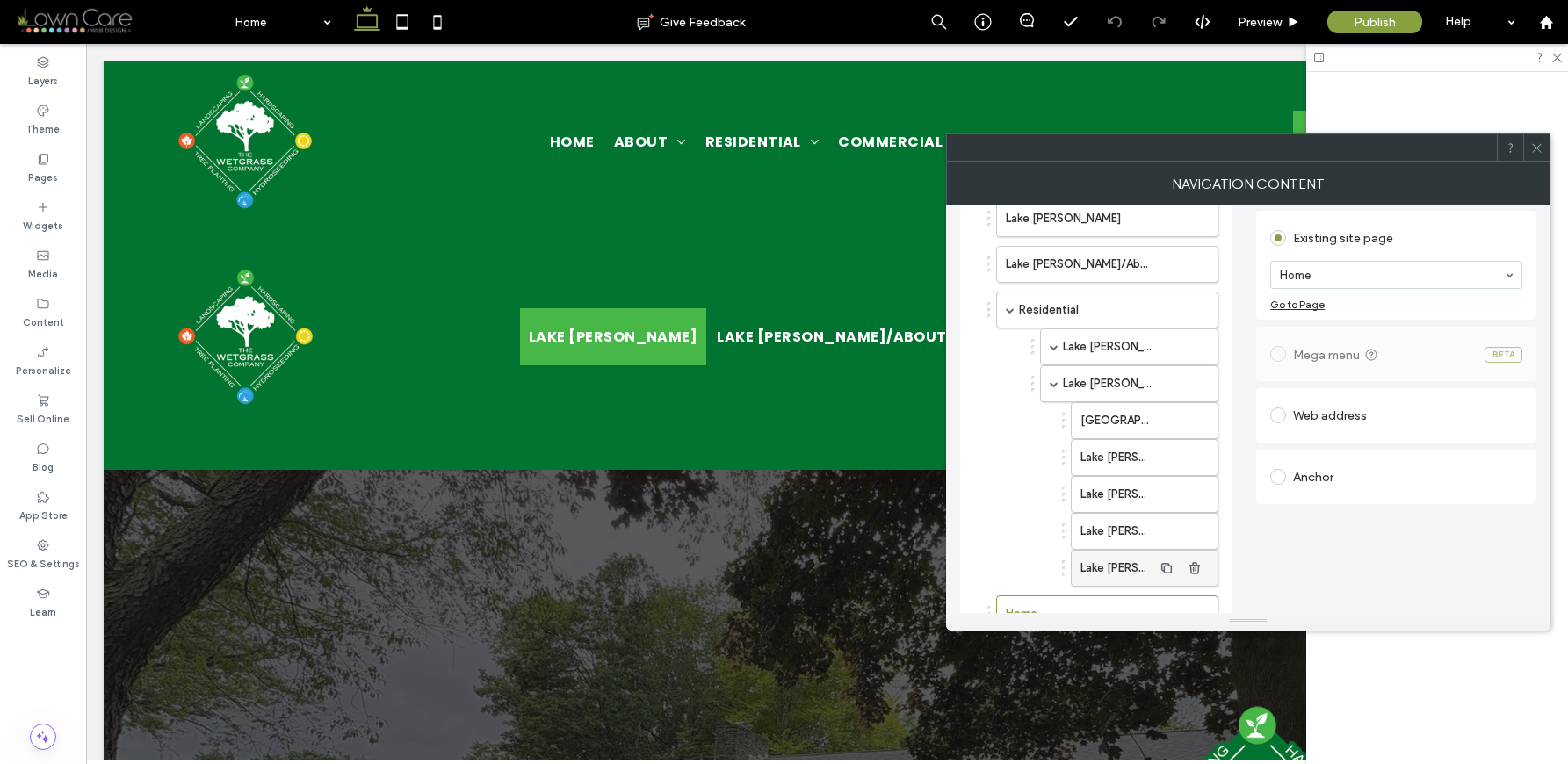
click at [1109, 560] on label "Lake [PERSON_NAME]/Seasonal Cleanups" at bounding box center [1117, 569] width 72 height 35
click at [1119, 605] on label "Home" at bounding box center [1079, 614] width 146 height 35
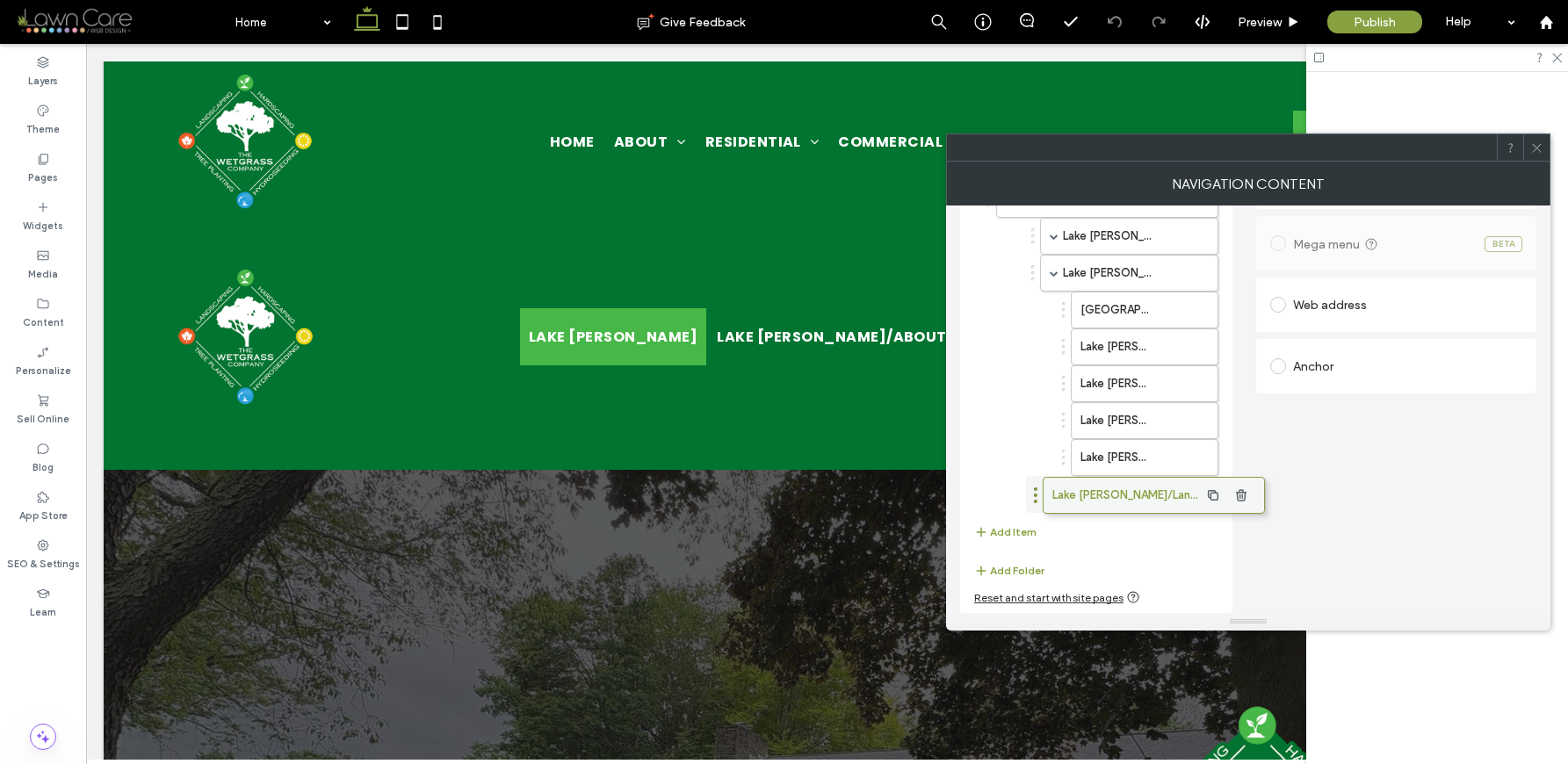
scroll to position [207, 0]
drag, startPoint x: 1044, startPoint y: 497, endPoint x: 1123, endPoint y: 500, distance: 79.1
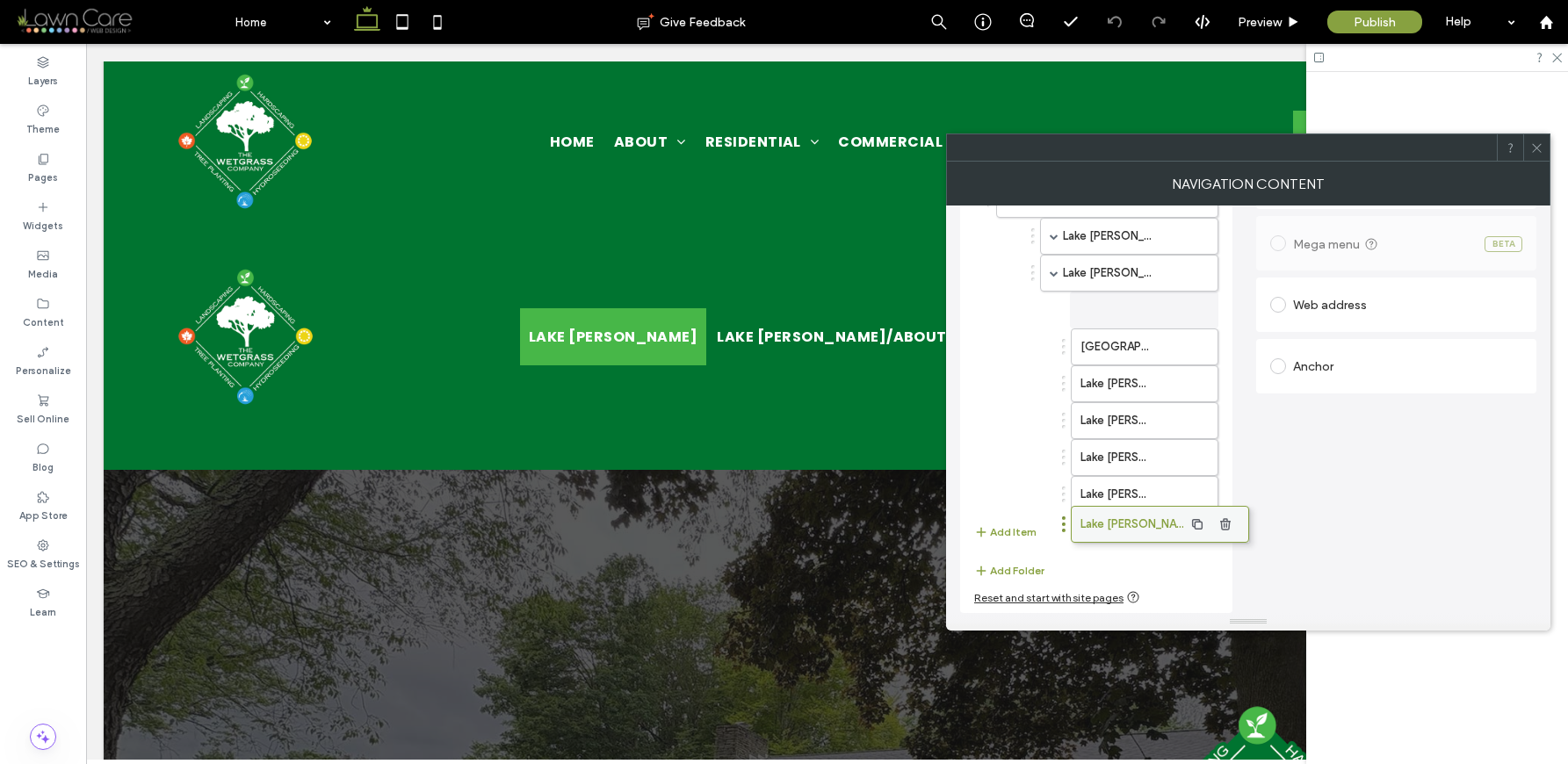
drag, startPoint x: 1089, startPoint y: 499, endPoint x: 1123, endPoint y: 514, distance: 37.2
click at [1014, 531] on button "Add Item" at bounding box center [1005, 532] width 62 height 21
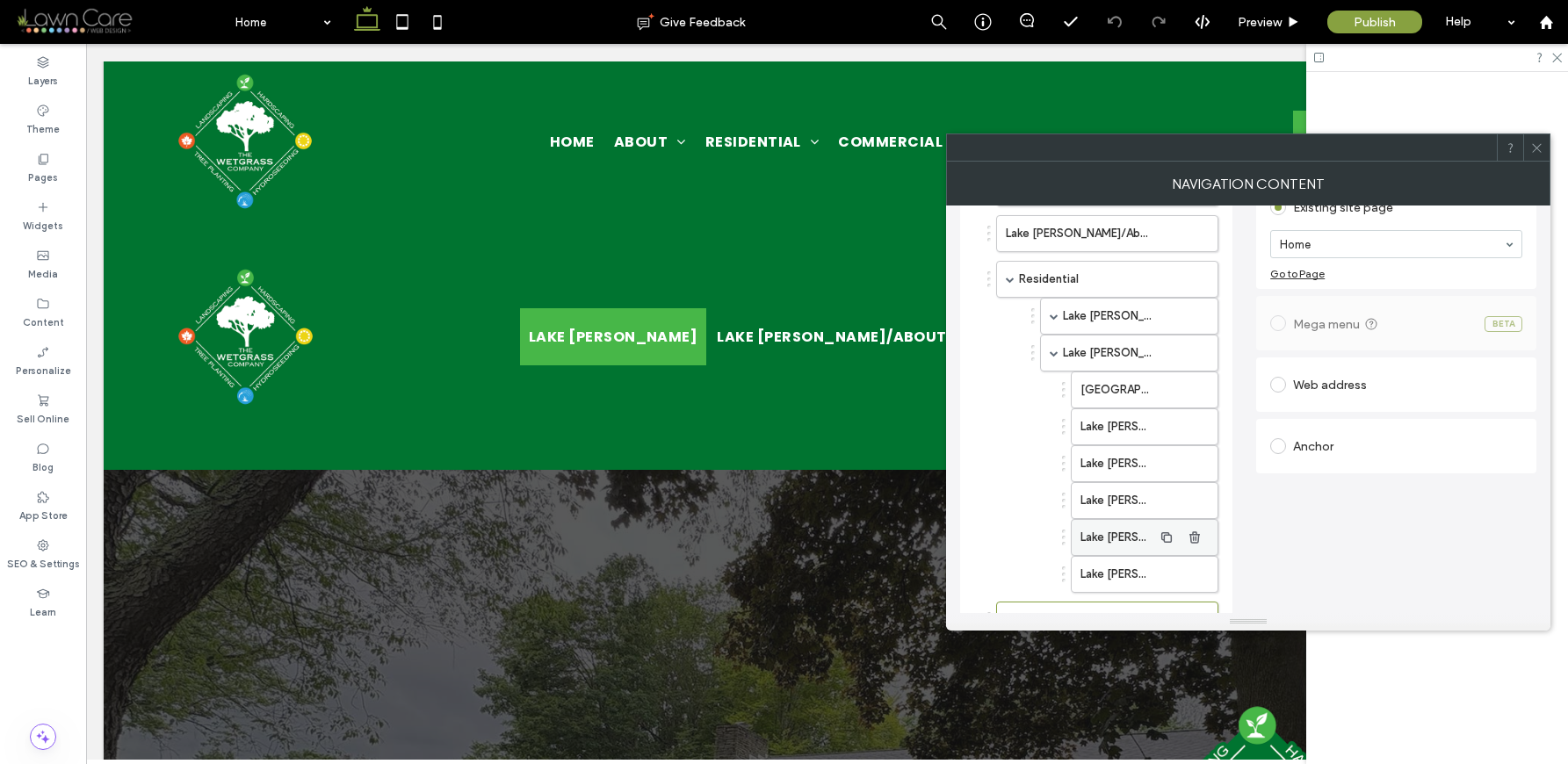
scroll to position [143, 0]
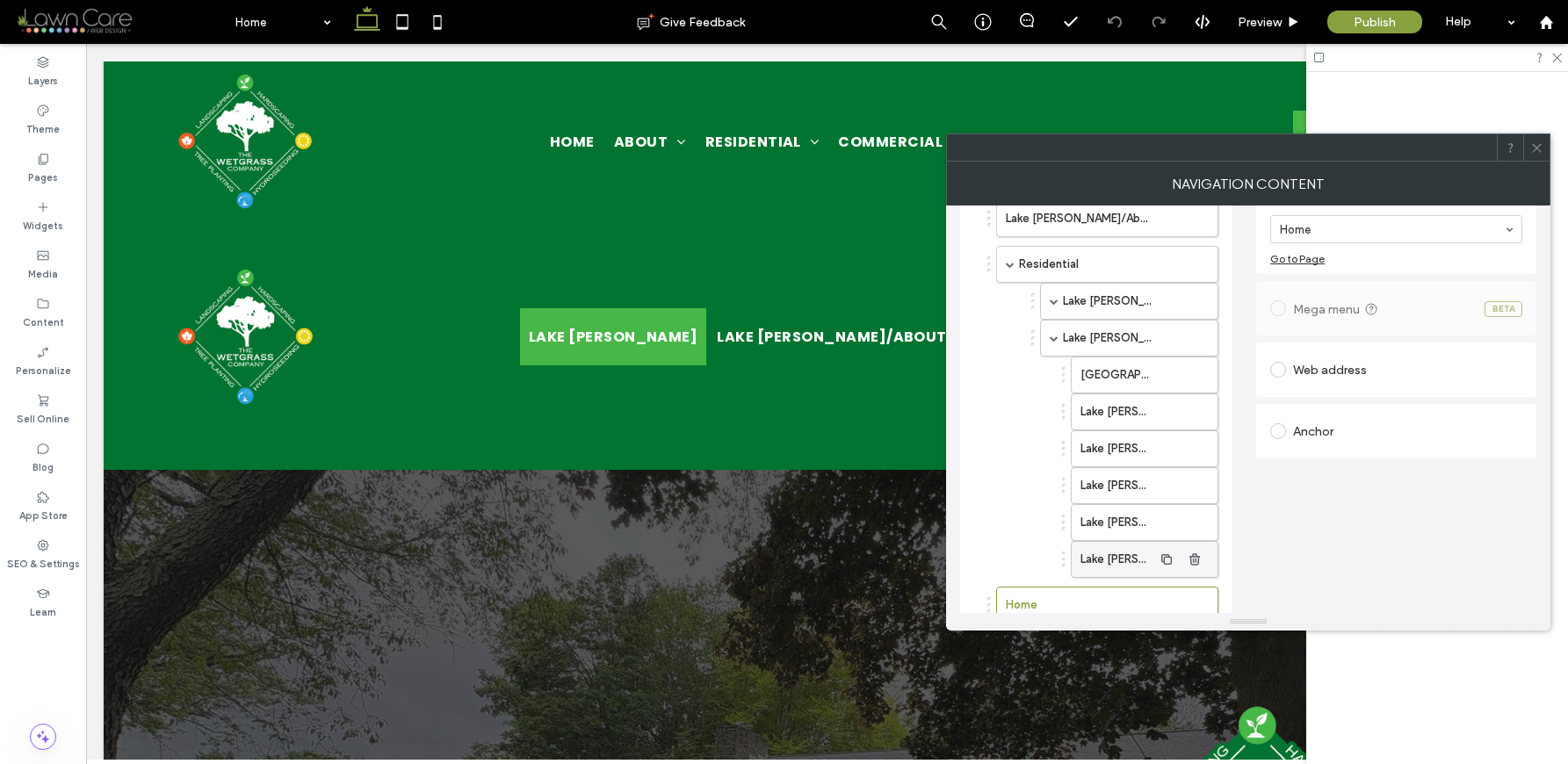
click at [1116, 559] on label "Lake [PERSON_NAME]/Landscape Health & Upkeep" at bounding box center [1117, 559] width 72 height 35
click at [1122, 520] on label "Lake [PERSON_NAME]/Seasonal Cleanups" at bounding box center [1117, 522] width 72 height 35
click at [1116, 557] on label "Lake [PERSON_NAME]/Landscape Health & Upkeep" at bounding box center [1117, 559] width 72 height 35
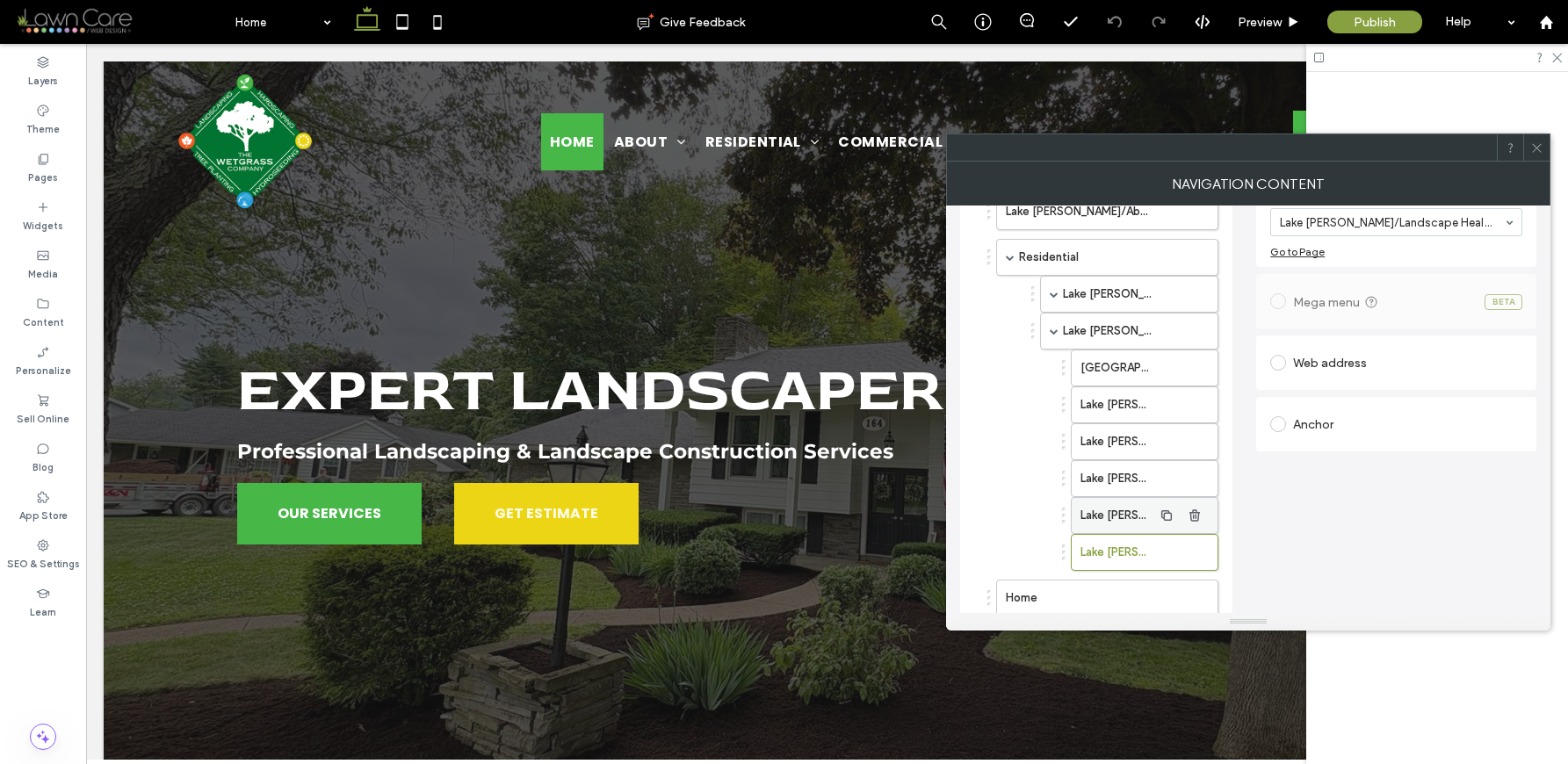
scroll to position [152, 0]
click at [1105, 593] on label "Home" at bounding box center [1079, 595] width 146 height 35
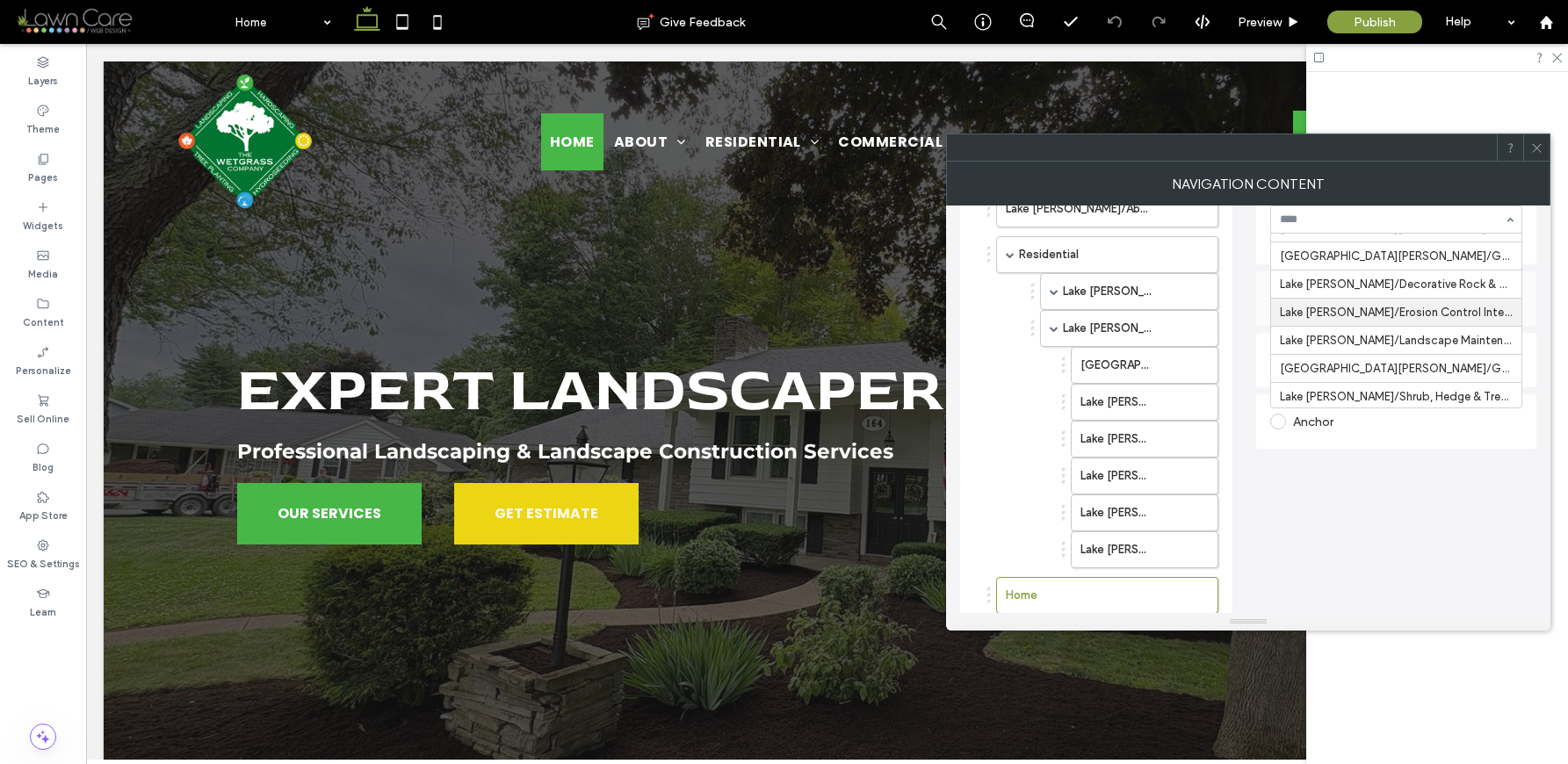
scroll to position [1321, 0]
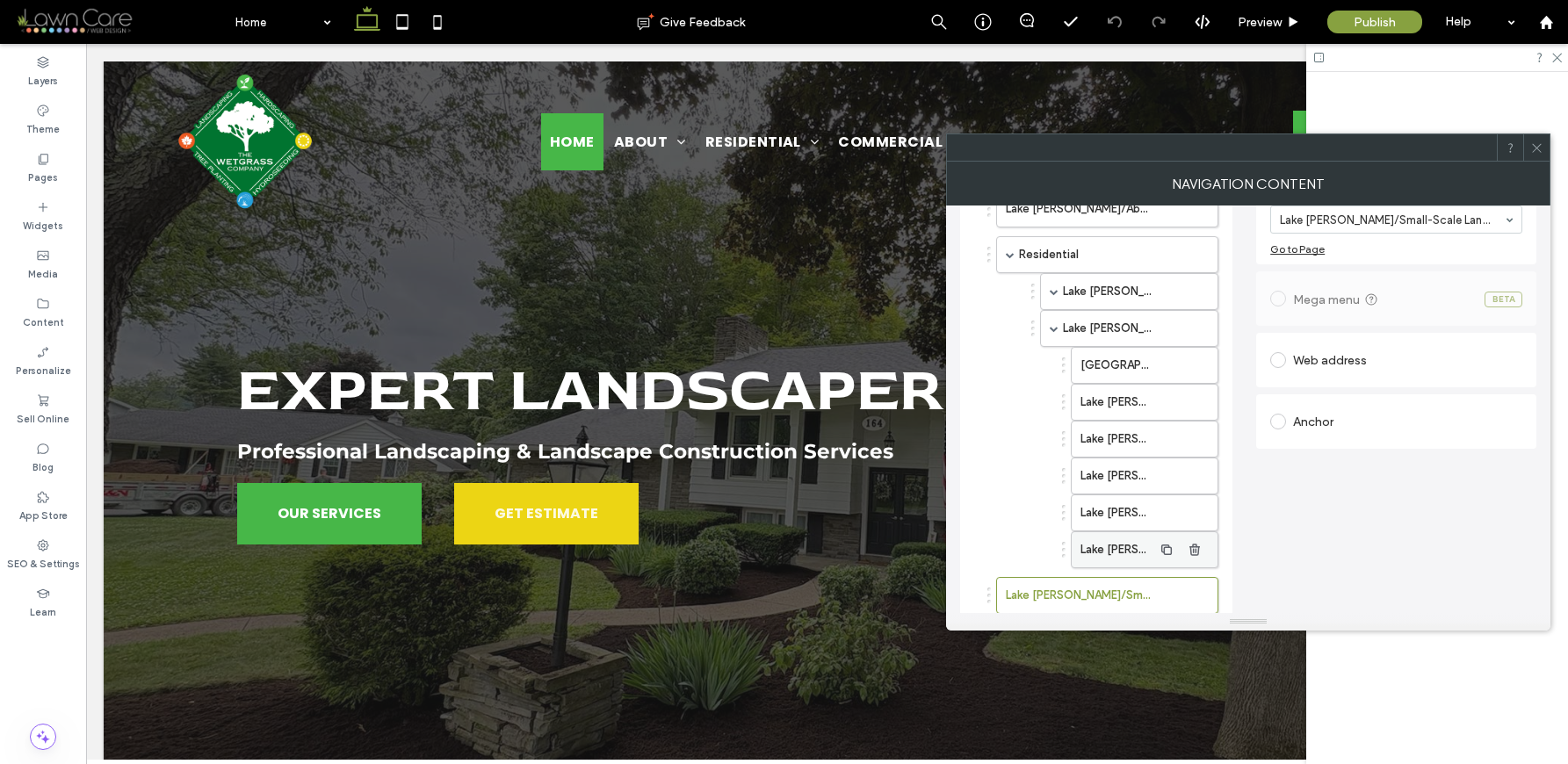
click at [1110, 550] on label "Lake [PERSON_NAME]/Landscape Health & Upkeep" at bounding box center [1117, 550] width 72 height 35
click at [1101, 504] on label "Lake [PERSON_NAME]/Seasonal Cleanups" at bounding box center [1117, 513] width 72 height 35
click at [1104, 551] on label "Lake [PERSON_NAME]/Landscape Health & Upkeep" at bounding box center [1117, 550] width 72 height 35
click at [1103, 592] on label "Lake [PERSON_NAME]/Small-Scale Landscape Enhancements" at bounding box center [1079, 595] width 146 height 35
drag, startPoint x: 1095, startPoint y: 592, endPoint x: 1162, endPoint y: 586, distance: 67.3
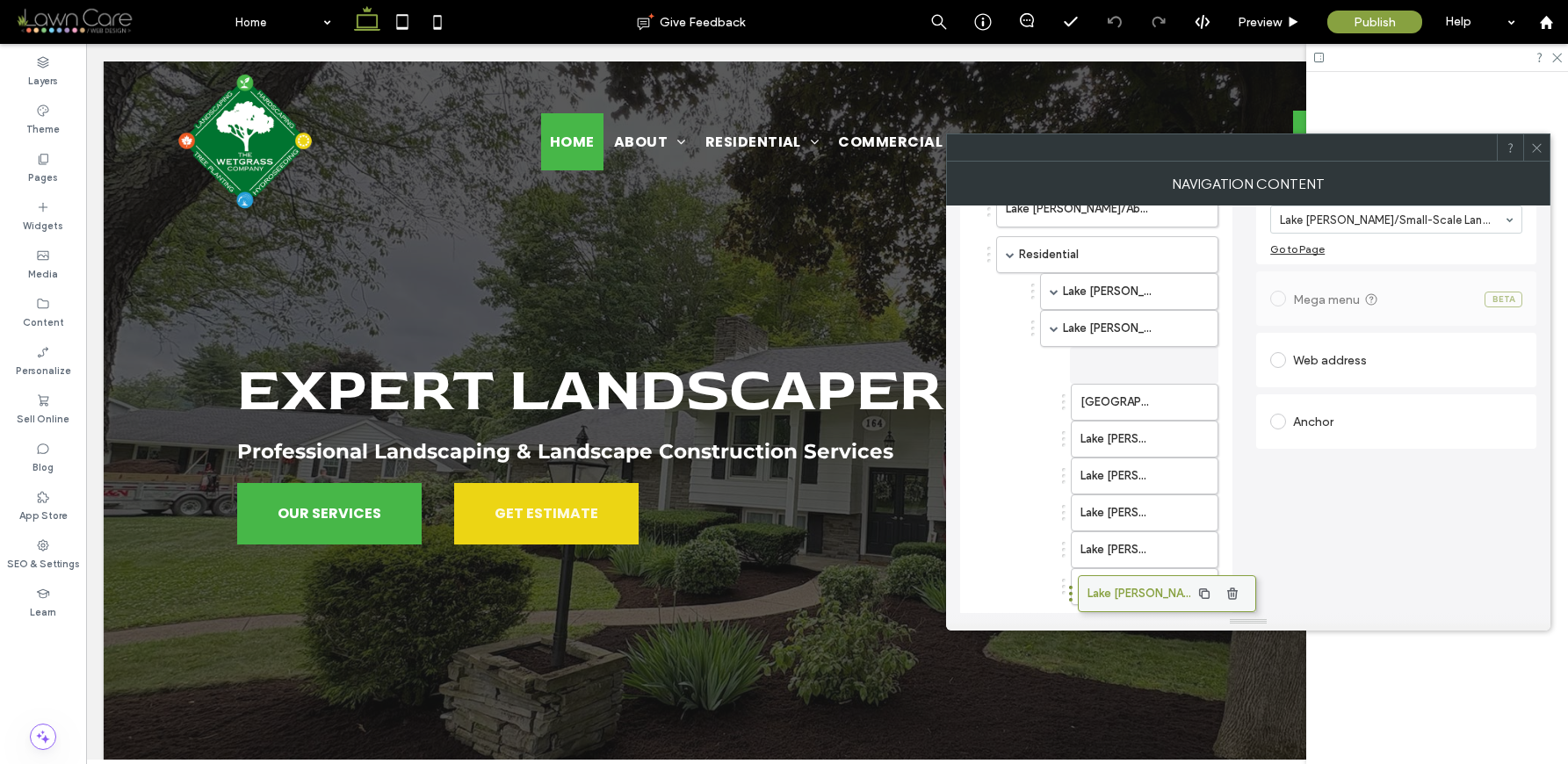
drag, startPoint x: 1109, startPoint y: 587, endPoint x: 1147, endPoint y: 585, distance: 38.1
click at [1129, 545] on label "Lake [PERSON_NAME]/Landscape Health & Upkeep" at bounding box center [1117, 550] width 72 height 35
click at [1113, 592] on label "Lake [PERSON_NAME]/Small-Scale Landscape Enhancements" at bounding box center [1117, 587] width 72 height 35
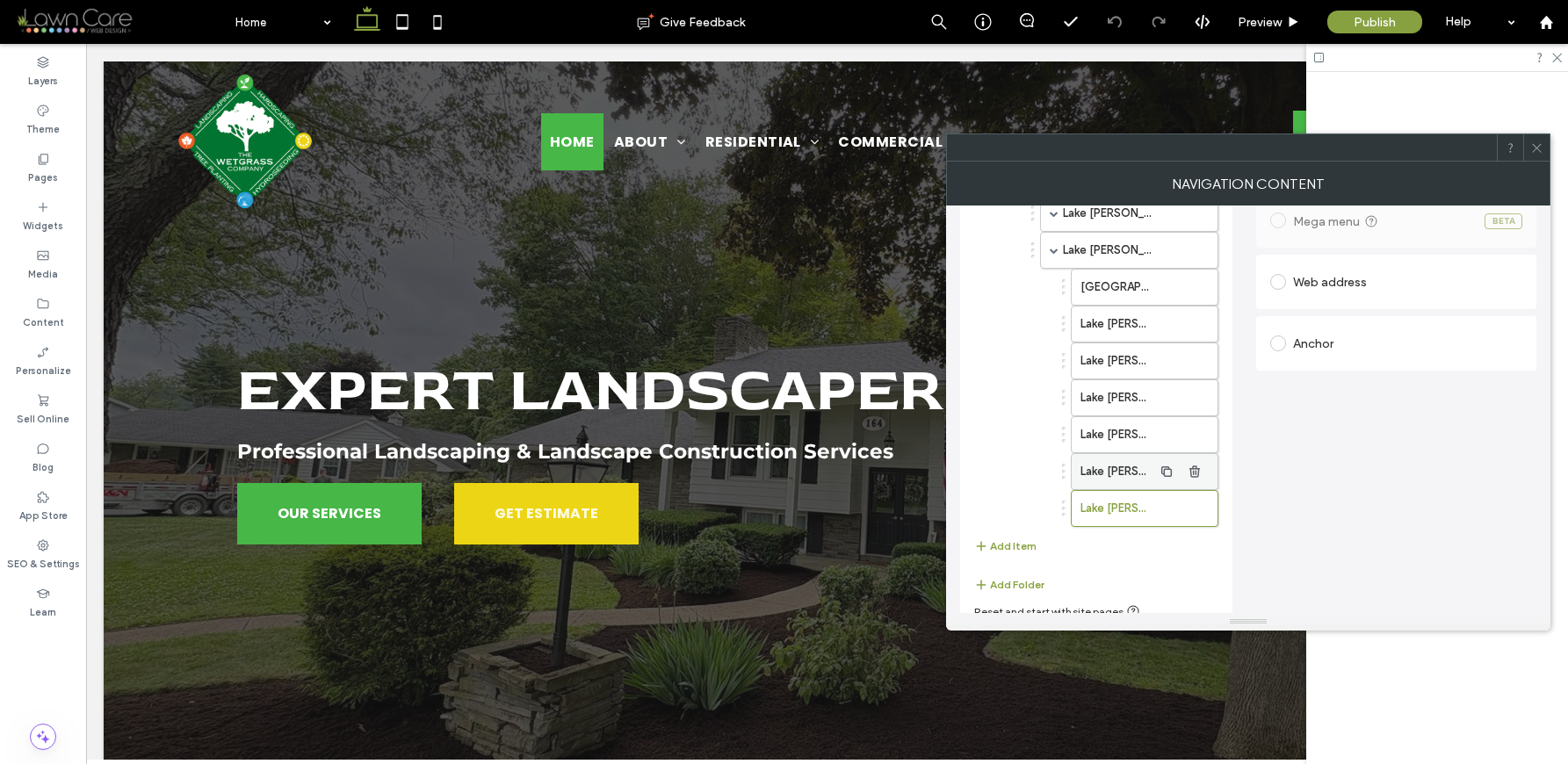
scroll to position [244, 0]
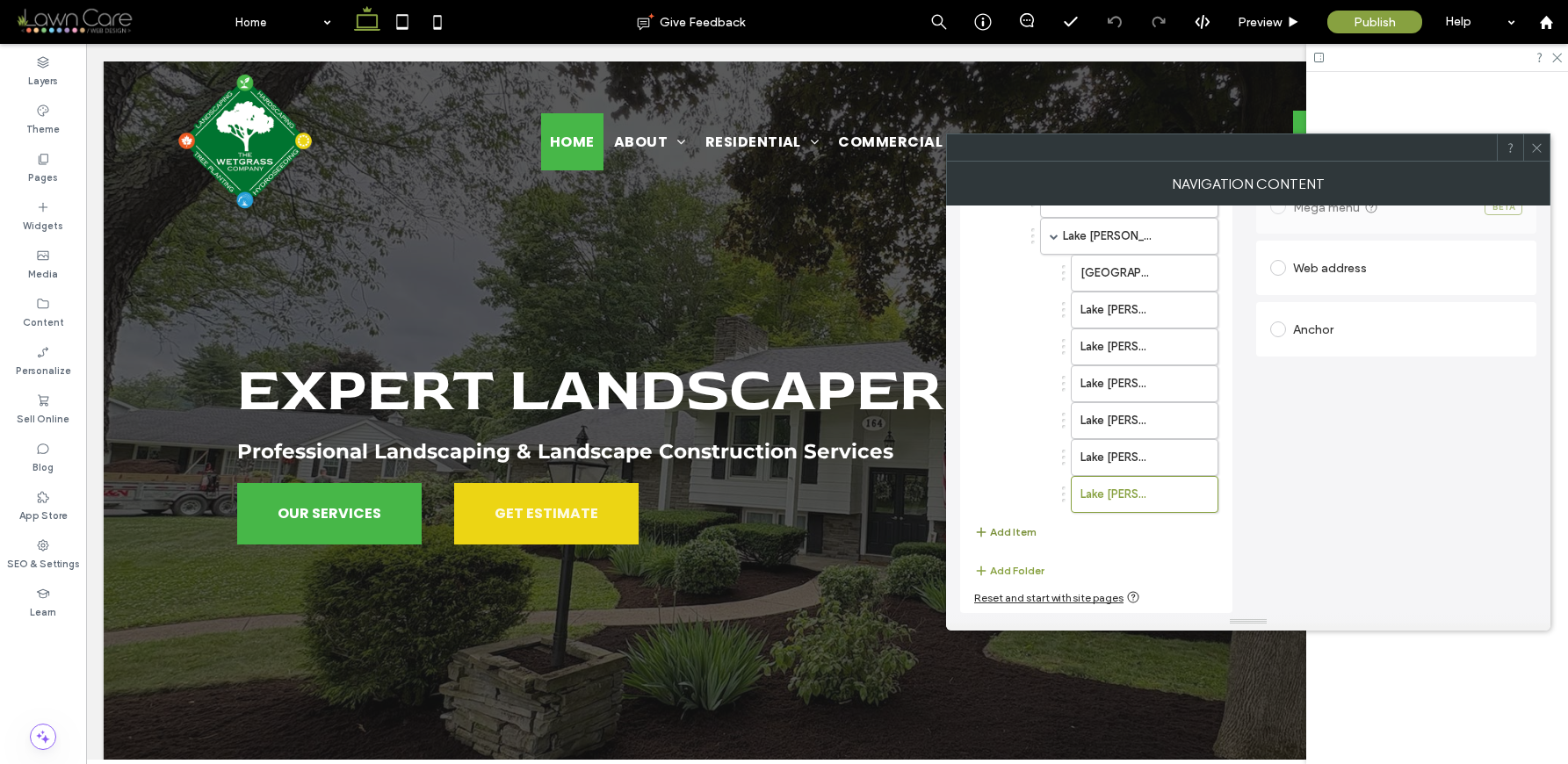
click at [1007, 533] on button "Add Item" at bounding box center [1005, 532] width 62 height 21
click at [44, 178] on label "Pages" at bounding box center [43, 175] width 30 height 19
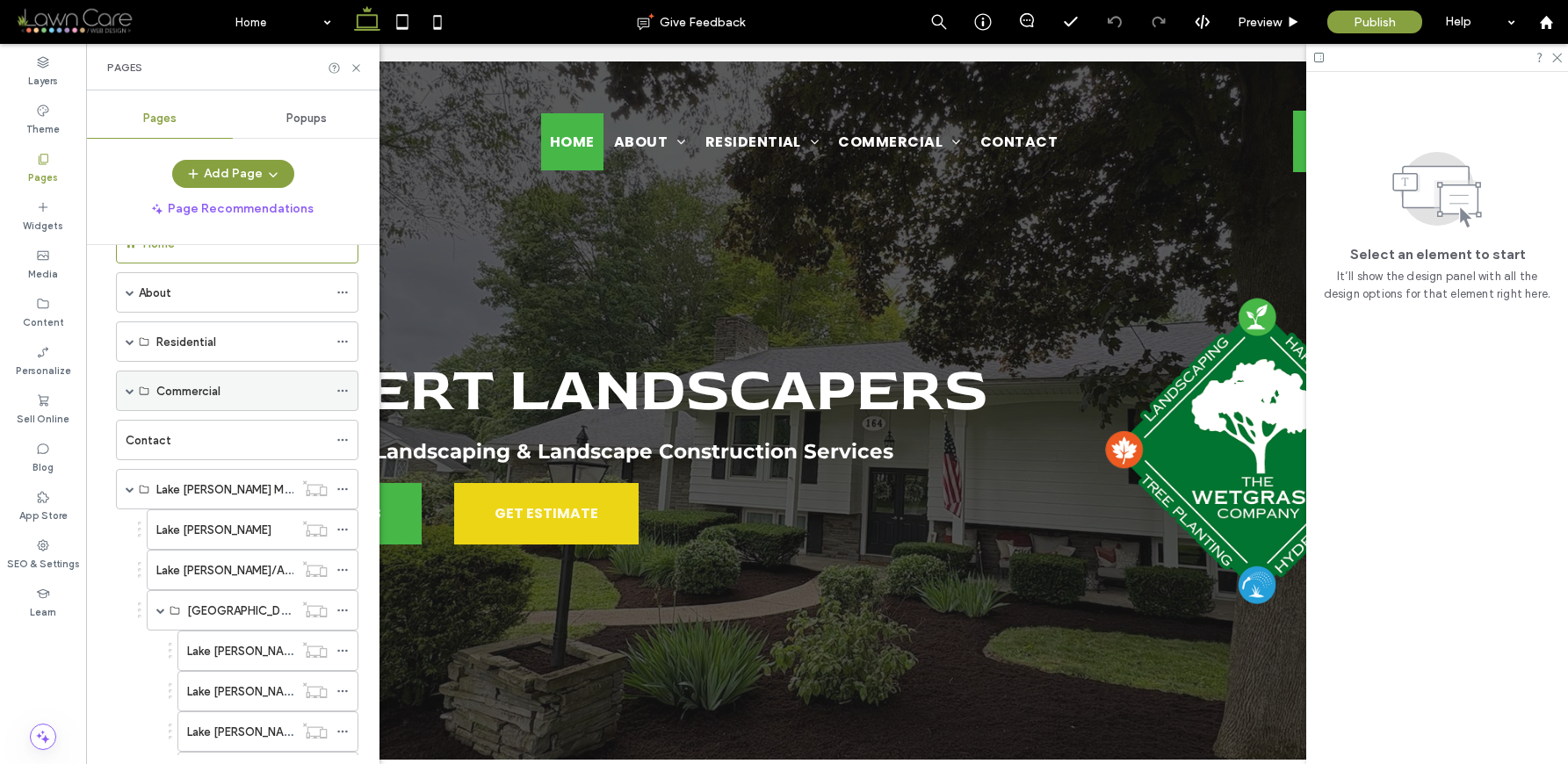
scroll to position [95, 0]
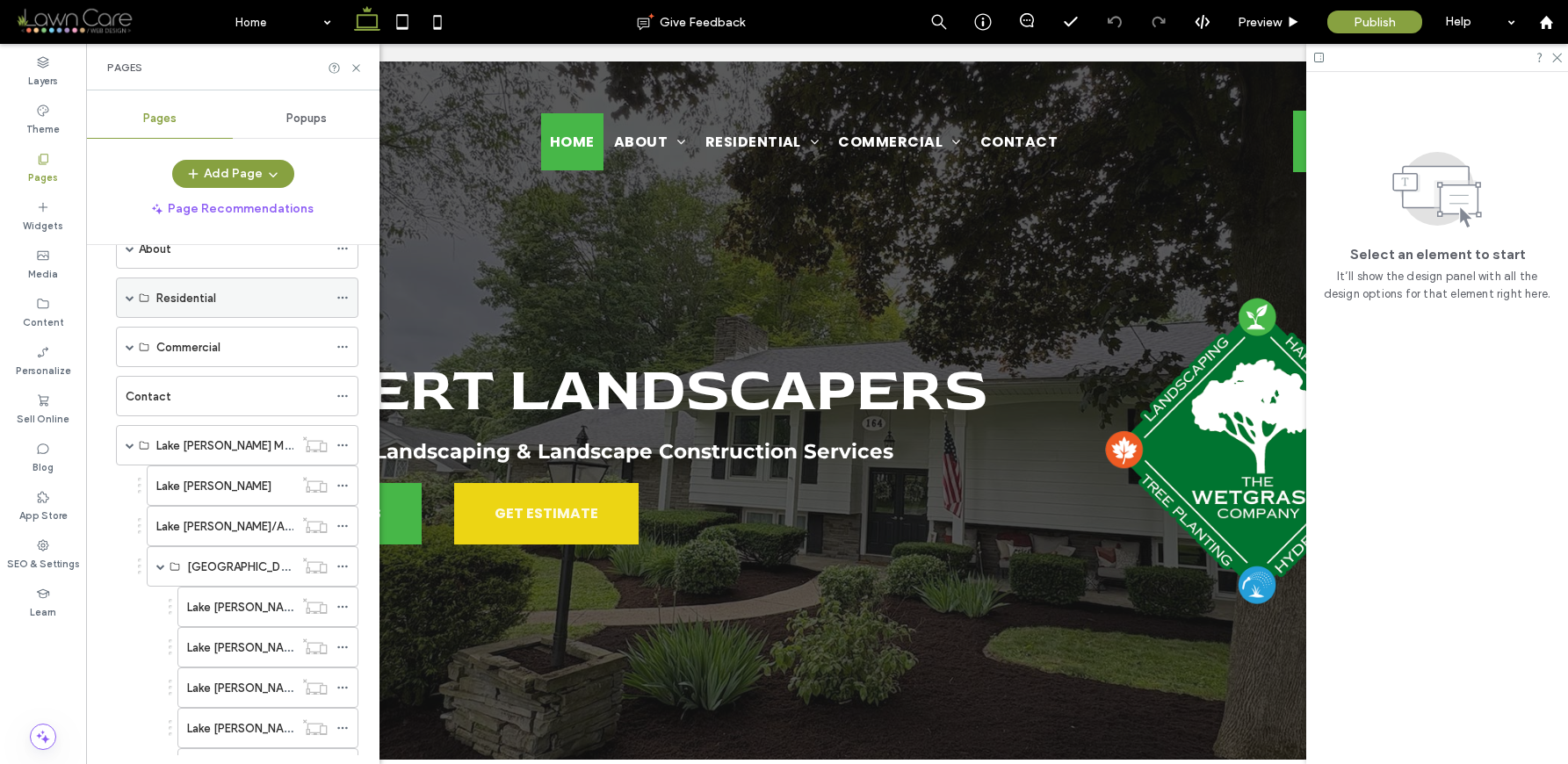
click at [128, 302] on span at bounding box center [130, 298] width 8 height 39
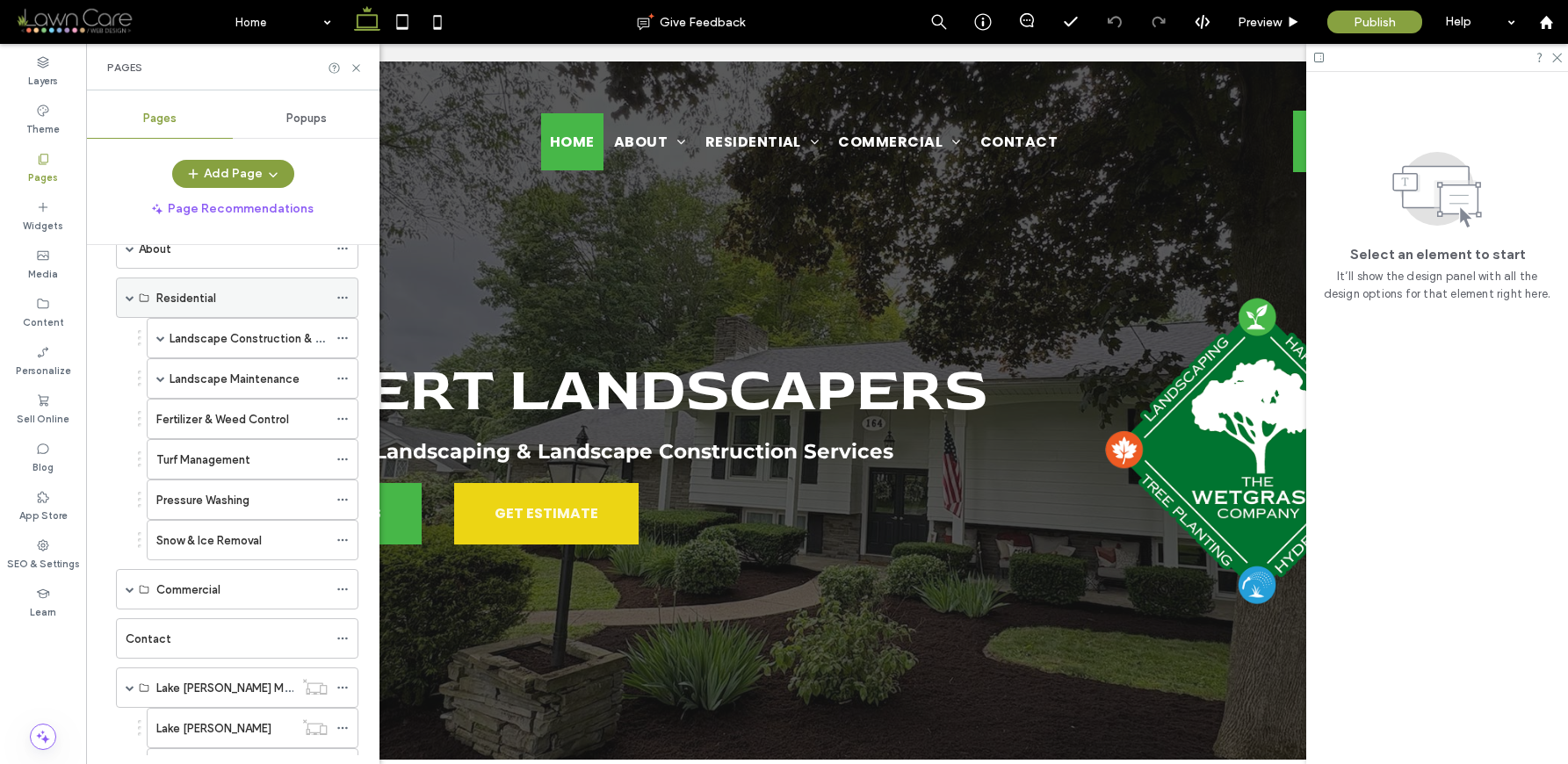
click at [128, 299] on span at bounding box center [130, 297] width 8 height 8
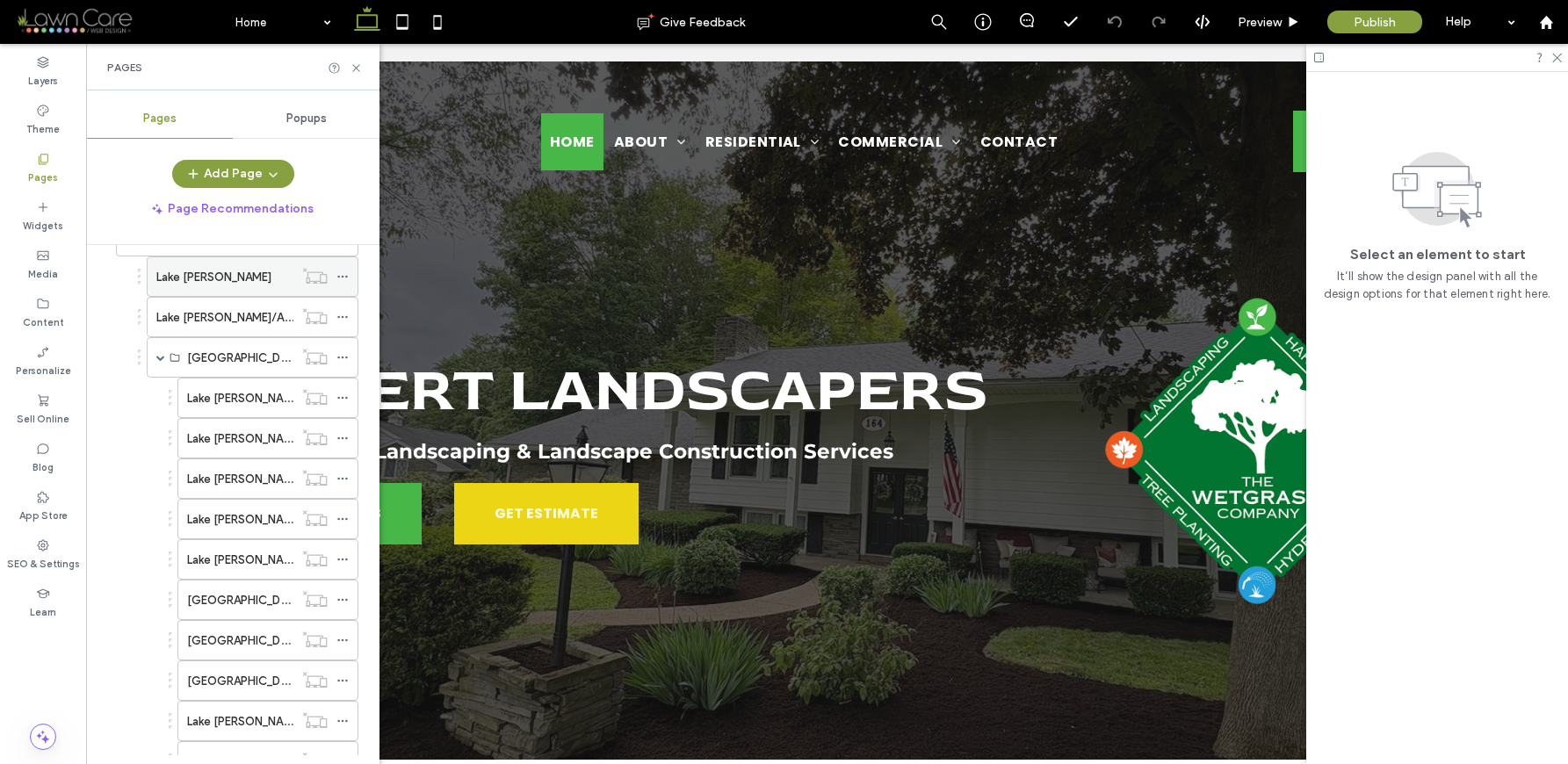
scroll to position [258, 0]
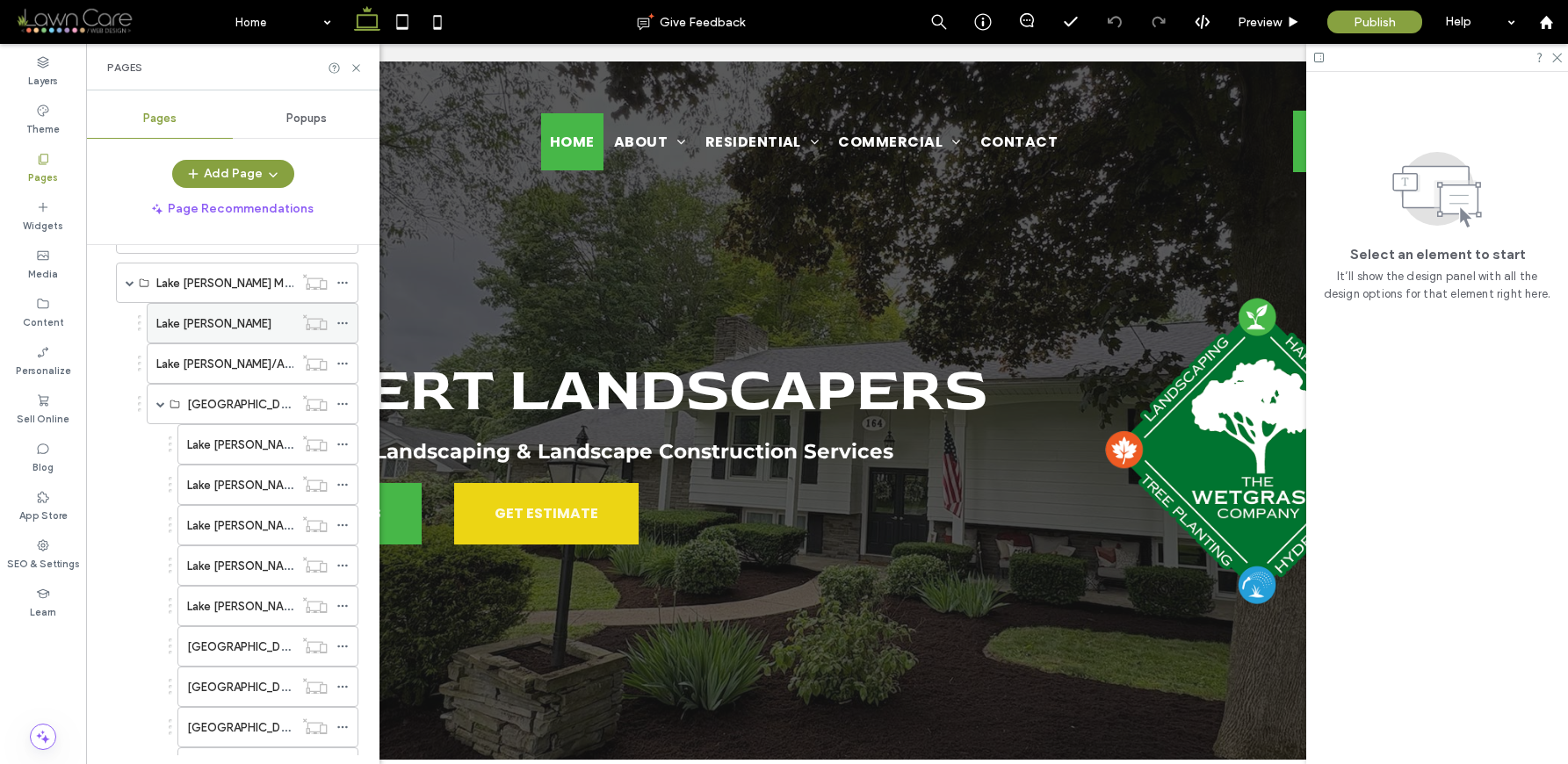
click at [226, 310] on div "Lake [PERSON_NAME]" at bounding box center [225, 323] width 137 height 39
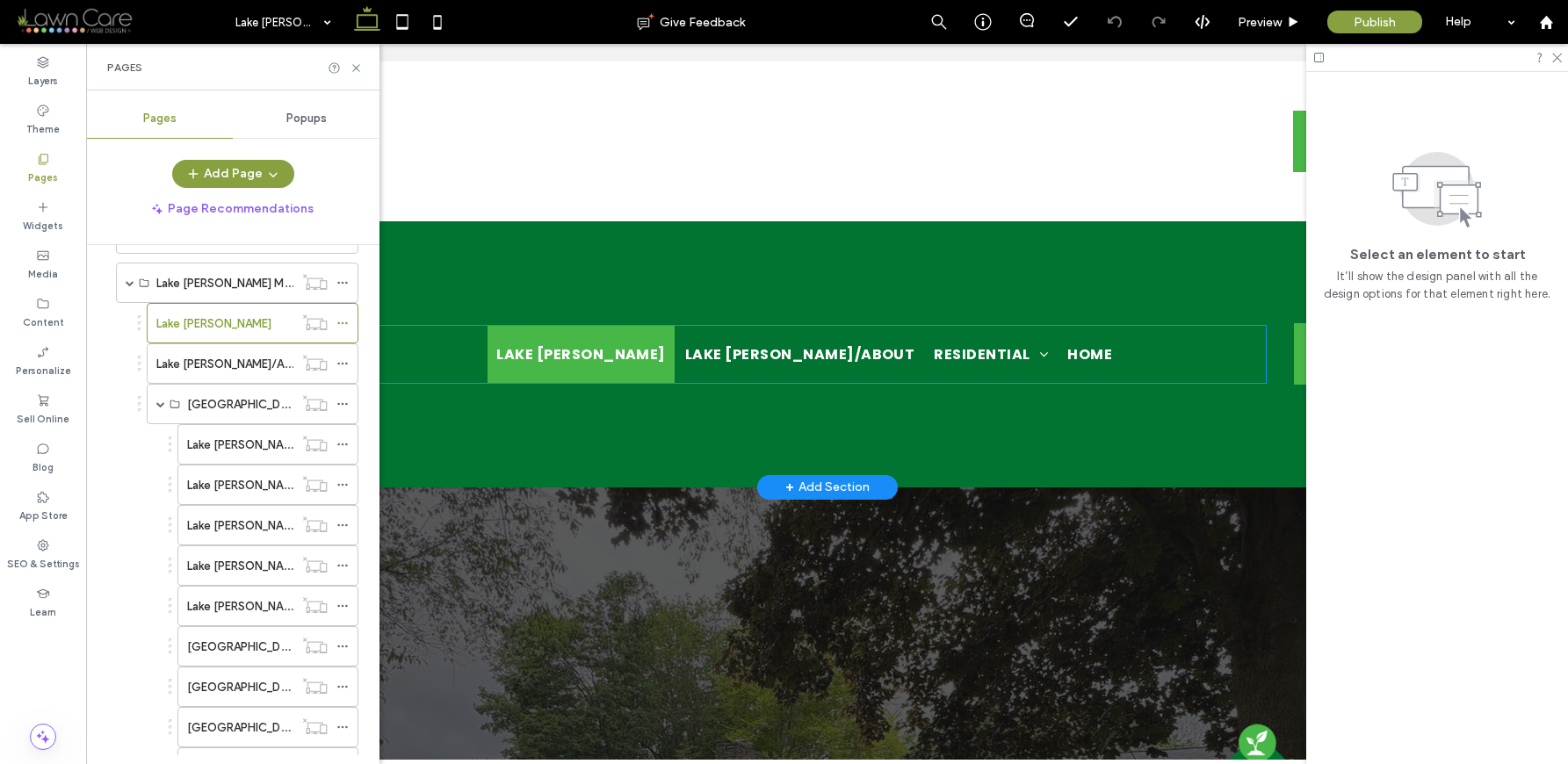
click at [1077, 351] on ul "Lake Gaston Lake Gaston/About Residential Lake Gaston/Landscape Construction & …" at bounding box center [805, 355] width 922 height 57
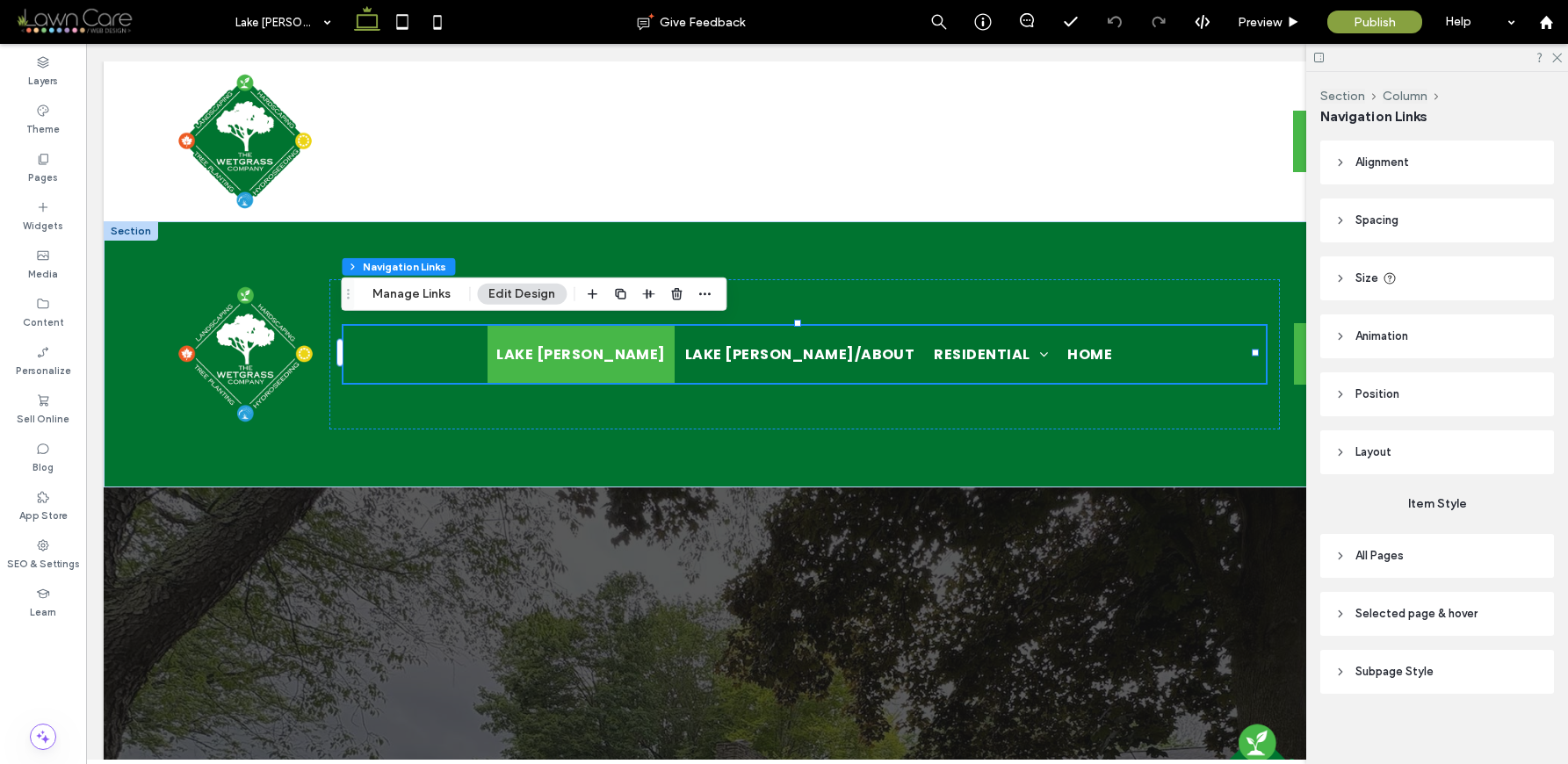
scroll to position [55, 0]
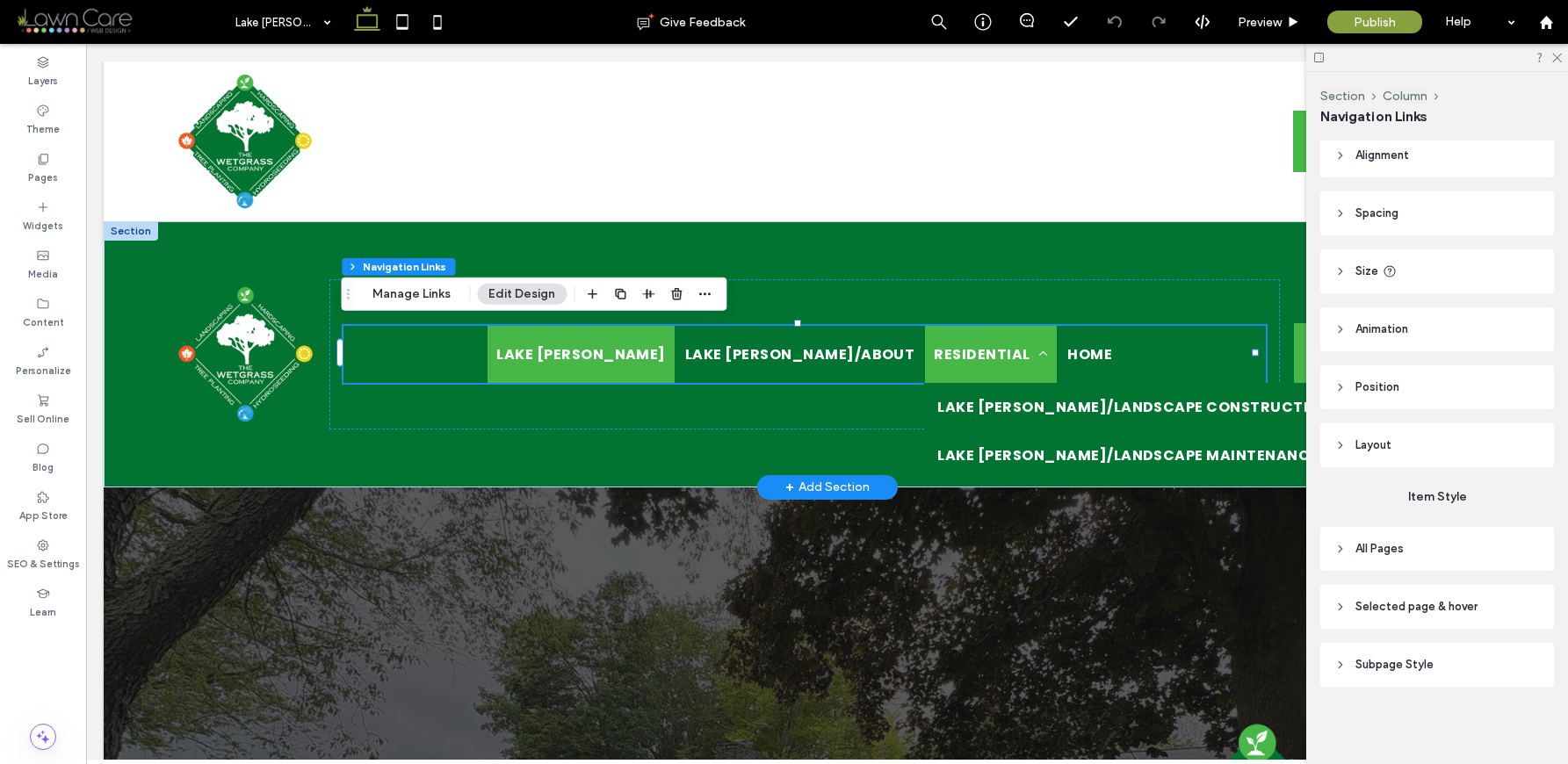
click at [926, 337] on link "Residential" at bounding box center [991, 355] width 132 height 57
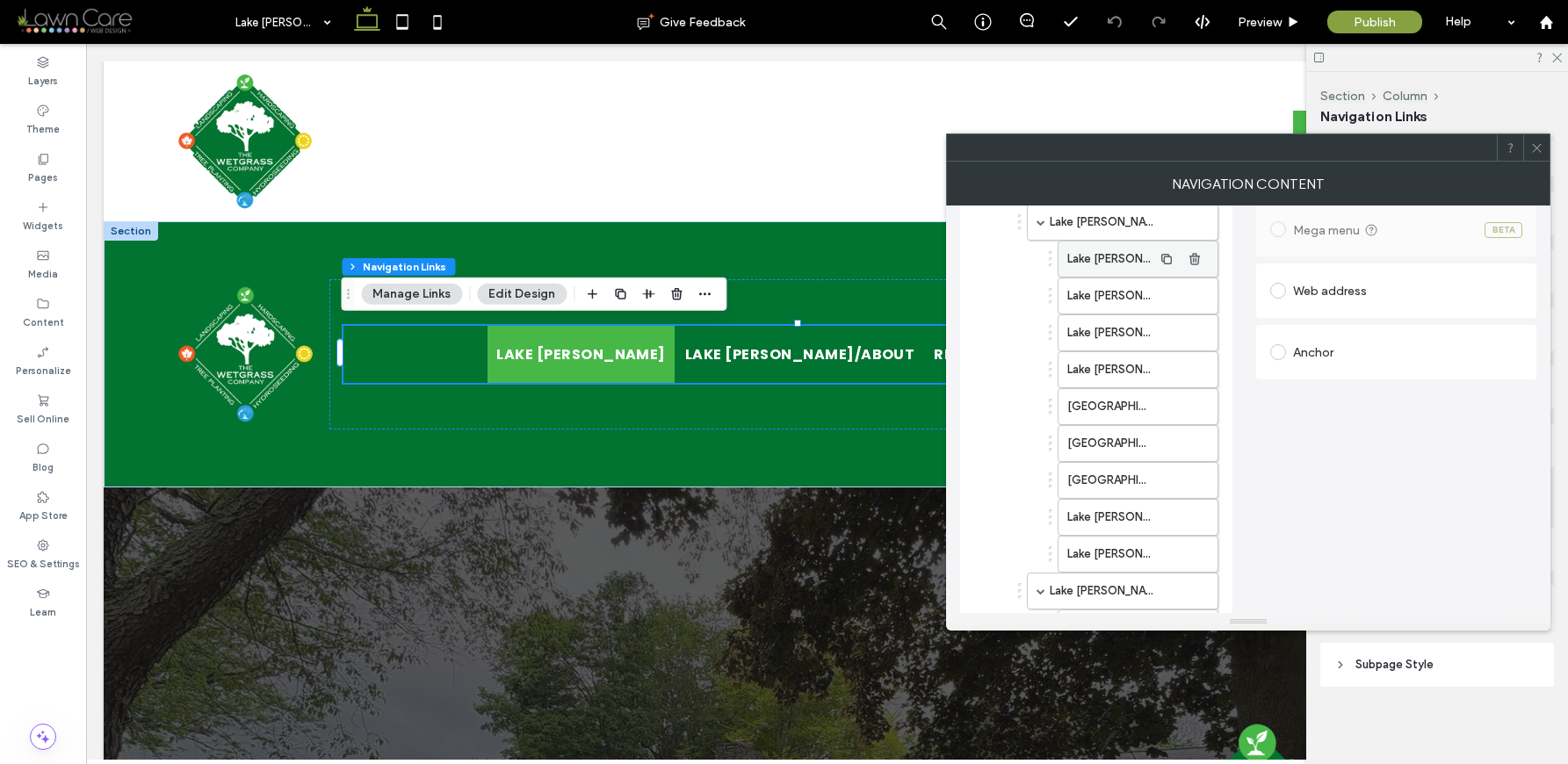
scroll to position [548, 0]
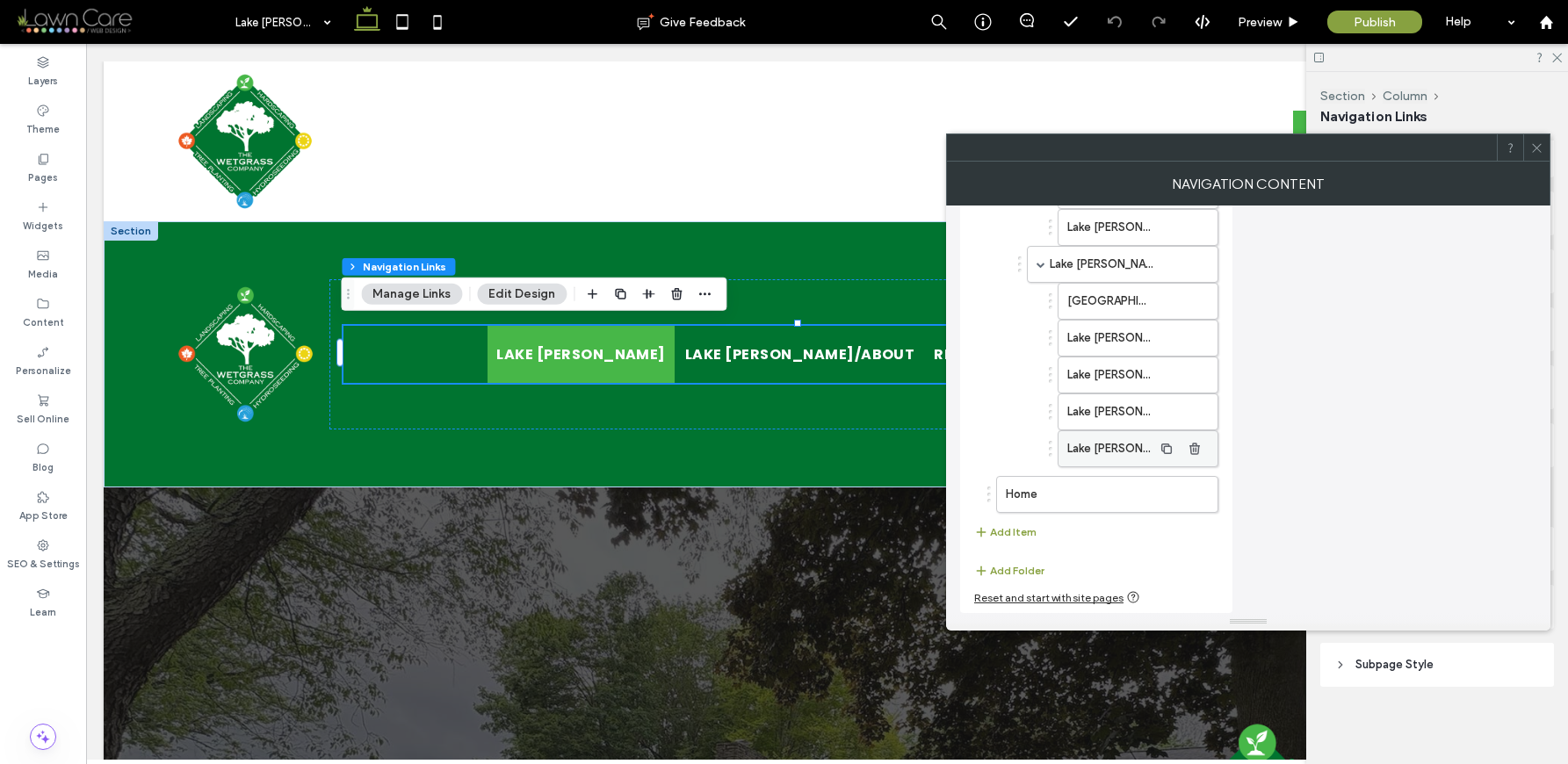
click at [1100, 449] on label "Lake [PERSON_NAME]/Seasonal Cleanups" at bounding box center [1110, 449] width 85 height 35
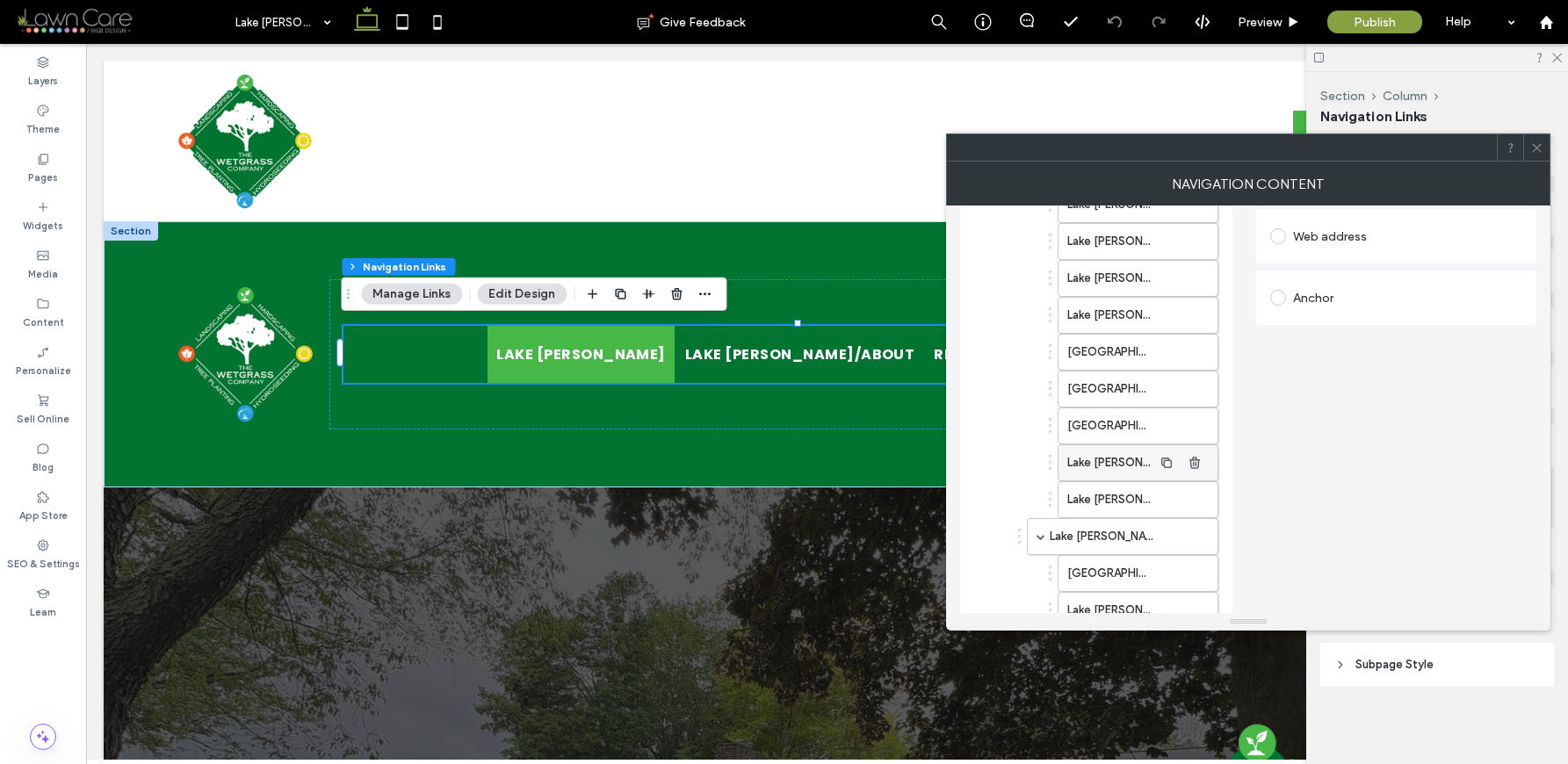
scroll to position [507, 0]
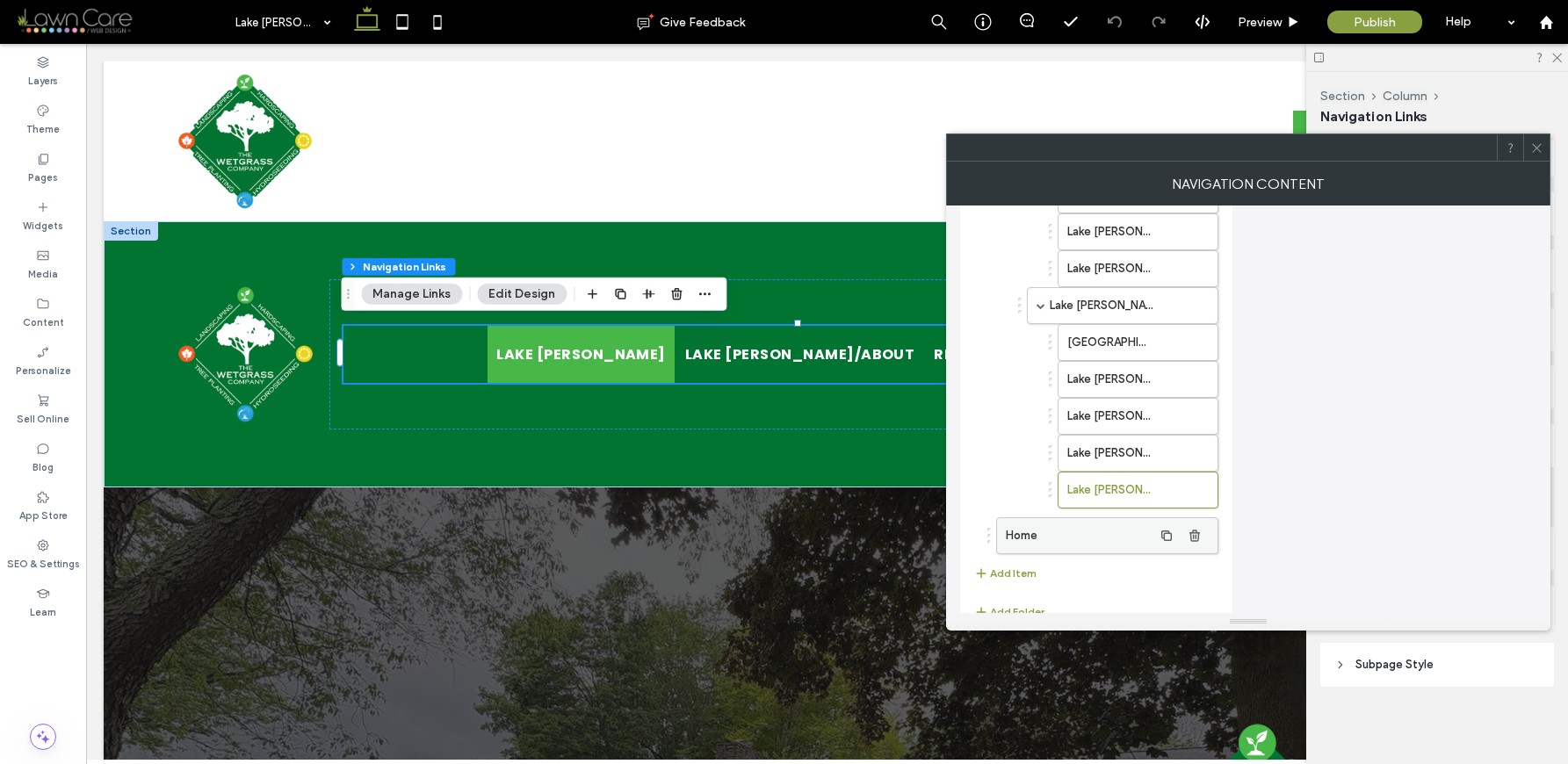
click at [1094, 544] on label "Home" at bounding box center [1079, 536] width 146 height 35
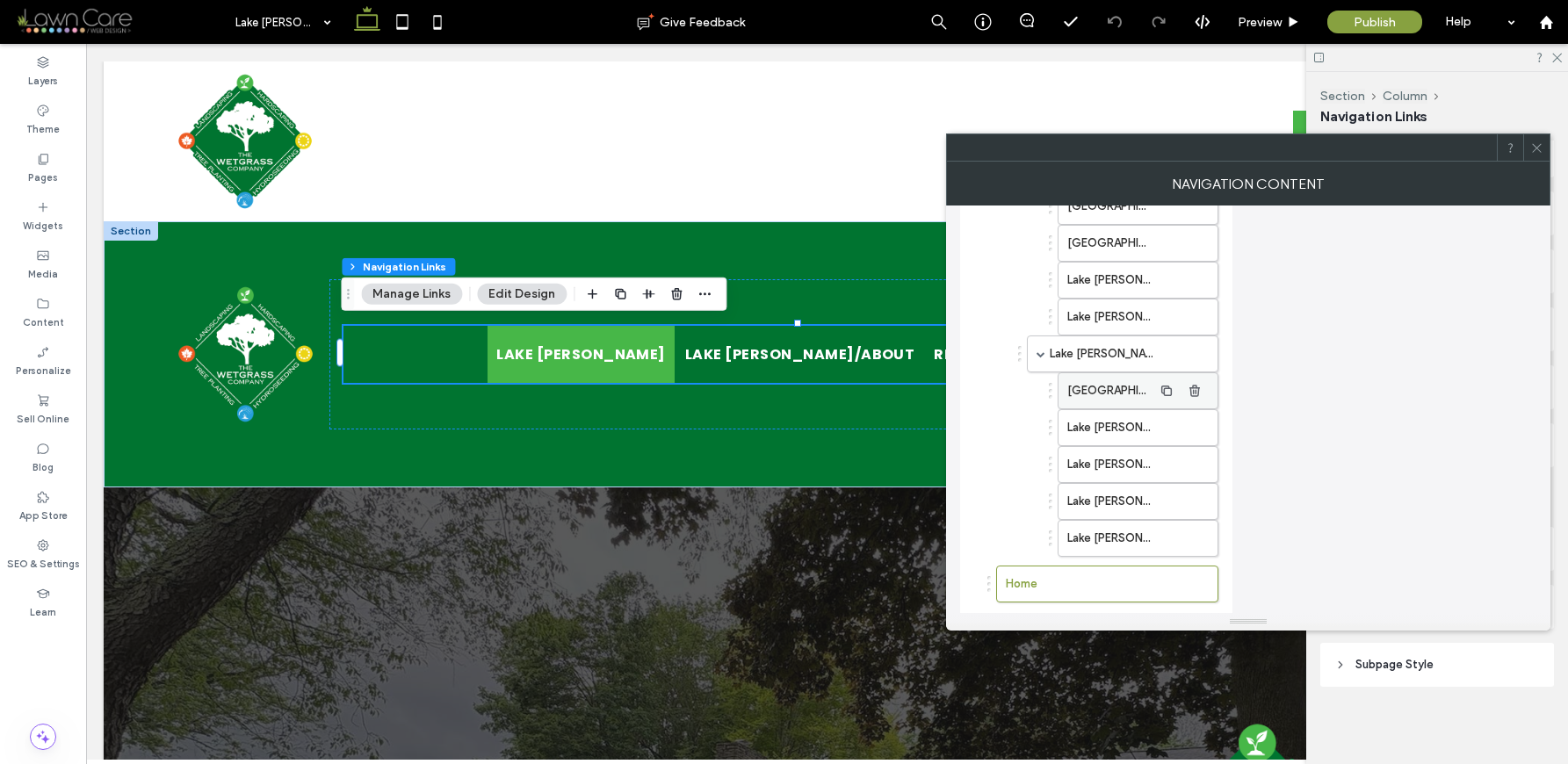
scroll to position [470, 0]
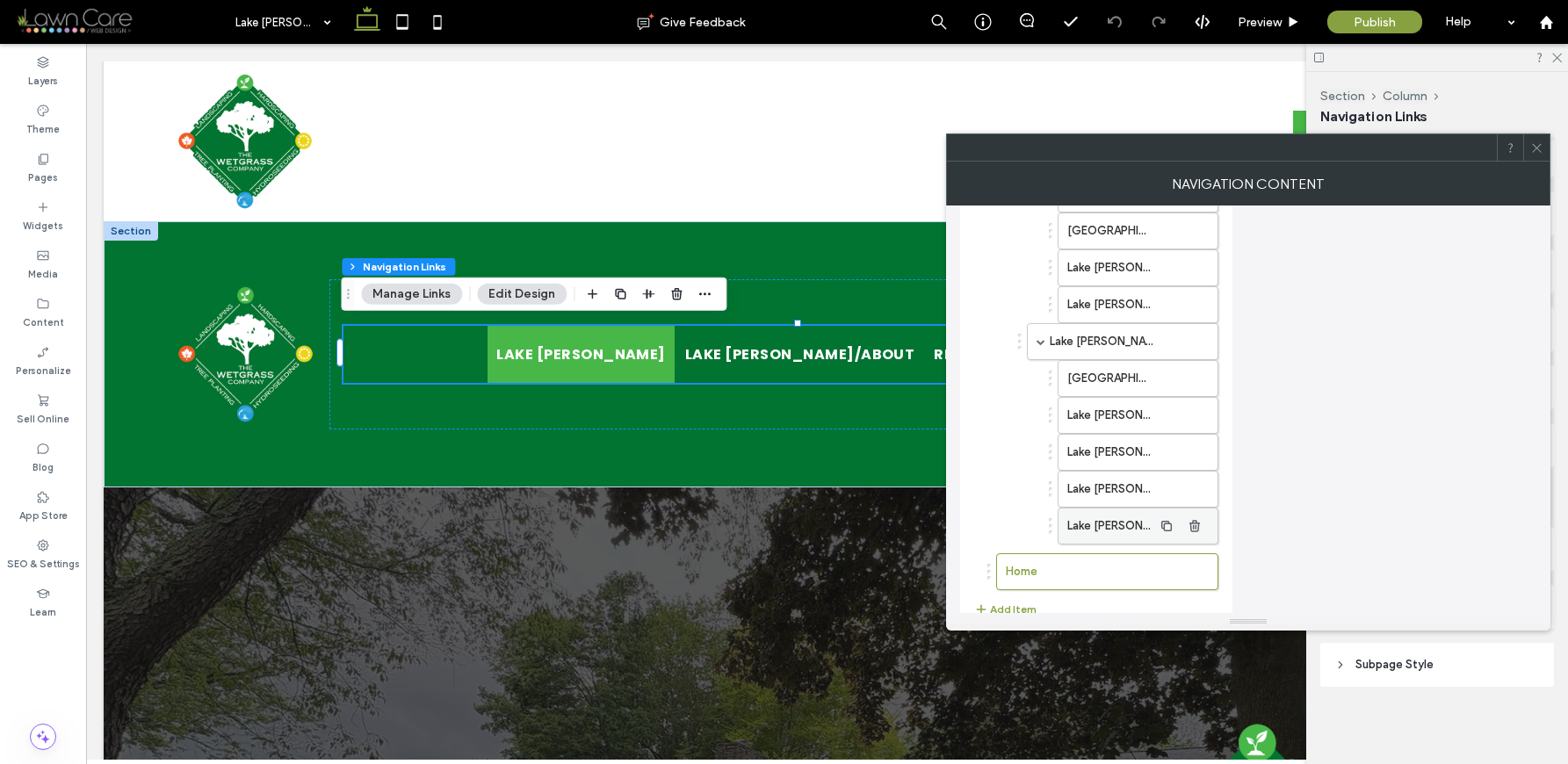
click at [1115, 527] on label "Lake [PERSON_NAME]/Seasonal Cleanups" at bounding box center [1110, 526] width 85 height 35
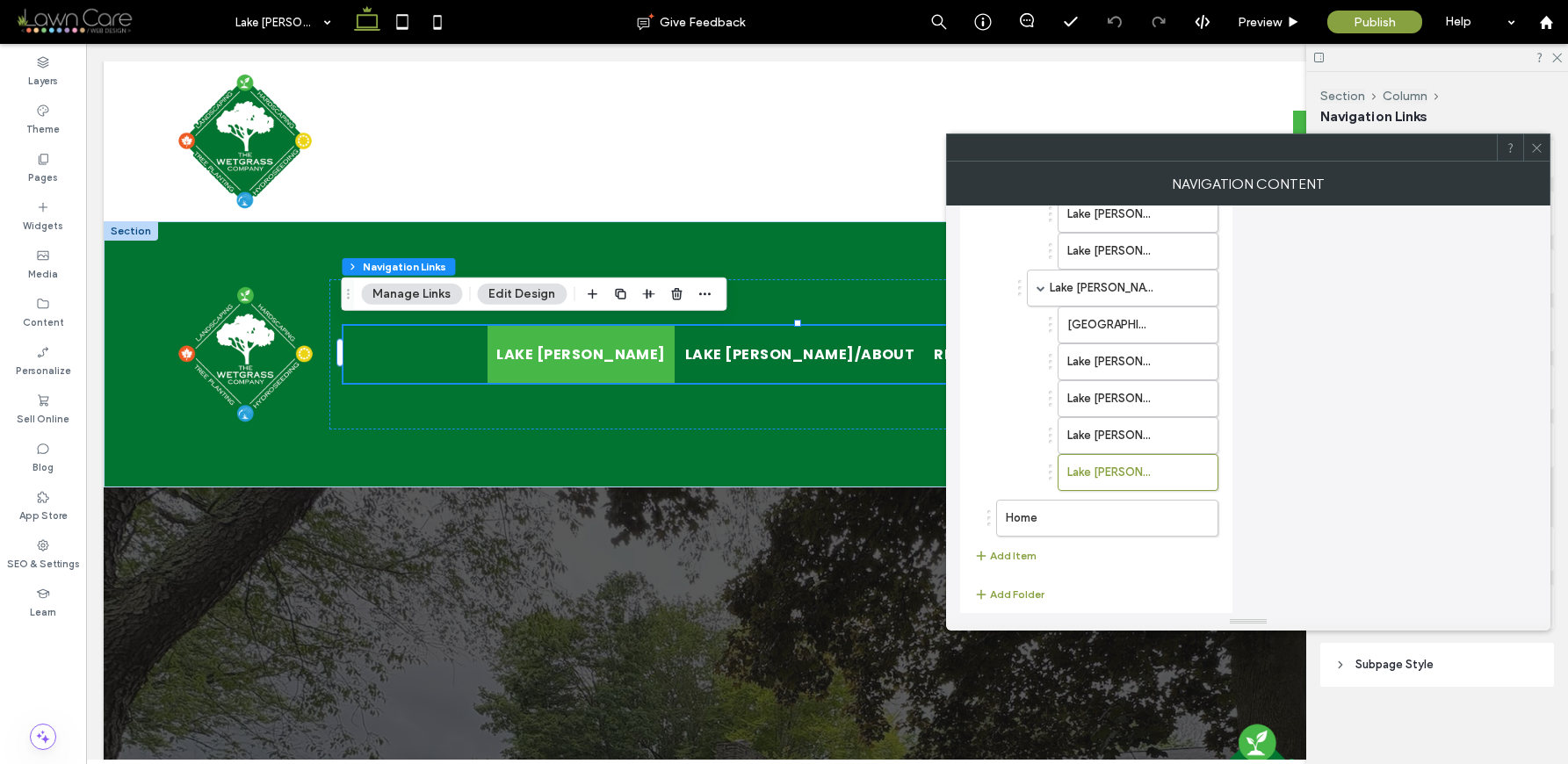
scroll to position [548, 0]
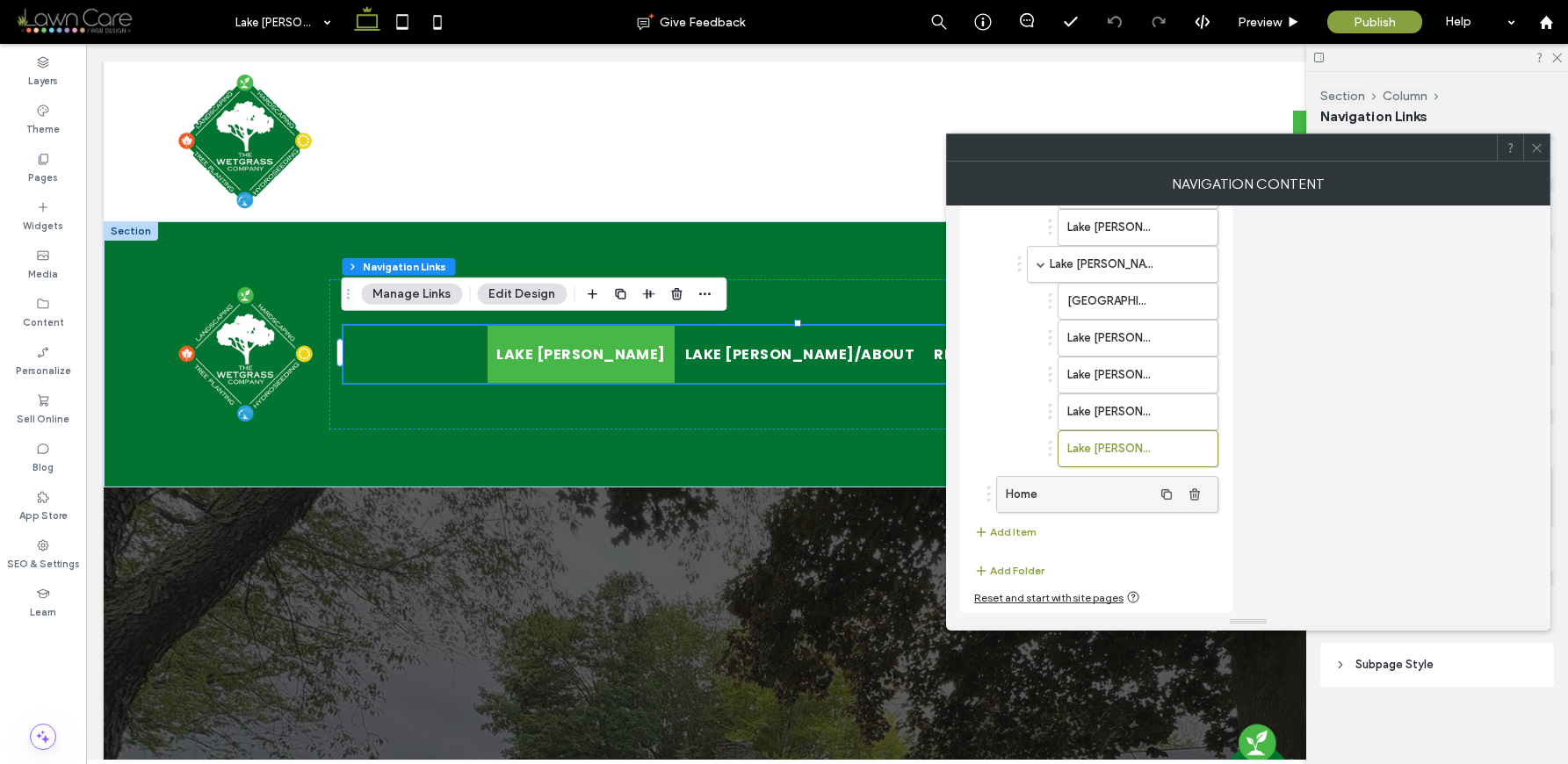
click at [1115, 493] on label "Home" at bounding box center [1079, 495] width 146 height 35
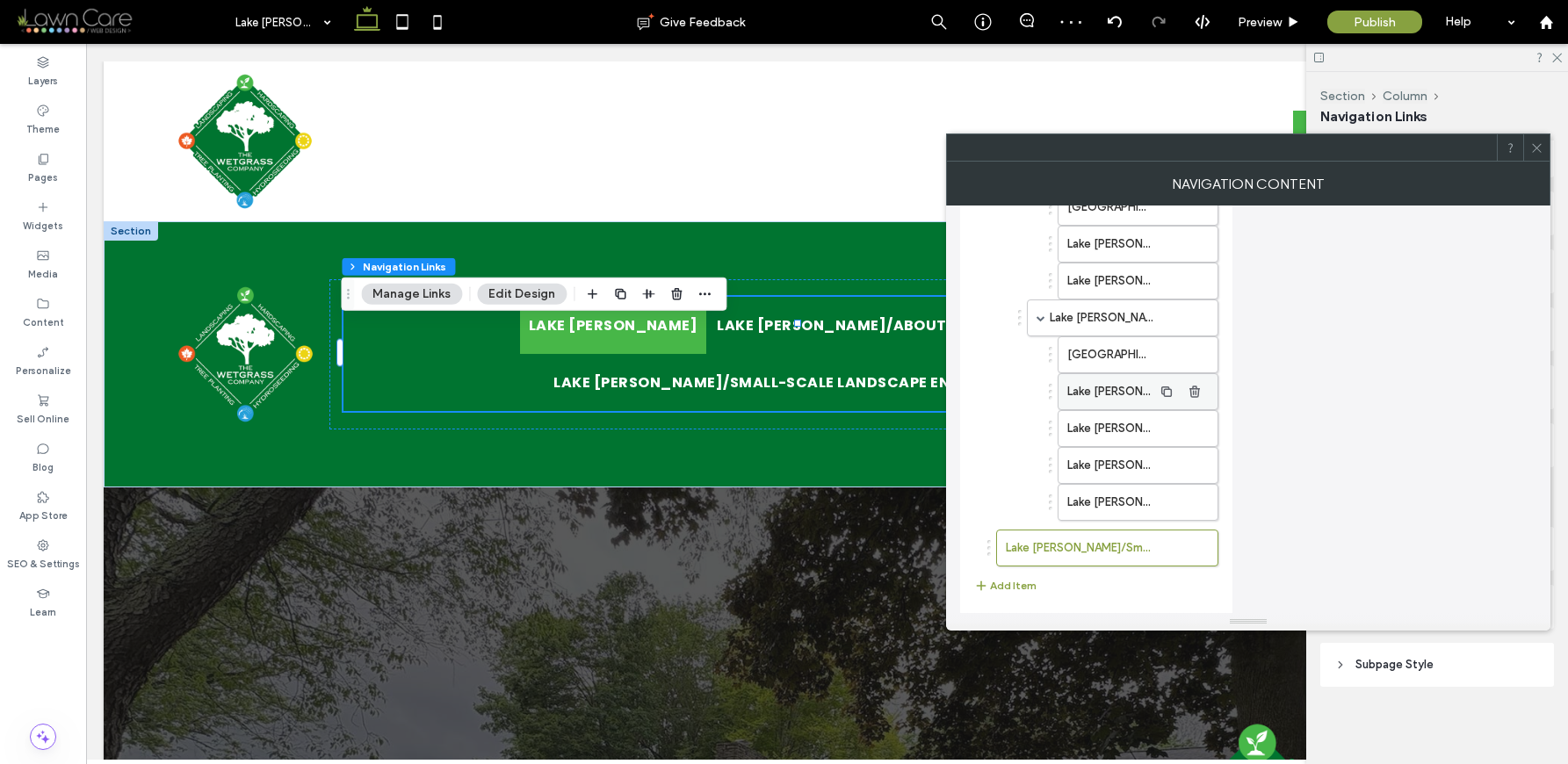
scroll to position [524, 0]
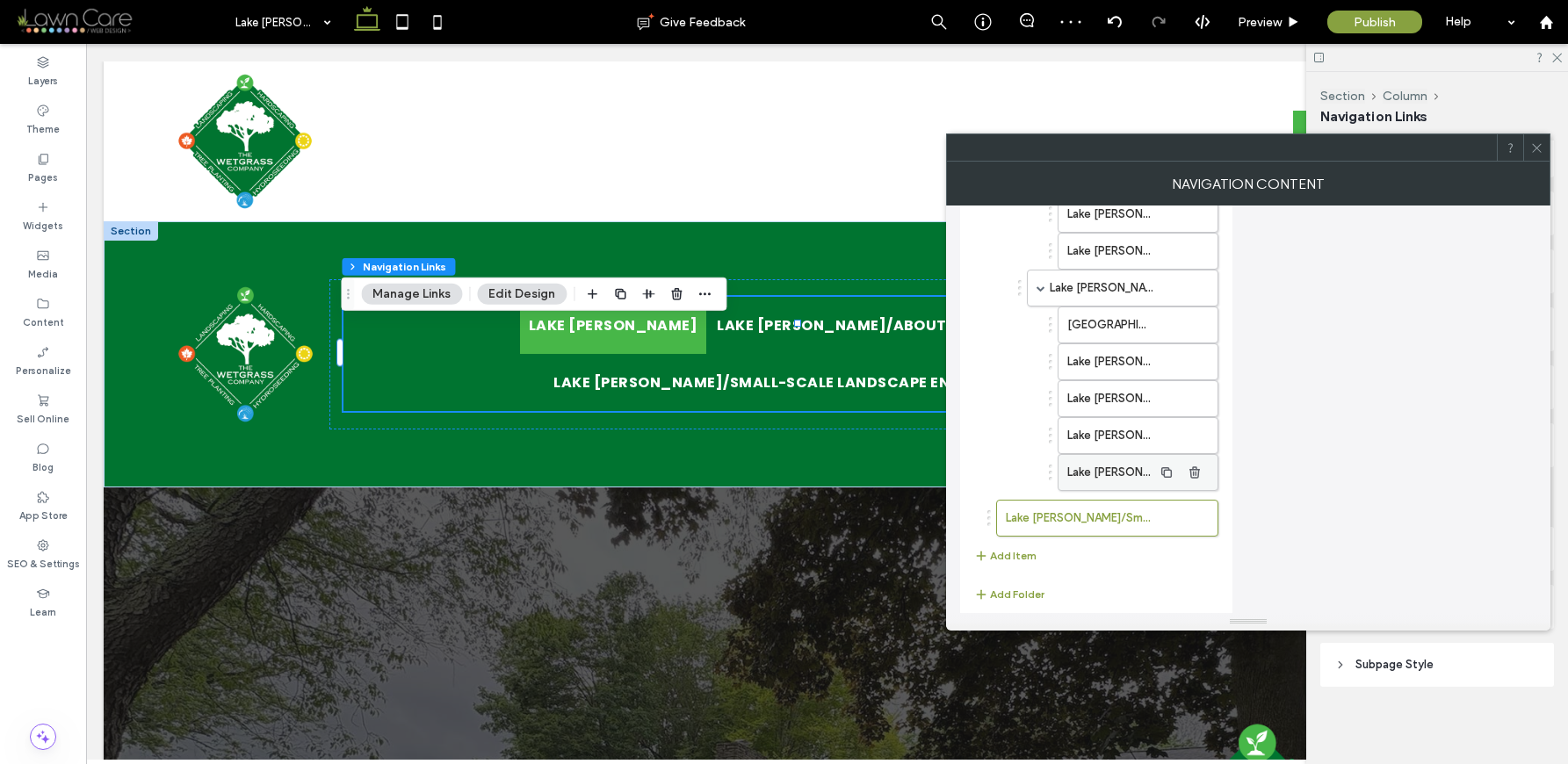
click at [1108, 469] on label "Lake [PERSON_NAME]/Seasonal Cleanups" at bounding box center [1110, 472] width 85 height 35
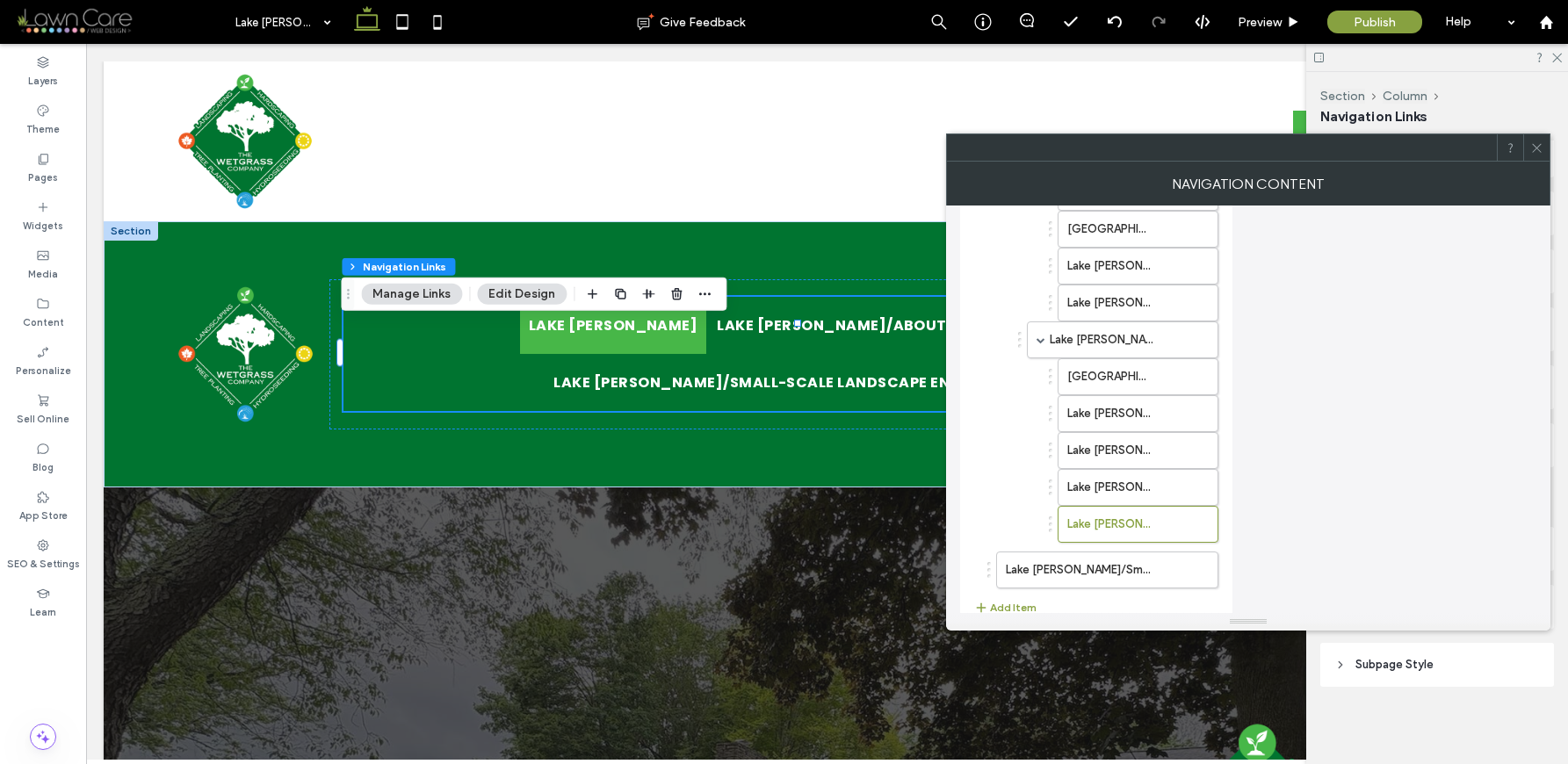
scroll to position [500, 0]
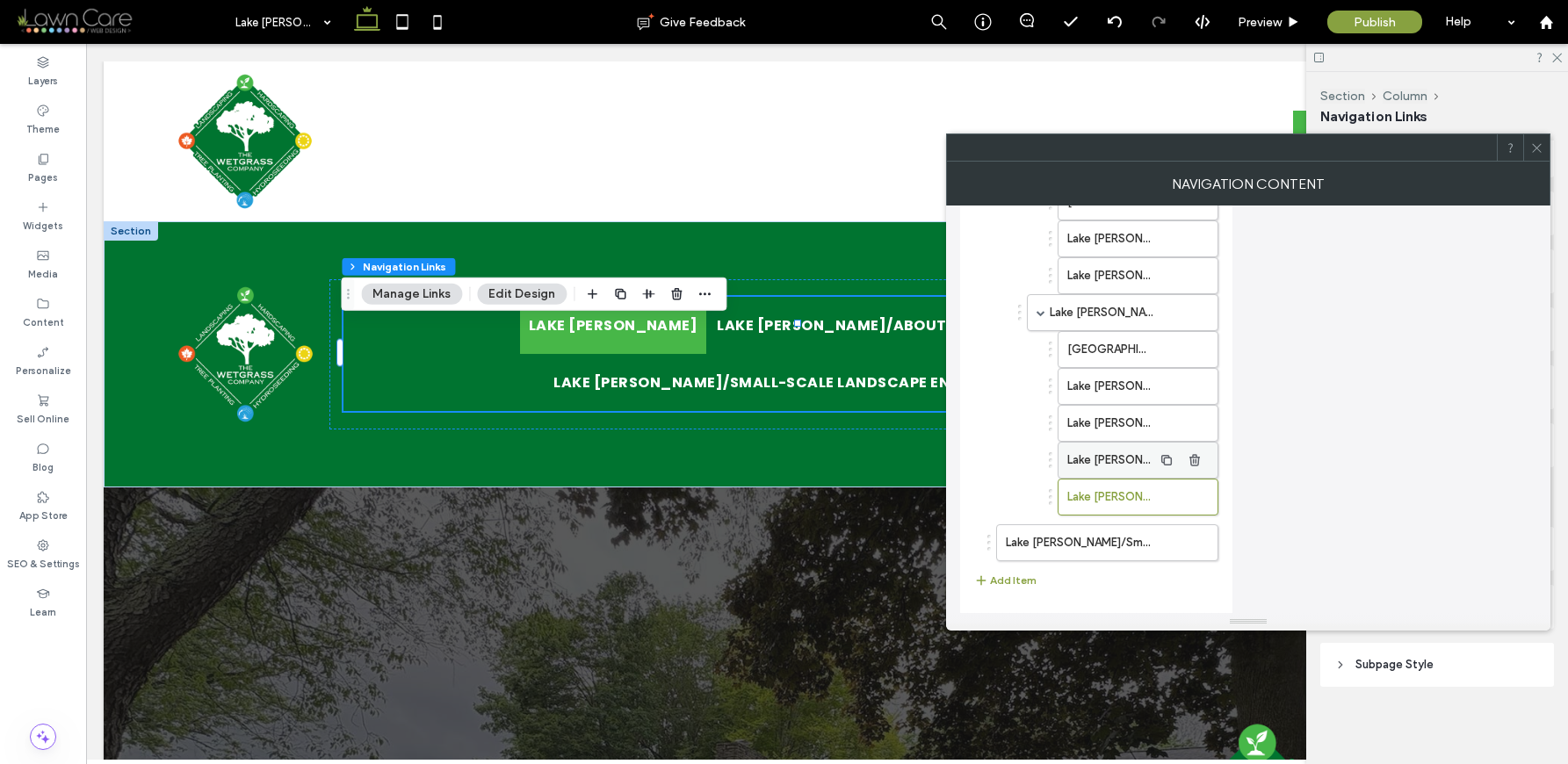
click at [1133, 463] on label "Lake [PERSON_NAME]/Mulch Installation" at bounding box center [1110, 460] width 85 height 35
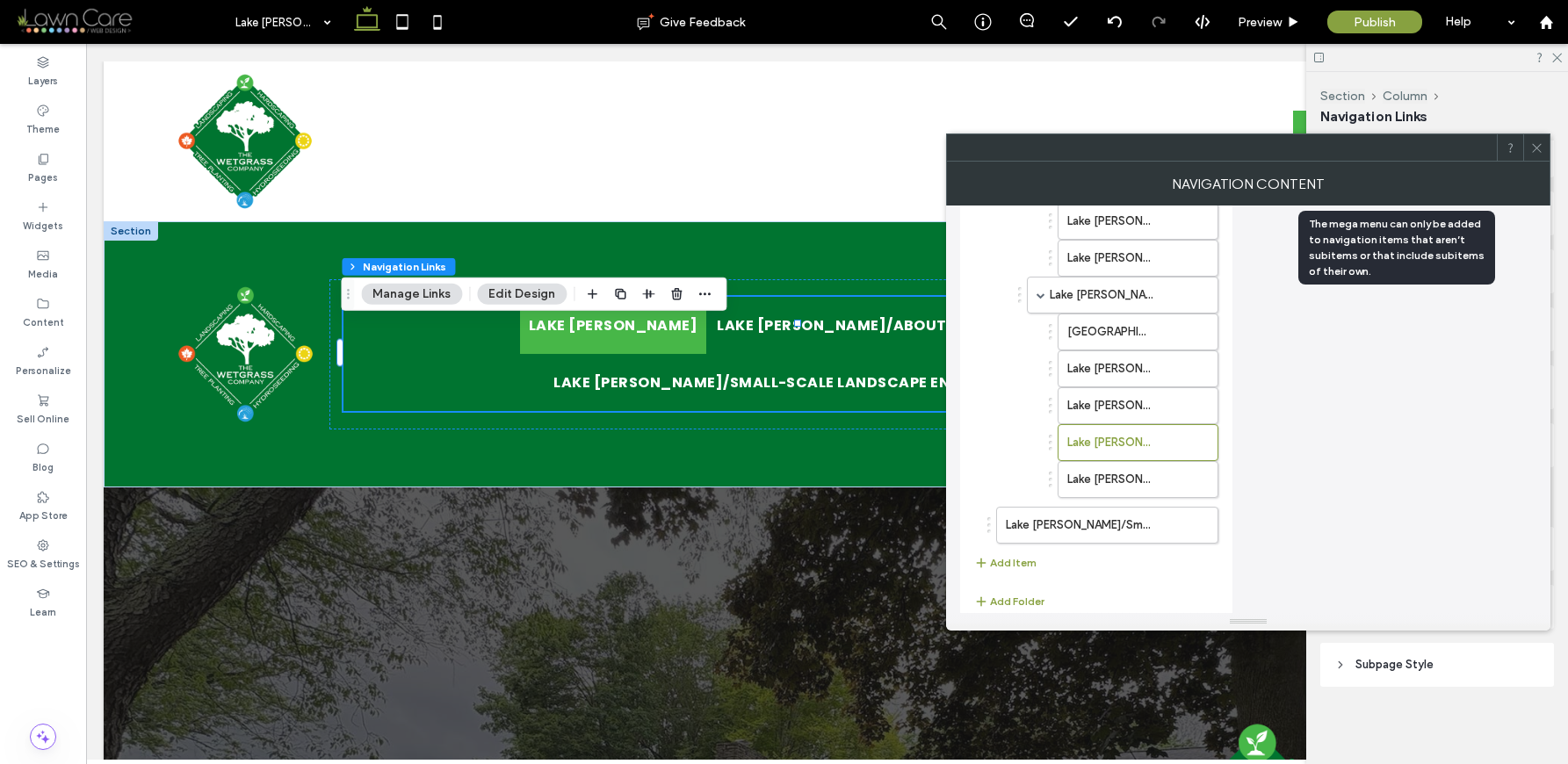
scroll to position [520, 0]
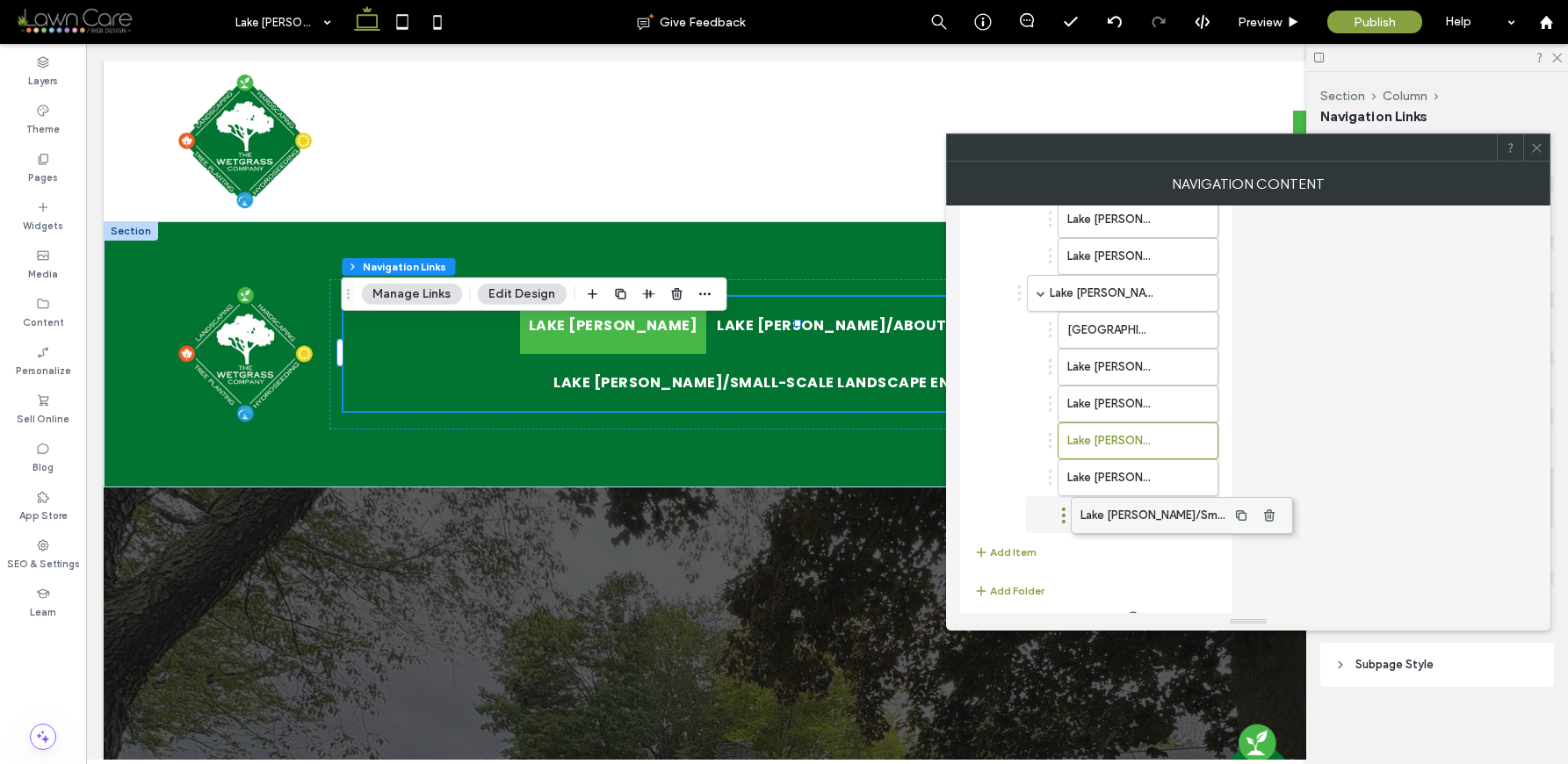
drag, startPoint x: 1057, startPoint y: 525, endPoint x: 1132, endPoint y: 519, distance: 75.2
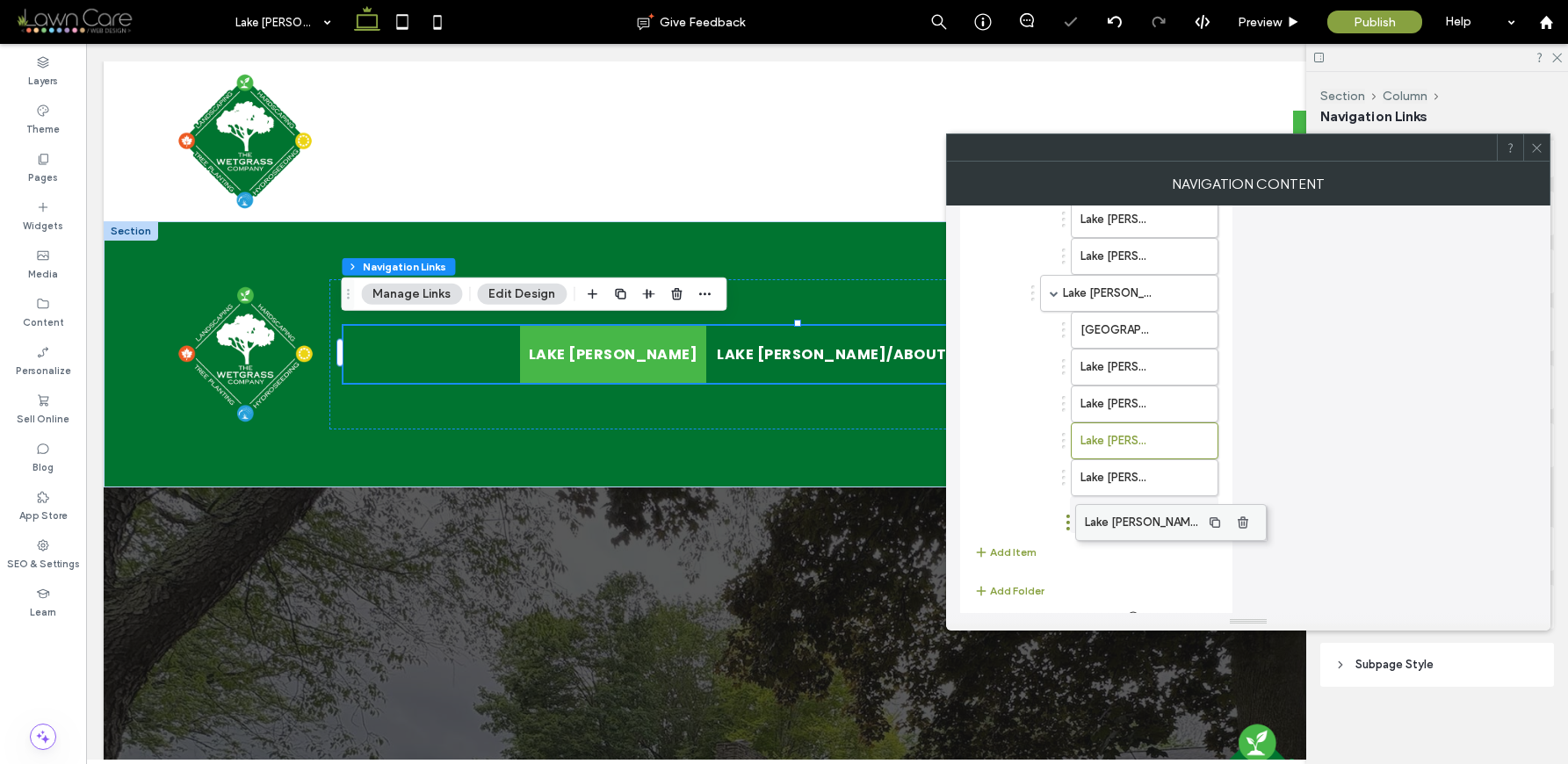
drag, startPoint x: 1098, startPoint y: 514, endPoint x: 1148, endPoint y: 512, distance: 50.0
click at [997, 552] on button "Add Item" at bounding box center [1005, 552] width 62 height 21
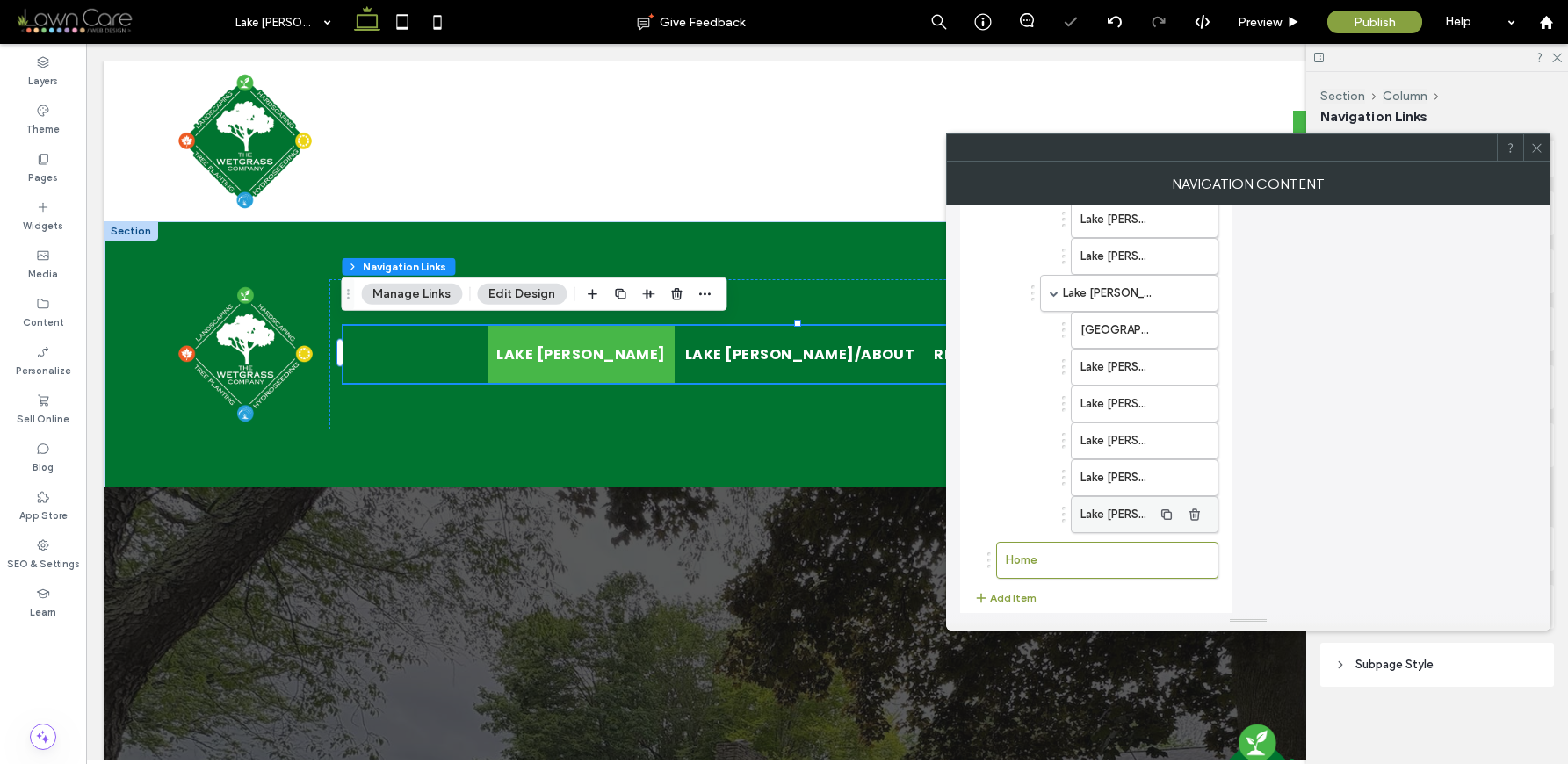
click at [1130, 511] on label "Lake [PERSON_NAME]/Small-Scale Landscape Enhancements" at bounding box center [1117, 515] width 72 height 35
click at [1144, 482] on label "Lake [PERSON_NAME]/Seasonal Cleanups" at bounding box center [1117, 478] width 72 height 35
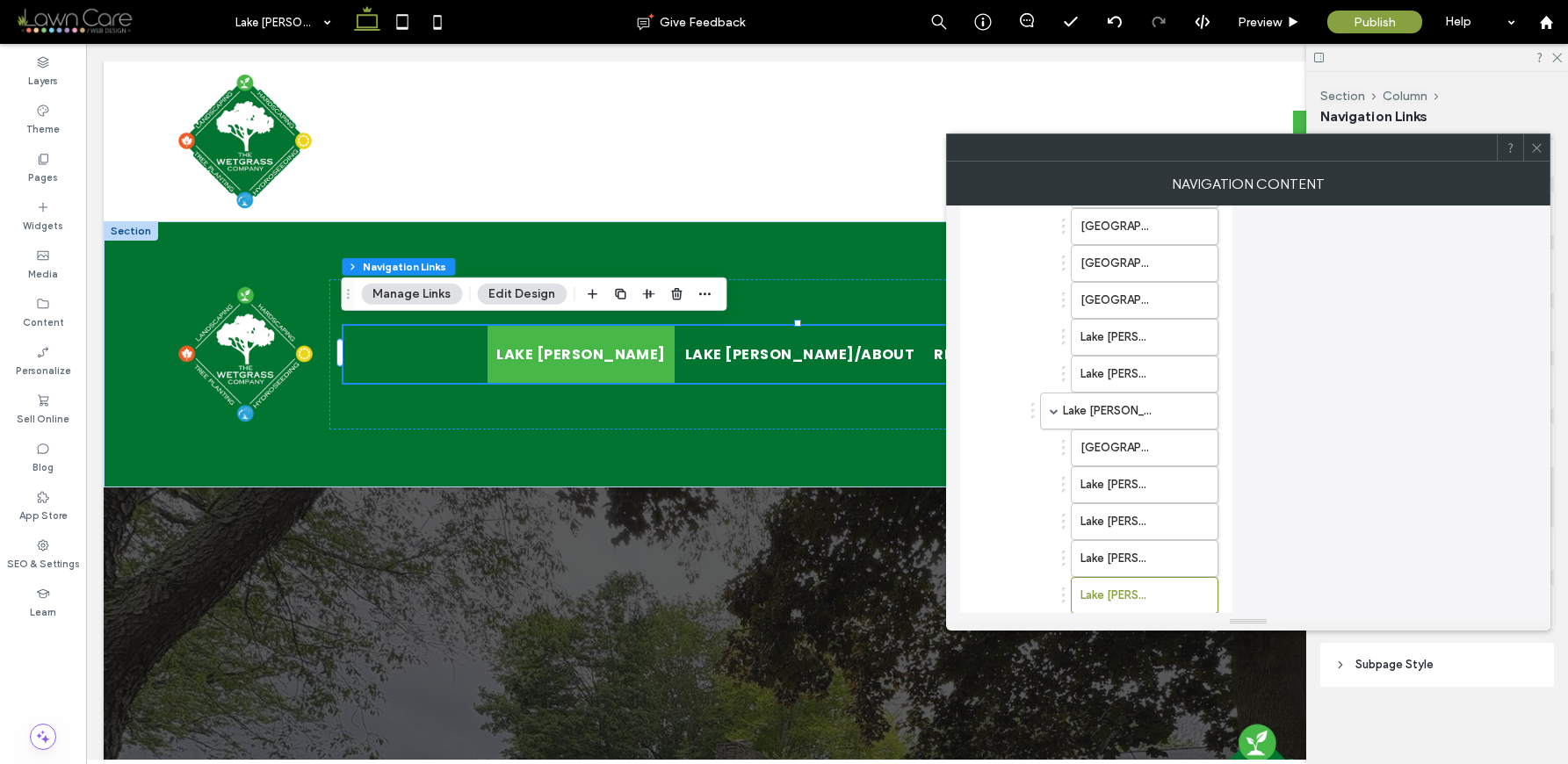
scroll to position [430, 0]
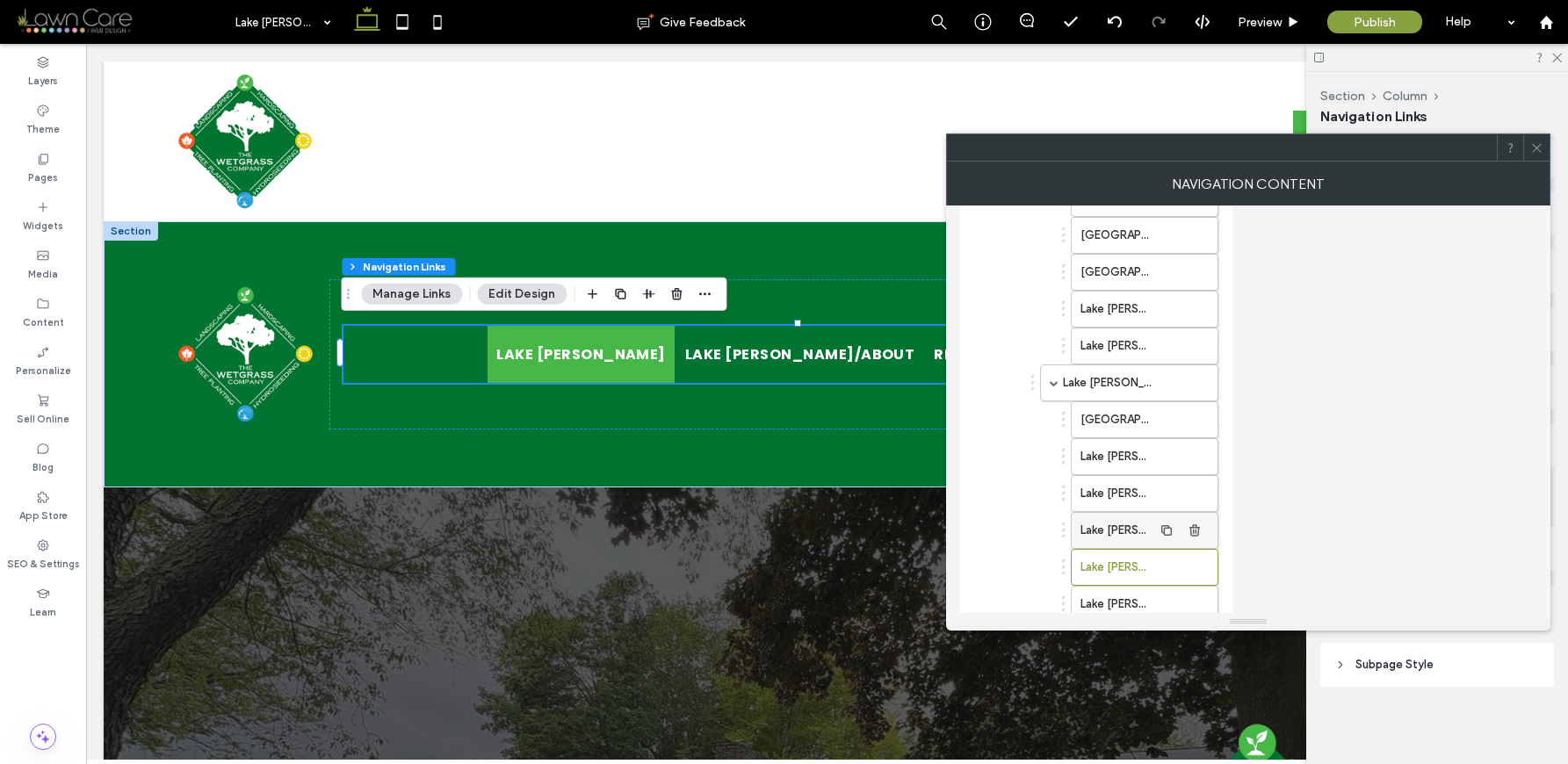
click at [1130, 529] on label "Lake [PERSON_NAME]/Mulch Installation" at bounding box center [1117, 531] width 72 height 35
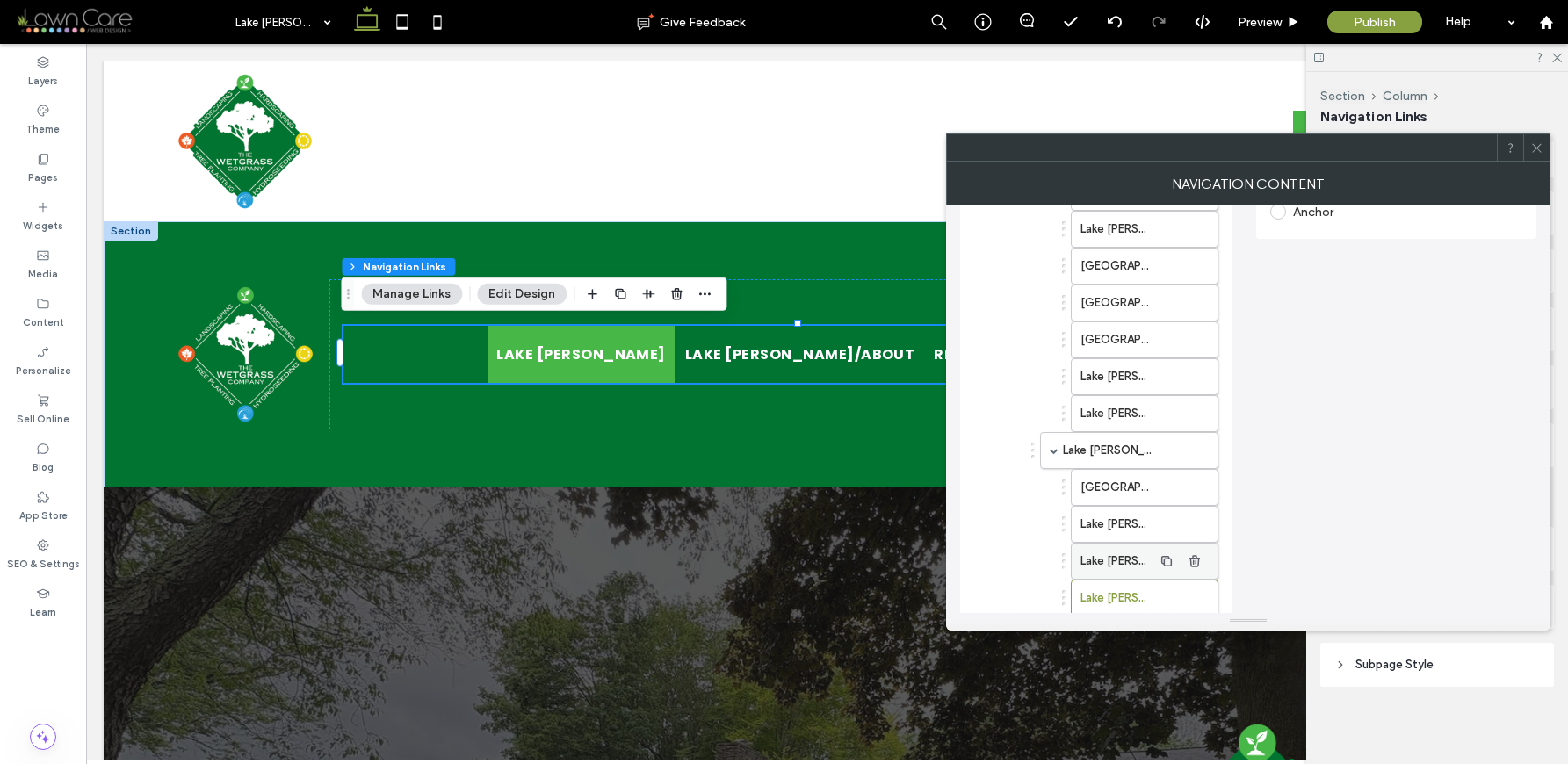
click at [1126, 561] on label "Lake [PERSON_NAME]/Plant Installation & Replacement" at bounding box center [1117, 561] width 72 height 35
click at [1120, 487] on label "Lake [PERSON_NAME]/Shrub, Hedge & Tree Care" at bounding box center [1117, 486] width 72 height 35
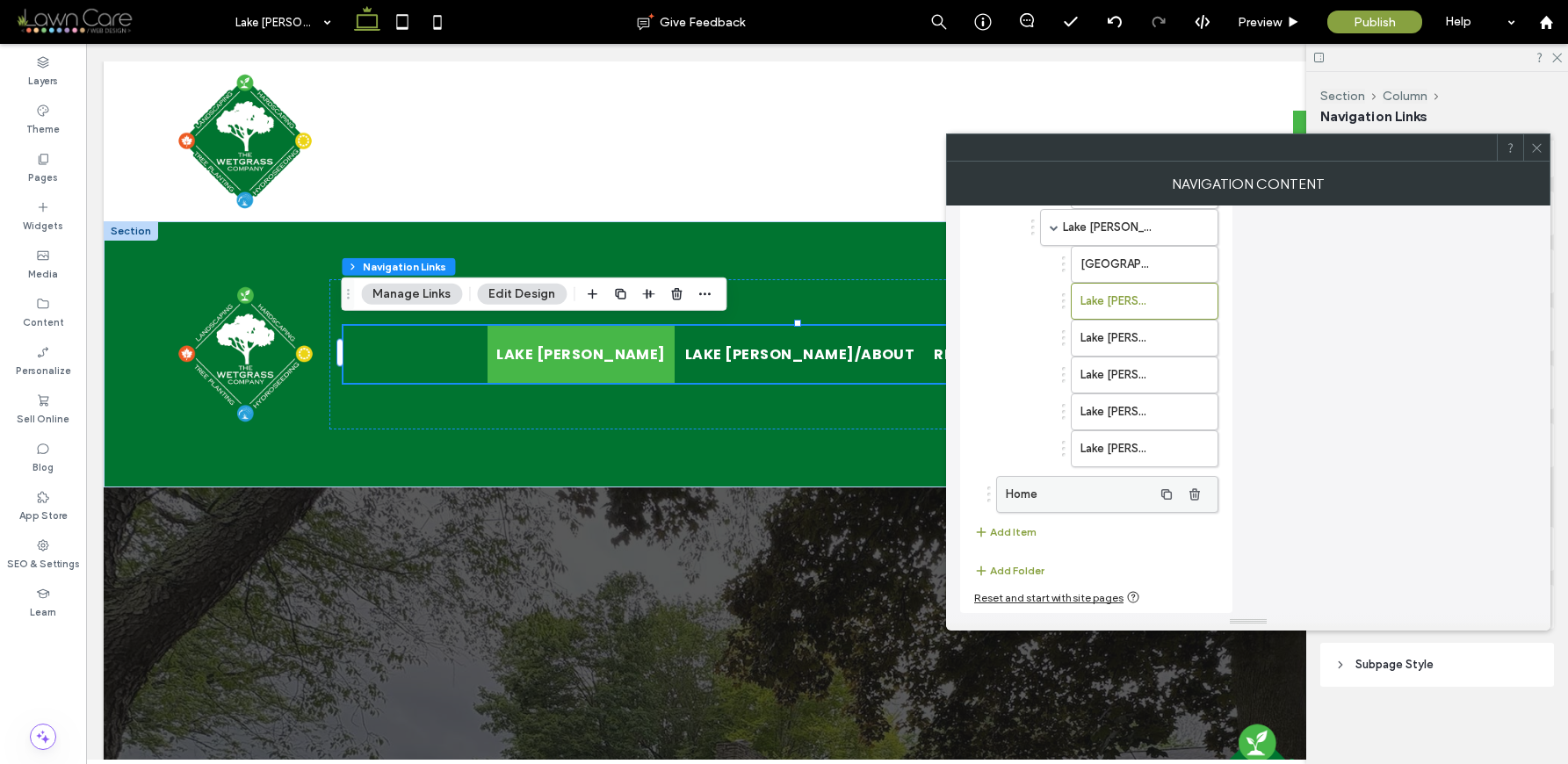
click at [1115, 497] on label "Home" at bounding box center [1079, 495] width 146 height 35
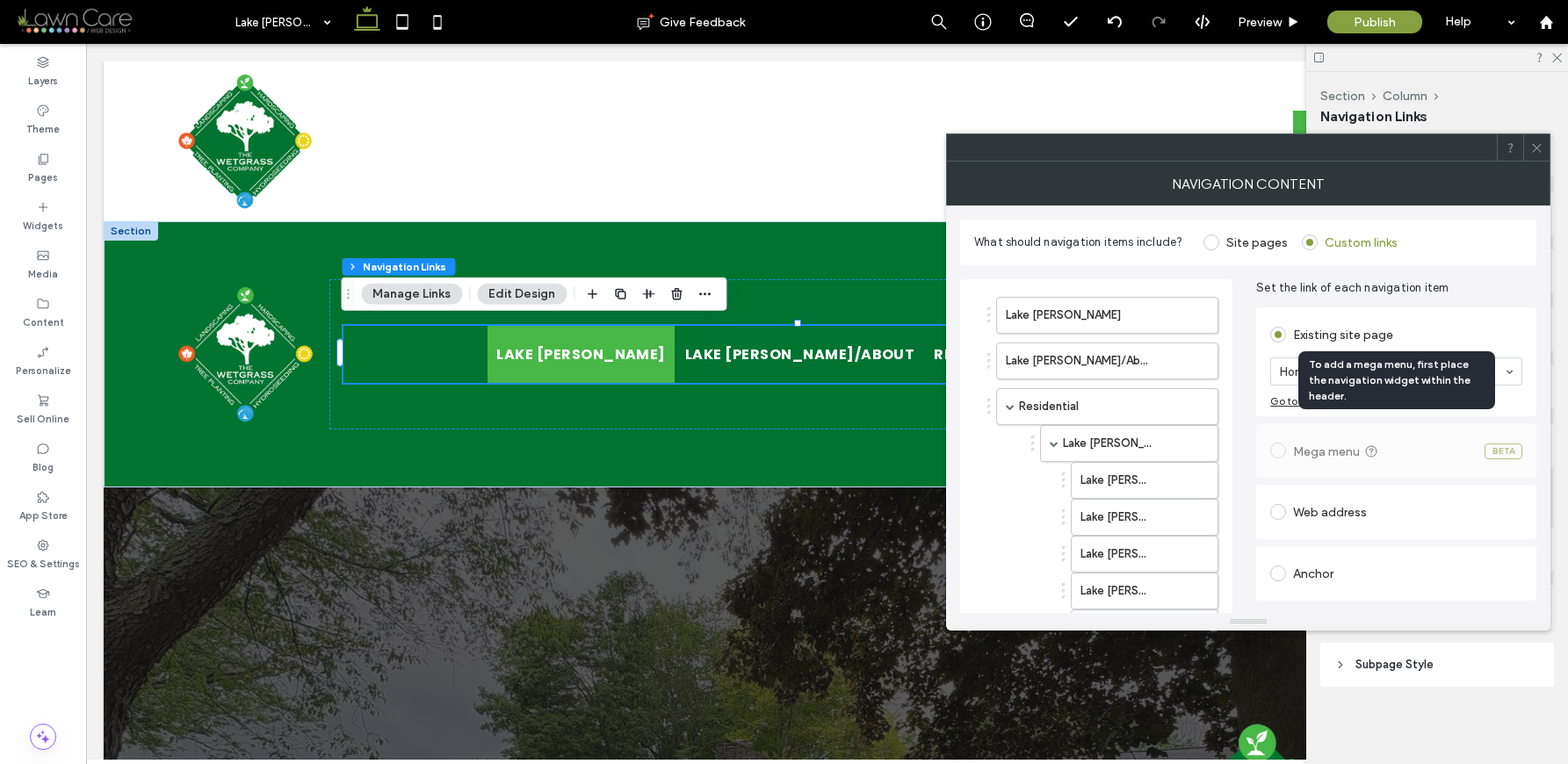
click at [1416, 373] on div "To add a mega menu, first place the navigation widget within the header." at bounding box center [1397, 380] width 196 height 58
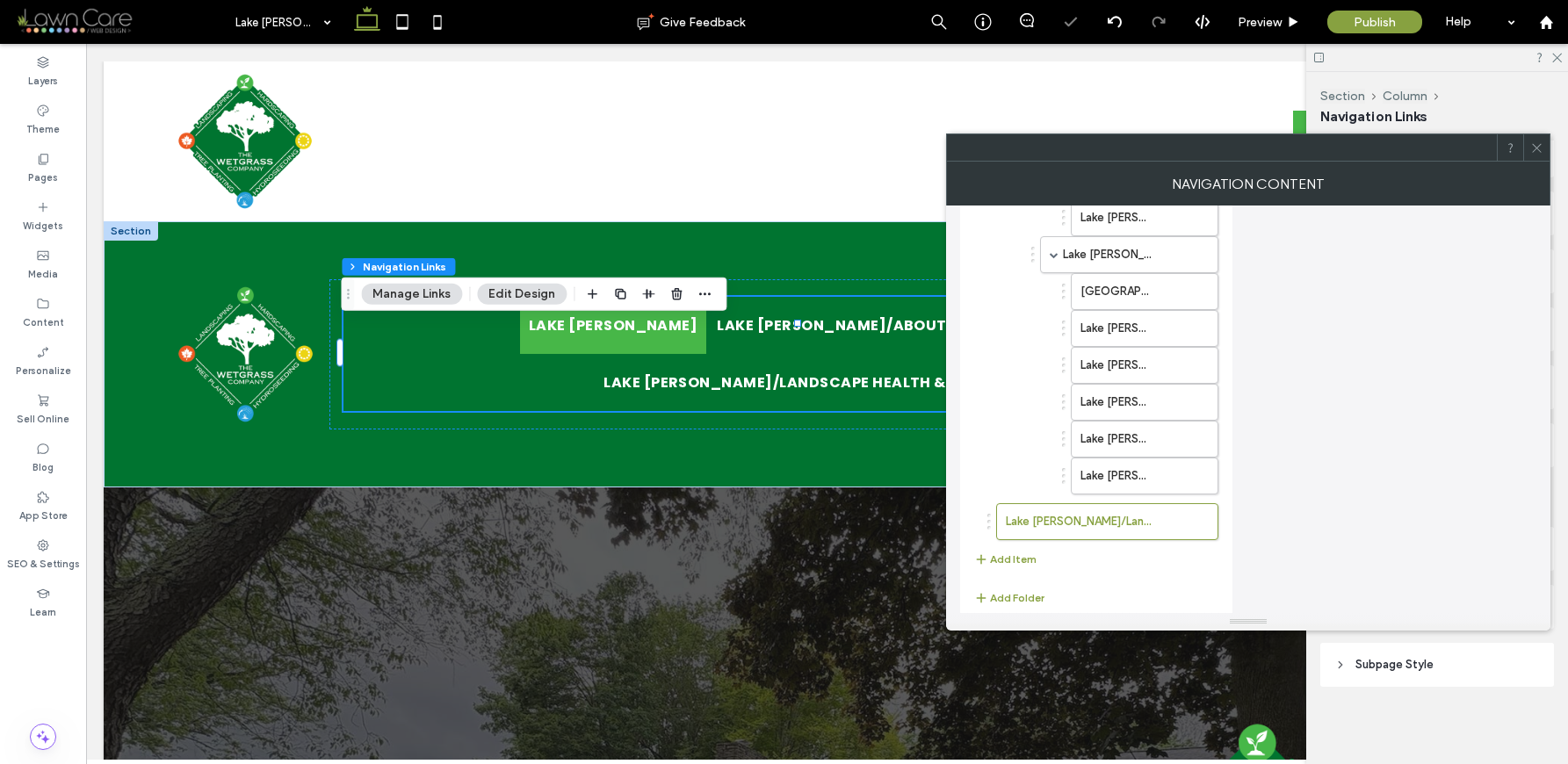
scroll to position [585, 0]
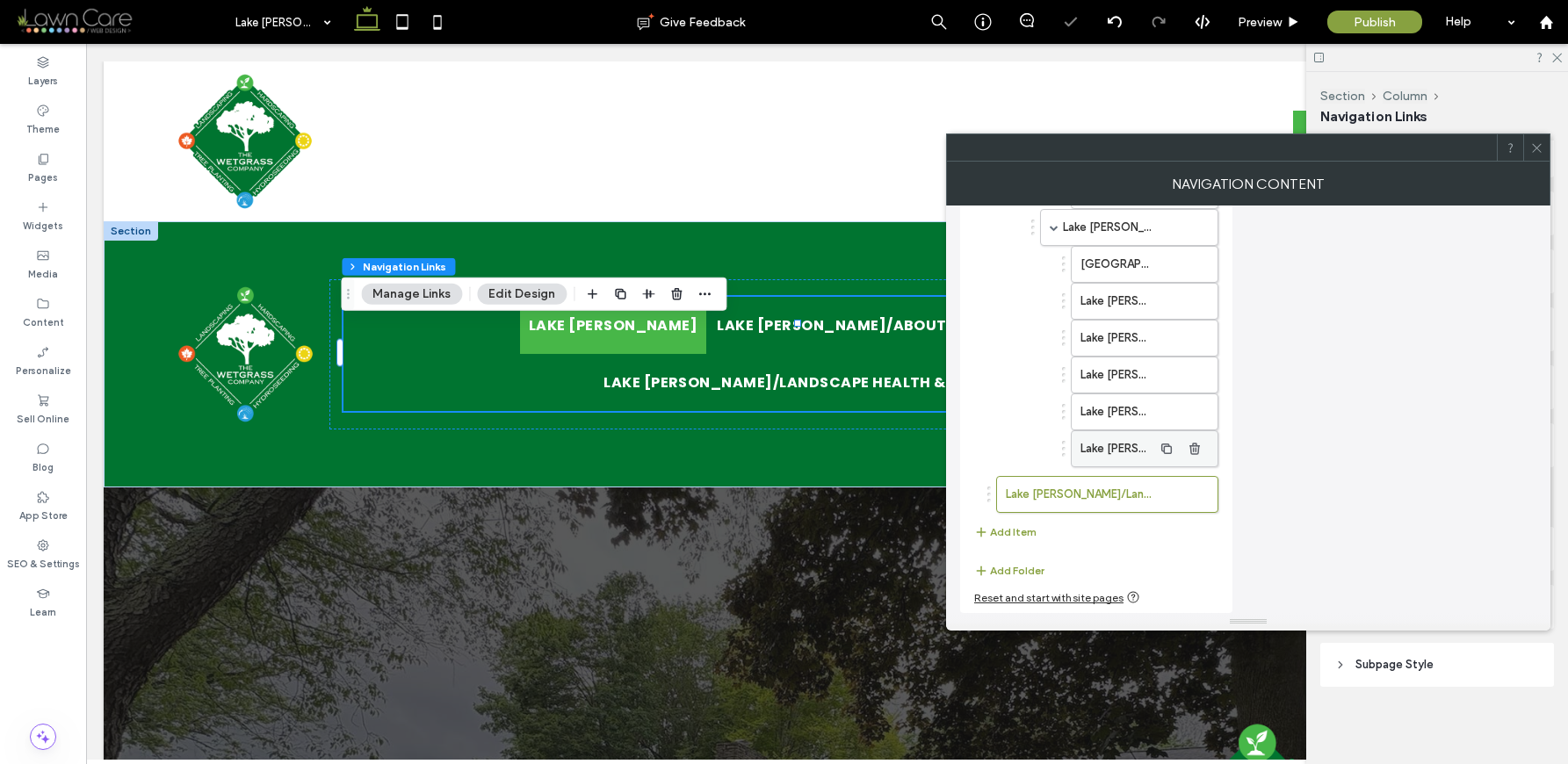
click at [1153, 463] on div "Lake [PERSON_NAME]/Small-Scale Landscape Enhancements" at bounding box center [1144, 449] width 147 height 37
click at [1125, 457] on label "Lake [PERSON_NAME]/Small-Scale Landscape Enhancements" at bounding box center [1117, 449] width 72 height 35
click at [1083, 507] on label "Lake [PERSON_NAME]/Landscape Health & Upkeep" at bounding box center [1079, 495] width 146 height 35
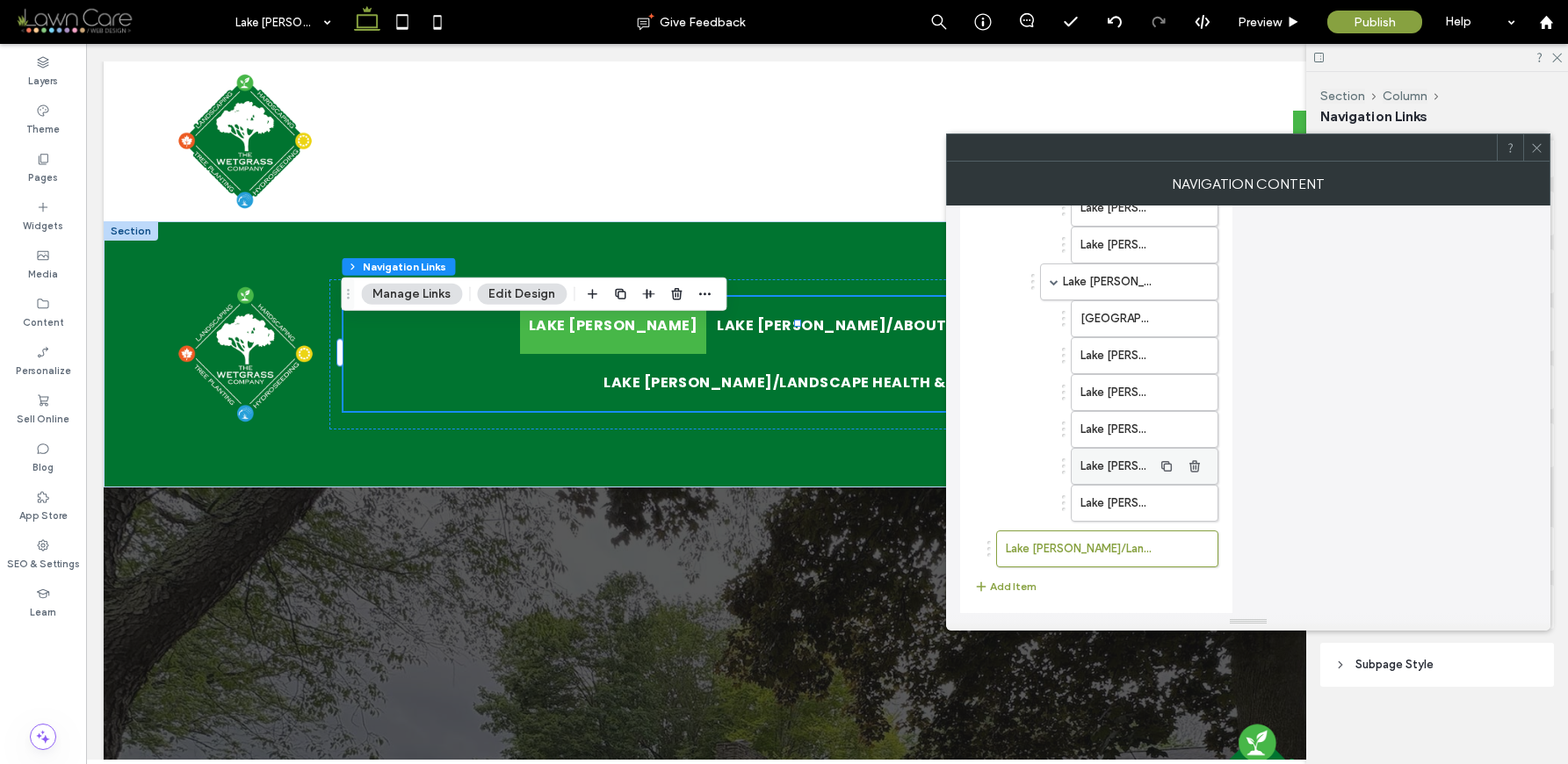
click at [1110, 466] on label "Lake [PERSON_NAME]/Seasonal Cleanups" at bounding box center [1117, 467] width 72 height 35
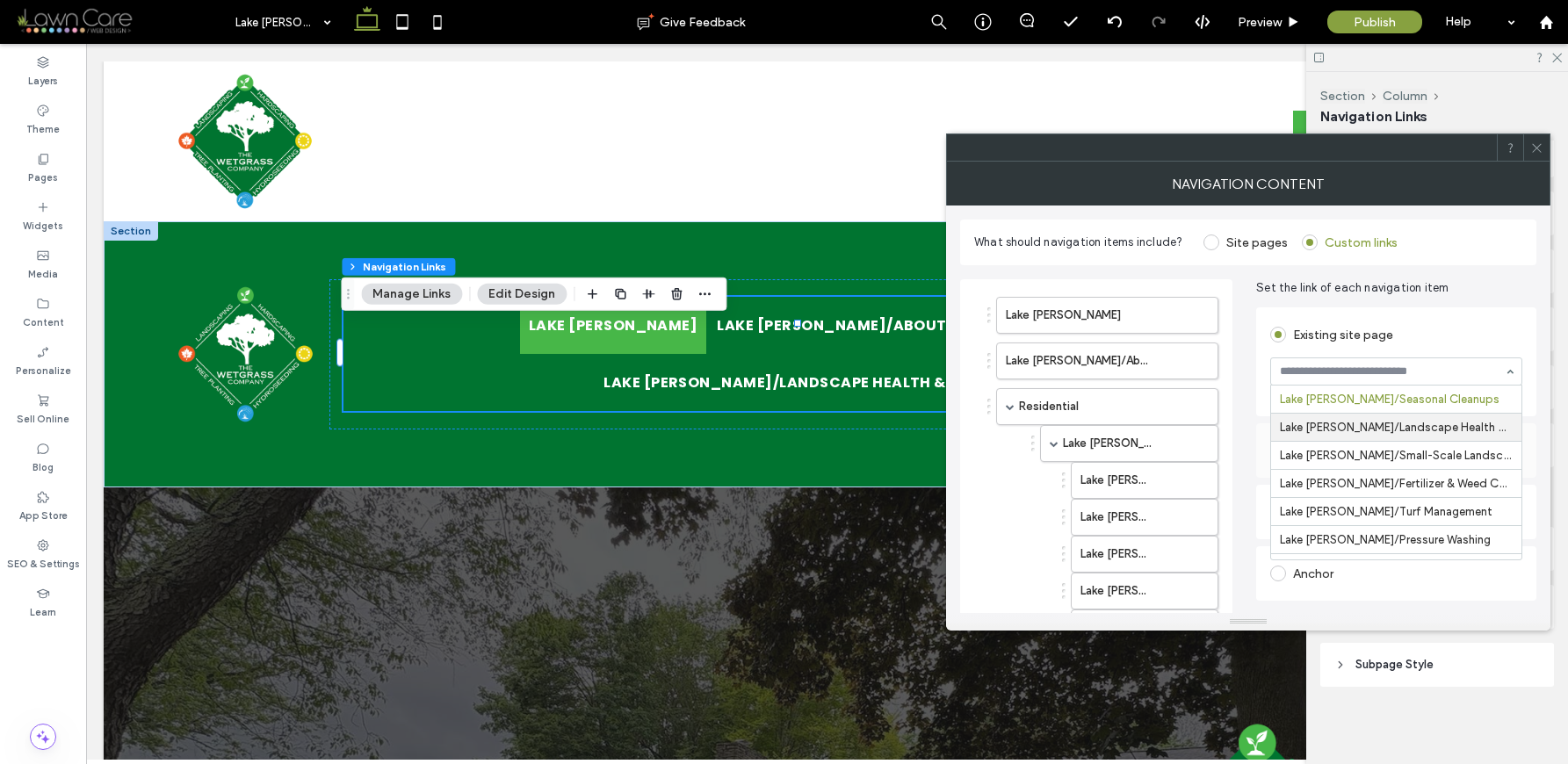
click at [1237, 434] on div "Lake Gaston Lake Gaston/About Residential Lake Gaston/Landscape Construction & …" at bounding box center [1248, 731] width 576 height 933
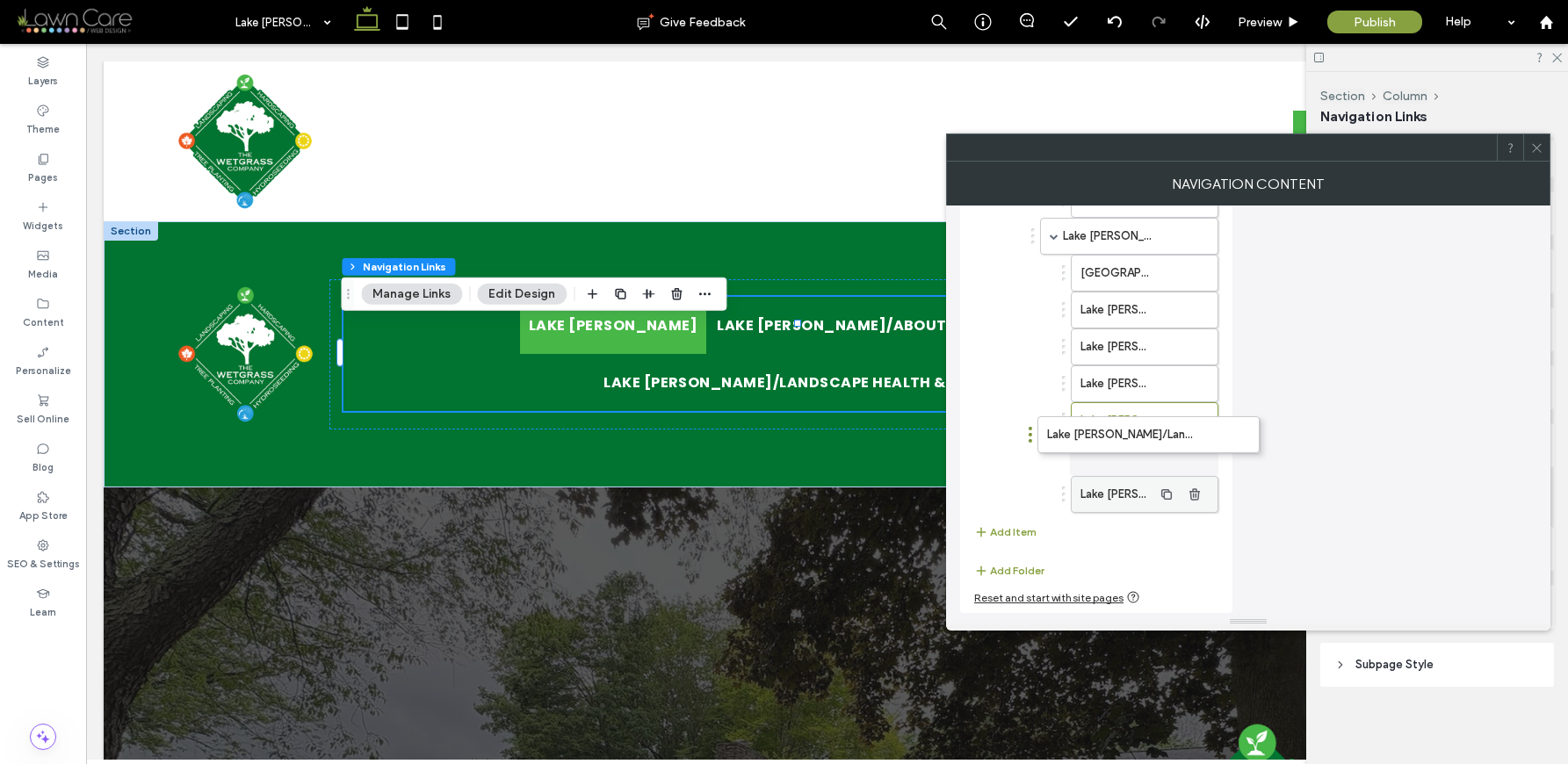
drag, startPoint x: 1075, startPoint y: 507, endPoint x: 1116, endPoint y: 449, distance: 71.0
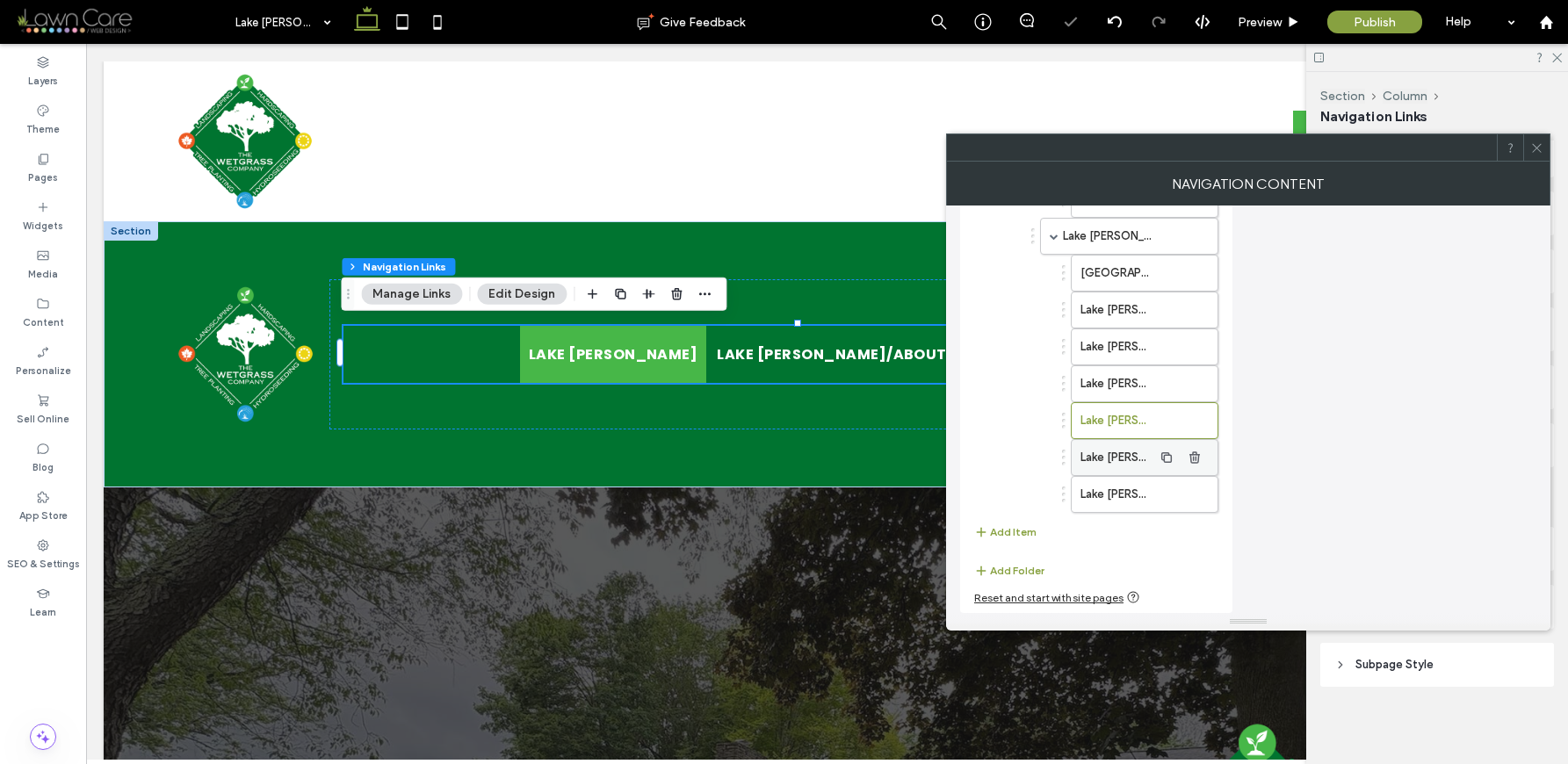
click at [1108, 456] on label "Lake [PERSON_NAME]/Landscape Health & Upkeep" at bounding box center [1117, 457] width 72 height 35
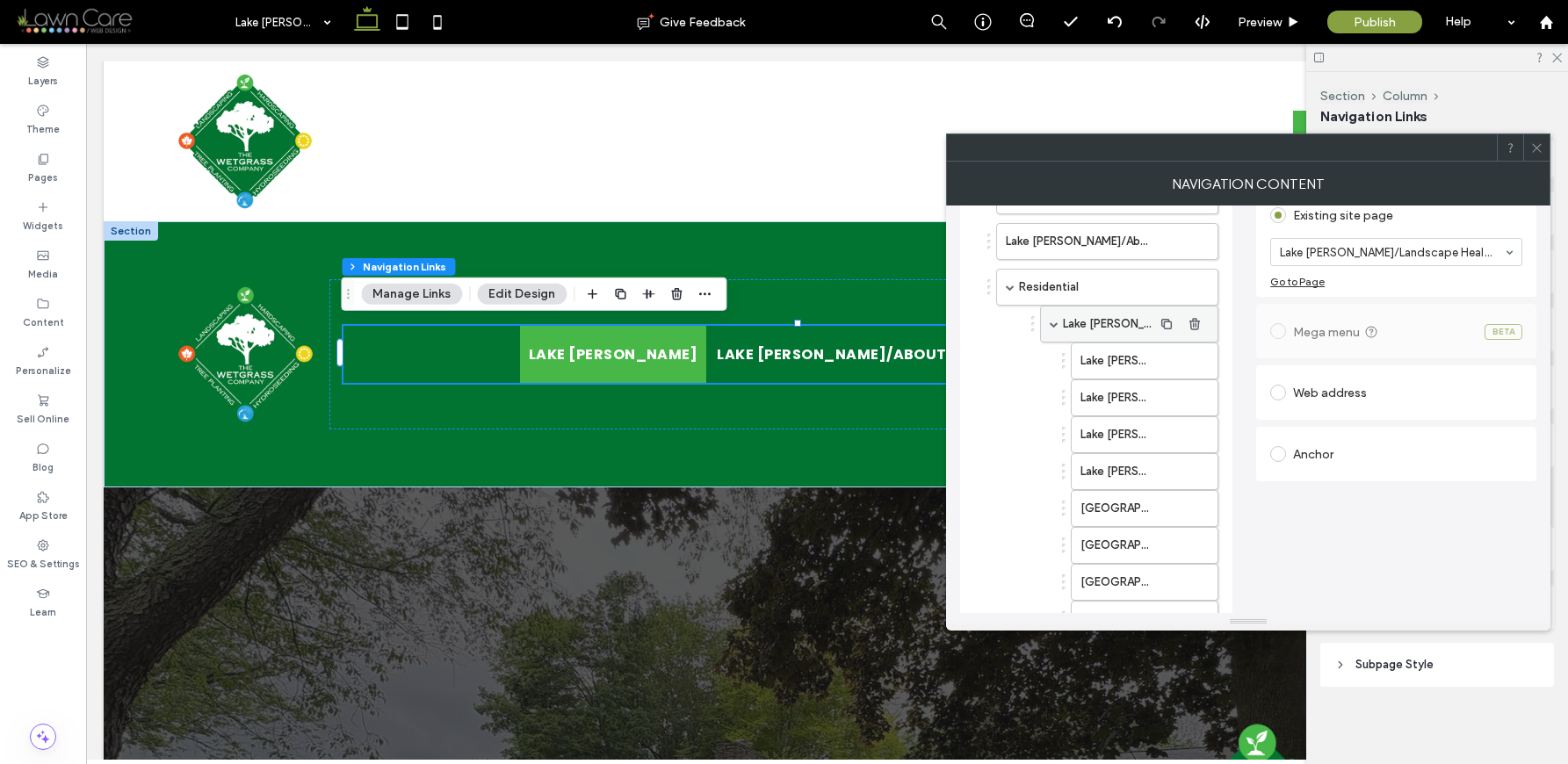
click at [1057, 325] on span at bounding box center [1053, 323] width 8 height 8
click at [1049, 359] on span at bounding box center [1053, 360] width 8 height 8
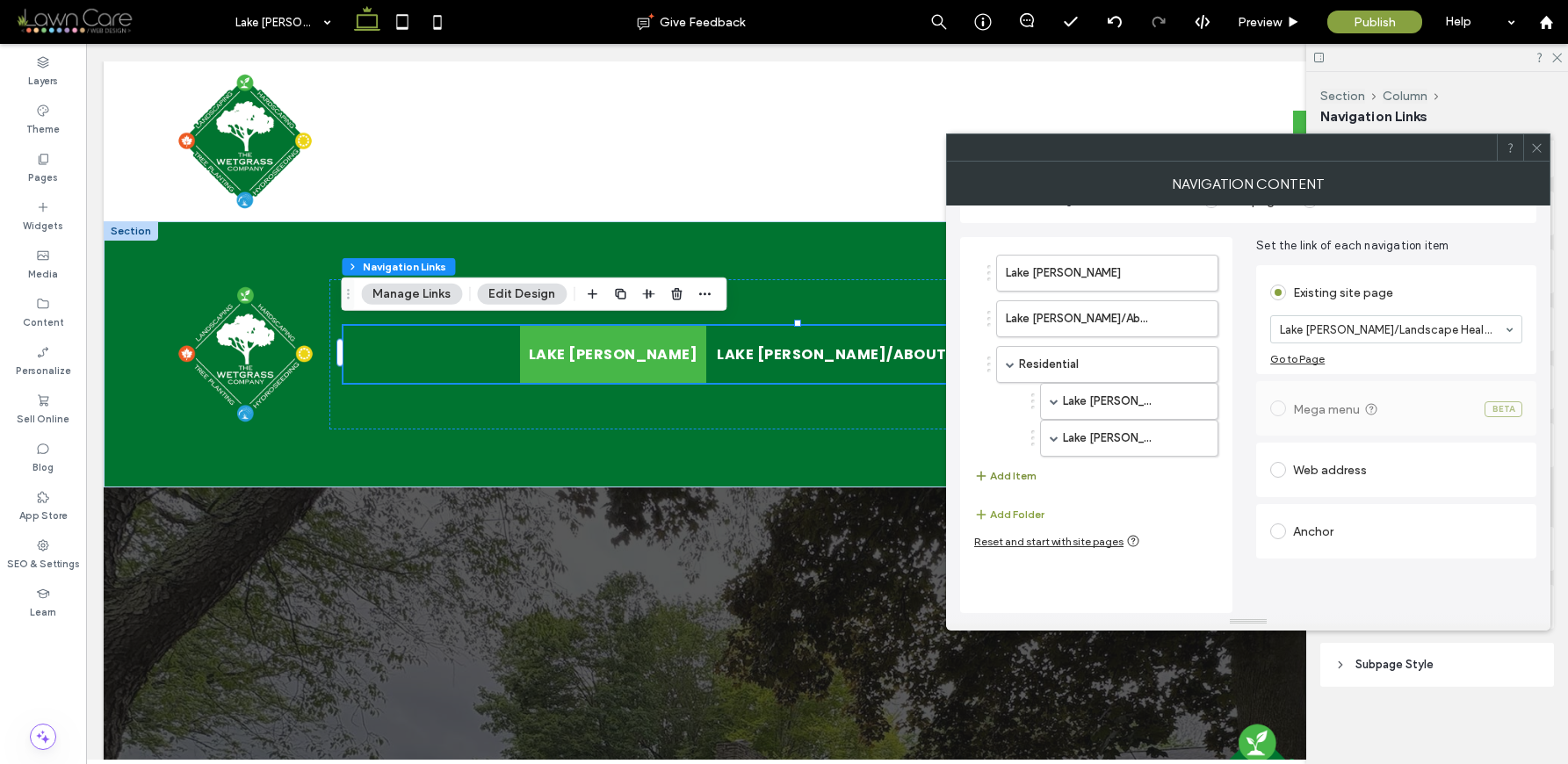
click at [1024, 478] on button "Add Item" at bounding box center [1005, 476] width 62 height 21
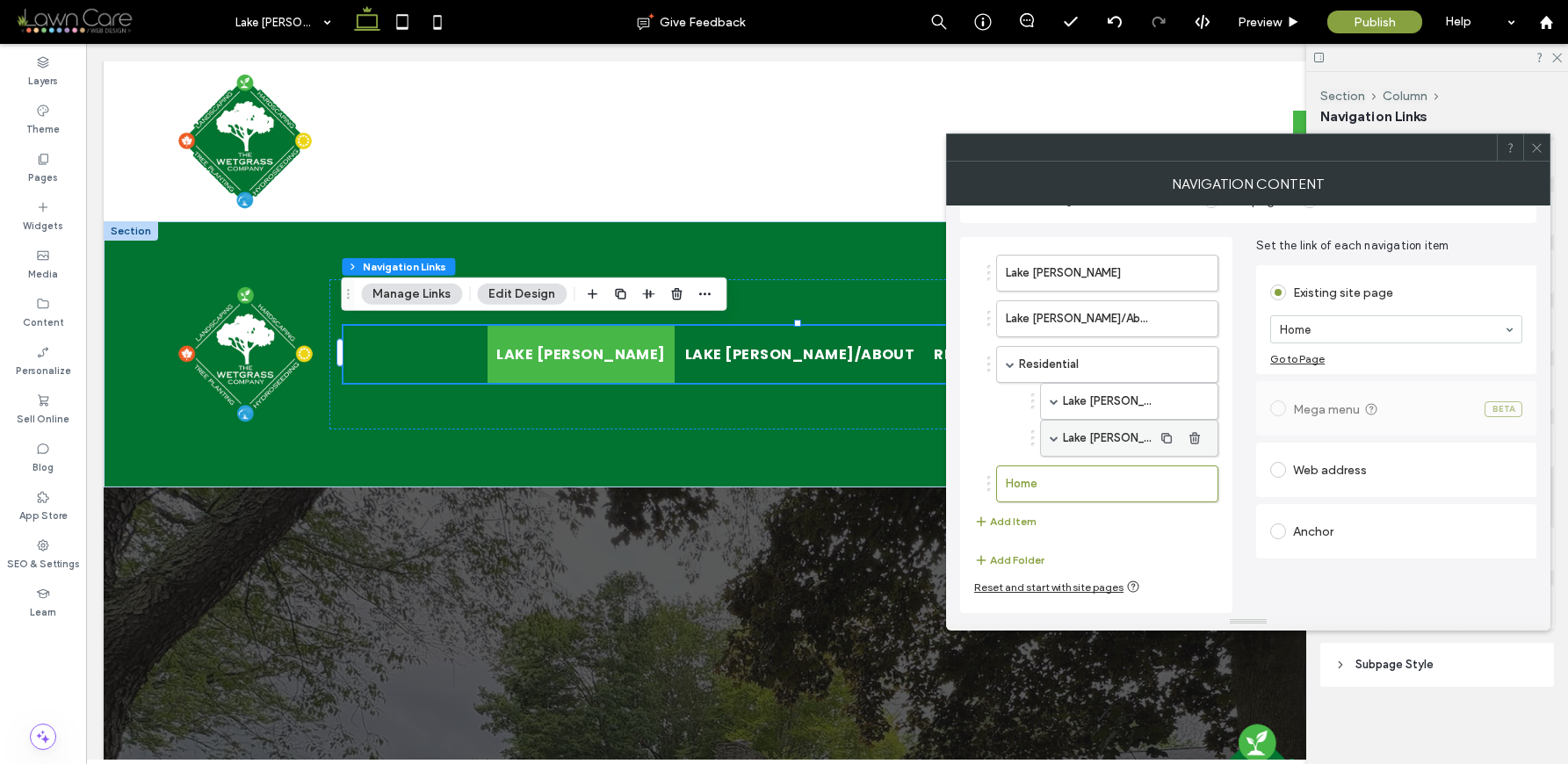
click at [1101, 443] on label "Lake [PERSON_NAME]/Landscape Maintenance" at bounding box center [1108, 438] width 90 height 35
click at [1109, 478] on label "Home" at bounding box center [1079, 484] width 146 height 35
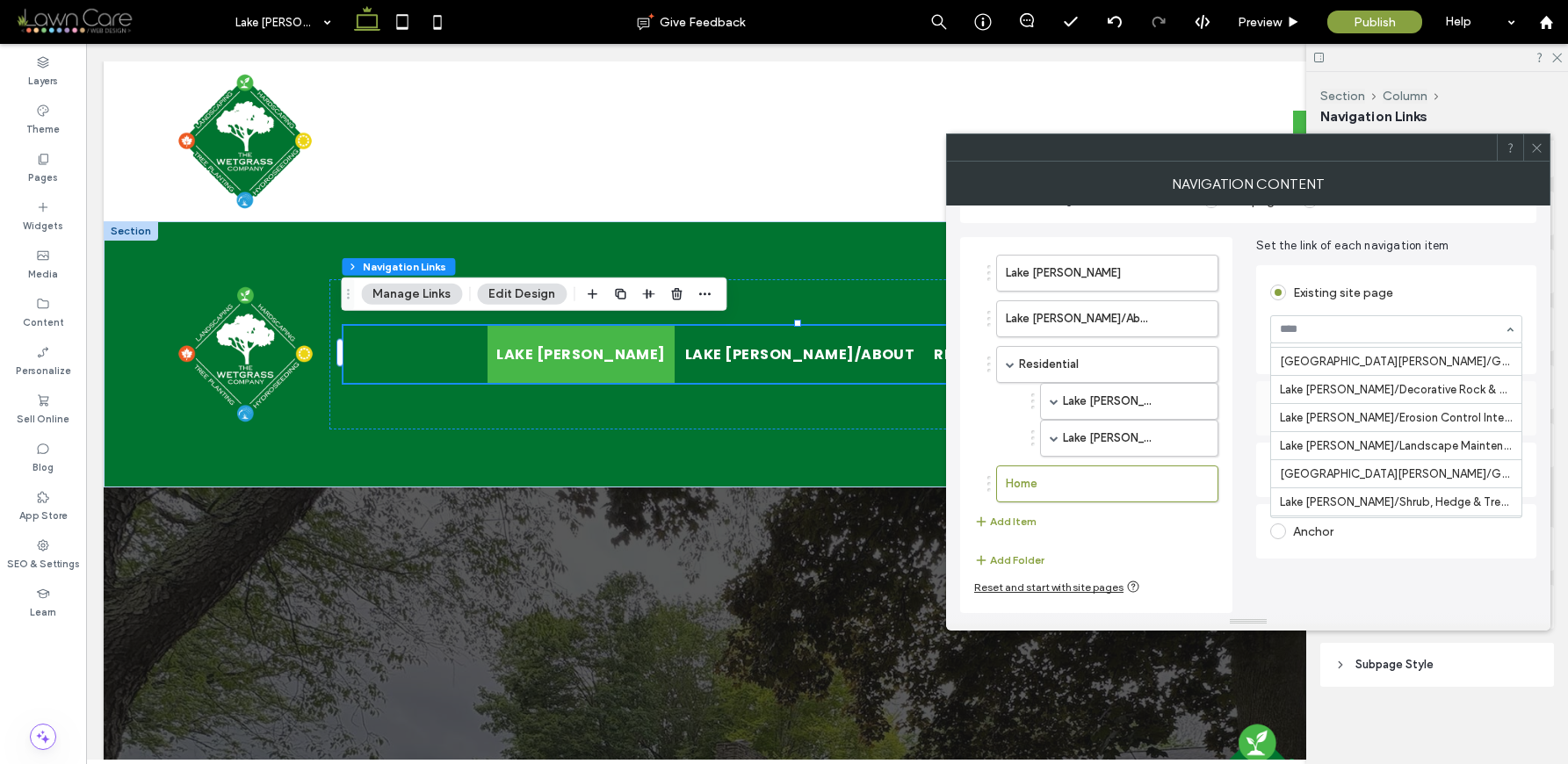
scroll to position [1191, 0]
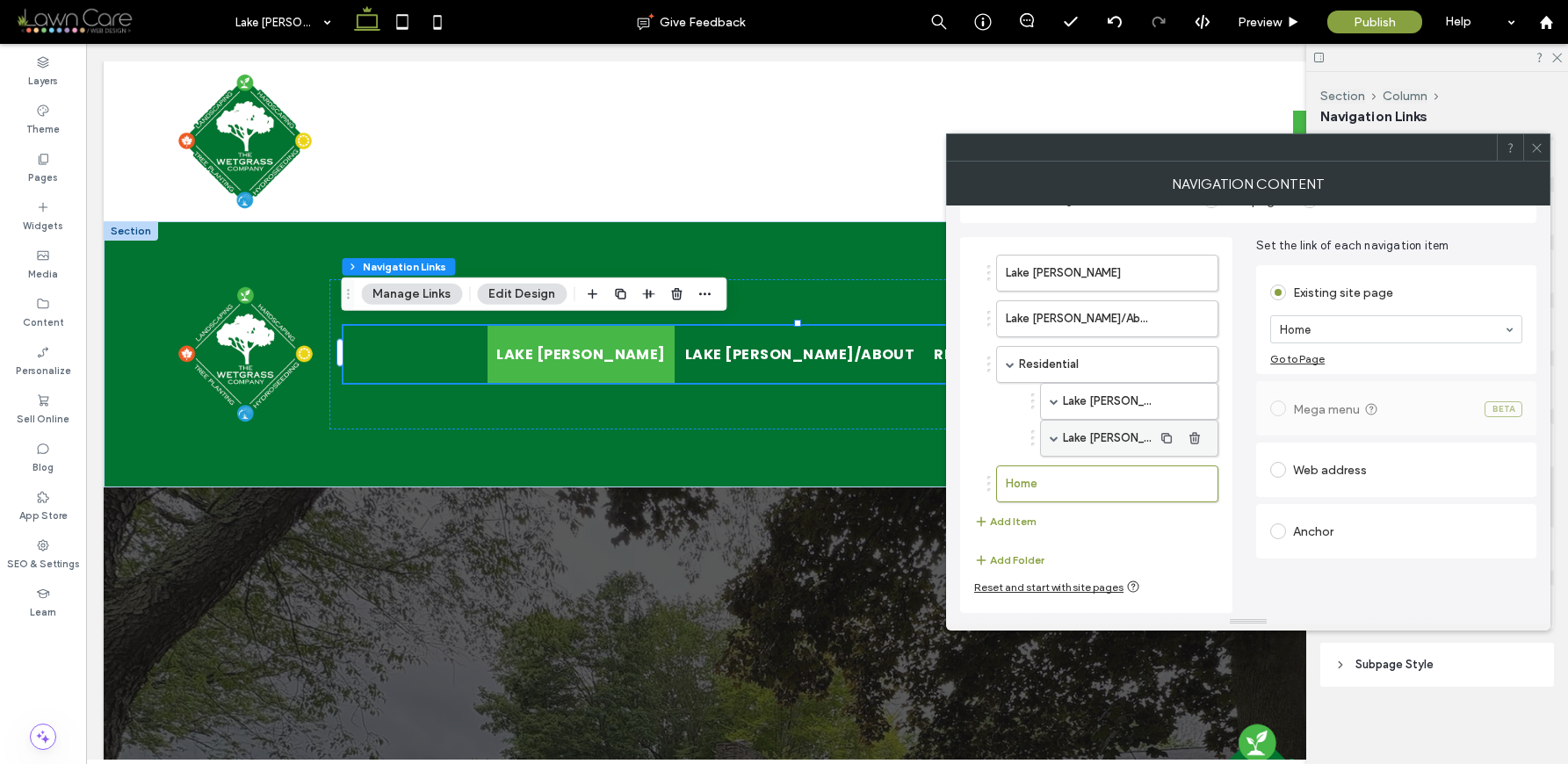
click at [1047, 436] on div "Lake [PERSON_NAME]/Landscape Maintenance" at bounding box center [1129, 438] width 179 height 37
click at [1054, 436] on span at bounding box center [1053, 438] width 8 height 8
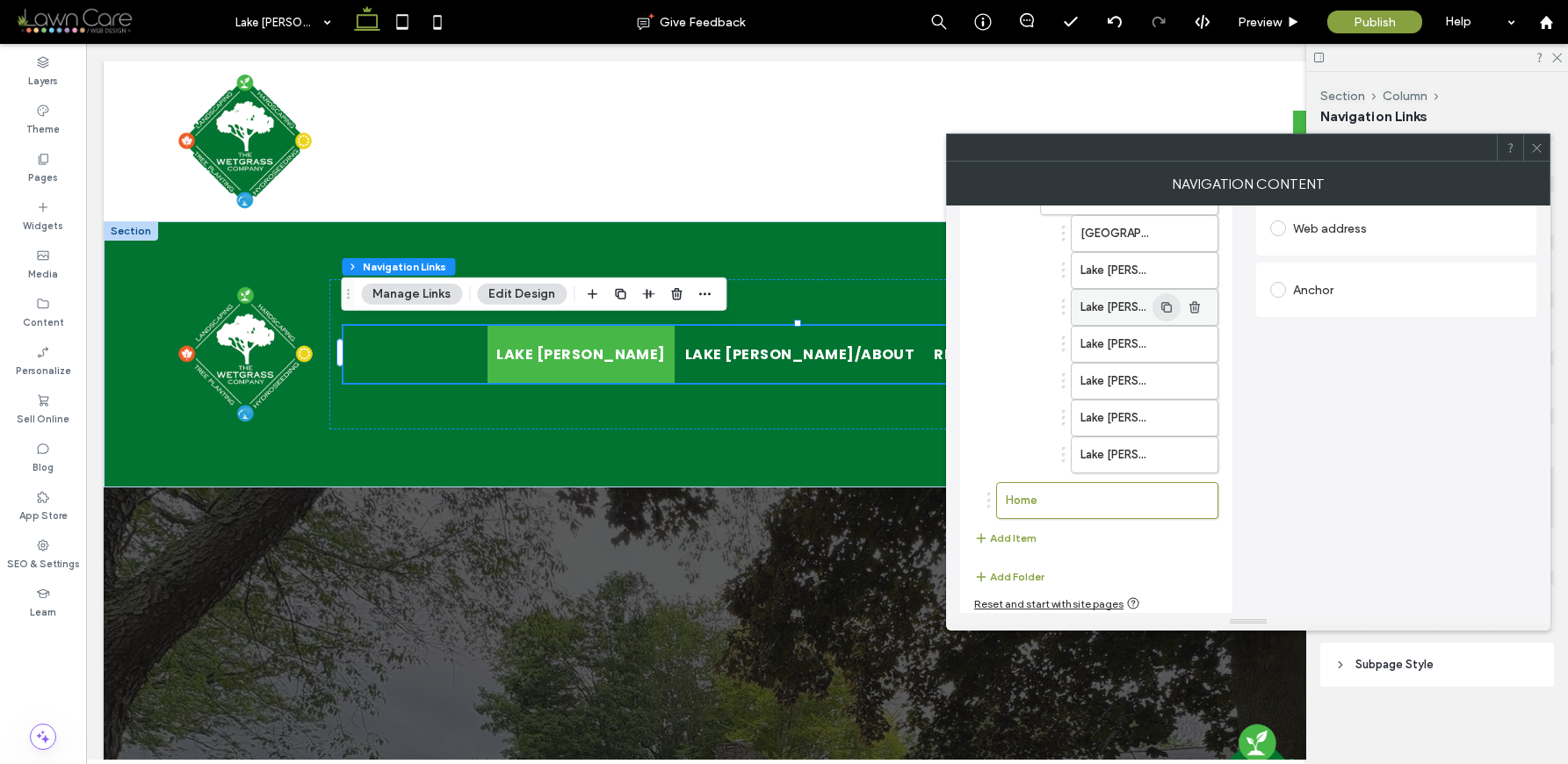
scroll to position [290, 0]
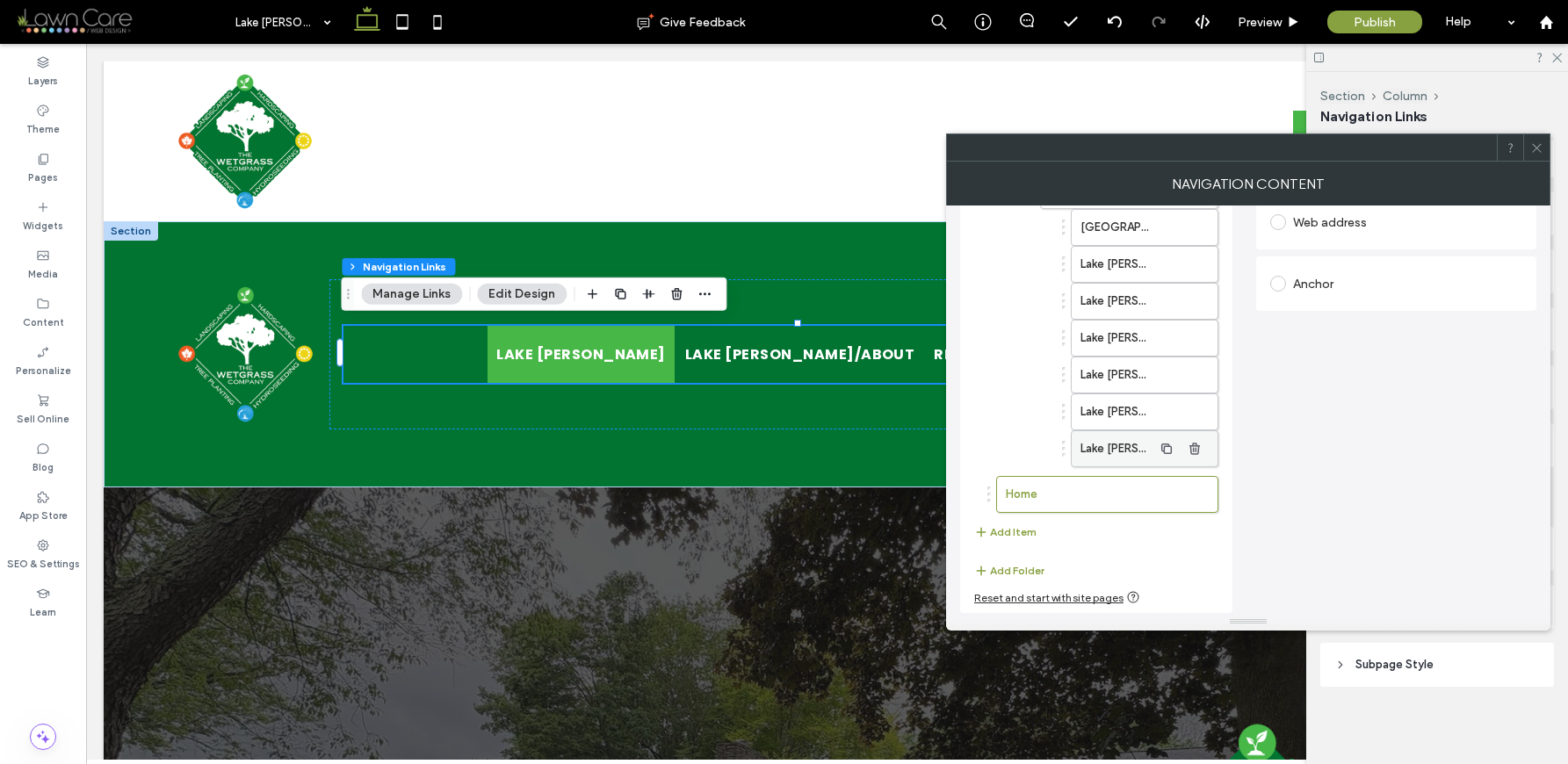
click at [1104, 432] on label "Lake [PERSON_NAME]/Small-Scale Landscape Enhancements" at bounding box center [1117, 449] width 72 height 35
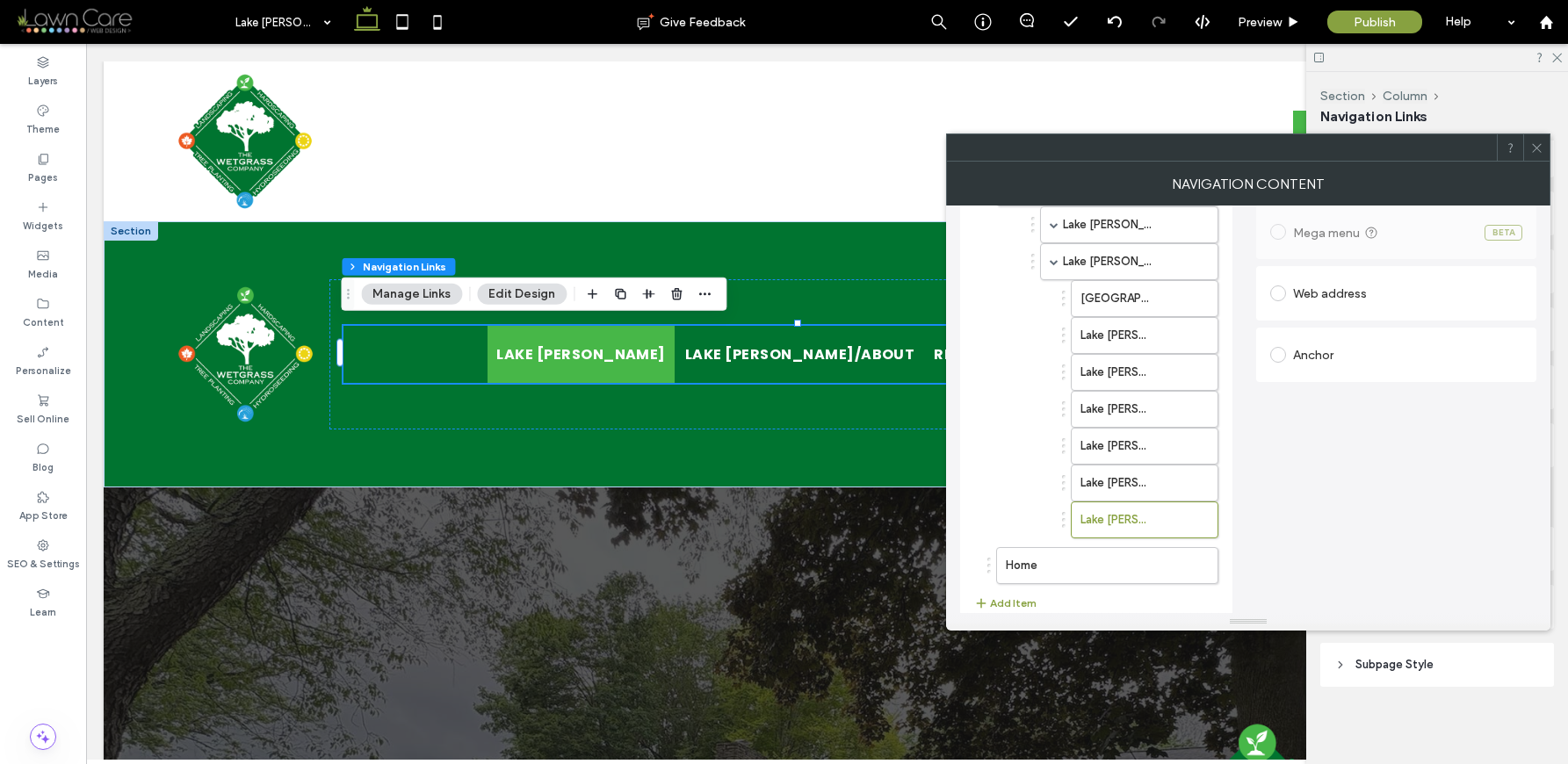
scroll to position [0, 0]
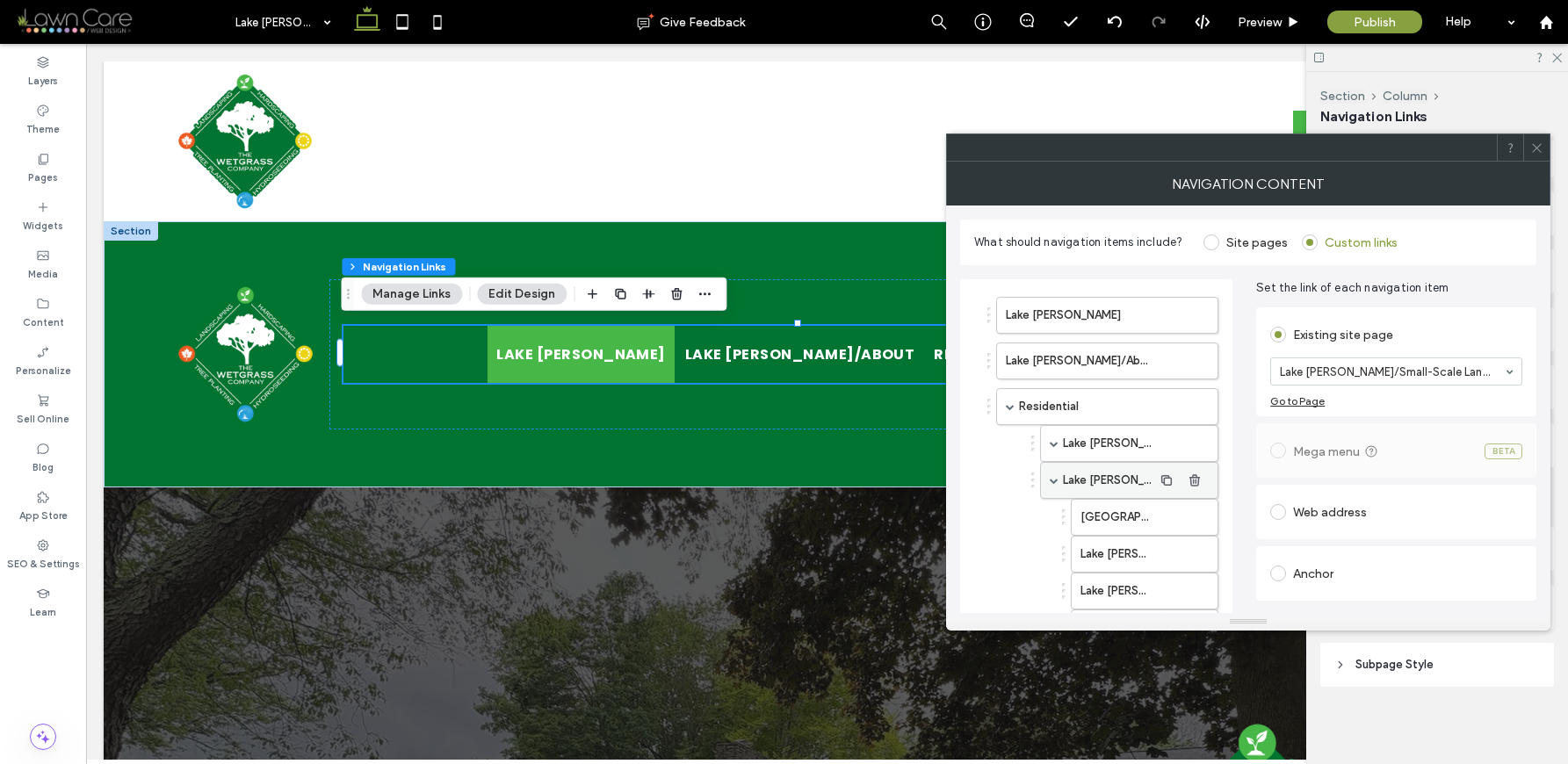
click at [1050, 481] on span at bounding box center [1053, 480] width 8 height 8
click at [1068, 533] on label "Home" at bounding box center [1079, 526] width 146 height 35
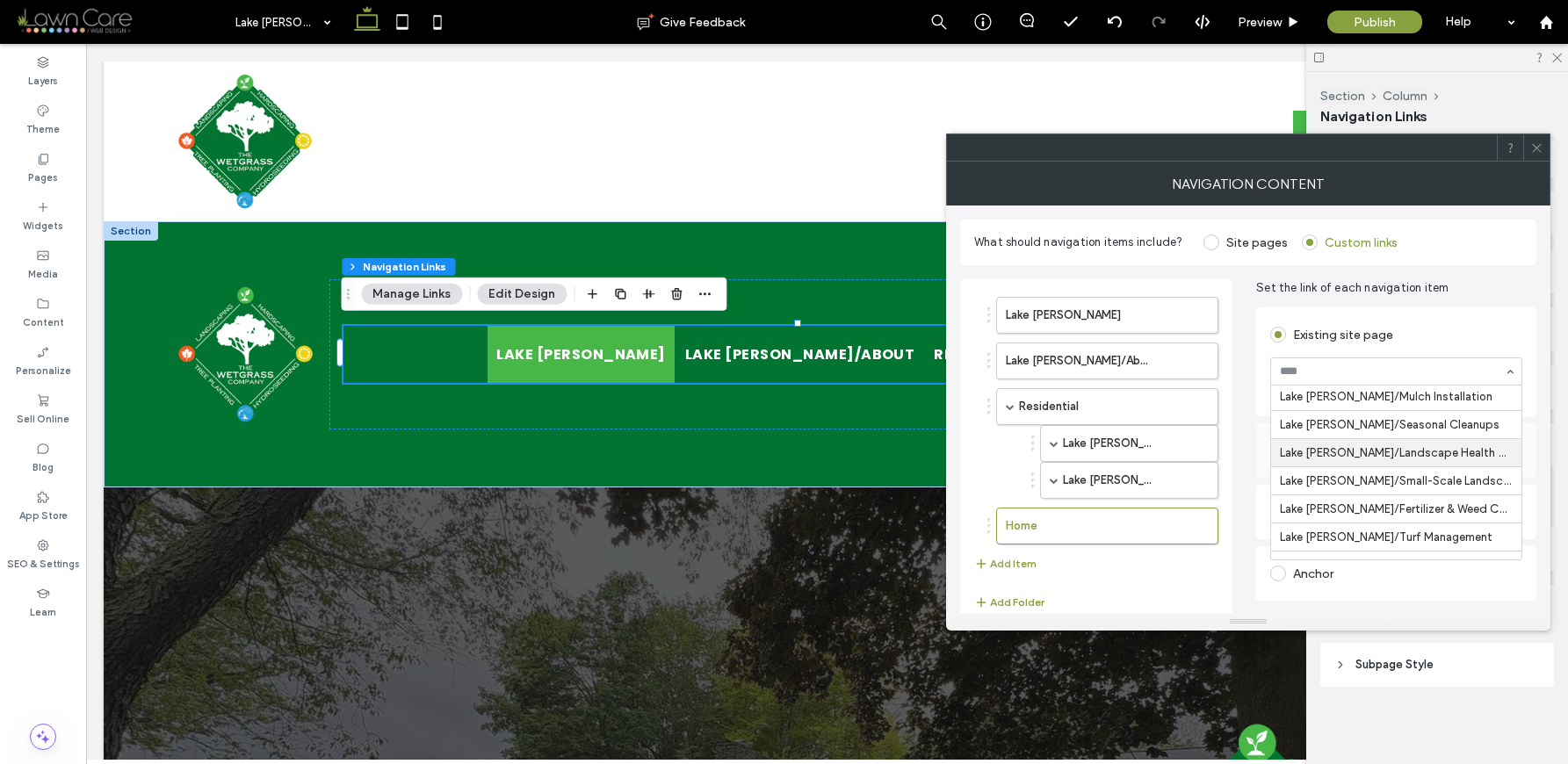
scroll to position [1382, 0]
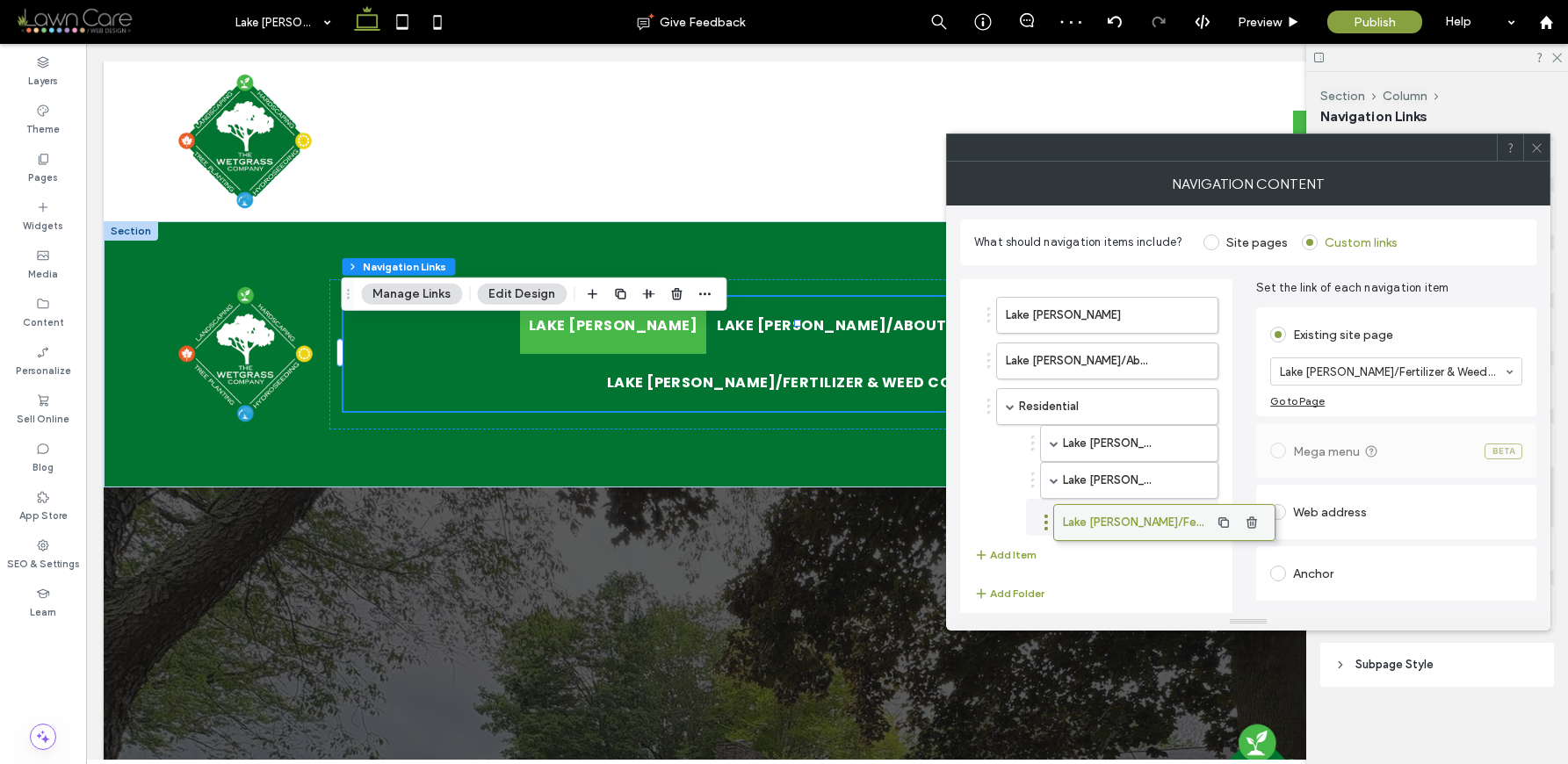
drag, startPoint x: 1057, startPoint y: 524, endPoint x: 1114, endPoint y: 520, distance: 57.1
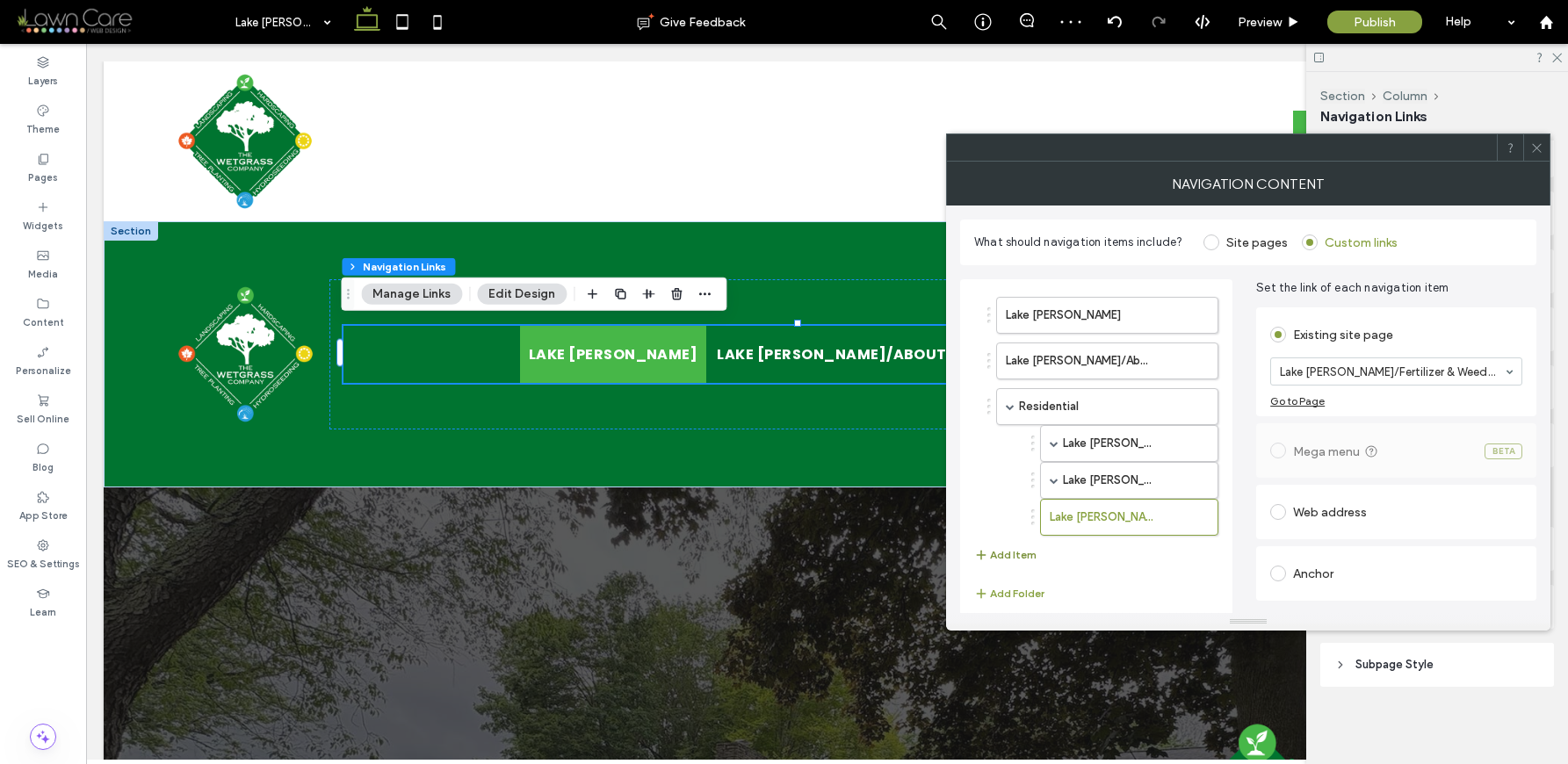
click at [984, 557] on icon "button" at bounding box center [981, 555] width 14 height 14
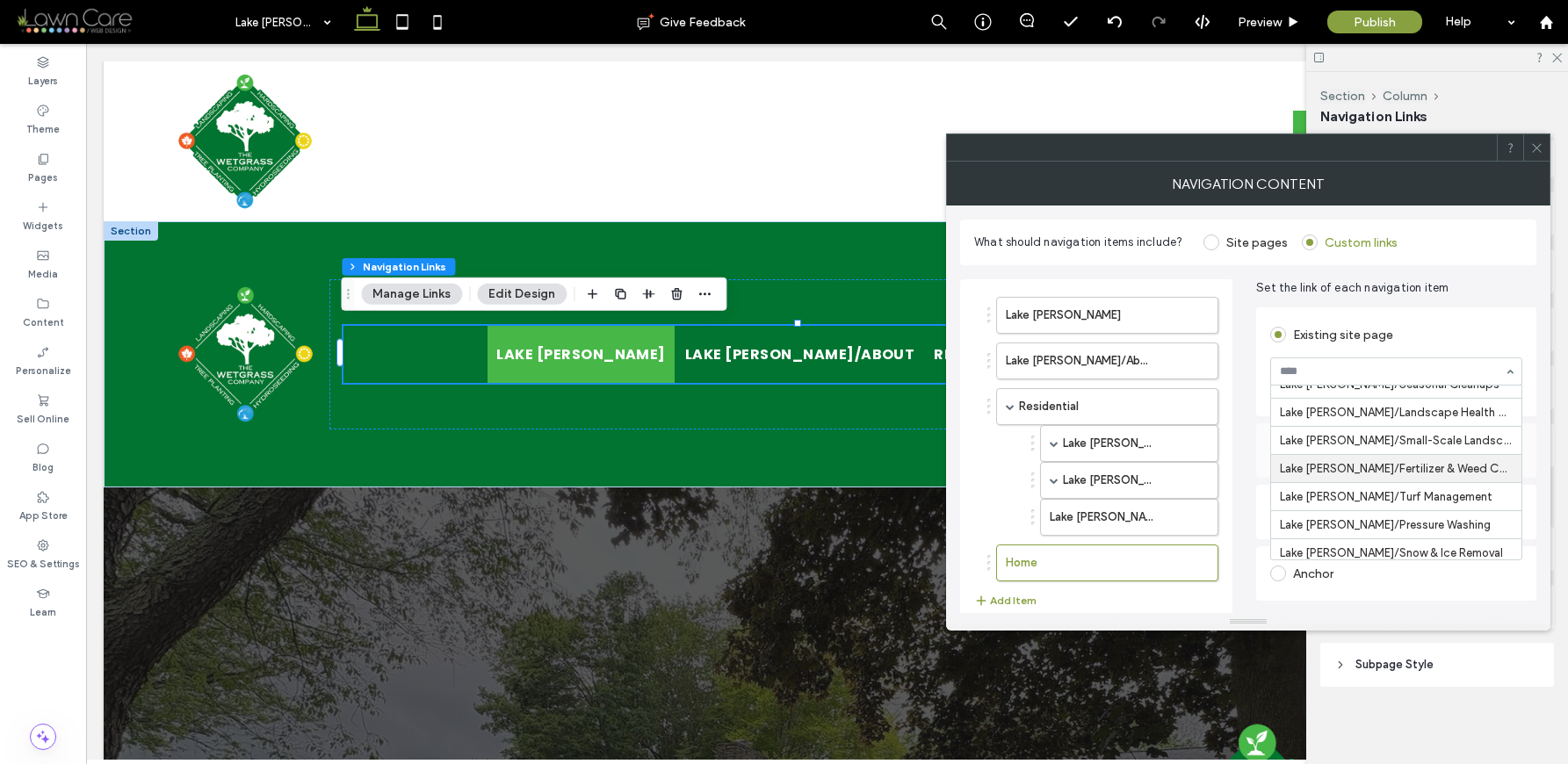
scroll to position [1422, 0]
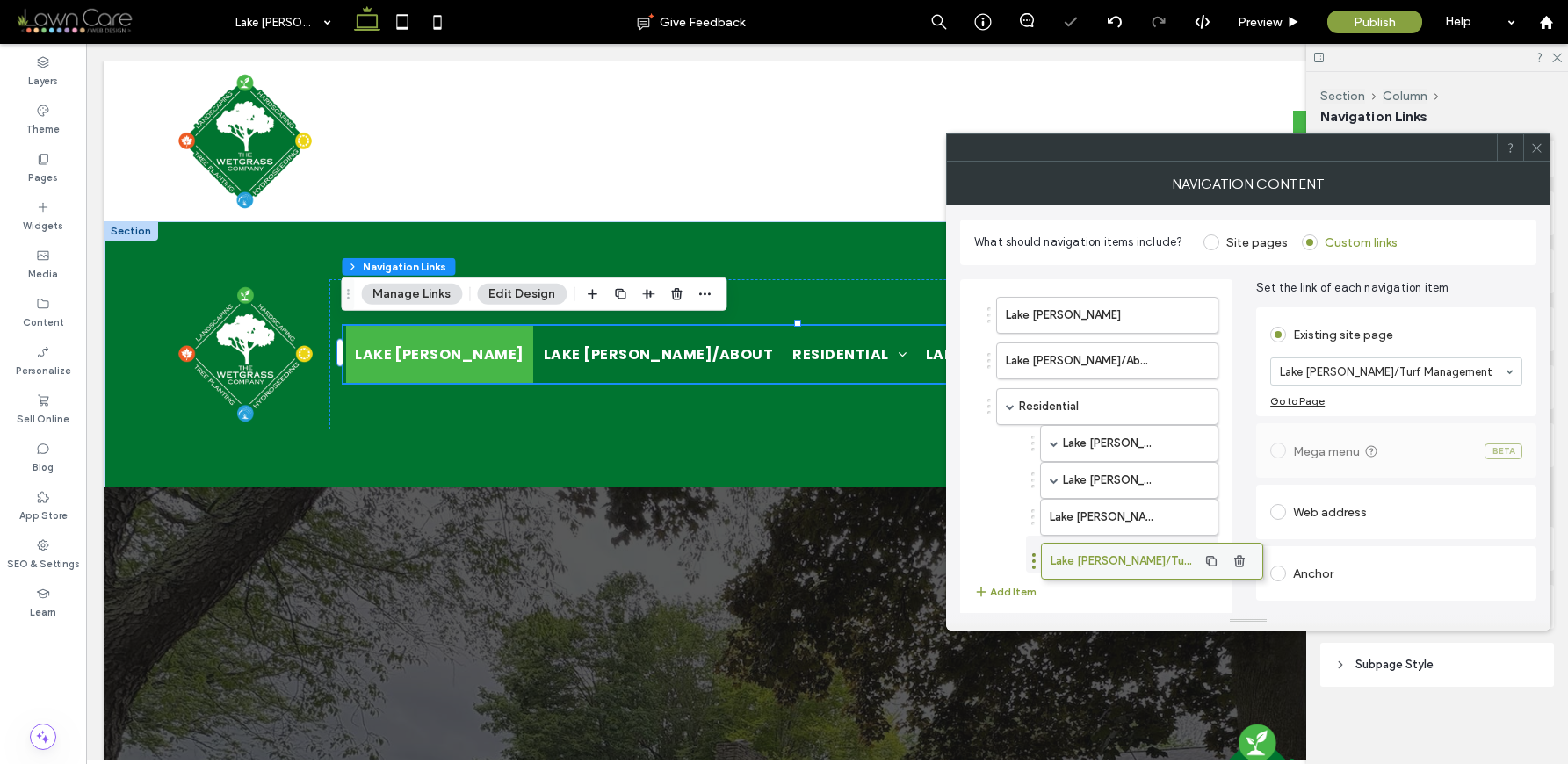
drag, startPoint x: 1108, startPoint y: 559, endPoint x: 1152, endPoint y: 557, distance: 44.0
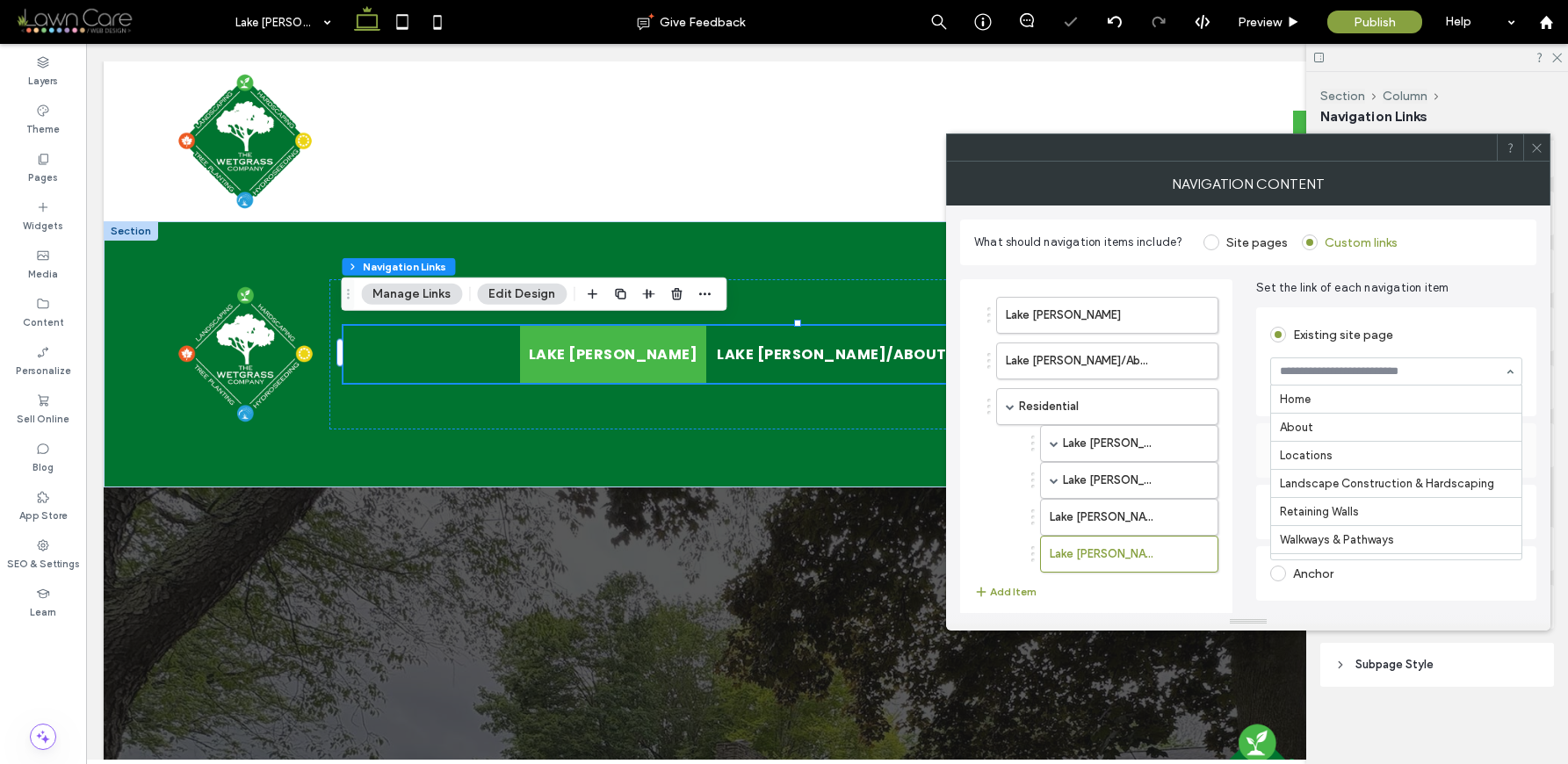
scroll to position [1518, 0]
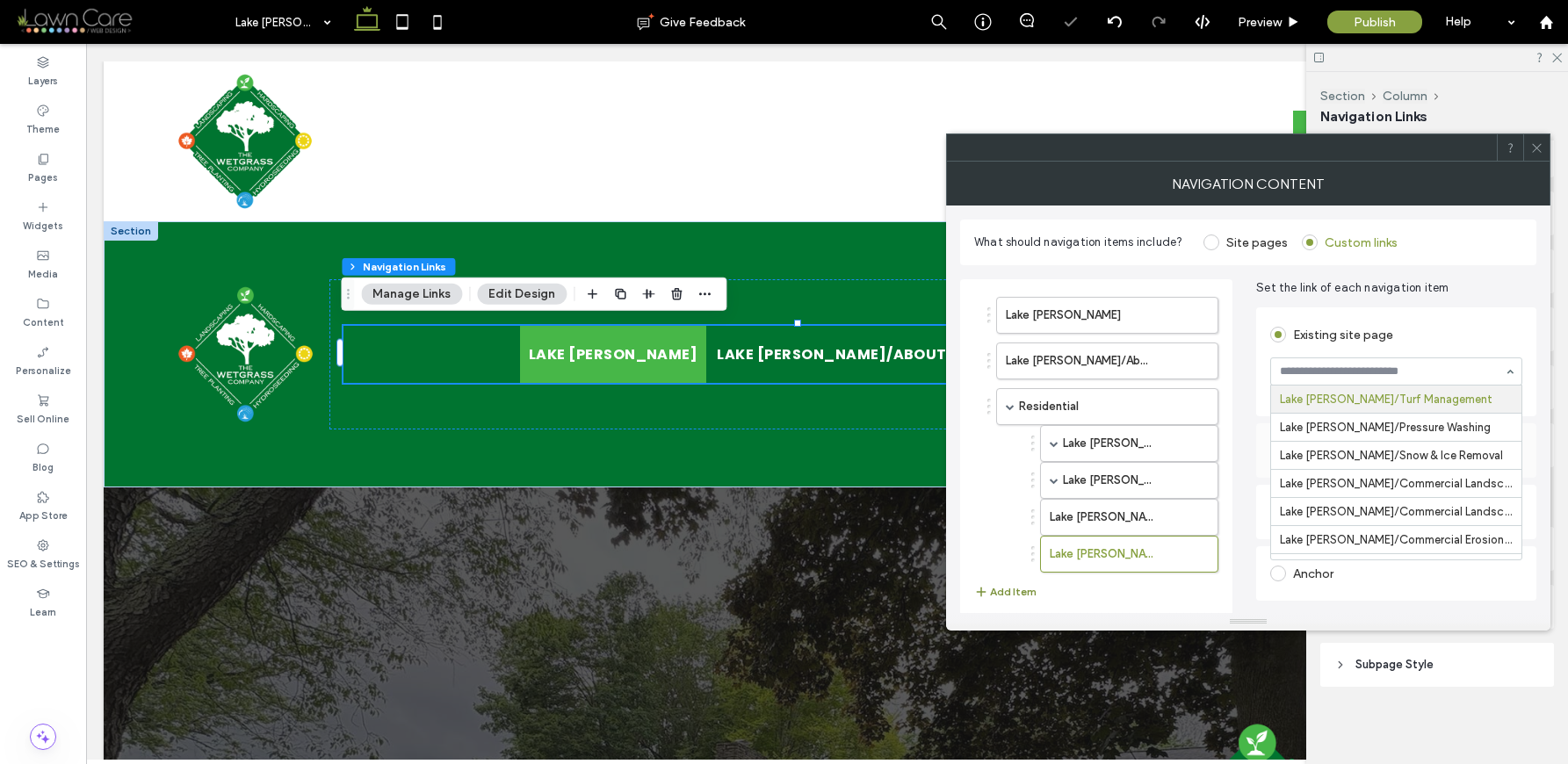
click at [1018, 588] on button "Add Item" at bounding box center [1005, 592] width 62 height 21
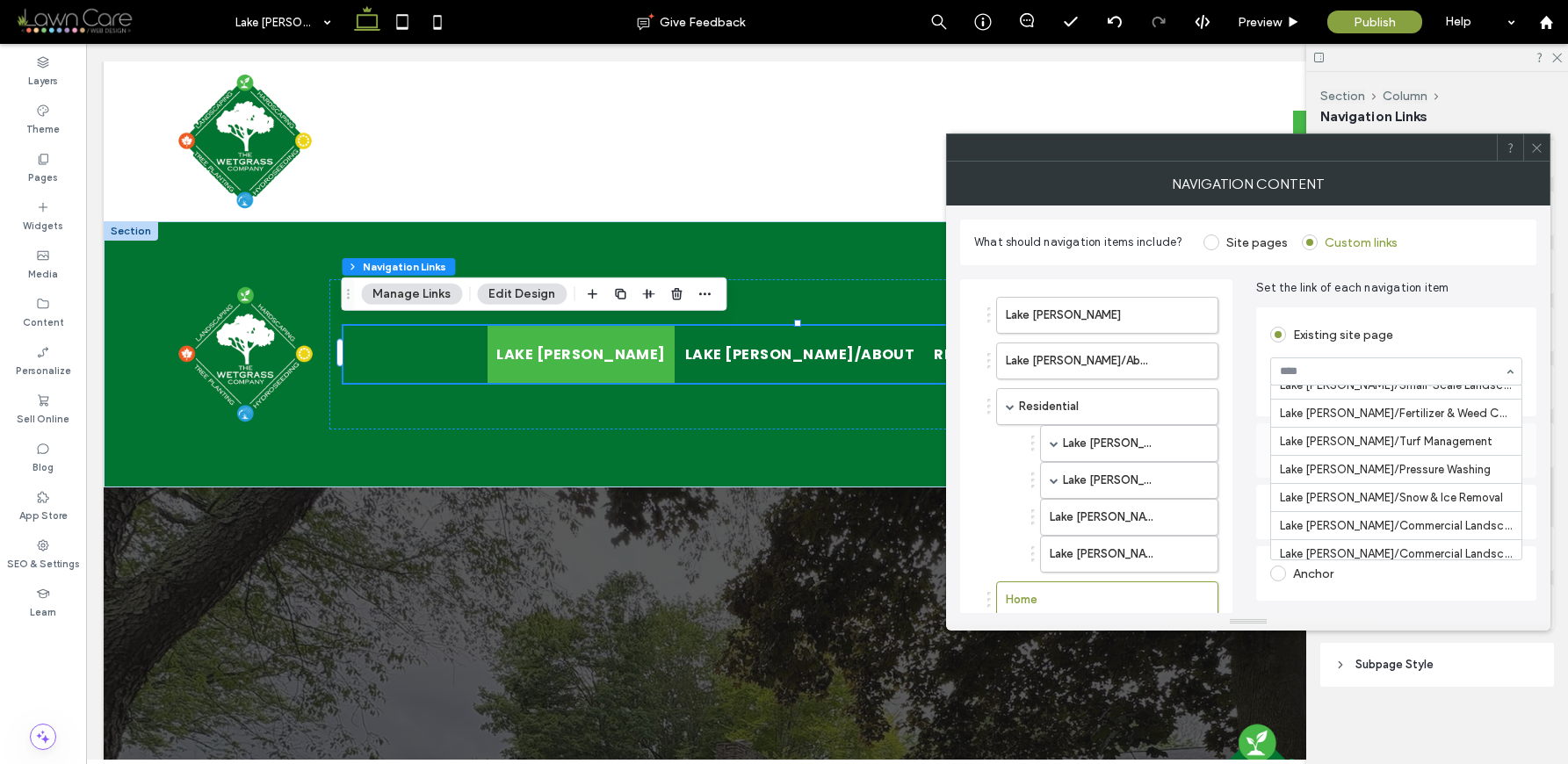
scroll to position [1472, 0]
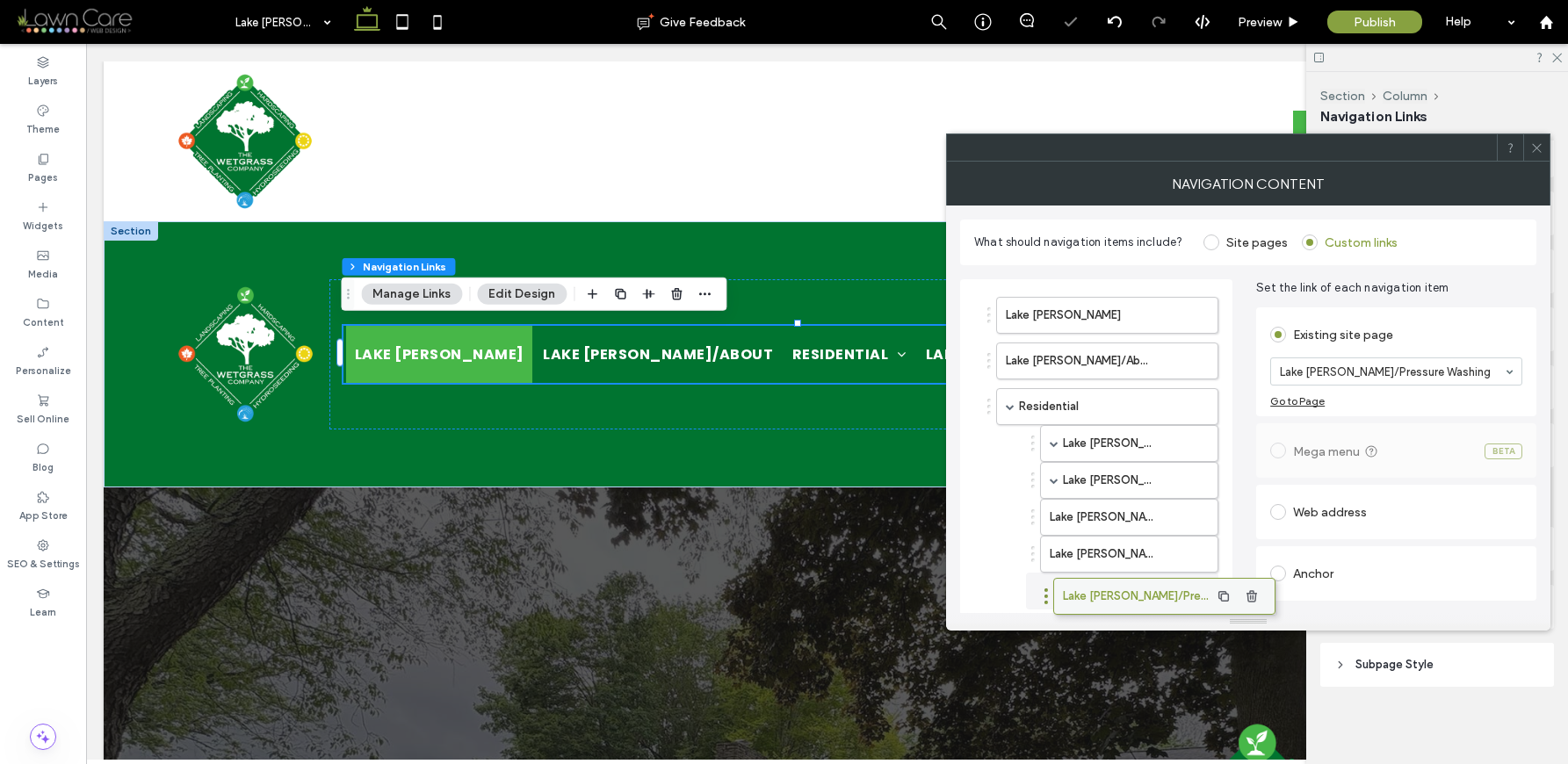
drag, startPoint x: 1041, startPoint y: 592, endPoint x: 1098, endPoint y: 587, distance: 57.2
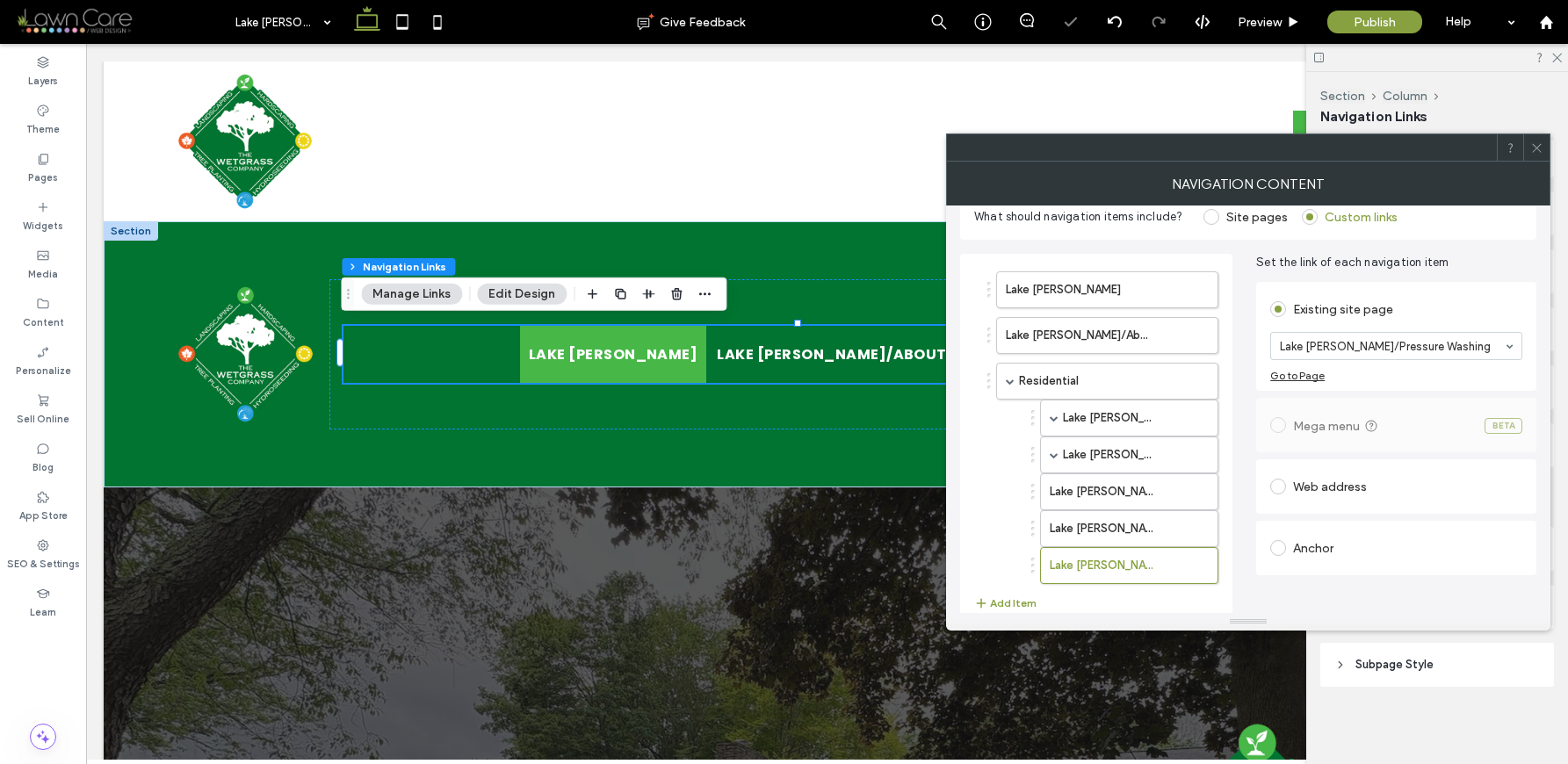
scroll to position [96, 0]
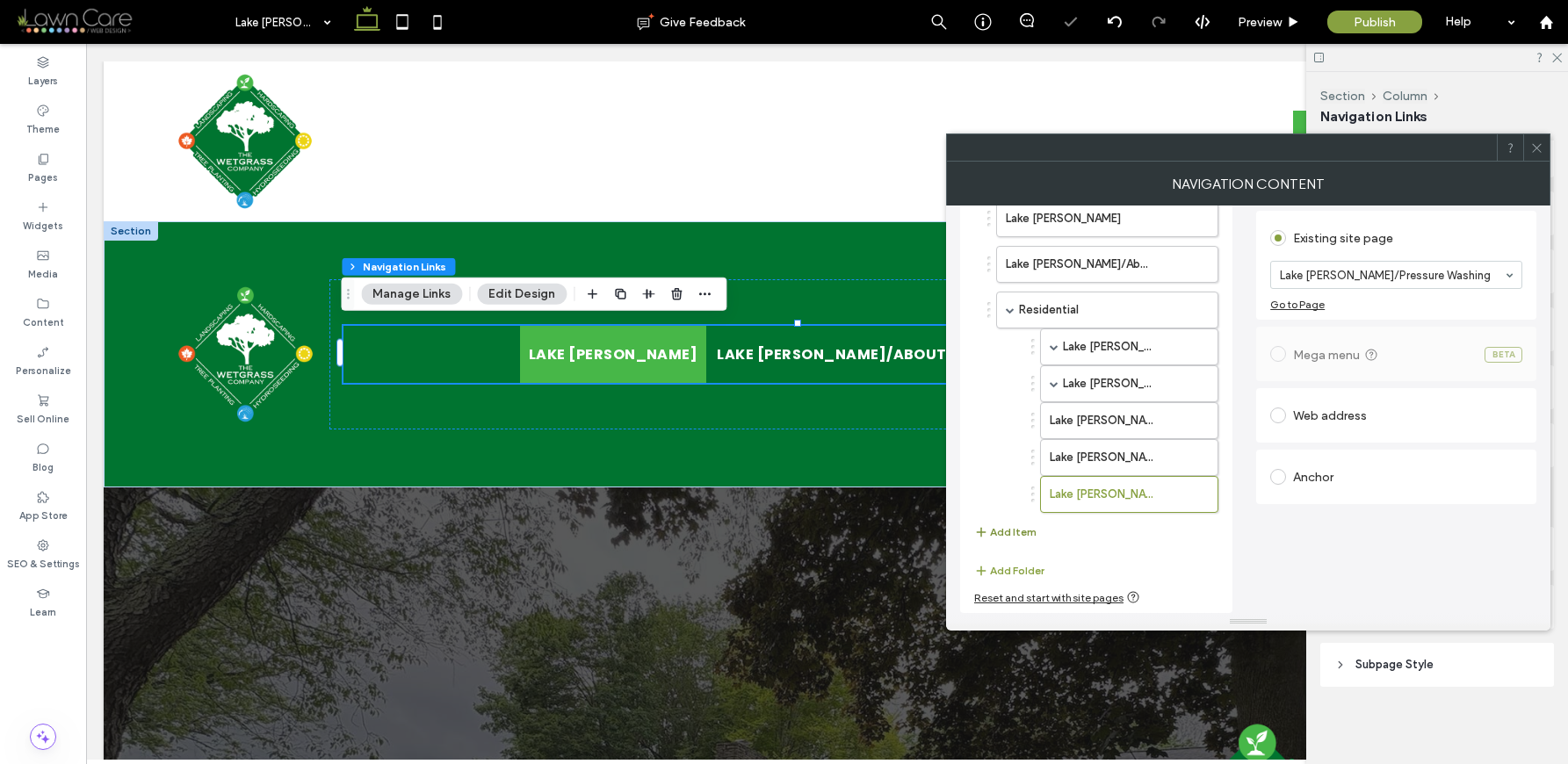
click at [1010, 535] on button "Add Item" at bounding box center [1005, 532] width 62 height 21
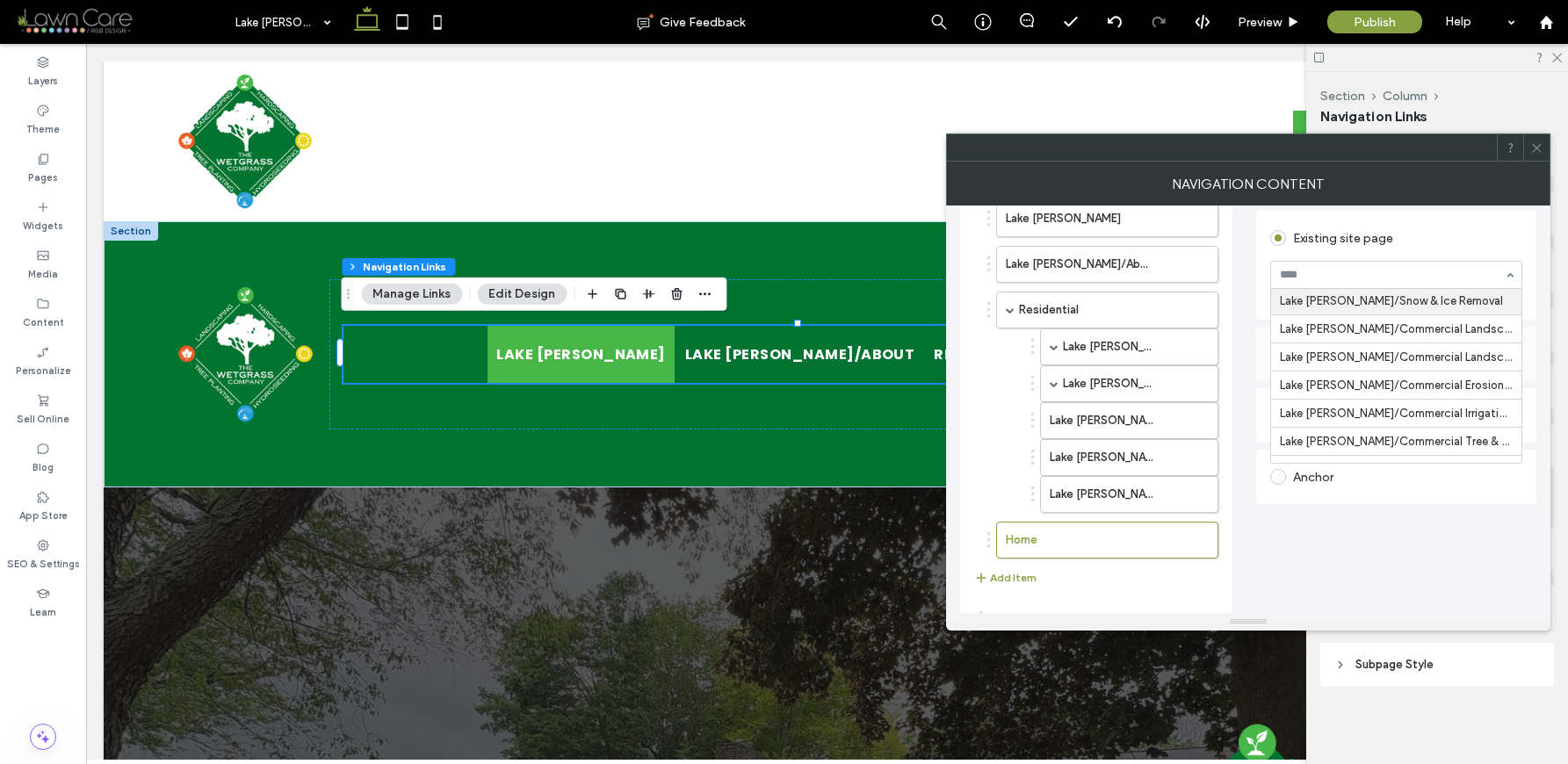
scroll to position [1576, 0]
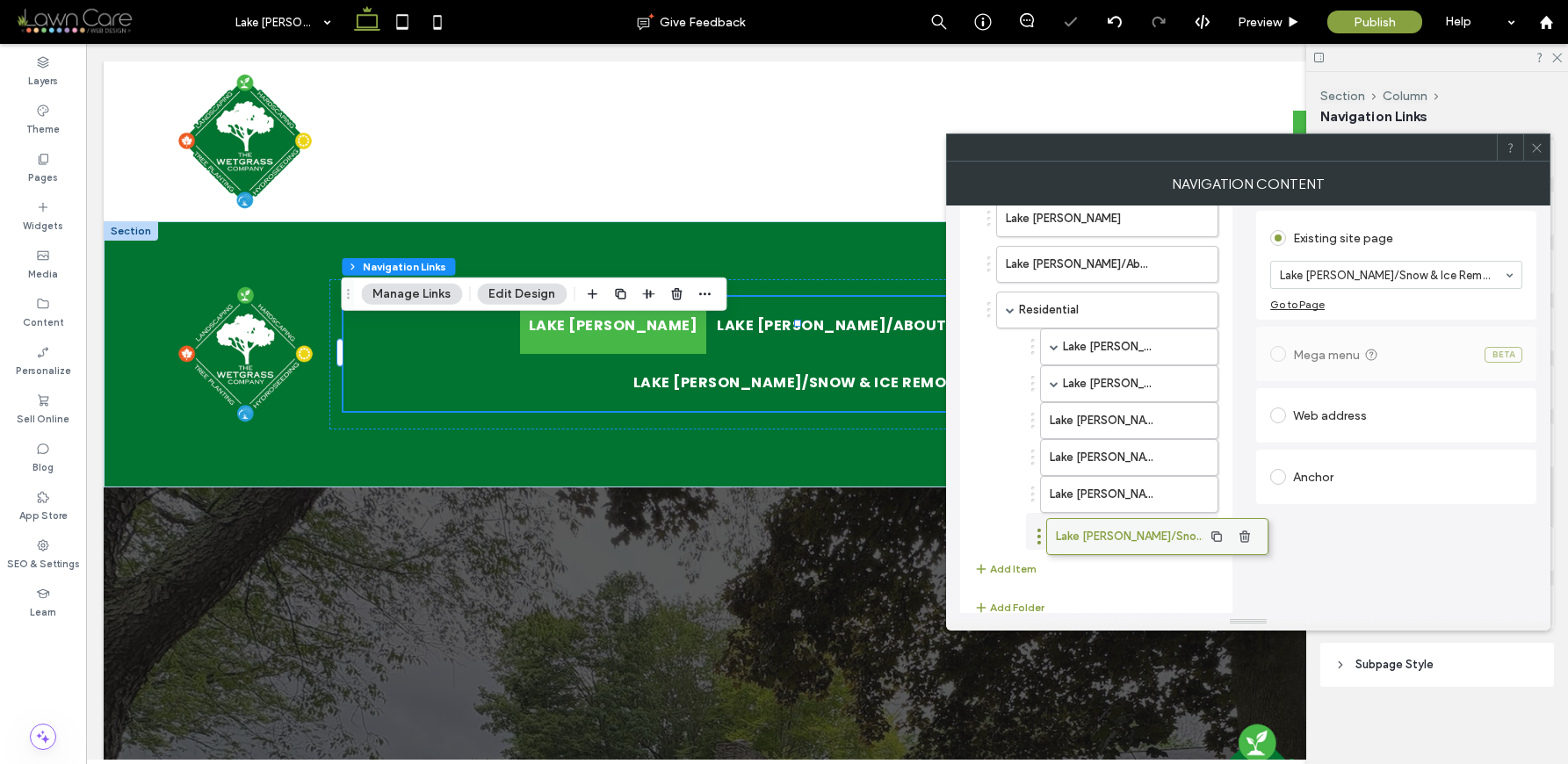
drag, startPoint x: 1072, startPoint y: 534, endPoint x: 1132, endPoint y: 528, distance: 60.3
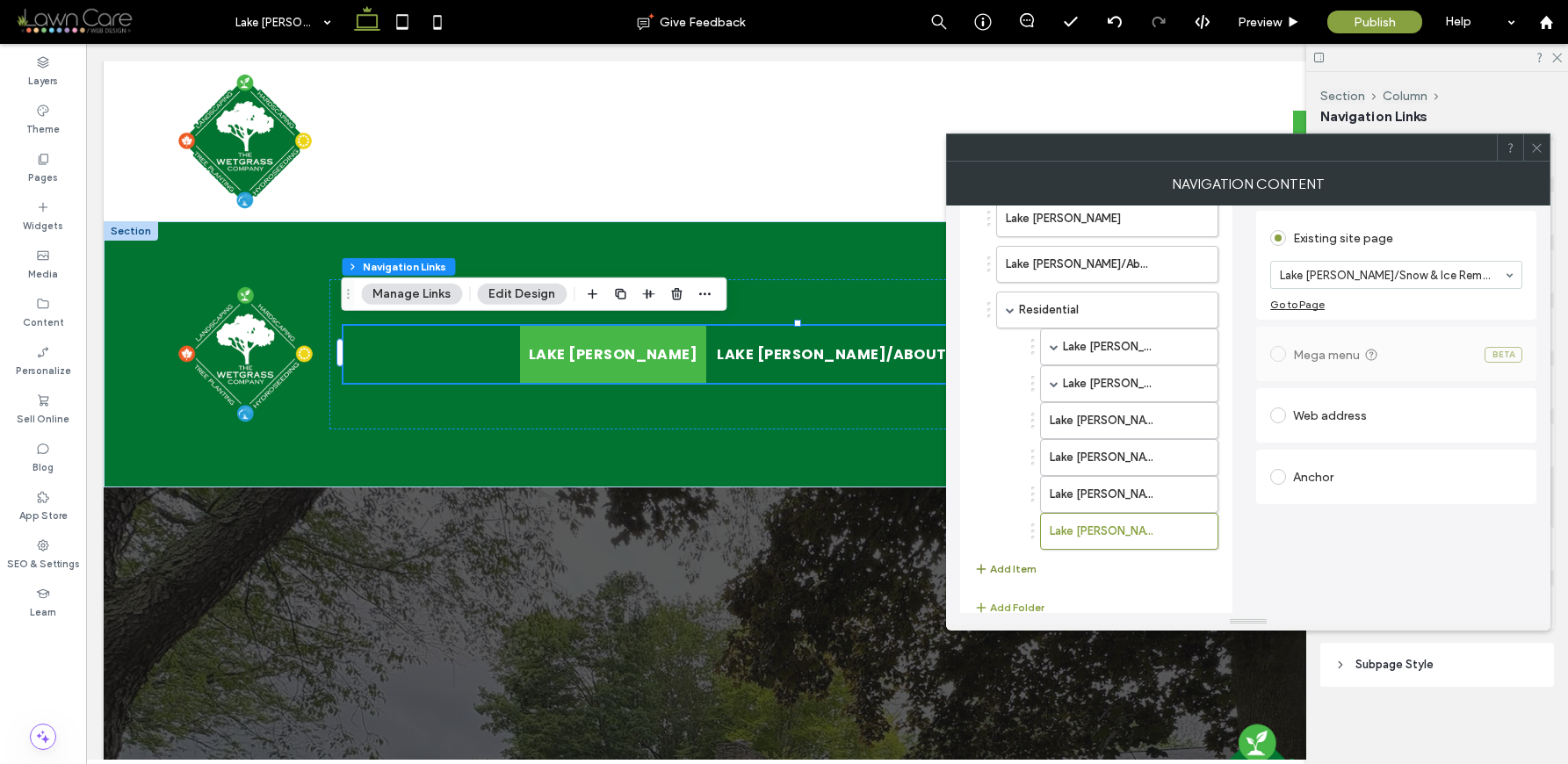
click at [991, 563] on button "Add Item" at bounding box center [1005, 569] width 62 height 21
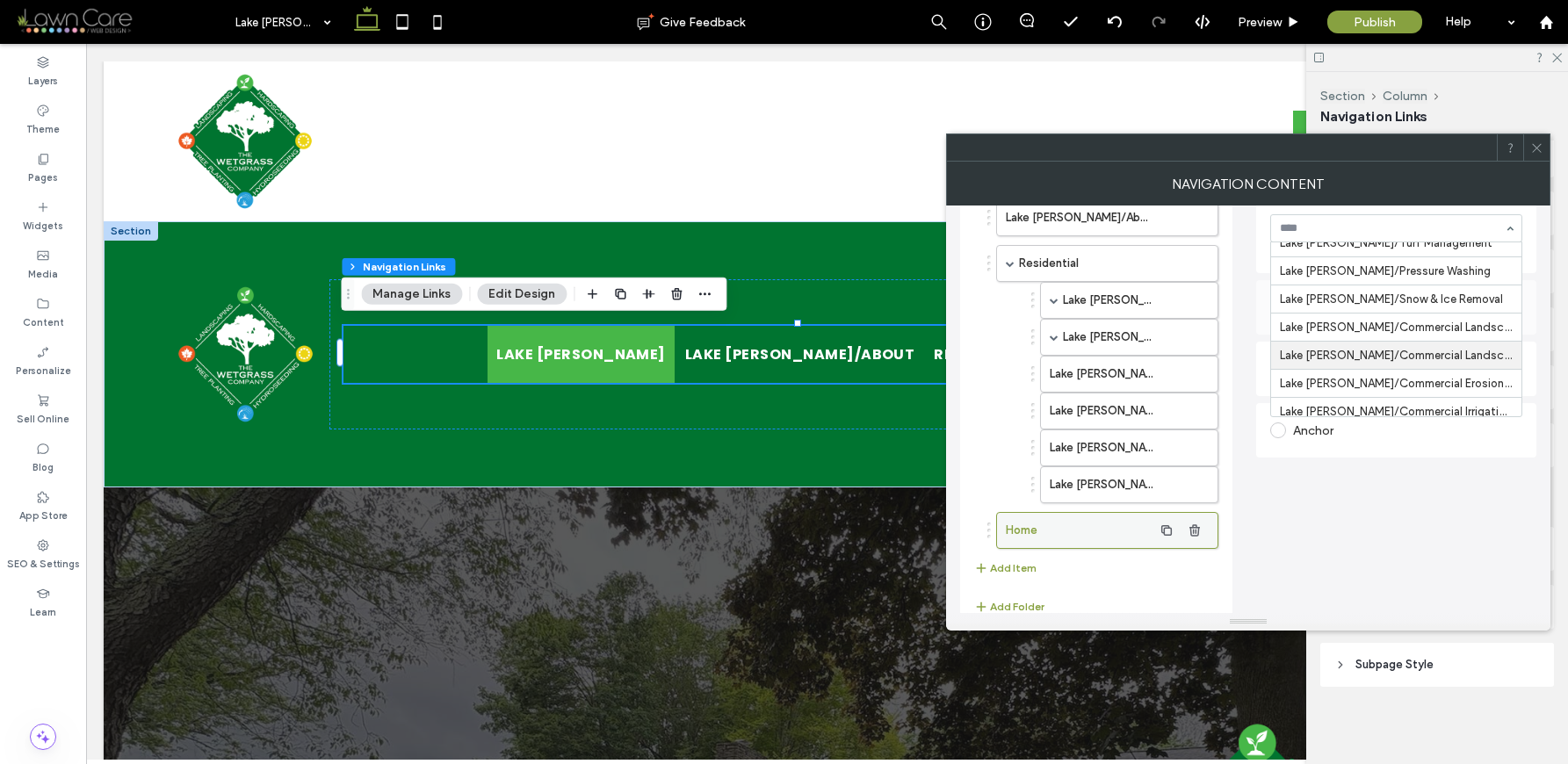
scroll to position [179, 0]
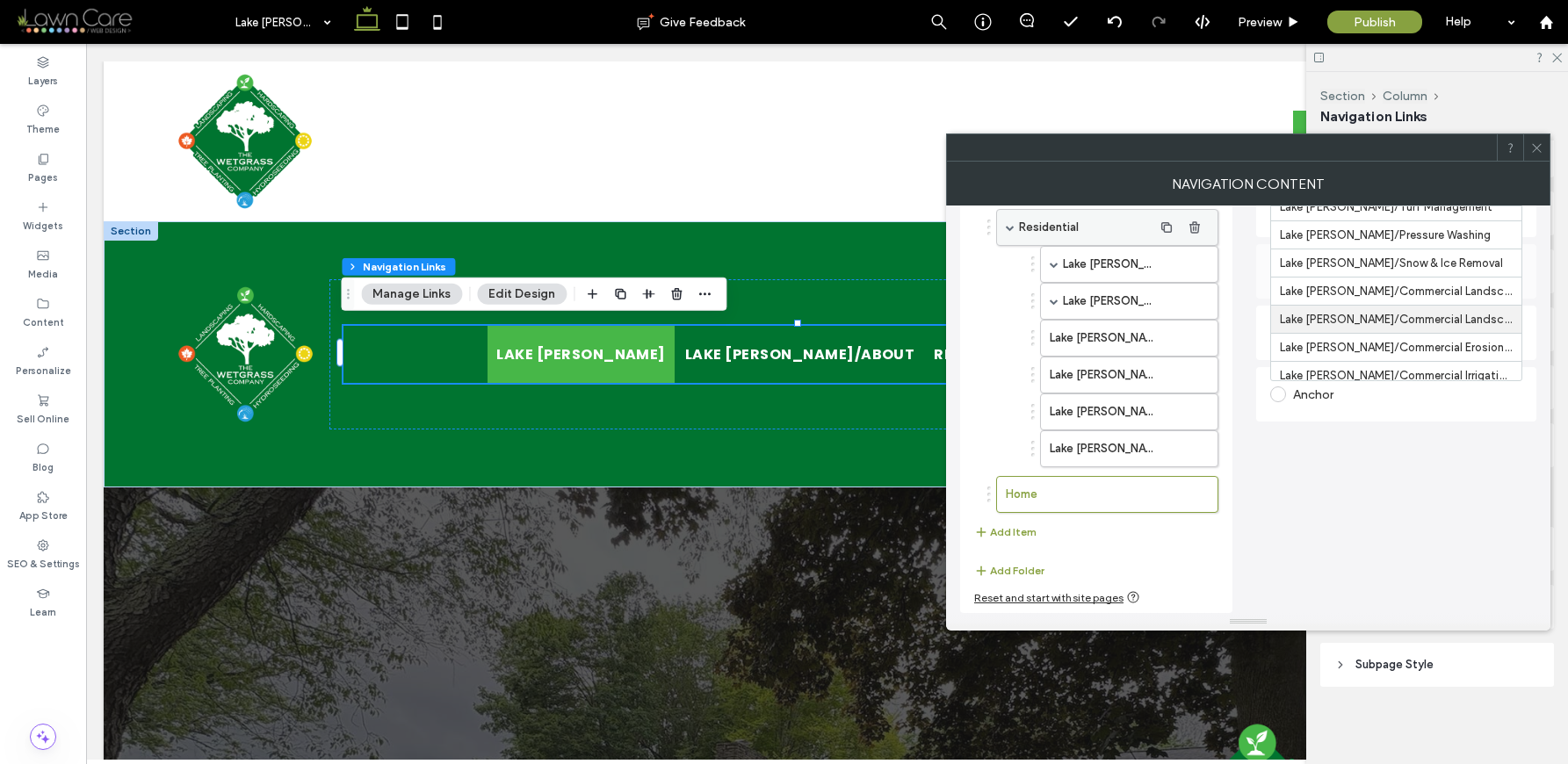
click at [1059, 230] on label "Residential" at bounding box center [1085, 228] width 133 height 35
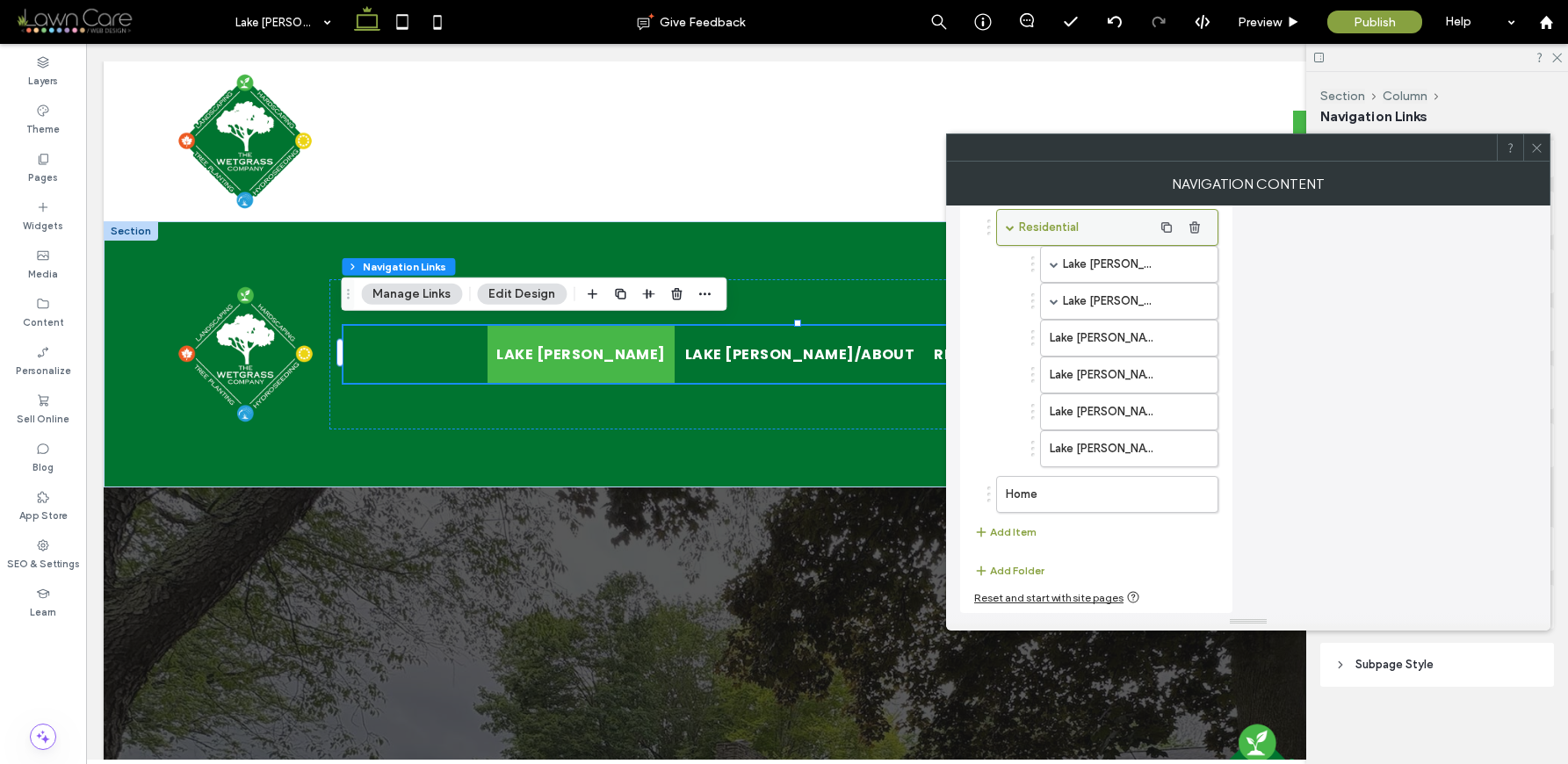
click at [1081, 232] on label "Residential" at bounding box center [1085, 228] width 133 height 35
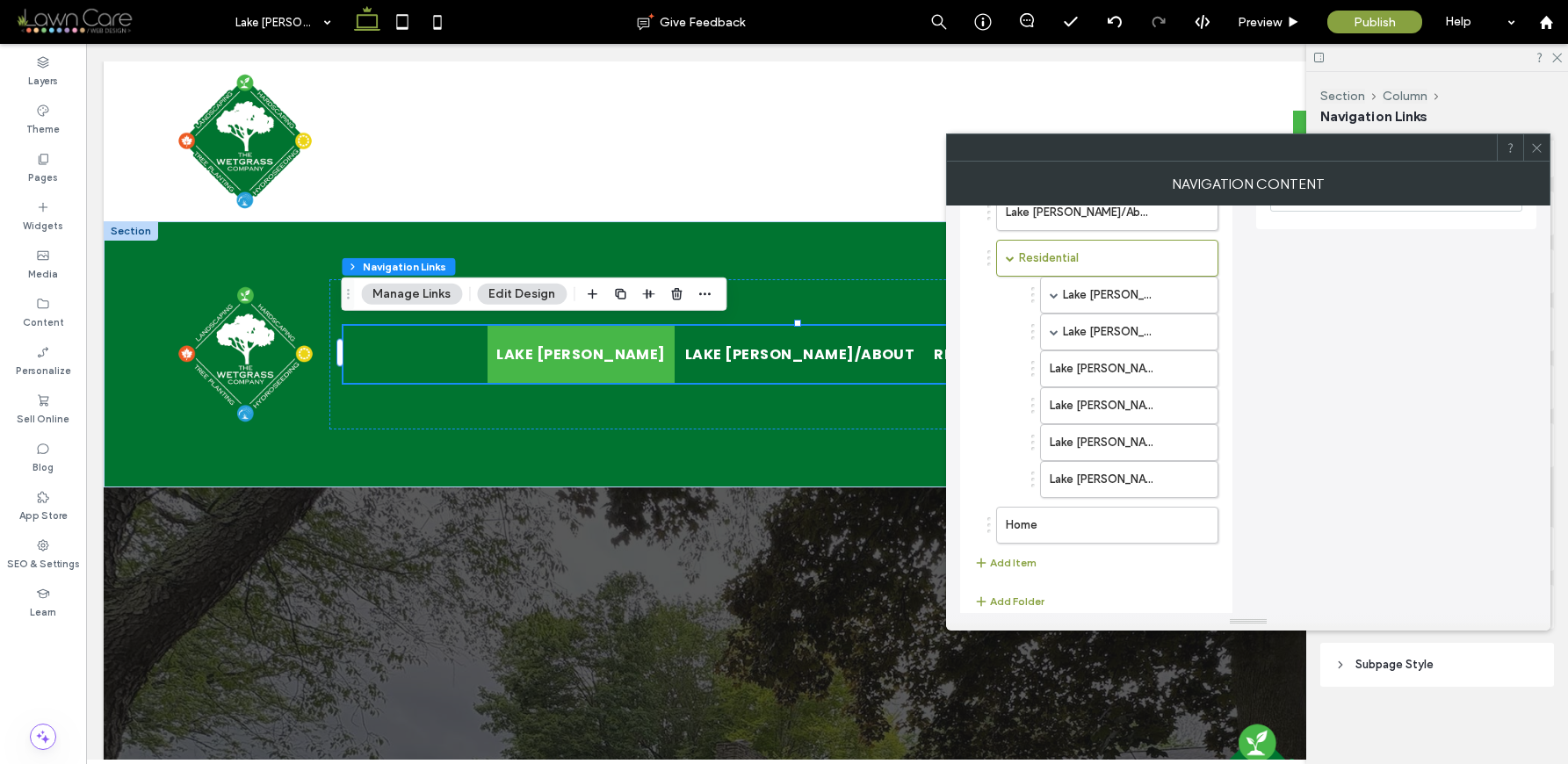
scroll to position [145, 0]
click at [35, 175] on label "Pages" at bounding box center [43, 175] width 30 height 19
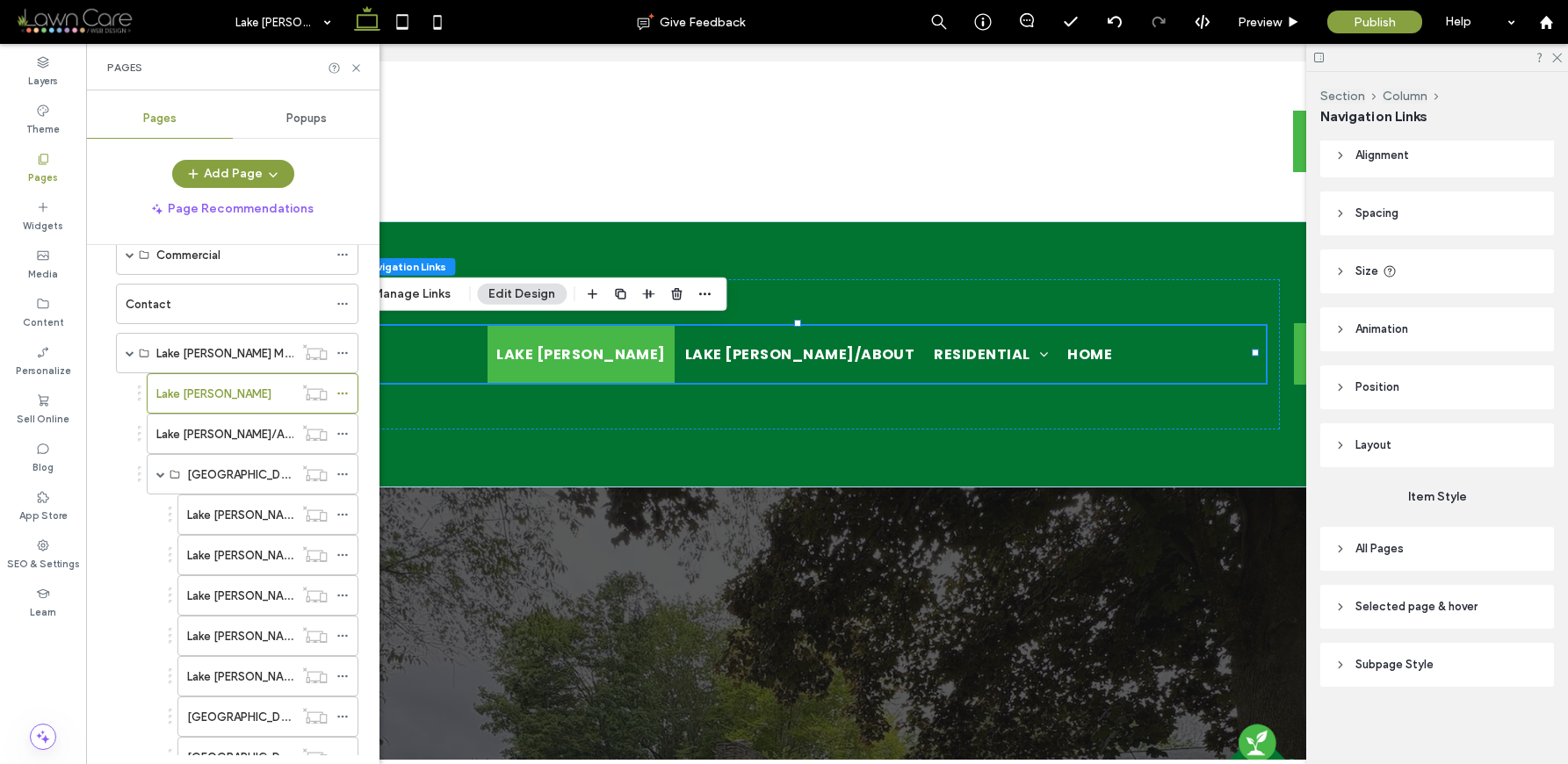
scroll to position [0, 0]
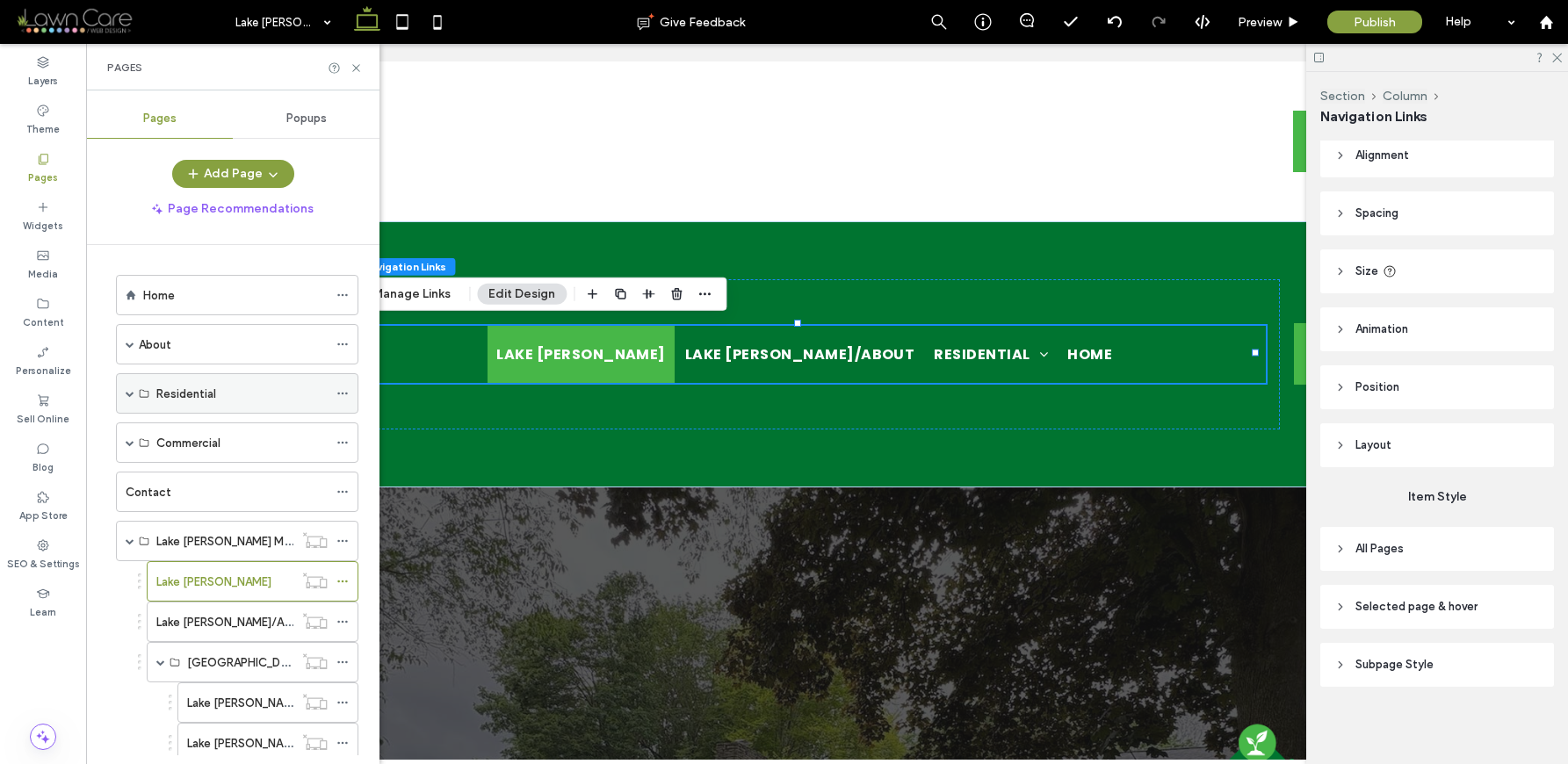
click at [203, 385] on label "Residential" at bounding box center [186, 394] width 59 height 31
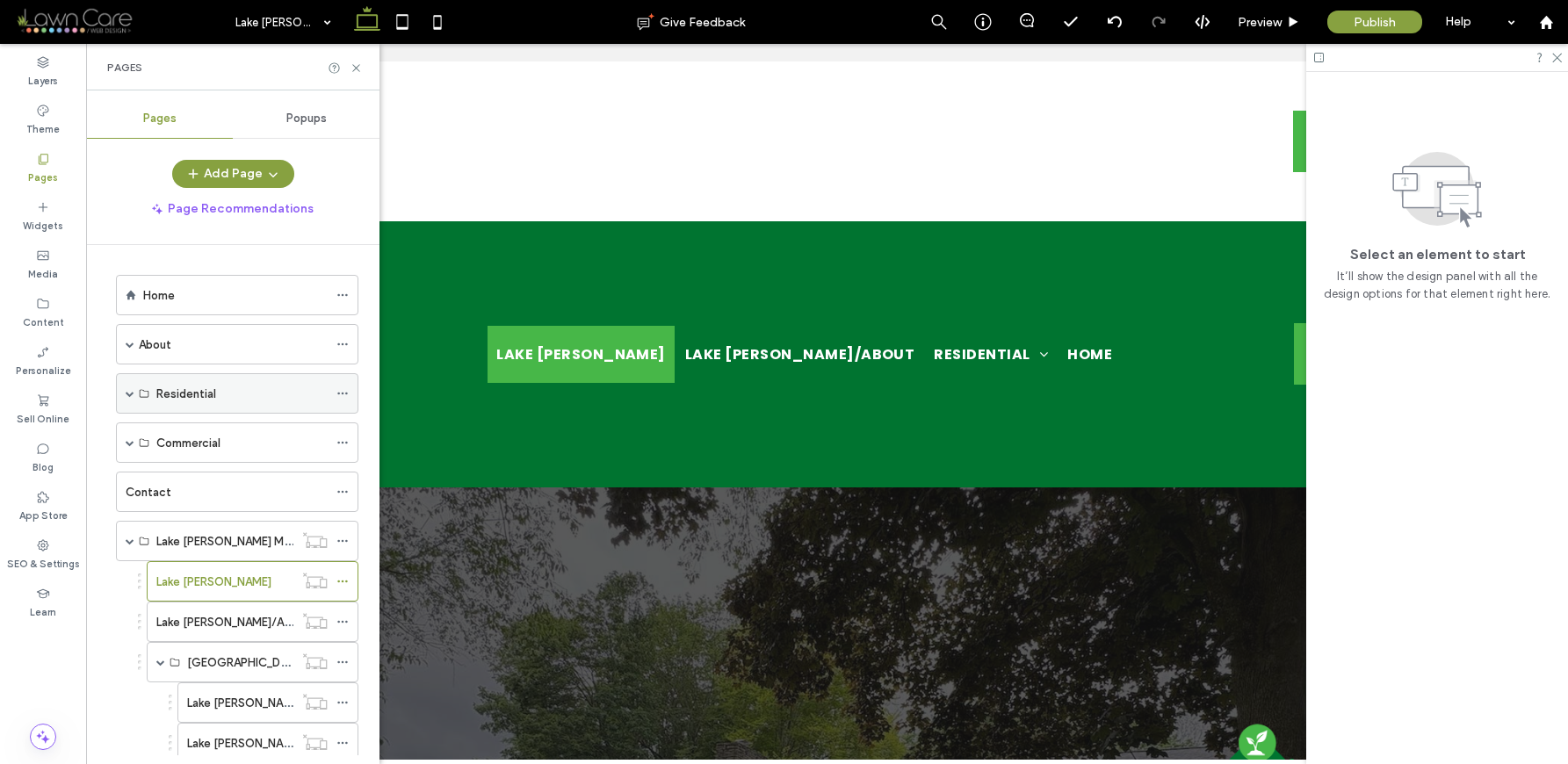
click at [196, 384] on label "Residential" at bounding box center [186, 394] width 59 height 31
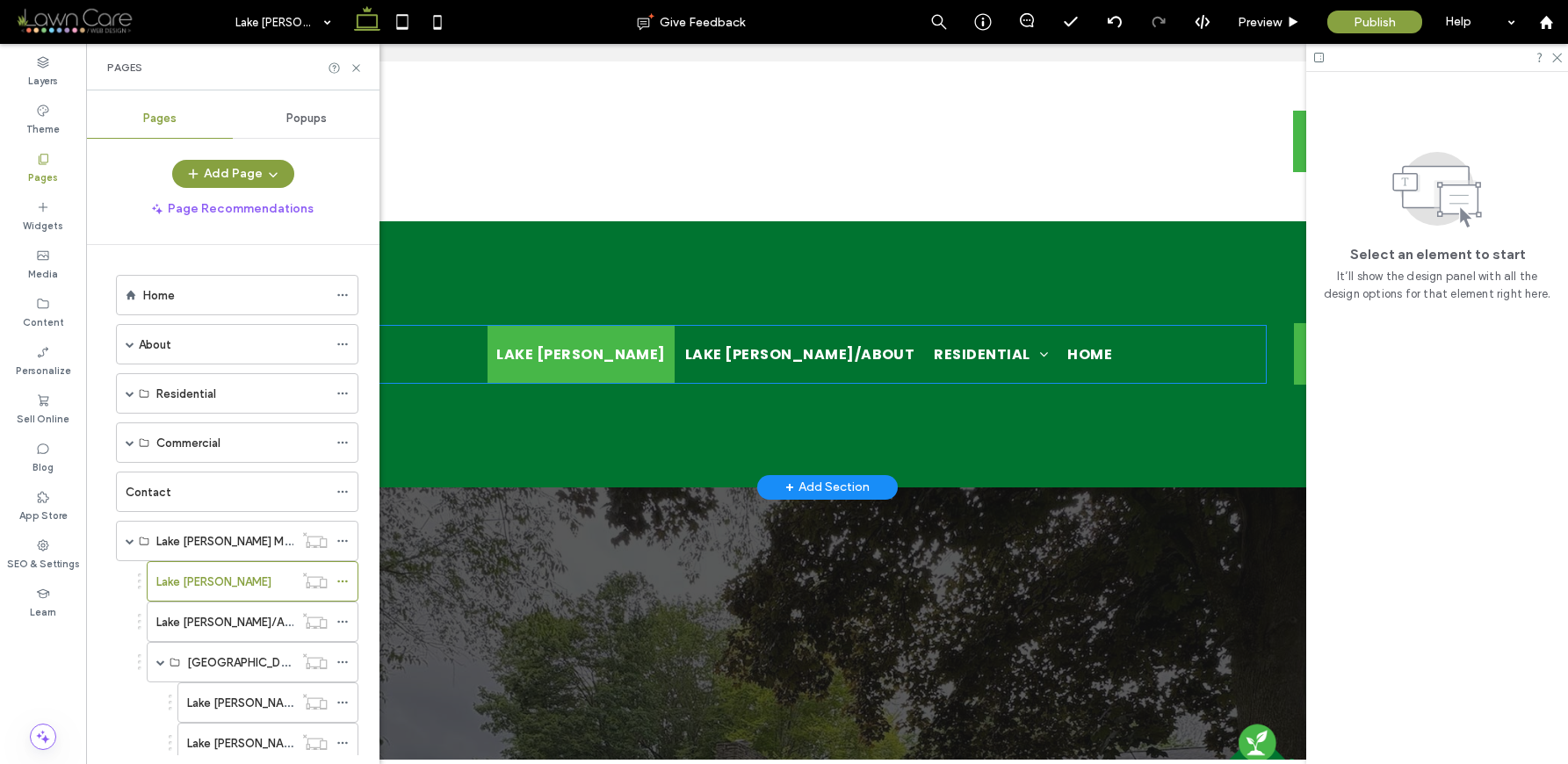
click at [1098, 347] on ul "Lake Gaston Lake Gaston/About Residential Lake Gaston/Landscape Construction & …" at bounding box center [805, 355] width 922 height 57
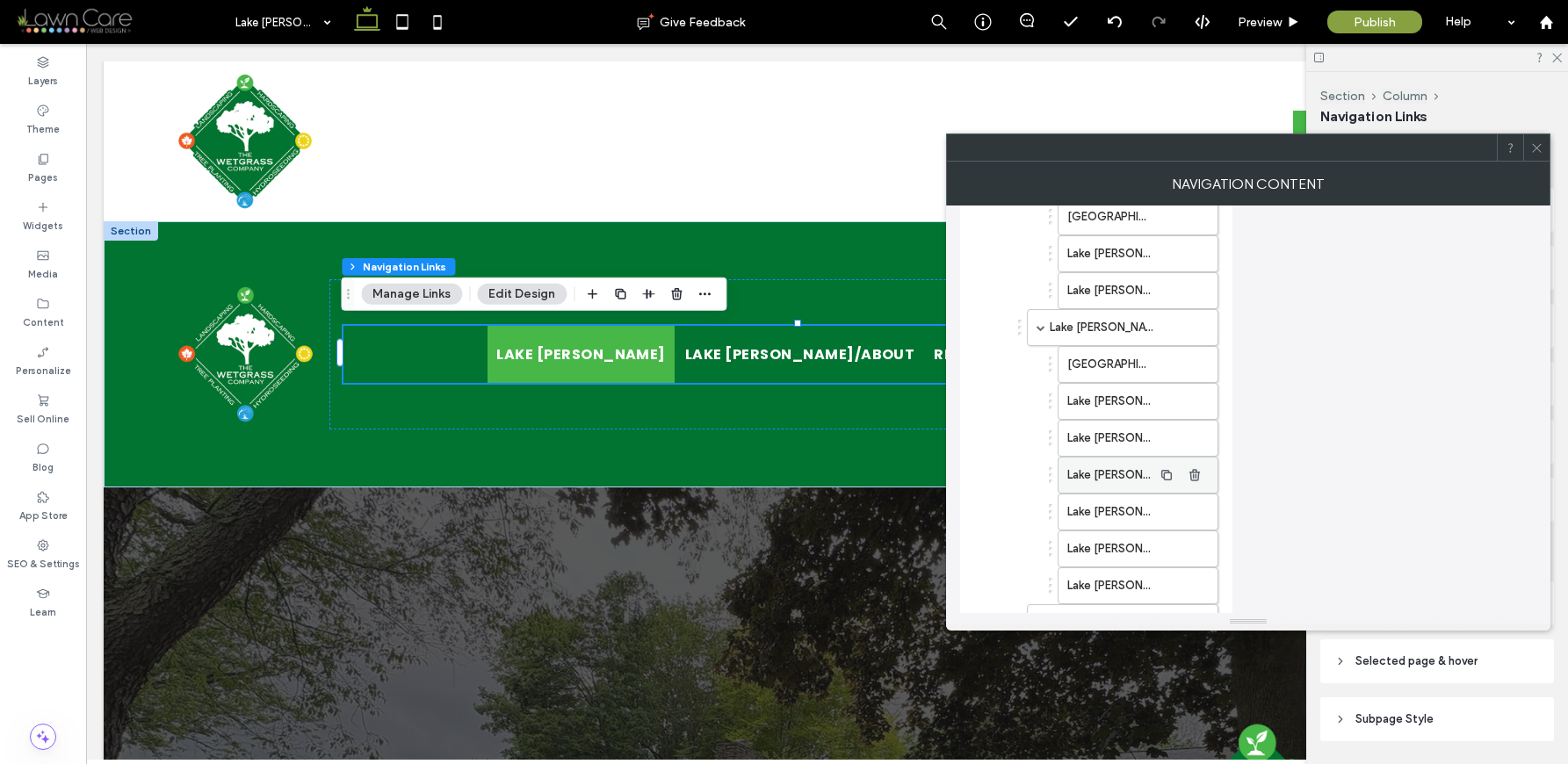
scroll to position [471, 0]
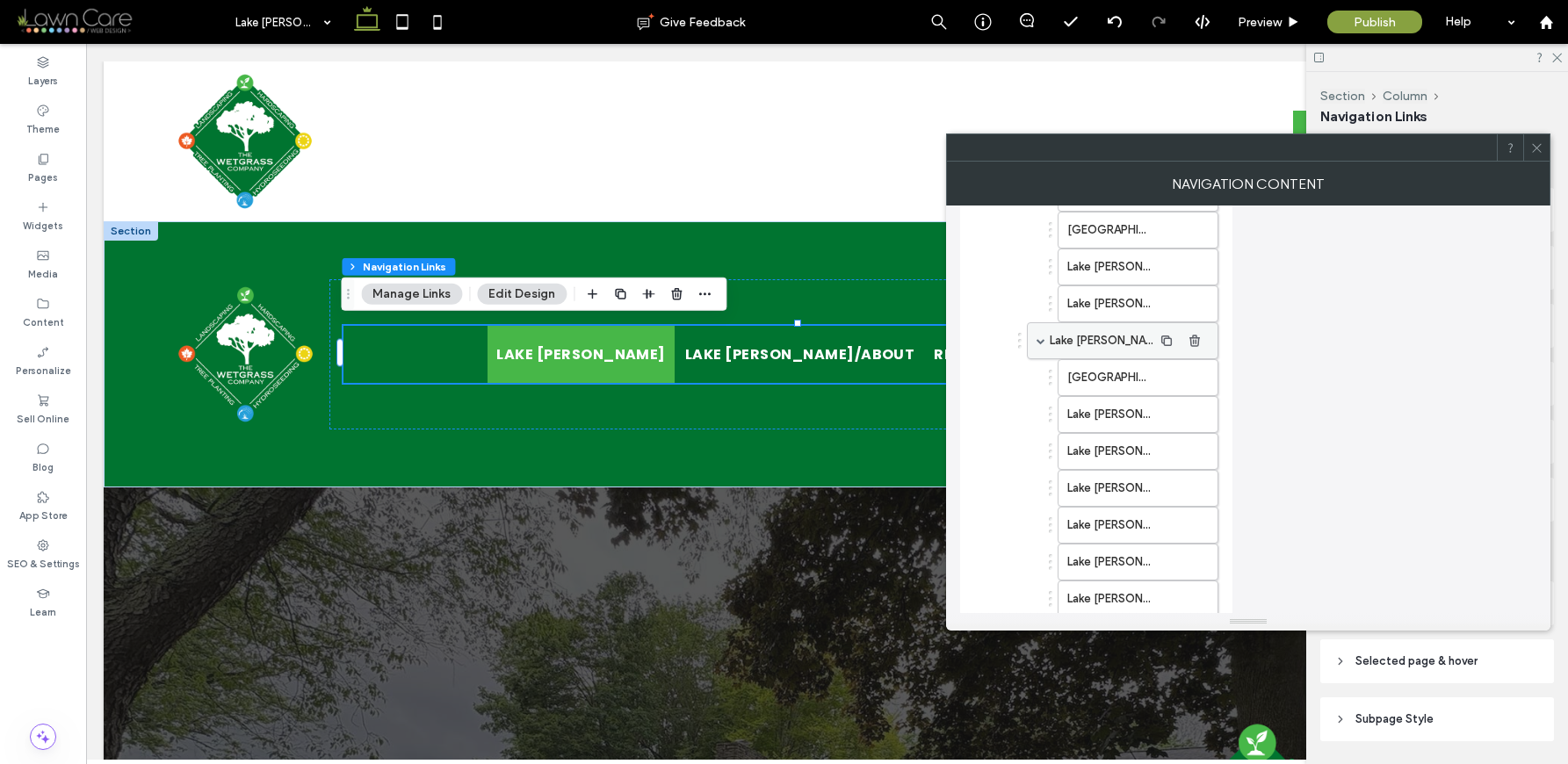
click at [1046, 347] on div "Lake [PERSON_NAME]/Landscape Maintenance" at bounding box center [1123, 341] width 192 height 37
click at [1039, 342] on span at bounding box center [1040, 340] width 8 height 8
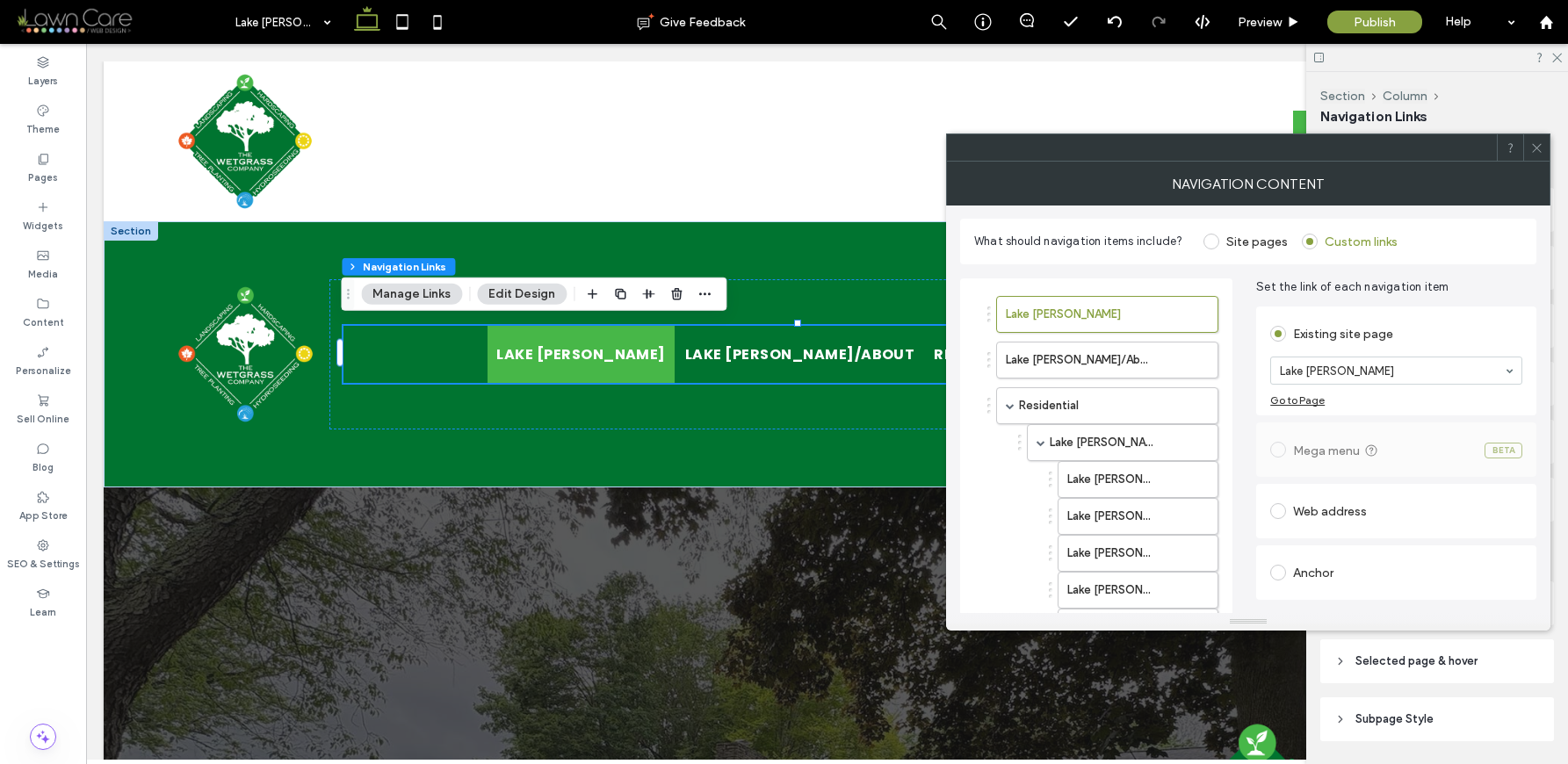
scroll to position [0, 0]
click at [1040, 446] on span at bounding box center [1040, 443] width 8 height 8
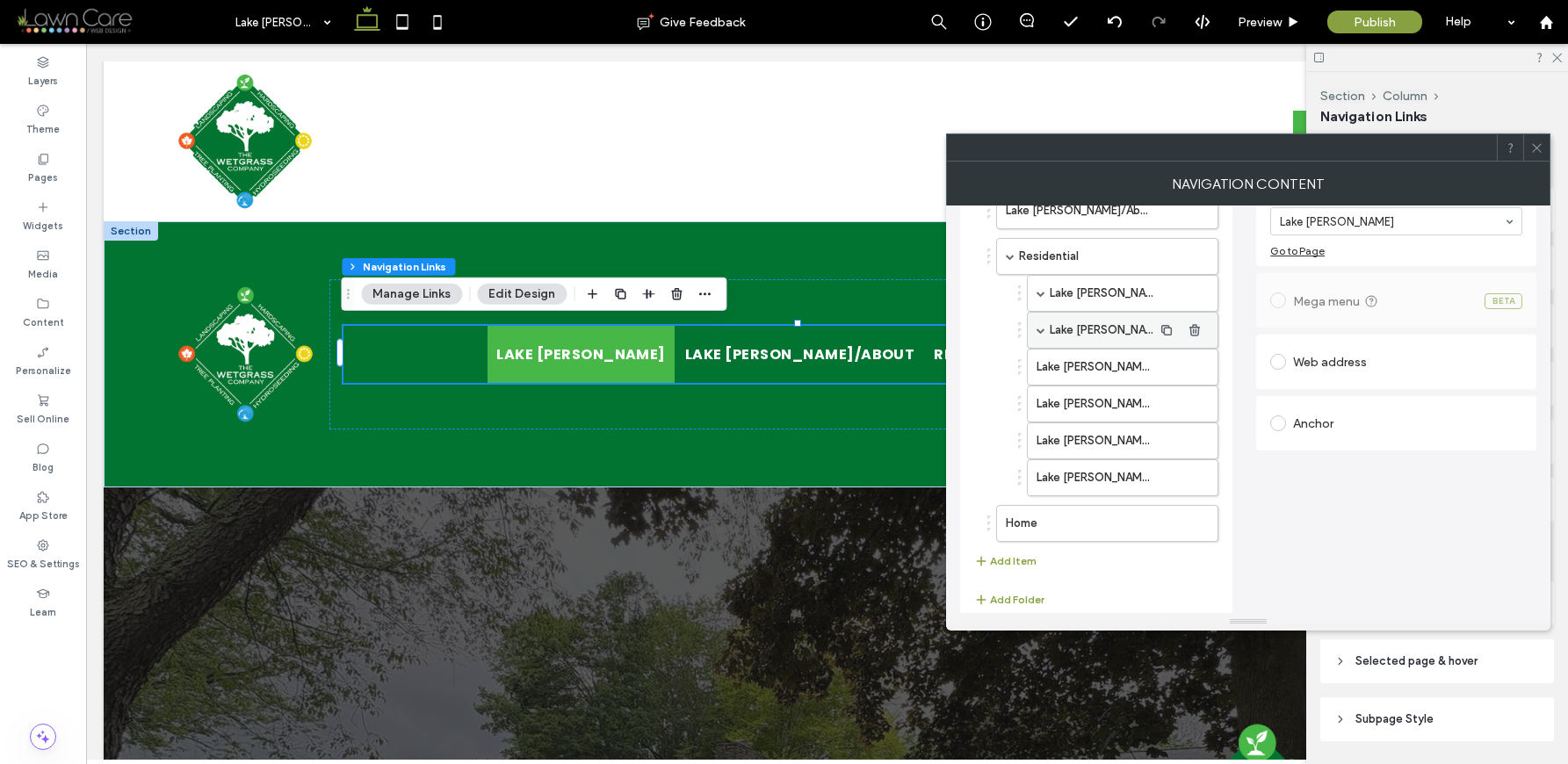
scroll to position [179, 0]
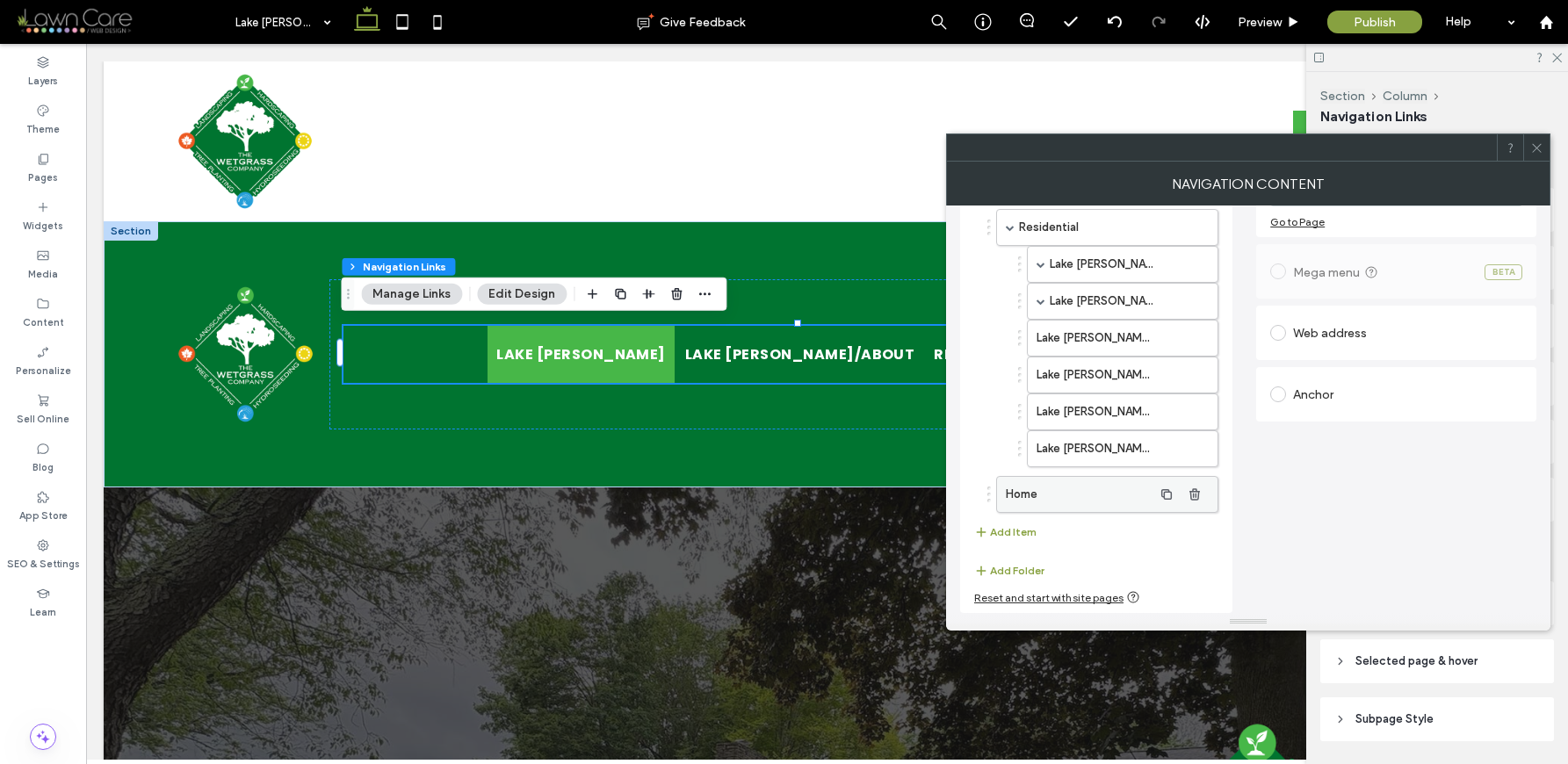
click at [1059, 495] on label "Home" at bounding box center [1079, 495] width 146 height 35
click at [1191, 495] on icon "button" at bounding box center [1194, 494] width 14 height 14
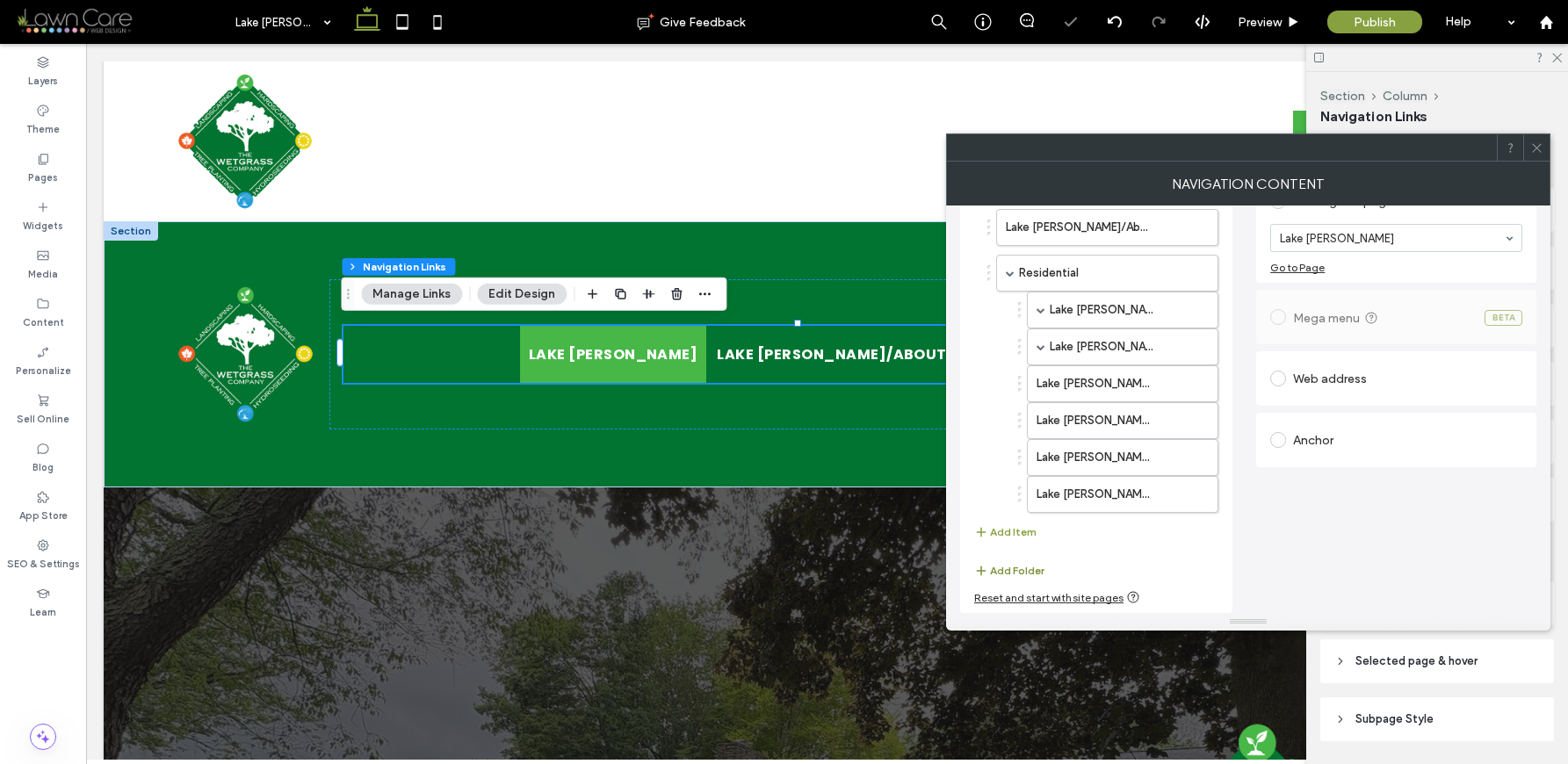
click at [1020, 573] on button "Add Folder" at bounding box center [1010, 570] width 70 height 21
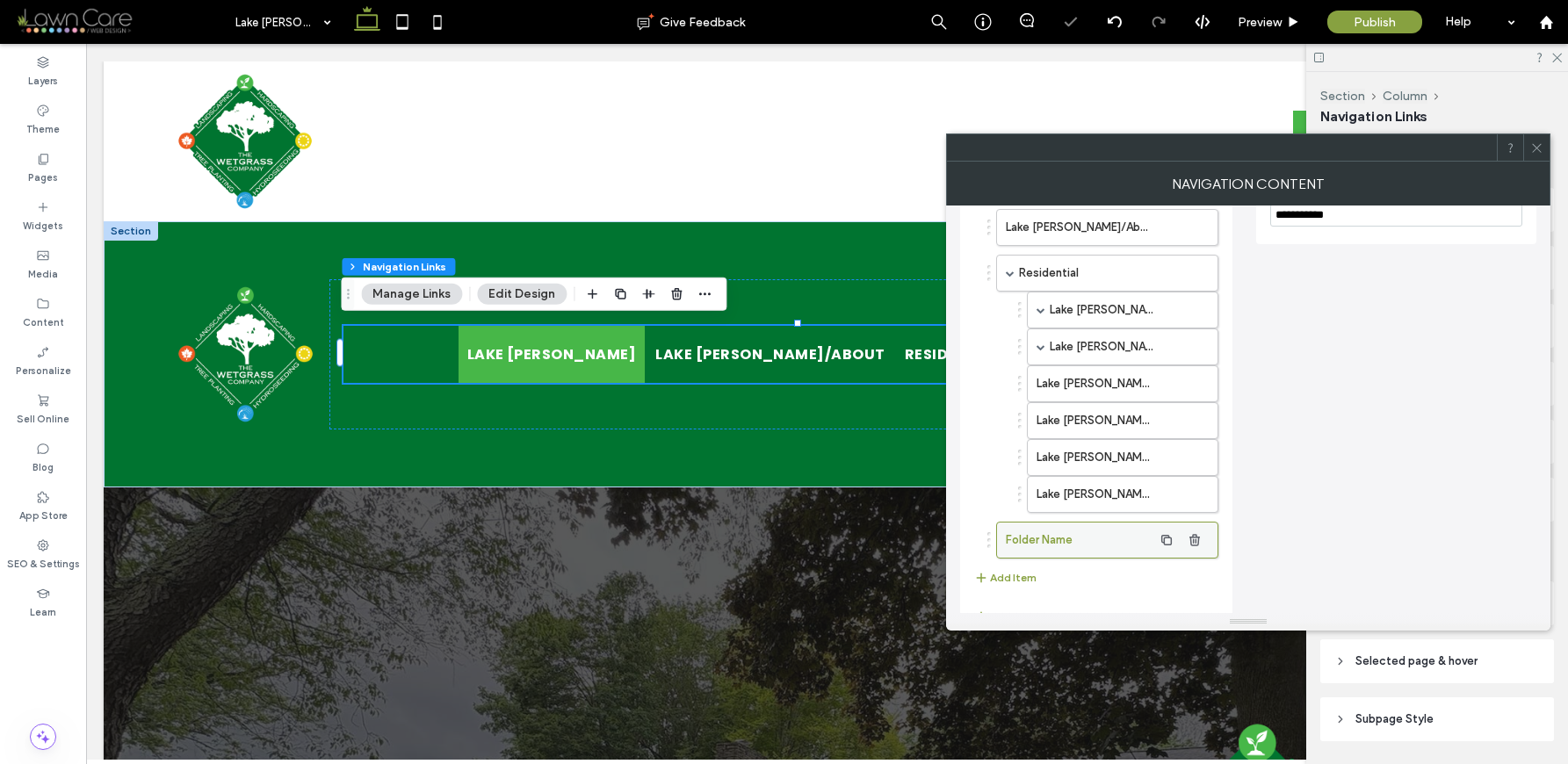
click at [1075, 536] on label "Folder Name" at bounding box center [1079, 540] width 146 height 35
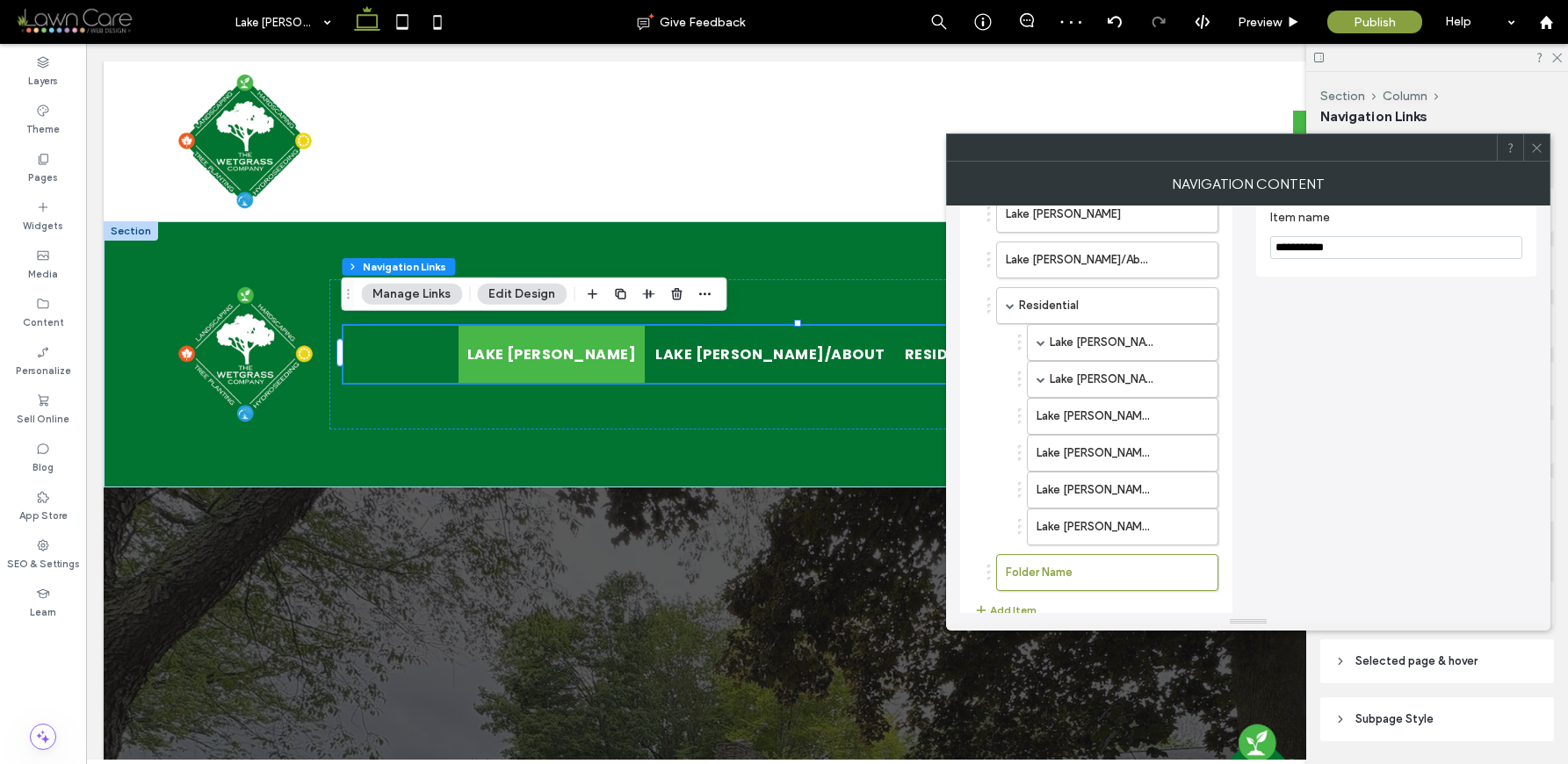
scroll to position [100, 0]
click at [1354, 254] on input "**********" at bounding box center [1396, 248] width 252 height 23
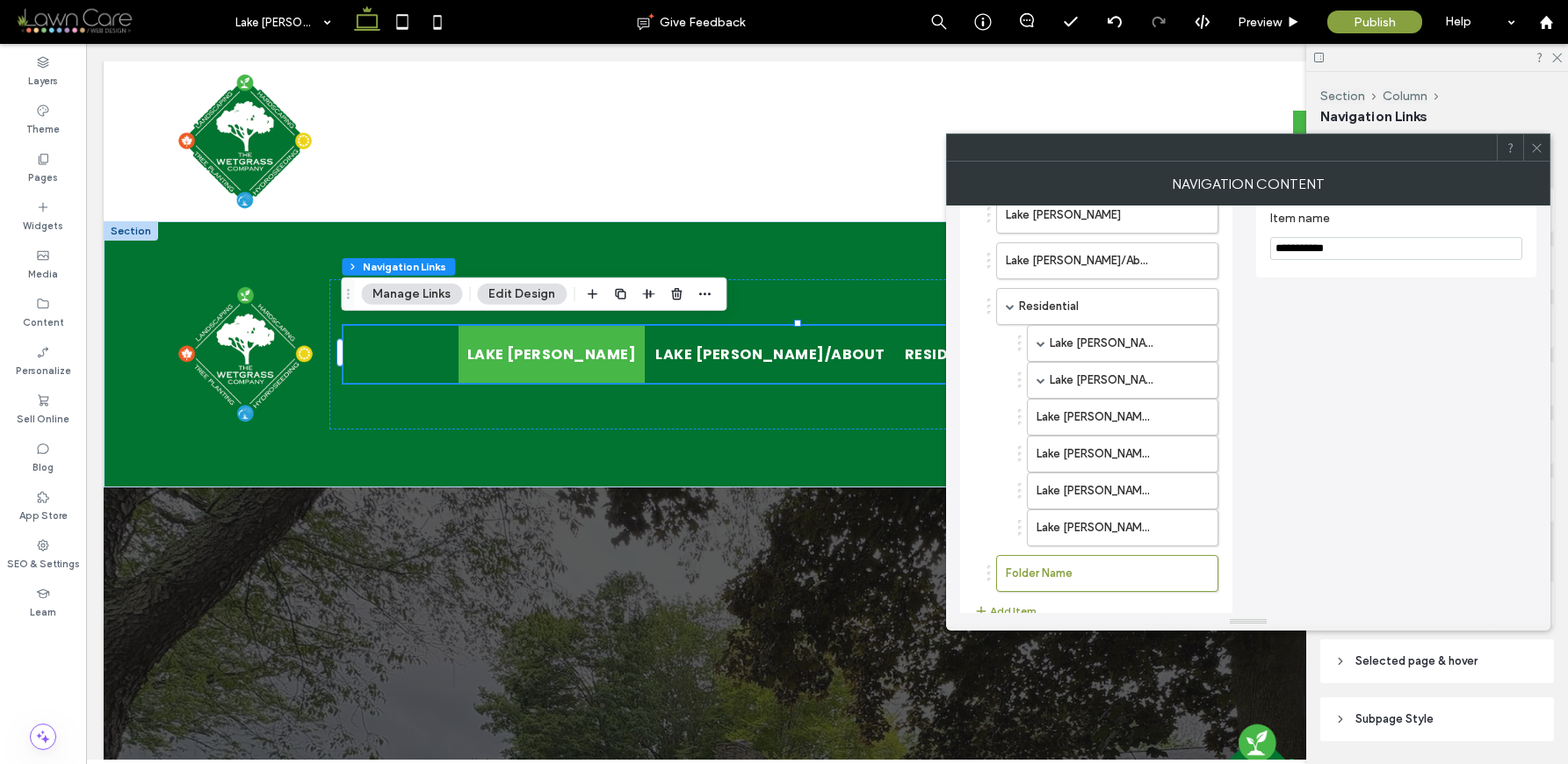
click at [1354, 254] on input "**********" at bounding box center [1396, 248] width 252 height 23
click at [988, 528] on div "Lake Gaston/Landscape Construction & Hardscaping Lake Gaston/Retaining Walls La…" at bounding box center [1102, 435] width 231 height 221
type input "**********"
click at [960, 554] on div "Lake Gaston Lake Gaston/About Residential Lake Gaston/Landscape Construction & …" at bounding box center [1097, 435] width 272 height 513
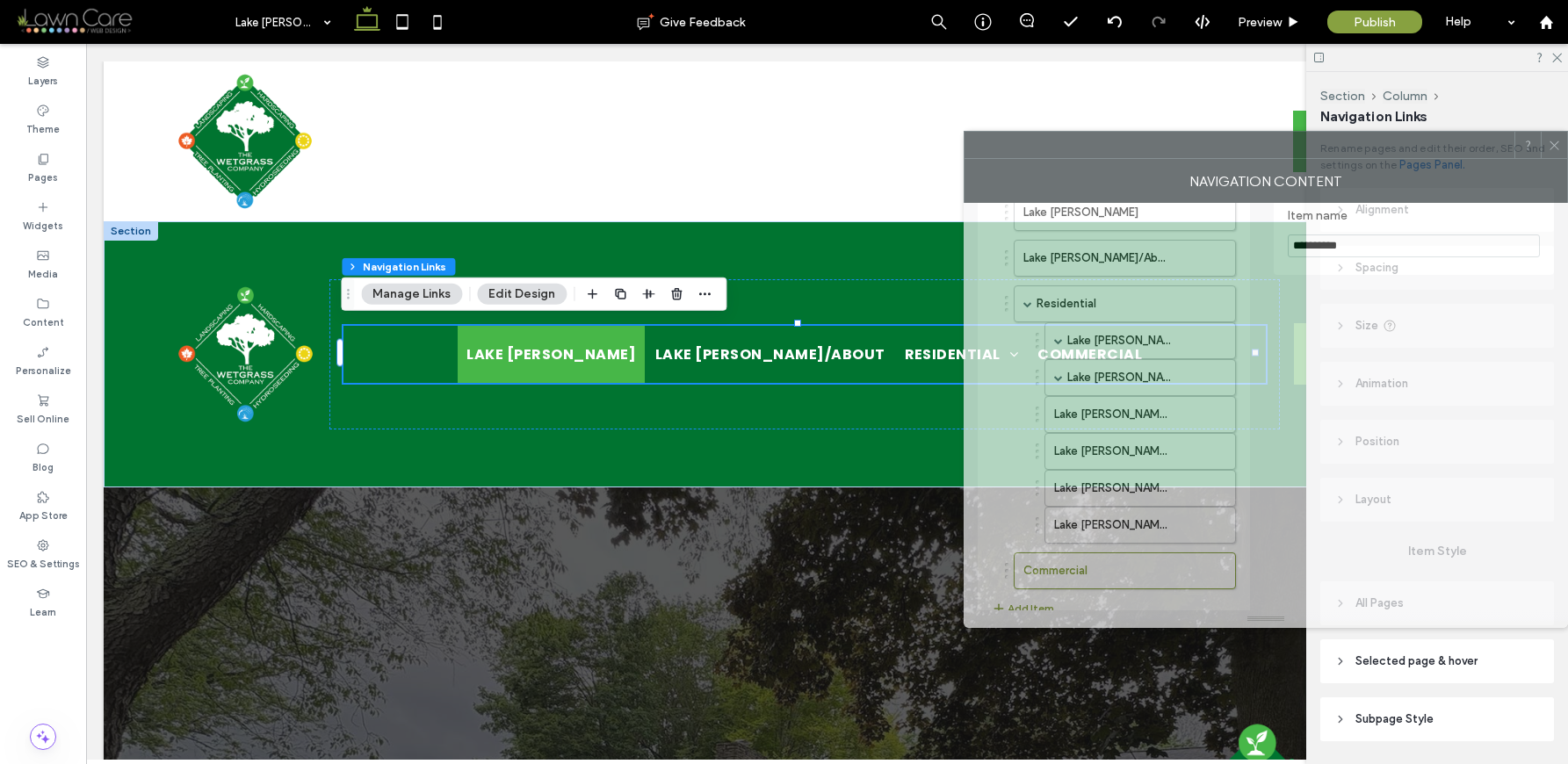
drag, startPoint x: 1128, startPoint y: 155, endPoint x: 1257, endPoint y: 121, distance: 133.4
click at [1257, 132] on div at bounding box center [1239, 144] width 550 height 26
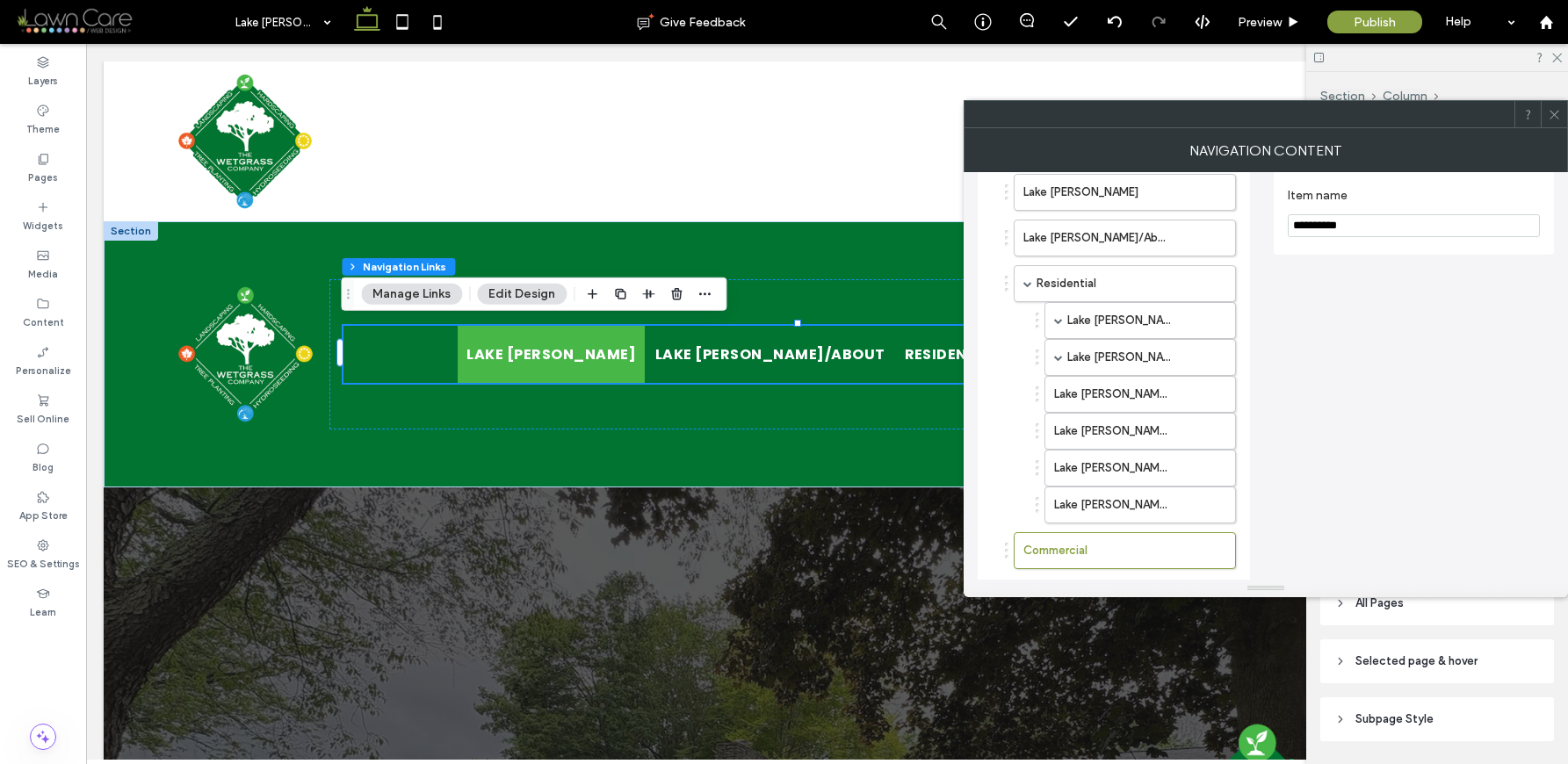
scroll to position [179, 0]
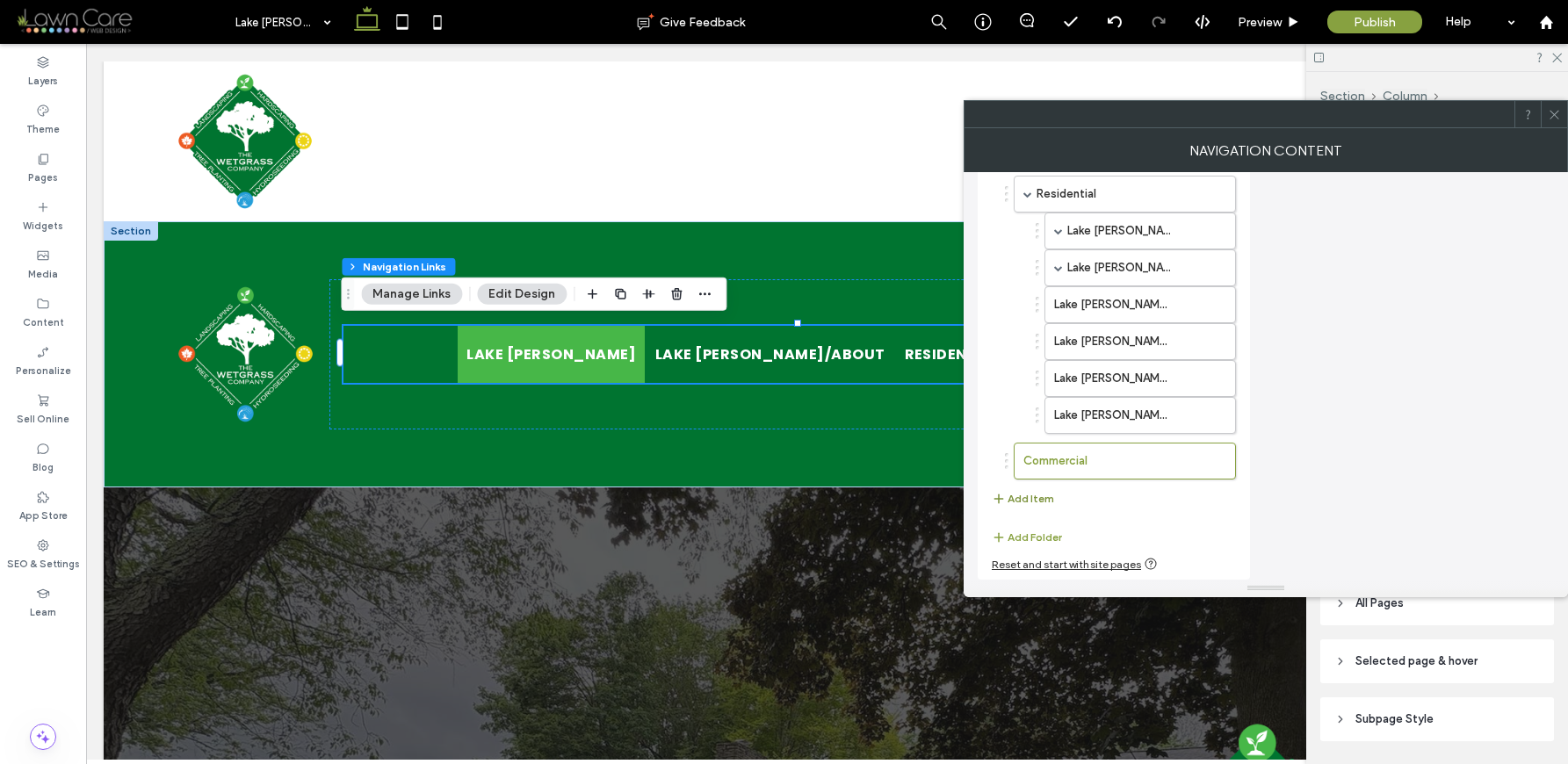
click at [1045, 503] on button "Add Item" at bounding box center [1022, 498] width 62 height 21
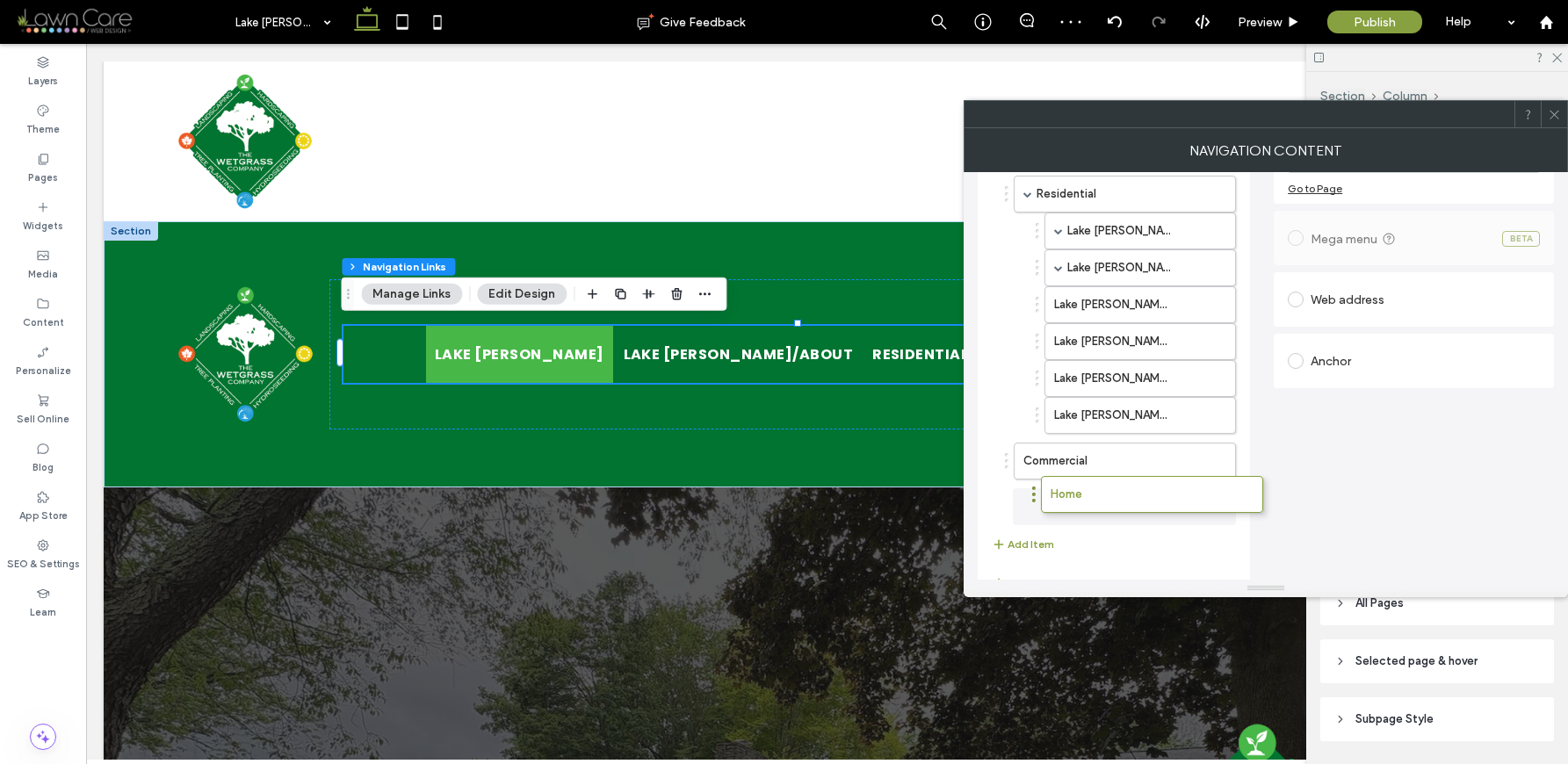
drag, startPoint x: 1045, startPoint y: 503, endPoint x: 1068, endPoint y: 492, distance: 25.5
drag, startPoint x: 1067, startPoint y: 499, endPoint x: 1114, endPoint y: 488, distance: 48.3
